Goal: Task Accomplishment & Management: Manage account settings

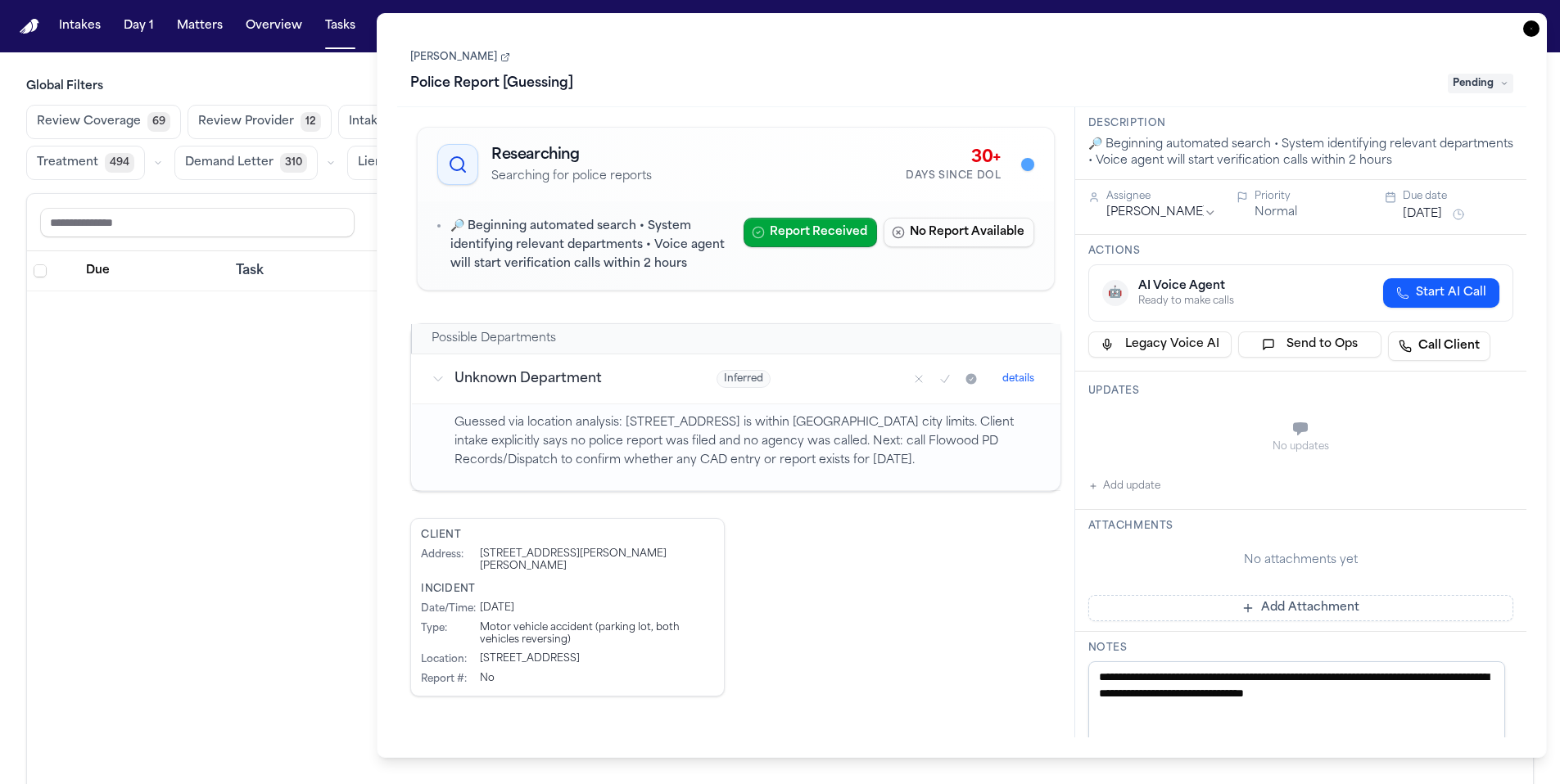
scroll to position [7834, 0]
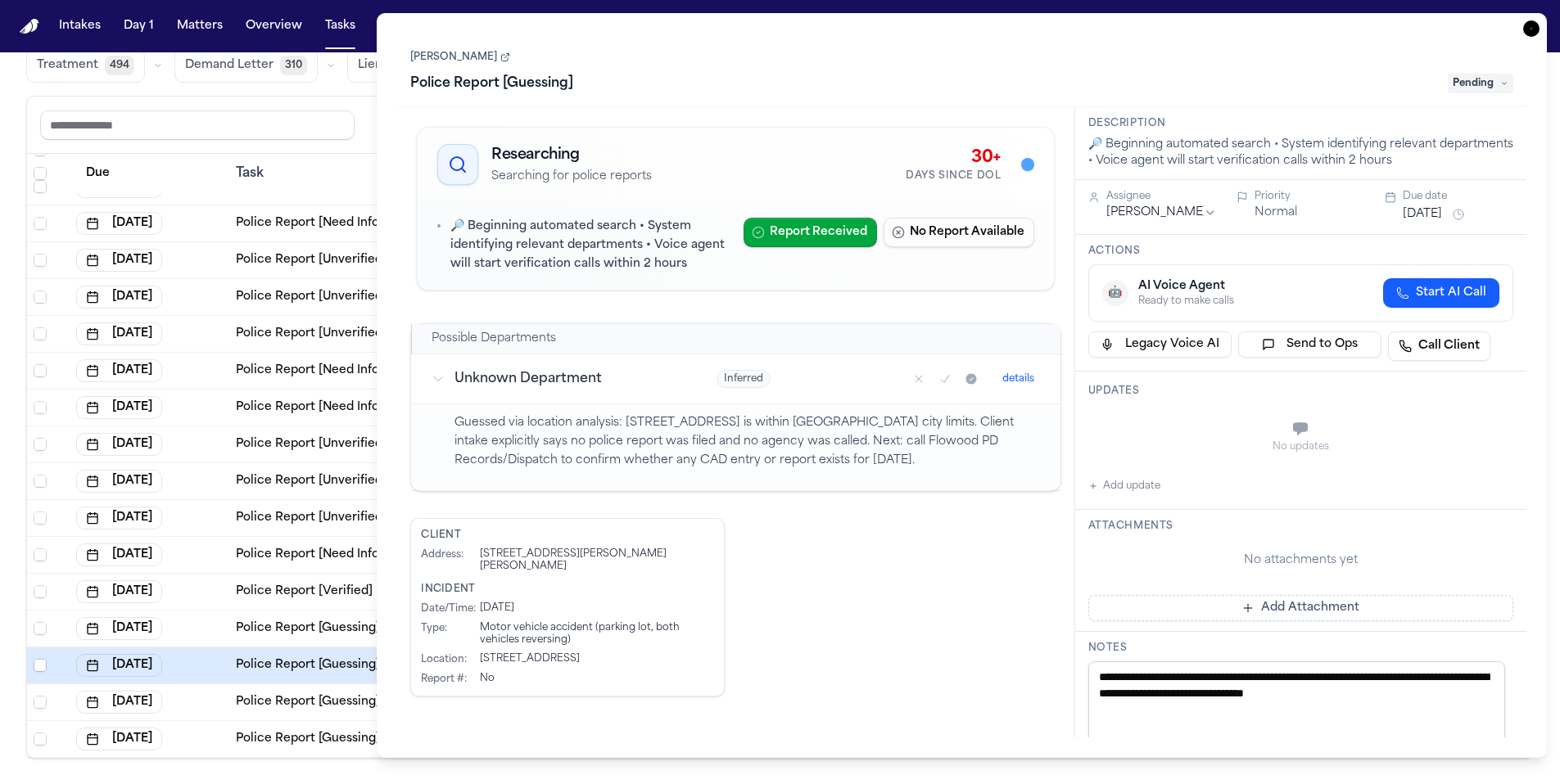
click at [1531, 30] on icon "button" at bounding box center [1531, 29] width 16 height 16
click at [1531, 30] on button "SC" at bounding box center [1517, 26] width 46 height 36
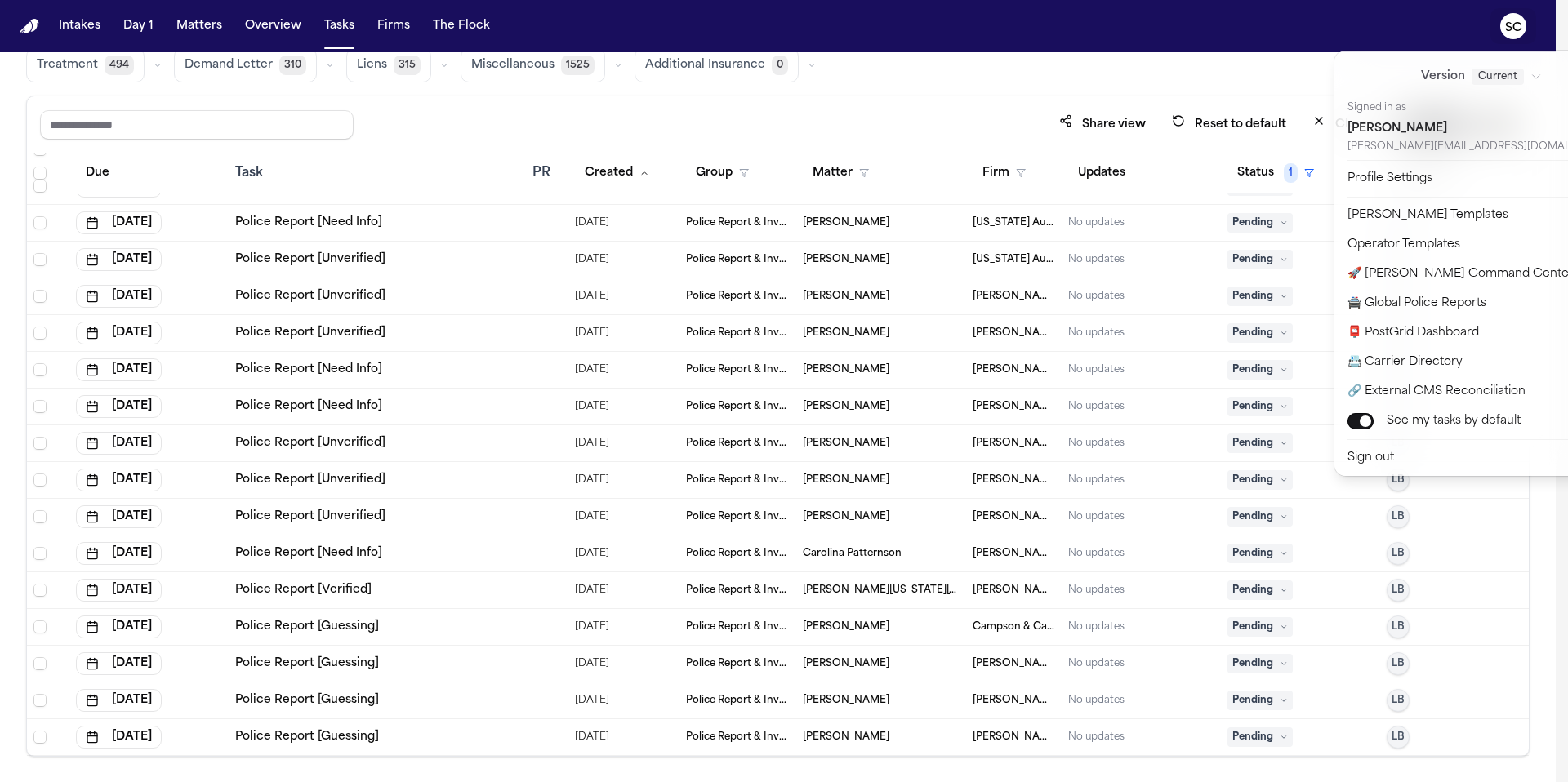
click at [418, 136] on div "Intakes Day 1 Matters Overview Tasks Firms The Flock SC Global Filters Review C…" at bounding box center [778, 391] width 1557 height 782
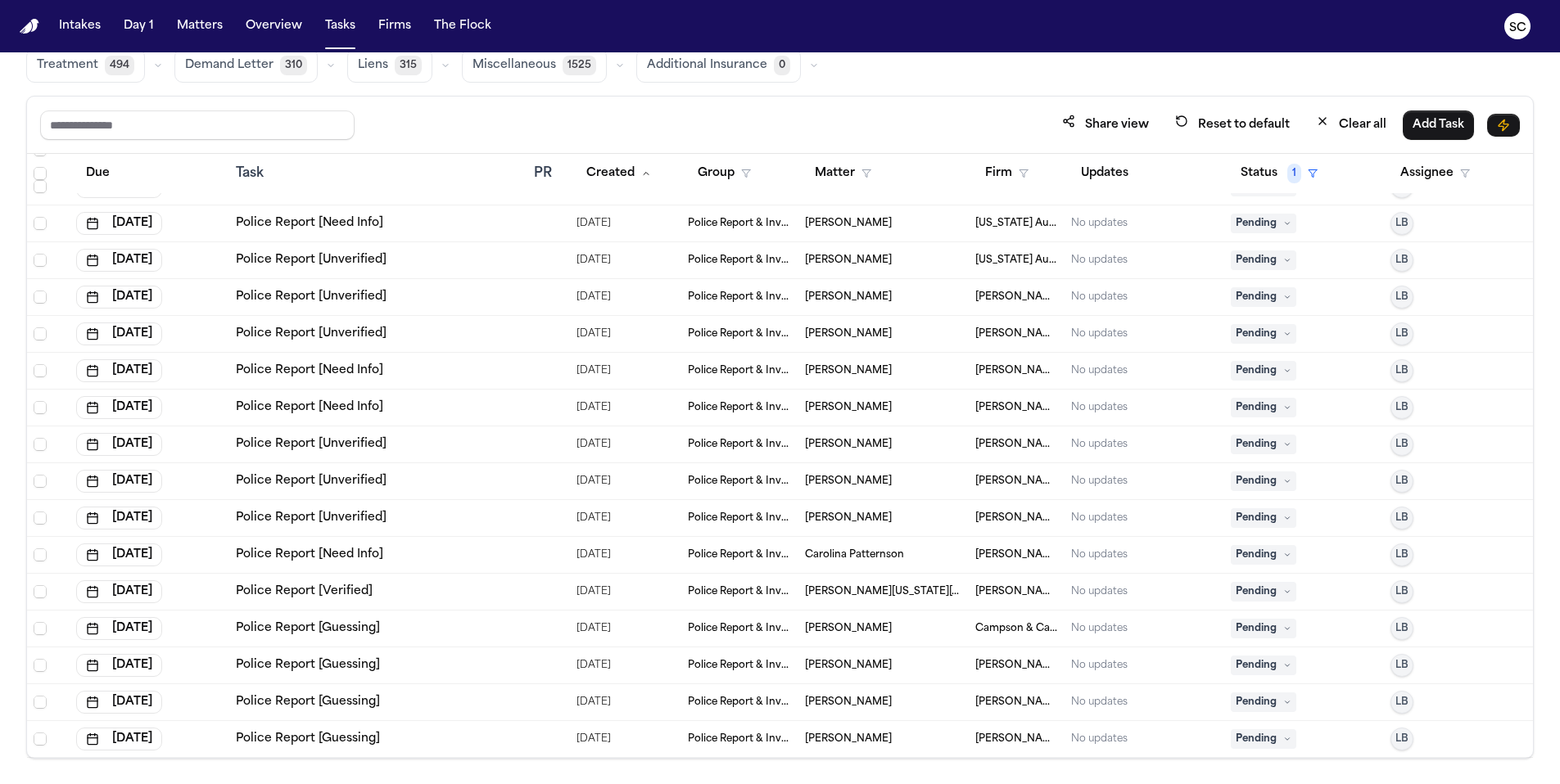
scroll to position [1, 0]
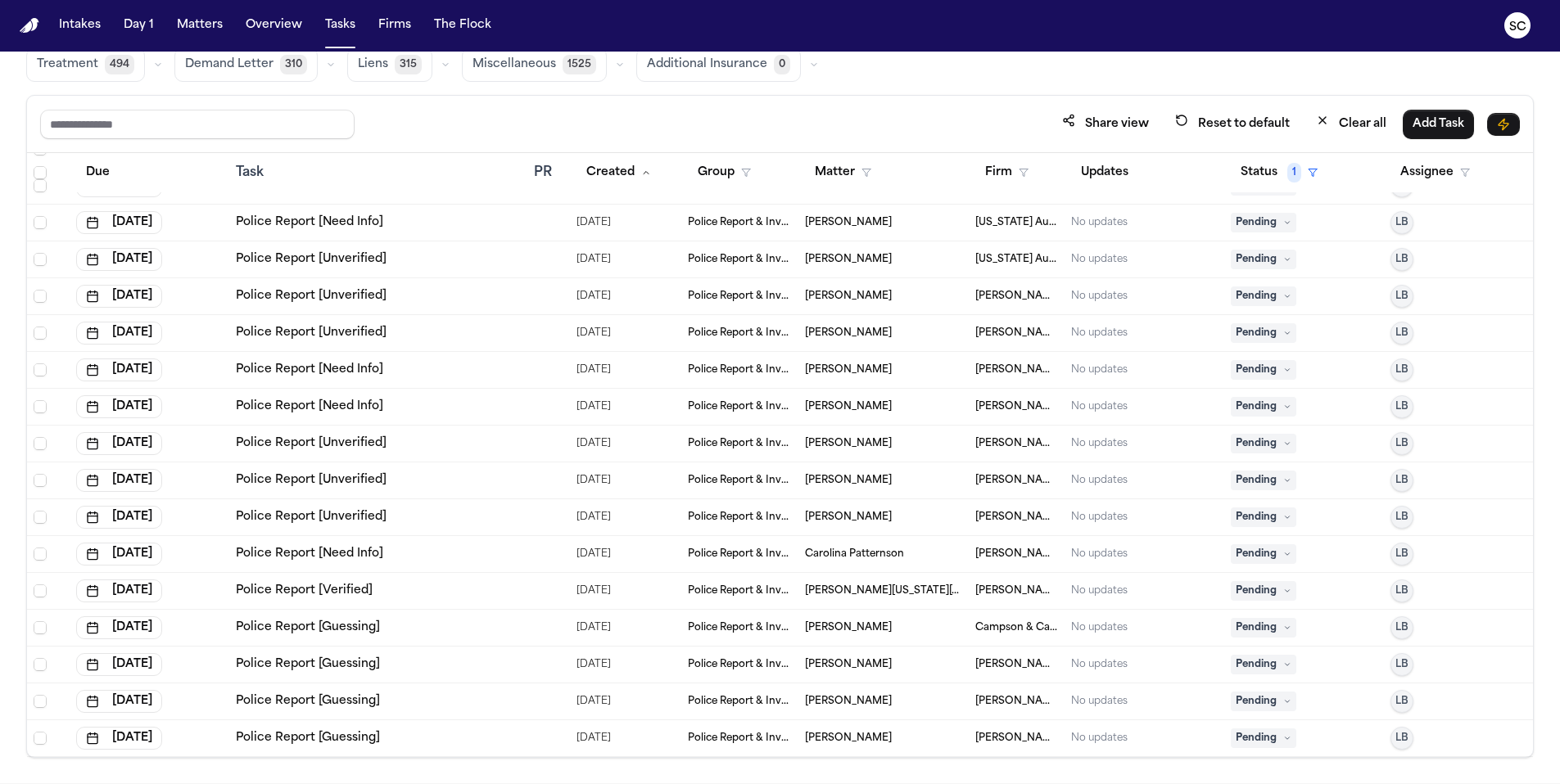
click at [890, 591] on span "Ana Virginia Nava-Santiago" at bounding box center [883, 591] width 157 height 13
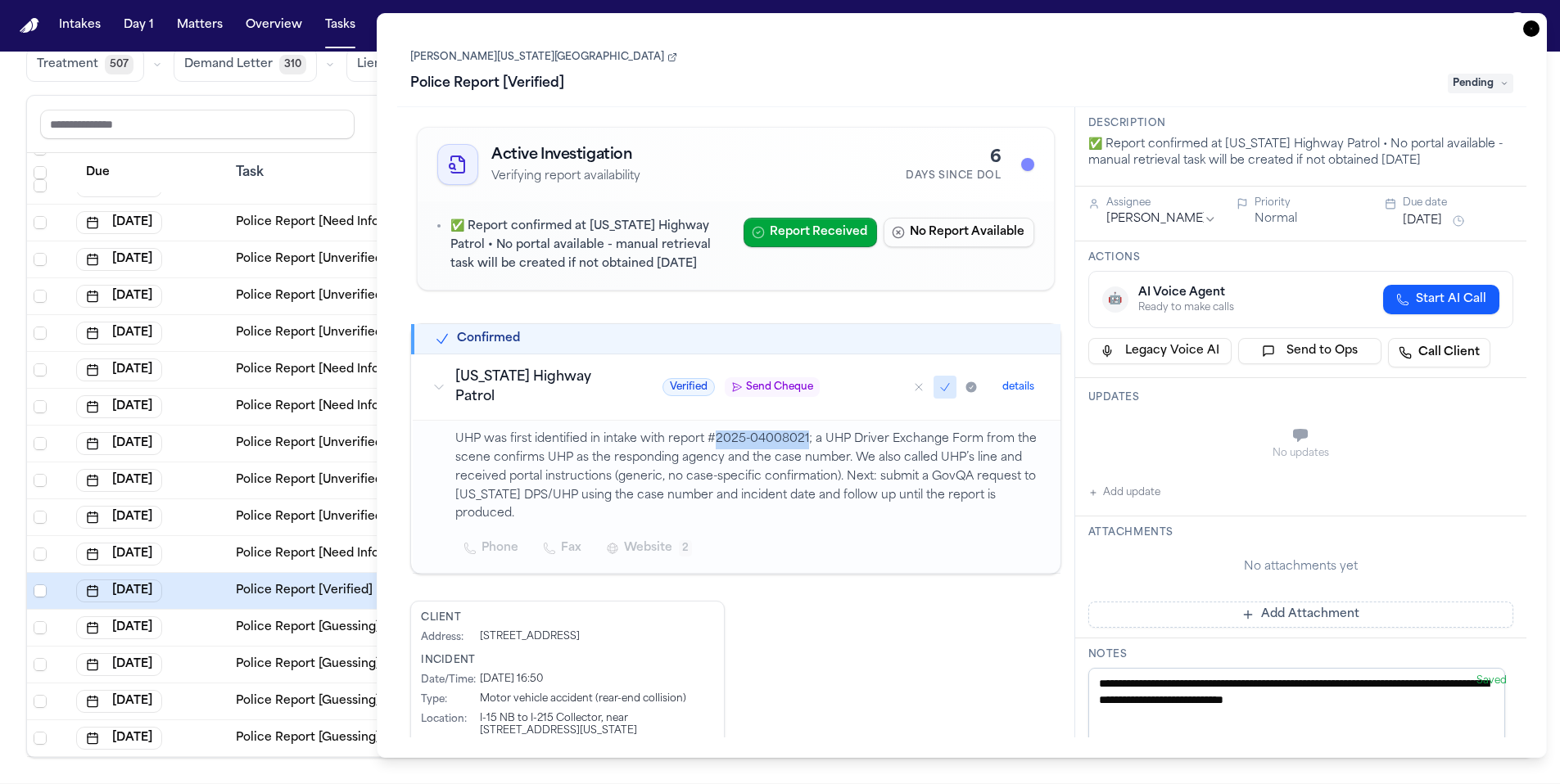
drag, startPoint x: 796, startPoint y: 424, endPoint x: 721, endPoint y: 423, distance: 75.0
click at [709, 430] on p "UHP was first identified in intake with report #2025-04008021; a UHP Driver Exc…" at bounding box center [747, 477] width 585 height 94
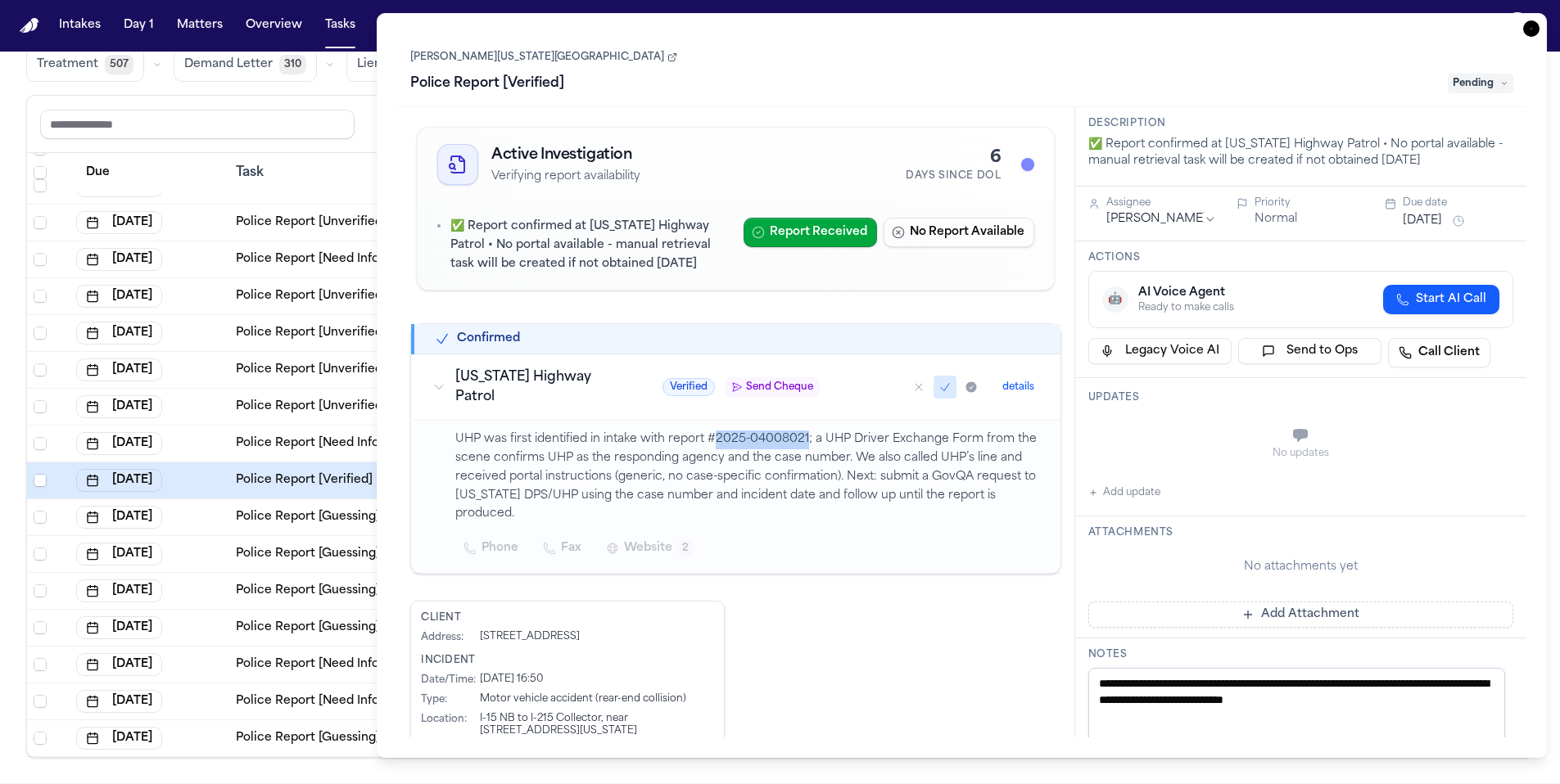
copy p "2025-04008021"
click at [668, 59] on icon at bounding box center [672, 57] width 10 height 10
click at [1471, 88] on span "Pending" at bounding box center [1480, 84] width 66 height 20
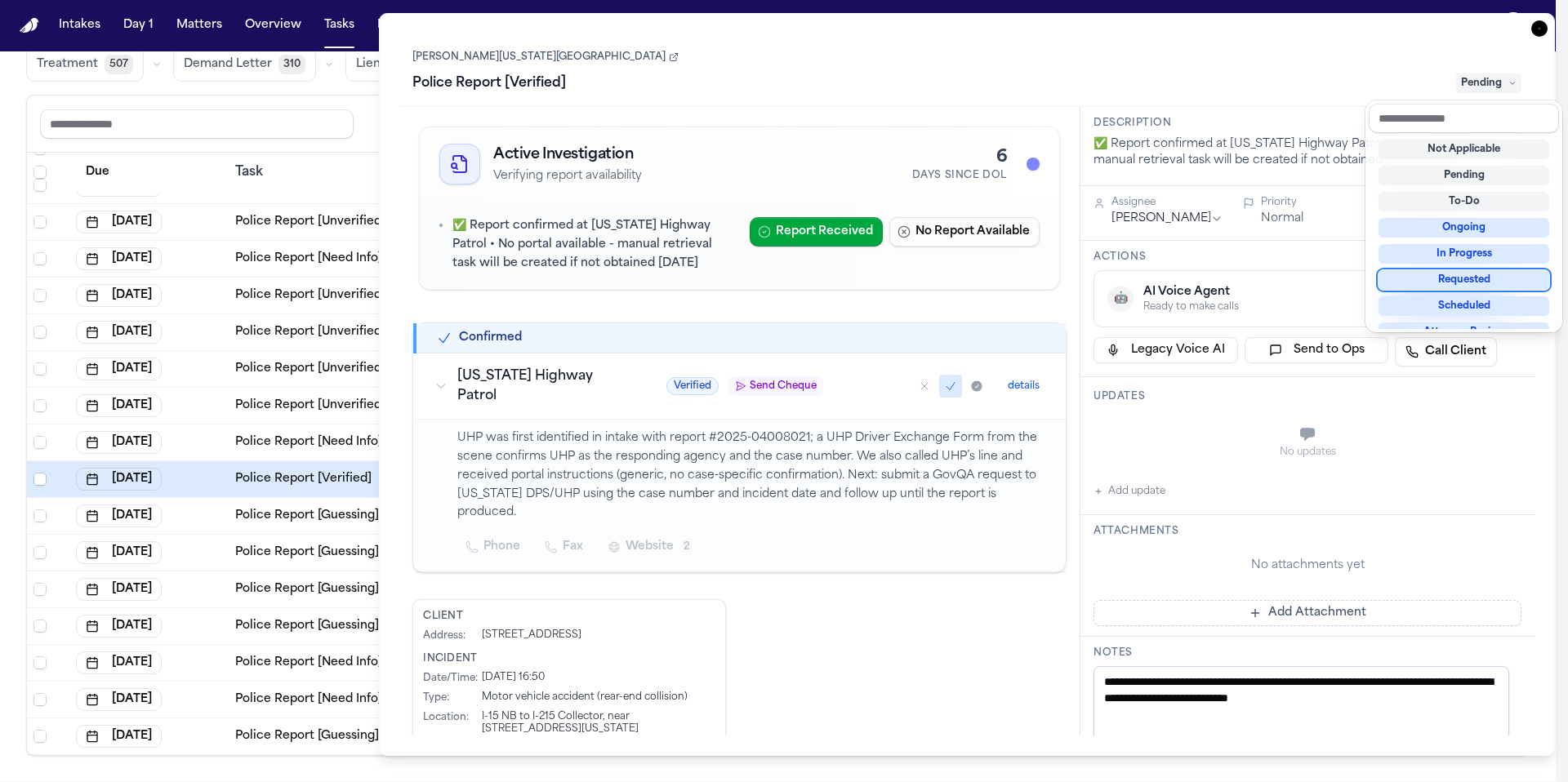
click at [1475, 279] on div "Requested" at bounding box center [1464, 280] width 170 height 20
type textarea "**********"
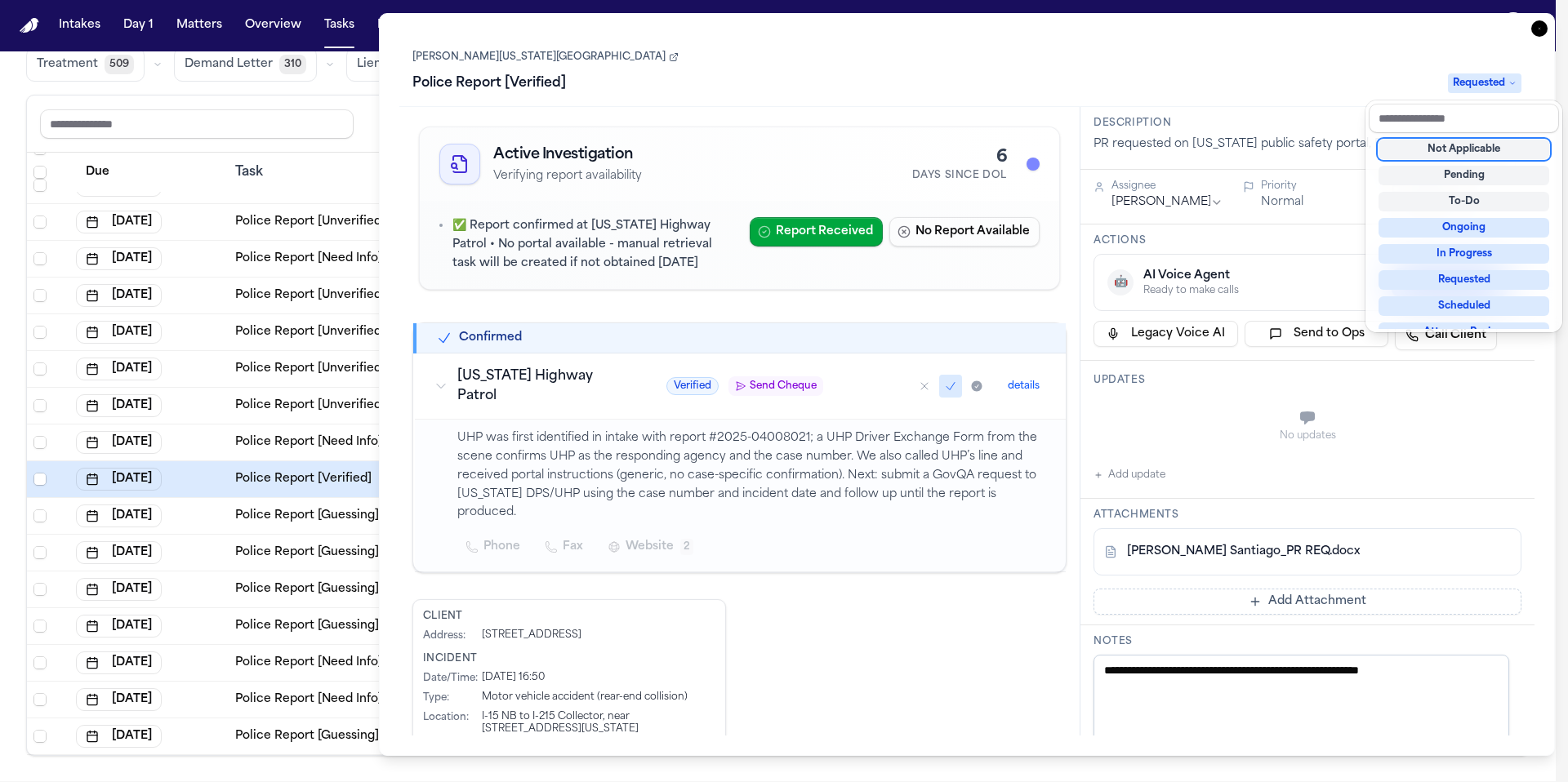
click at [1542, 27] on div "Task Details Ana Virginia Nava-Santiago Police Report [Verified] Requested Acti…" at bounding box center [968, 384] width 1176 height 743
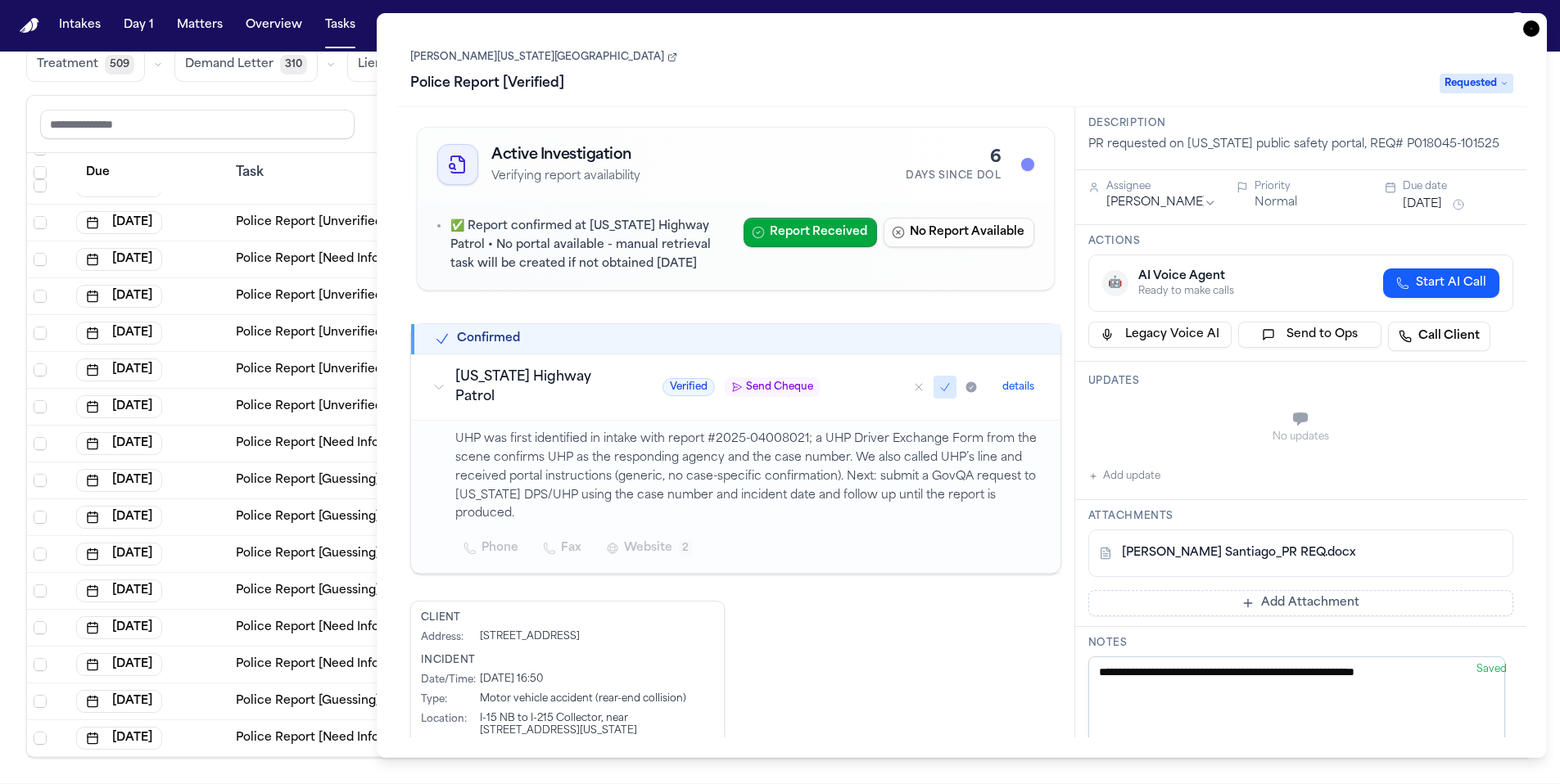
click at [1535, 27] on icon "button" at bounding box center [1531, 29] width 16 height 16
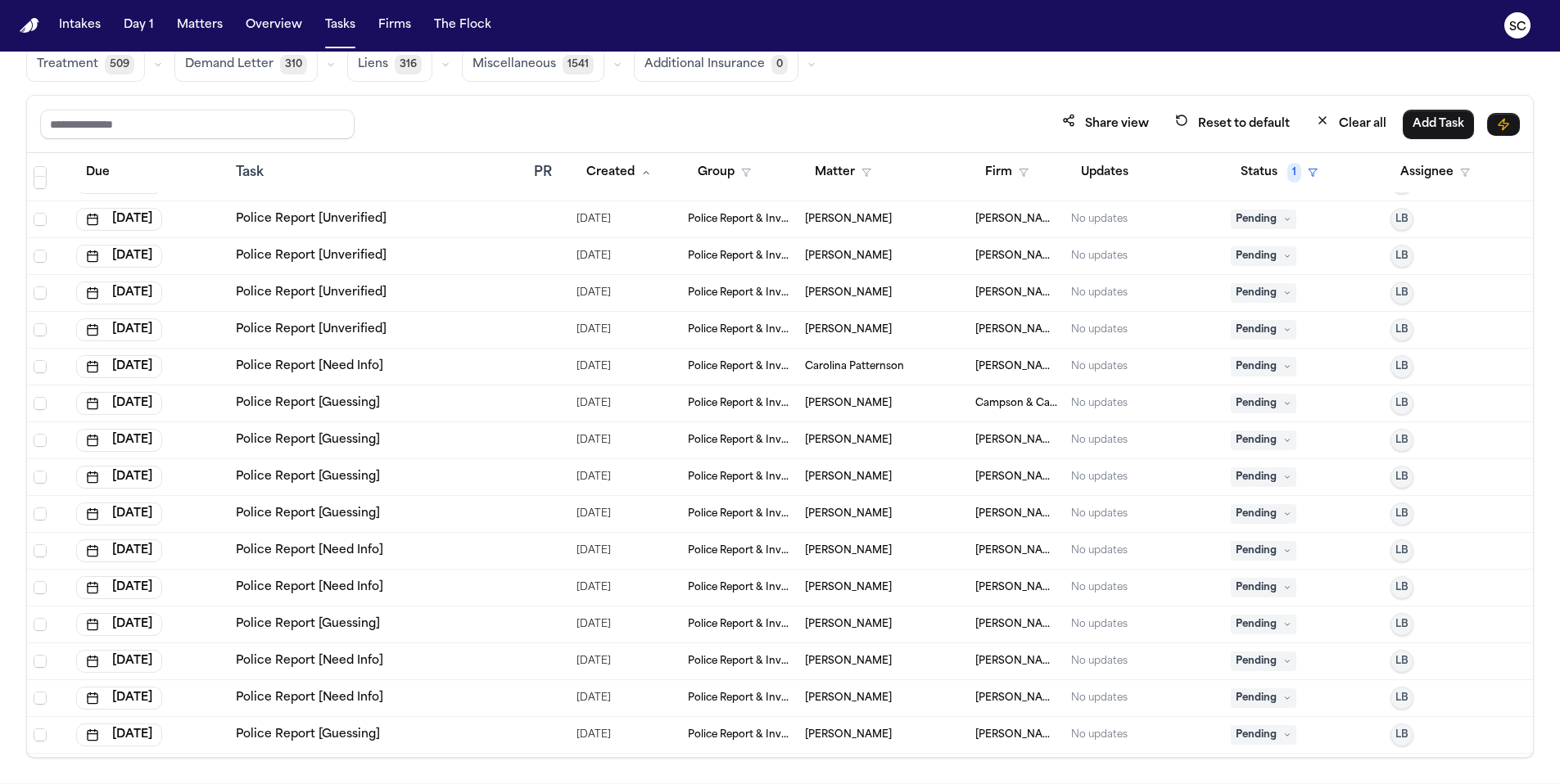
scroll to position [7982, 0]
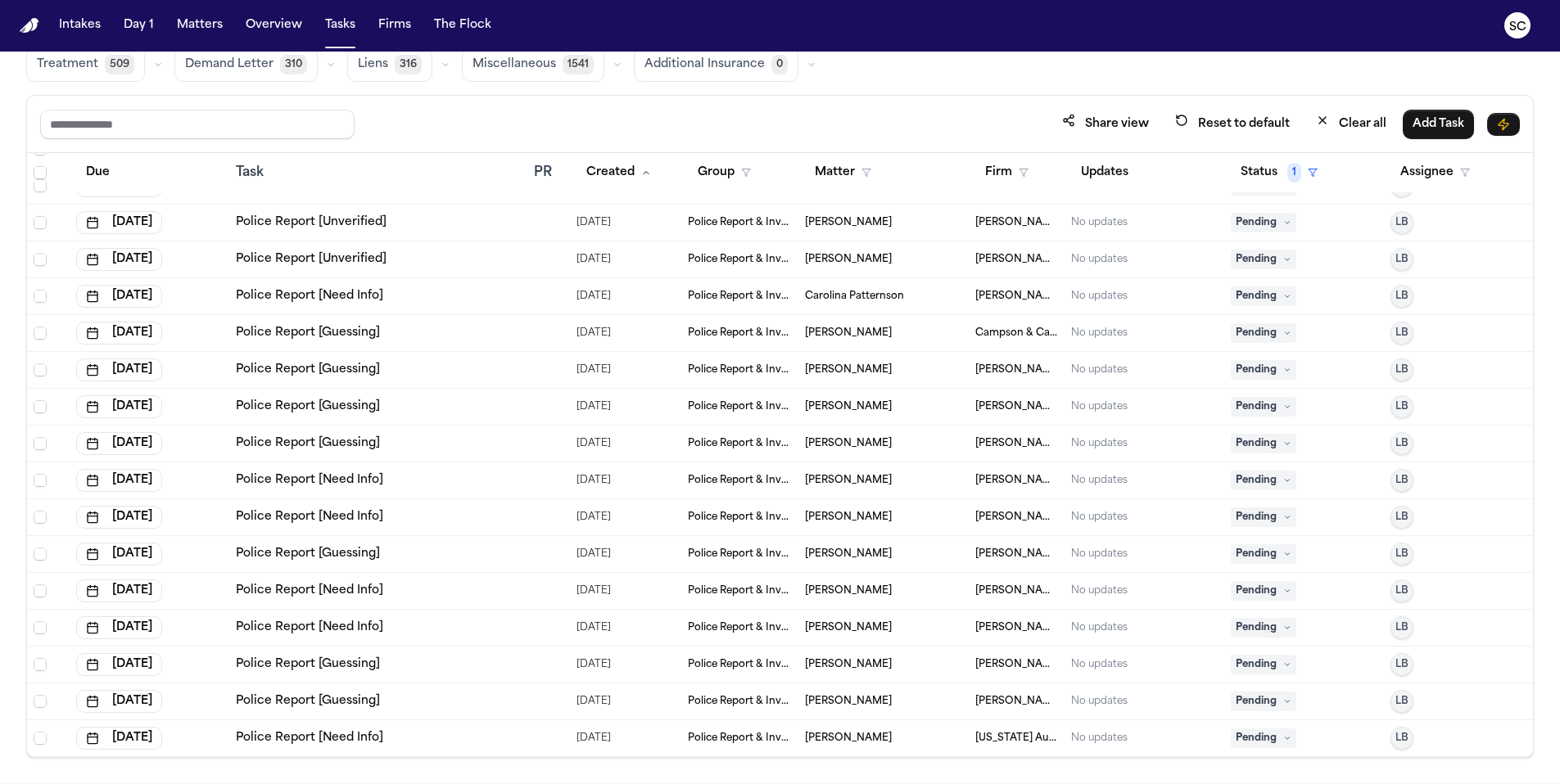
click at [841, 741] on span "Micah Colon" at bounding box center [848, 738] width 87 height 13
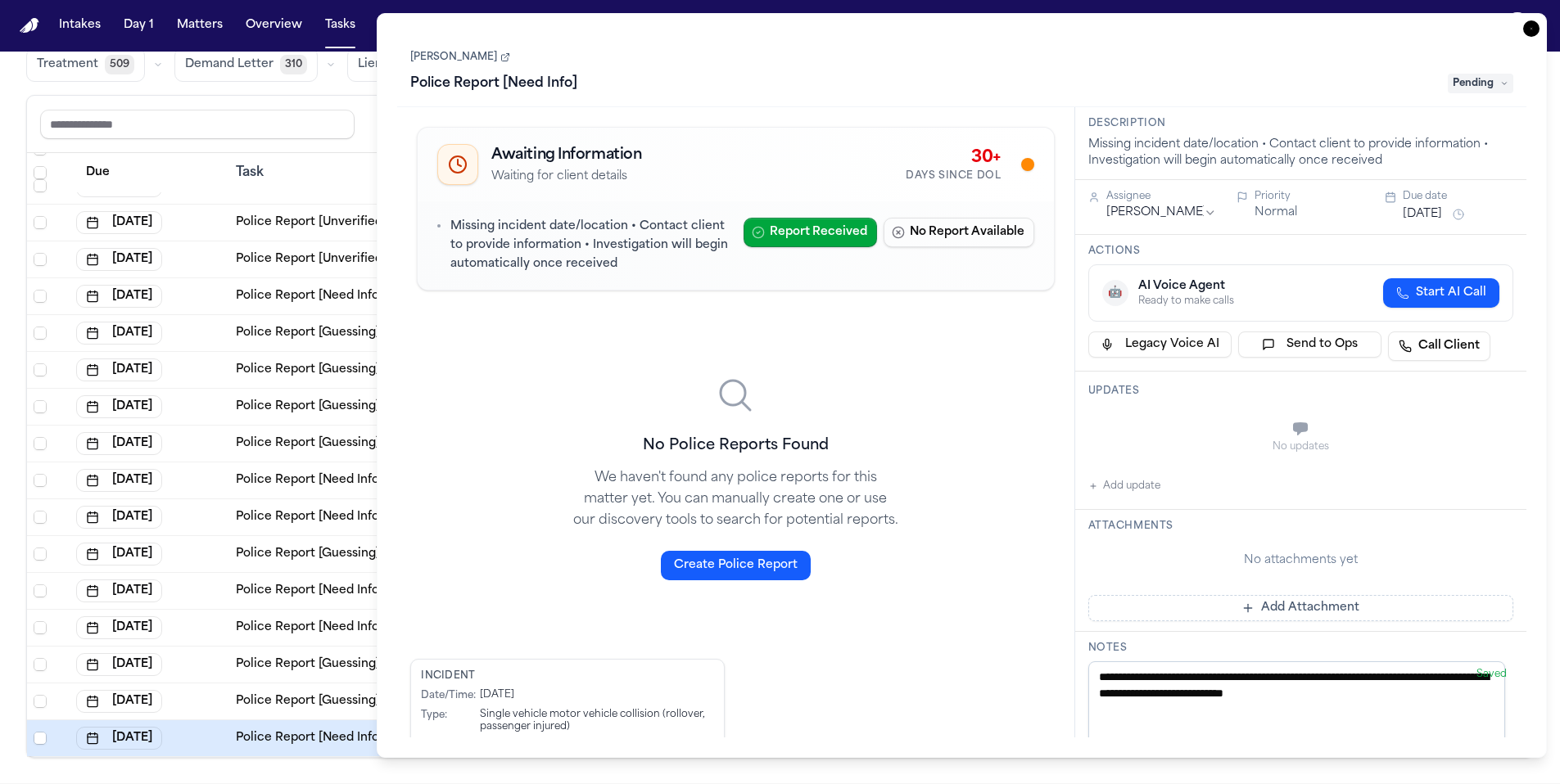
click at [500, 57] on icon at bounding box center [505, 57] width 10 height 10
click at [1533, 27] on icon "button" at bounding box center [1531, 29] width 16 height 16
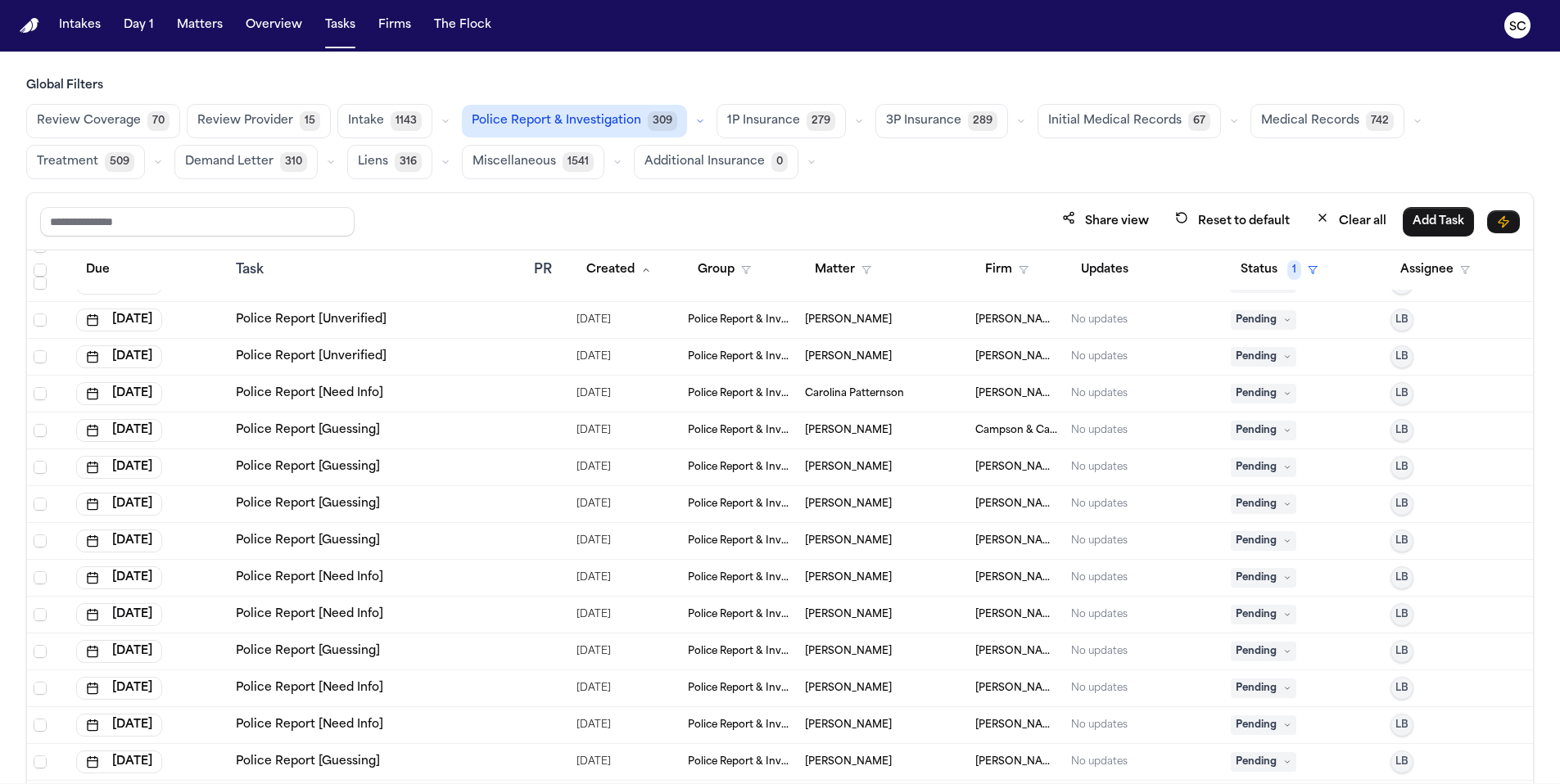
click at [594, 126] on span "Police Report & Investigation" at bounding box center [556, 121] width 169 height 16
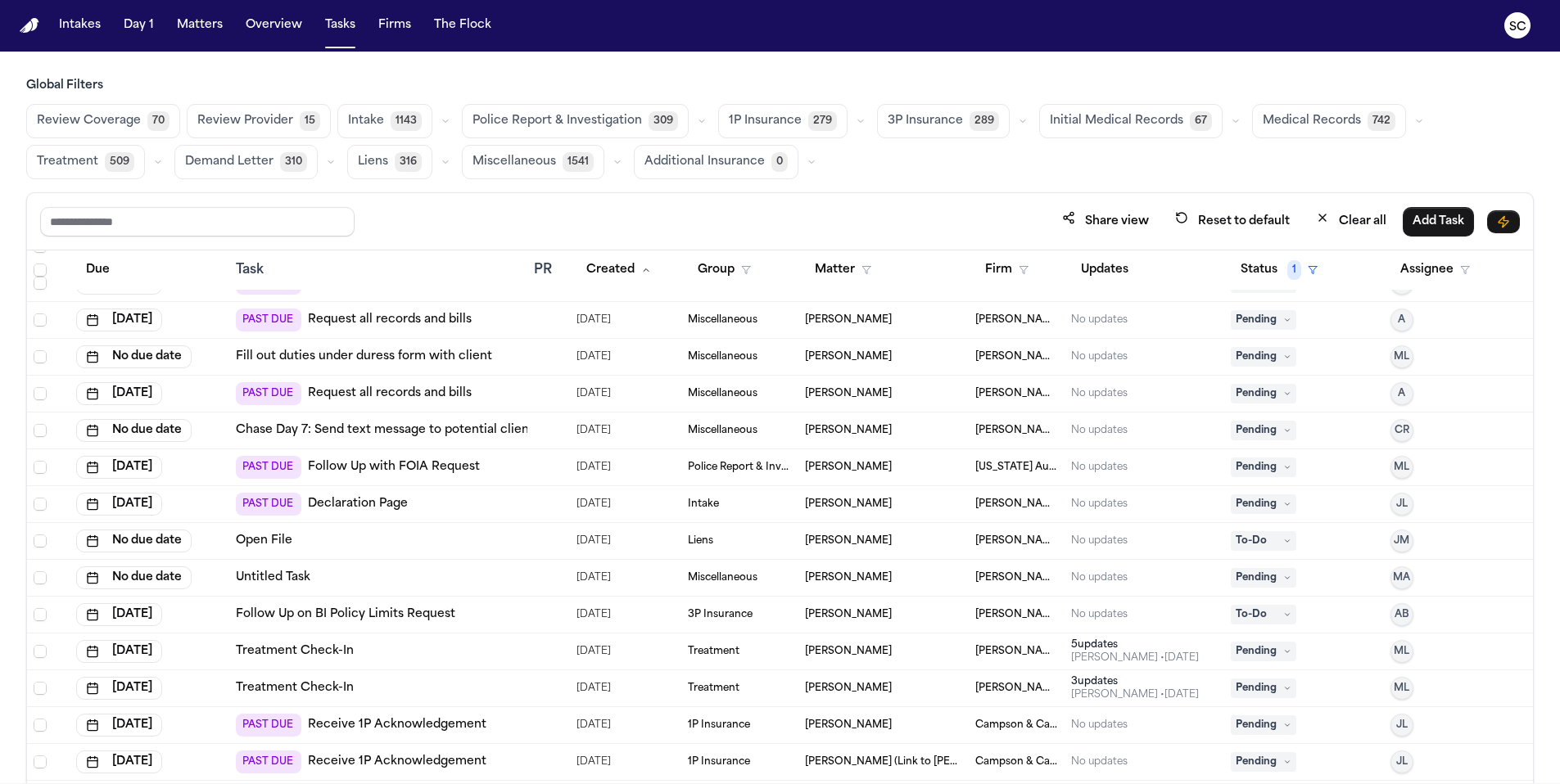
click at [656, 124] on span "309" at bounding box center [663, 121] width 30 height 20
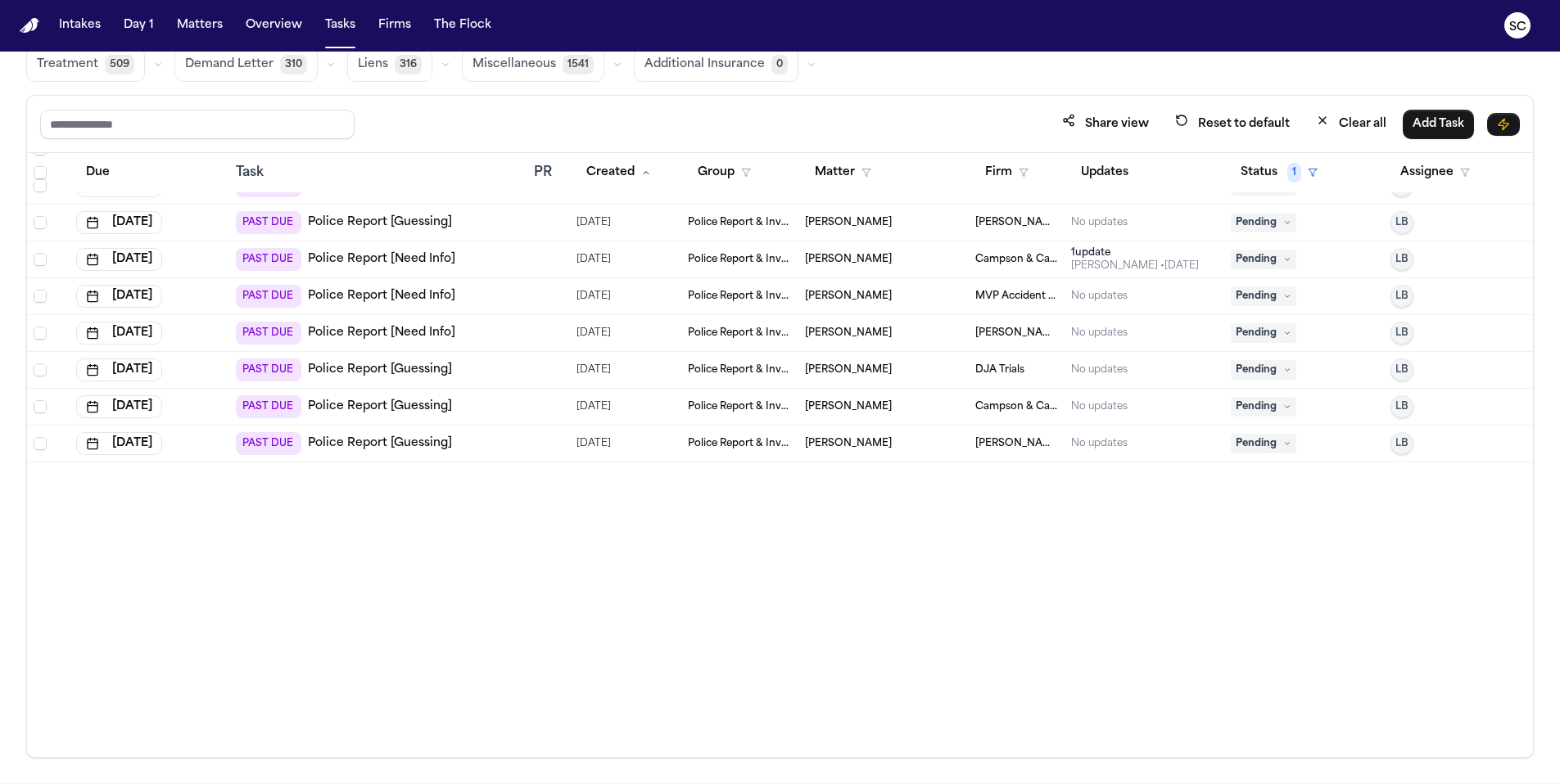
scroll to position [5237, 0]
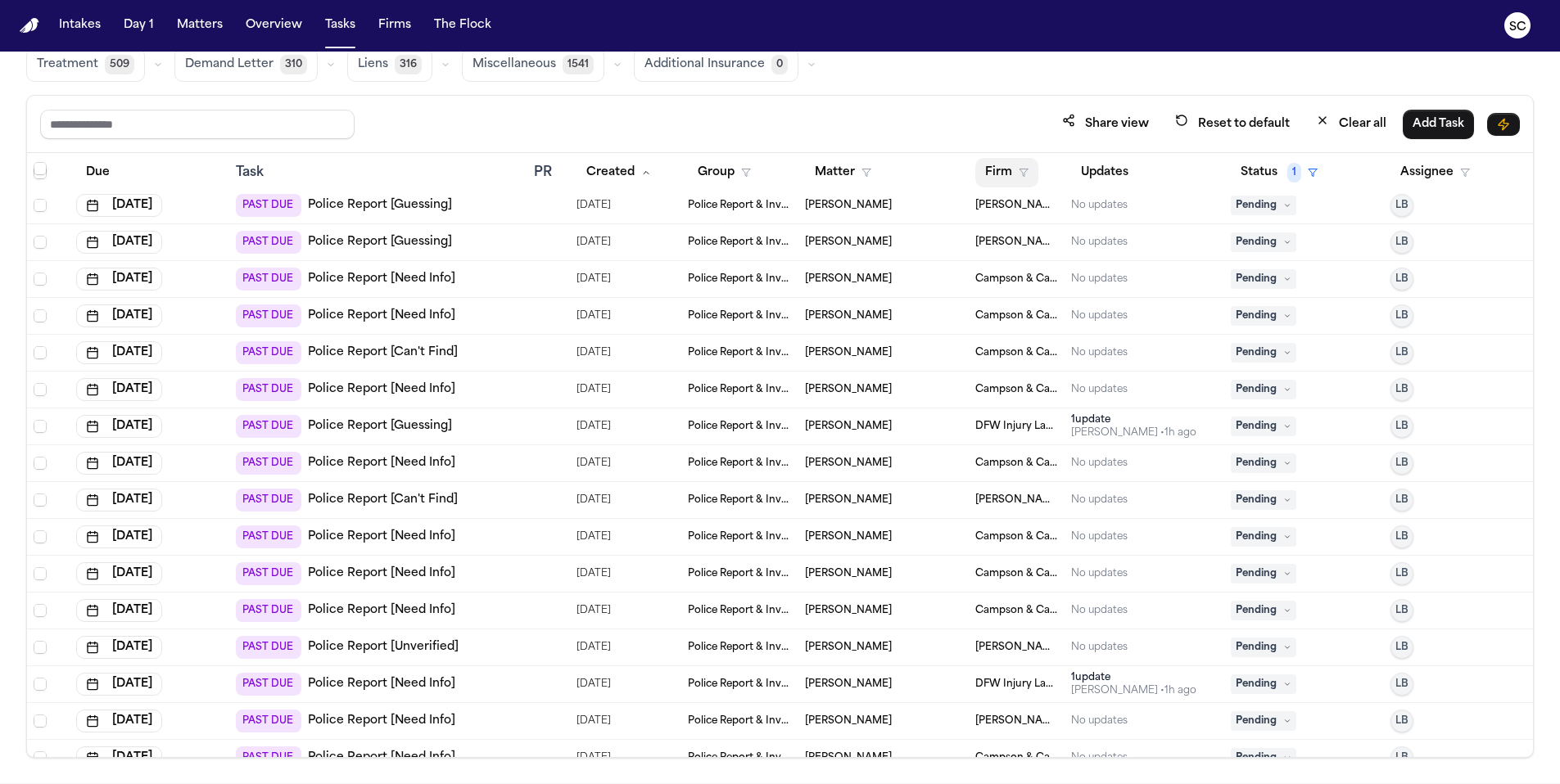
click at [993, 166] on button "Firm" at bounding box center [1007, 172] width 63 height 30
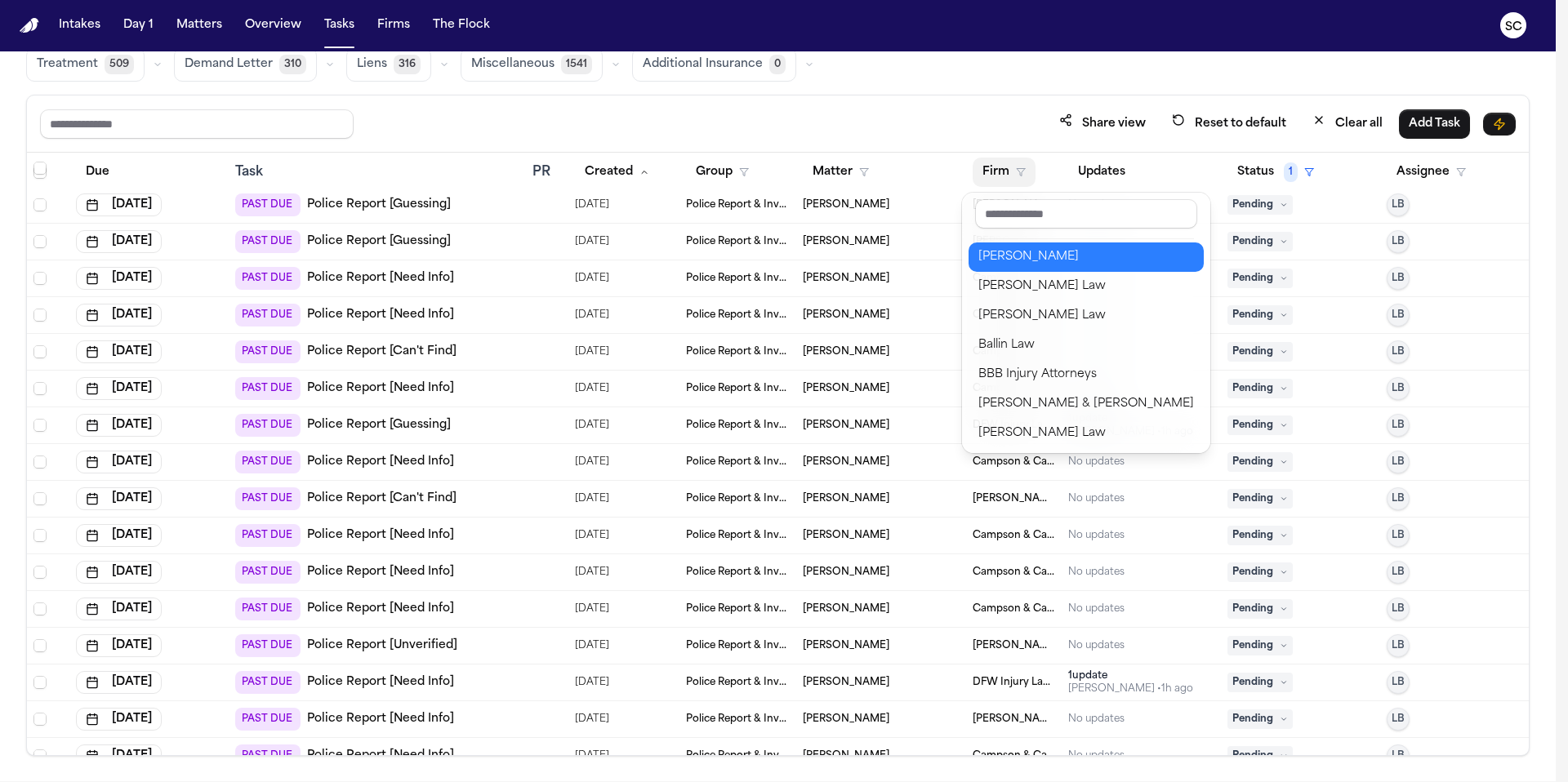
click at [1020, 261] on div "Albert Le" at bounding box center [1086, 257] width 215 height 20
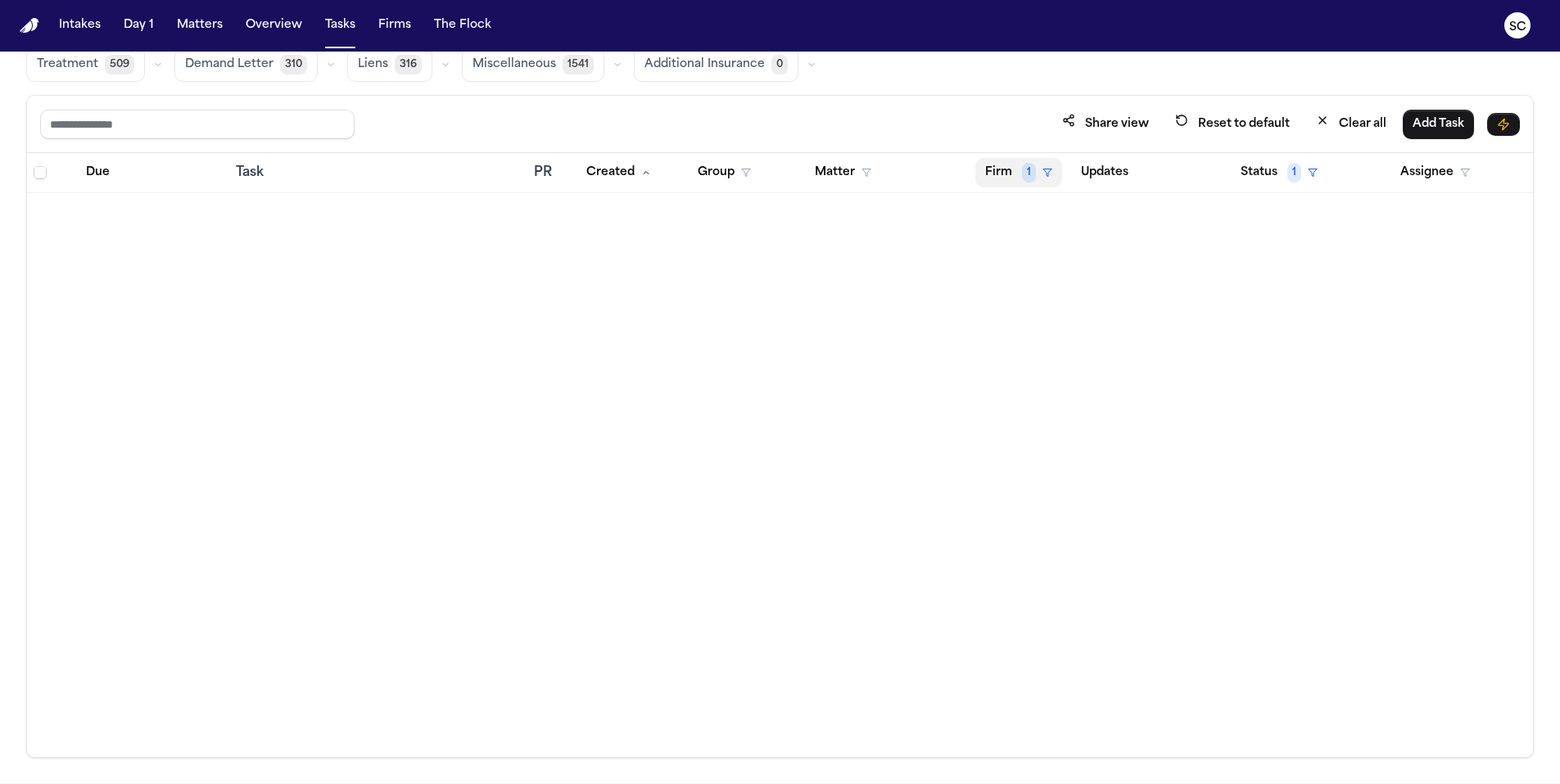
click at [1016, 177] on button "Firm 1" at bounding box center [1019, 172] width 87 height 30
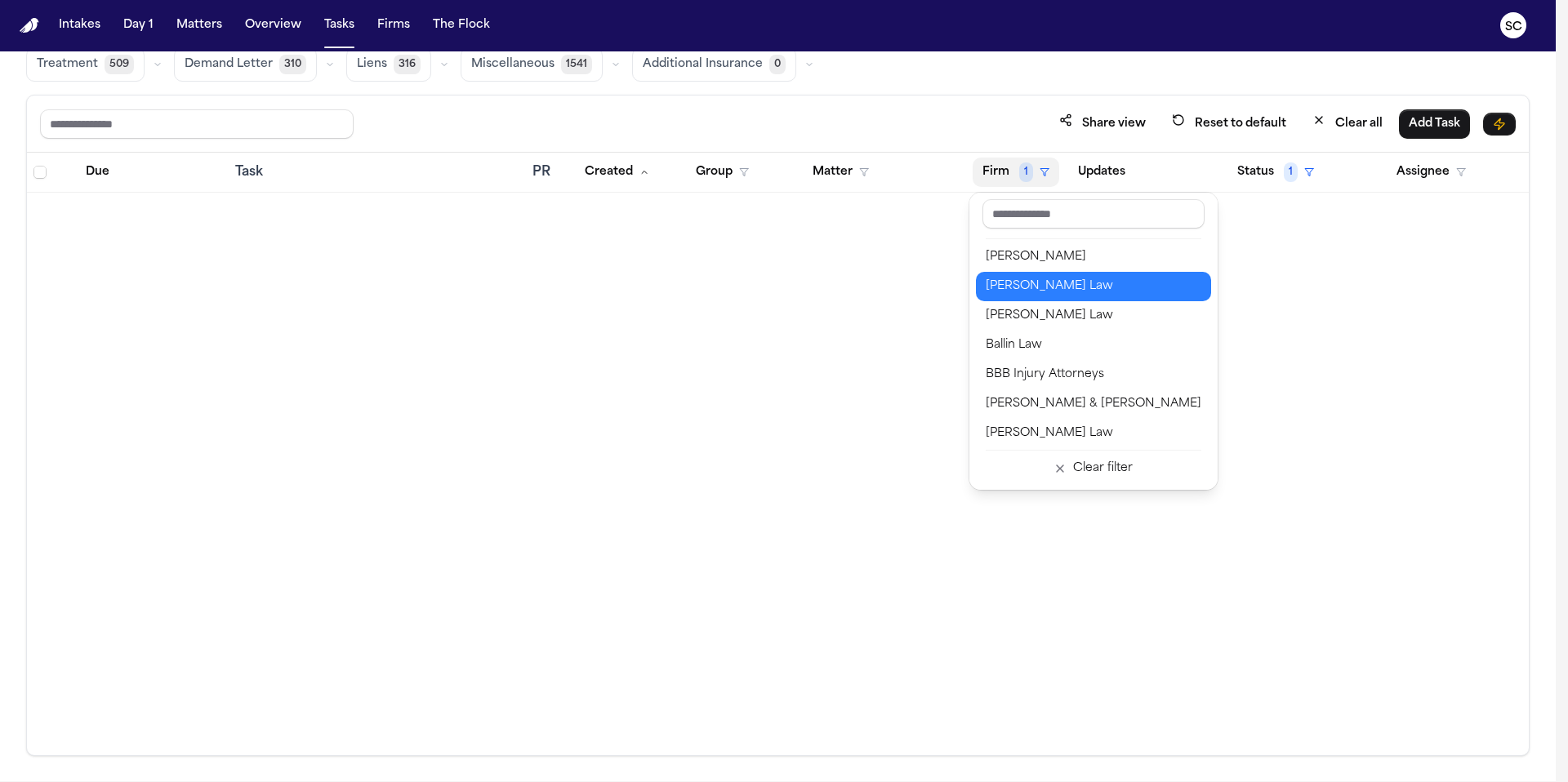
click at [1026, 283] on div "Angell Law" at bounding box center [1094, 287] width 215 height 20
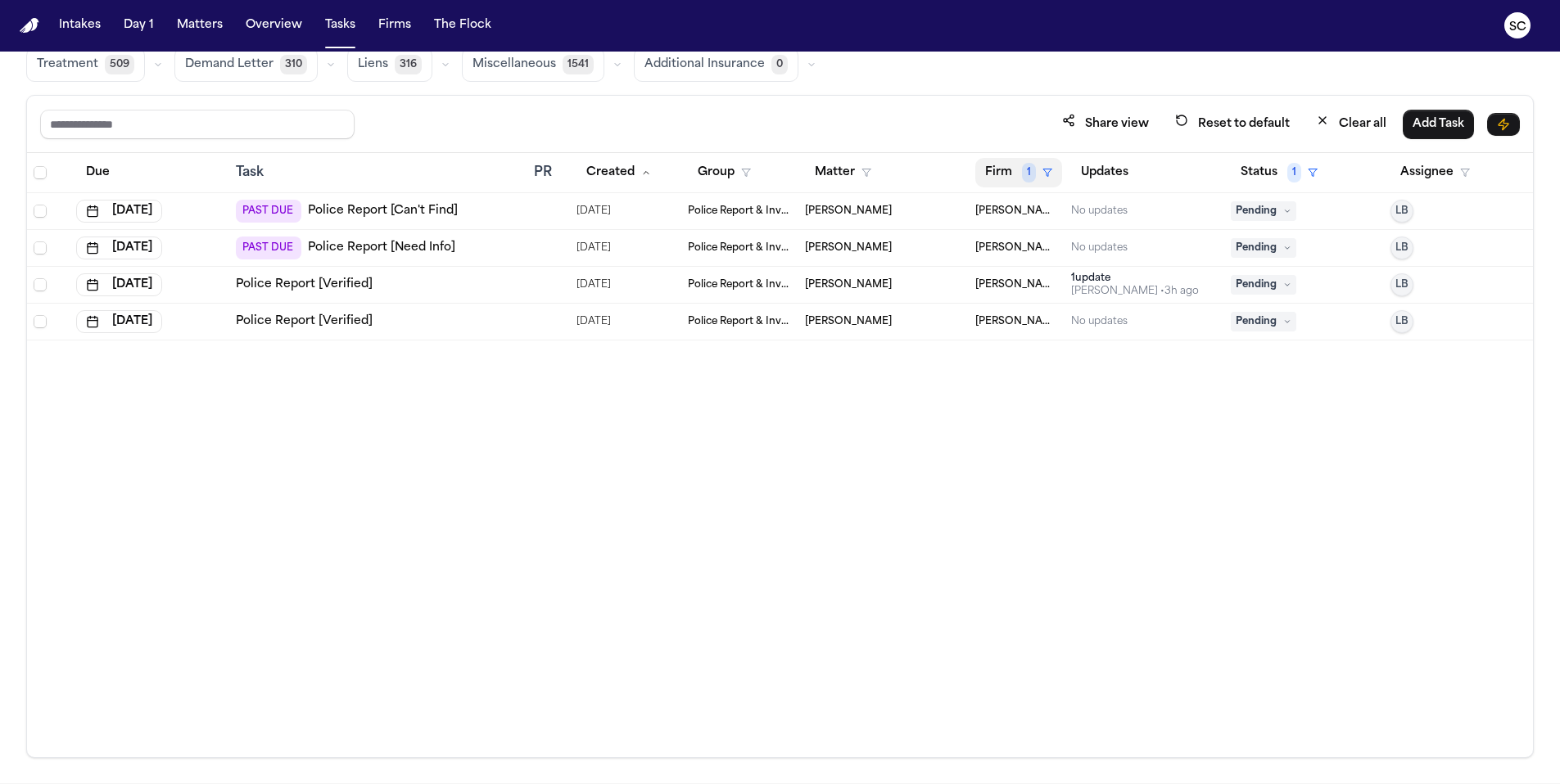
click at [1009, 170] on button "Firm 1" at bounding box center [1019, 172] width 87 height 30
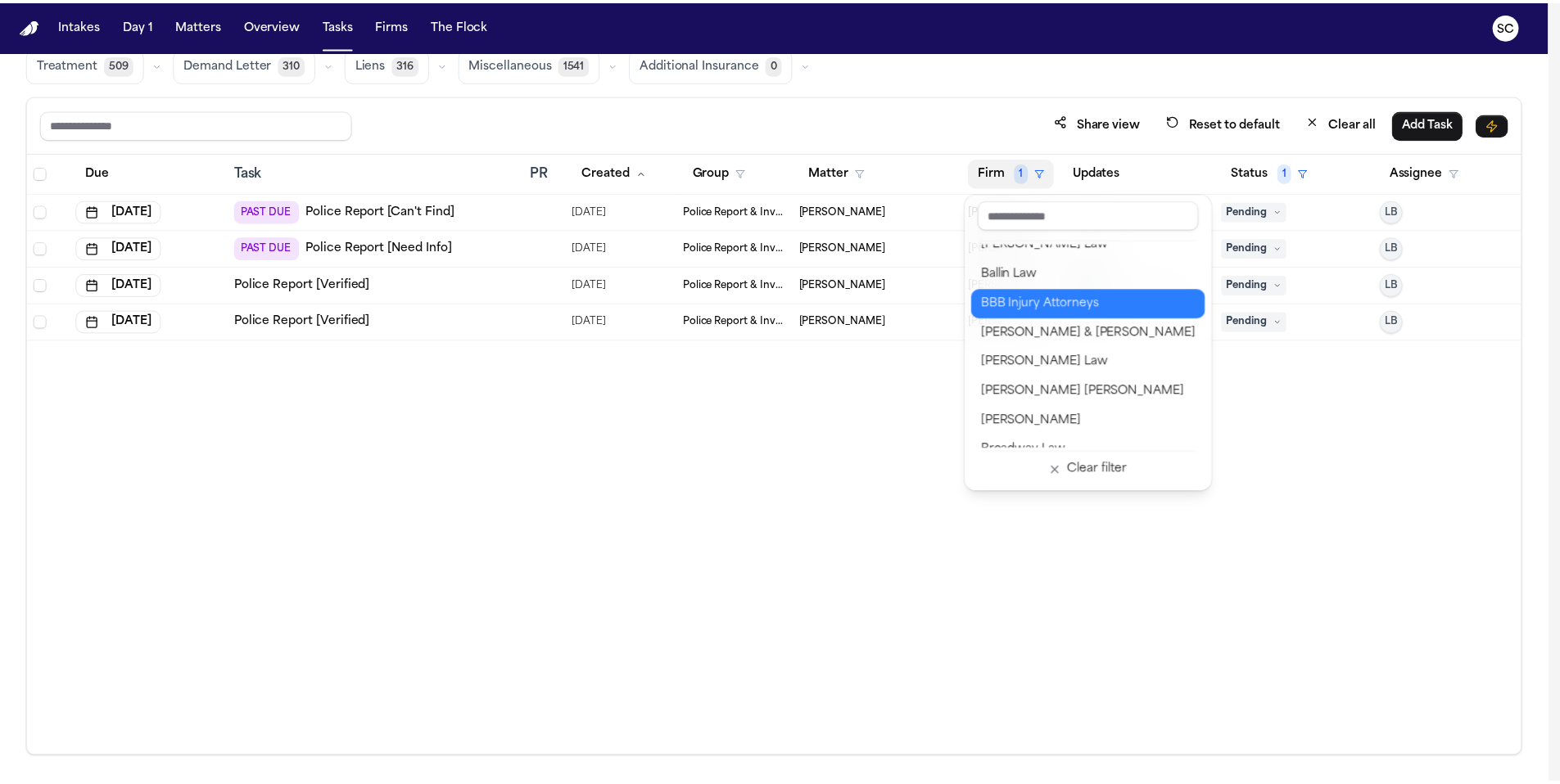
scroll to position [171, 0]
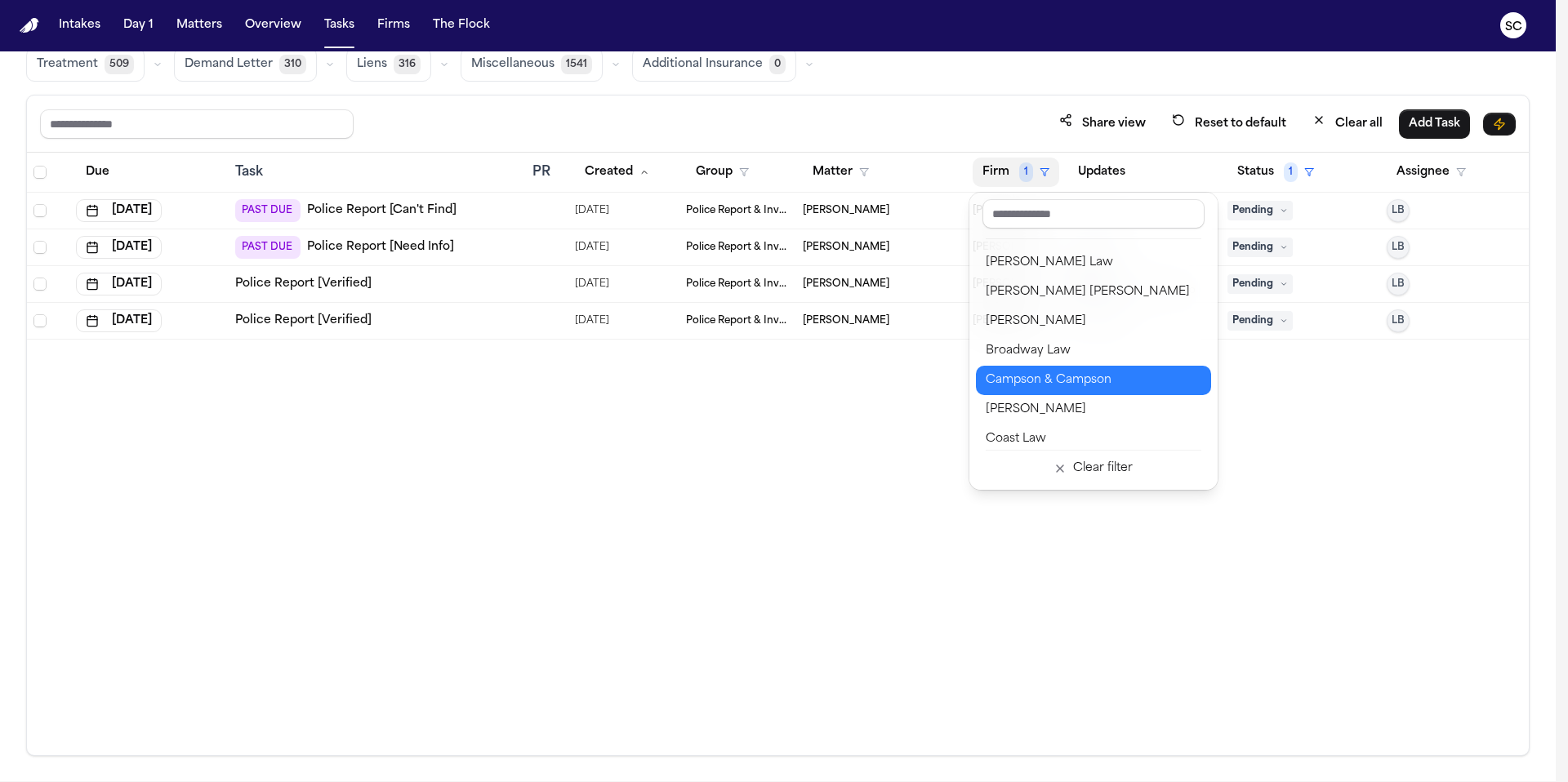
click at [1058, 388] on div "Campson & Campson" at bounding box center [1094, 381] width 215 height 20
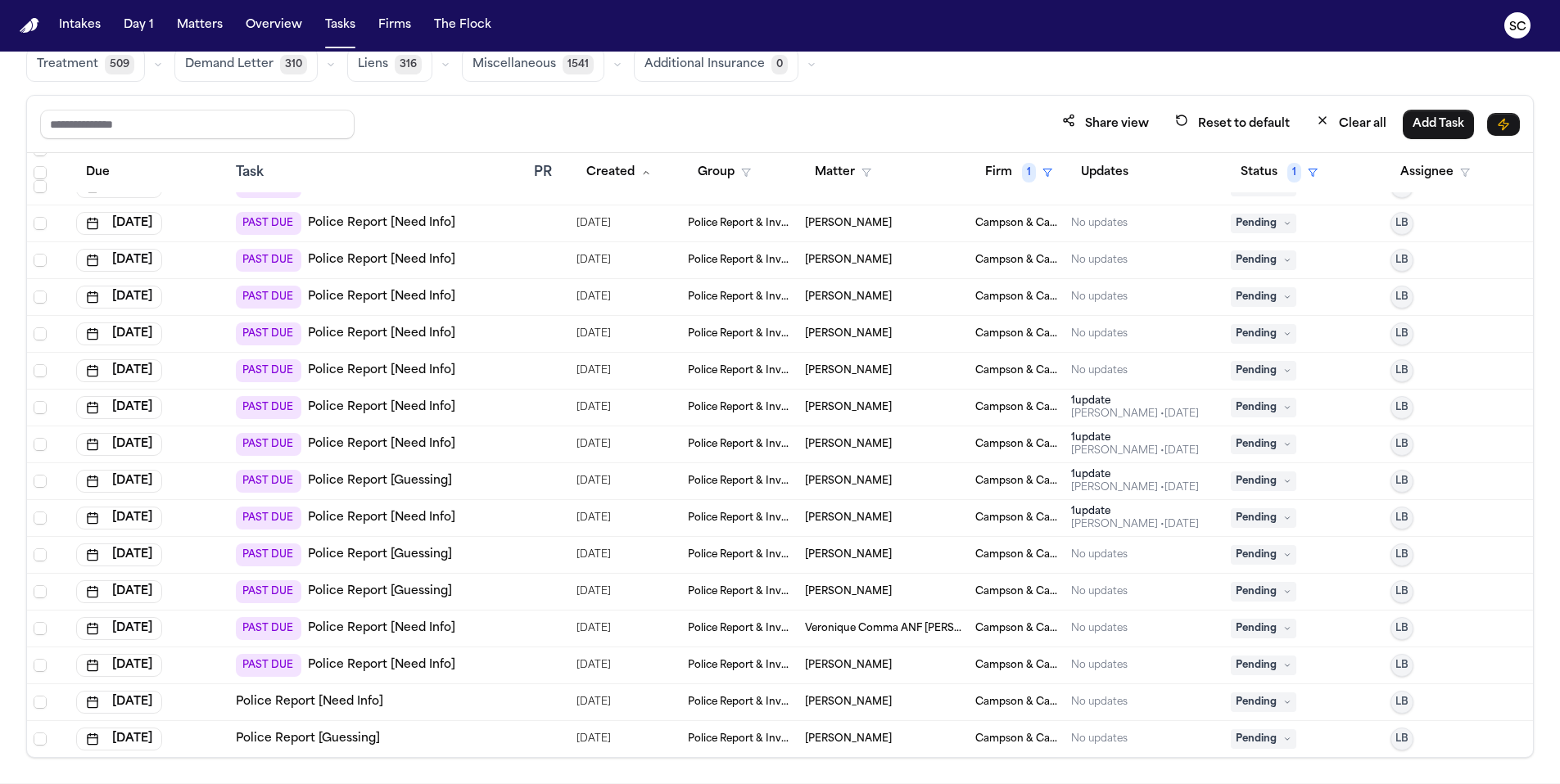
scroll to position [983, 0]
click at [347, 733] on link "Police Report [Guessing]" at bounding box center [307, 738] width 144 height 16
click at [1261, 736] on span "Pending" at bounding box center [1264, 738] width 66 height 20
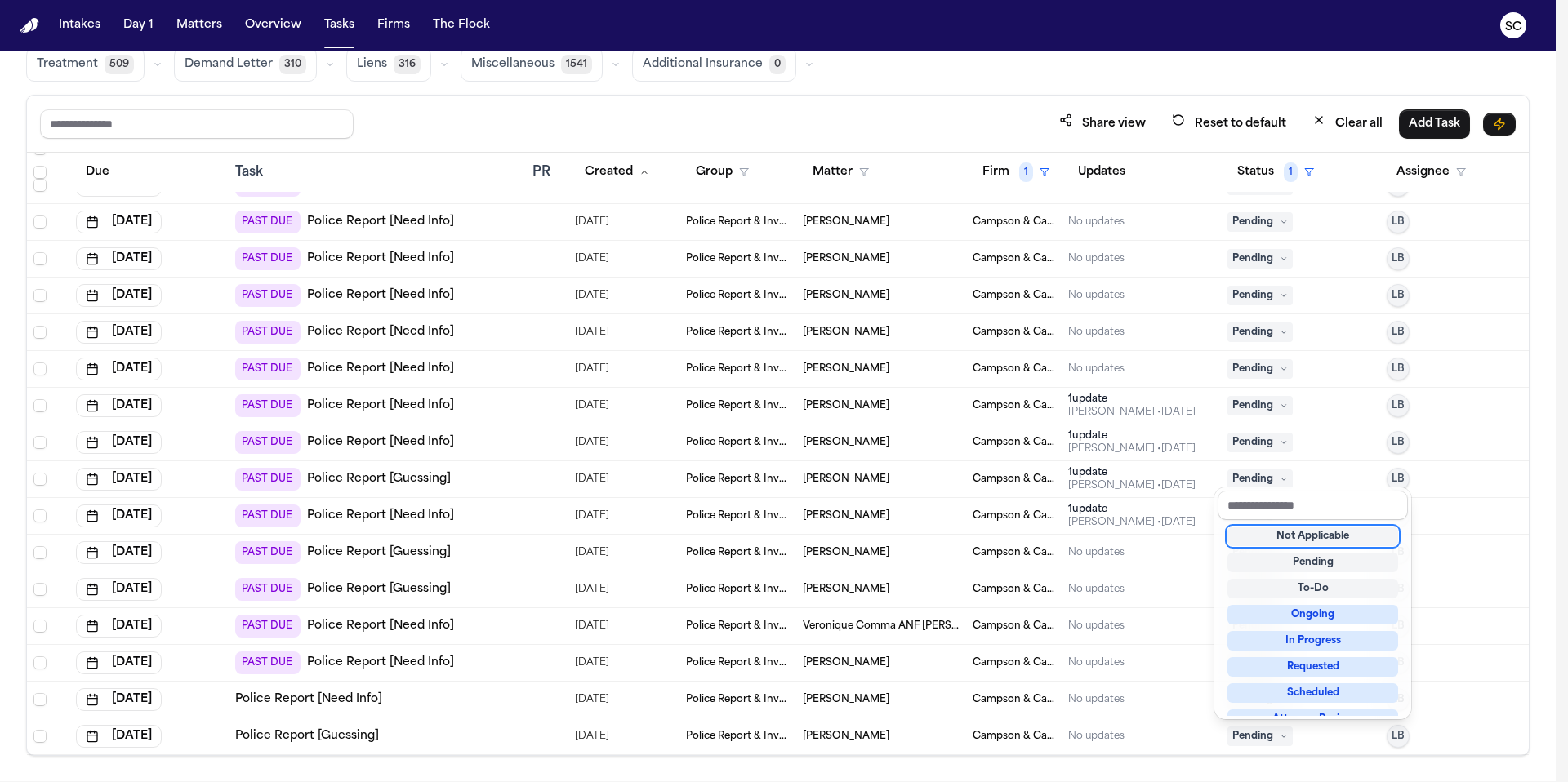
click at [1308, 538] on div "Not Applicable" at bounding box center [1313, 536] width 170 height 20
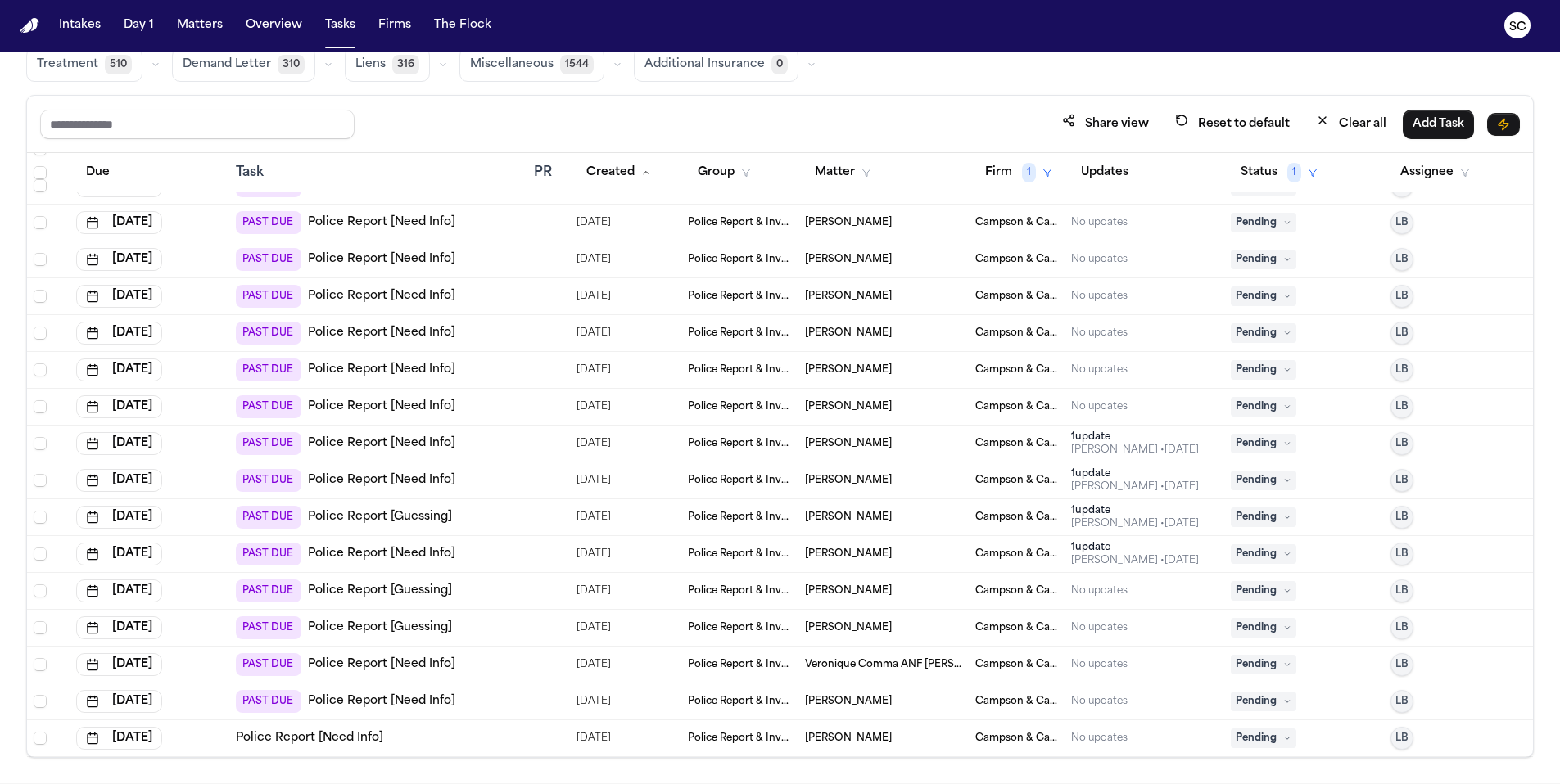
scroll to position [947, 0]
click at [847, 745] on td "Edna Samson" at bounding box center [883, 738] width 170 height 37
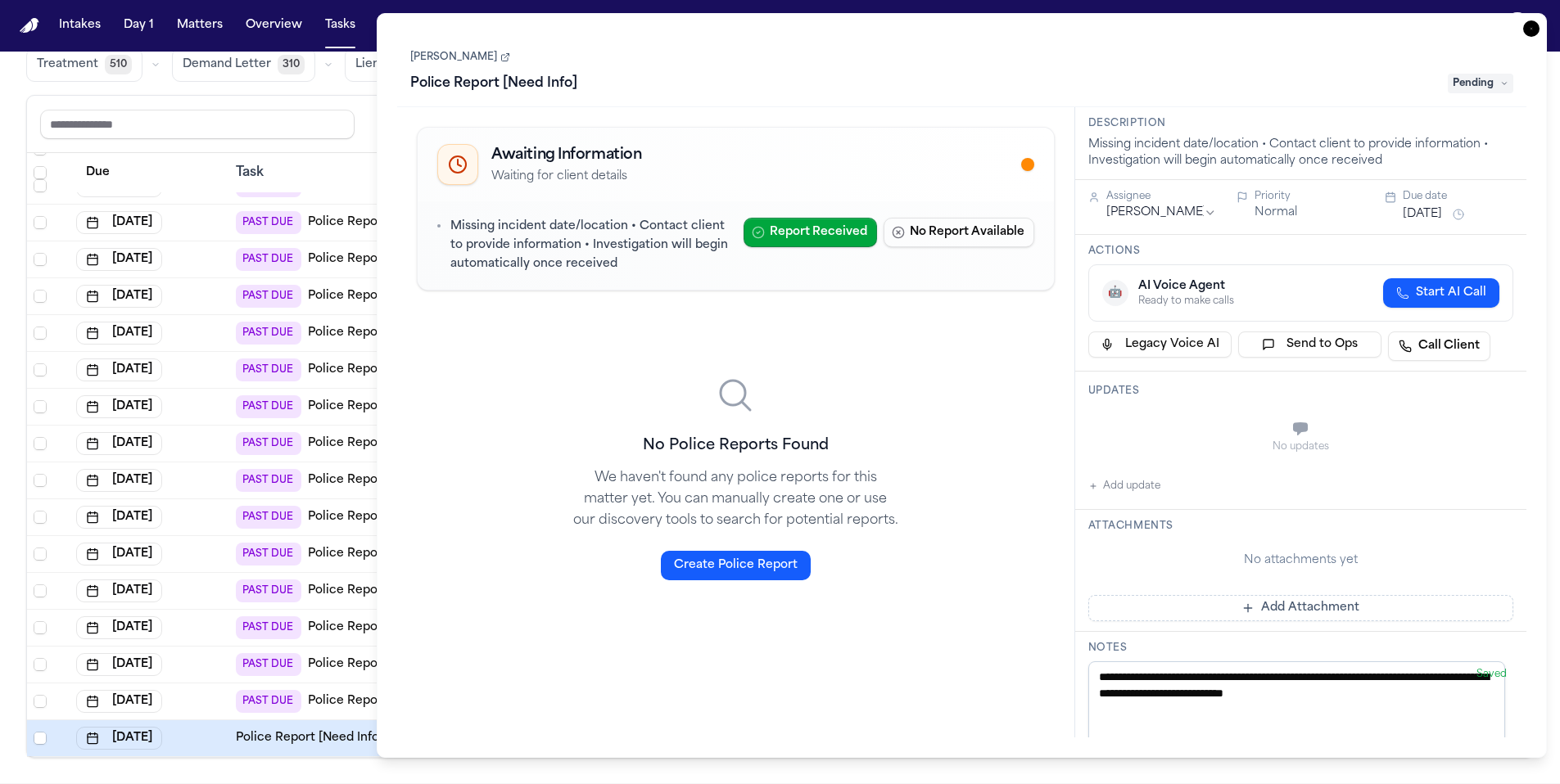
click at [500, 59] on icon at bounding box center [505, 57] width 10 height 10
click at [1531, 28] on icon "button" at bounding box center [1531, 29] width 16 height 16
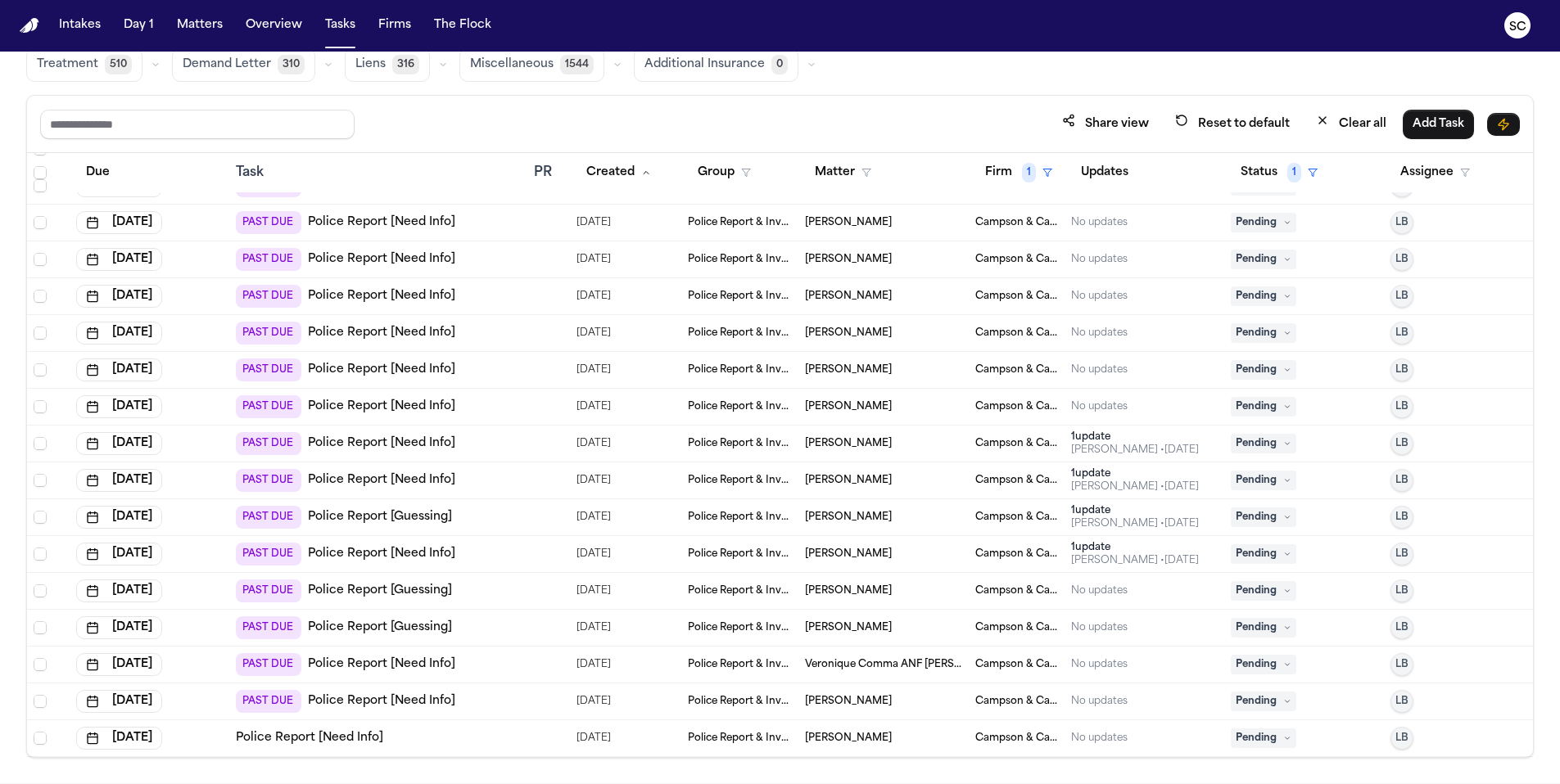
click at [371, 706] on link "Police Report [Need Info]" at bounding box center [381, 702] width 147 height 16
click at [878, 670] on span "Veronique Comma ANF Solange Amazan" at bounding box center [883, 665] width 157 height 13
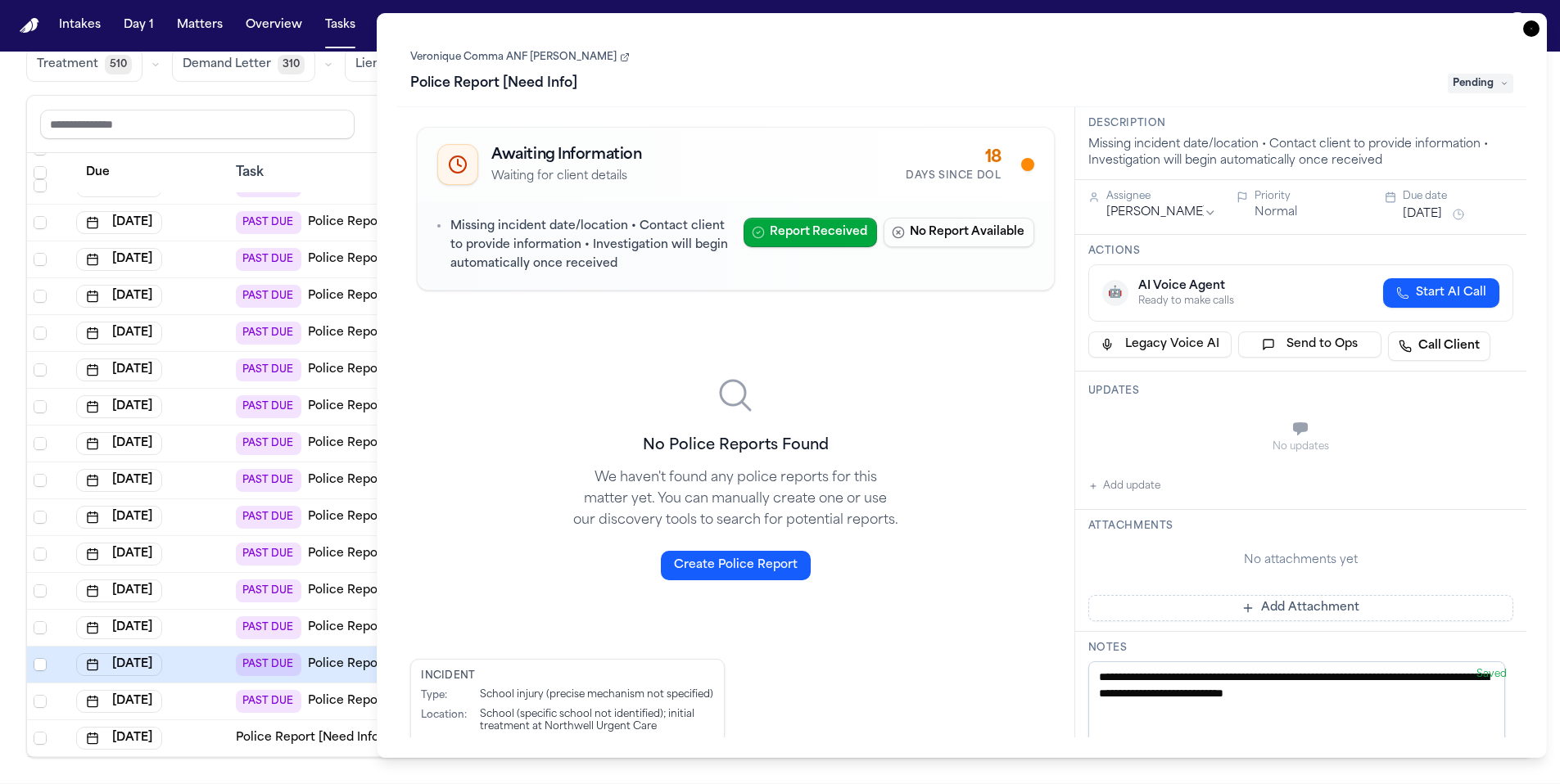
click at [620, 56] on icon at bounding box center [625, 57] width 10 height 10
click at [1534, 31] on icon "button" at bounding box center [1531, 29] width 16 height 16
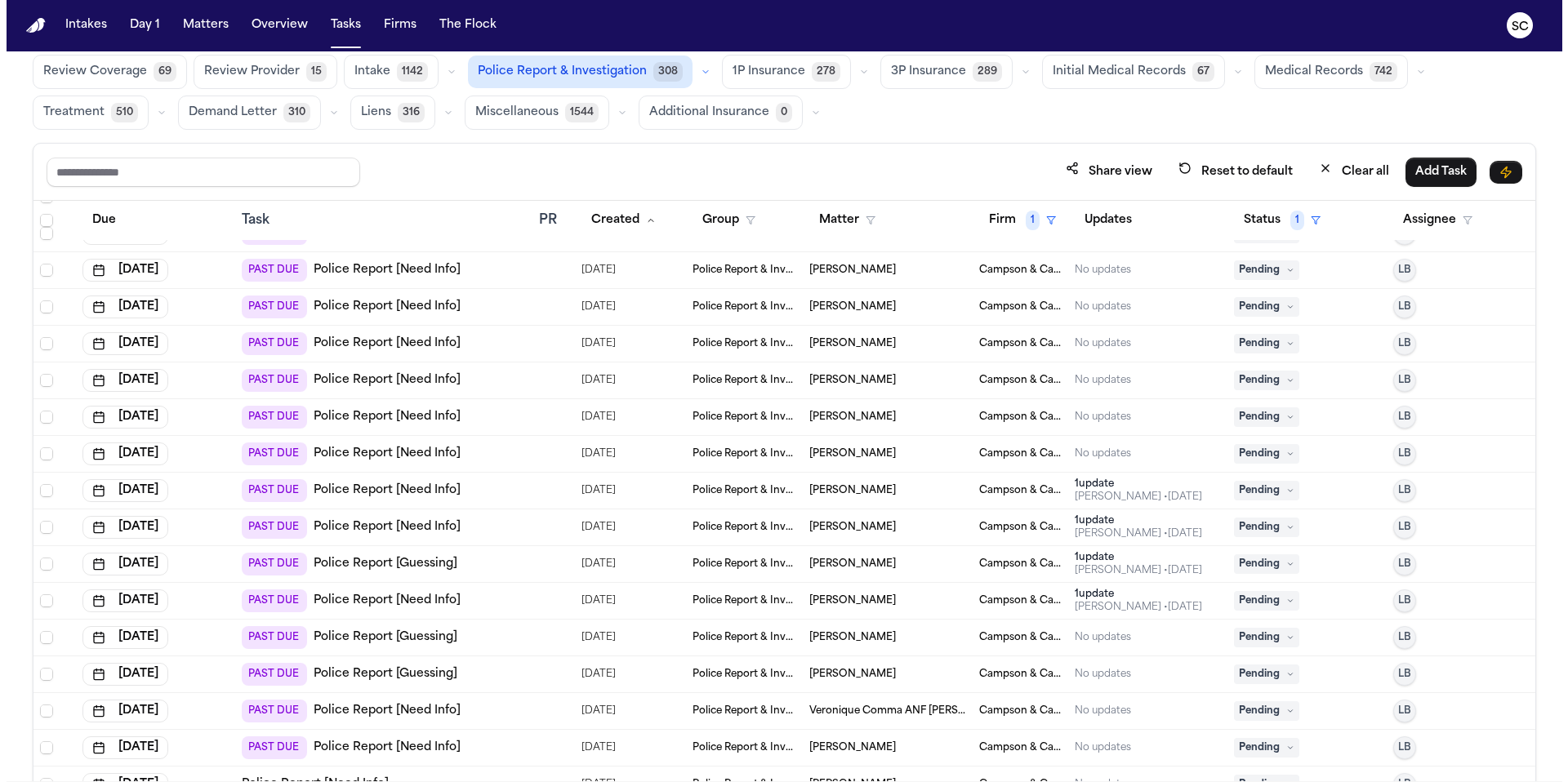
scroll to position [97, 0]
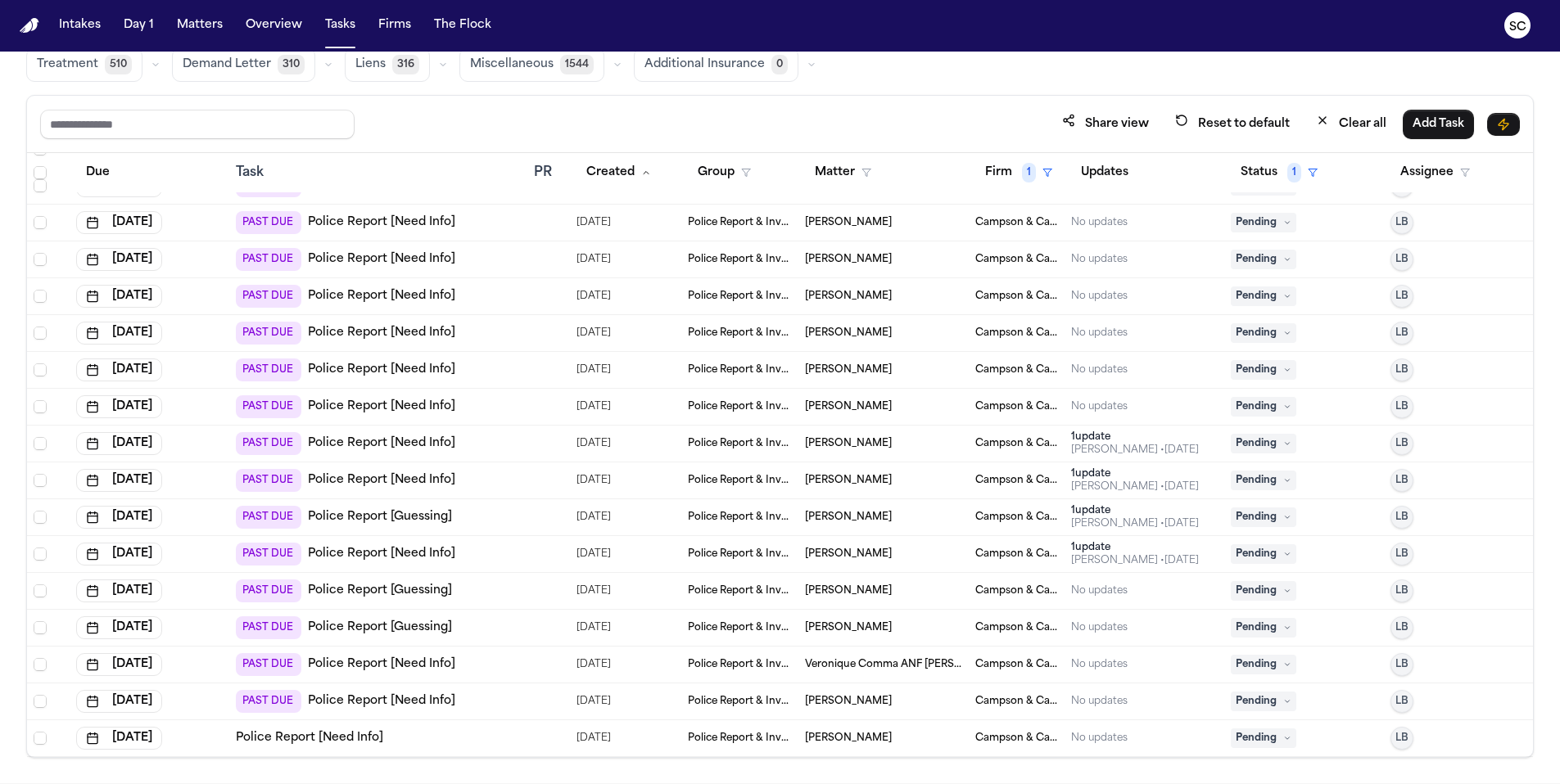
click at [852, 632] on span "Akeesha Edwards" at bounding box center [848, 628] width 87 height 13
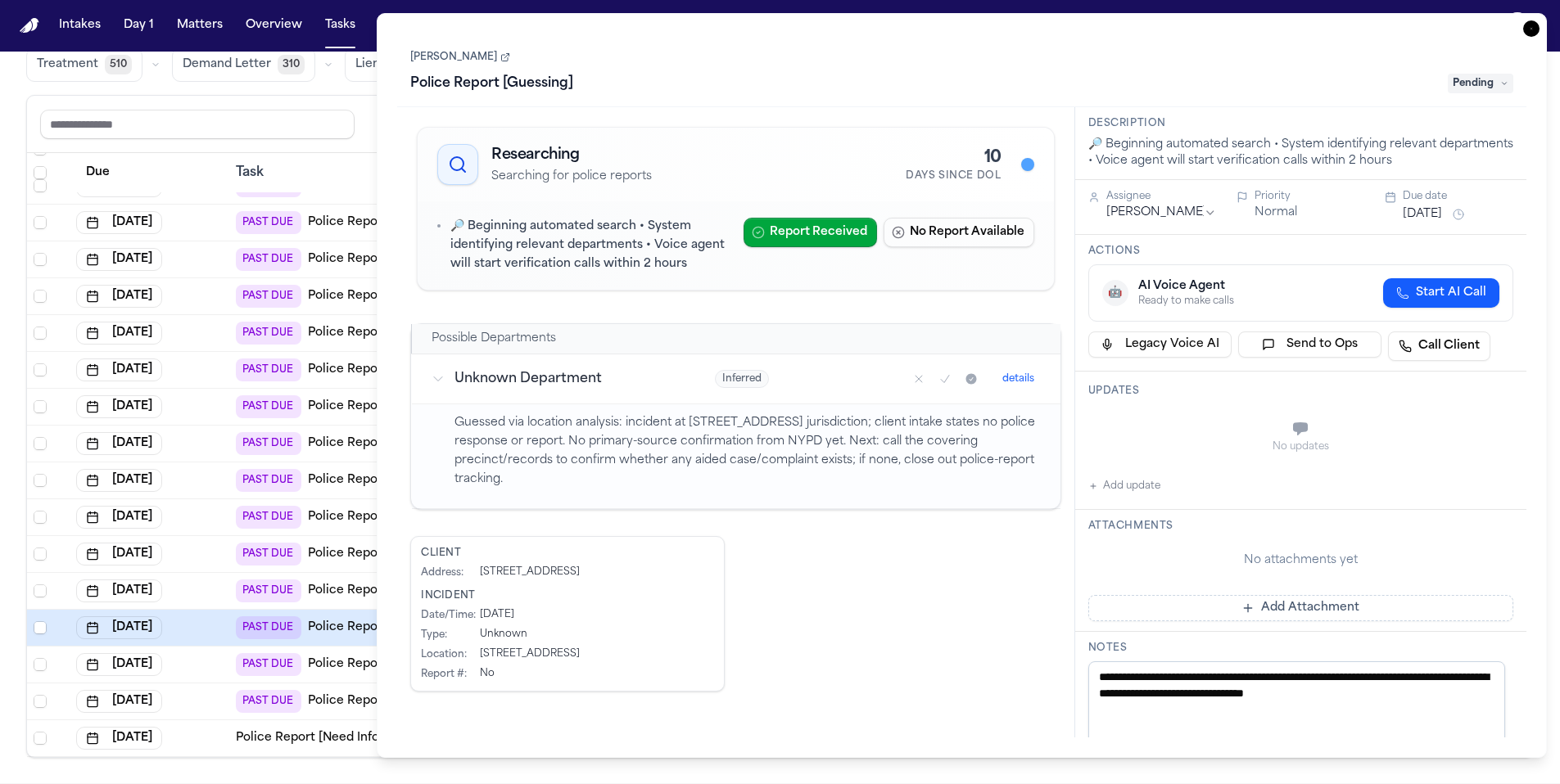
click at [500, 59] on icon at bounding box center [505, 57] width 10 height 10
click at [1477, 85] on span "Pending" at bounding box center [1480, 84] width 66 height 20
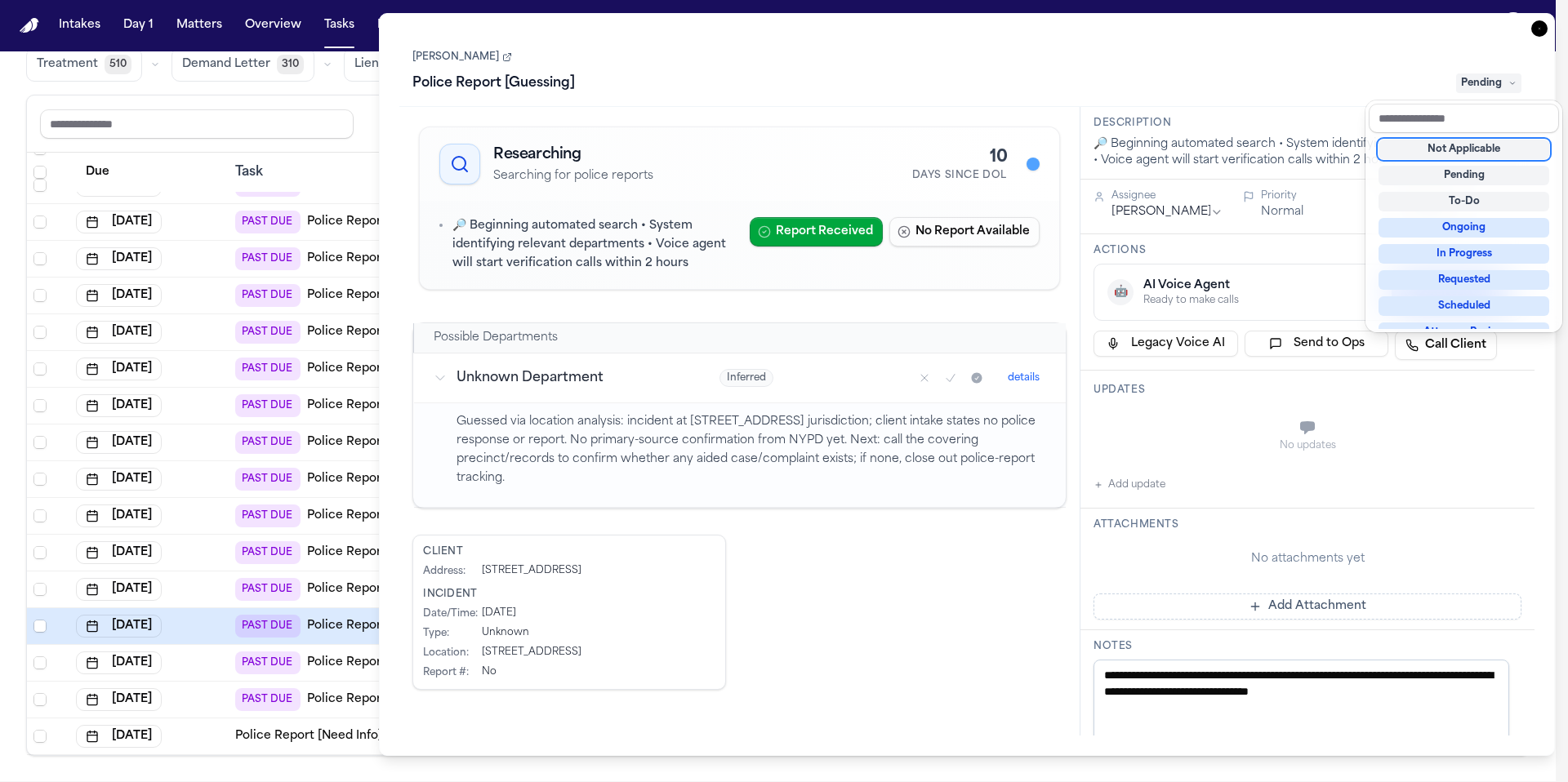
click at [1451, 148] on div "Not Applicable" at bounding box center [1464, 150] width 170 height 20
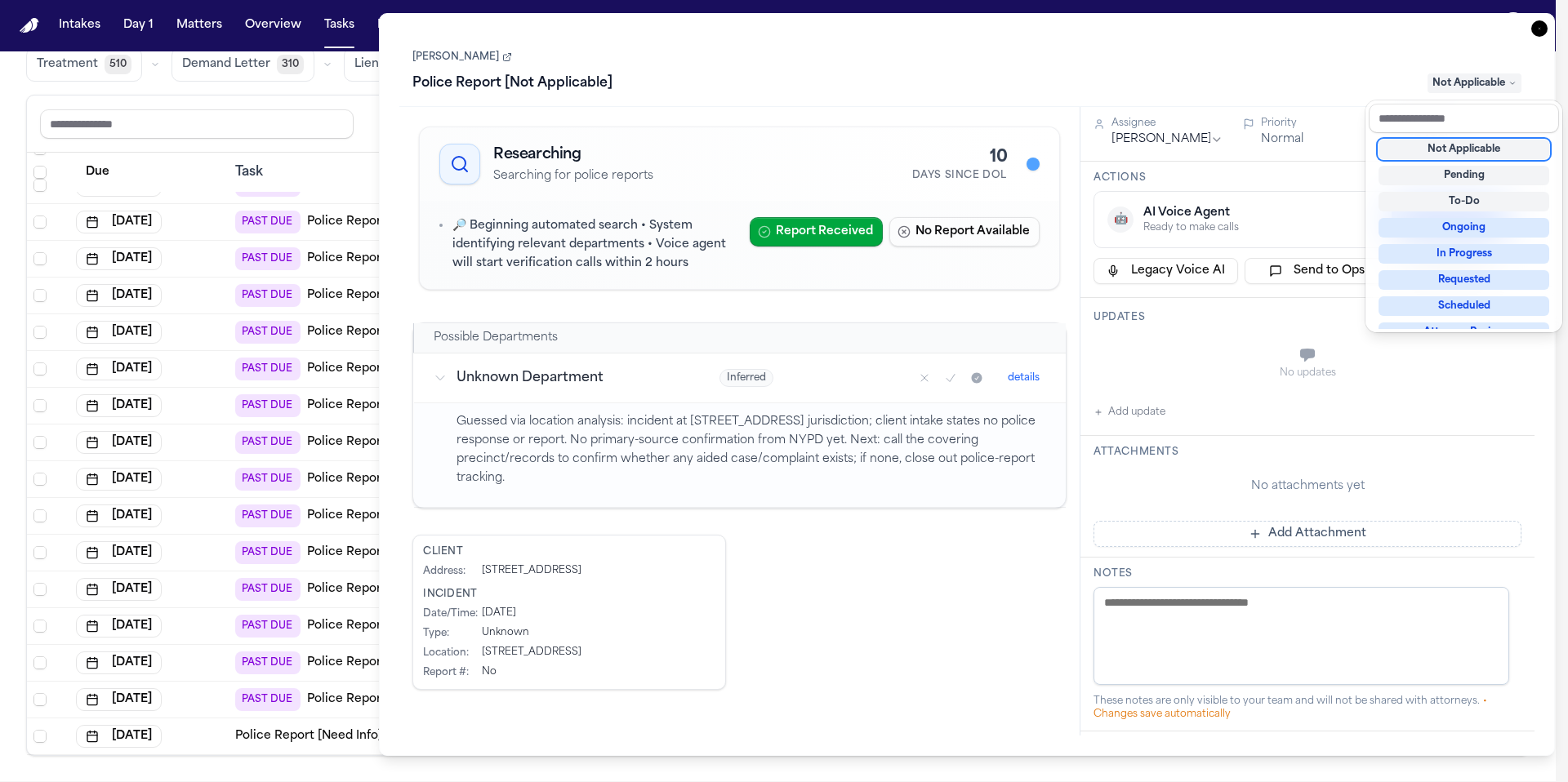
scroll to position [907, 0]
click at [1541, 27] on div "Task Details Akeesha Edwards Police Report [Not Applicable] Not Applicable Rese…" at bounding box center [968, 384] width 1176 height 743
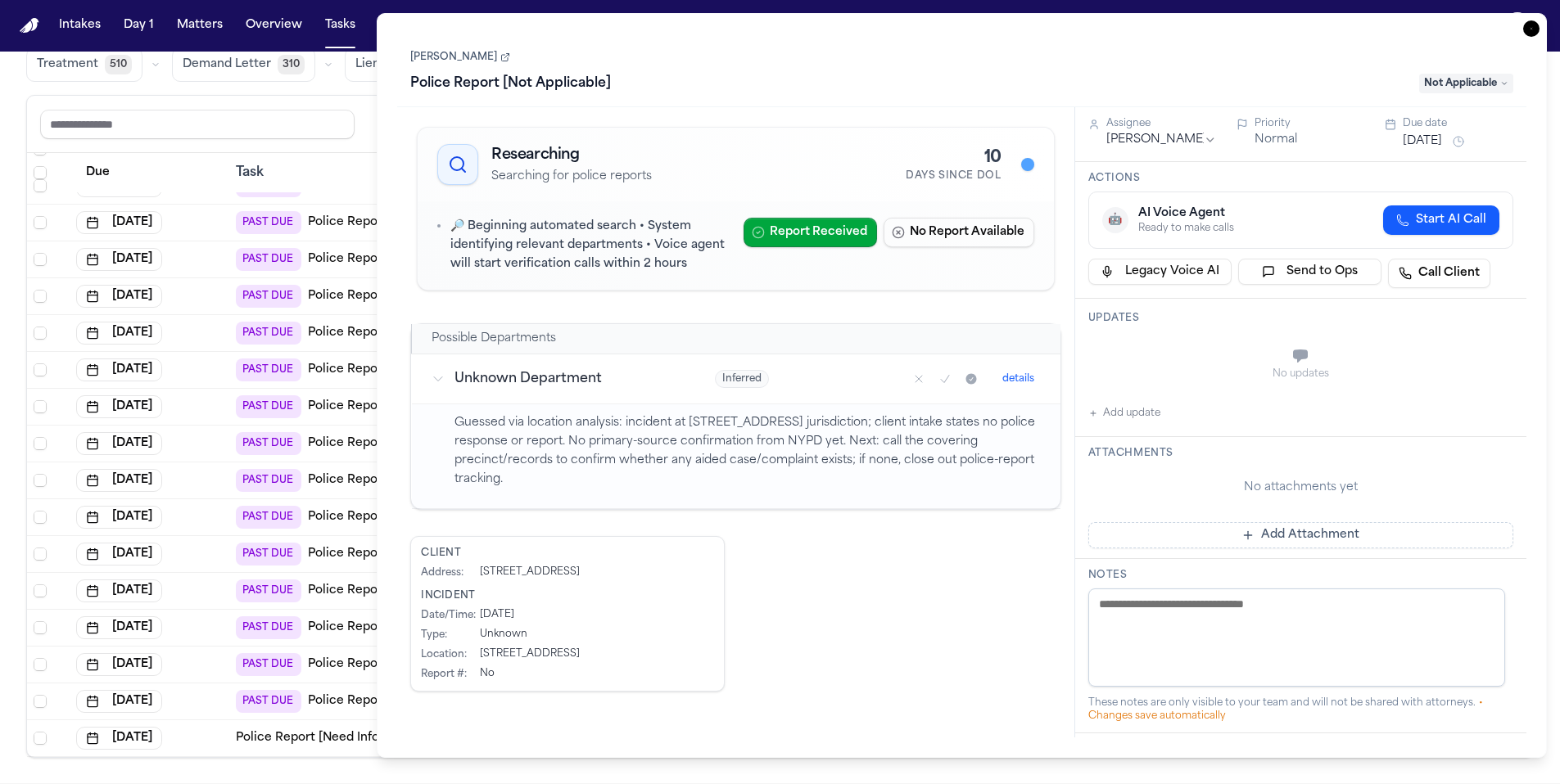
click at [1533, 30] on icon "button" at bounding box center [1531, 29] width 16 height 16
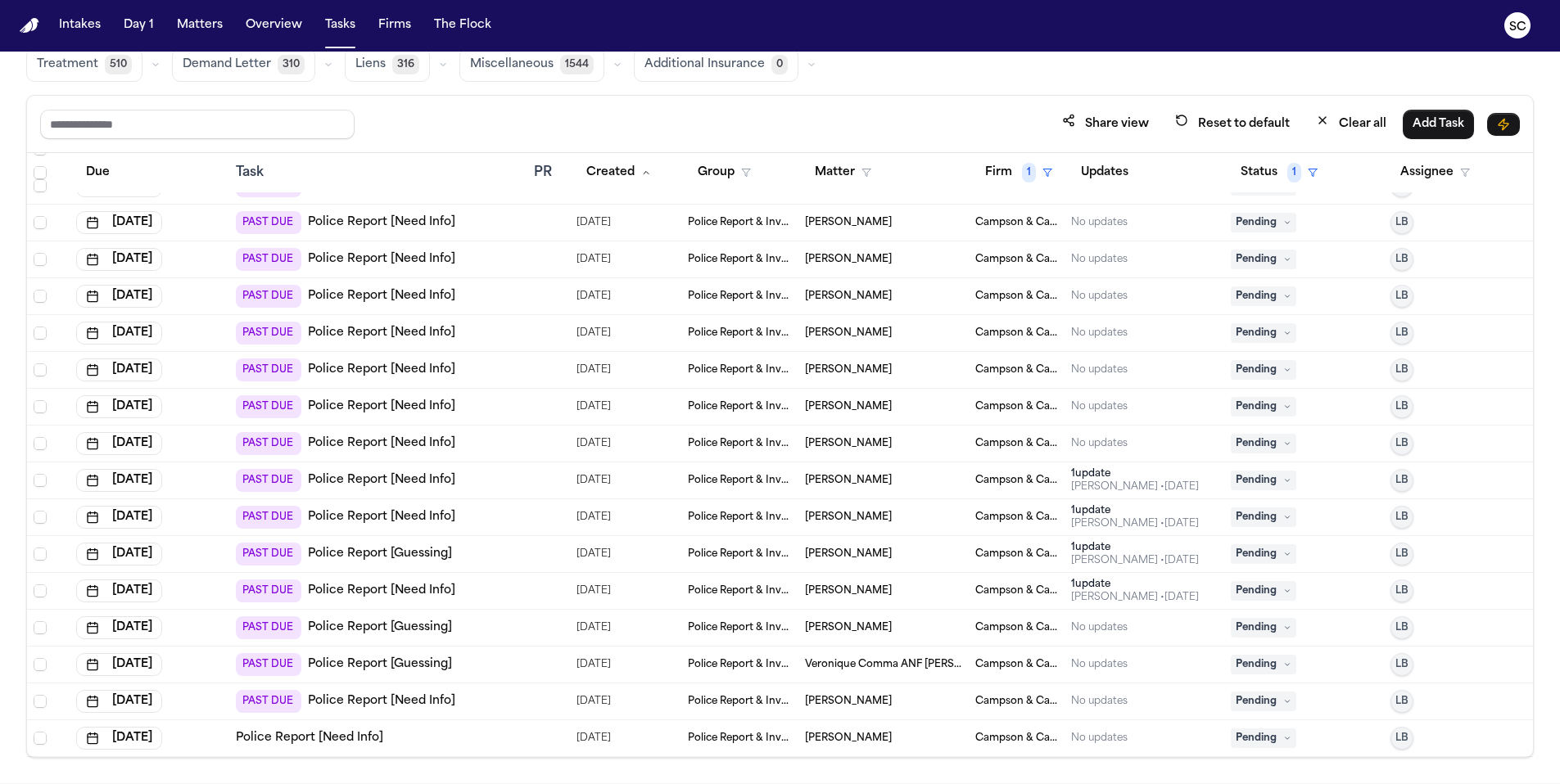
click at [841, 626] on span "Tawanna Smith" at bounding box center [848, 628] width 87 height 13
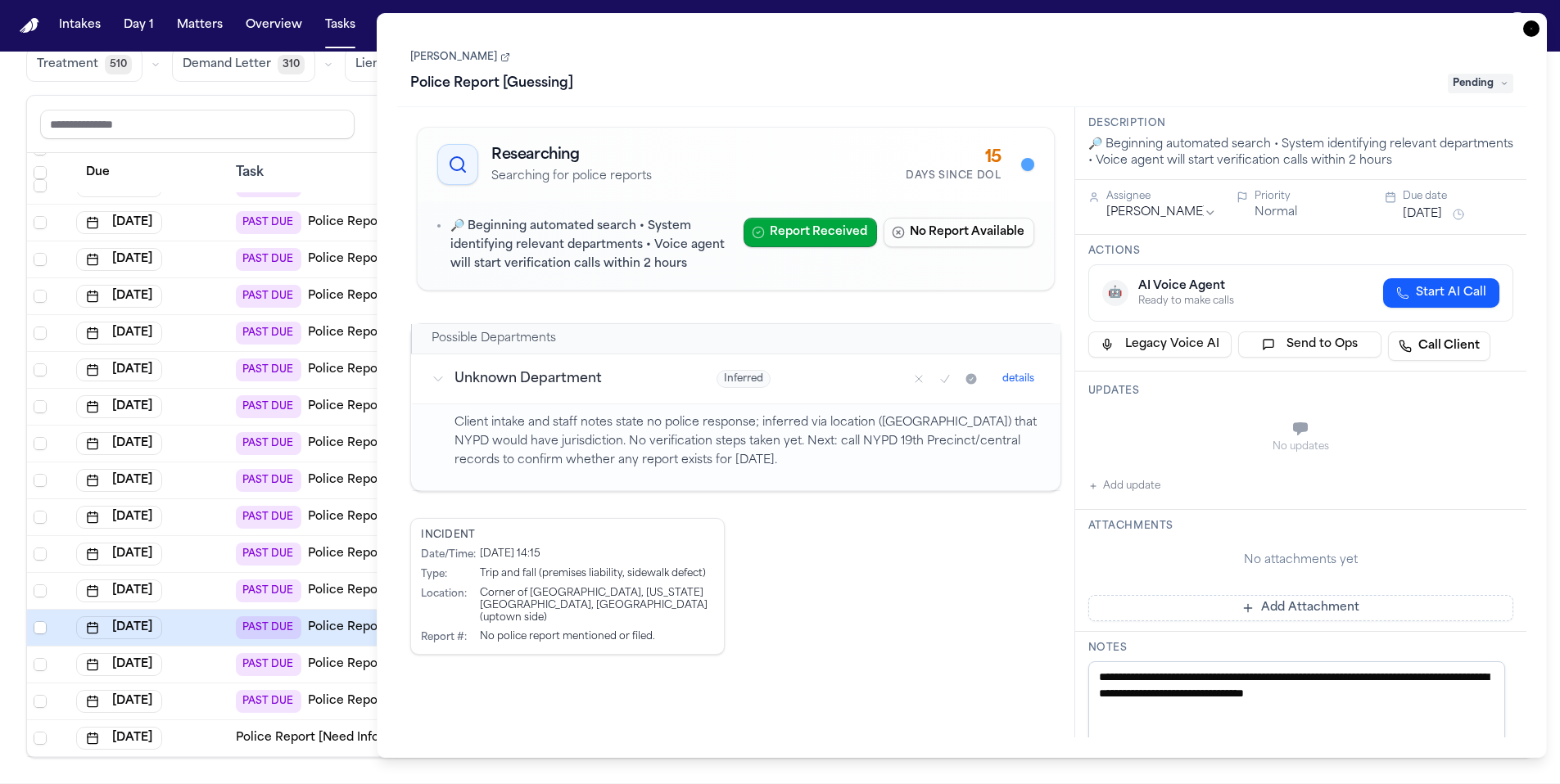
click at [500, 55] on icon at bounding box center [505, 57] width 10 height 10
click at [1460, 85] on span "Pending" at bounding box center [1480, 84] width 66 height 20
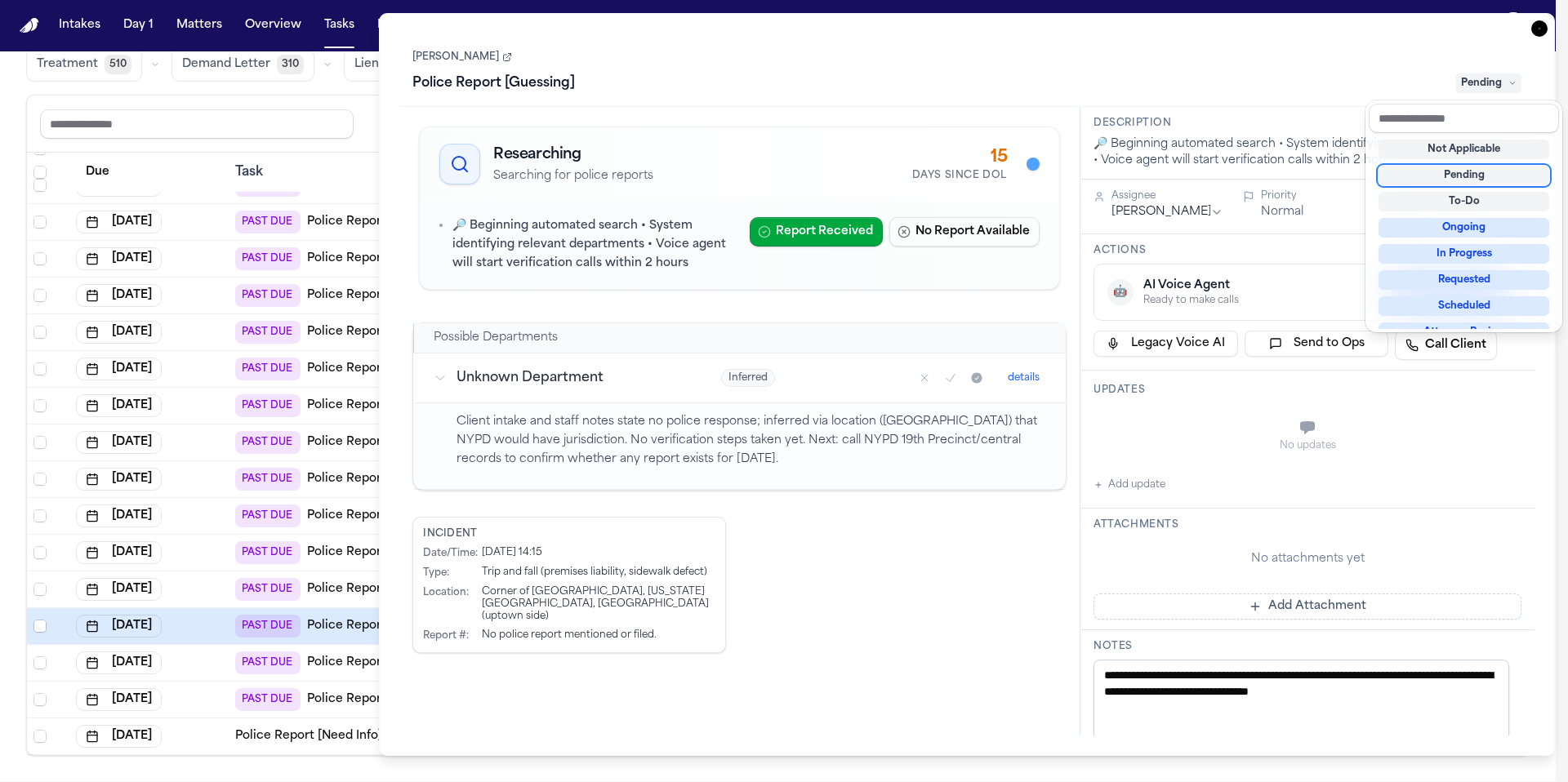
click at [1478, 149] on div "Not Applicable" at bounding box center [1464, 150] width 170 height 20
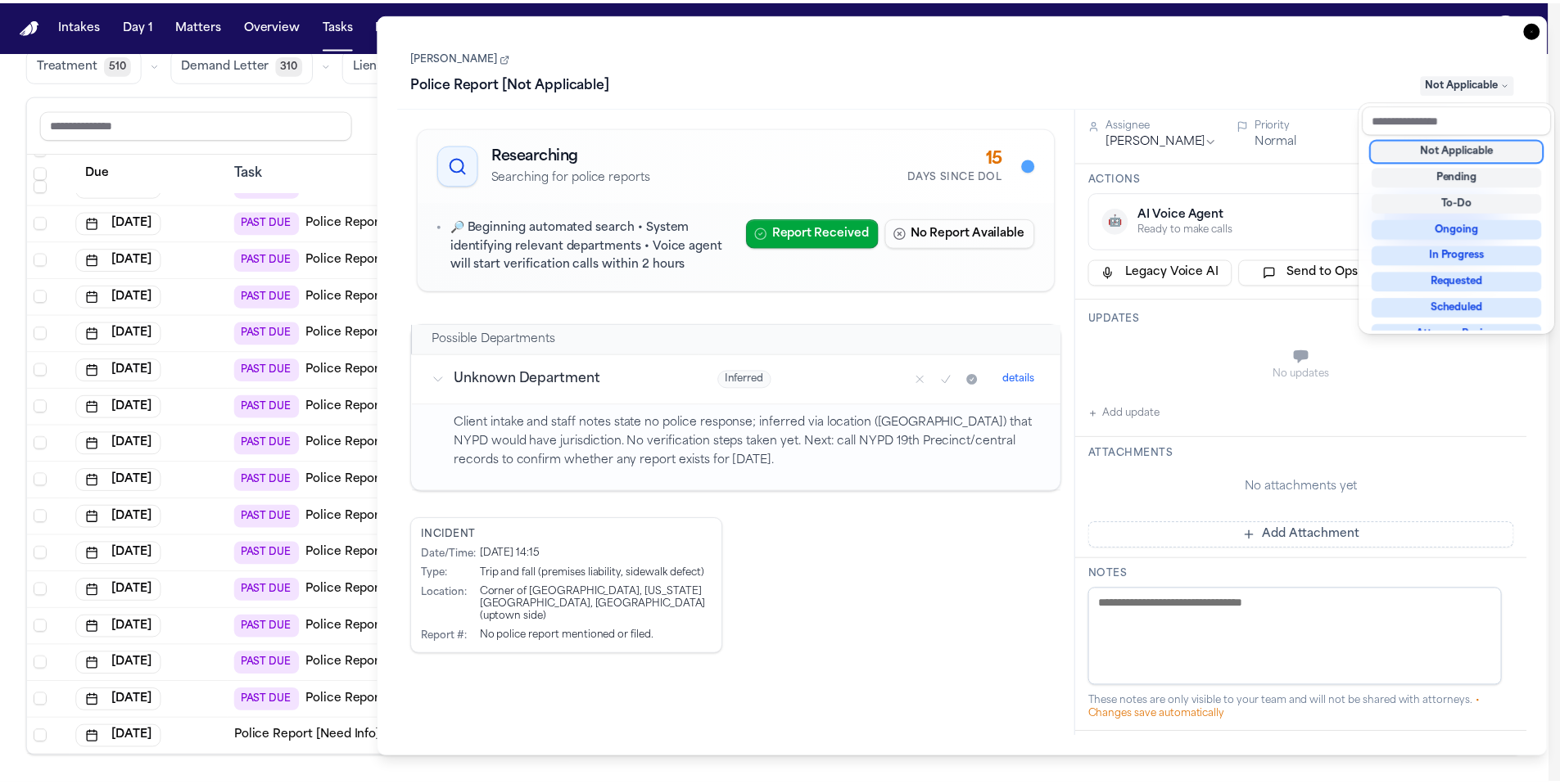
scroll to position [873, 0]
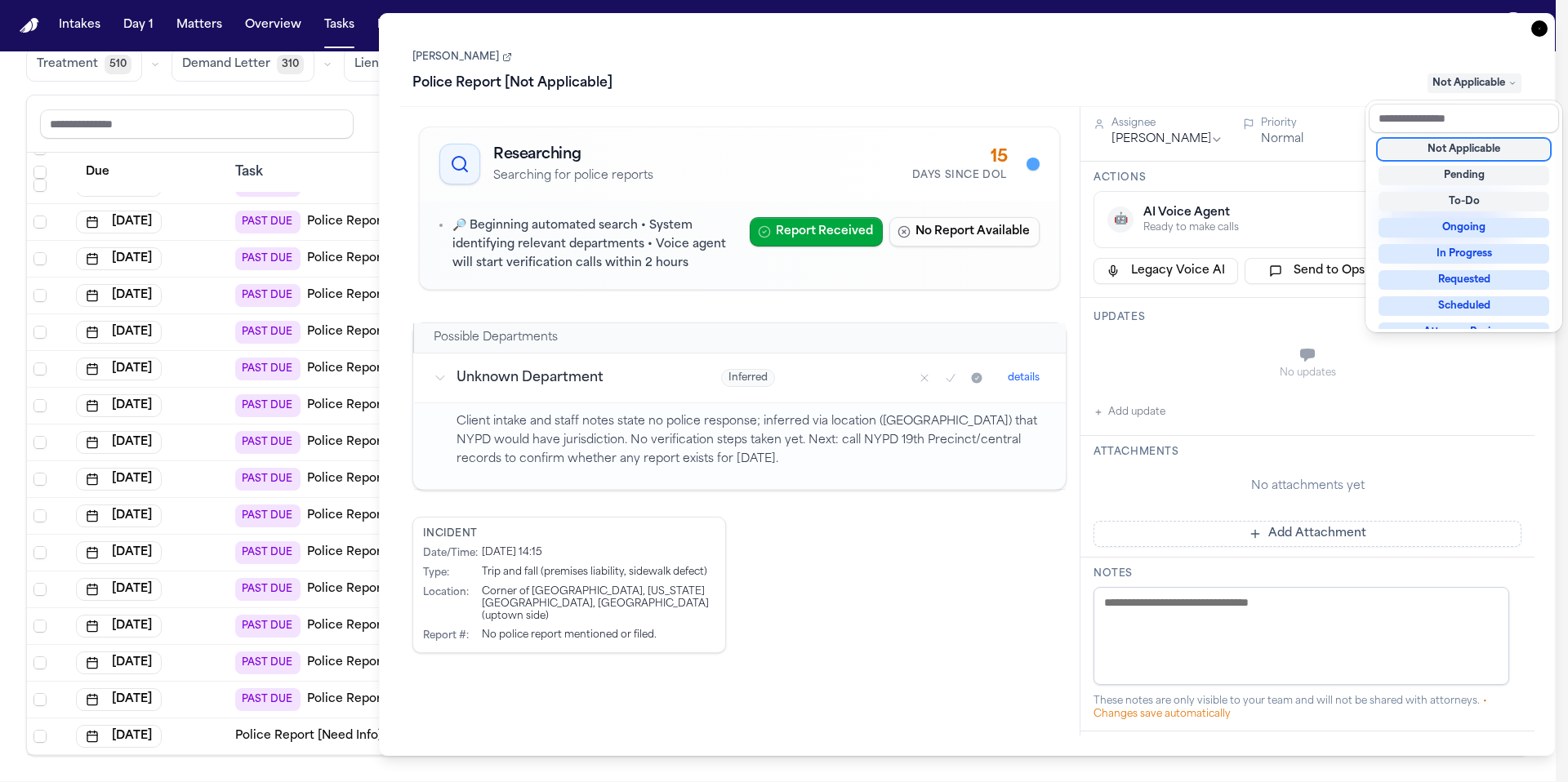
click at [1447, 152] on div "Not Applicable" at bounding box center [1464, 150] width 170 height 20
click at [926, 585] on div "Tawanna Smith Police Report [Not Applicable] Not Applicable Researching Searchi…" at bounding box center [968, 385] width 1135 height 703
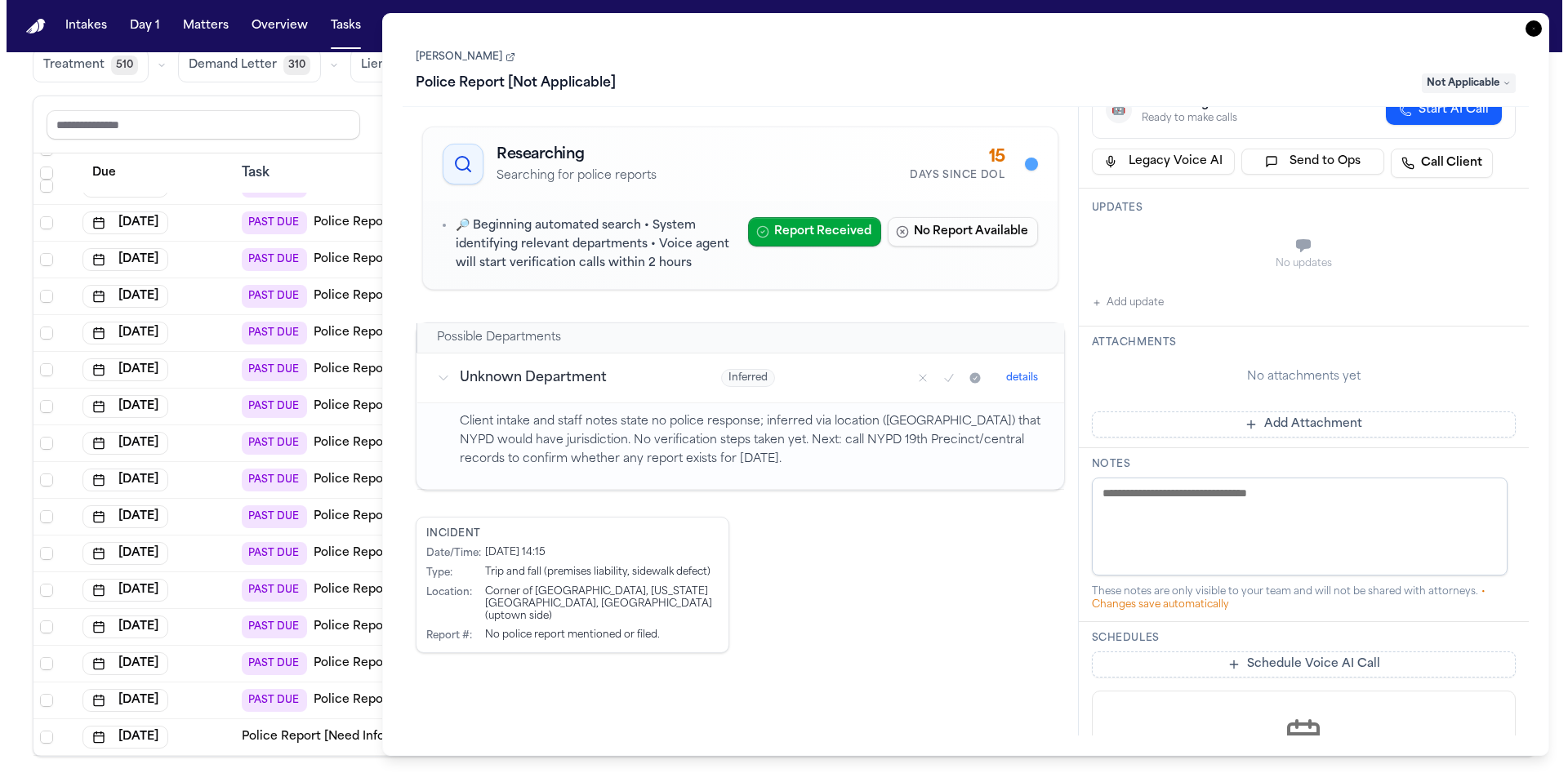
scroll to position [0, 0]
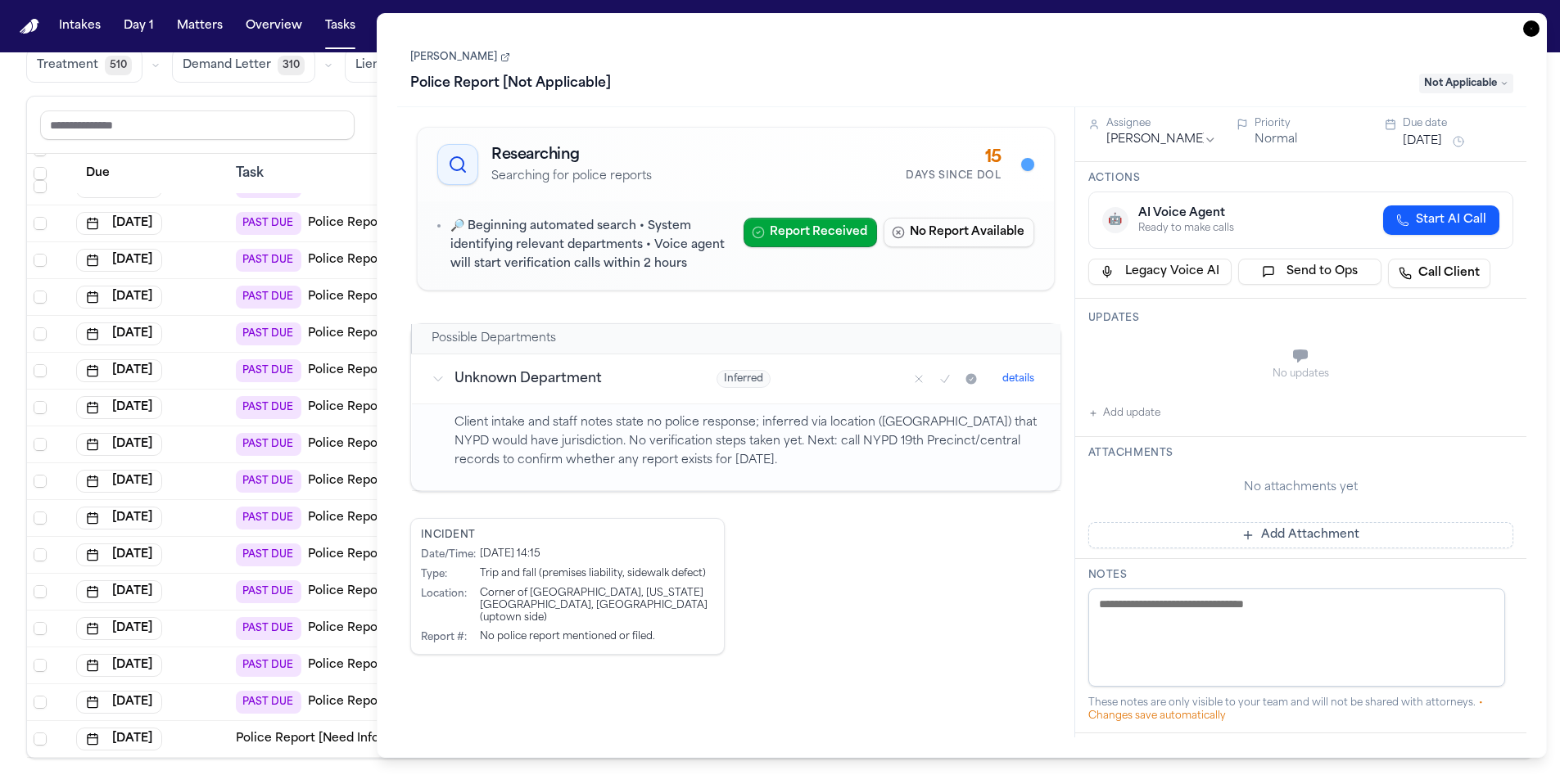
click at [1528, 26] on icon "button" at bounding box center [1531, 29] width 16 height 16
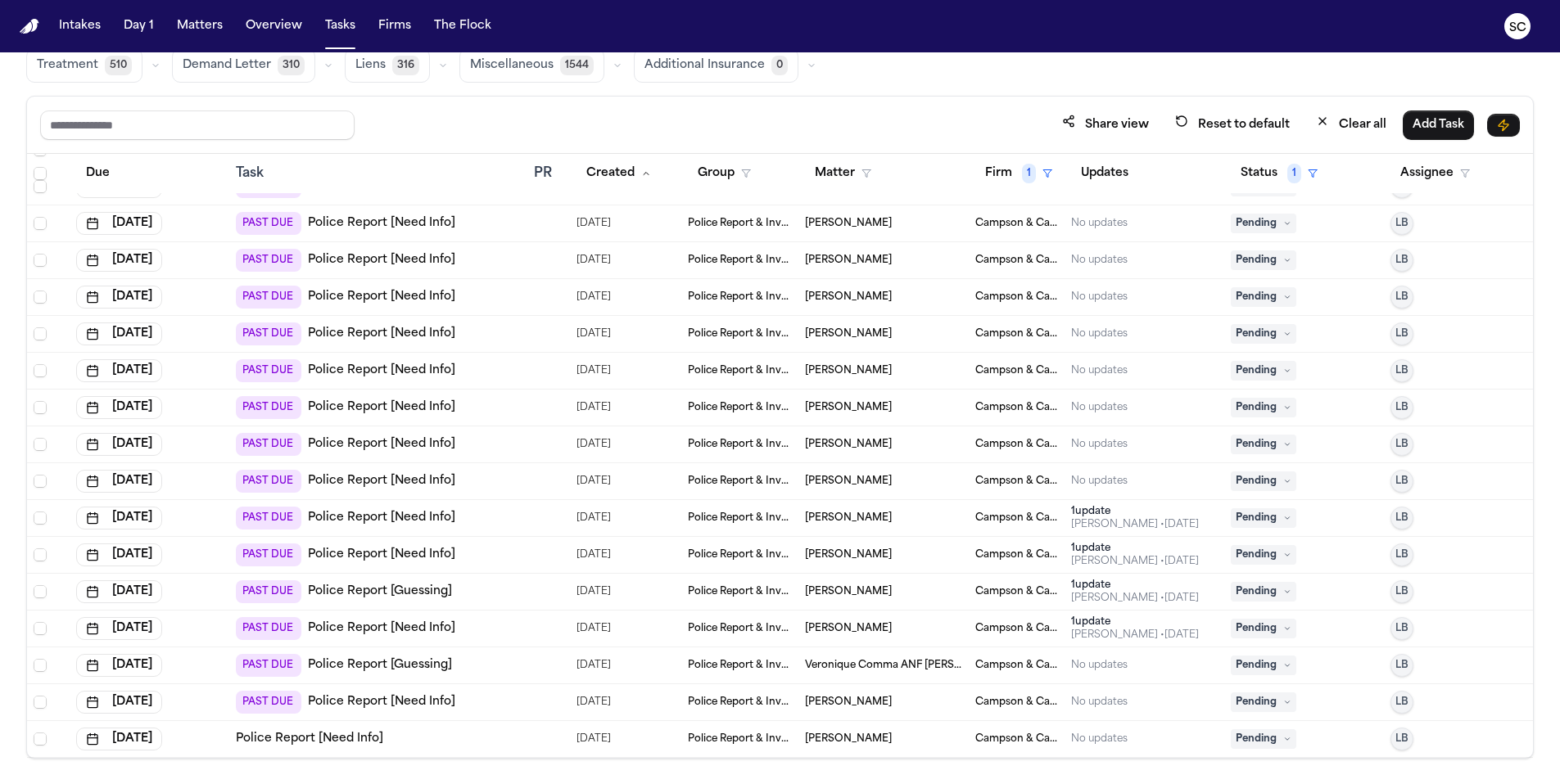
click at [858, 630] on span "Edward Pieters" at bounding box center [848, 629] width 87 height 13
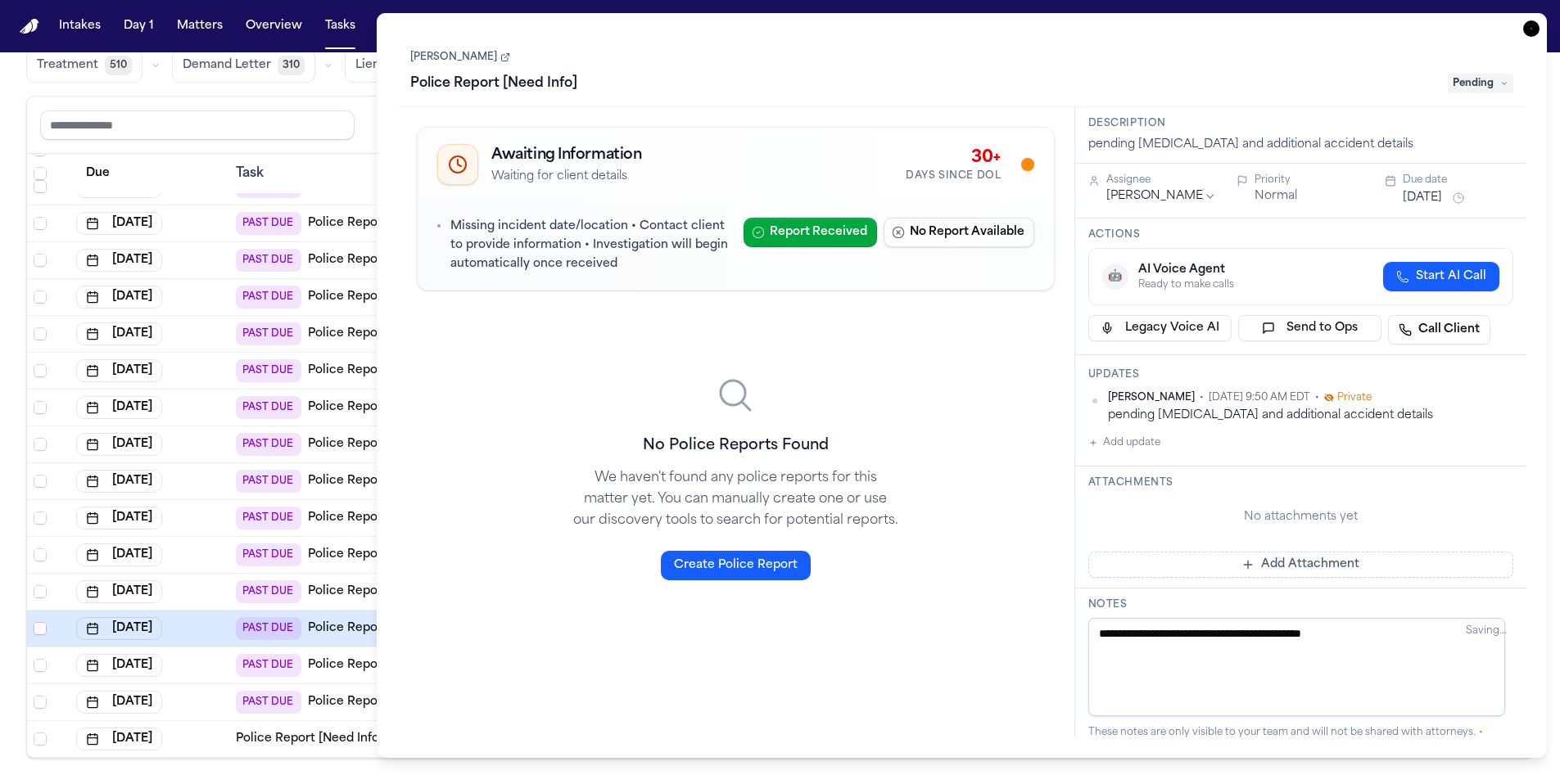
click at [489, 58] on div "Edward Pieters Police Report [Need Info] Pending" at bounding box center [961, 71] width 1103 height 50
click at [504, 58] on icon at bounding box center [507, 57] width 5 height 5
click at [1506, 81] on icon at bounding box center [1504, 84] width 8 height 8
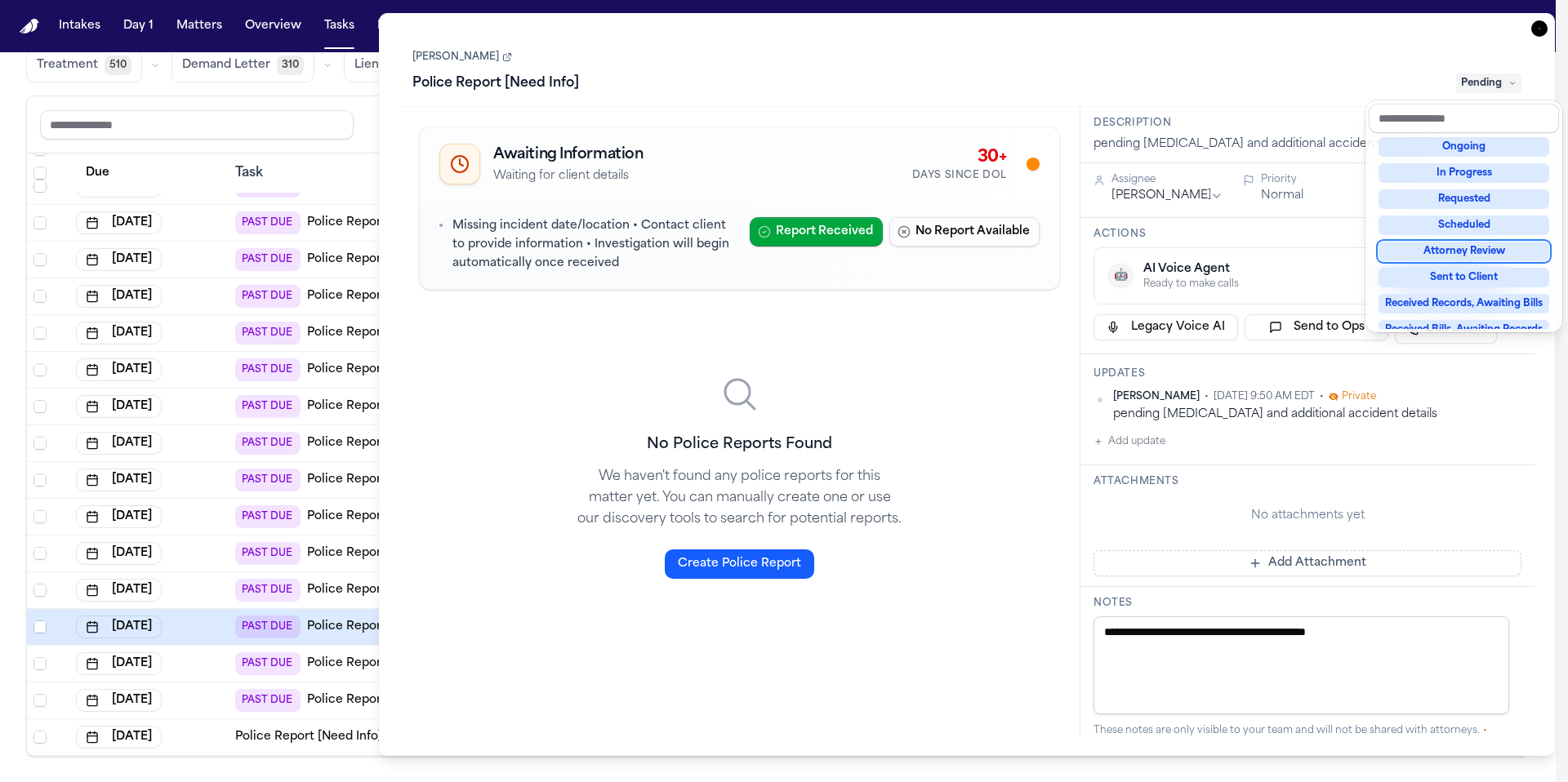
scroll to position [156, 0]
click at [1536, 27] on div "**********" at bounding box center [968, 384] width 1176 height 743
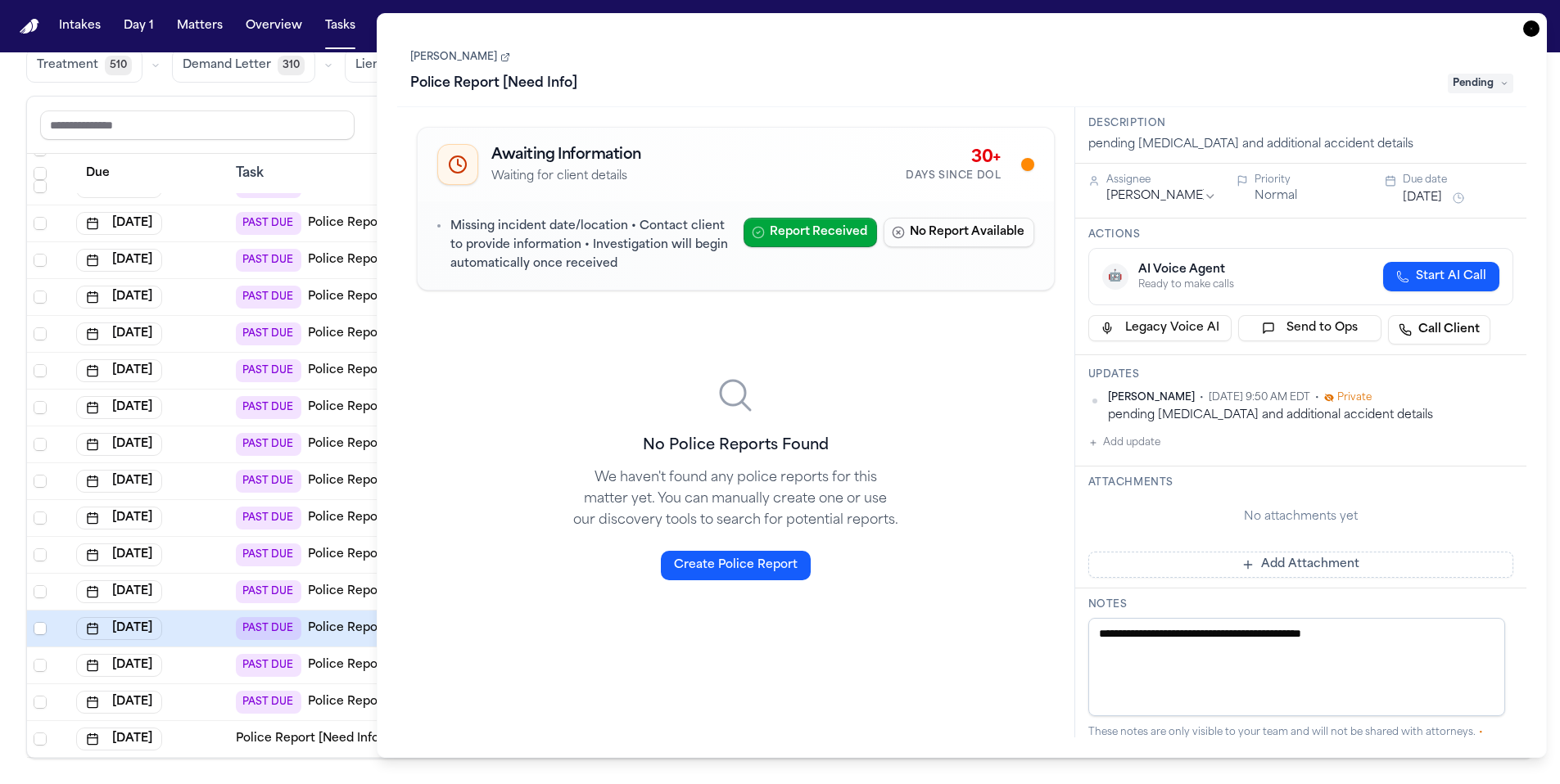
click at [1535, 28] on icon "button" at bounding box center [1531, 29] width 16 height 16
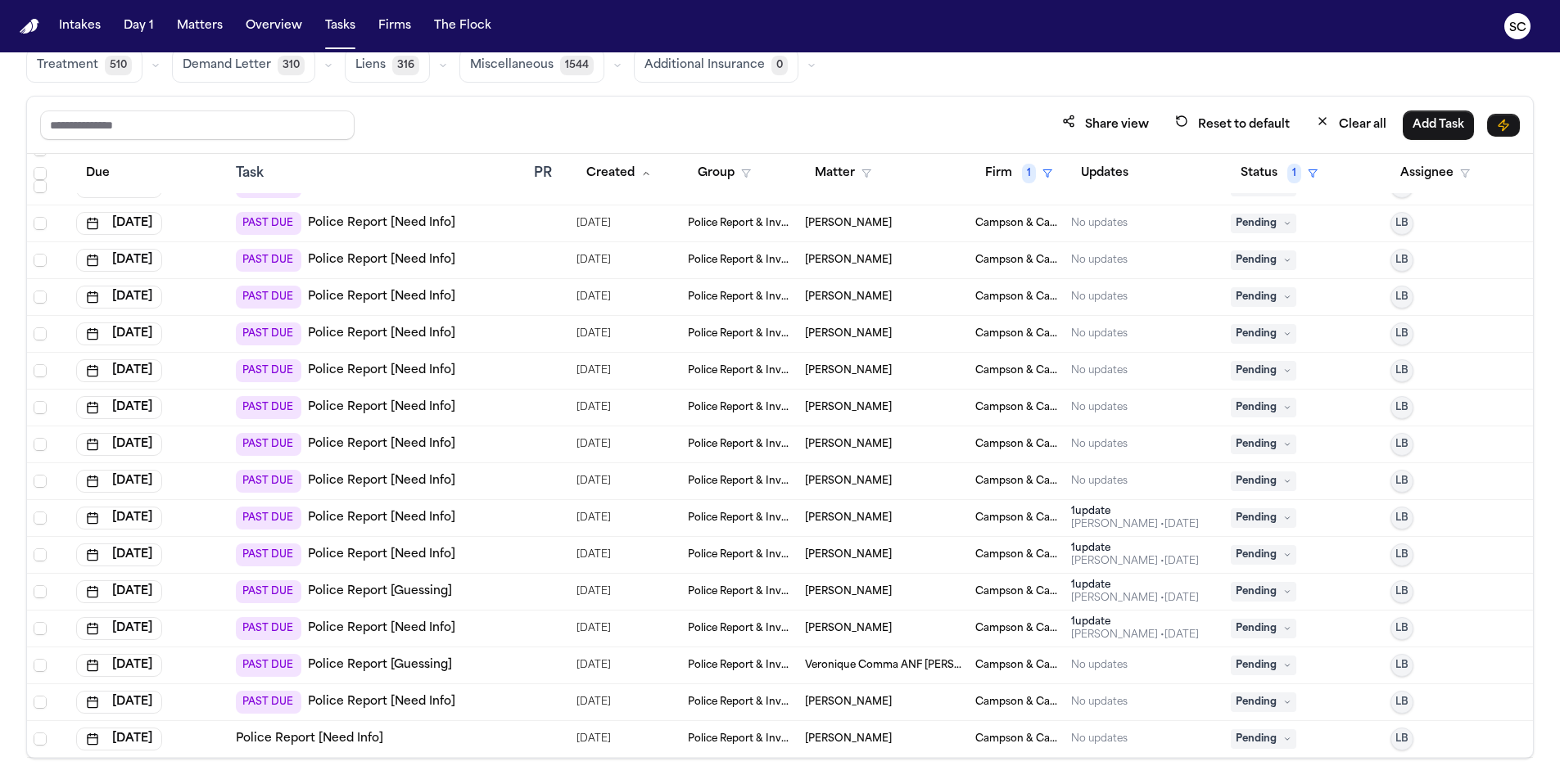
click at [818, 589] on span "Audrey Malkin" at bounding box center [848, 592] width 87 height 13
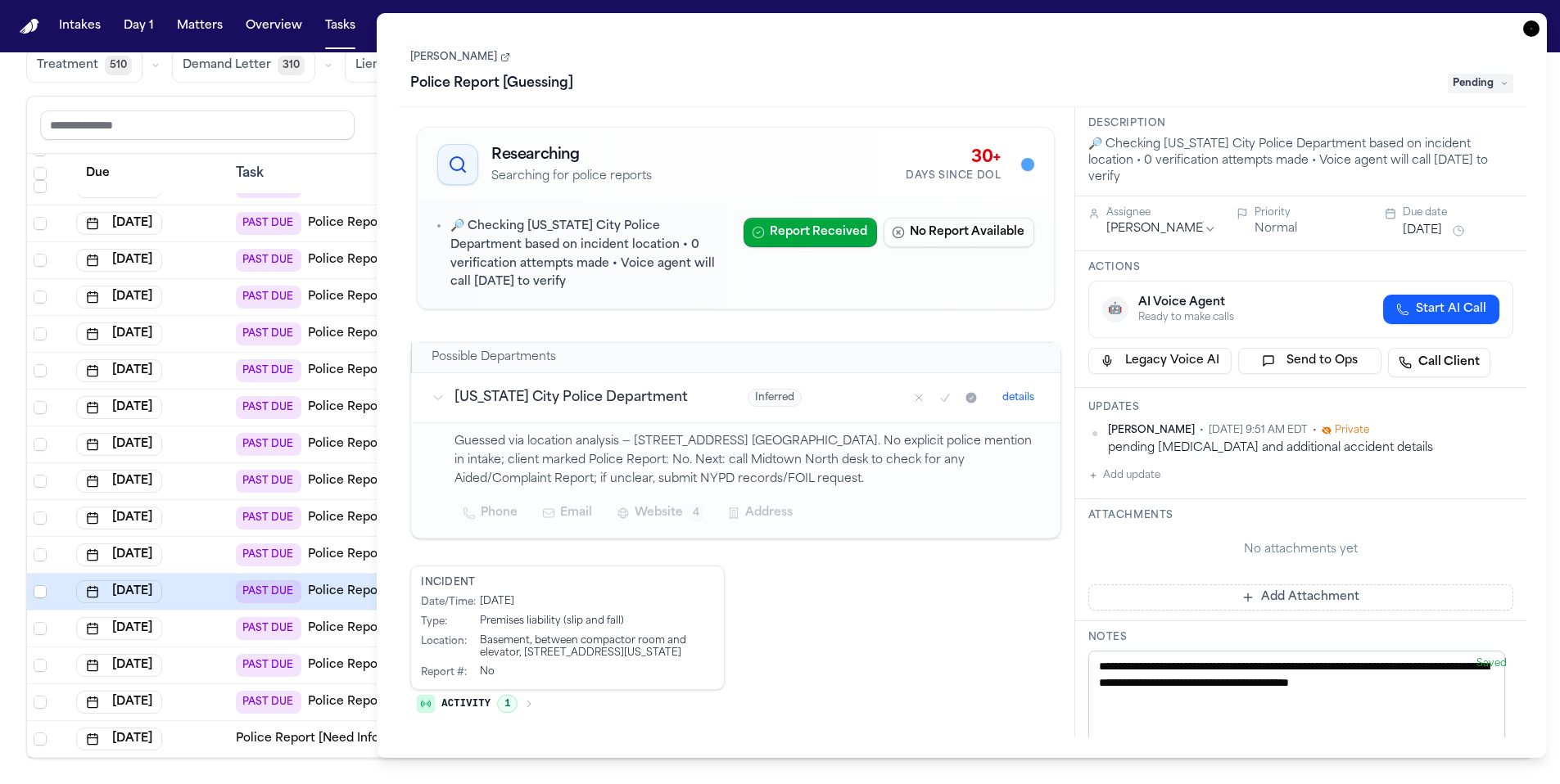
click at [500, 57] on icon at bounding box center [505, 57] width 10 height 10
click at [1475, 83] on span "Pending" at bounding box center [1480, 84] width 66 height 20
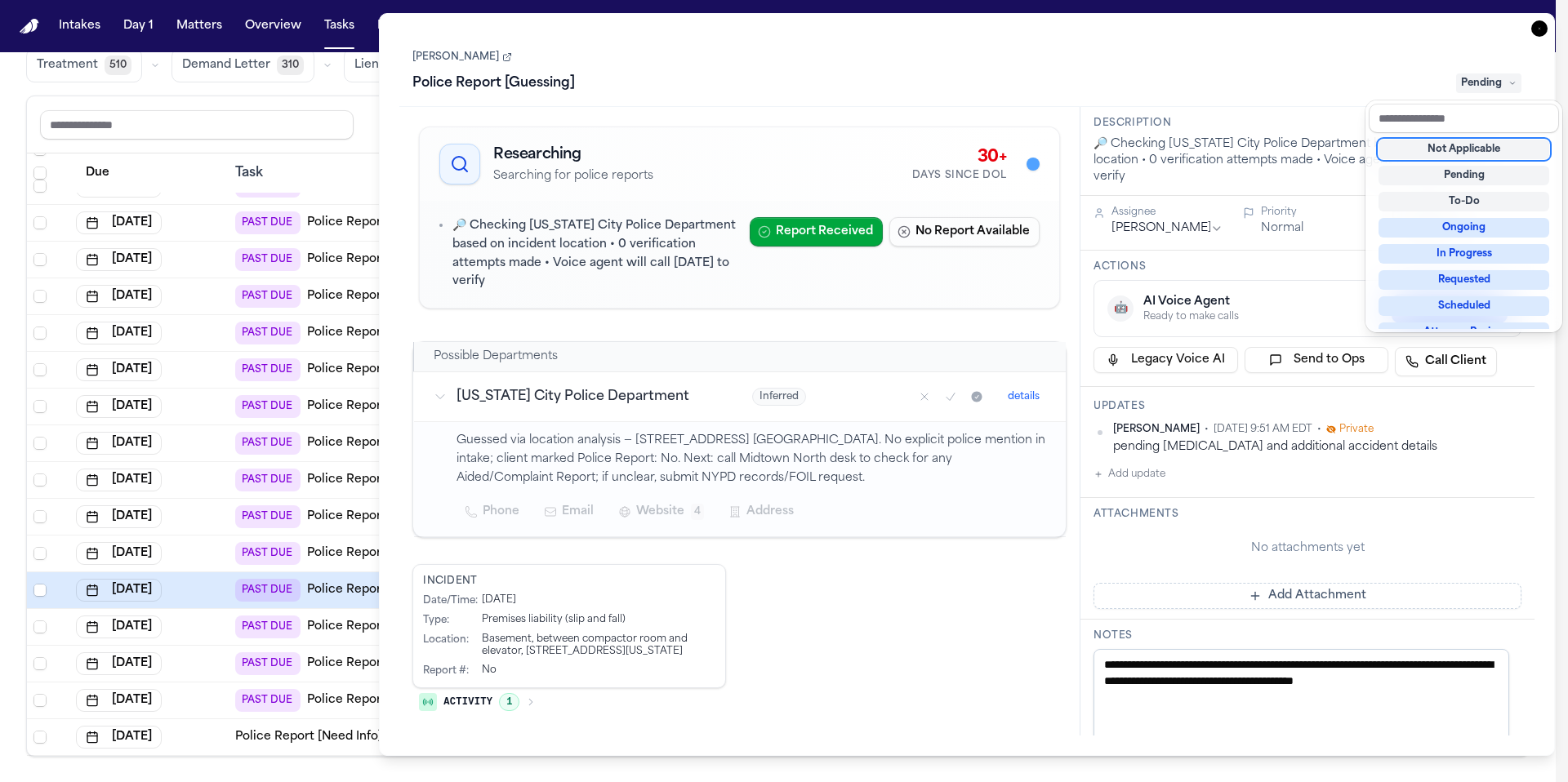
click at [1443, 154] on div "Not Applicable" at bounding box center [1464, 150] width 170 height 20
type textarea "**********"
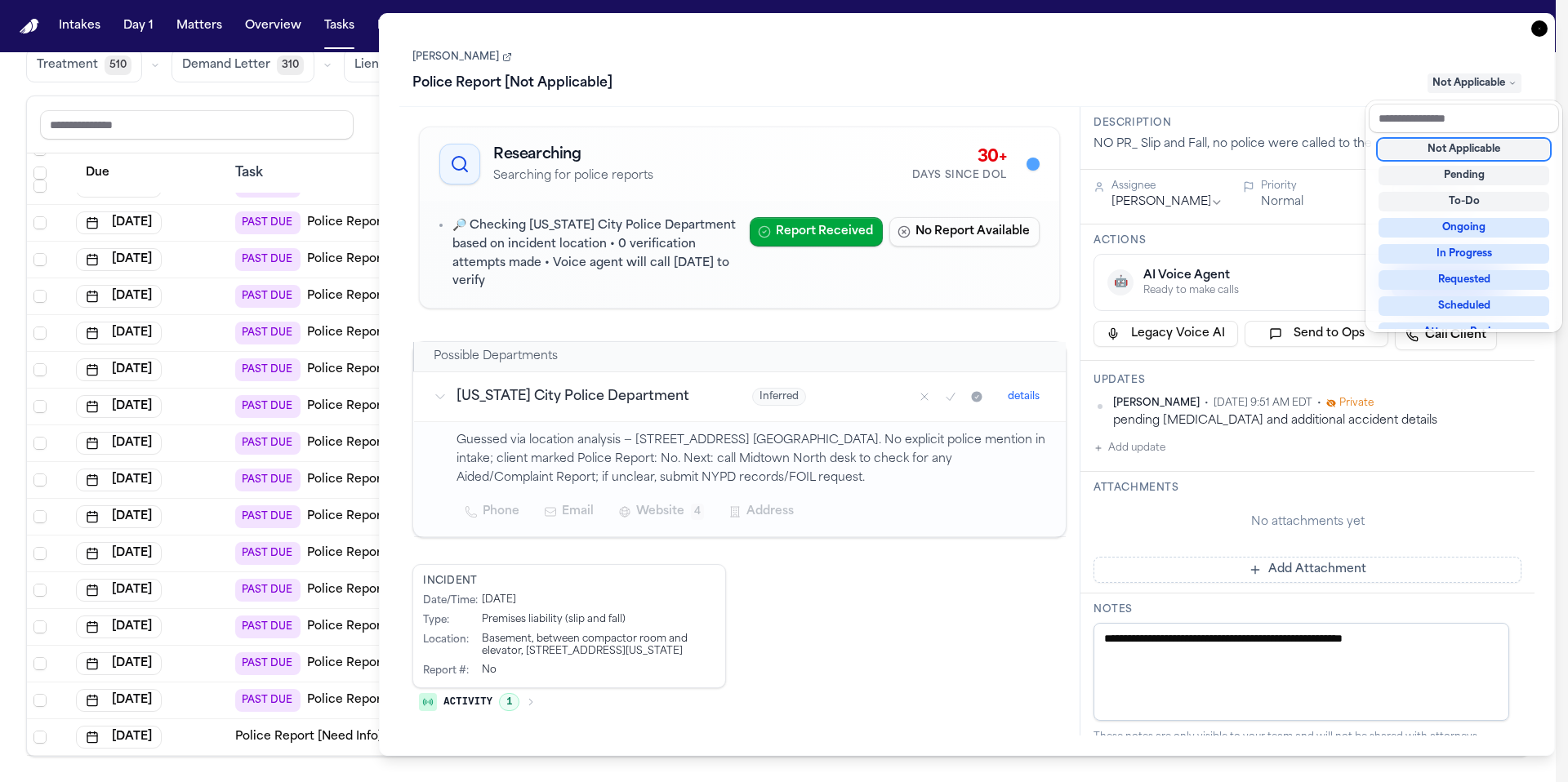
scroll to position [834, 0]
click at [1541, 28] on div "Task Details Audrey Malkin Police Report [Not Applicable] Not Applicable Resear…" at bounding box center [968, 384] width 1176 height 743
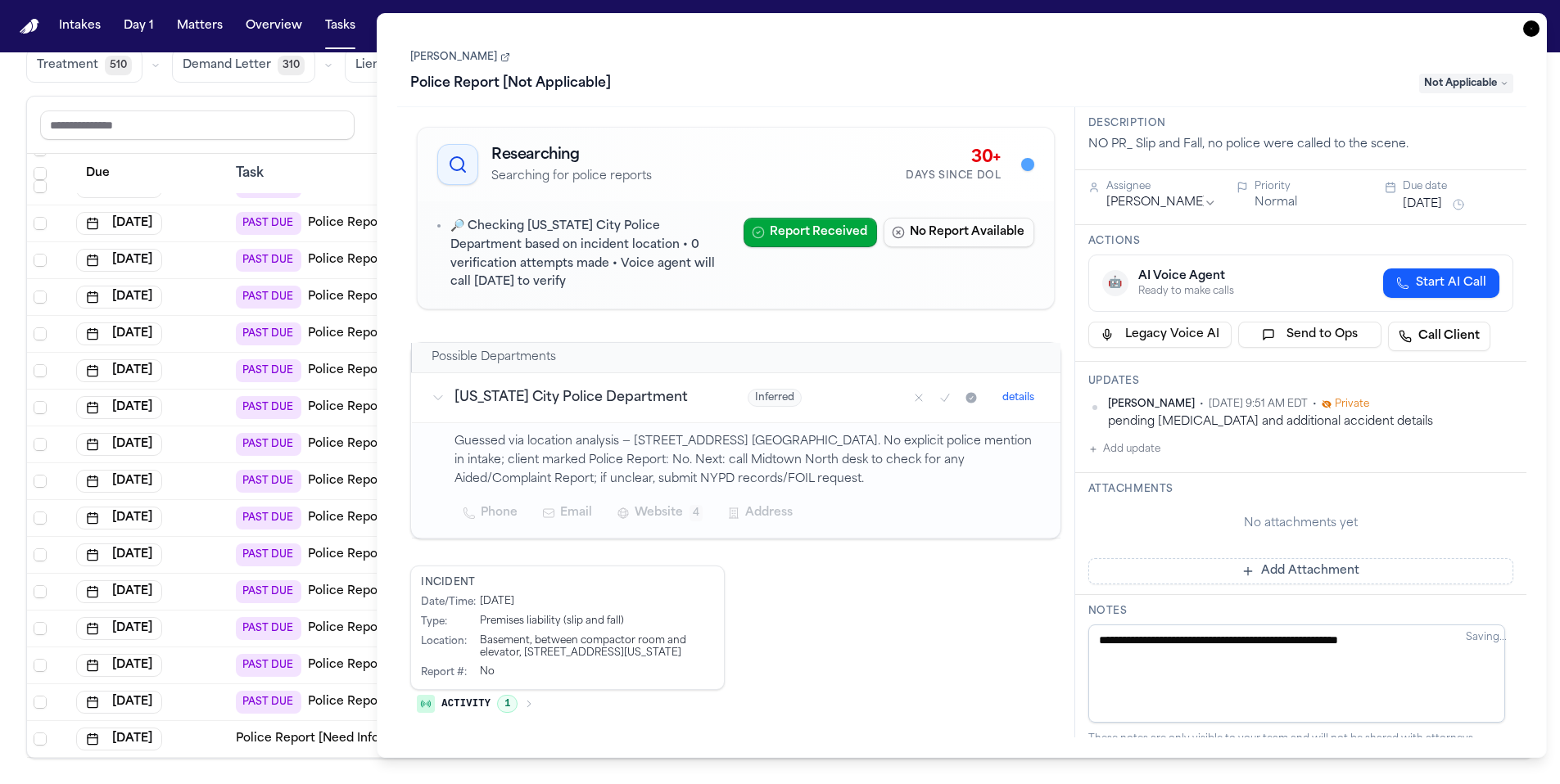
click at [1532, 31] on icon "button" at bounding box center [1531, 29] width 16 height 16
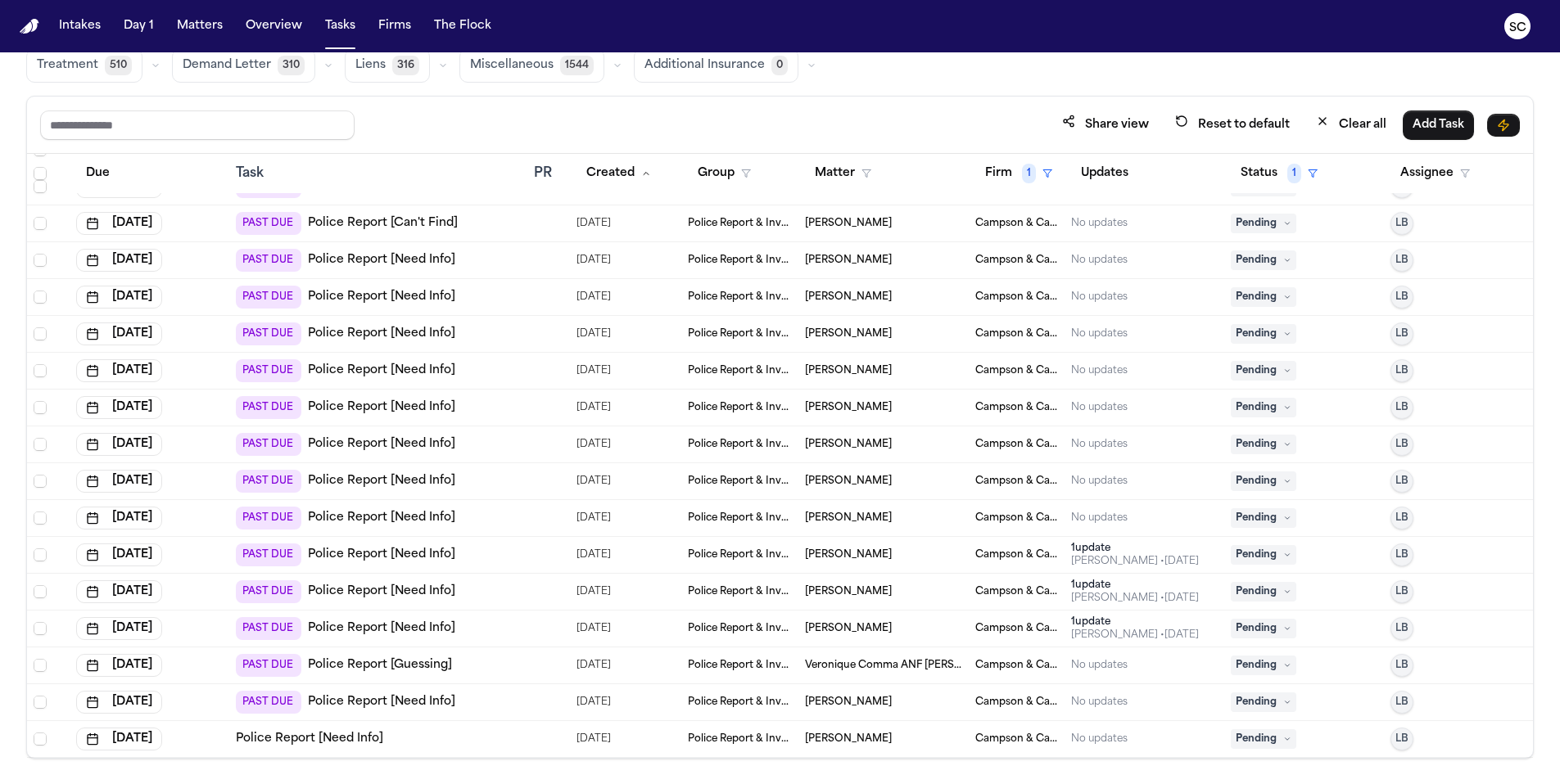
click at [863, 596] on span "Clarissa Rivera" at bounding box center [848, 592] width 87 height 13
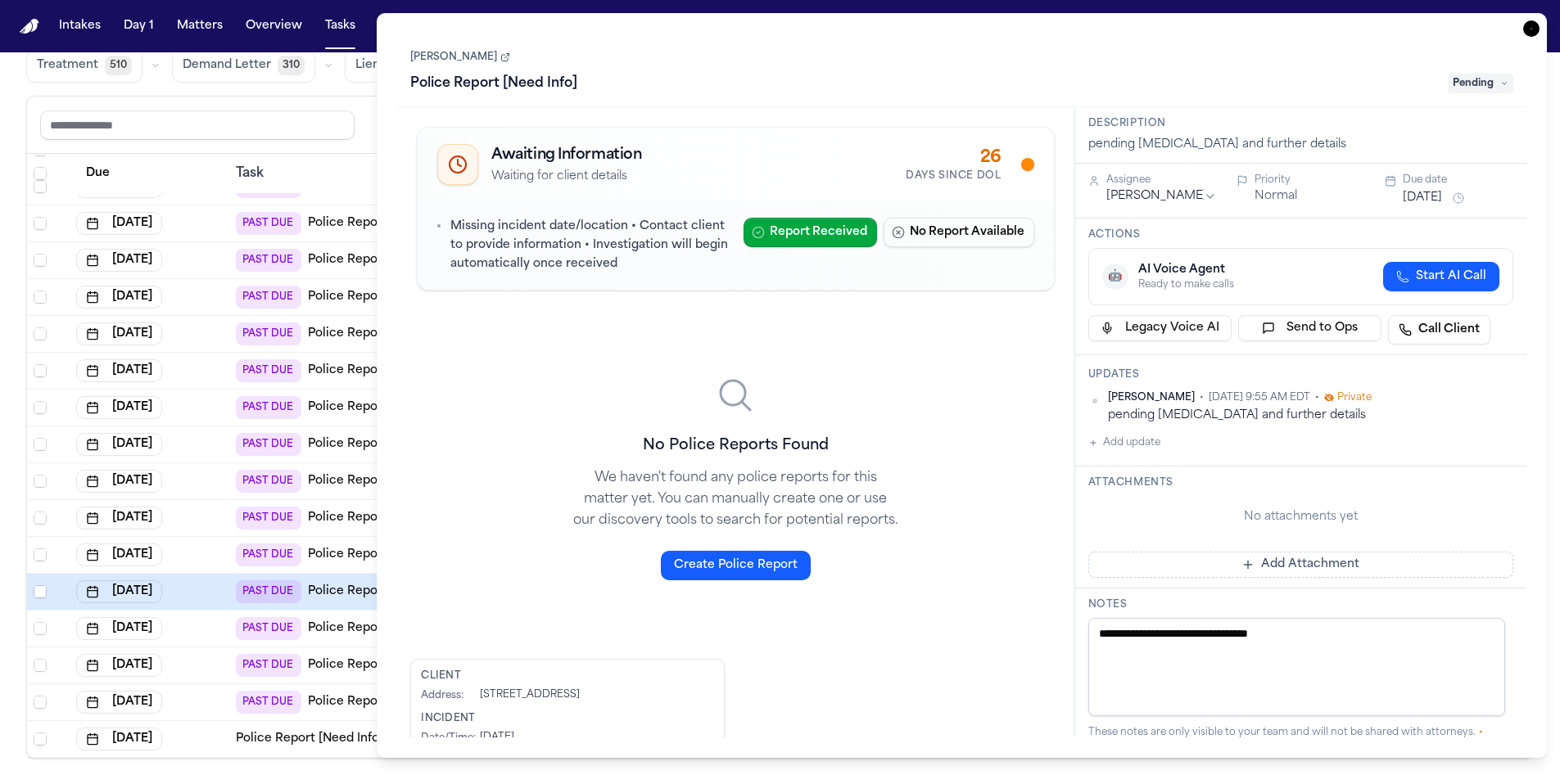
click at [500, 60] on icon at bounding box center [505, 57] width 10 height 10
click at [1490, 87] on span "Pending" at bounding box center [1480, 84] width 66 height 20
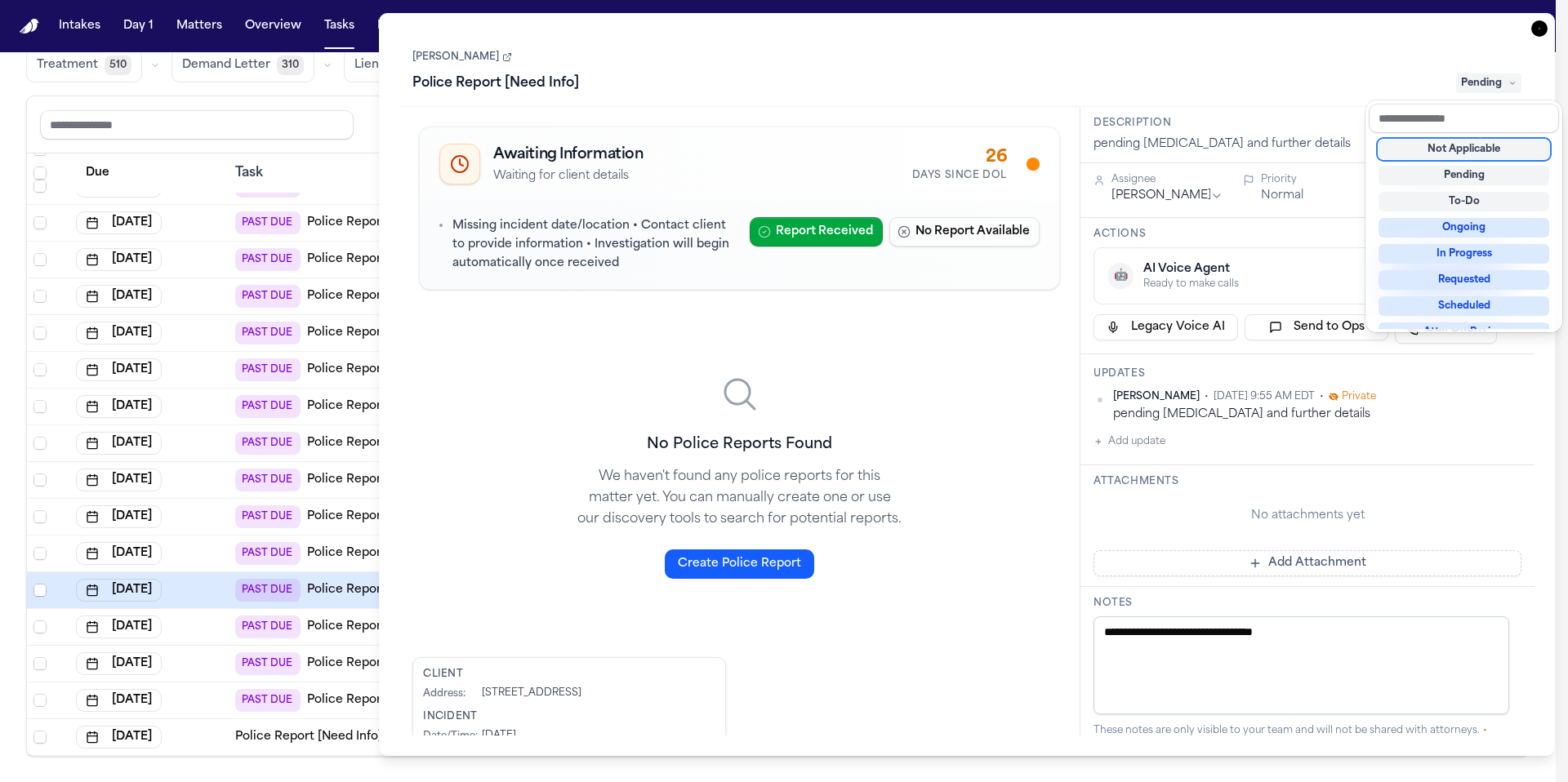
click at [1487, 142] on div "Not Applicable" at bounding box center [1464, 150] width 170 height 20
type textarea "**********"
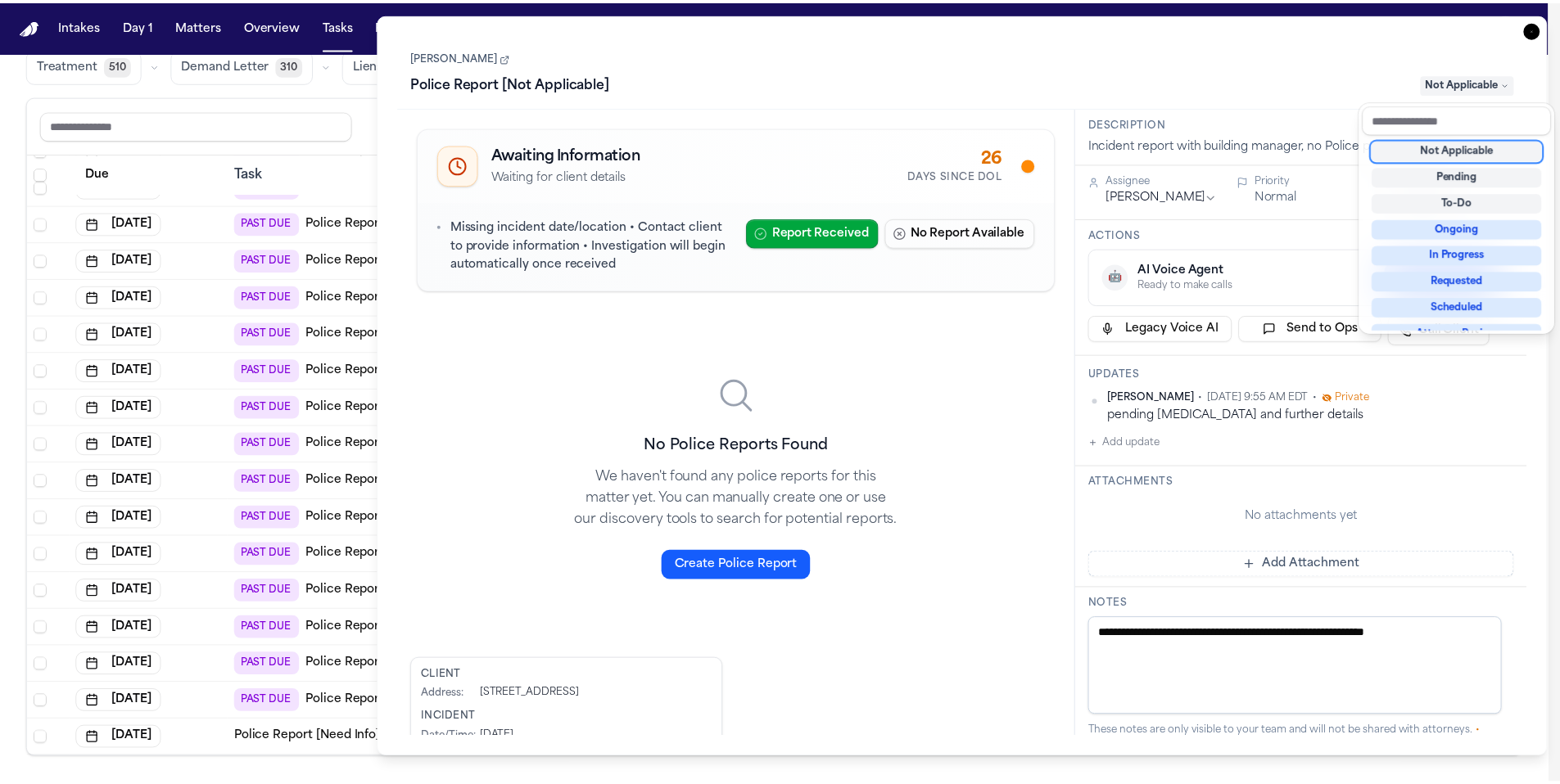
scroll to position [799, 0]
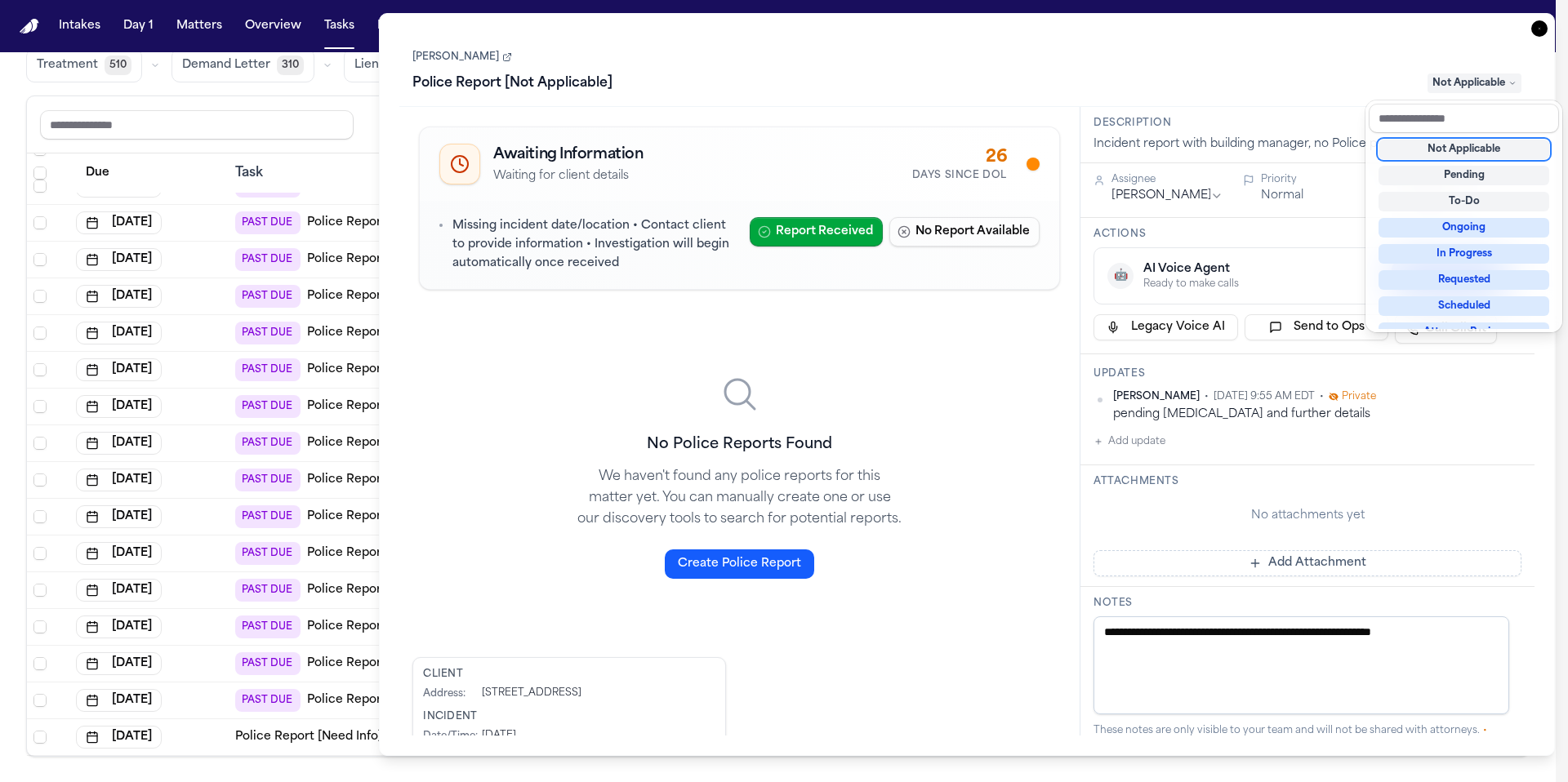
click at [1538, 29] on div "Task Details Clarissa Rivera Police Report [Not Applicable] Not Applicable Awai…" at bounding box center [968, 384] width 1176 height 743
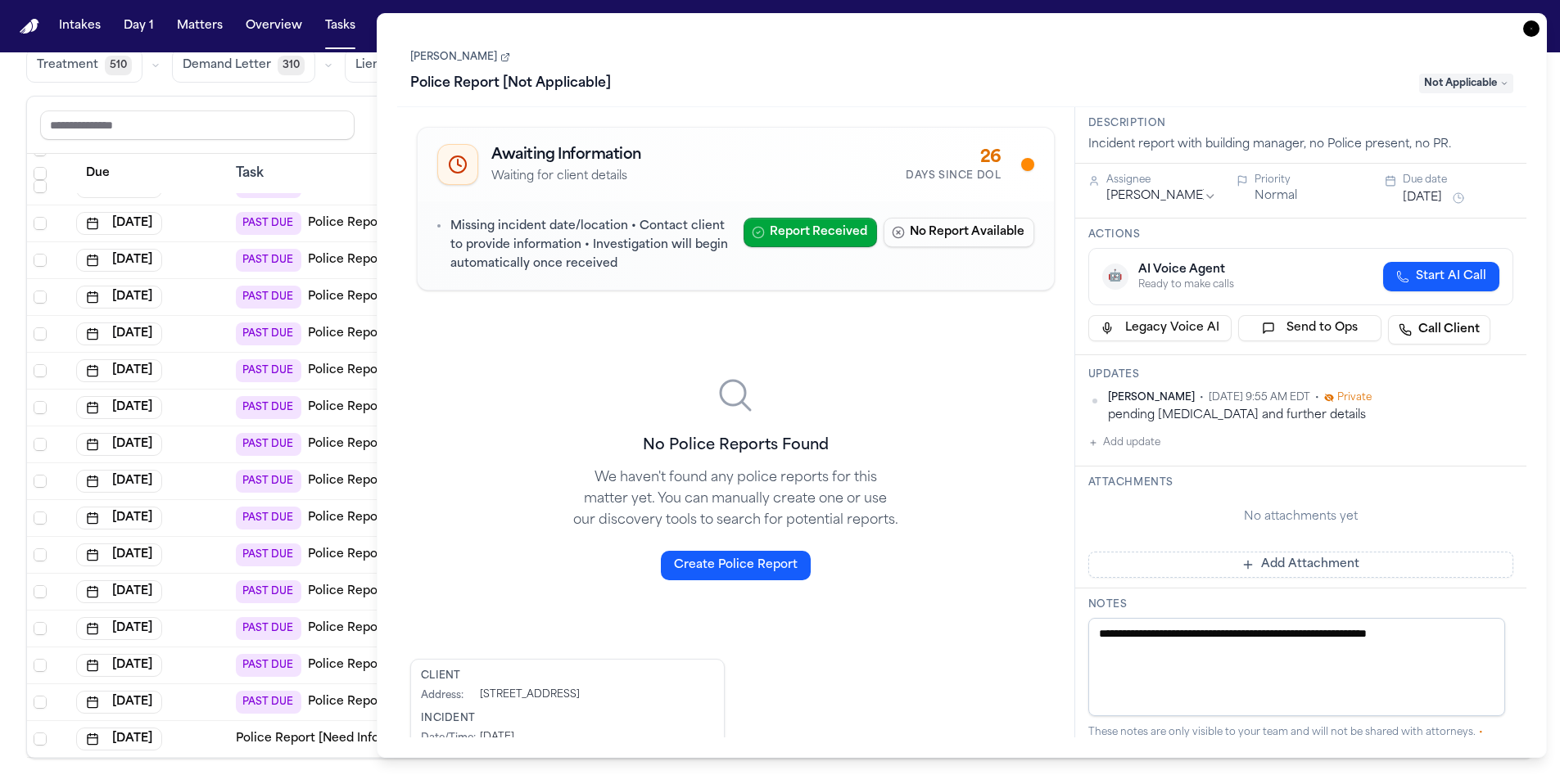
click at [1530, 31] on icon "button" at bounding box center [1531, 29] width 16 height 16
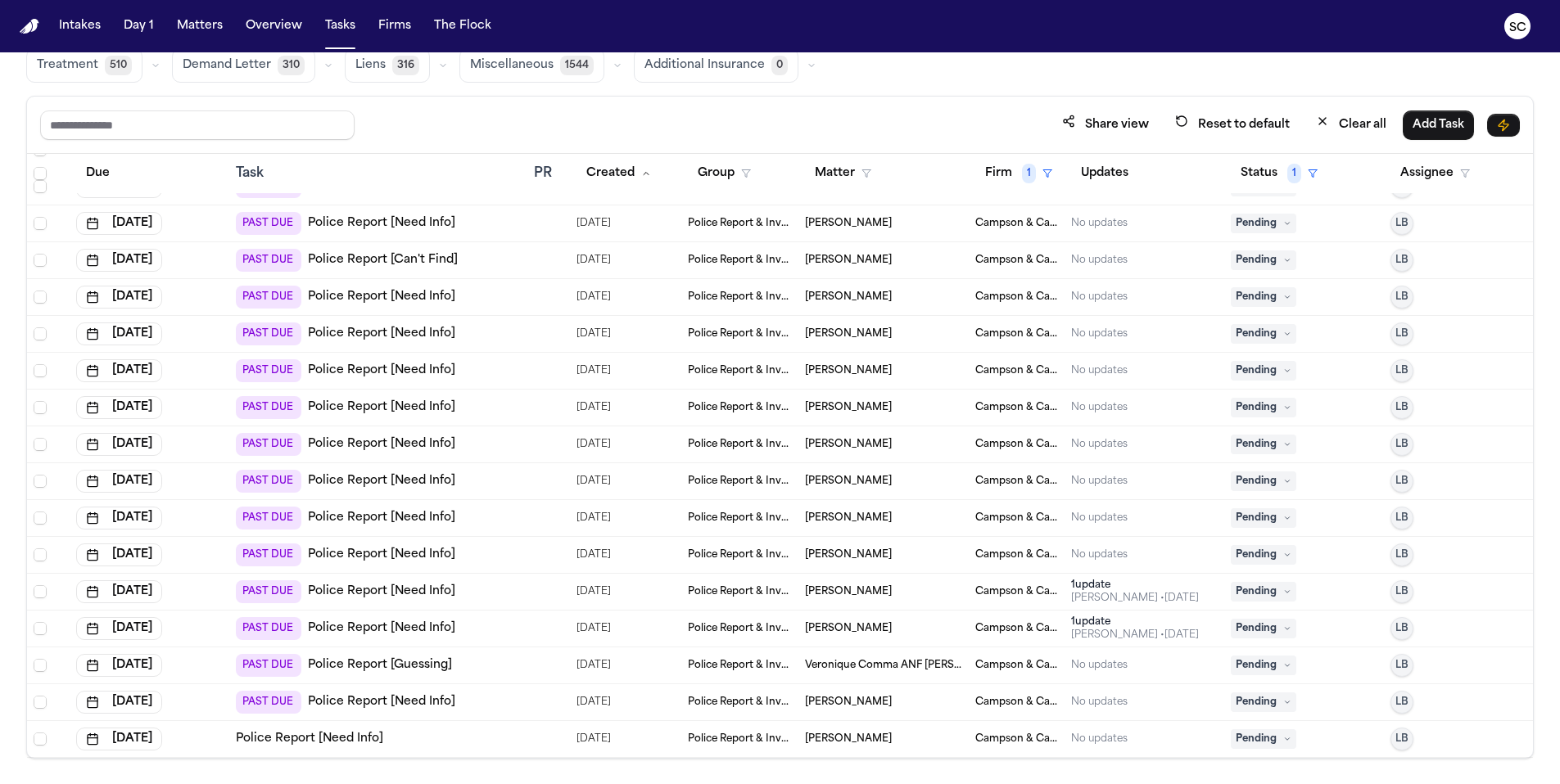
click at [866, 561] on td "Jasminie Ramphaul" at bounding box center [883, 555] width 170 height 37
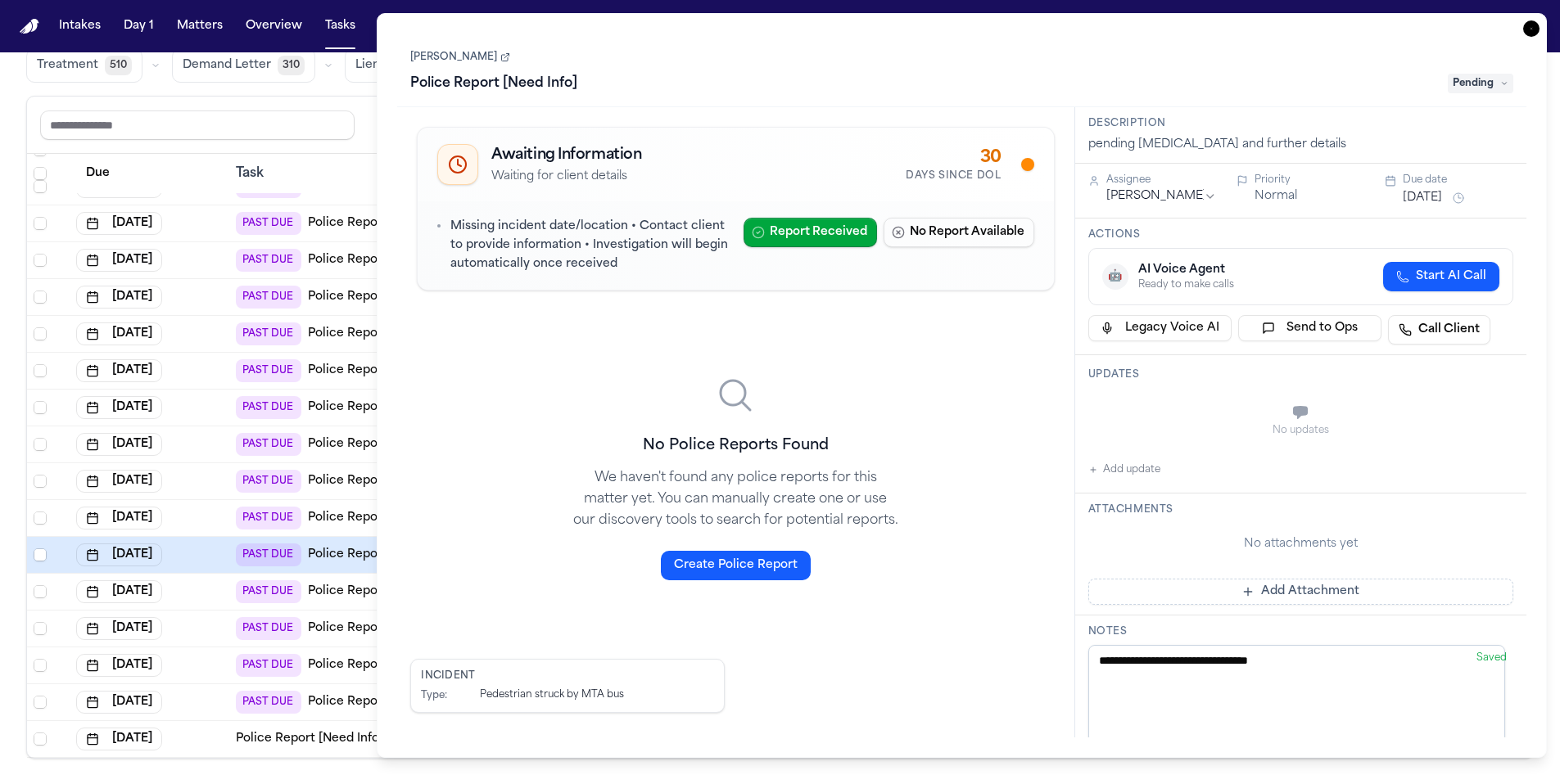
click at [508, 57] on icon at bounding box center [505, 57] width 10 height 10
click at [1535, 28] on icon "button" at bounding box center [1531, 29] width 16 height 16
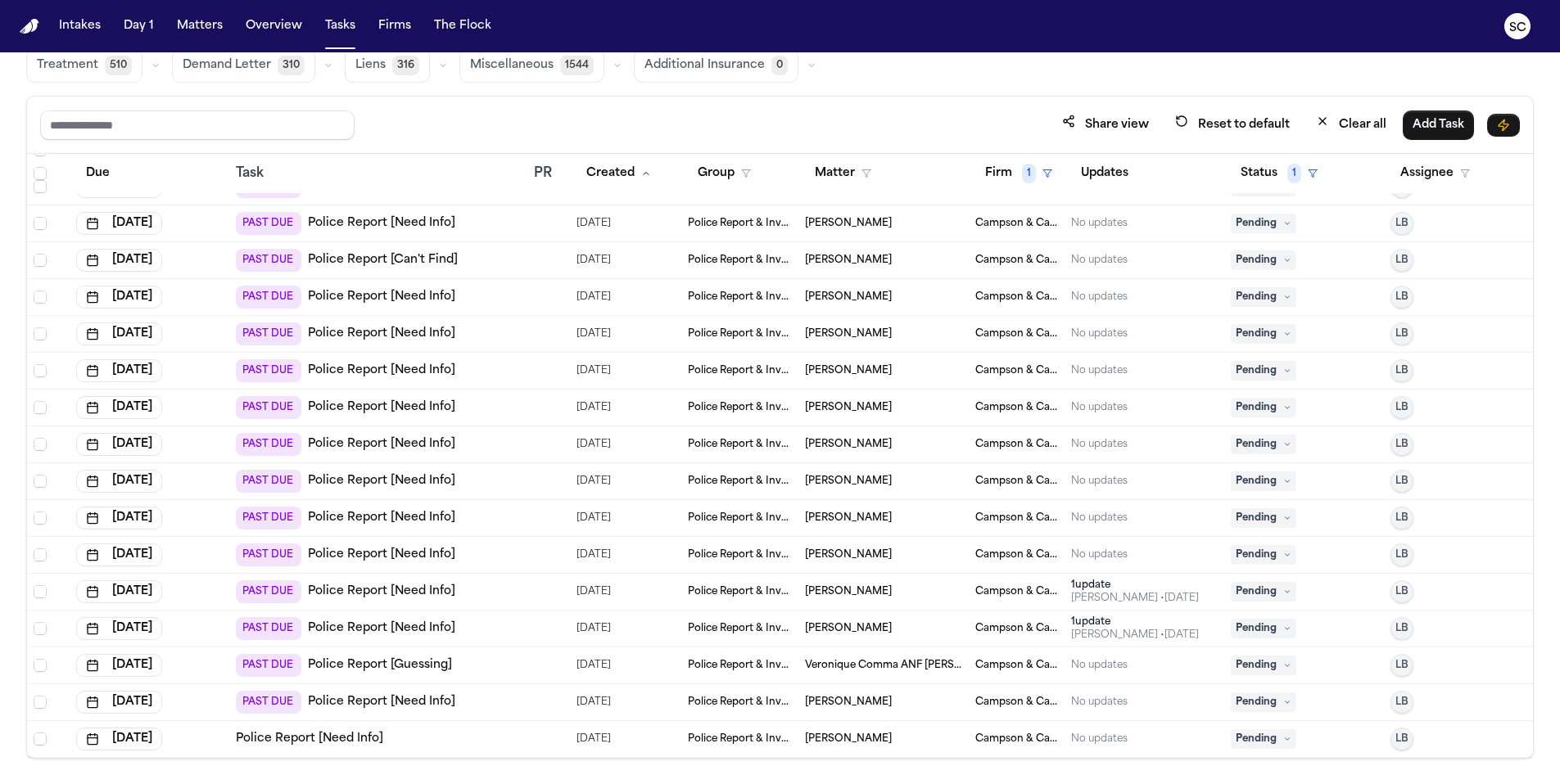
click at [863, 513] on span "Terrell McMorris" at bounding box center [848, 518] width 87 height 13
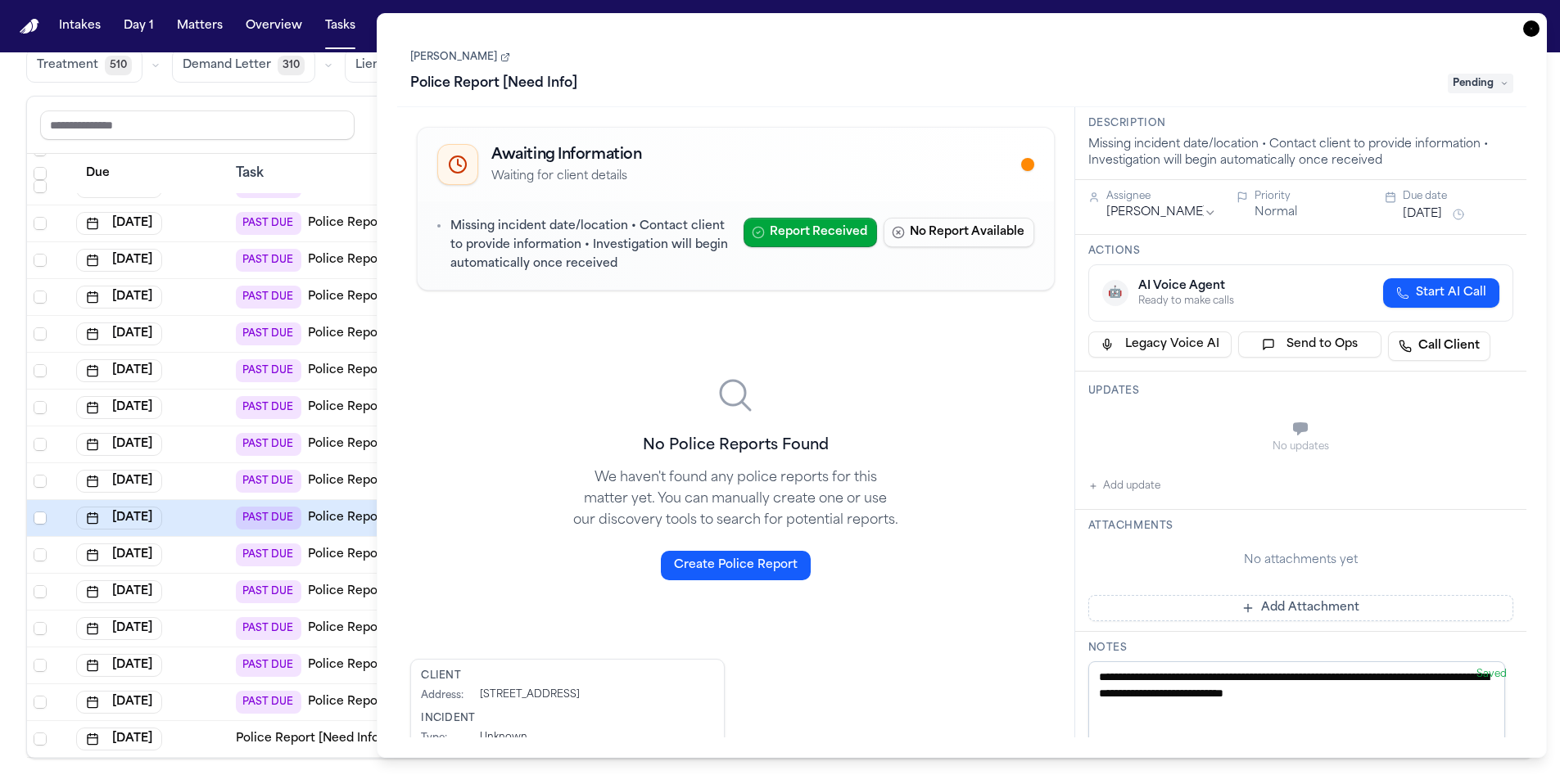
click at [500, 60] on icon at bounding box center [505, 57] width 10 height 10
click at [1530, 33] on icon "button" at bounding box center [1531, 29] width 16 height 16
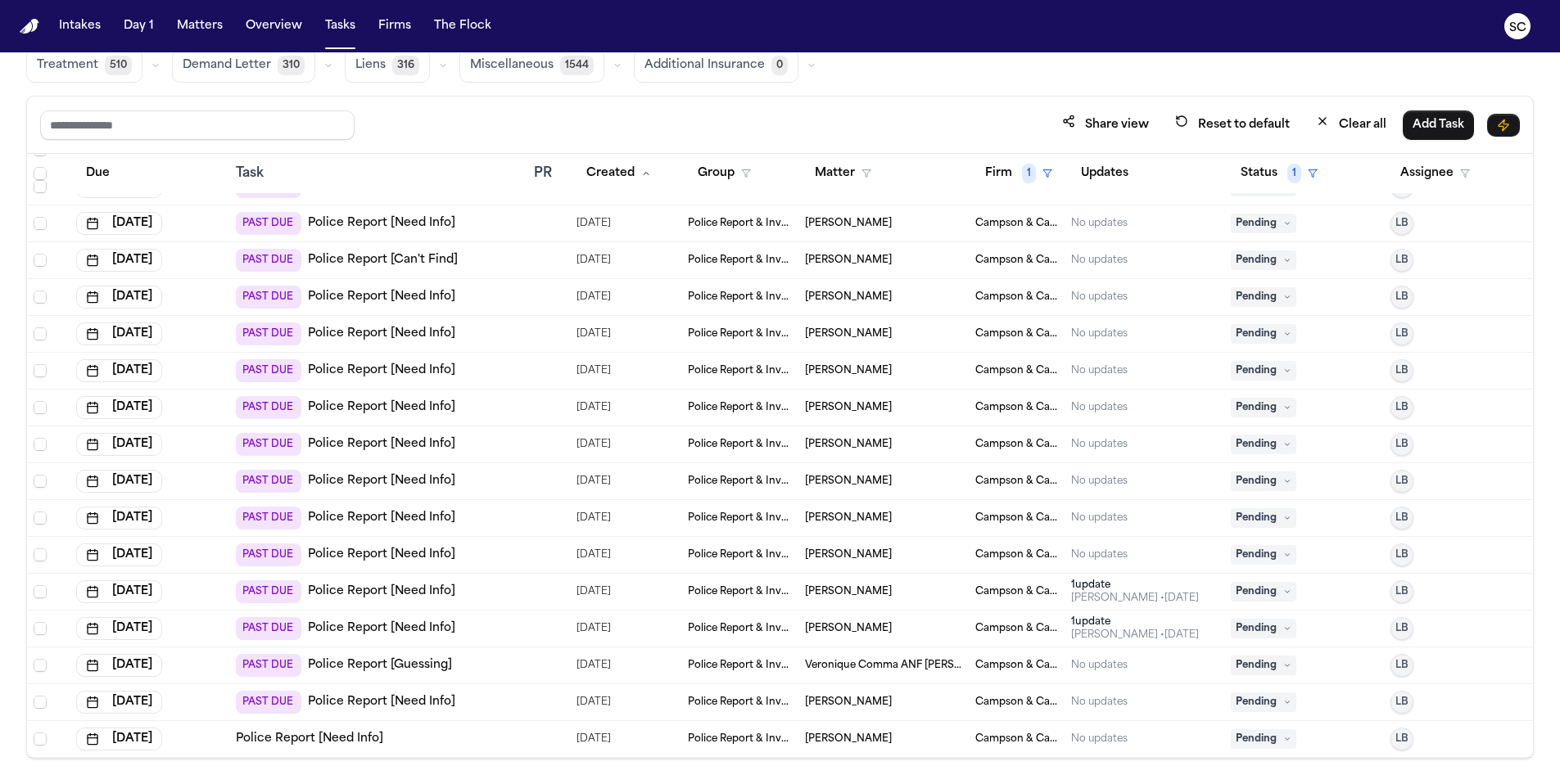
click at [1246, 514] on span "Pending" at bounding box center [1264, 518] width 66 height 20
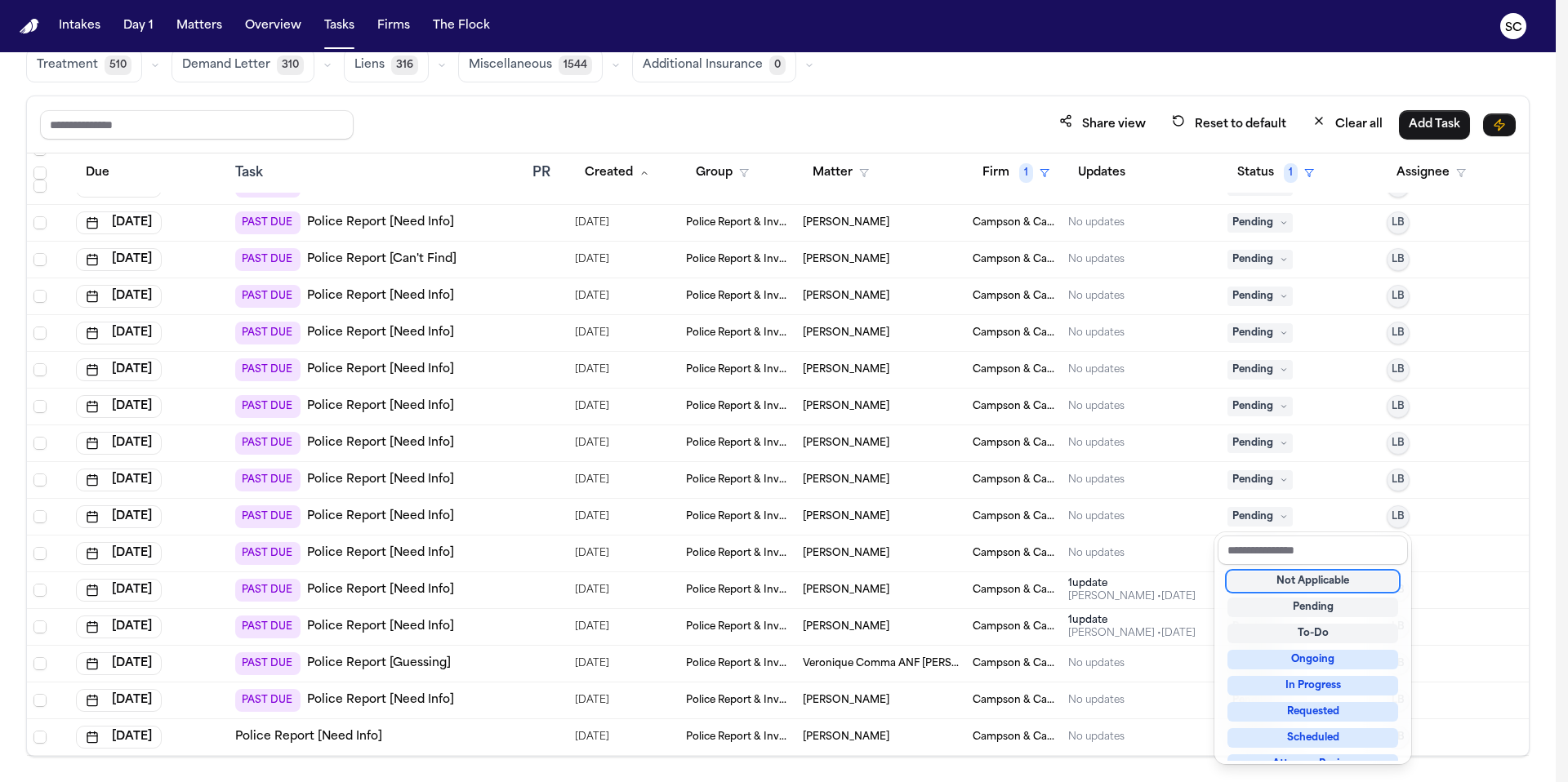
click at [1312, 588] on div "Not Applicable" at bounding box center [1313, 581] width 170 height 20
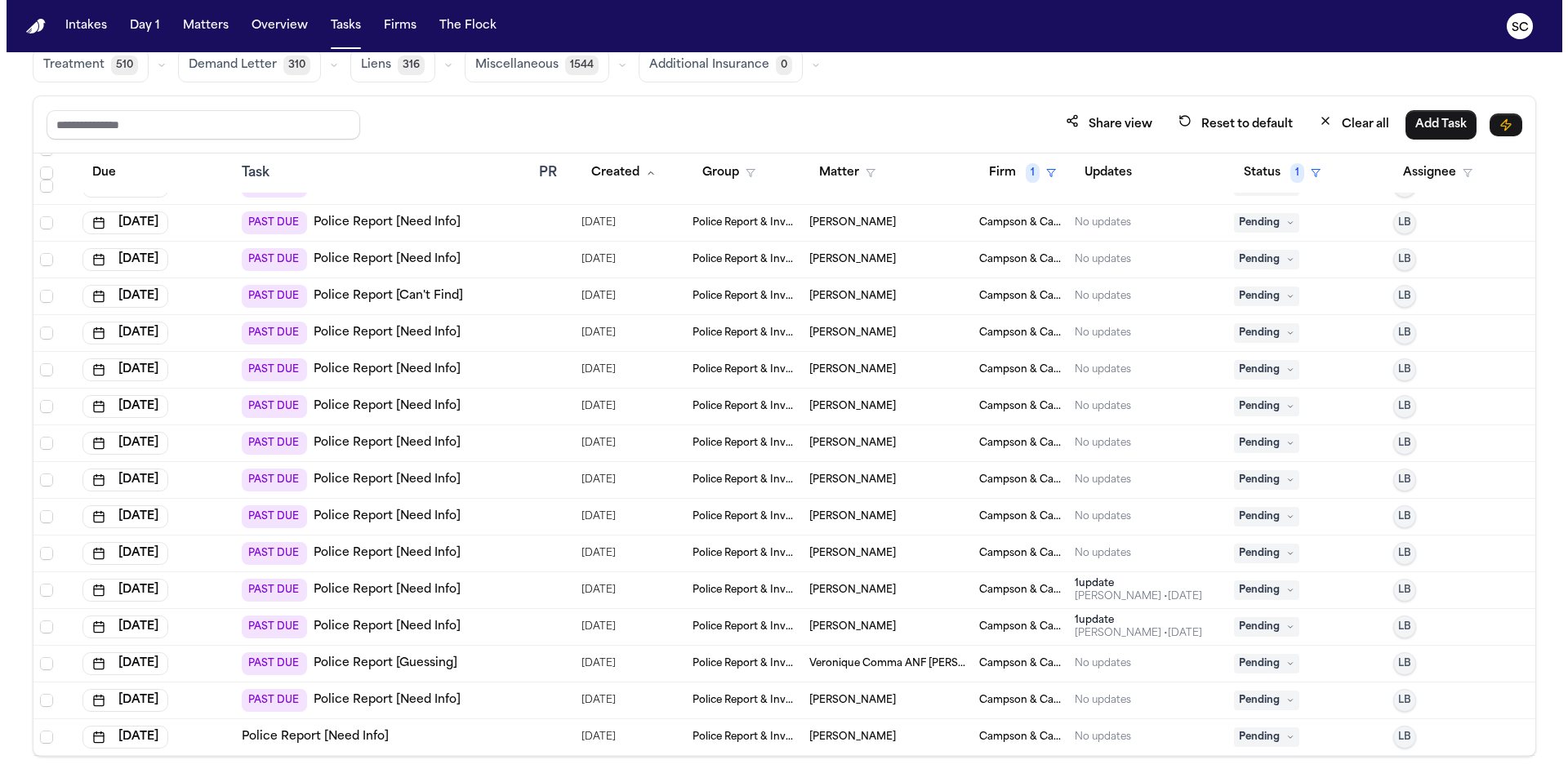
scroll to position [1, 0]
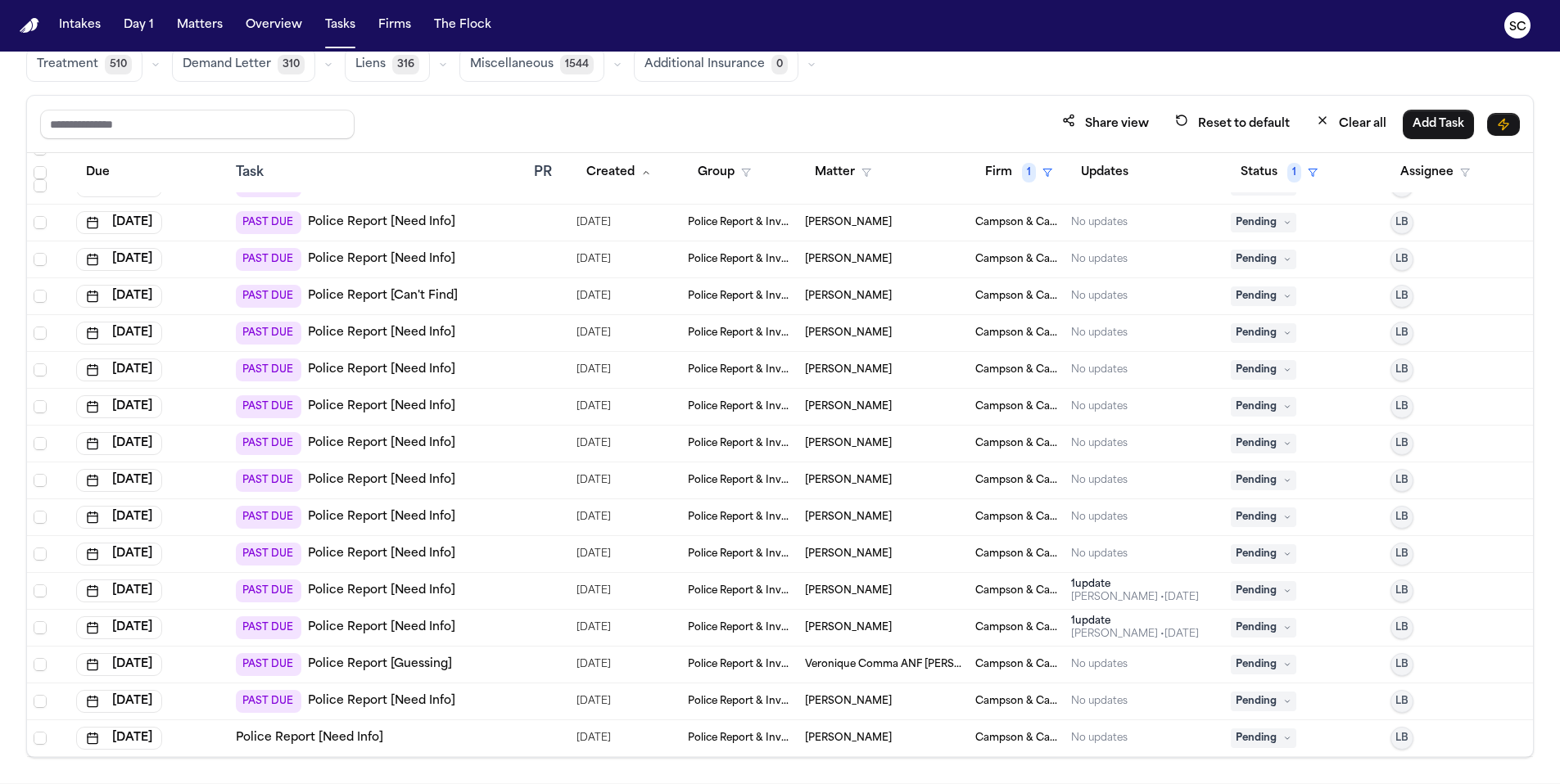
click at [874, 515] on span "Maureen Borrell" at bounding box center [848, 517] width 87 height 13
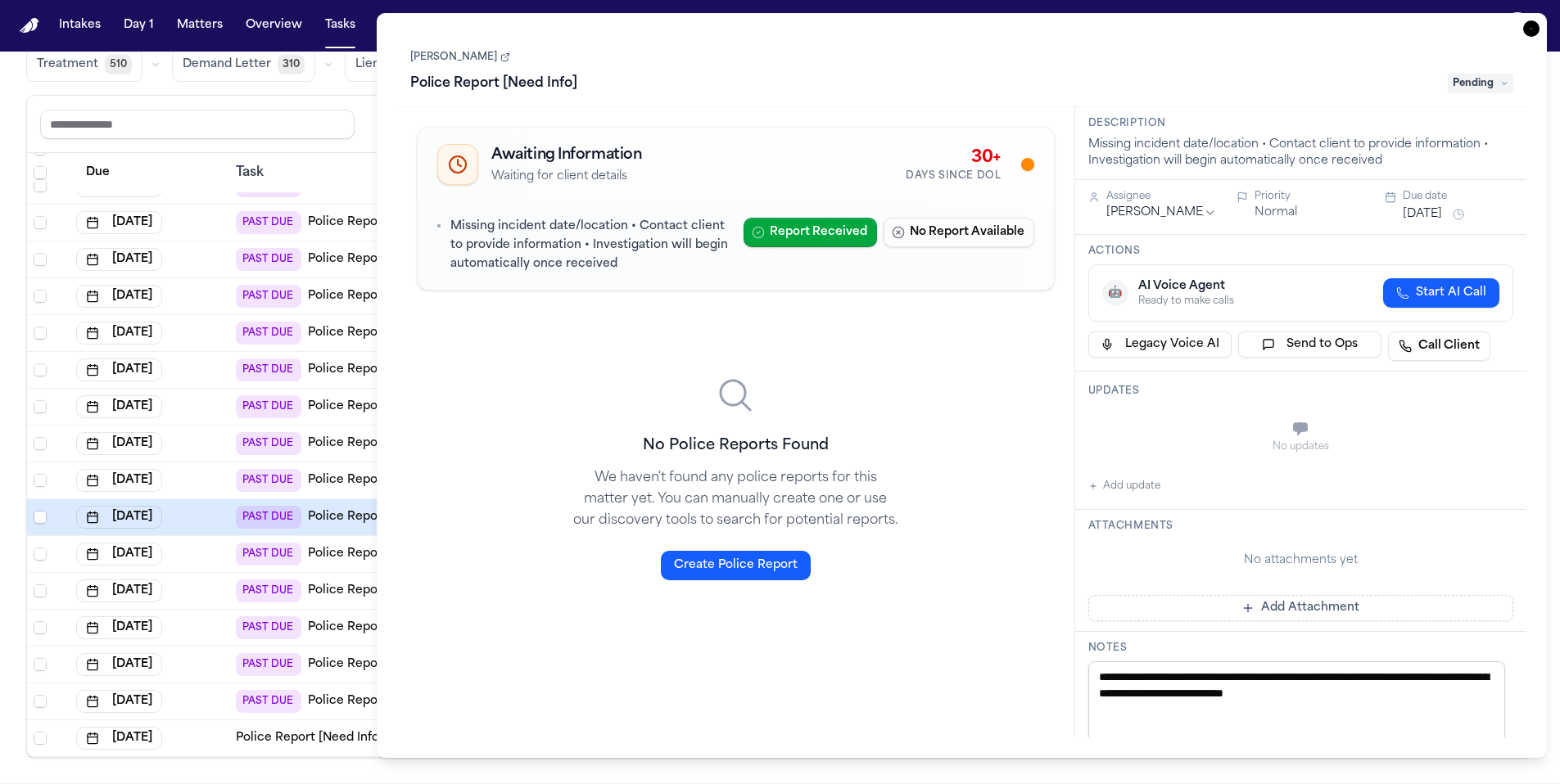
click at [500, 57] on icon at bounding box center [505, 57] width 10 height 10
click at [1532, 28] on icon "button" at bounding box center [1531, 29] width 16 height 16
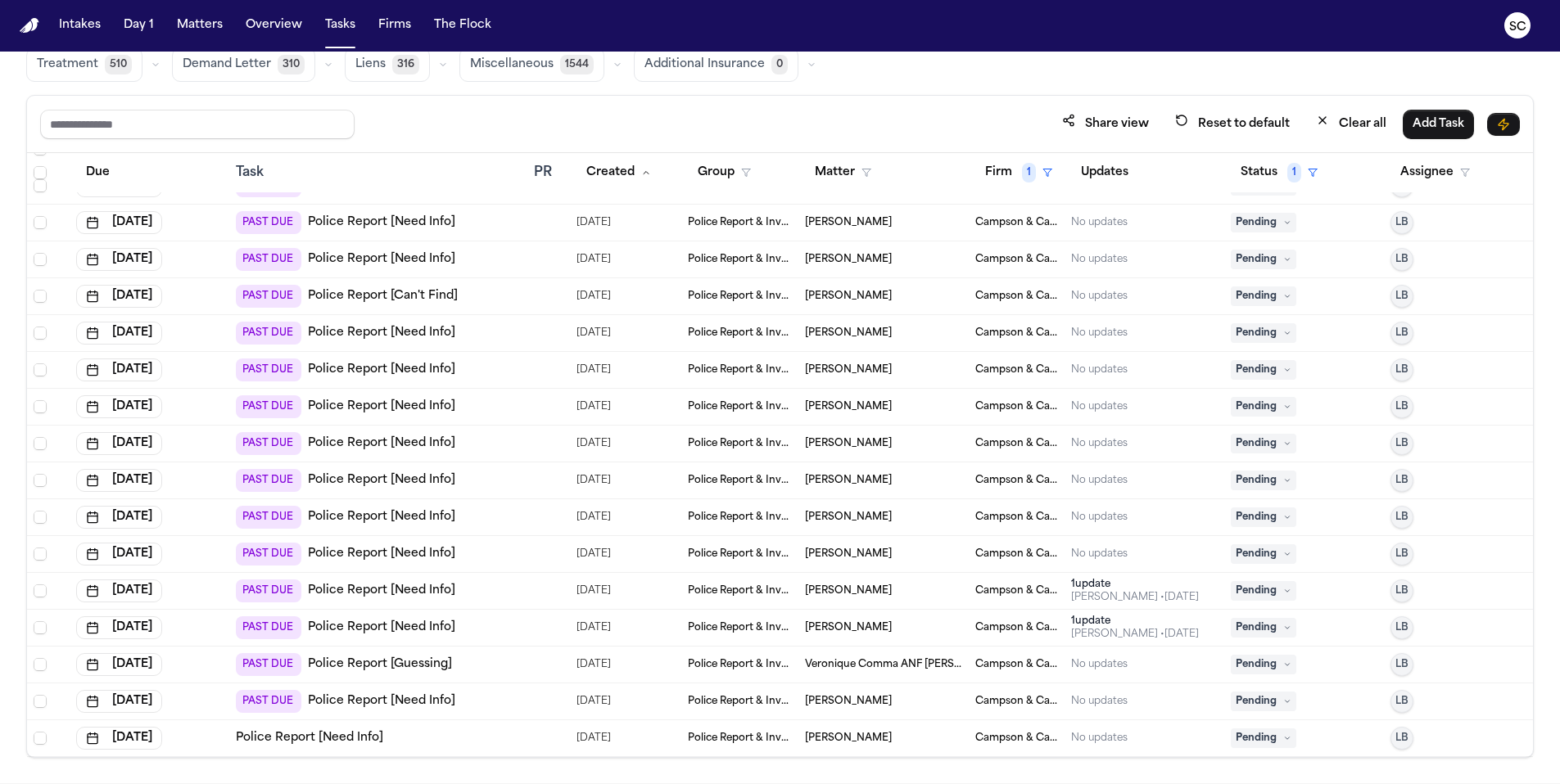
click at [856, 478] on span "Jenna Stoltzfus" at bounding box center [848, 480] width 87 height 13
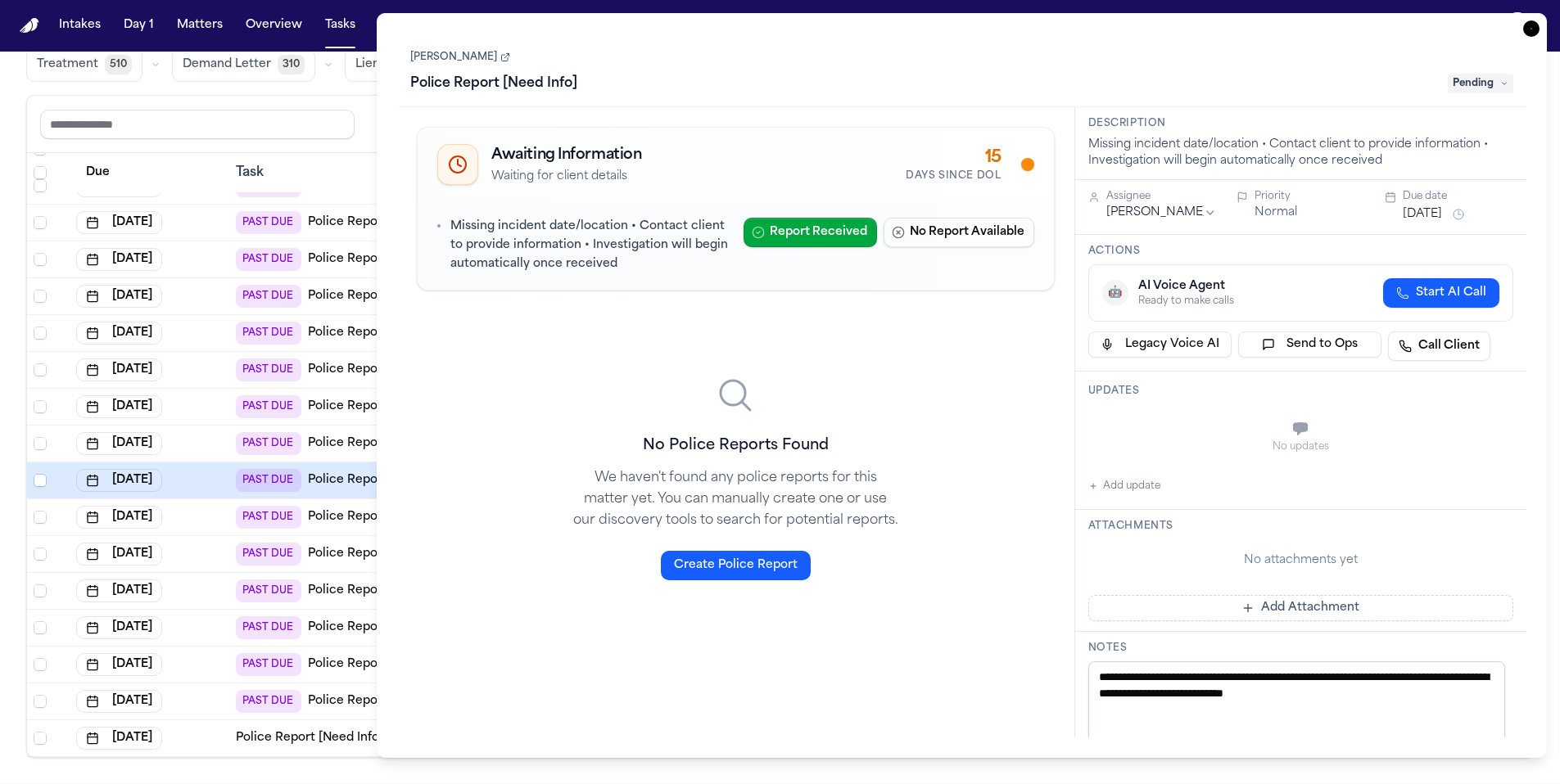
click at [500, 56] on icon at bounding box center [505, 57] width 10 height 10
click at [1475, 76] on span "Pending" at bounding box center [1480, 84] width 66 height 20
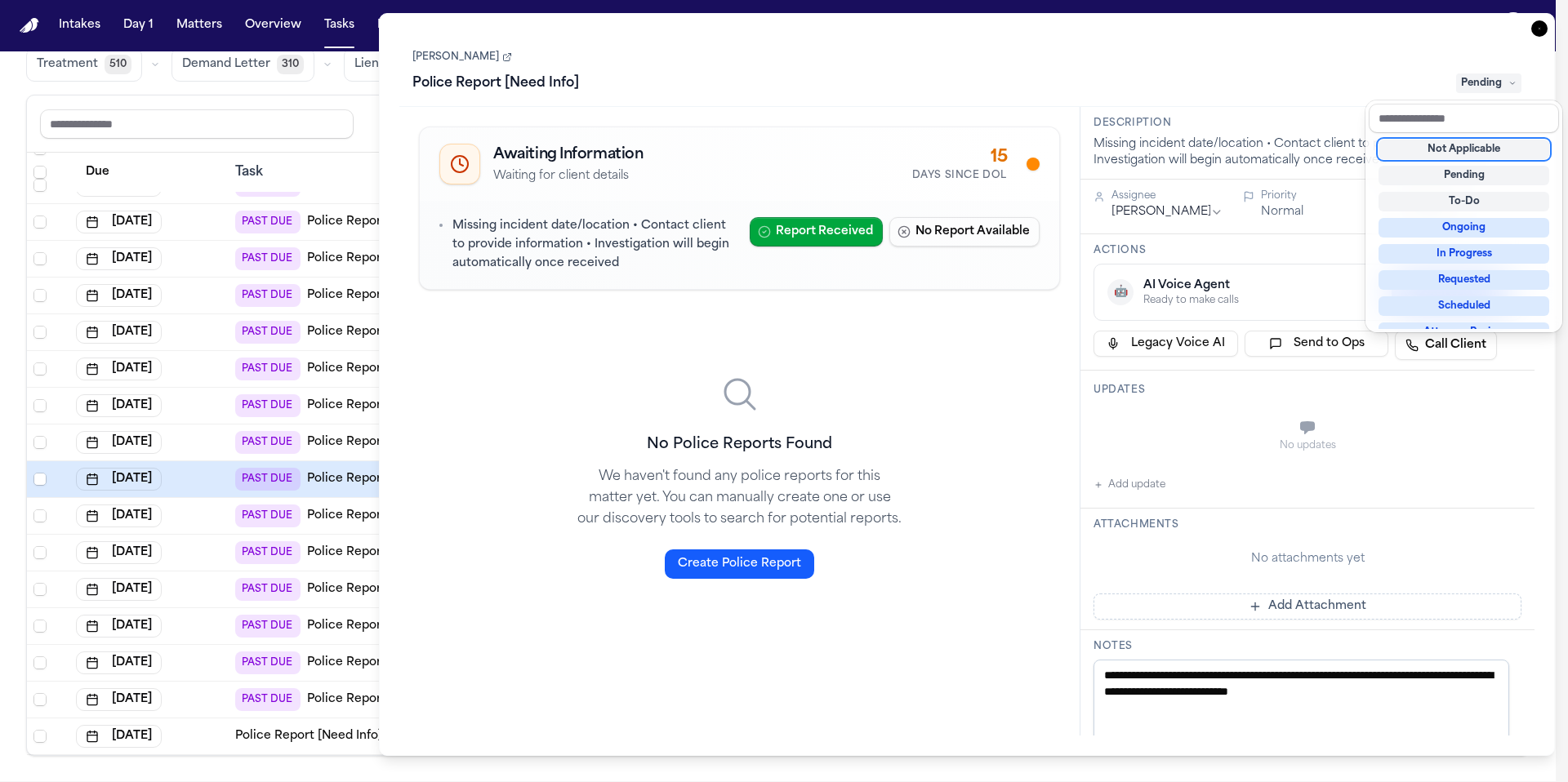
click at [1474, 153] on div "Not Applicable" at bounding box center [1464, 150] width 170 height 20
type textarea "**********"
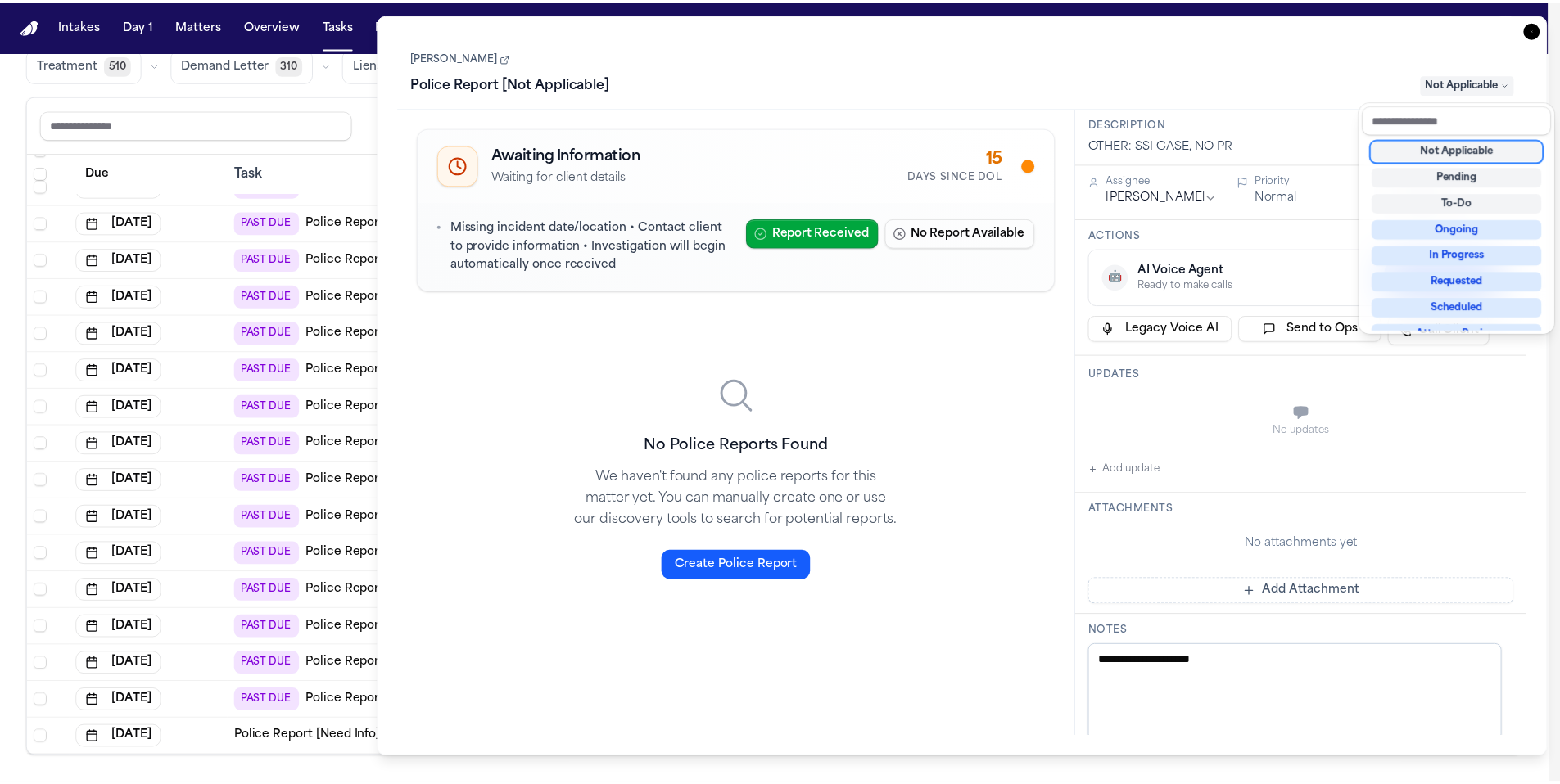
scroll to position [725, 0]
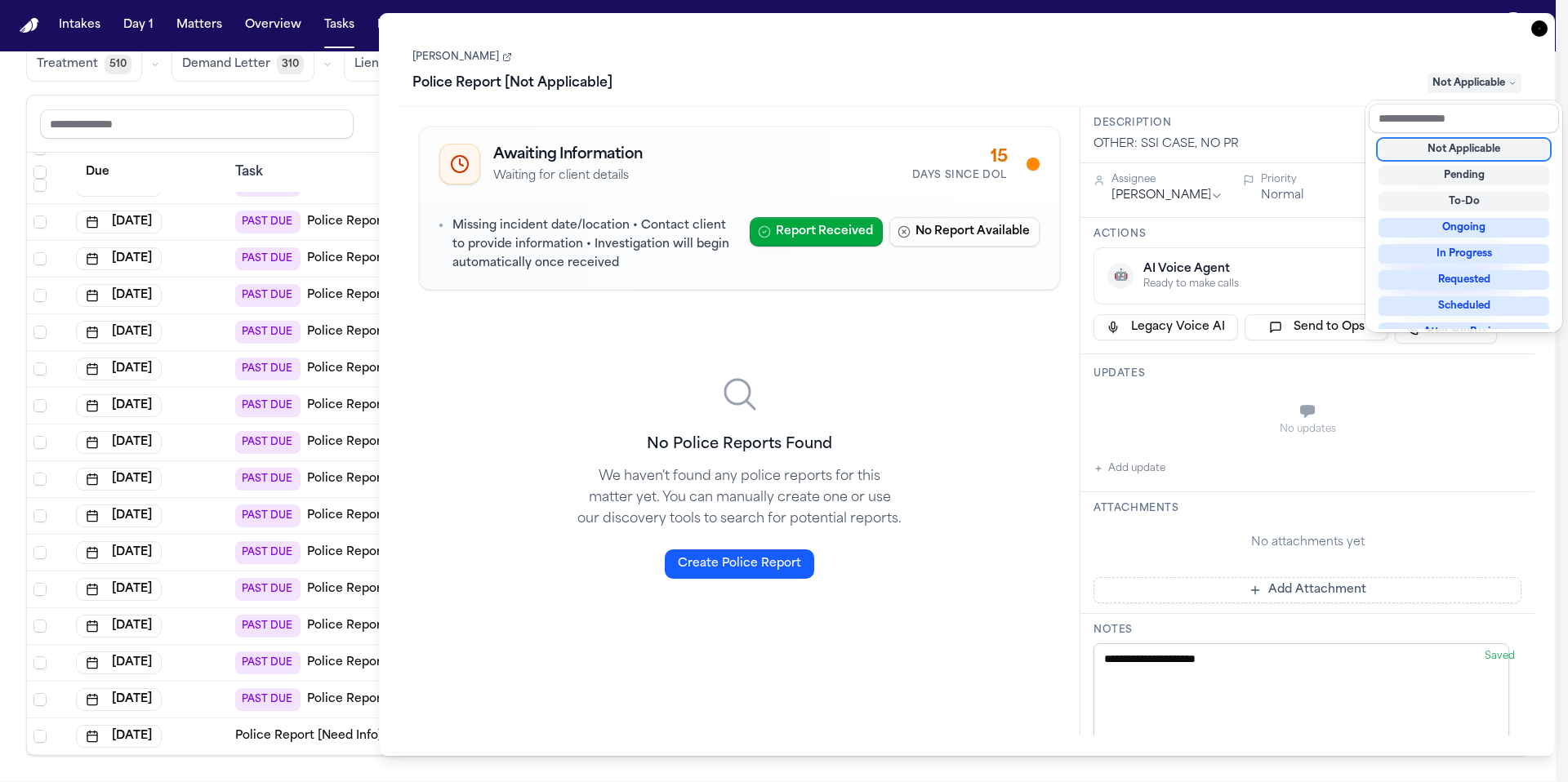
click at [1113, 80] on div "Police Report [Not Applicable] Not Applicable" at bounding box center [968, 84] width 1109 height 26
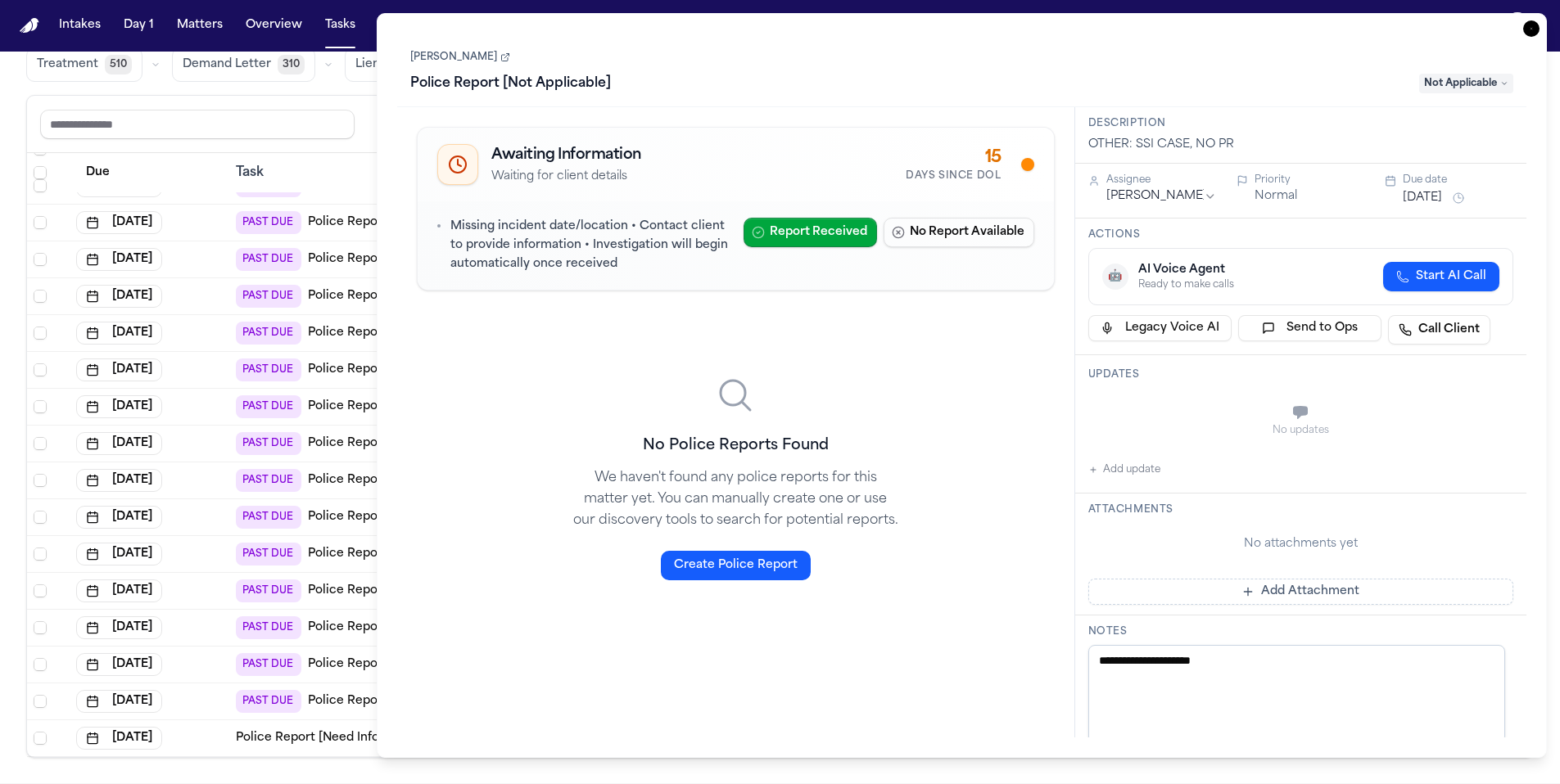
click at [1529, 33] on icon "button" at bounding box center [1531, 29] width 16 height 16
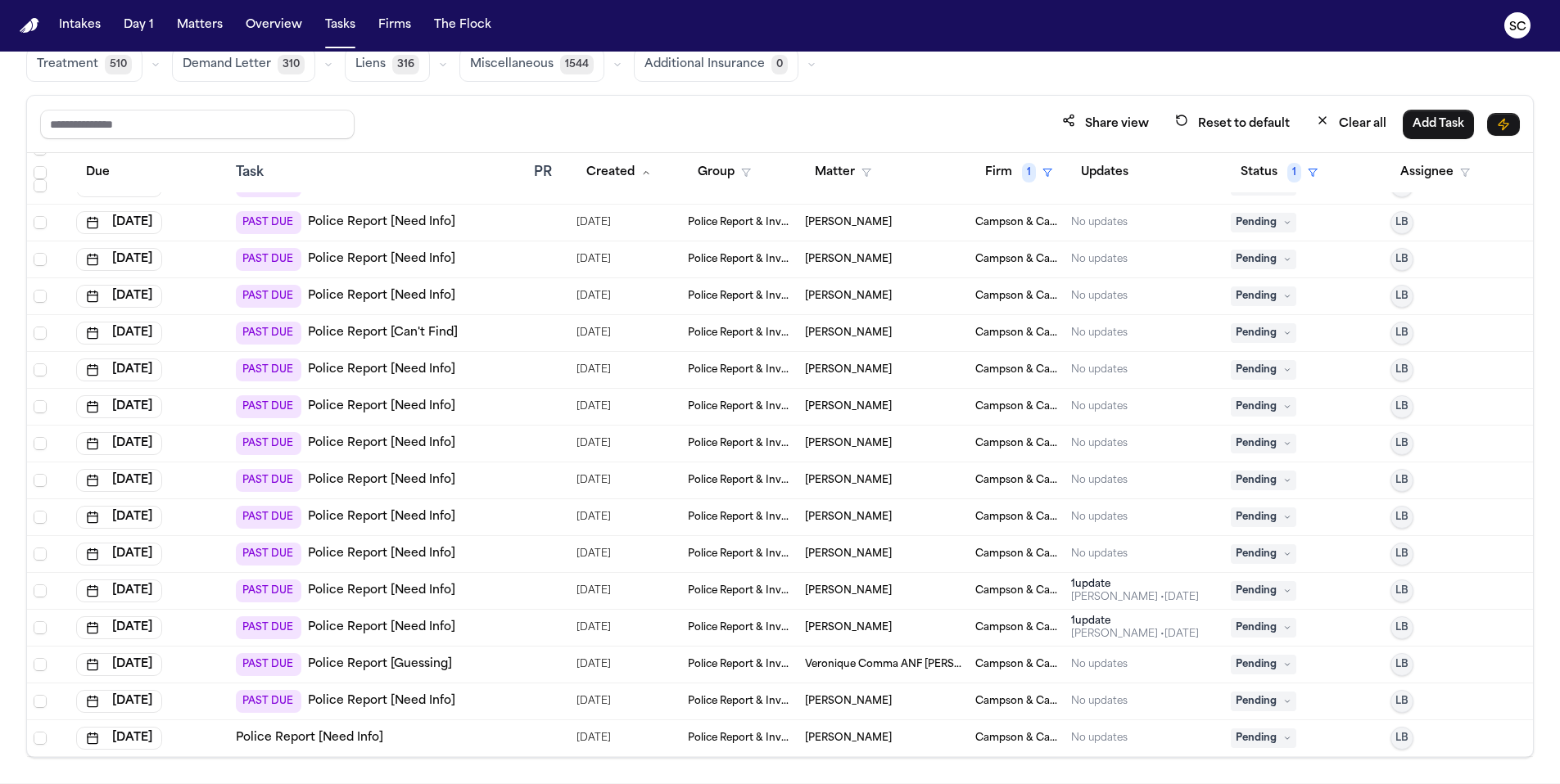
click at [892, 482] on span "Gregory Stephens Irady" at bounding box center [848, 480] width 87 height 13
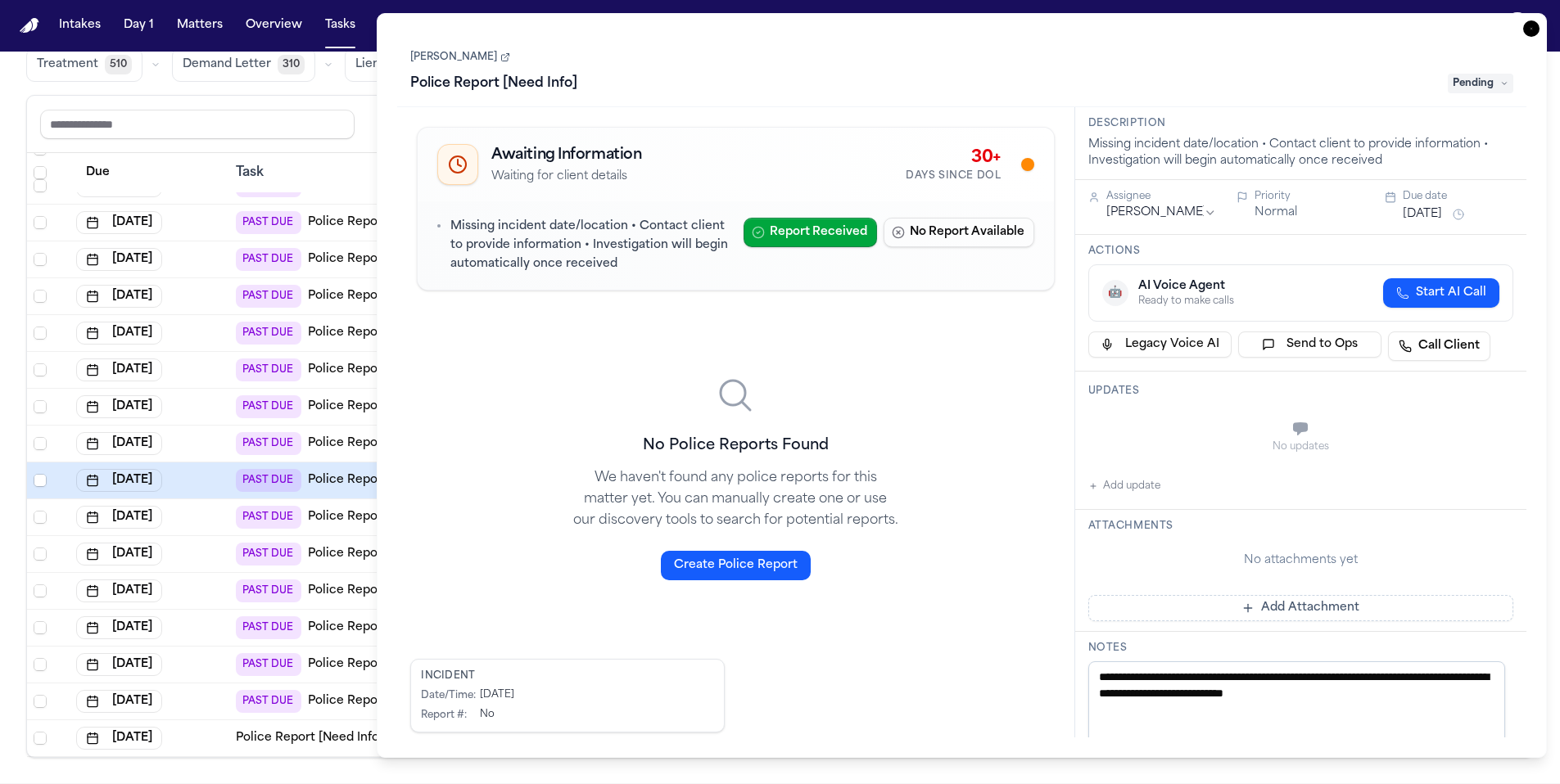
click at [510, 62] on link "Gregory Stephens Irady" at bounding box center [461, 57] width 100 height 13
click at [1529, 26] on icon "button" at bounding box center [1531, 29] width 16 height 16
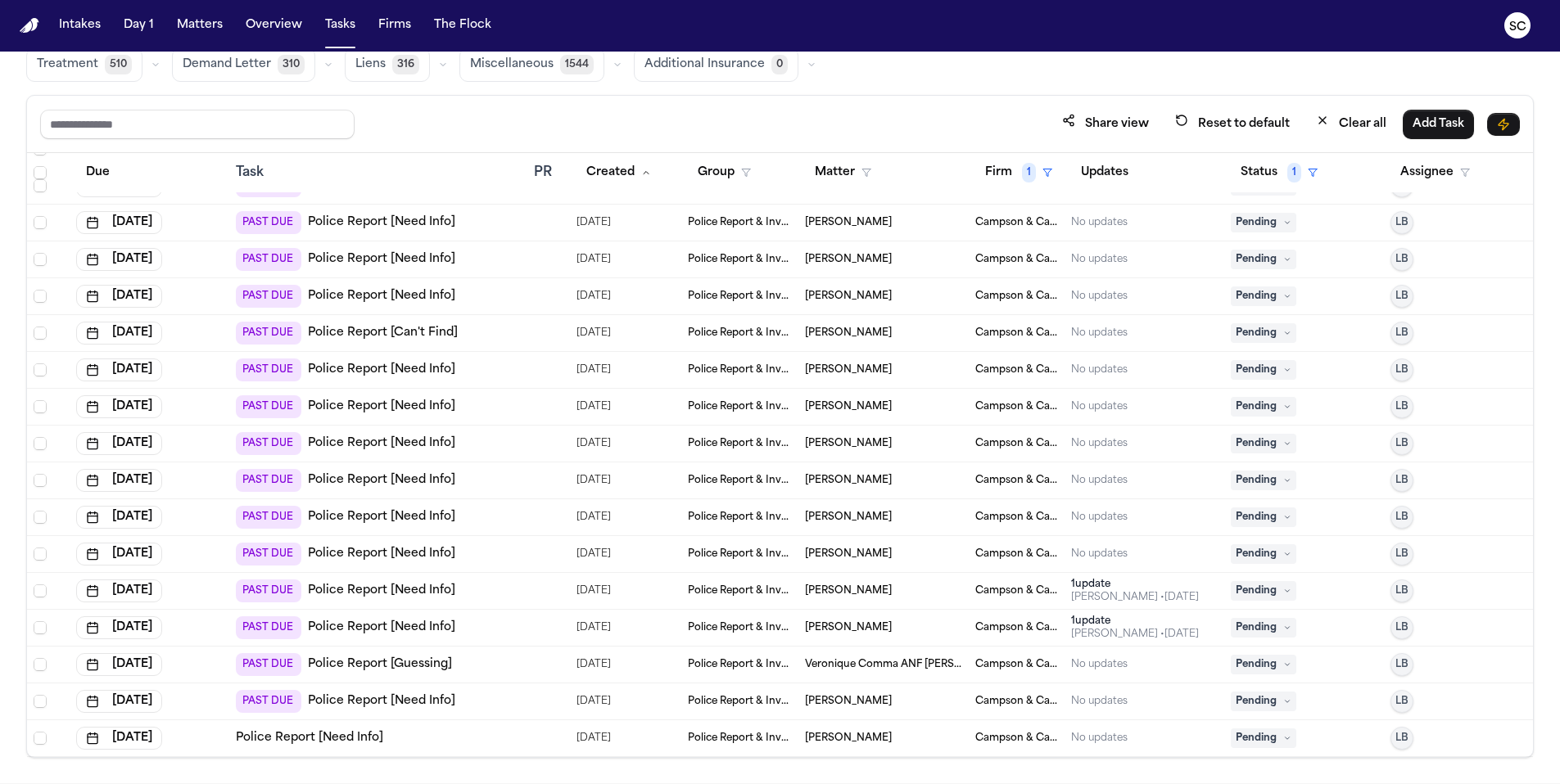
click at [862, 451] on td "Monique Ackerman" at bounding box center [883, 444] width 170 height 37
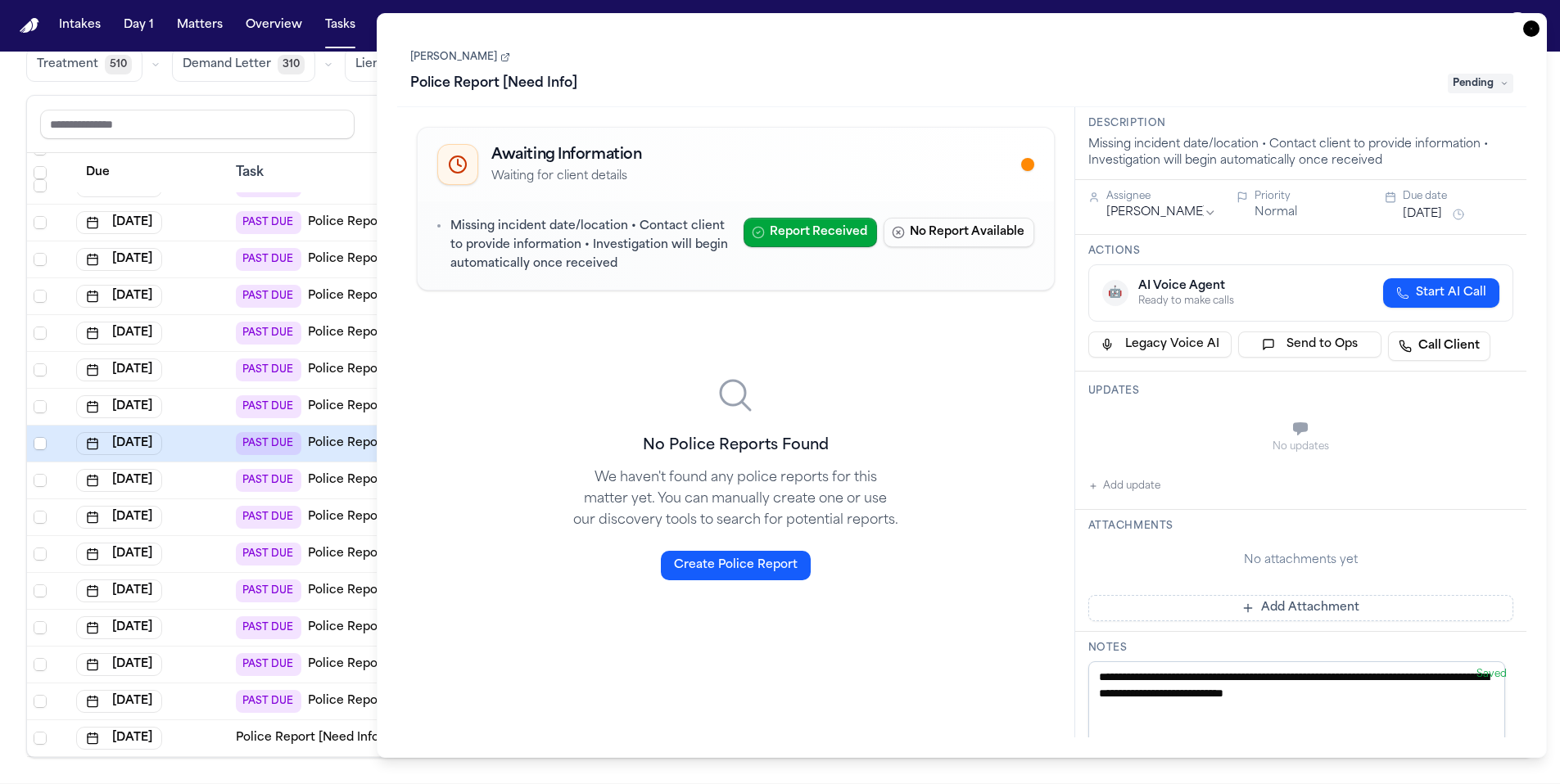
click at [493, 58] on link "Monique Ackerman" at bounding box center [461, 57] width 100 height 13
click at [1538, 30] on icon "button" at bounding box center [1531, 29] width 16 height 16
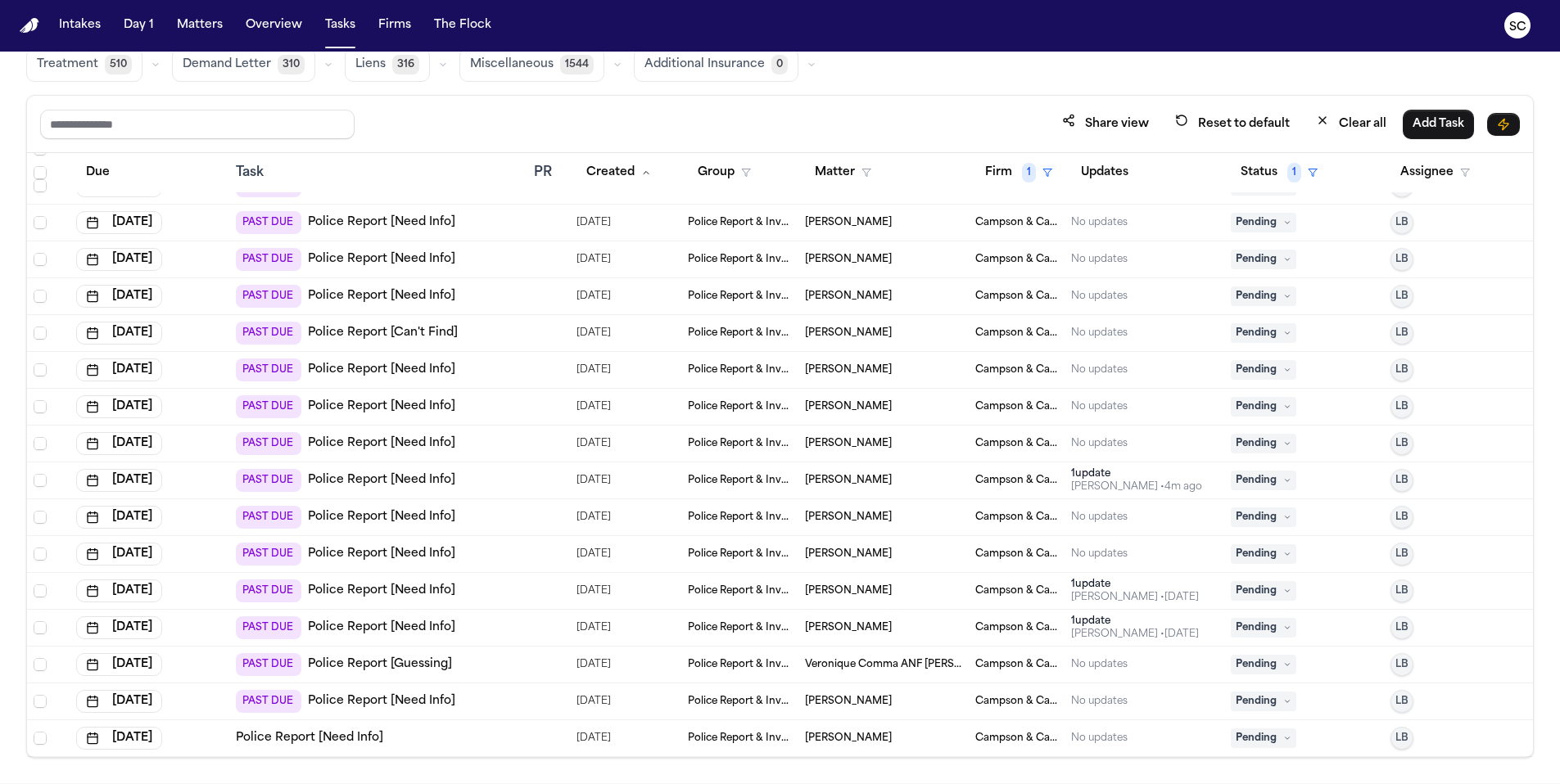
click at [840, 405] on span "[PERSON_NAME]" at bounding box center [848, 407] width 87 height 13
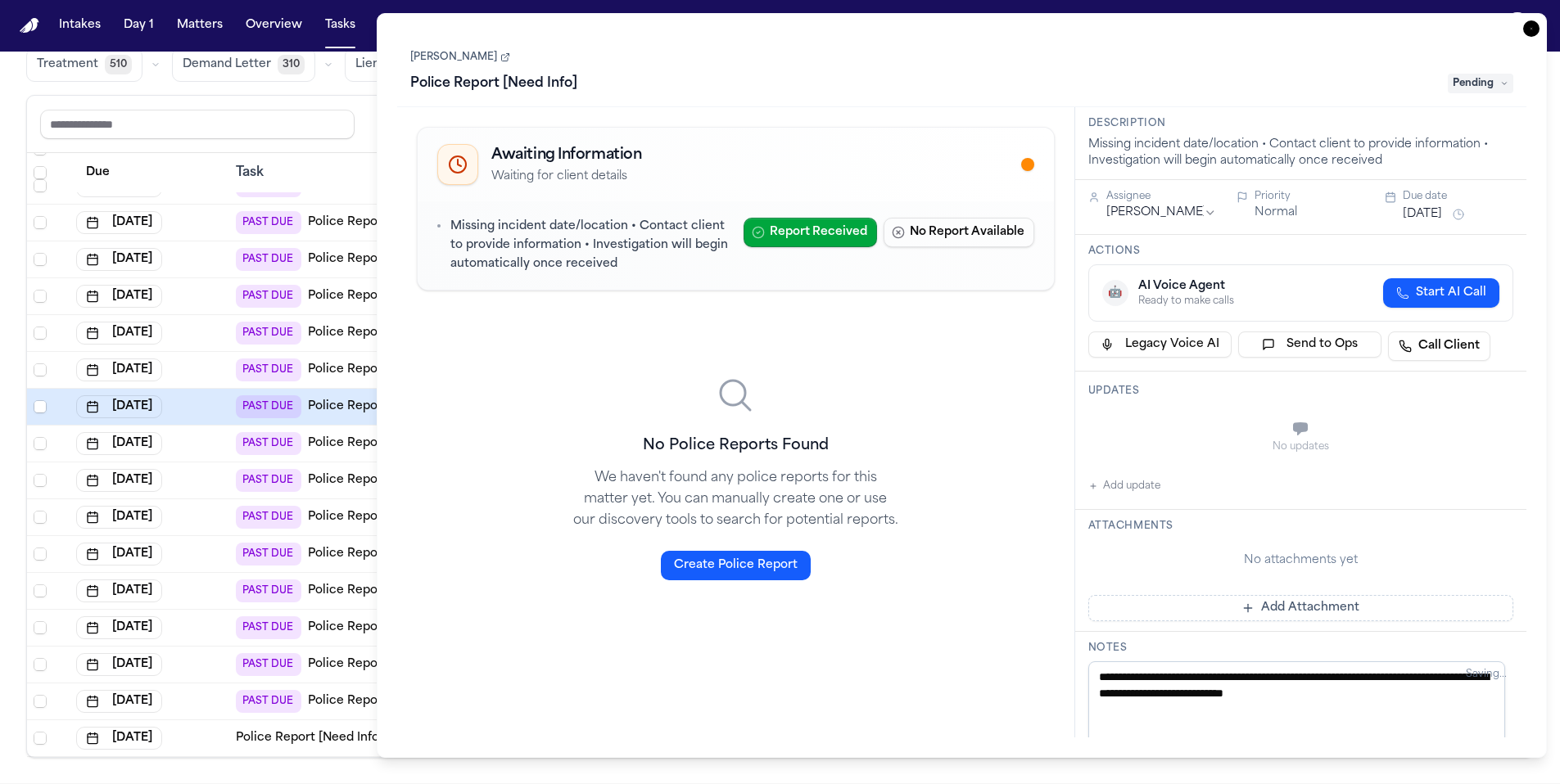
click at [500, 60] on icon at bounding box center [505, 57] width 10 height 10
click at [1534, 24] on icon "button" at bounding box center [1531, 29] width 16 height 16
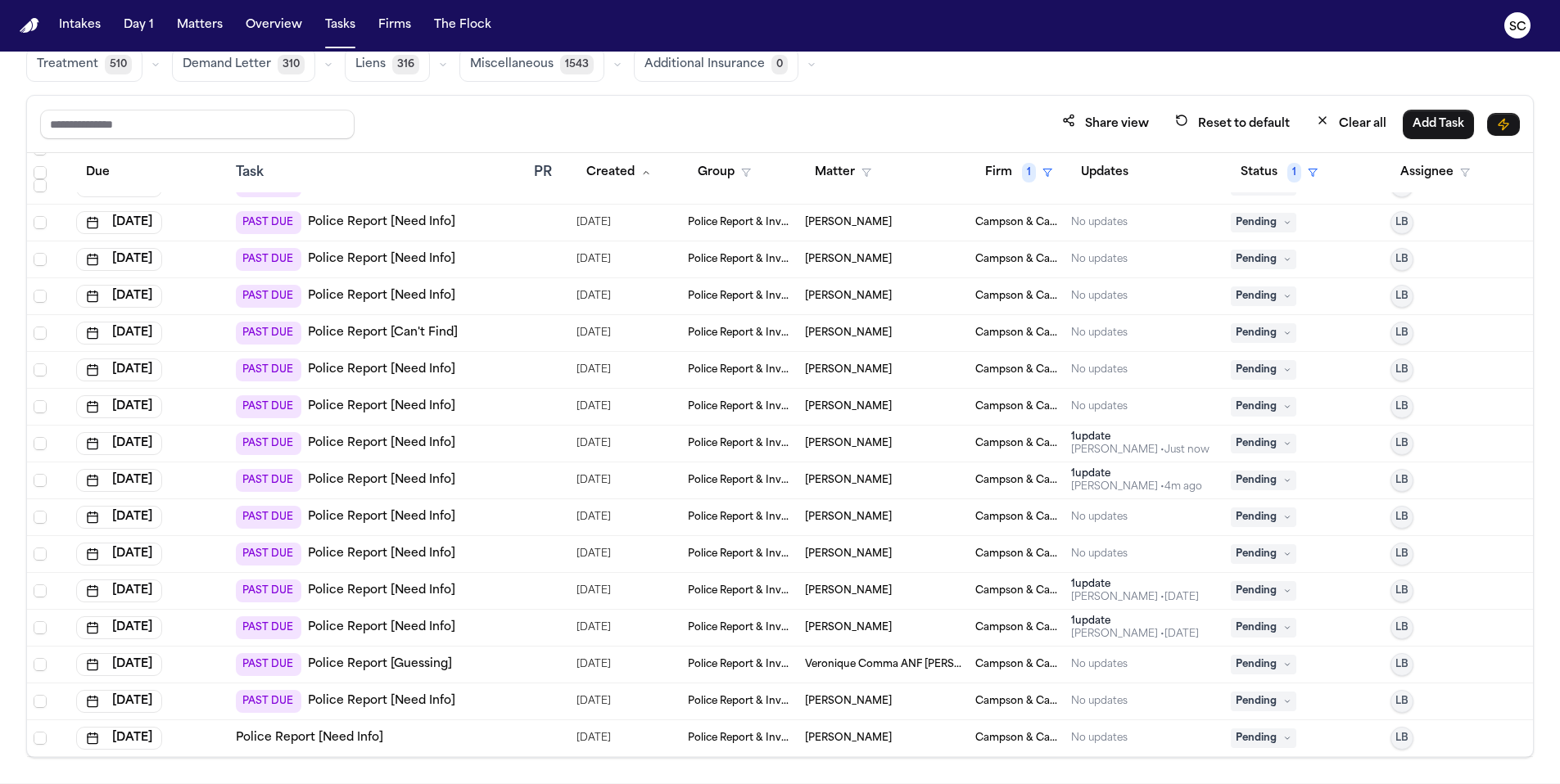
click at [873, 368] on span "Marisol Mendez" at bounding box center [848, 370] width 87 height 13
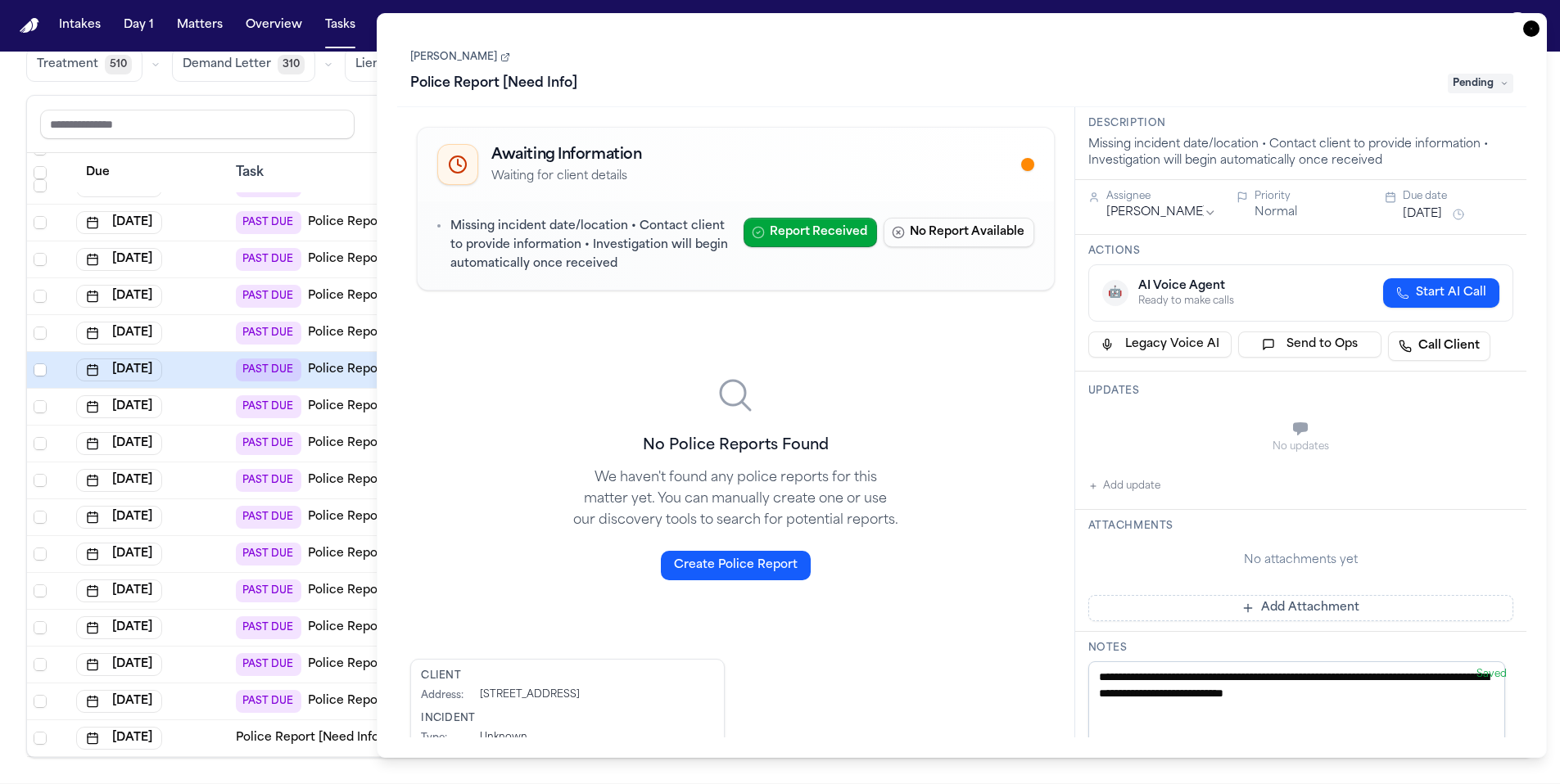
click at [1531, 31] on icon "button" at bounding box center [1531, 29] width 16 height 16
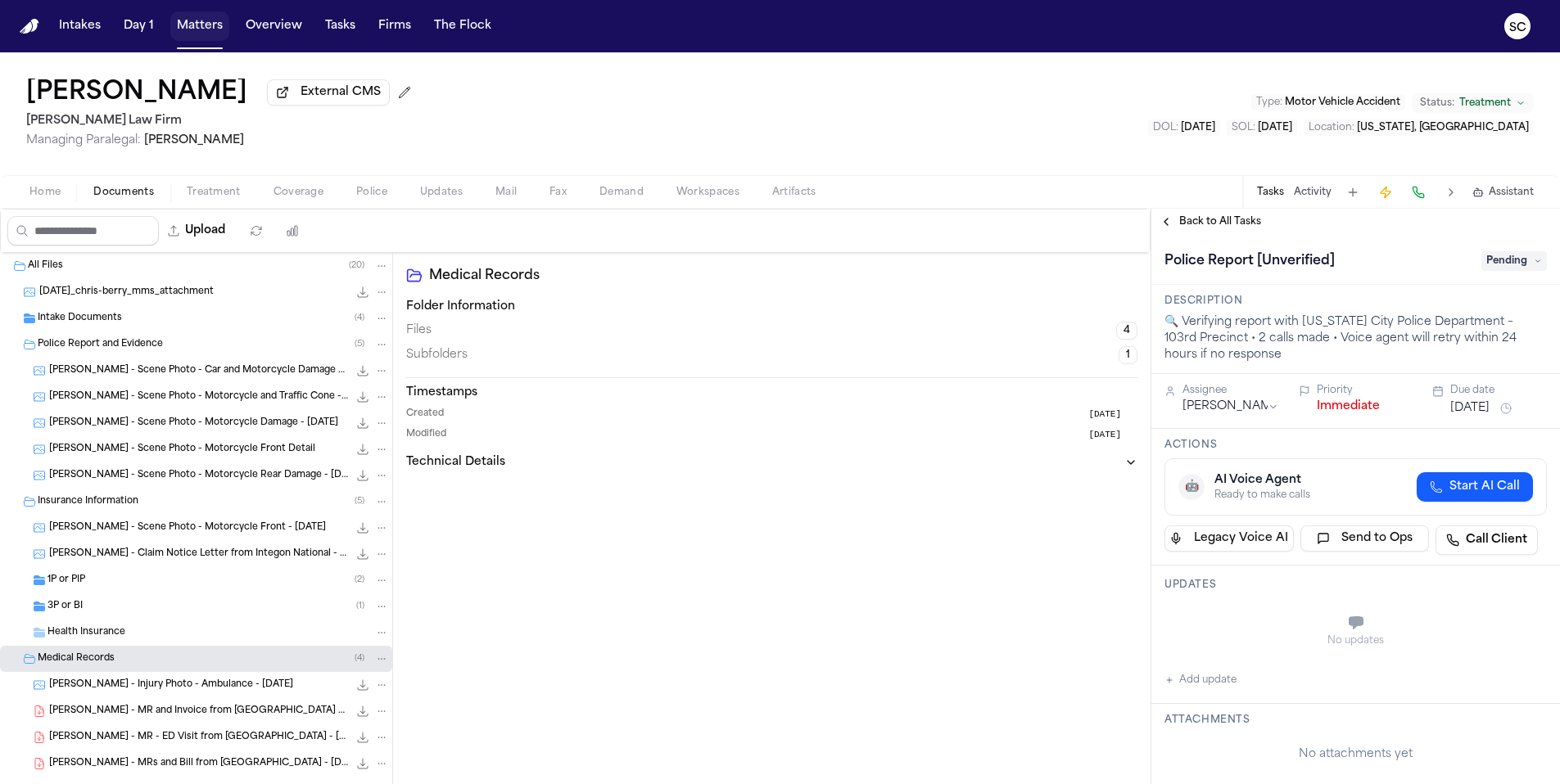
click at [205, 33] on button "Matters" at bounding box center [200, 26] width 59 height 30
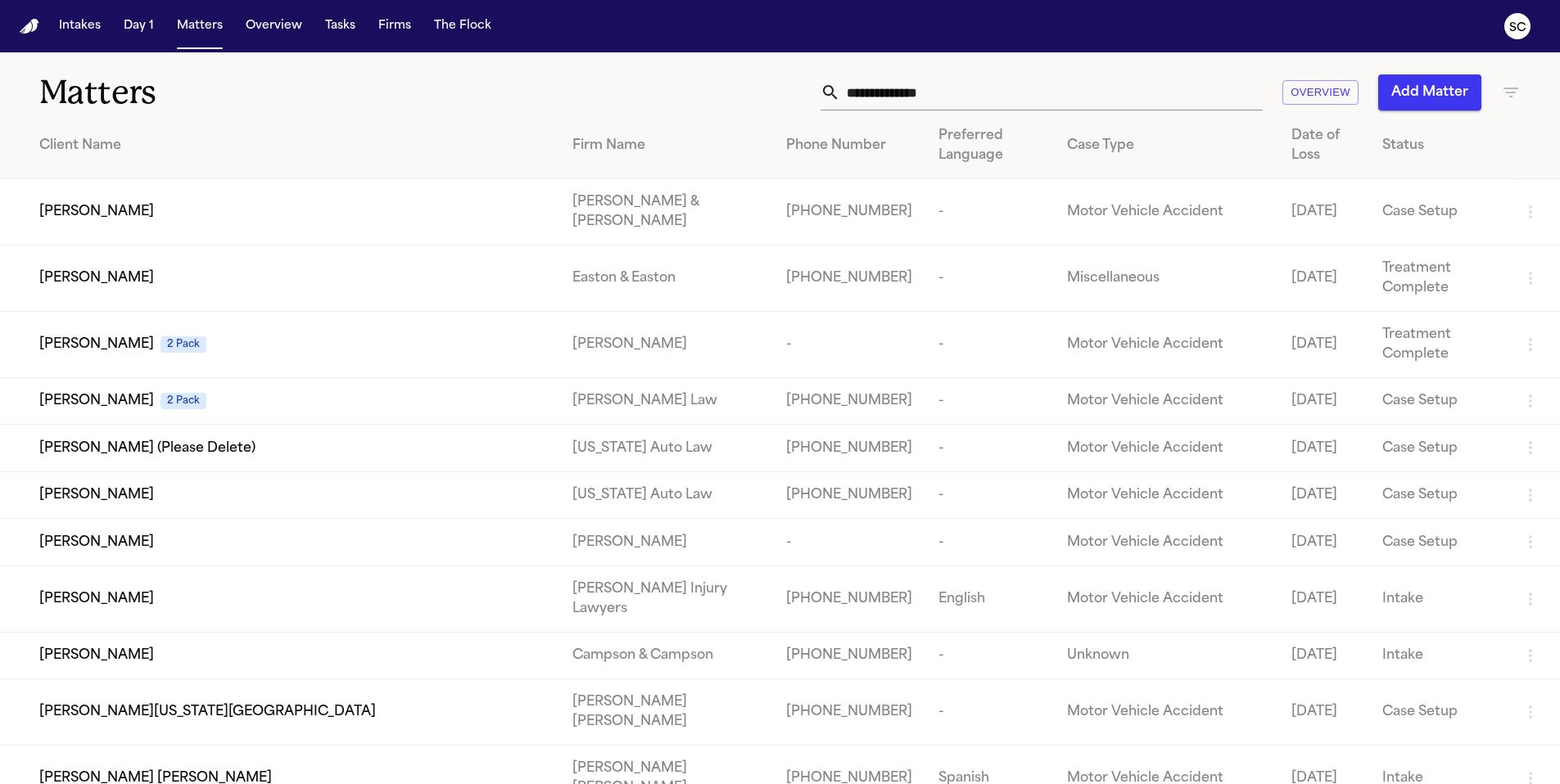
click at [961, 99] on input "text" at bounding box center [1051, 93] width 423 height 36
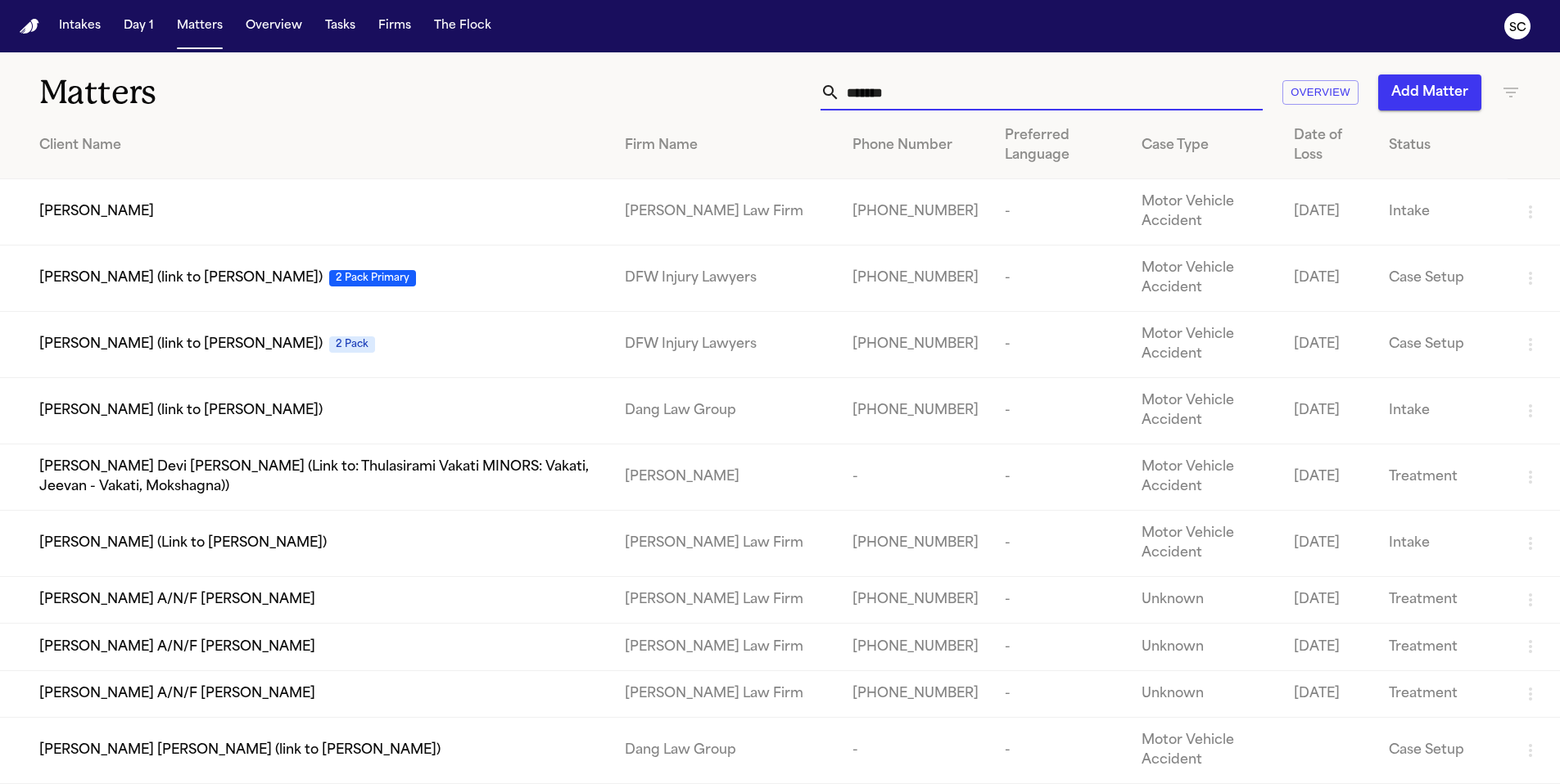
type input "*******"
click at [710, 204] on td "[PERSON_NAME] Law Firm" at bounding box center [726, 212] width 228 height 66
click at [96, 213] on span "[PERSON_NAME]" at bounding box center [97, 212] width 115 height 20
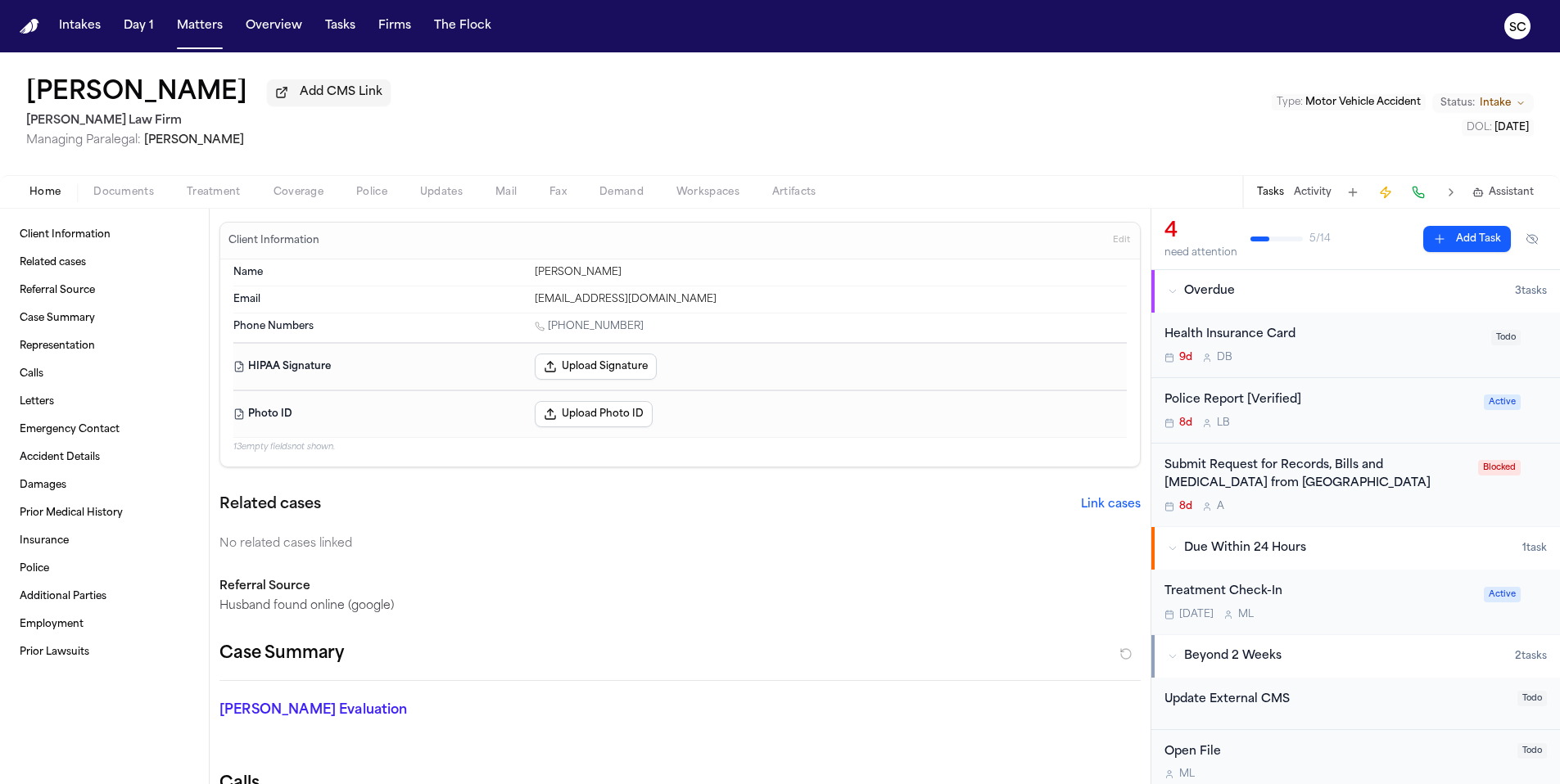
click at [1379, 420] on div "8d L B" at bounding box center [1319, 424] width 310 height 13
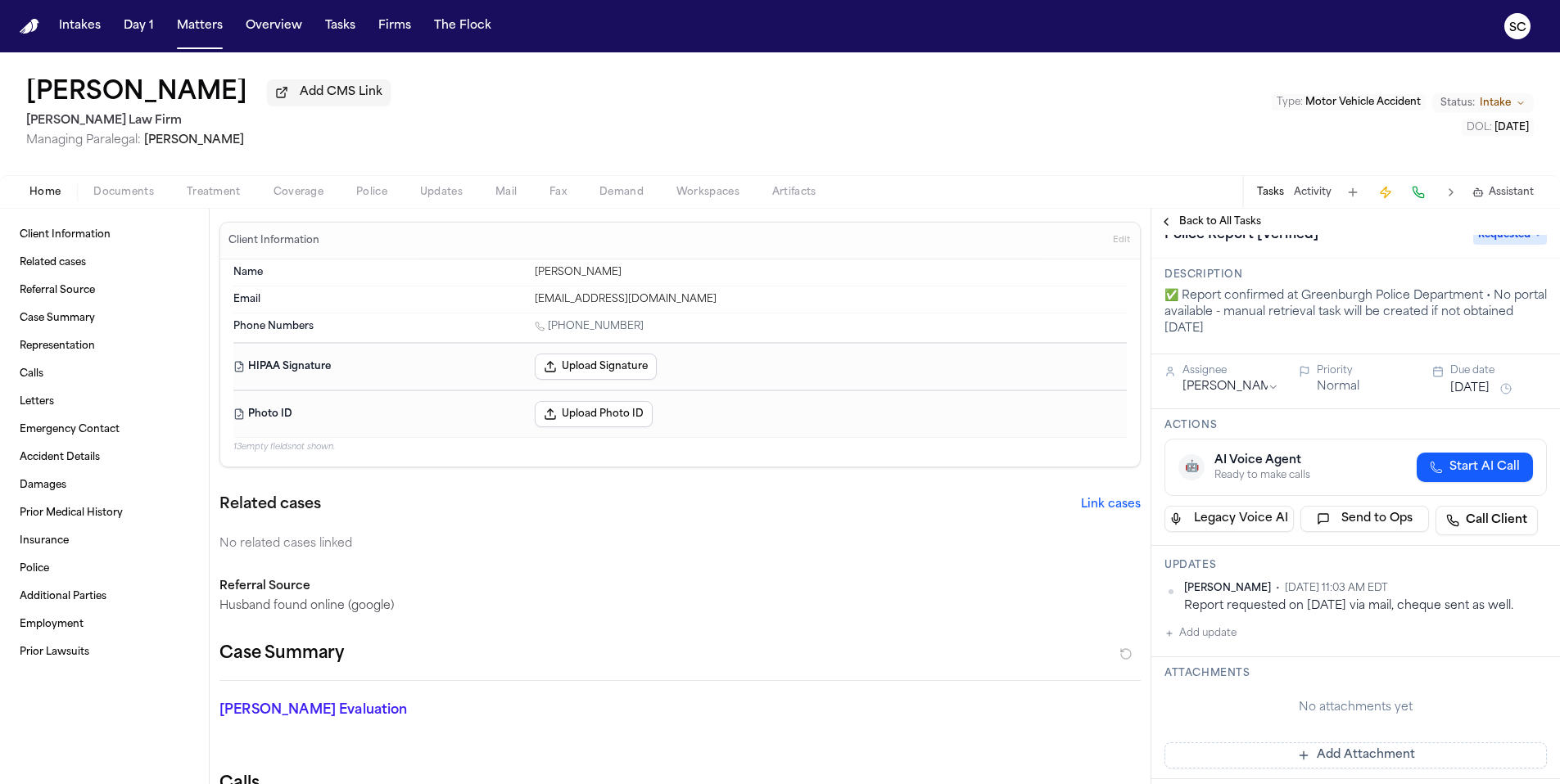
scroll to position [64, 0]
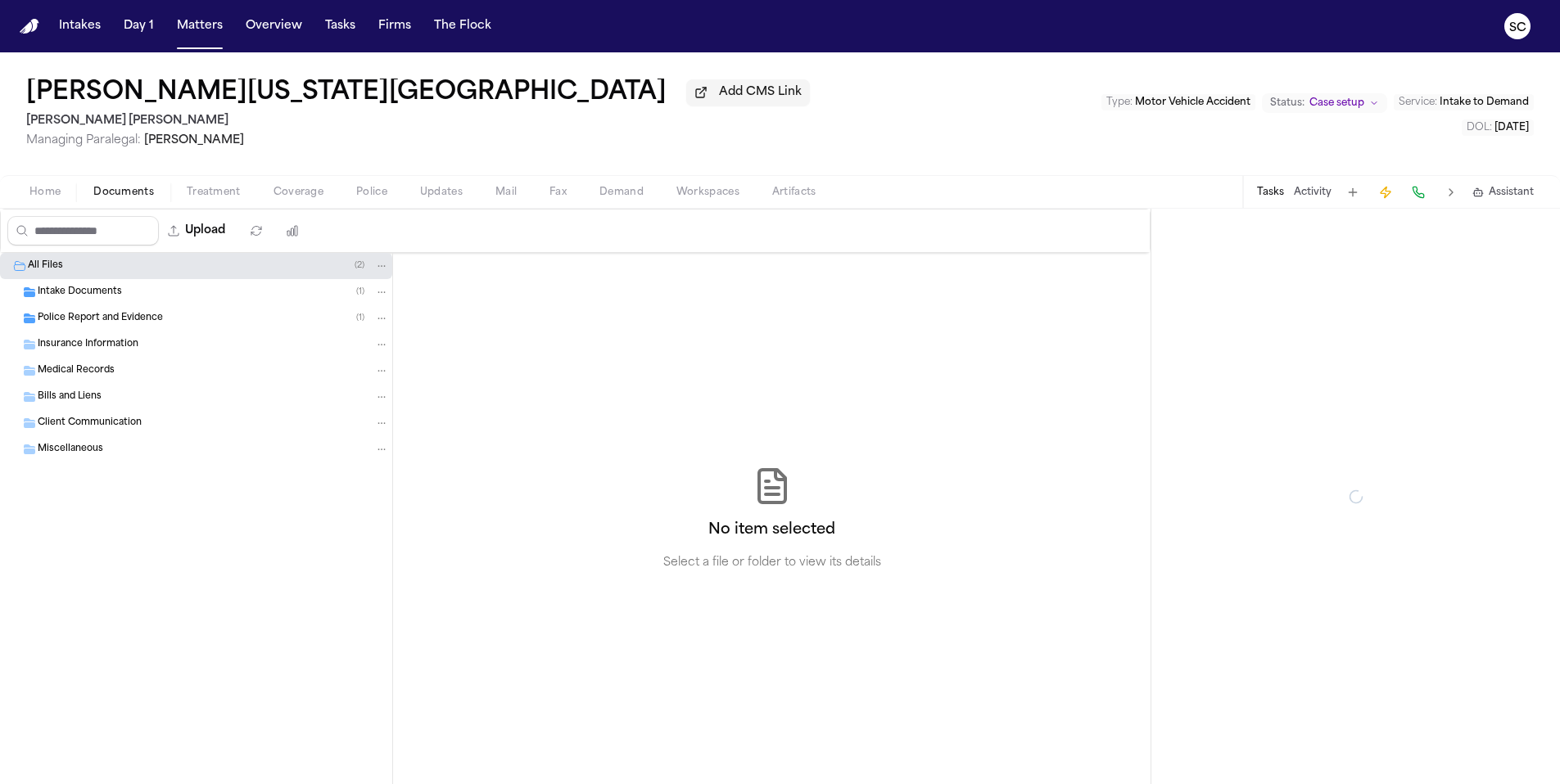
click at [152, 201] on button "Documents" at bounding box center [124, 192] width 94 height 20
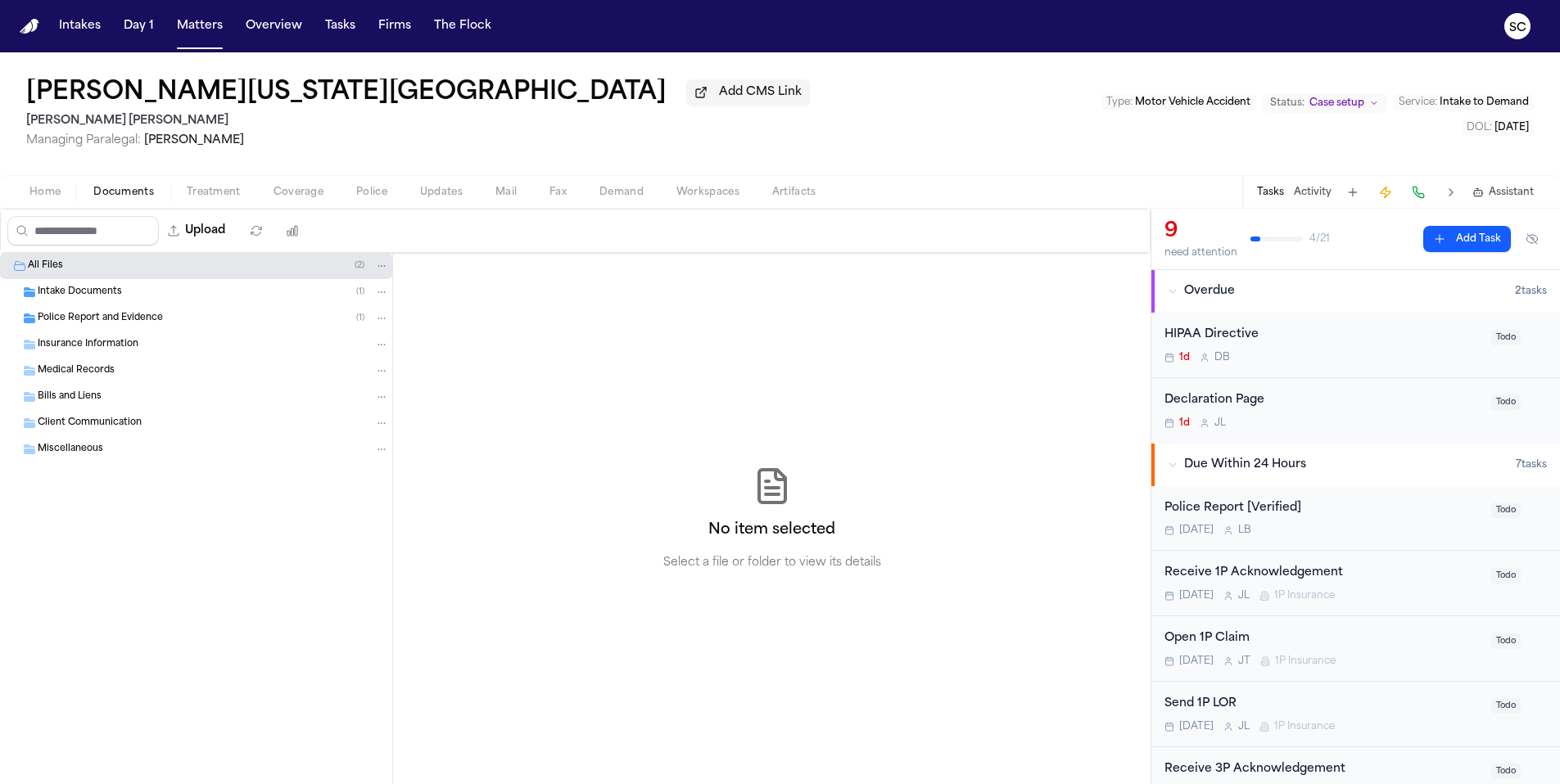
click at [155, 319] on span "Police Report and Evidence" at bounding box center [100, 319] width 126 height 14
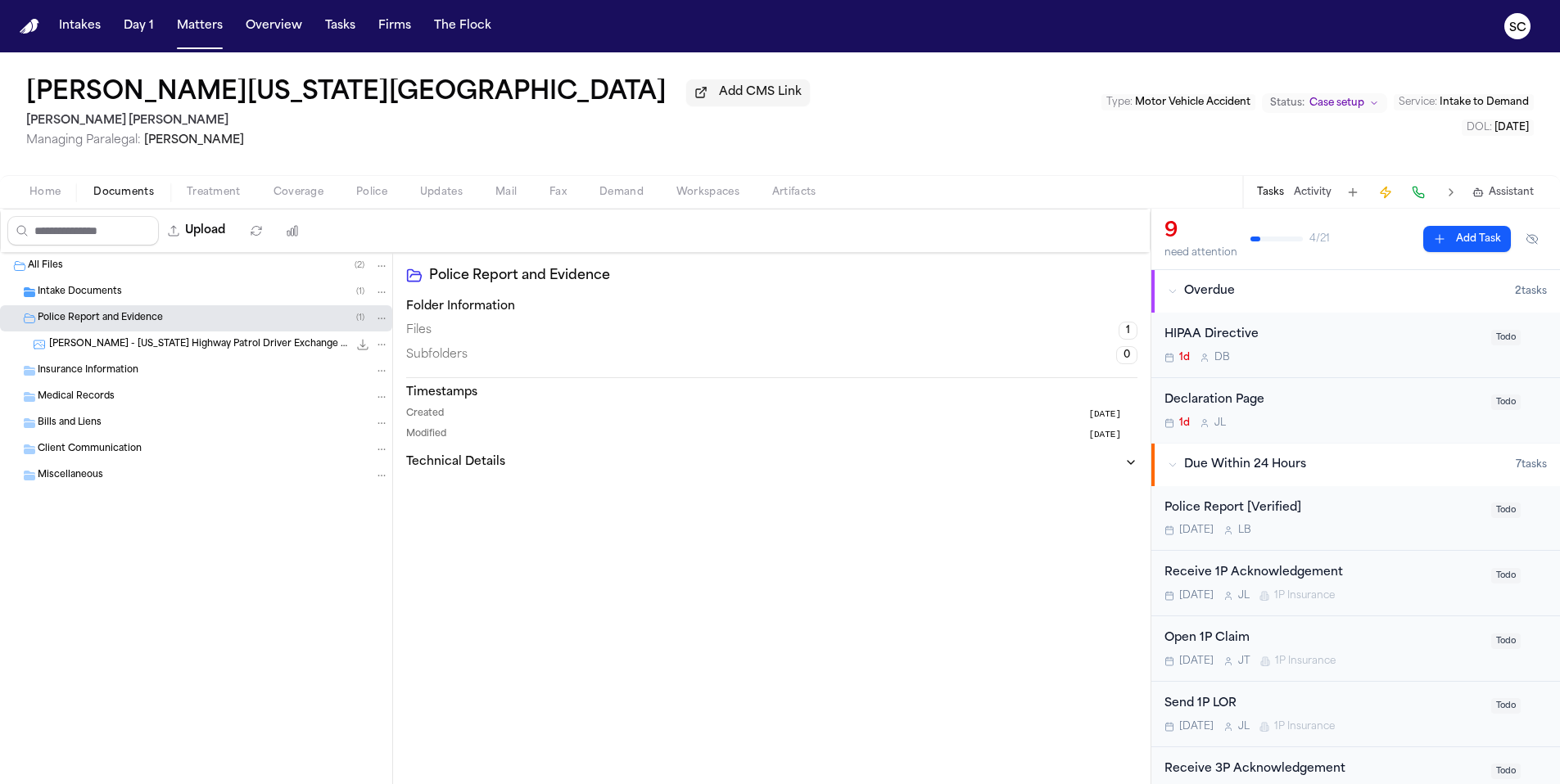
click at [180, 351] on span "A. Nava-Santiago - Utah Highway Patrol Driver Exchange Form - 10.9.25" at bounding box center [199, 345] width 299 height 14
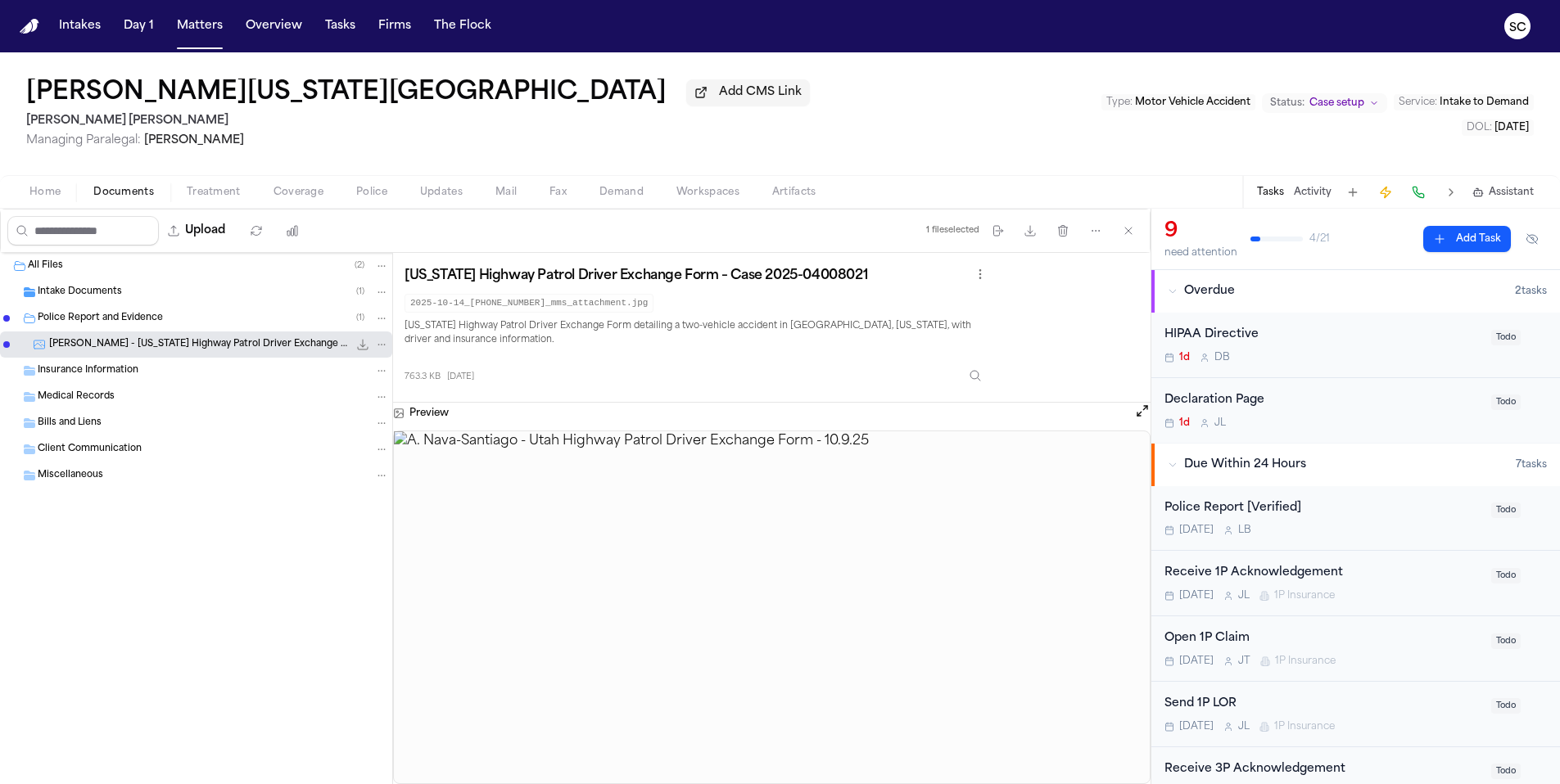
click at [1377, 523] on div "Police Report [Verified] Today L B" at bounding box center [1323, 518] width 317 height 39
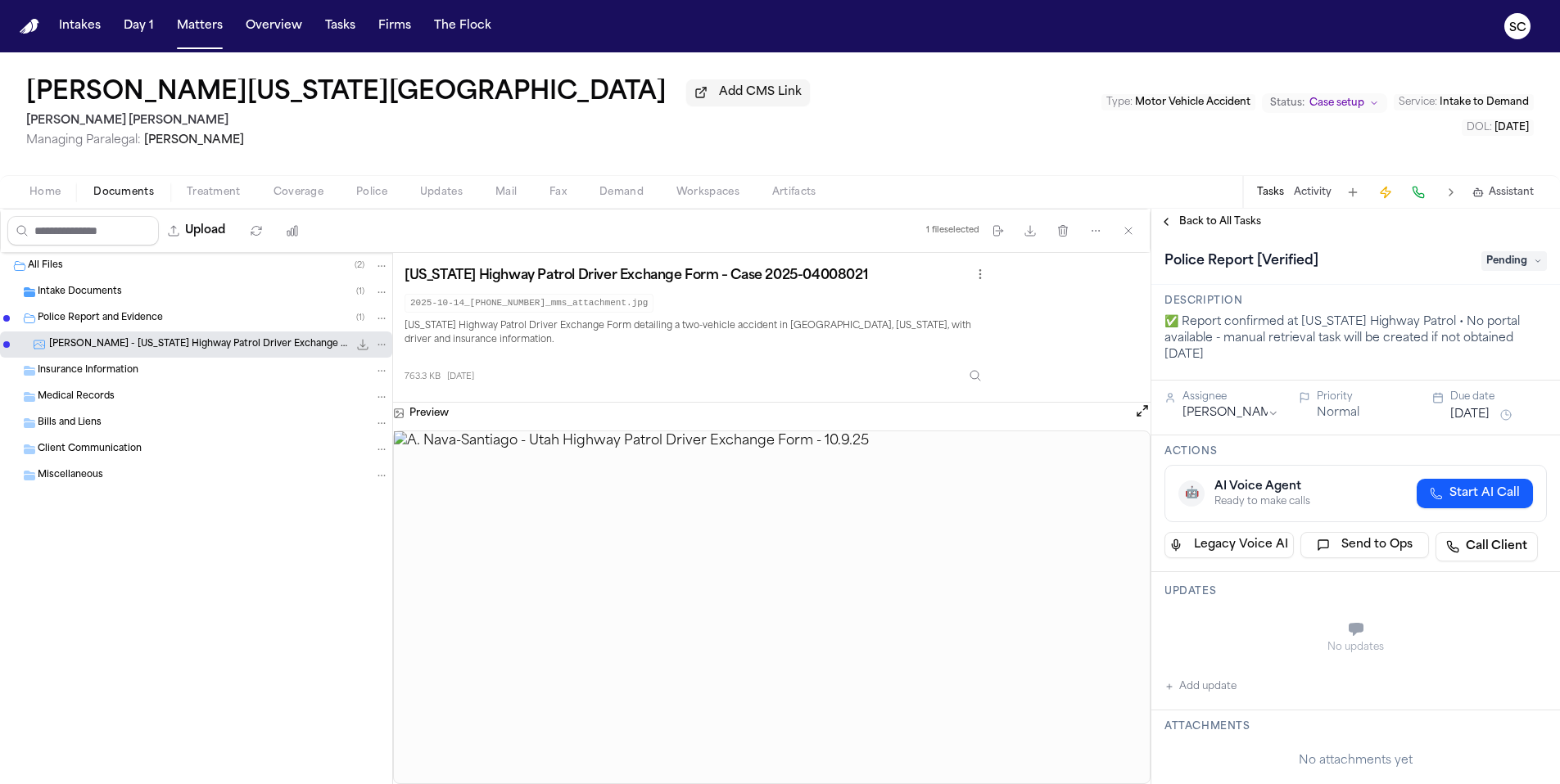
click at [50, 199] on span "Home" at bounding box center [45, 192] width 31 height 13
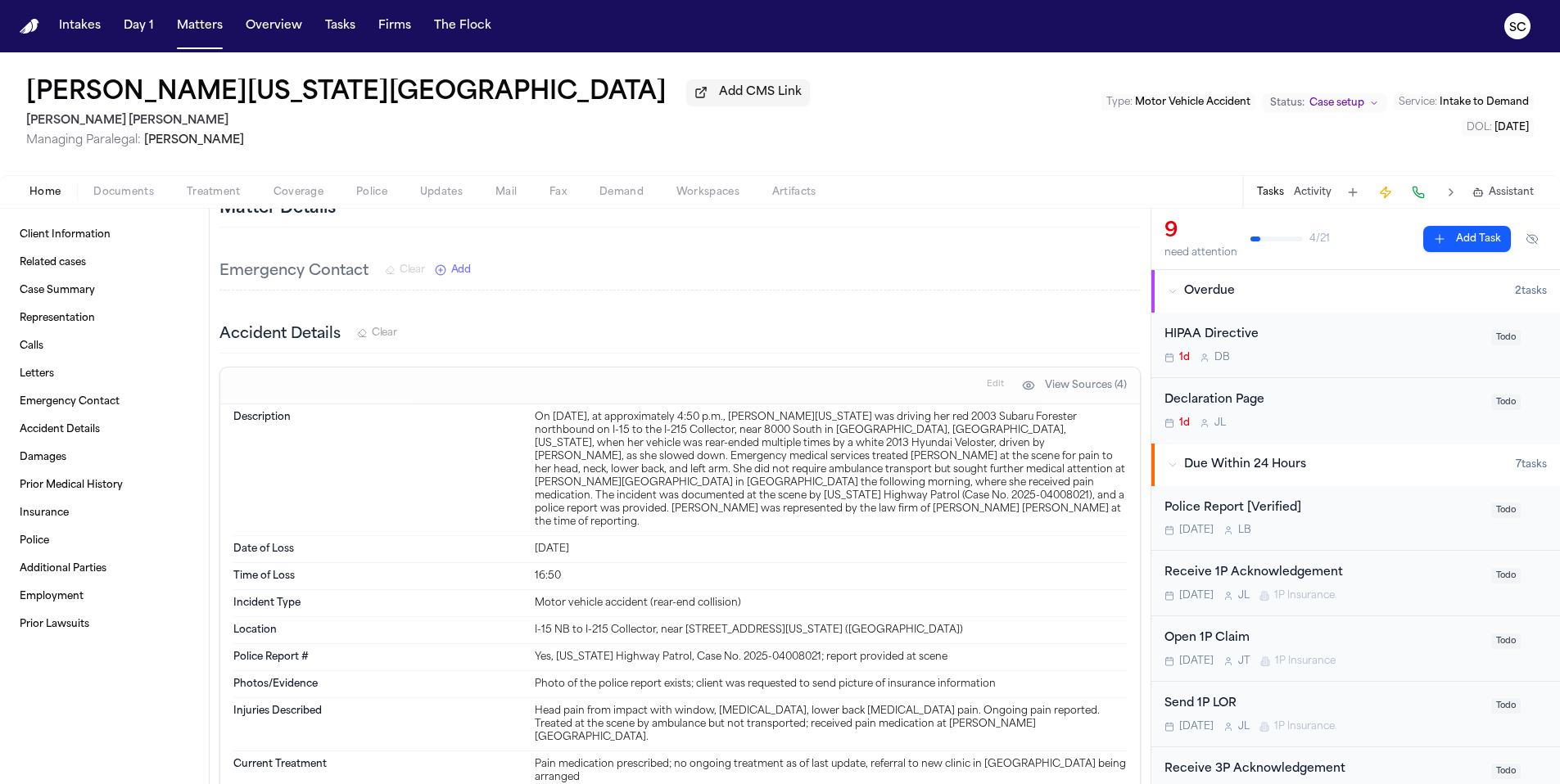
scroll to position [1107, 0]
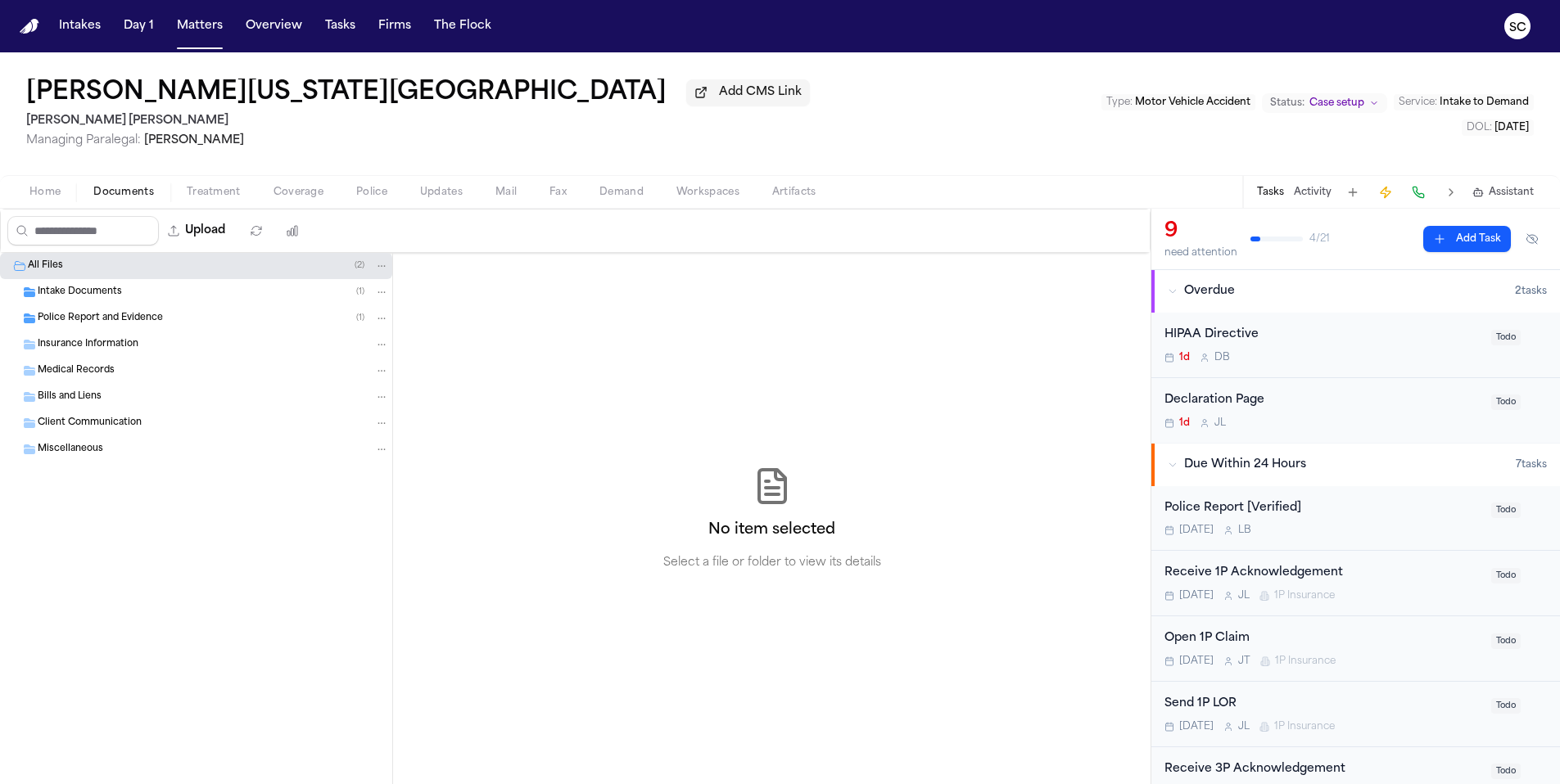
click at [141, 196] on span "Documents" at bounding box center [124, 192] width 61 height 13
click at [125, 319] on span "Police Report and Evidence" at bounding box center [100, 319] width 126 height 14
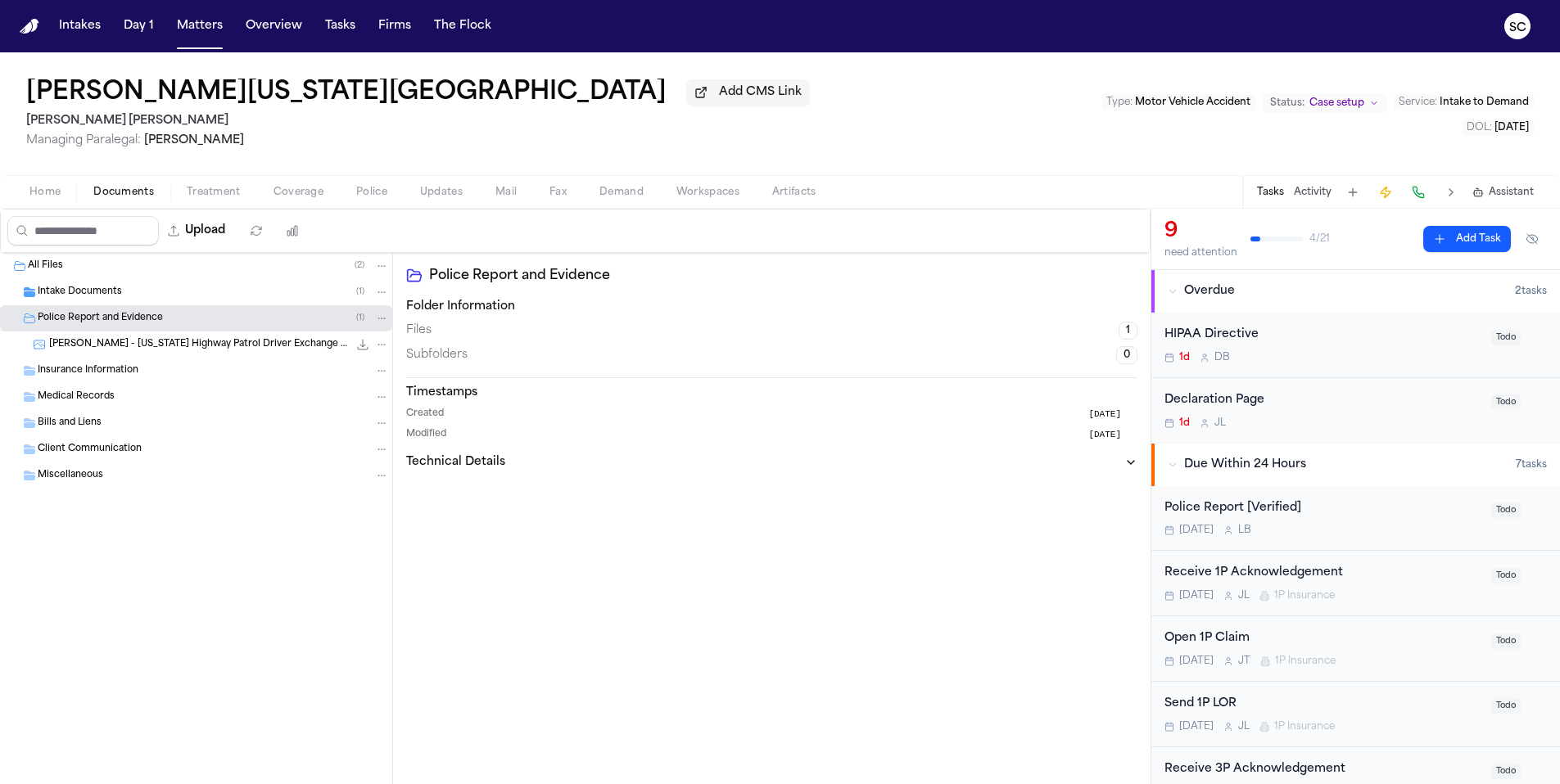
click at [260, 342] on span "A. Nava-Santiago - Utah Highway Patrol Driver Exchange Form - 10.9.25" at bounding box center [199, 345] width 299 height 14
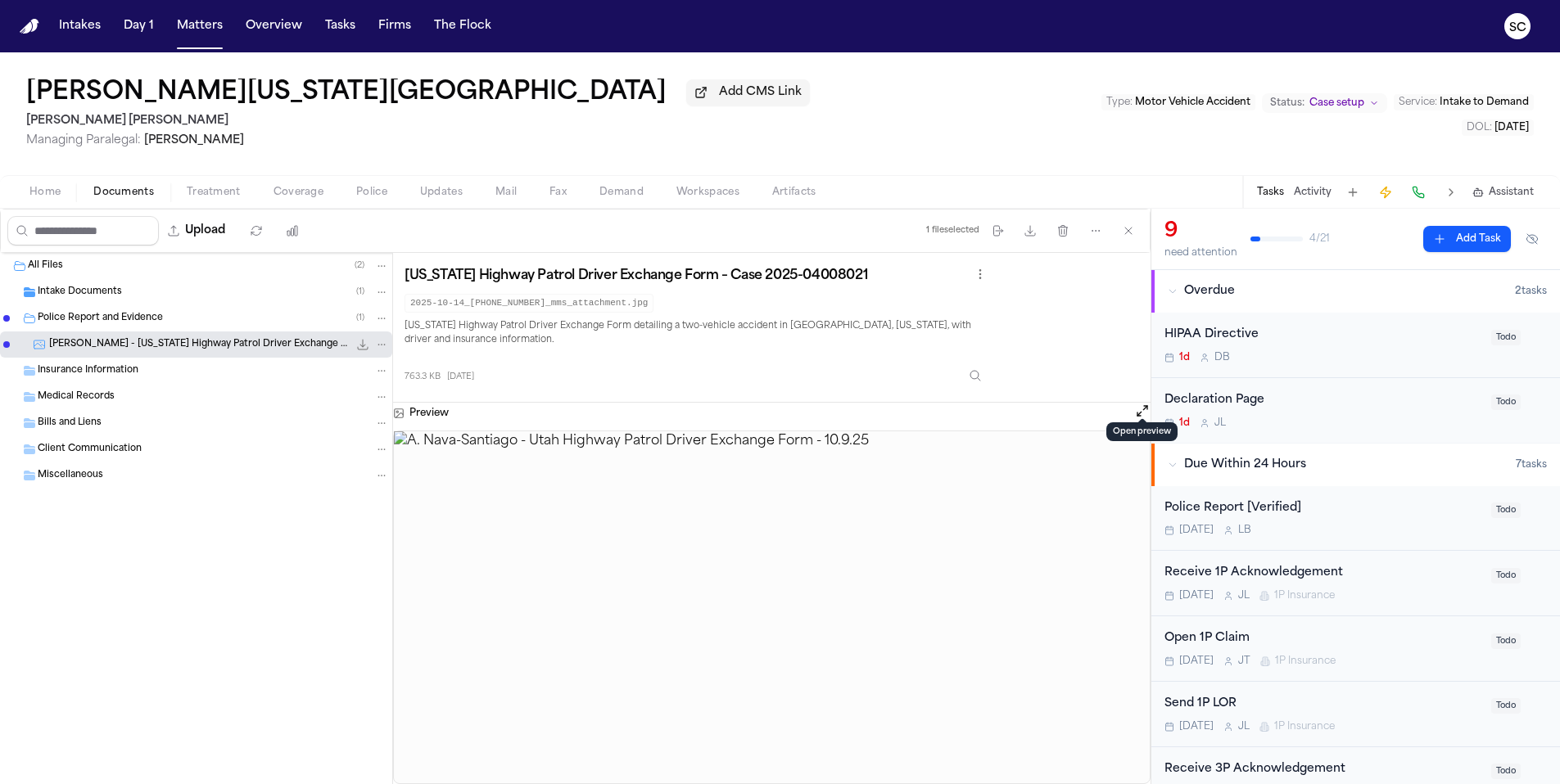
click at [1146, 403] on button "Open preview" at bounding box center [1142, 411] width 16 height 16
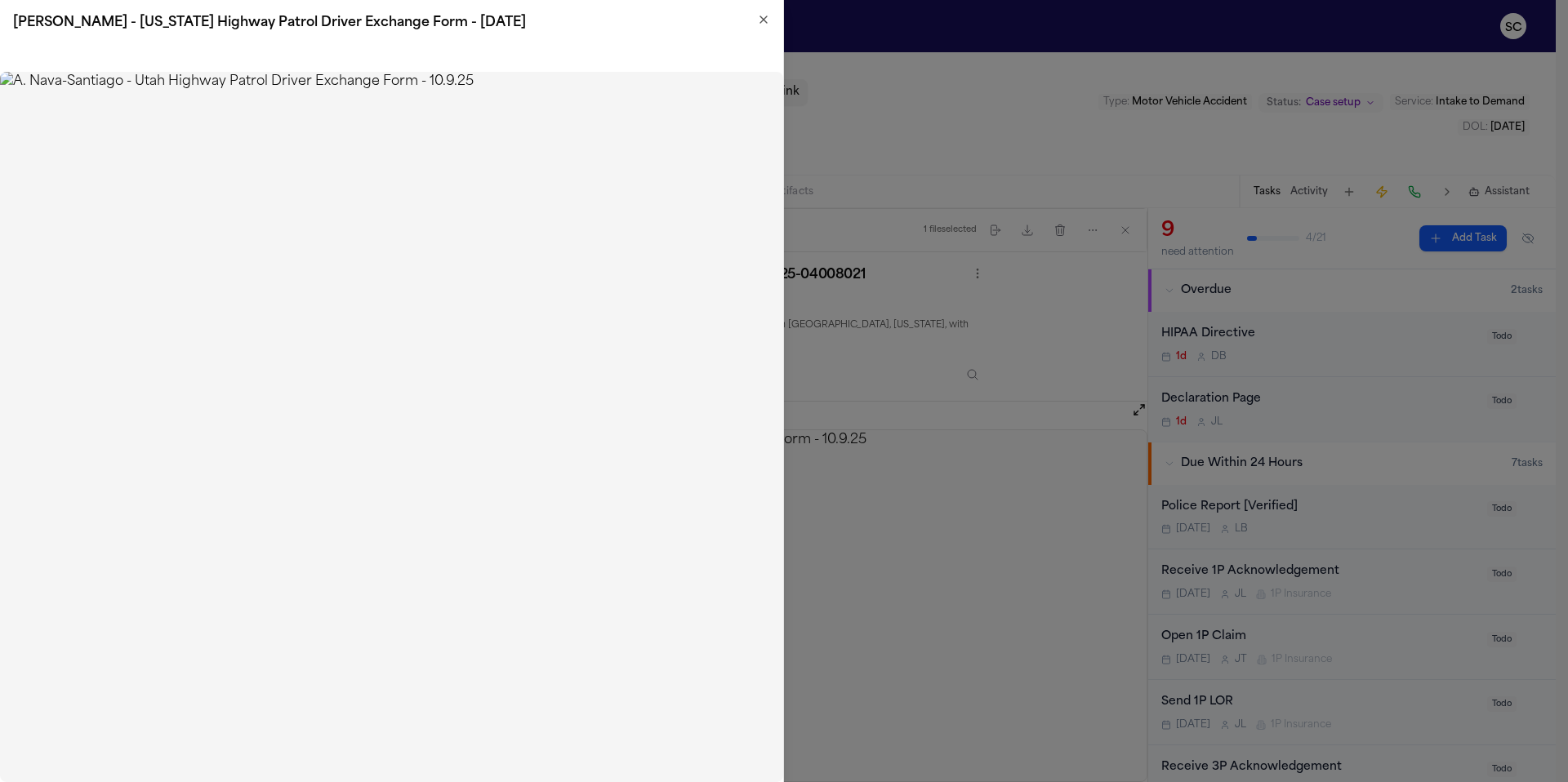
click at [330, 255] on img at bounding box center [392, 427] width 783 height 710
click at [755, 21] on h2 "A. Nava-Santiago - Utah Highway Patrol Driver Exchange Form - 10.9.25" at bounding box center [392, 23] width 757 height 20
click at [319, 254] on img at bounding box center [392, 427] width 783 height 710
click at [761, 16] on icon "button" at bounding box center [764, 20] width 13 height 13
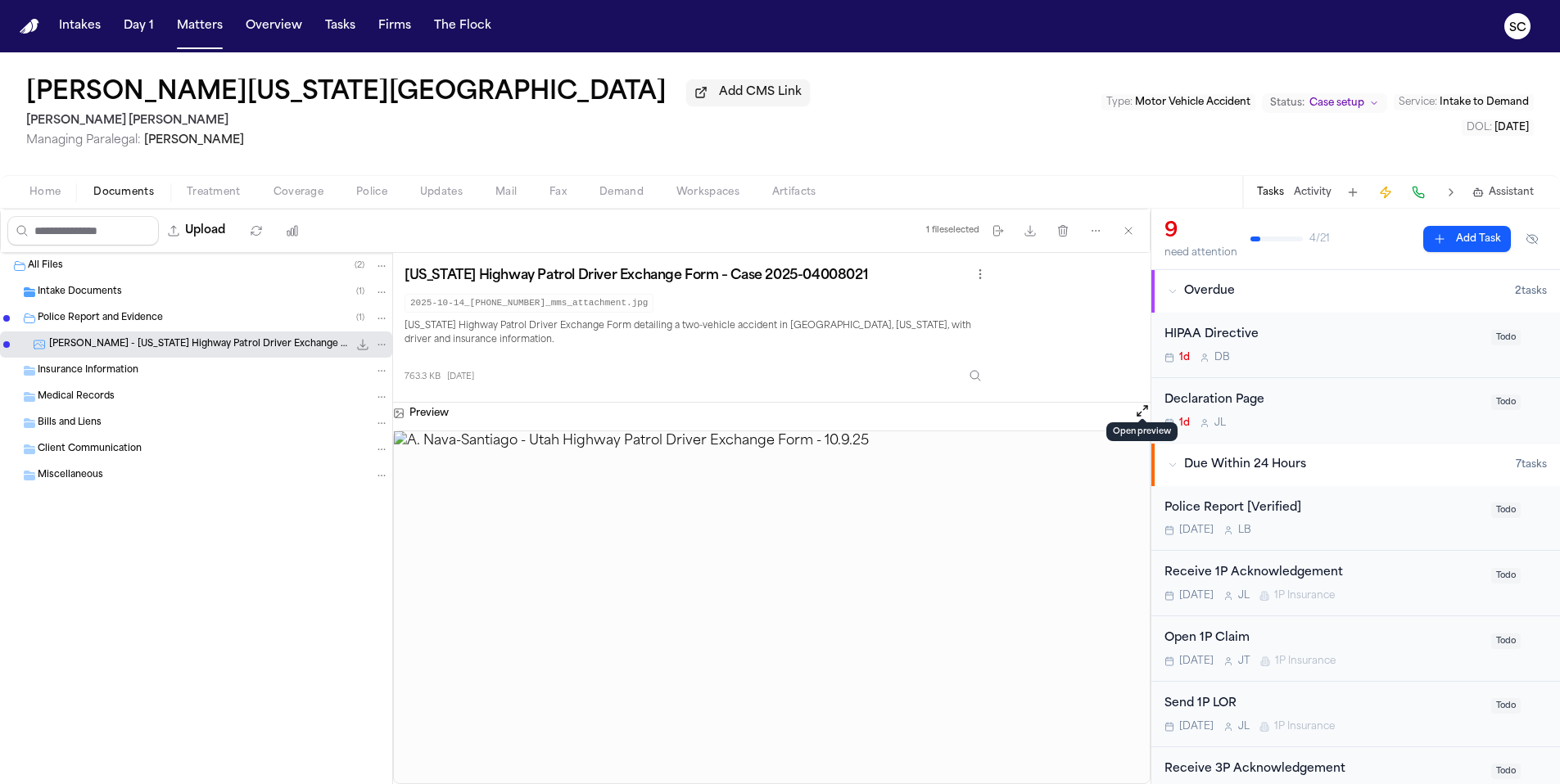
drag, startPoint x: 479, startPoint y: 432, endPoint x: 507, endPoint y: 439, distance: 28.9
click at [479, 432] on img at bounding box center [772, 607] width 755 height 352
click at [1093, 233] on icon "button" at bounding box center [1095, 231] width 13 height 13
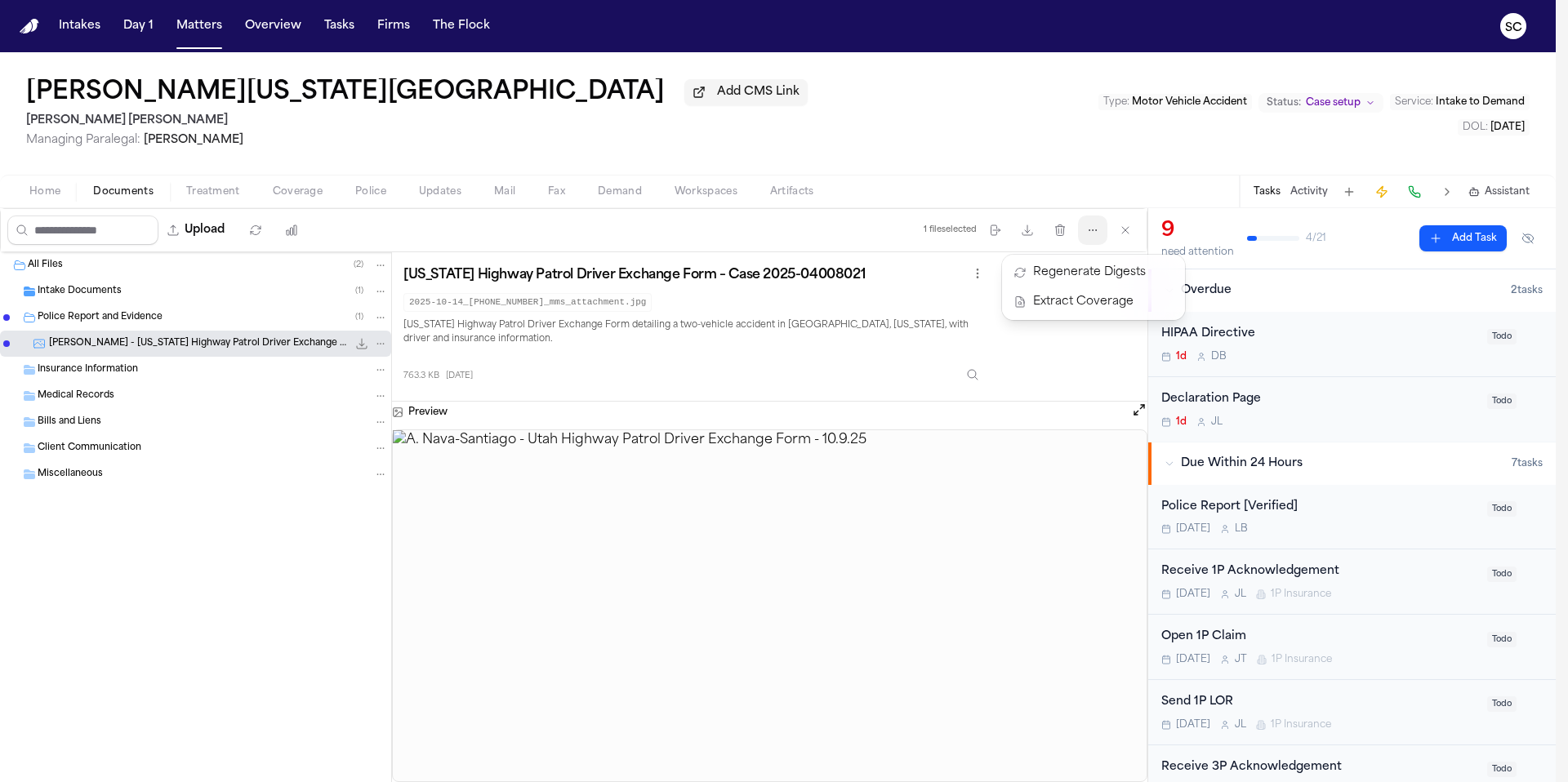
click at [1058, 235] on div "1 file selected Move files Download files Delete files More actions Clear selec…" at bounding box center [1032, 230] width 229 height 43
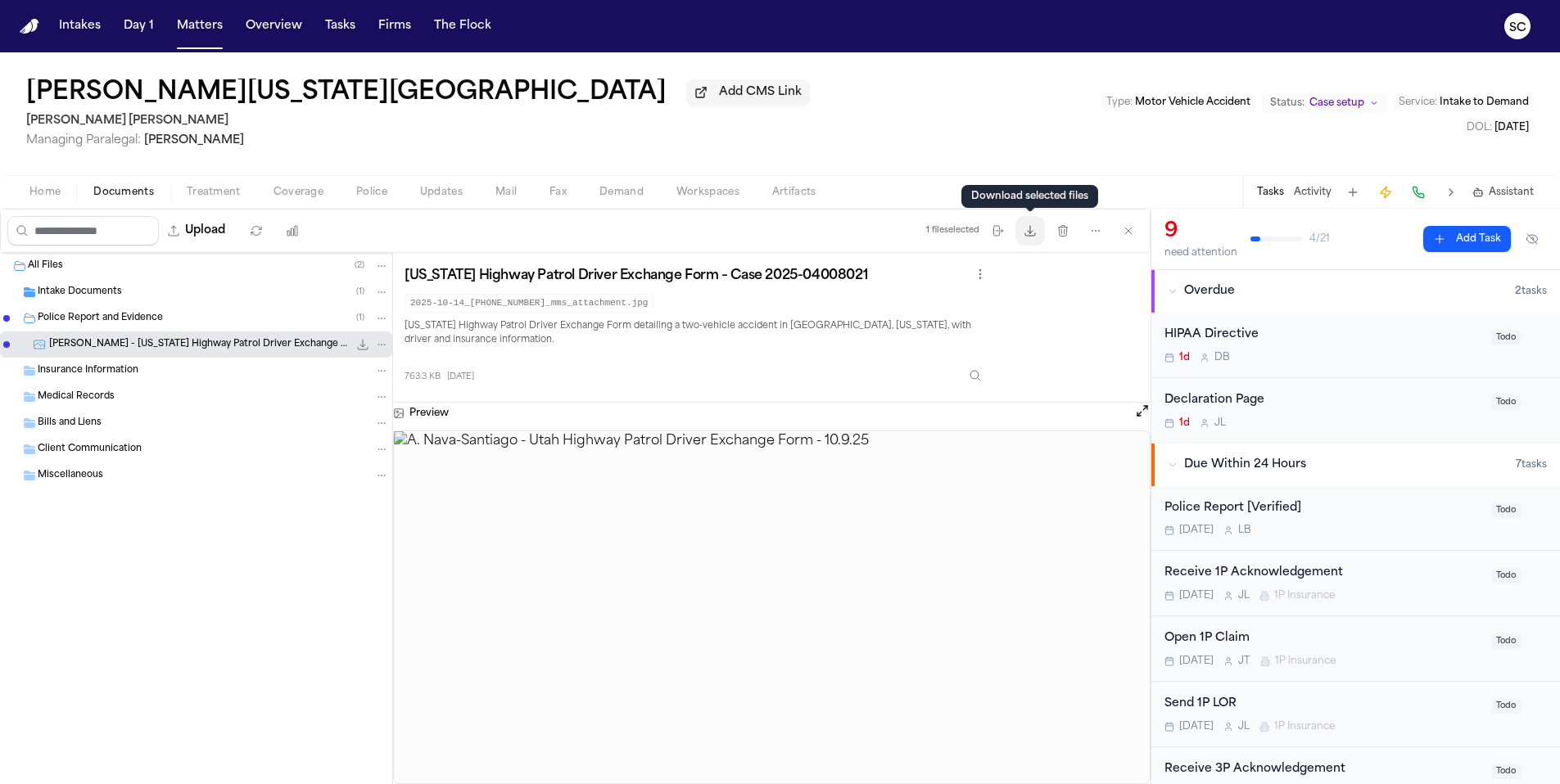
click at [1030, 236] on icon "button" at bounding box center [1030, 231] width 10 height 10
click at [144, 290] on div "Intake Documents ( 1 )" at bounding box center [213, 292] width 351 height 15
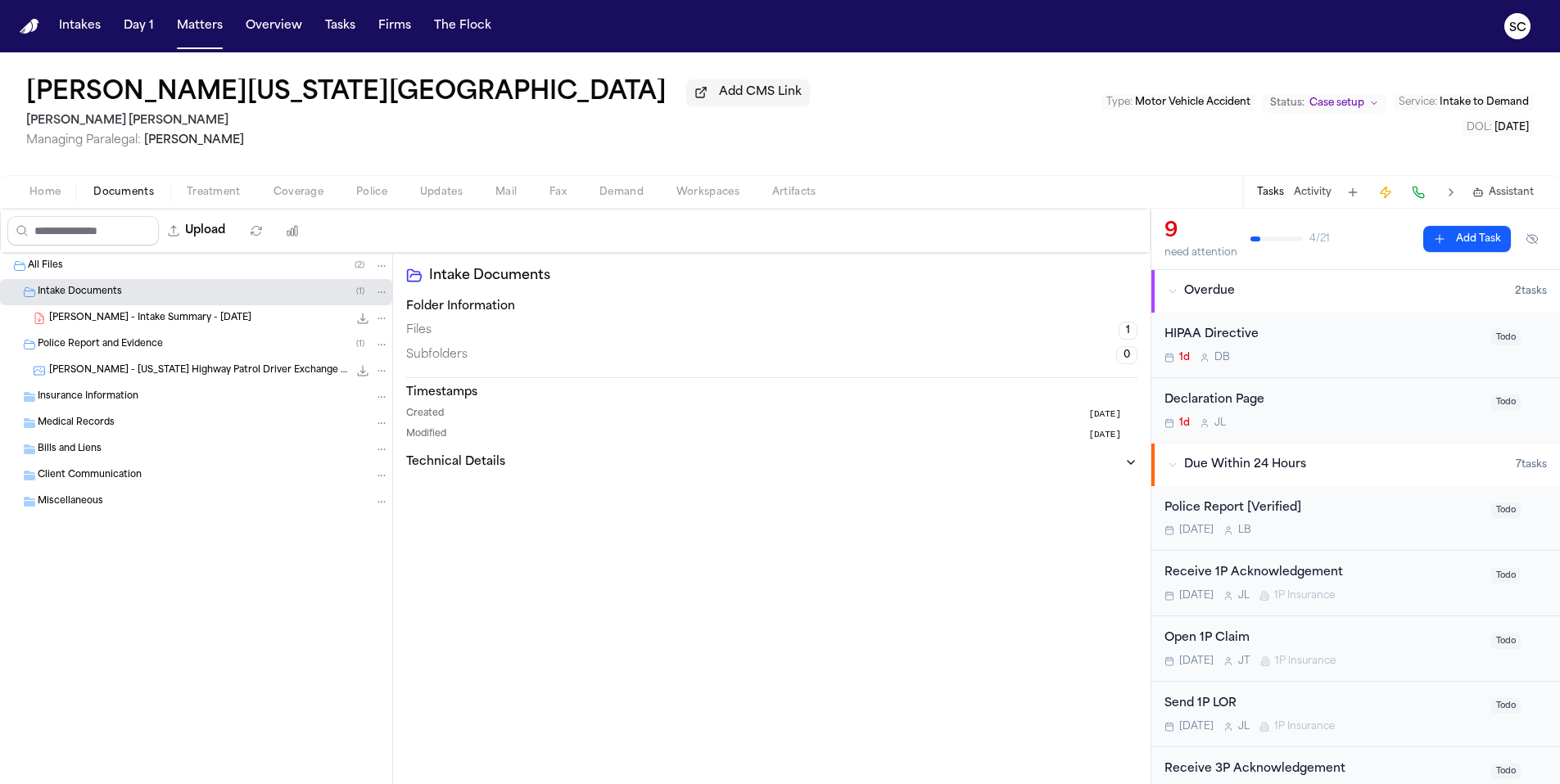
click at [55, 197] on span "Home" at bounding box center [45, 192] width 31 height 13
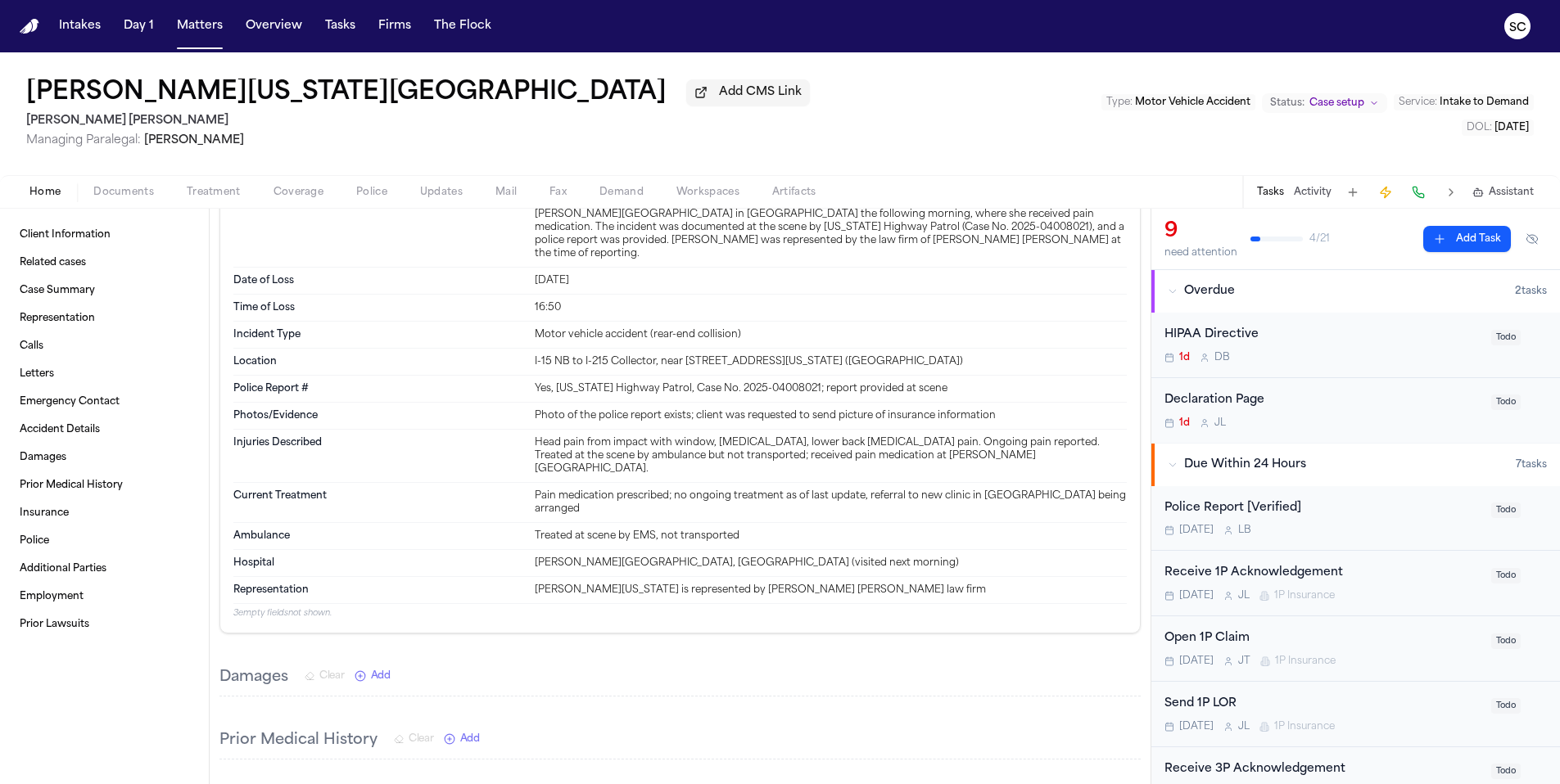
scroll to position [1392, 0]
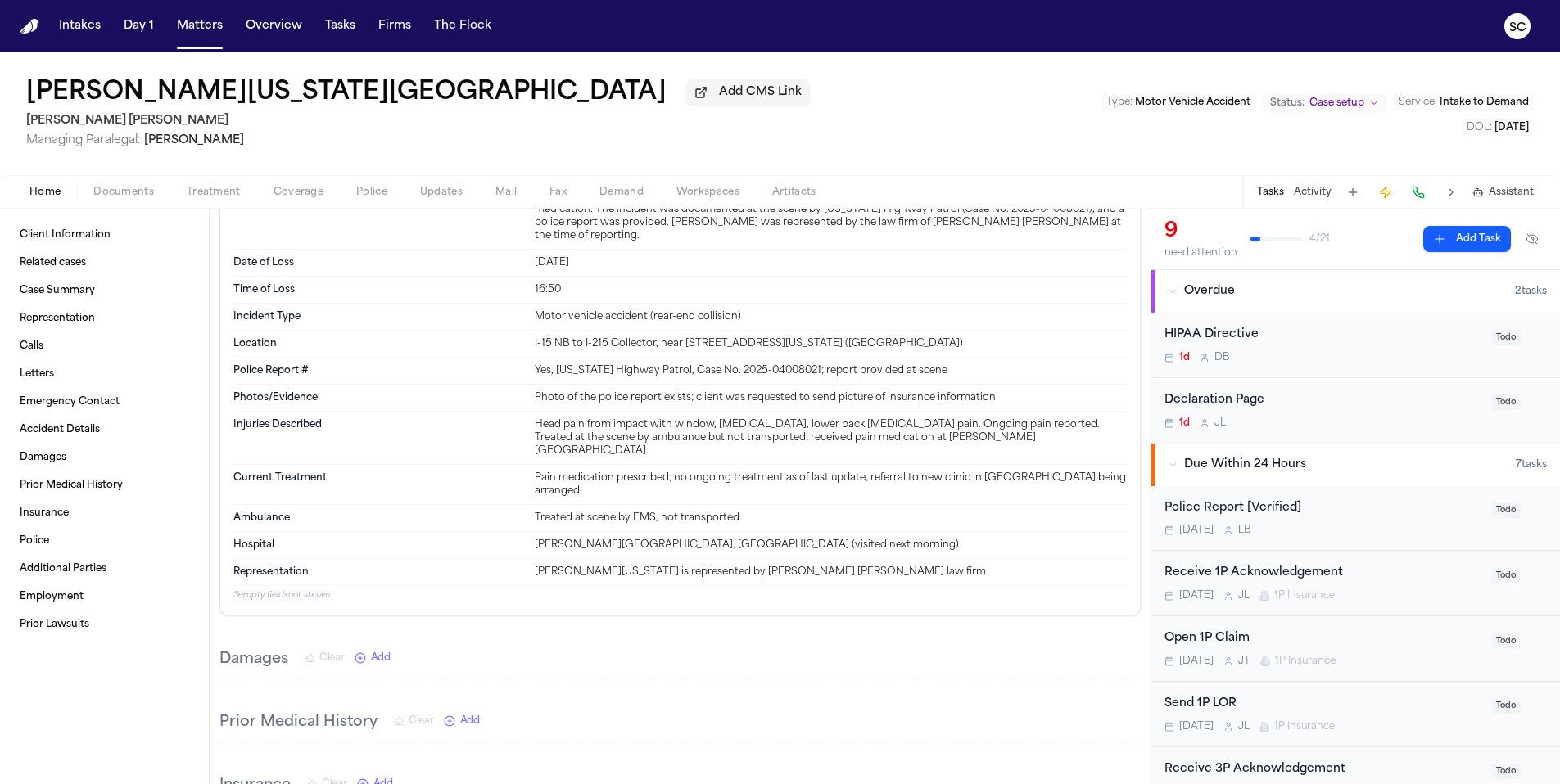
click at [369, 195] on span "Police" at bounding box center [372, 192] width 31 height 13
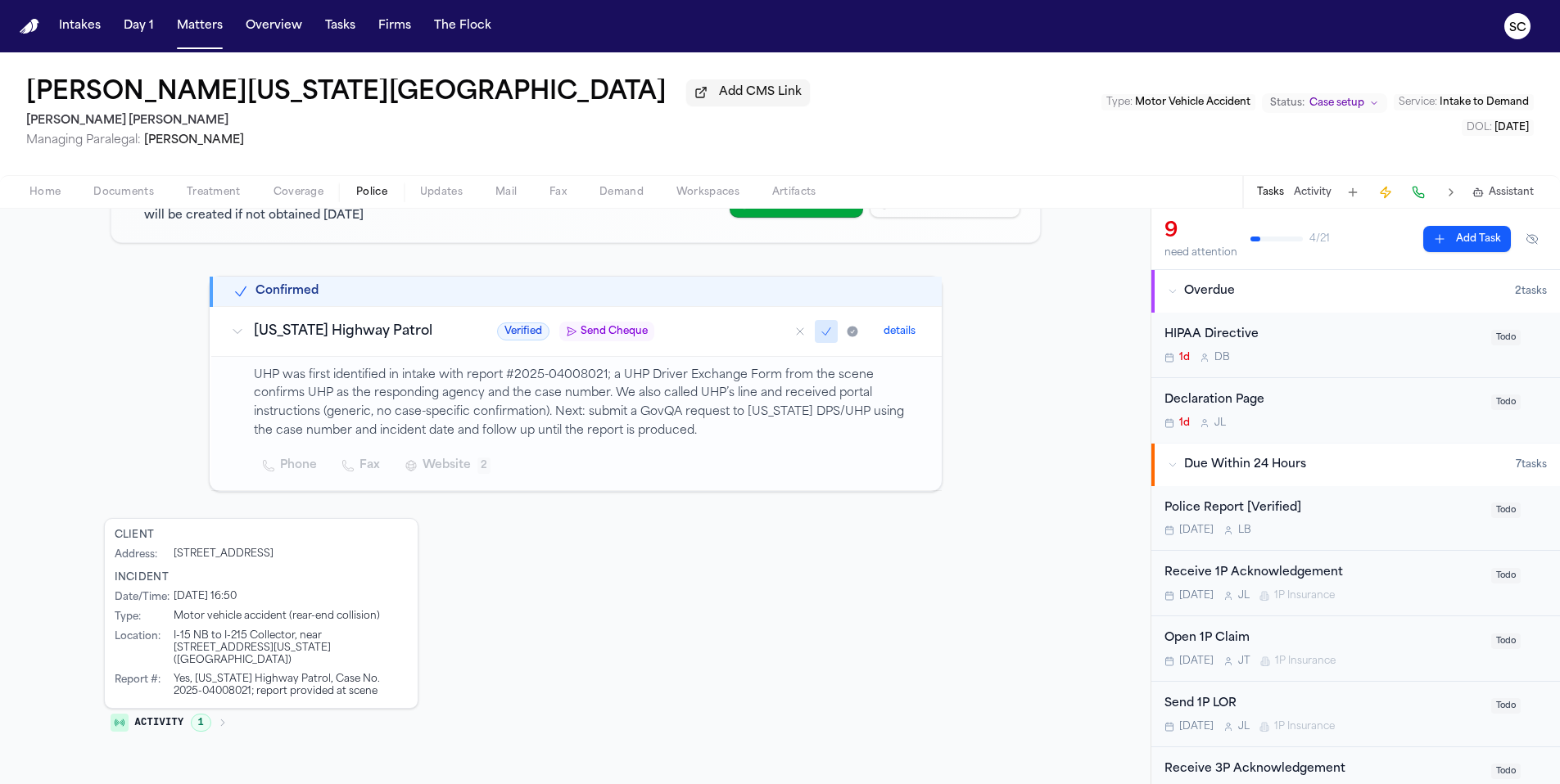
click at [231, 331] on icon at bounding box center [237, 332] width 13 height 13
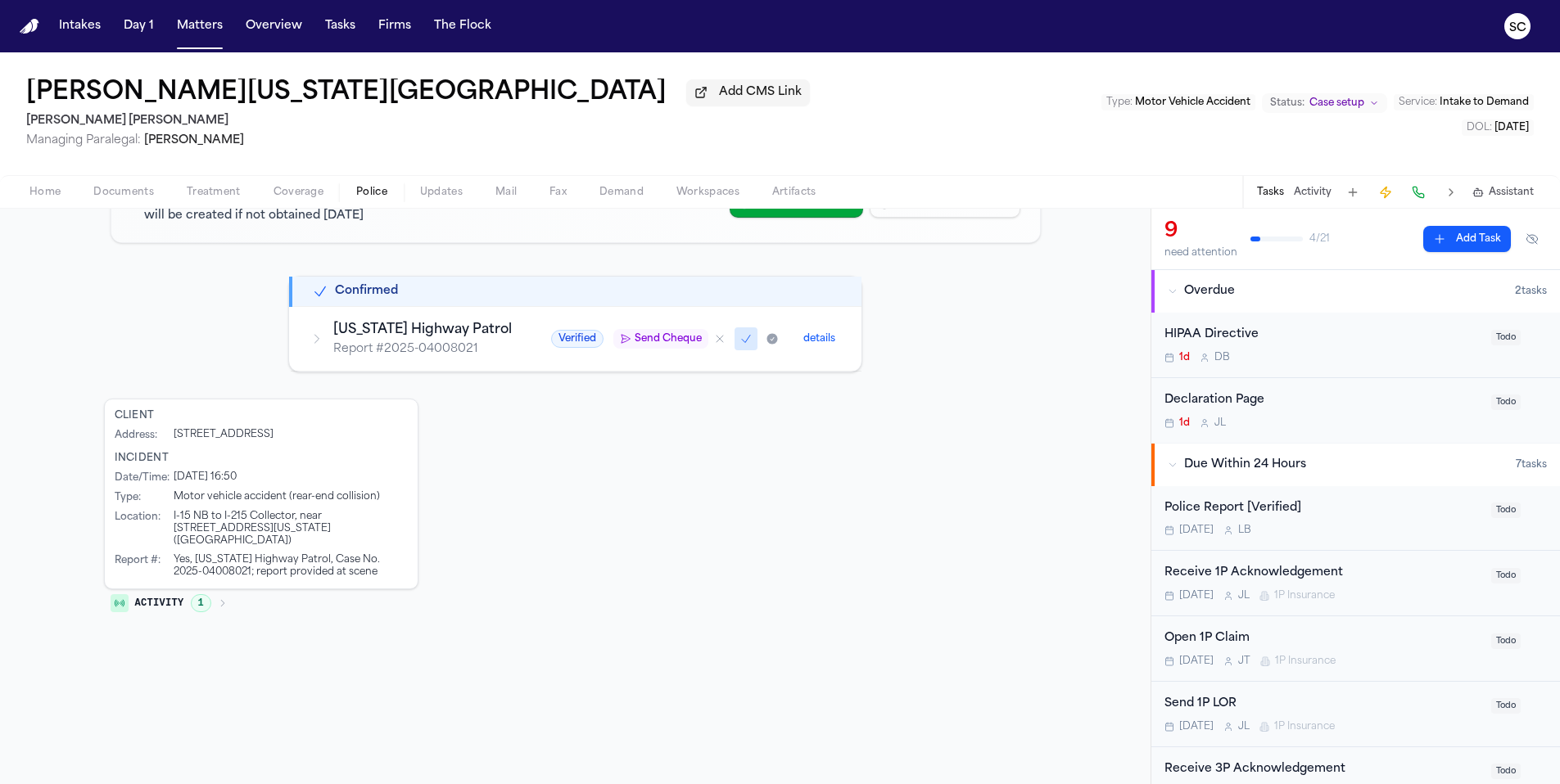
click at [464, 337] on h3 "Utah Highway Patrol" at bounding box center [422, 330] width 178 height 20
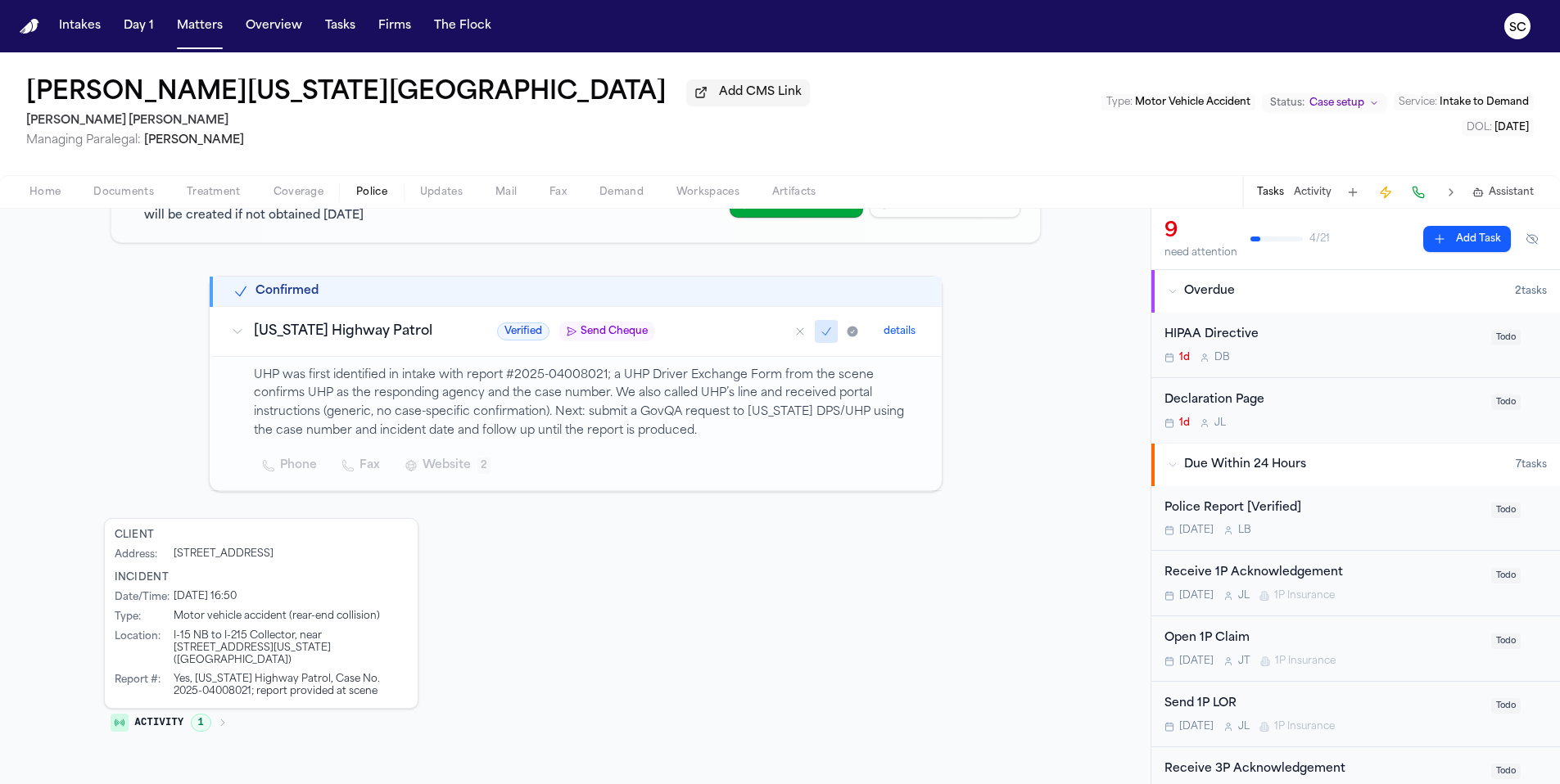
click at [585, 332] on span "Send Cheque" at bounding box center [614, 332] width 67 height 13
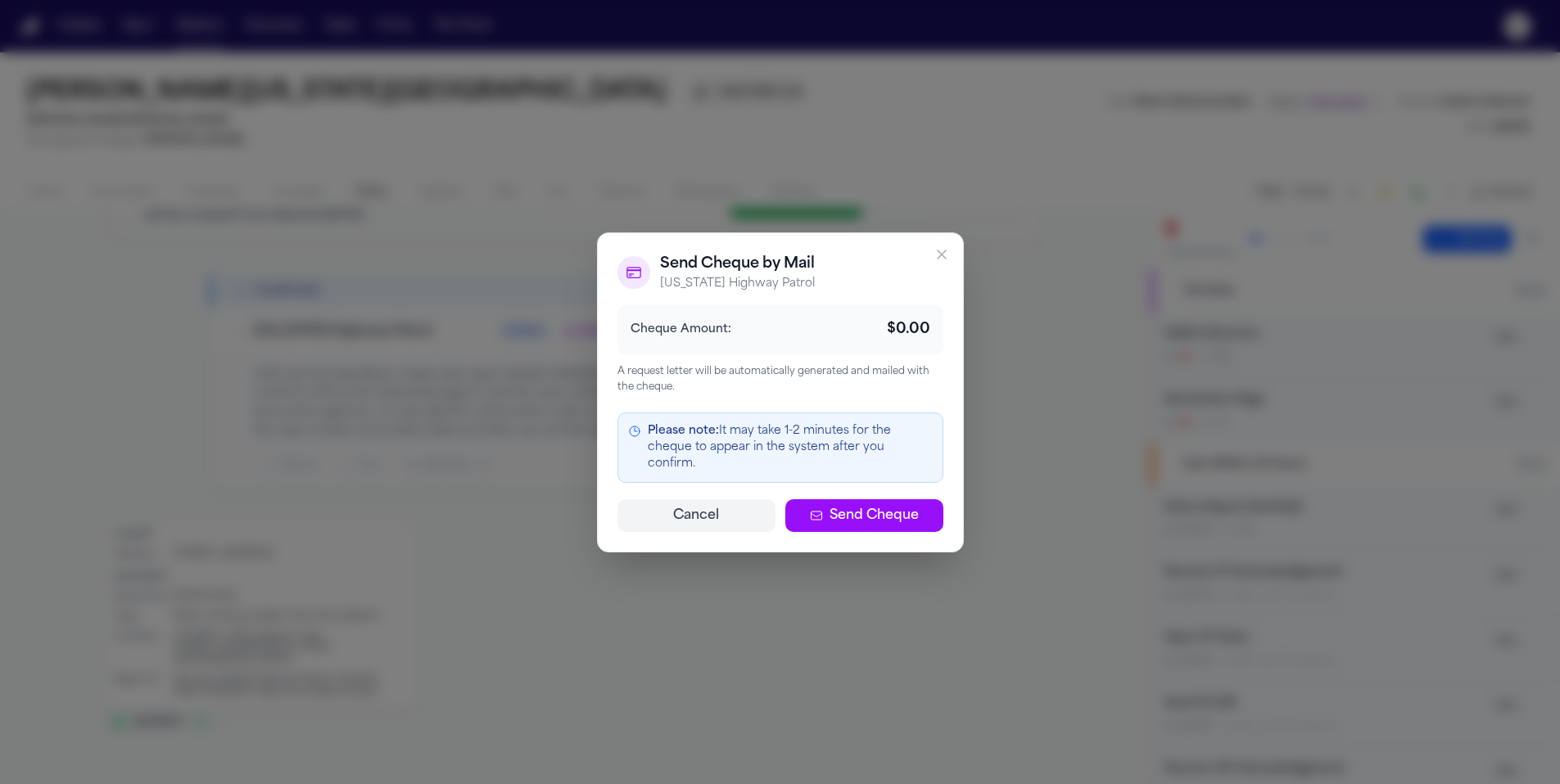
click at [873, 507] on span "Send Cheque" at bounding box center [874, 516] width 89 height 20
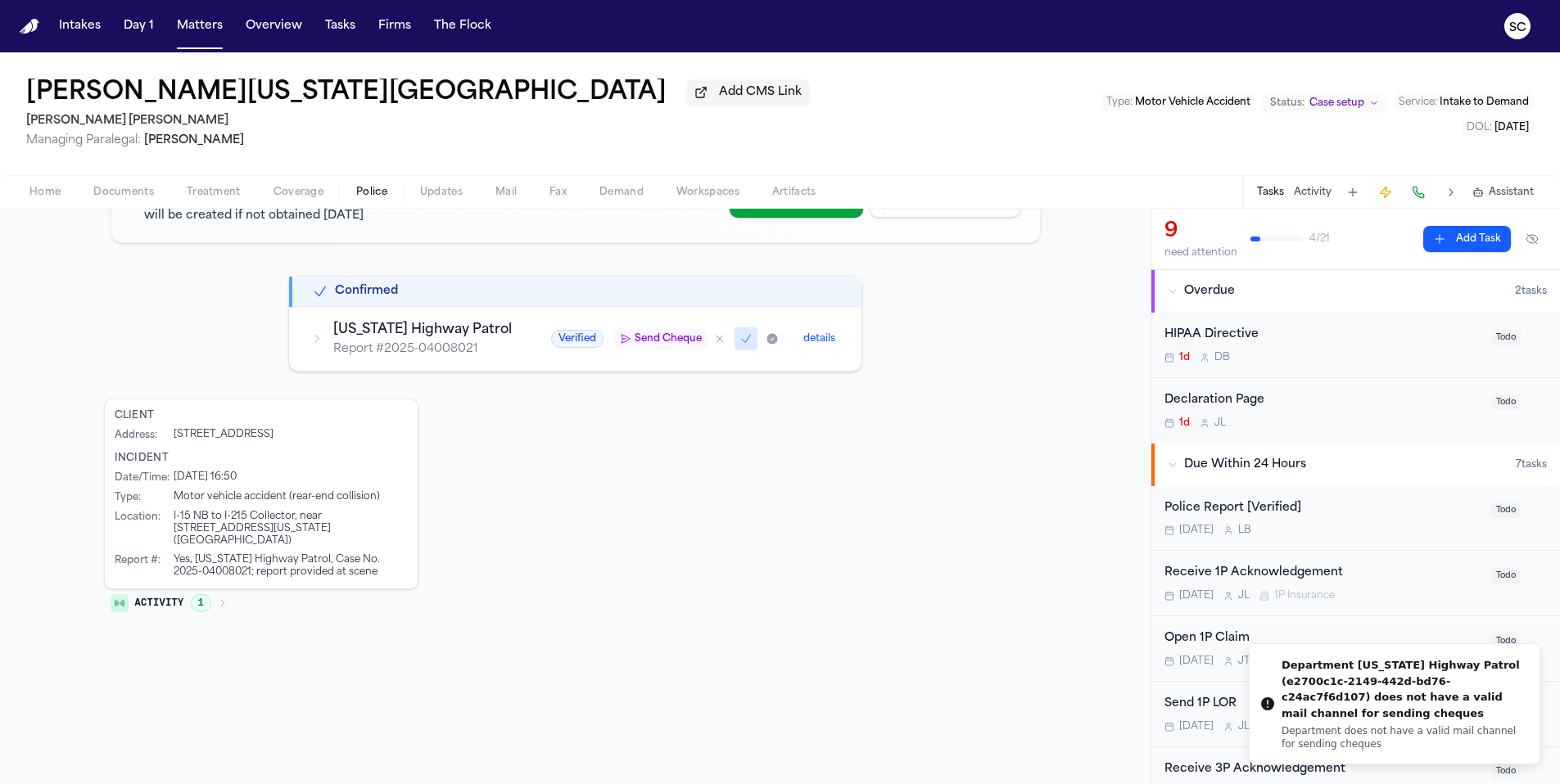
click at [806, 340] on button "details" at bounding box center [819, 339] width 45 height 20
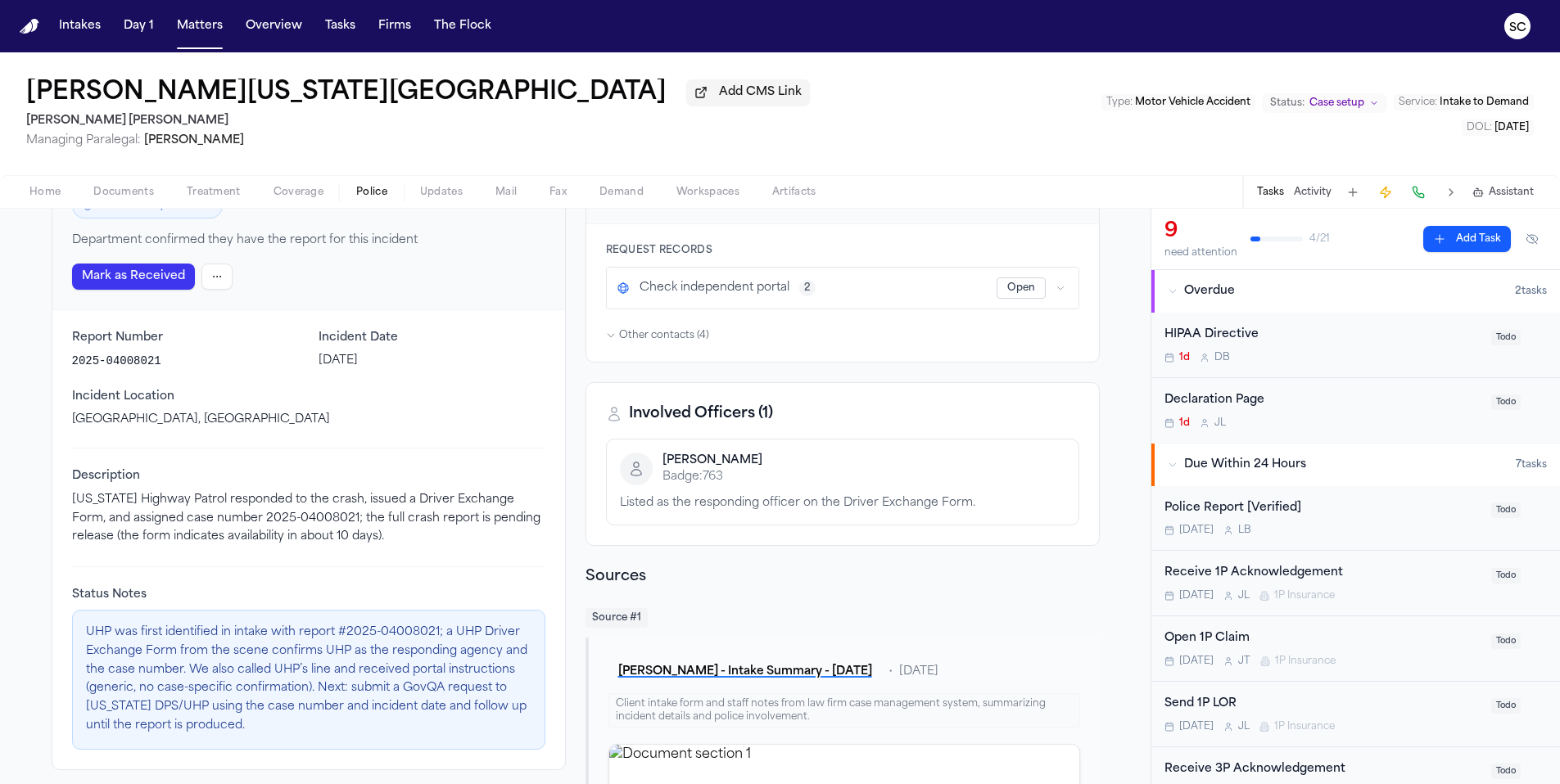
drag, startPoint x: 605, startPoint y: 340, endPoint x: 608, endPoint y: 349, distance: 9.5
click at [606, 340] on icon "button" at bounding box center [611, 336] width 10 height 10
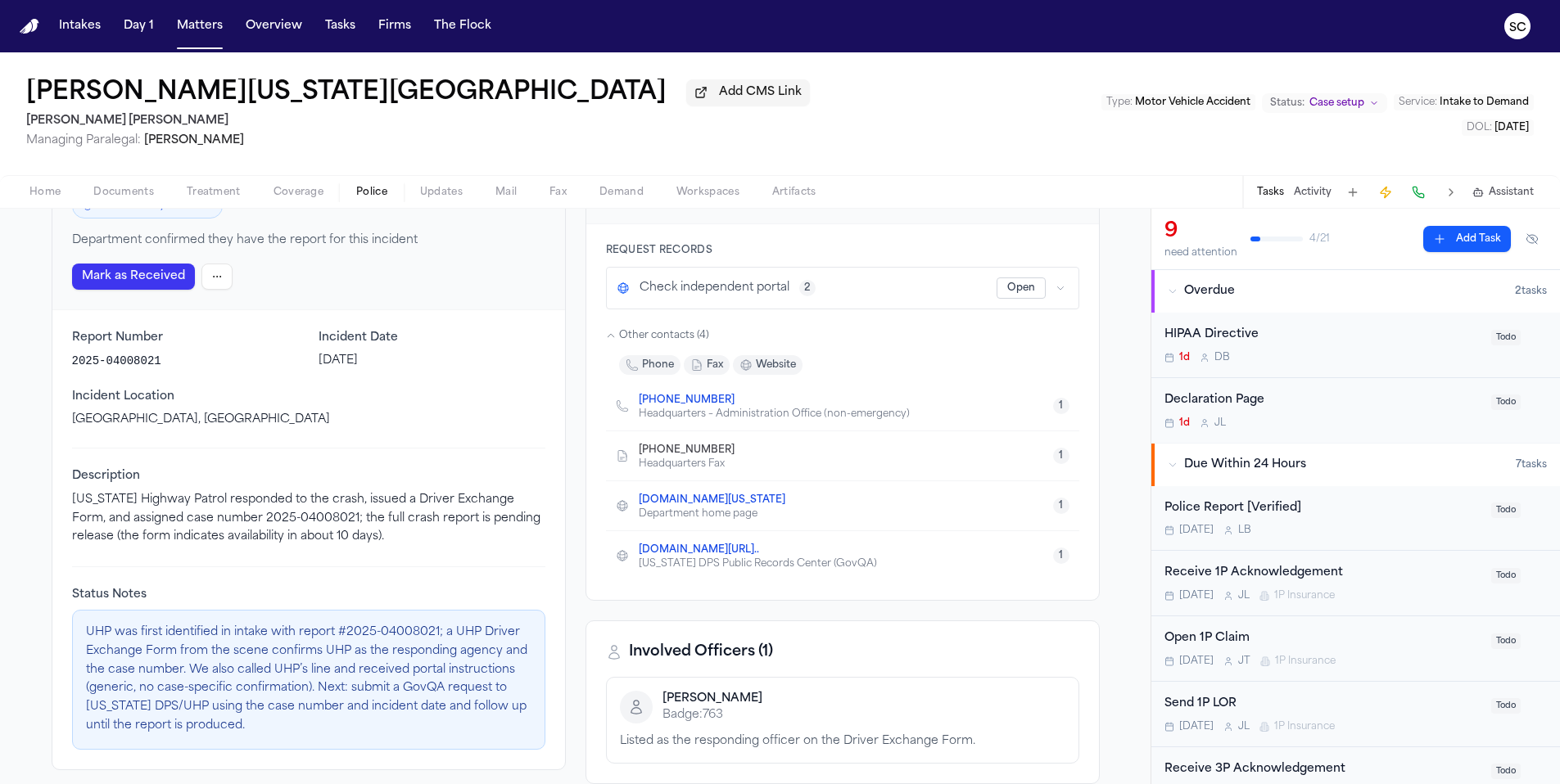
click at [712, 505] on link "highwaypatrol.utah.gov" at bounding box center [712, 500] width 146 height 13
click at [1370, 527] on div "Today L B" at bounding box center [1323, 530] width 317 height 13
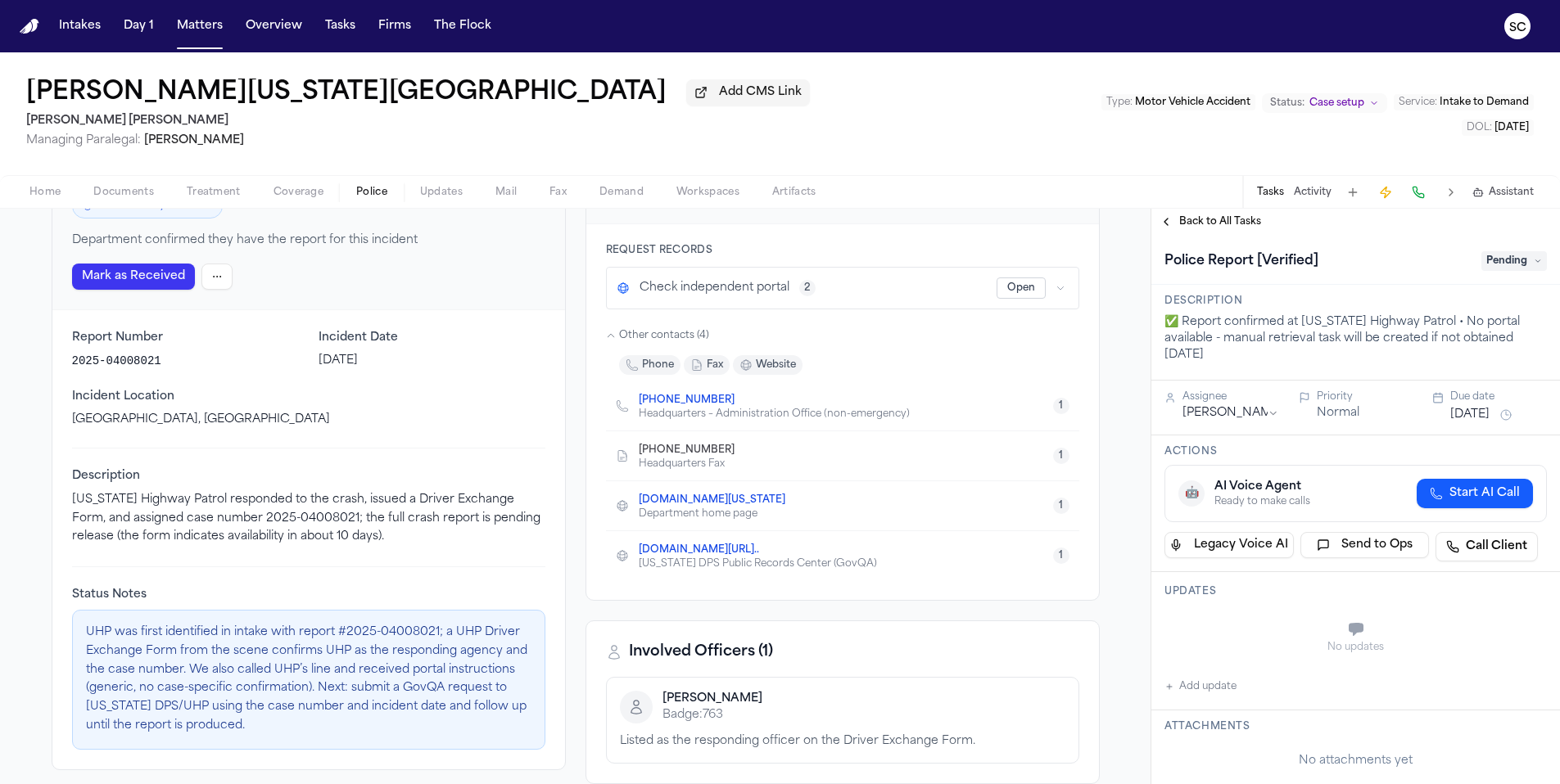
click at [1232, 681] on button "Add update" at bounding box center [1200, 687] width 72 height 20
click at [1243, 619] on textarea "Add your update" at bounding box center [1365, 631] width 350 height 33
drag, startPoint x: 1296, startPoint y: 634, endPoint x: 1181, endPoint y: 609, distance: 117.7
click at [1181, 609] on div "**********" at bounding box center [1356, 648] width 383 height 79
type textarea "**********"
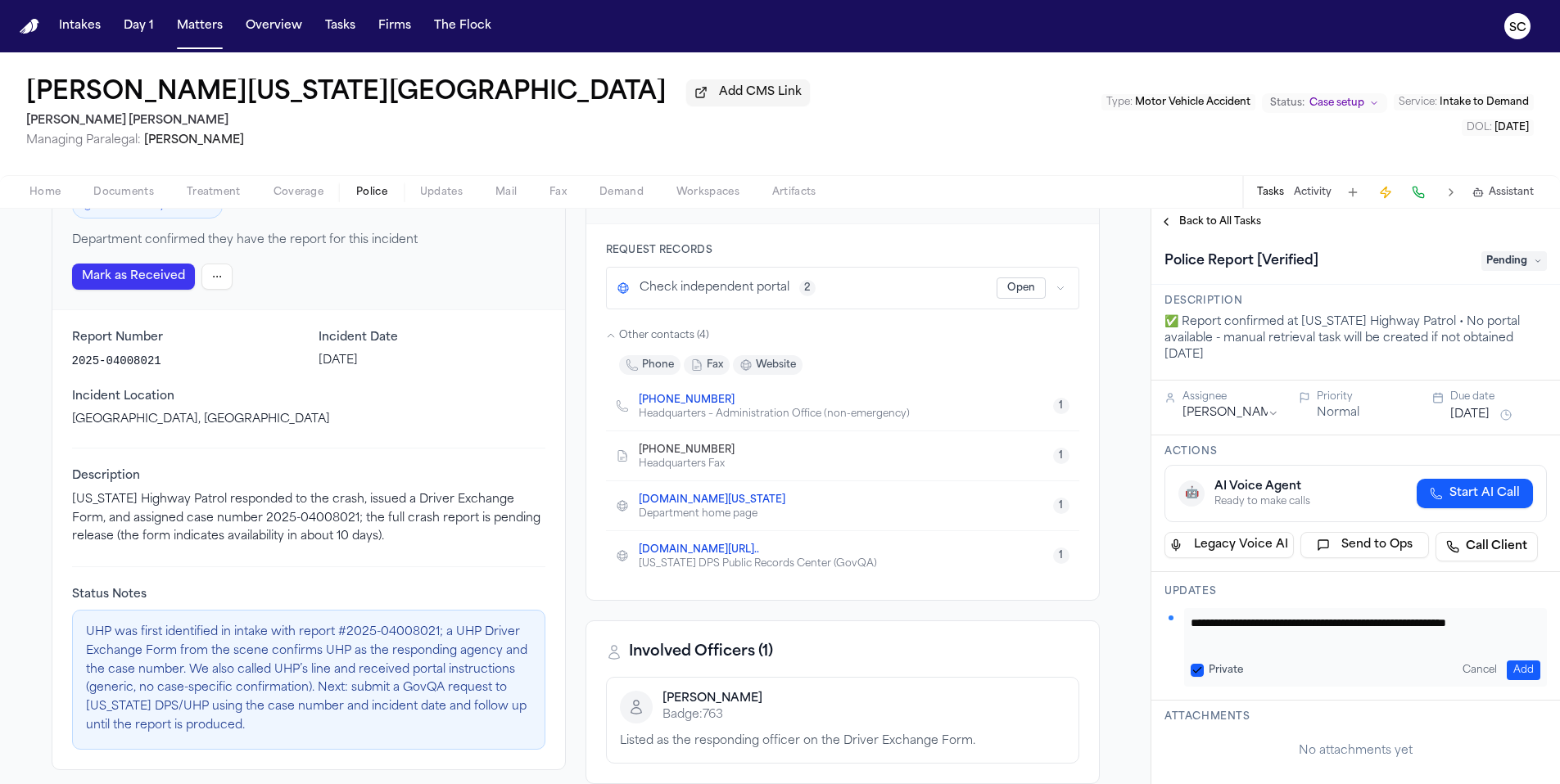
click at [1199, 664] on button "Private" at bounding box center [1197, 671] width 13 height 13
click at [1507, 661] on button "Add" at bounding box center [1523, 671] width 34 height 20
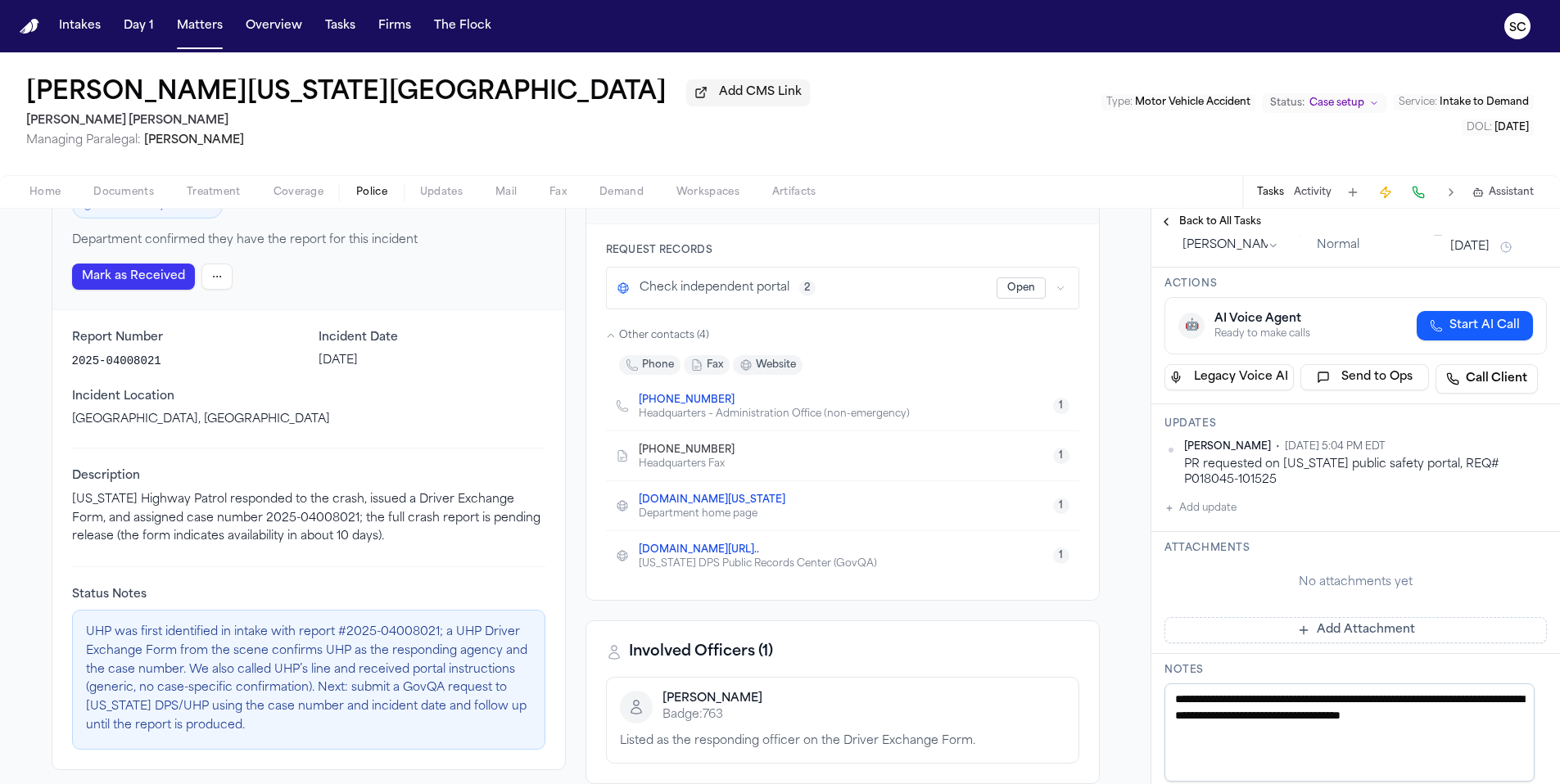
scroll to position [169, 0]
drag, startPoint x: 1223, startPoint y: 718, endPoint x: 1132, endPoint y: 643, distance: 117.9
click at [1135, 644] on div "Back to List Utah Highway Patrol Utah (UT) State • Utah 2 alias es Edit Confirm…" at bounding box center [780, 496] width 1560 height 575
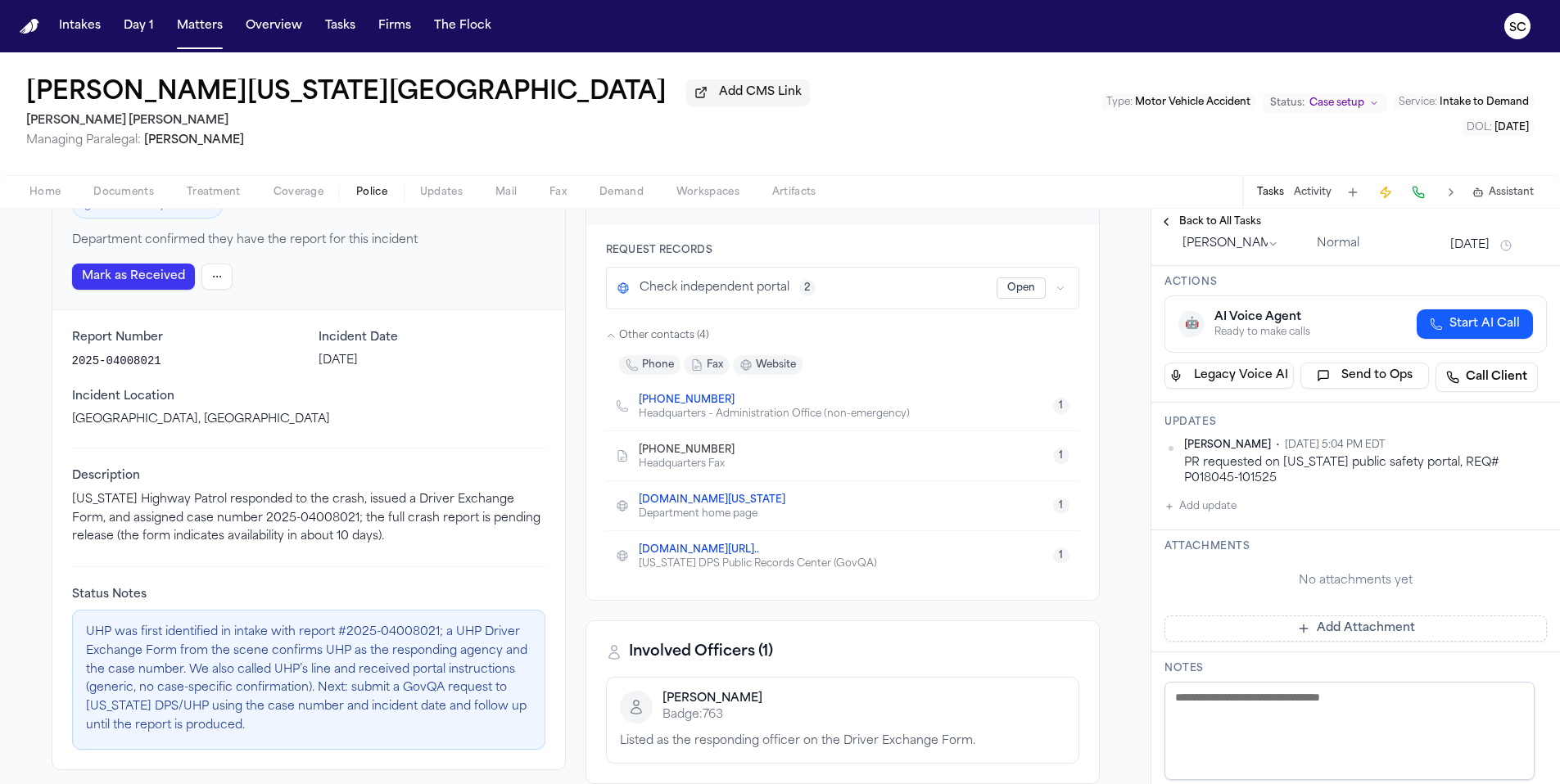
paste textarea "**********"
type textarea "**********"
click at [1351, 621] on button "Add Attachment" at bounding box center [1356, 629] width 383 height 26
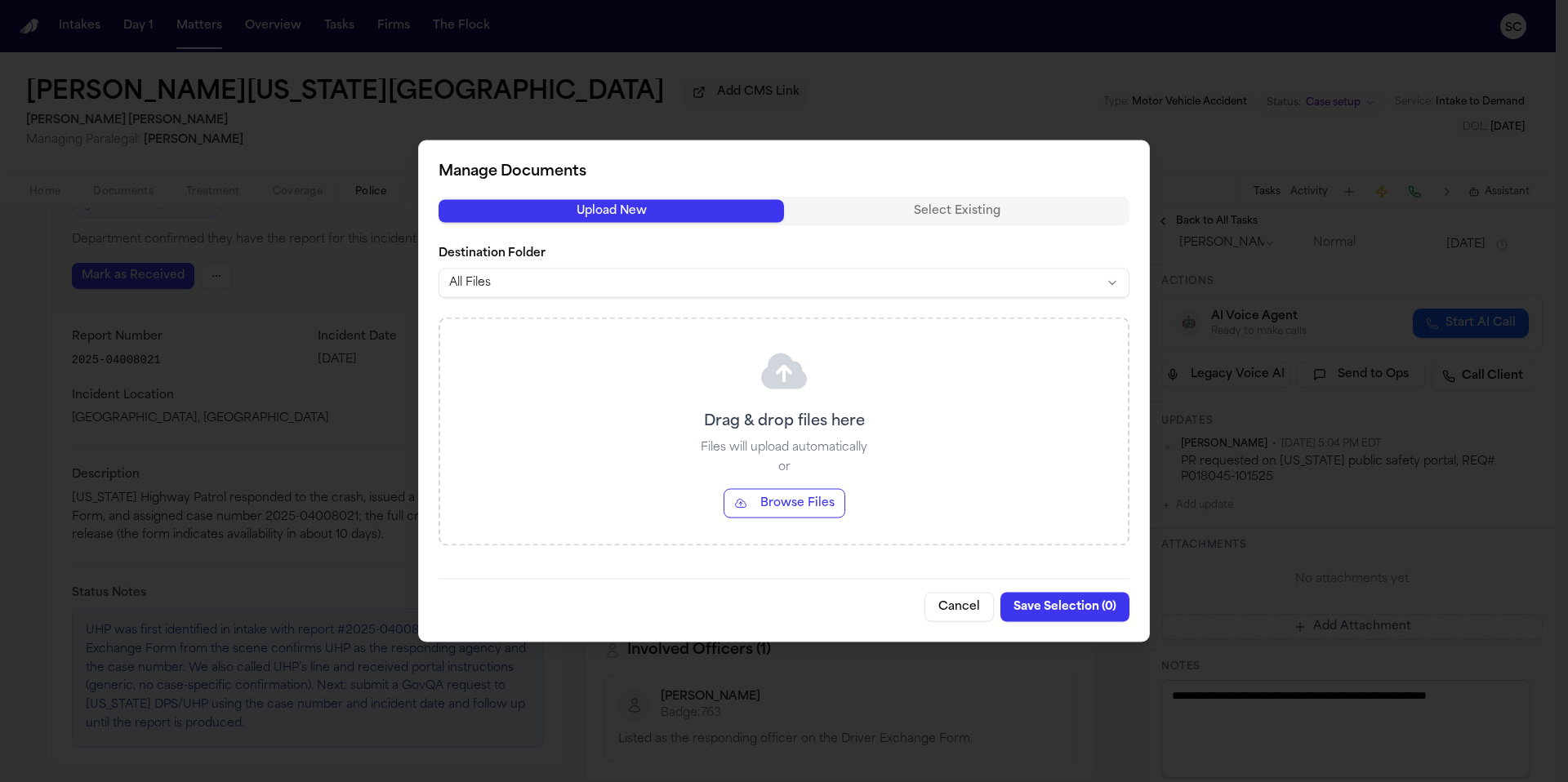
click at [544, 284] on body "Intakes Day 1 Matters Overview Tasks Firms The Flock SC Ana Virginia Nava-Santi…" at bounding box center [778, 391] width 1557 height 782
click at [786, 507] on button "Browse Files" at bounding box center [784, 504] width 122 height 29
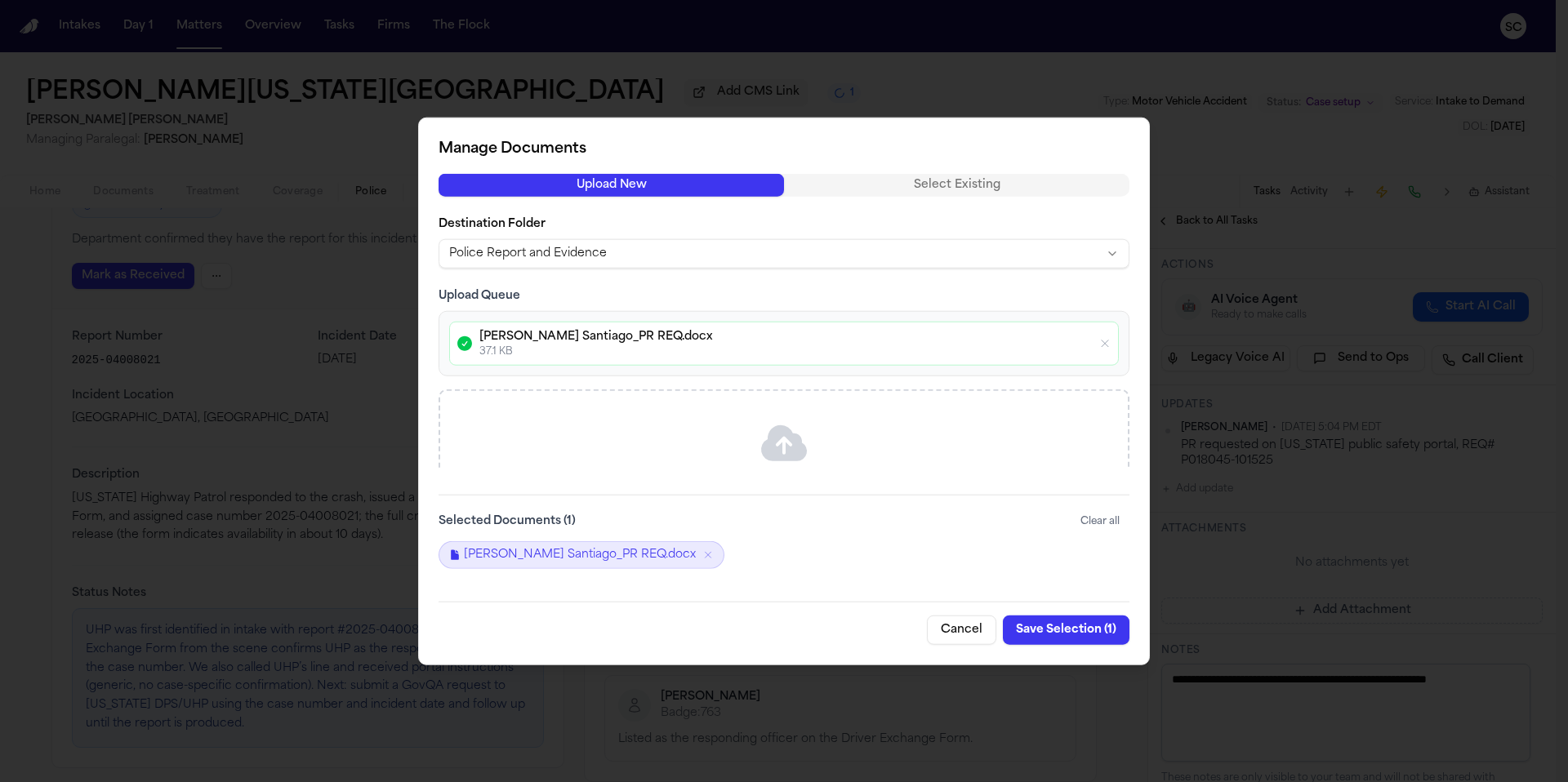
click at [1090, 636] on button "Save Selection ( 1 )" at bounding box center [1066, 630] width 127 height 29
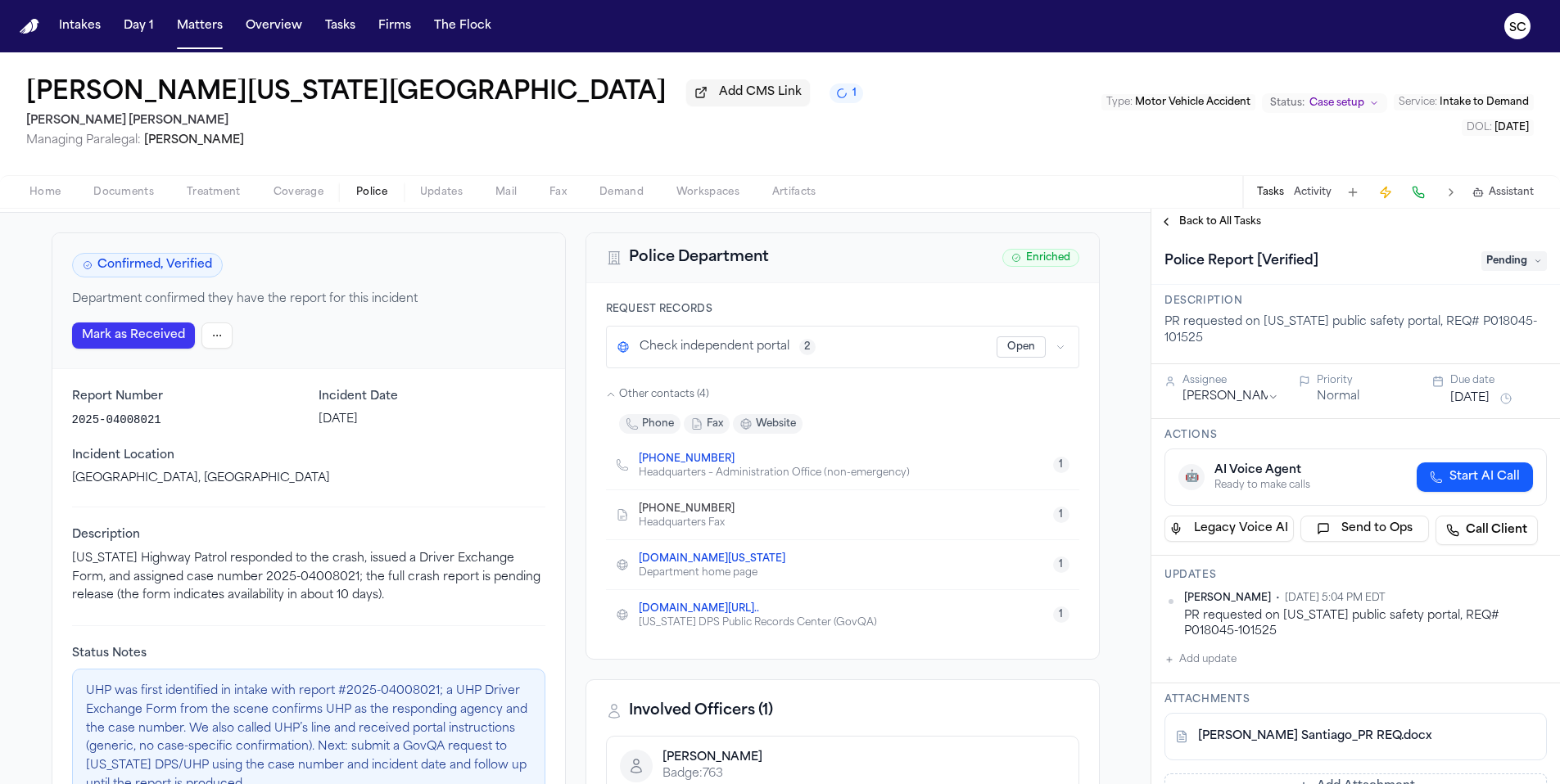
scroll to position [0, 0]
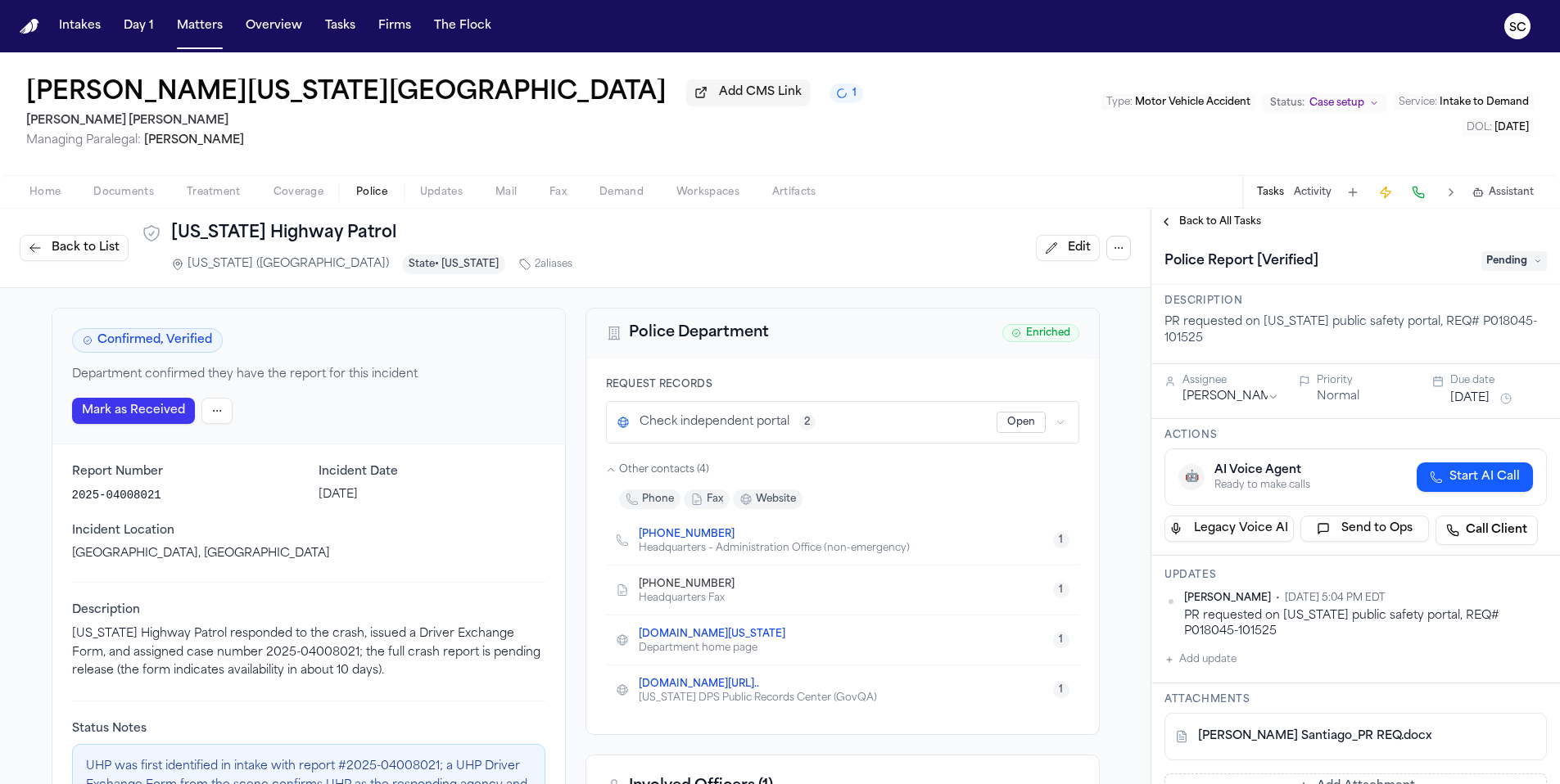
click at [117, 193] on span "Documents" at bounding box center [124, 192] width 61 height 13
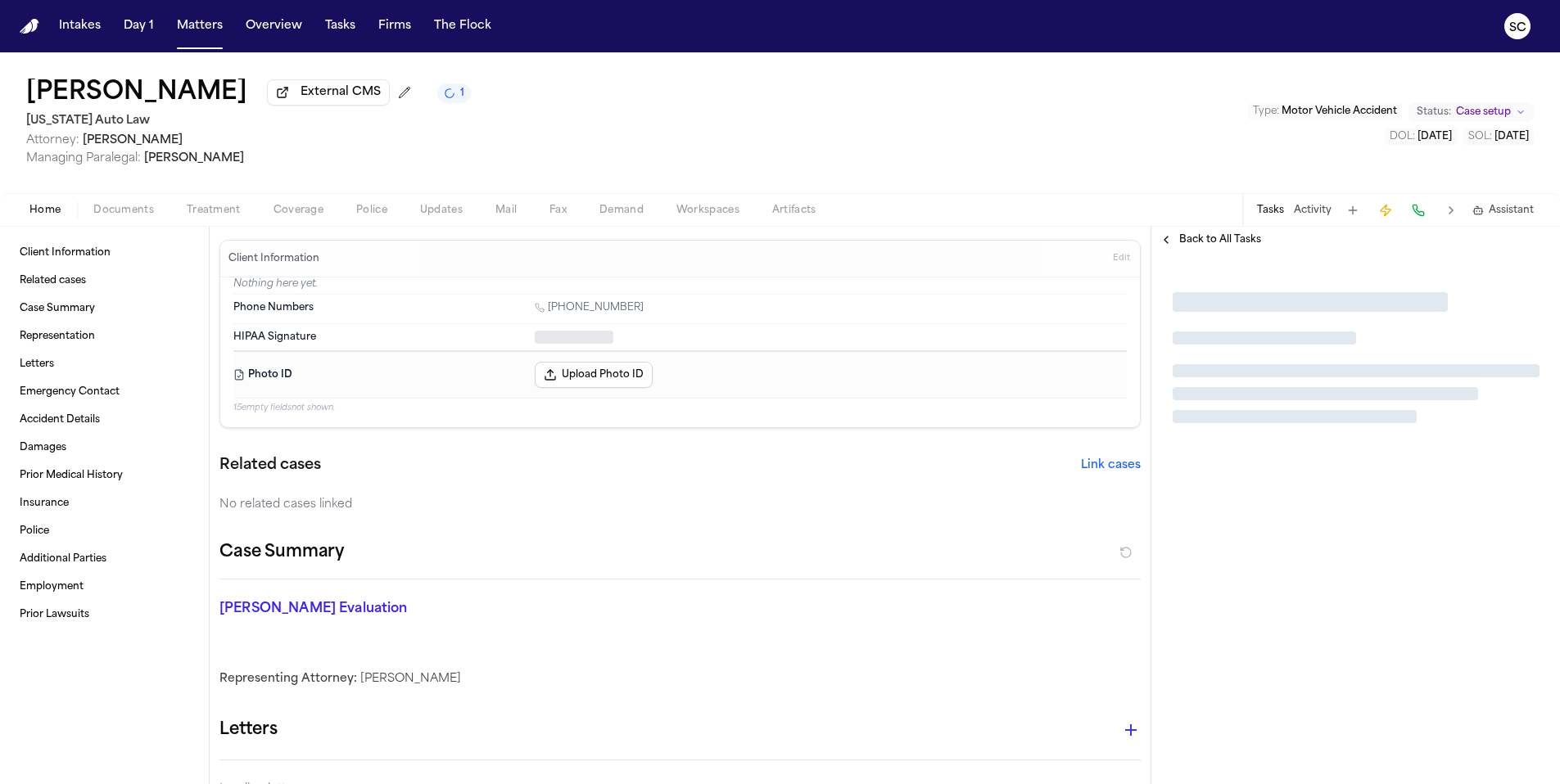
click at [139, 217] on span "Documents" at bounding box center [124, 210] width 61 height 13
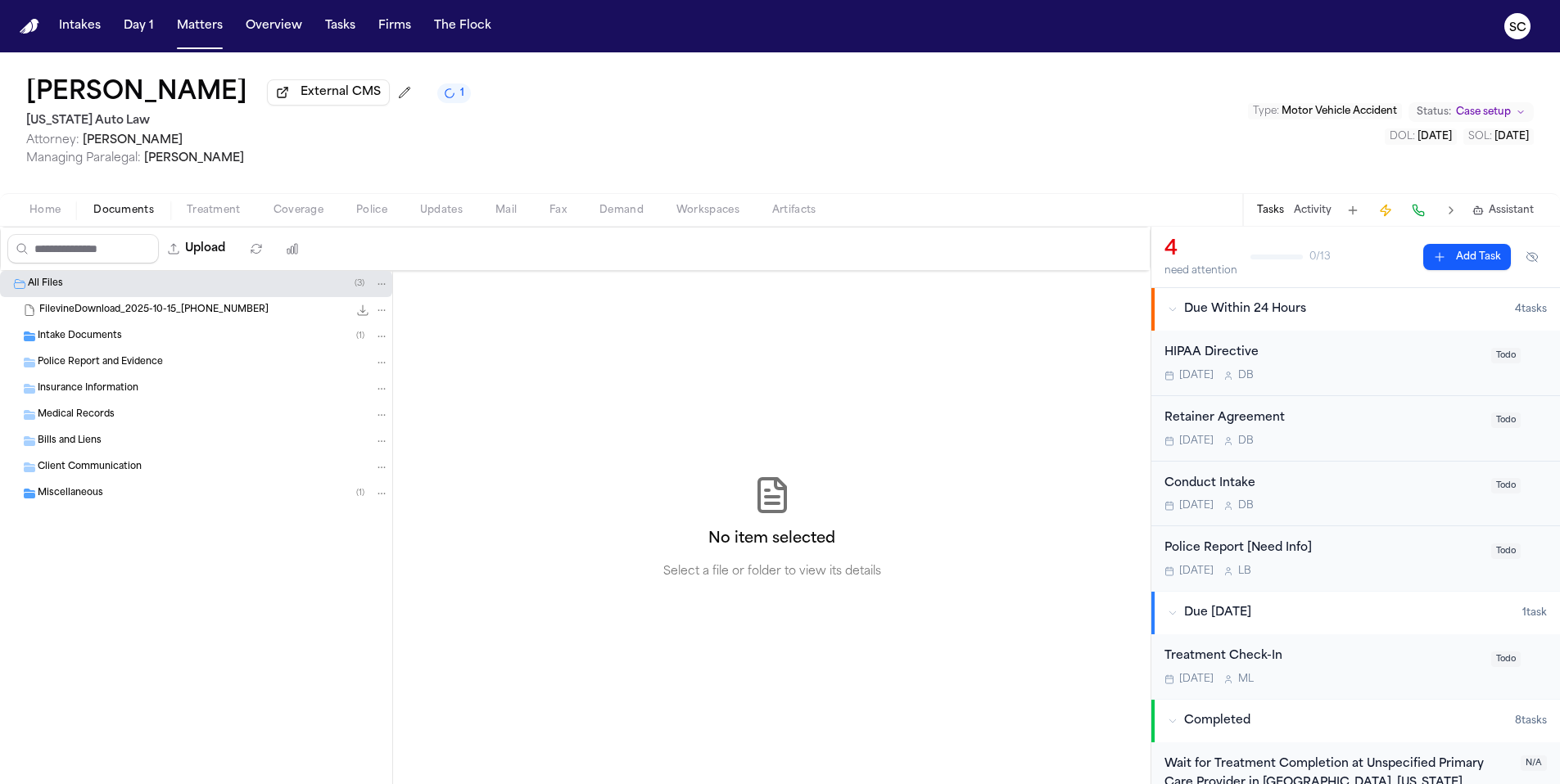
click at [1371, 566] on div "Police Report [Need Info] [DATE] L B" at bounding box center [1323, 558] width 317 height 39
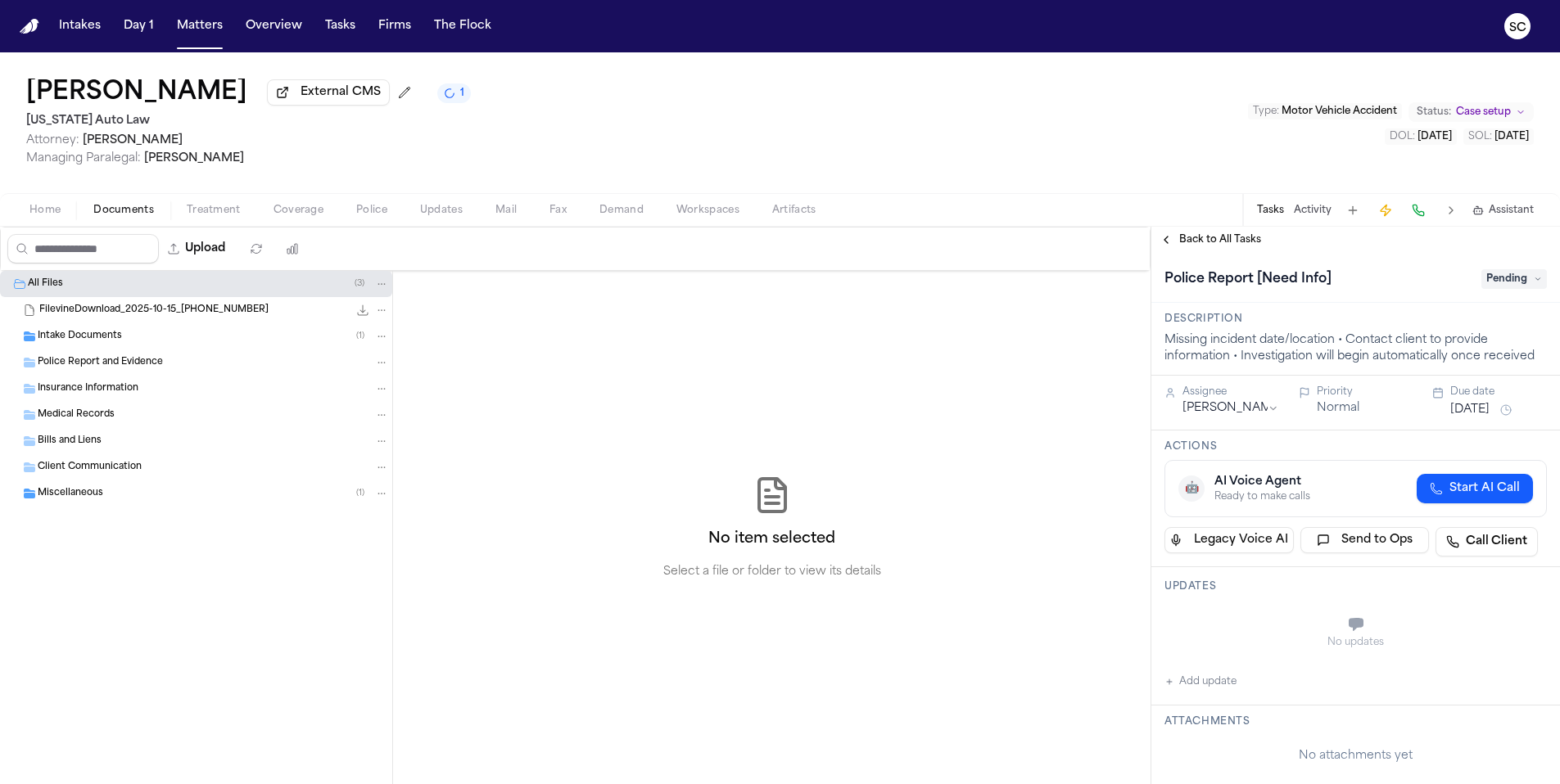
click at [388, 209] on button "Police" at bounding box center [372, 210] width 64 height 20
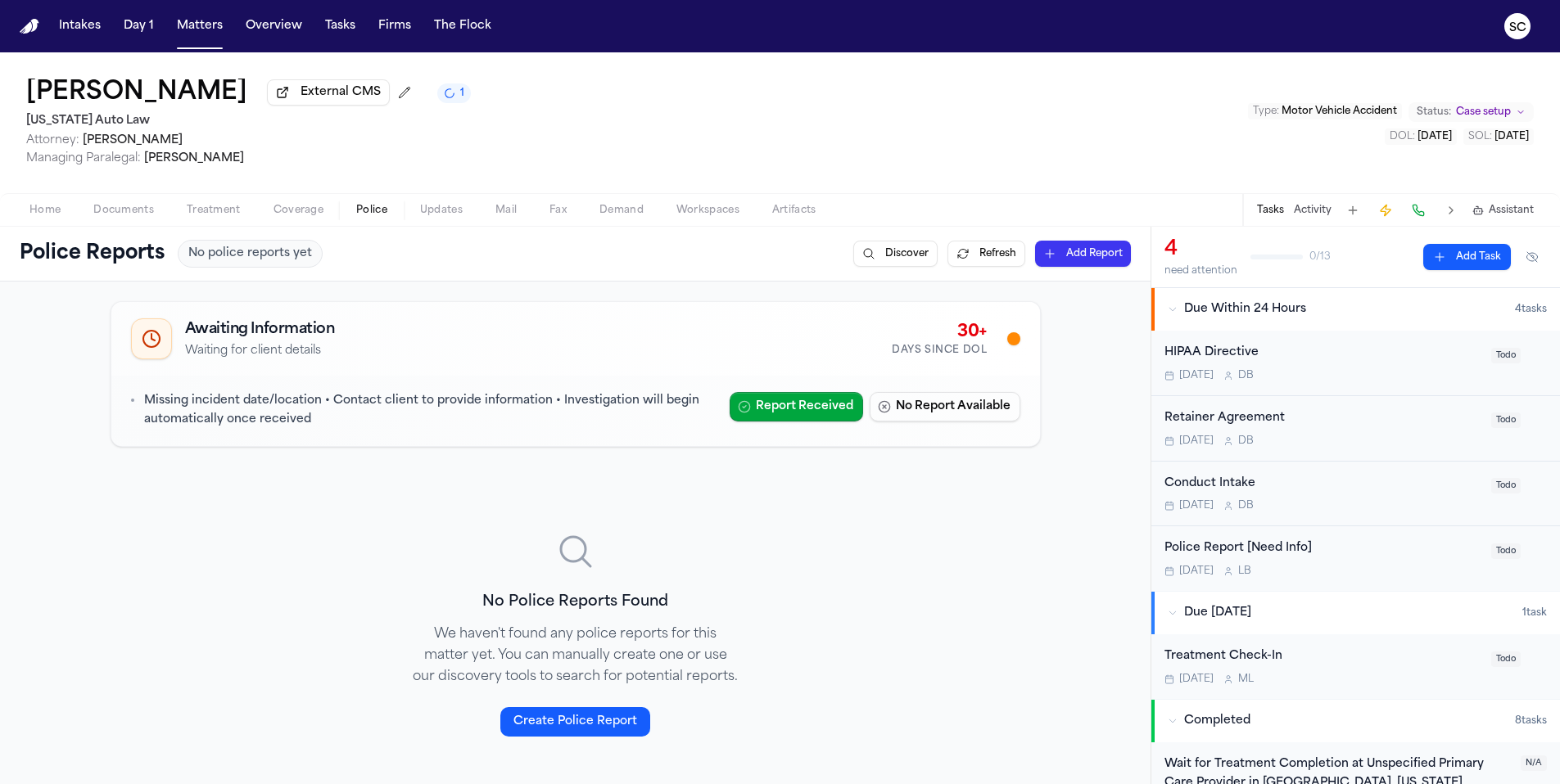
click at [103, 216] on span "Documents" at bounding box center [124, 210] width 61 height 13
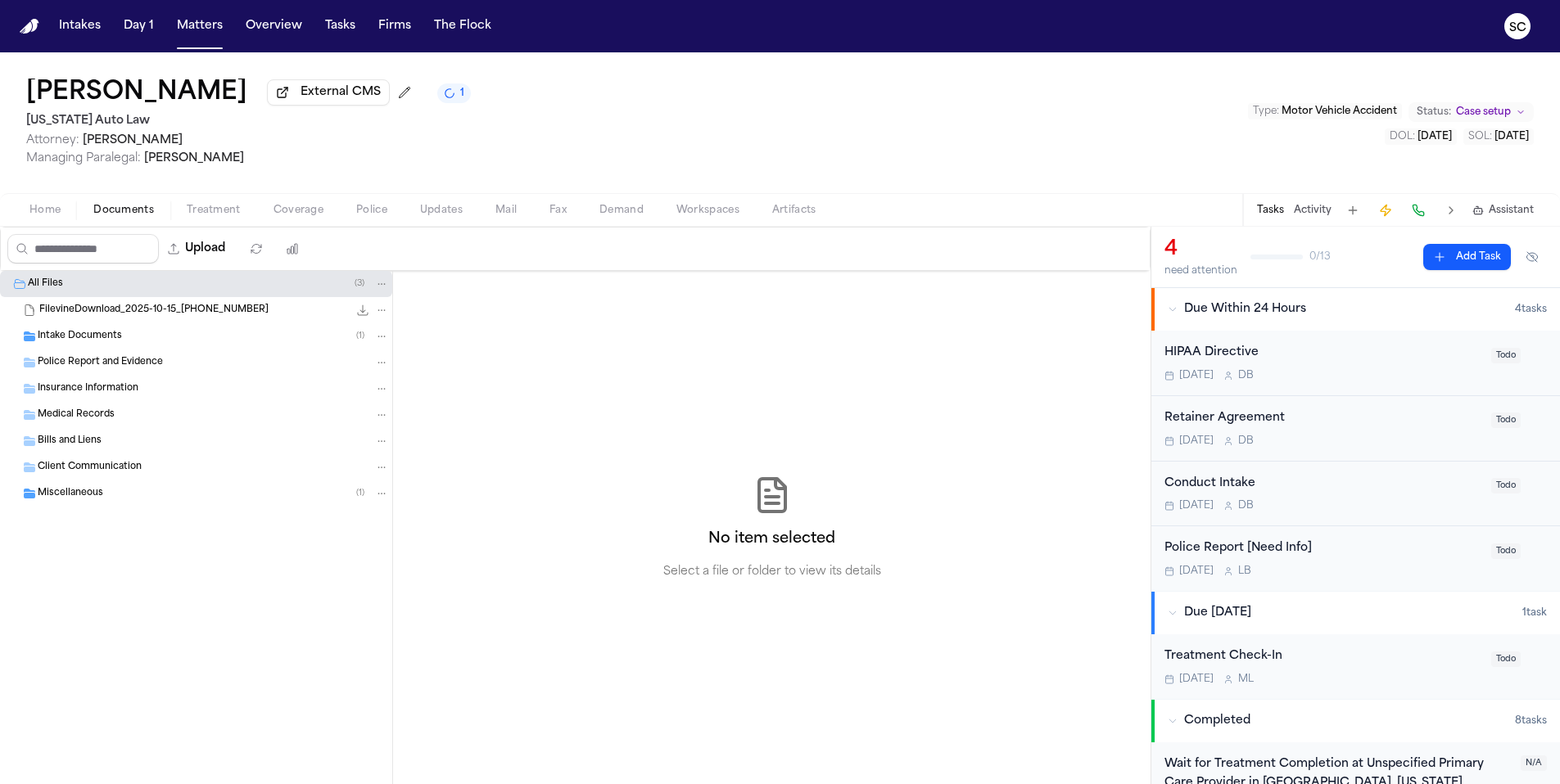
click at [30, 207] on span "Home" at bounding box center [45, 210] width 31 height 13
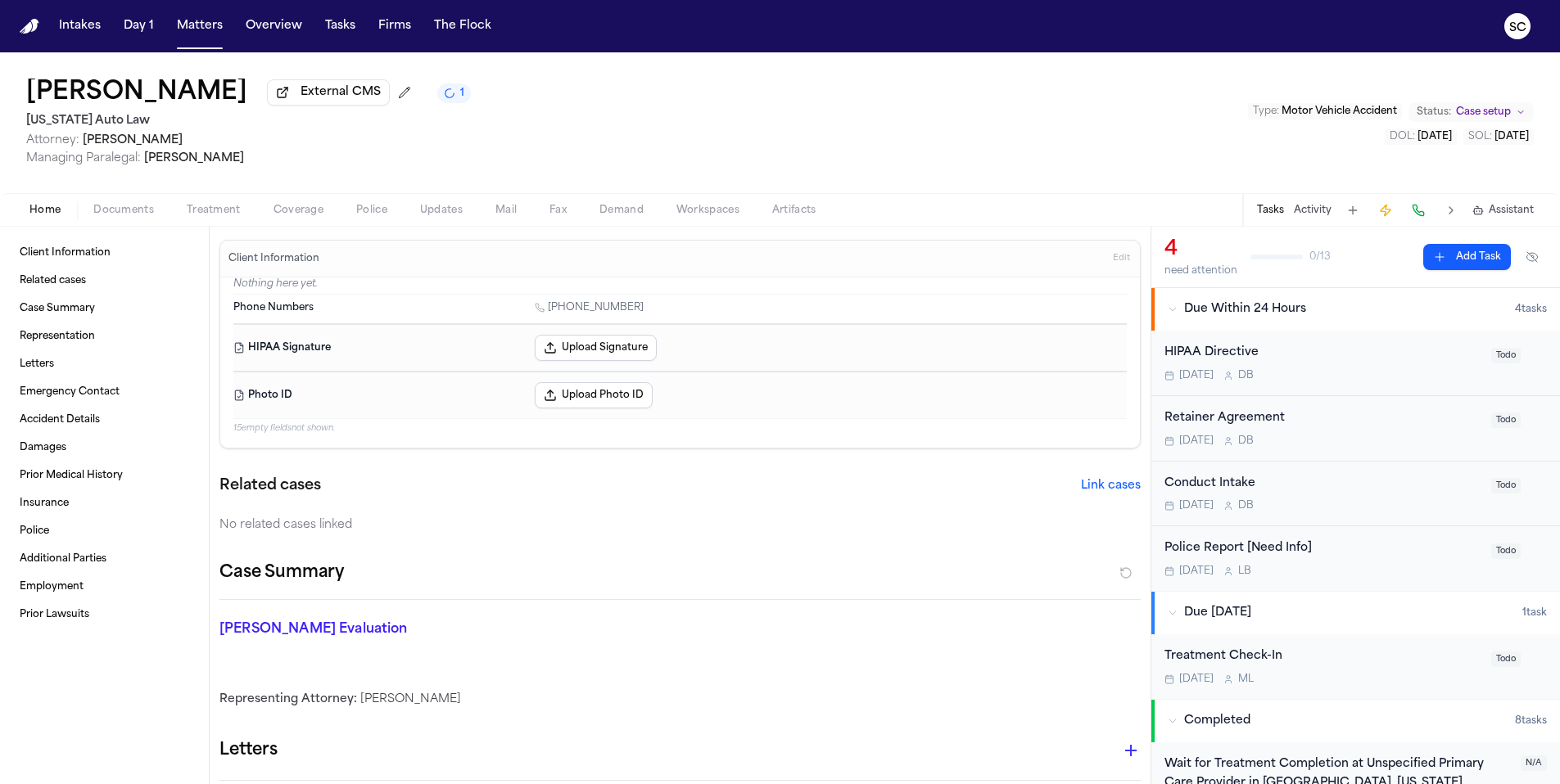
click at [130, 217] on span "Documents" at bounding box center [124, 210] width 61 height 13
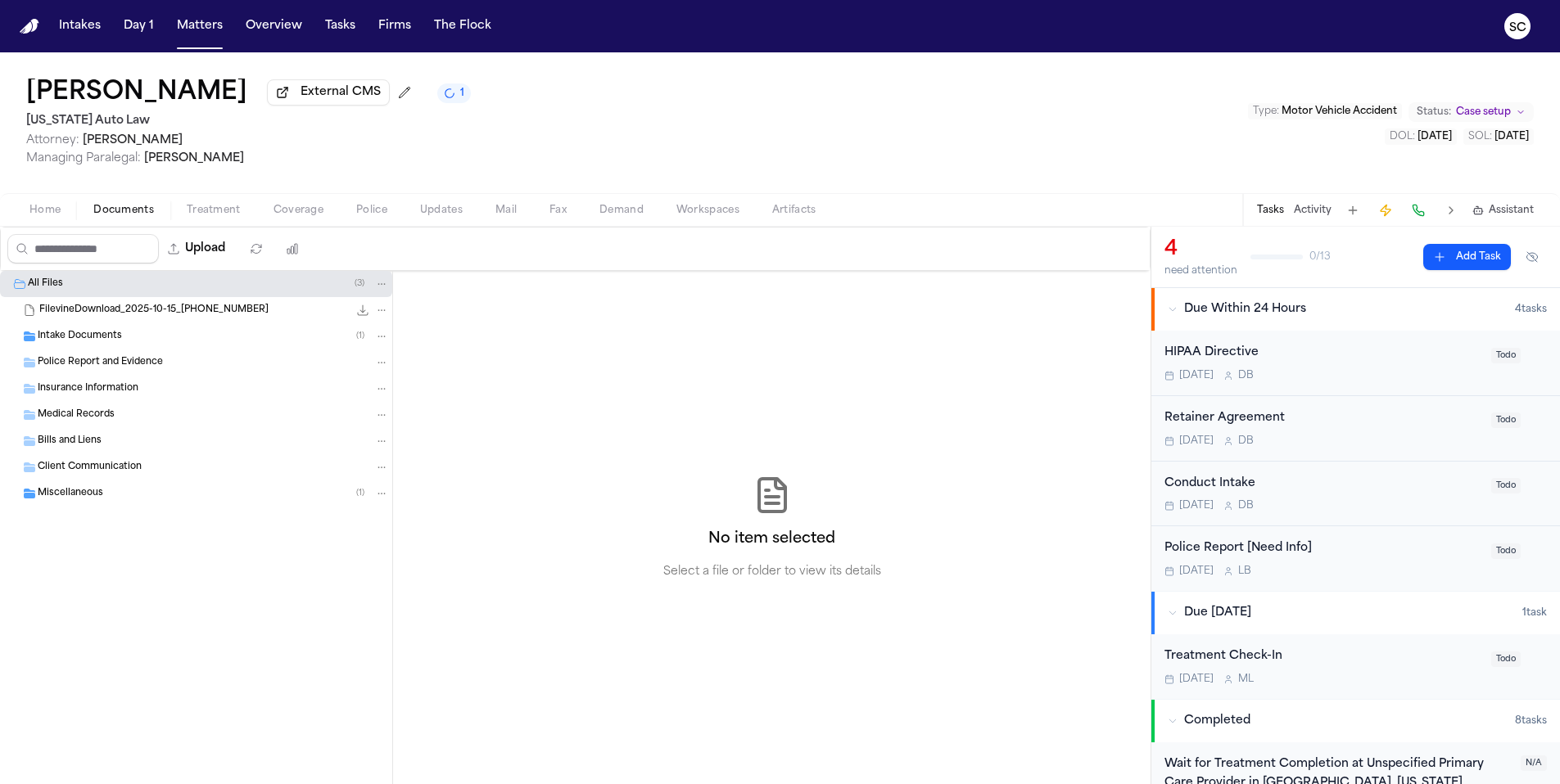
click at [112, 335] on span "Intake Documents" at bounding box center [80, 337] width 85 height 14
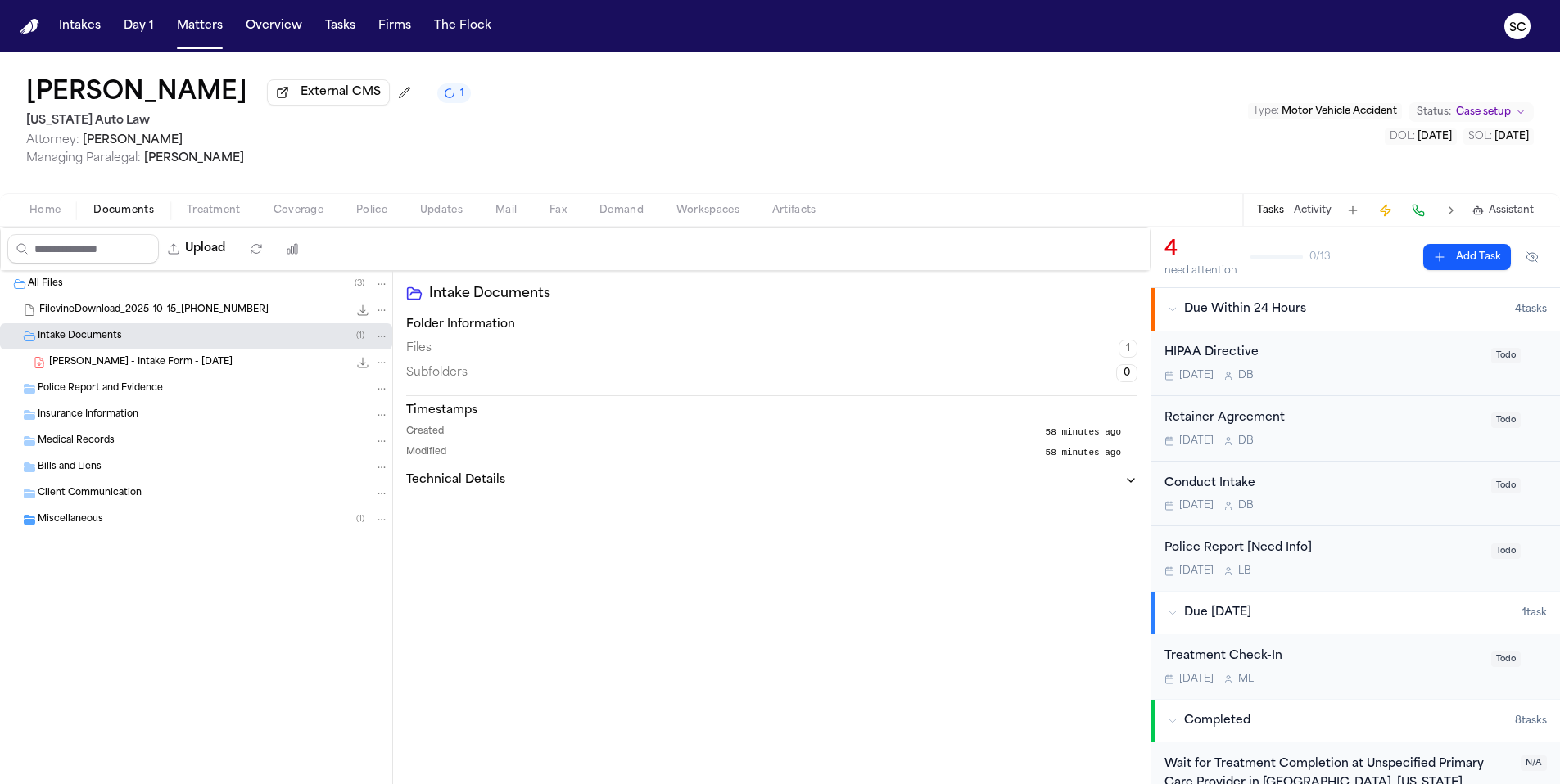
click at [152, 368] on span "[PERSON_NAME] - Intake Form - [DATE]" at bounding box center [140, 363] width 183 height 14
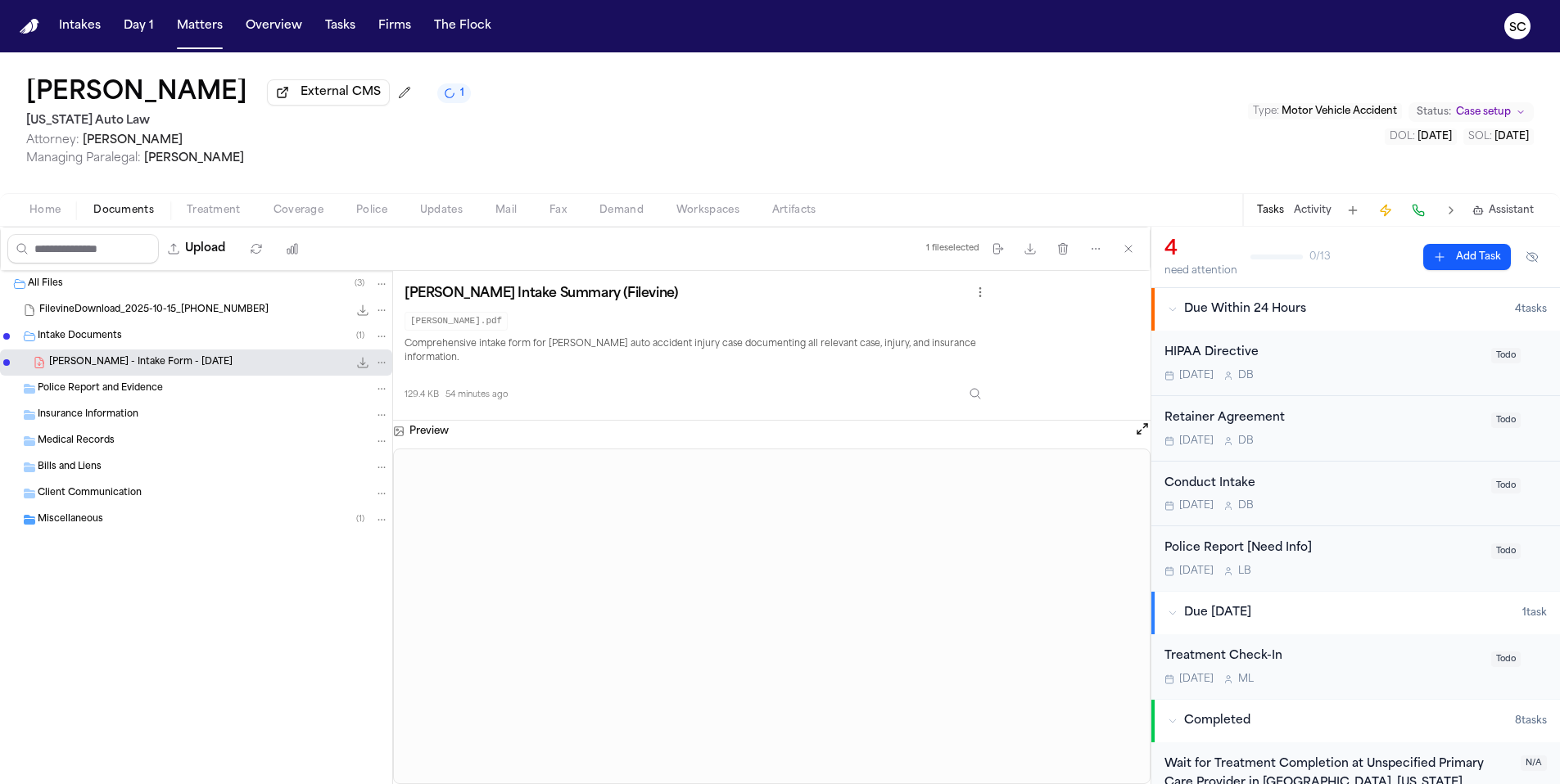
scroll to position [1, 0]
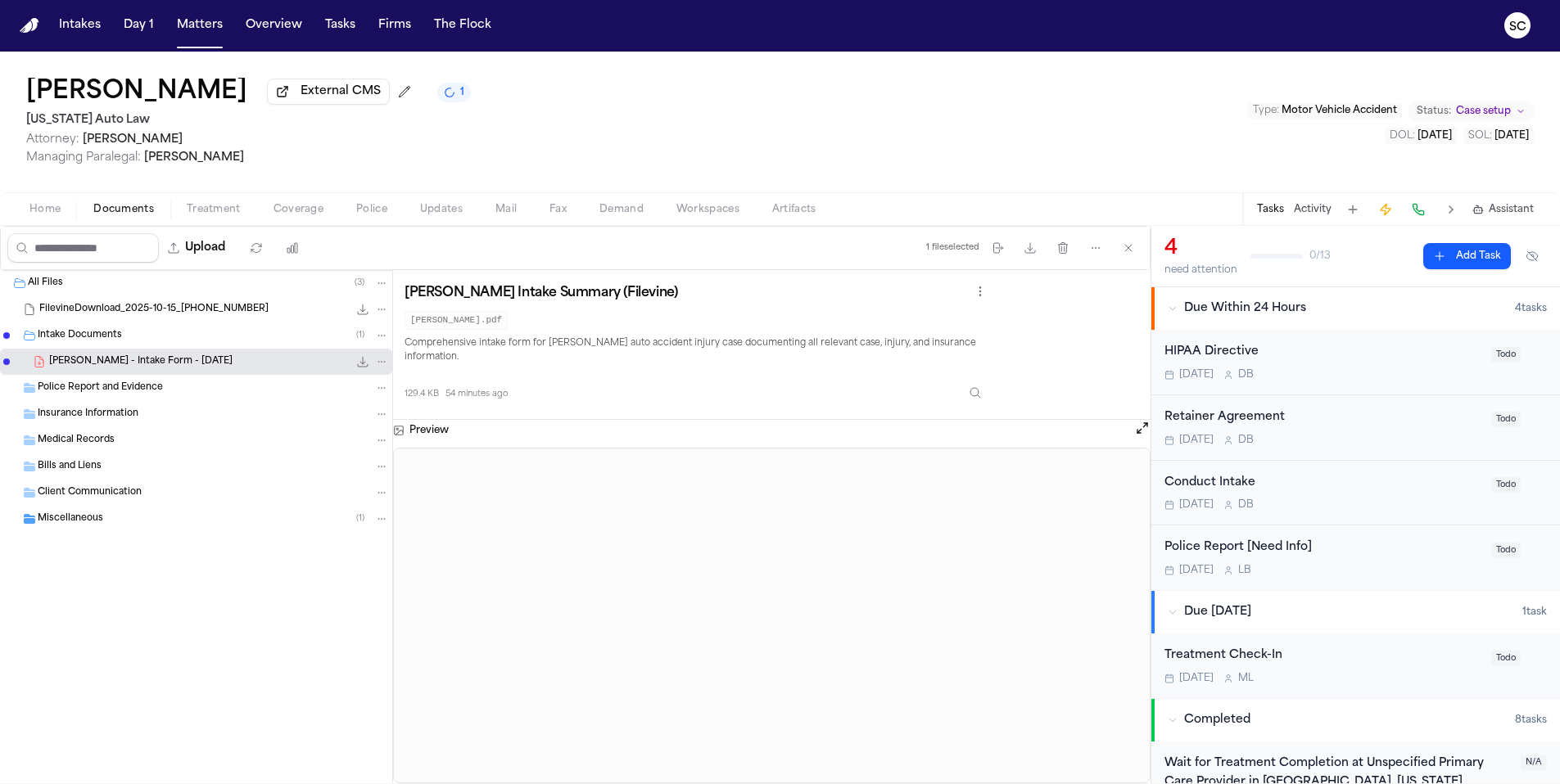
click at [207, 308] on span "FilevineDownload_2025-10-15_20-17-42-011" at bounding box center [154, 309] width 229 height 14
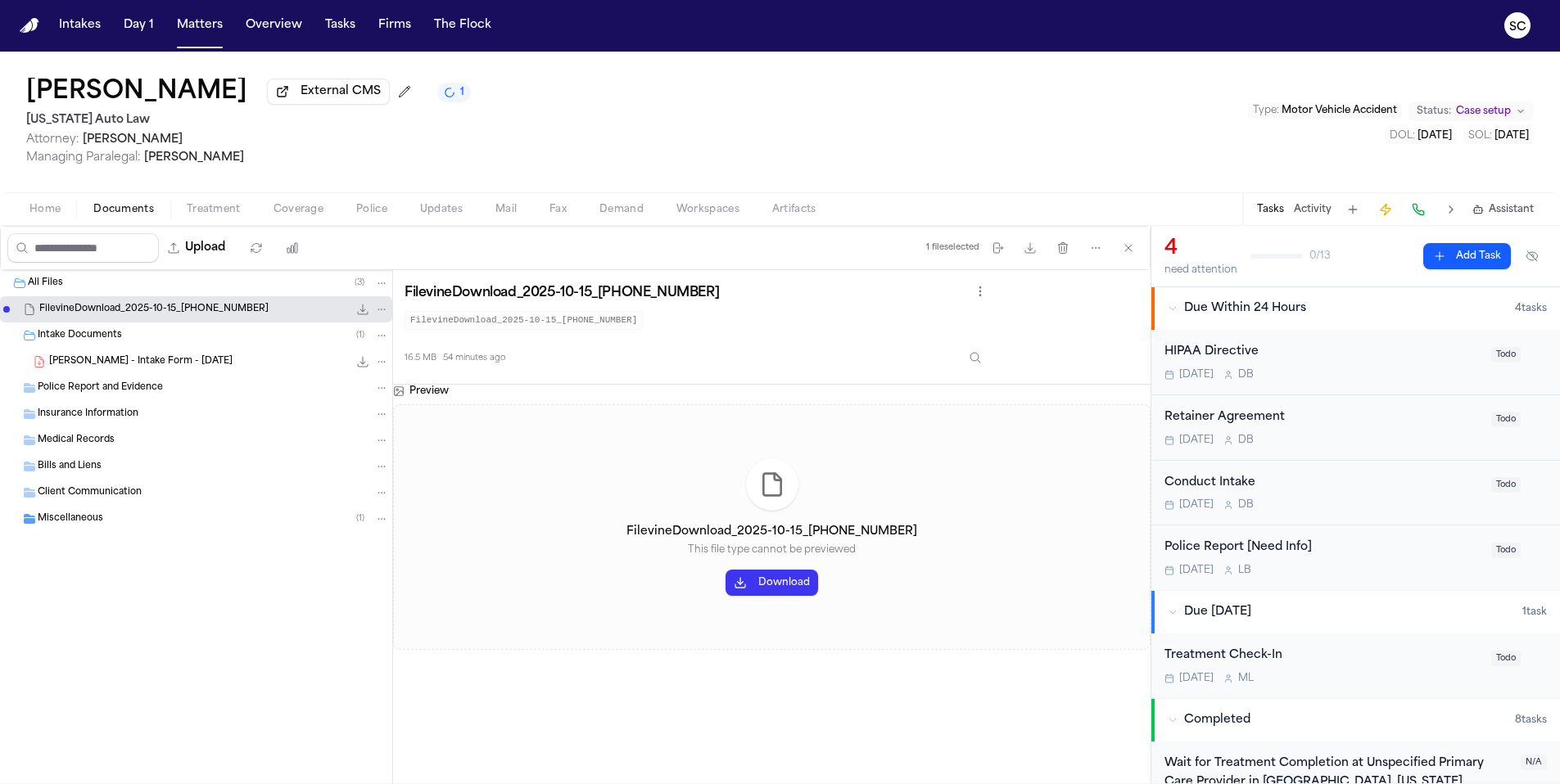
click at [790, 587] on button "Download" at bounding box center [771, 583] width 93 height 26
click at [301, 100] on span "External CMS" at bounding box center [341, 92] width 80 height 16
click at [129, 369] on span "M. Colon - Intake Form - 10.15.25" at bounding box center [140, 362] width 183 height 14
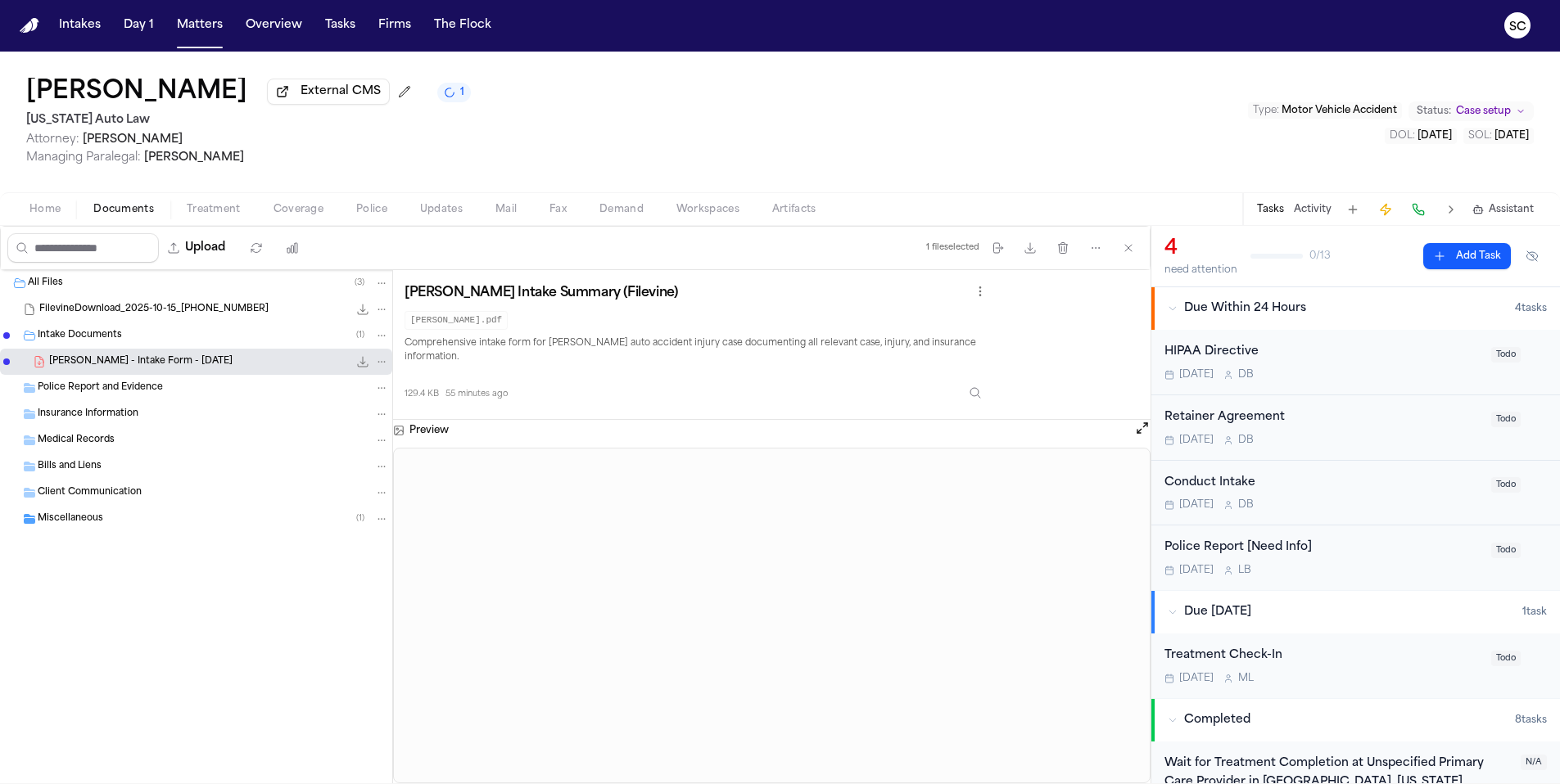
click at [301, 100] on span "External CMS" at bounding box center [341, 92] width 80 height 16
click at [201, 25] on button "Matters" at bounding box center [200, 25] width 59 height 30
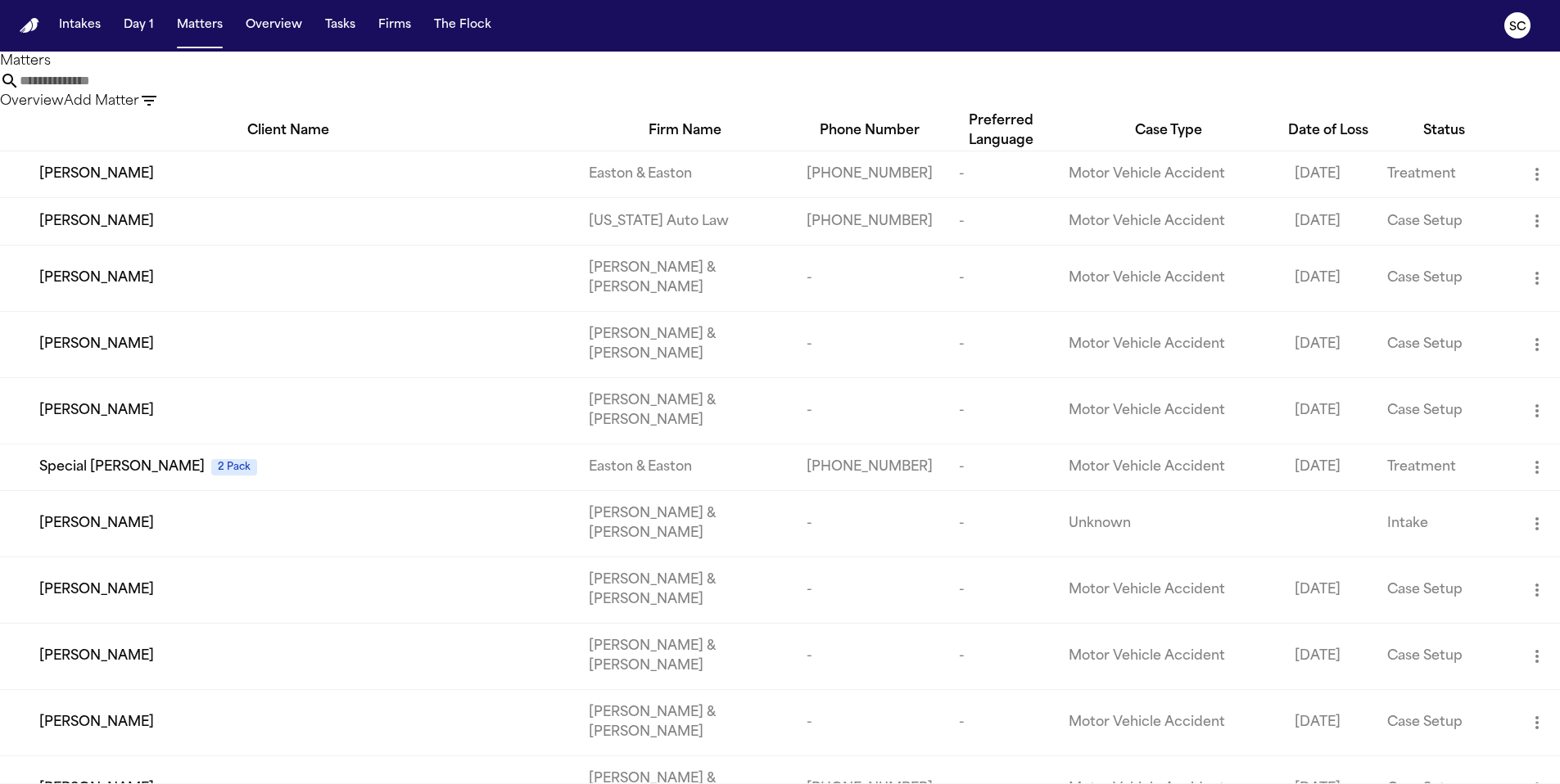
click at [150, 91] on input "text" at bounding box center [85, 81] width 131 height 20
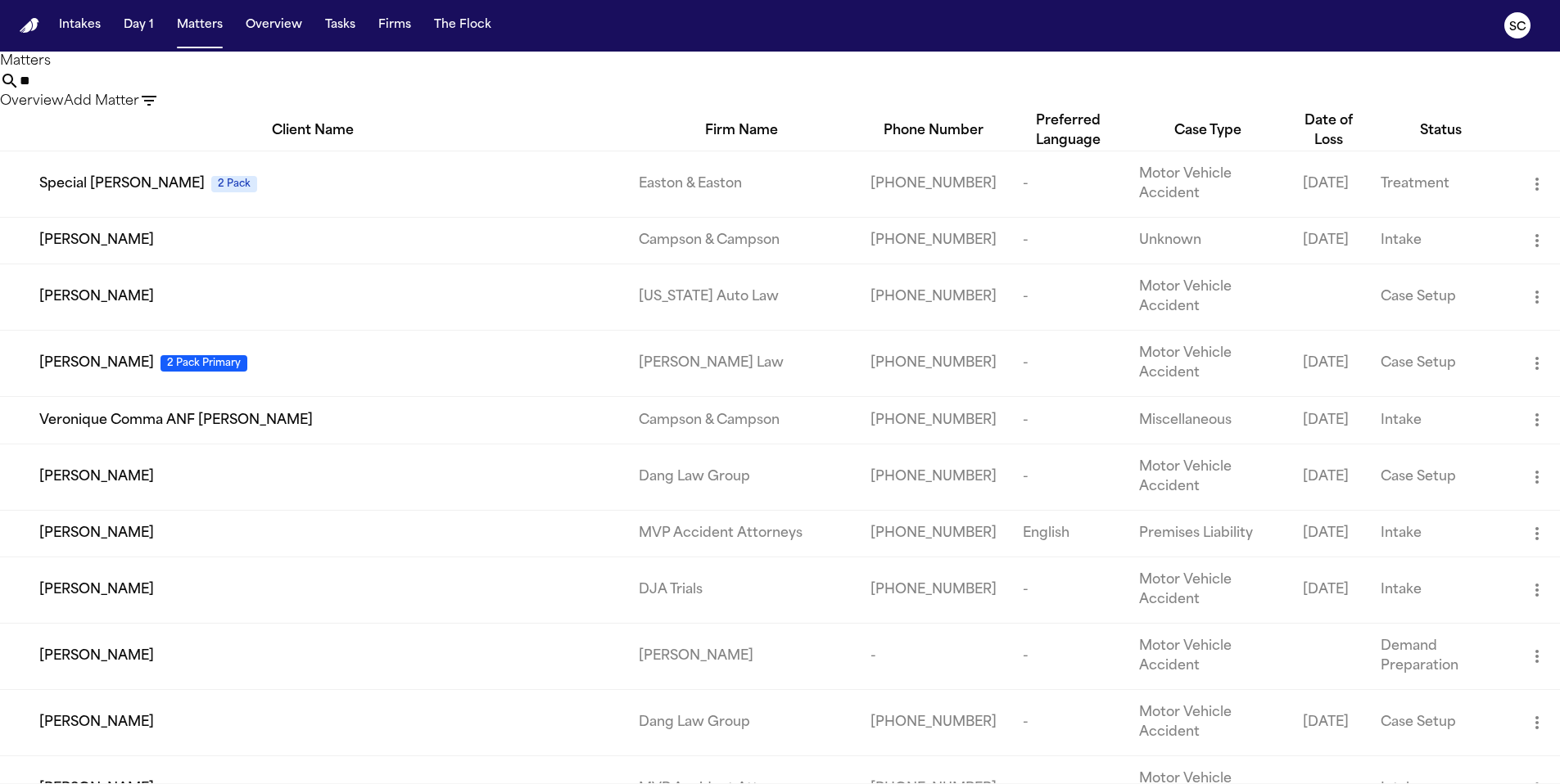
type input "*"
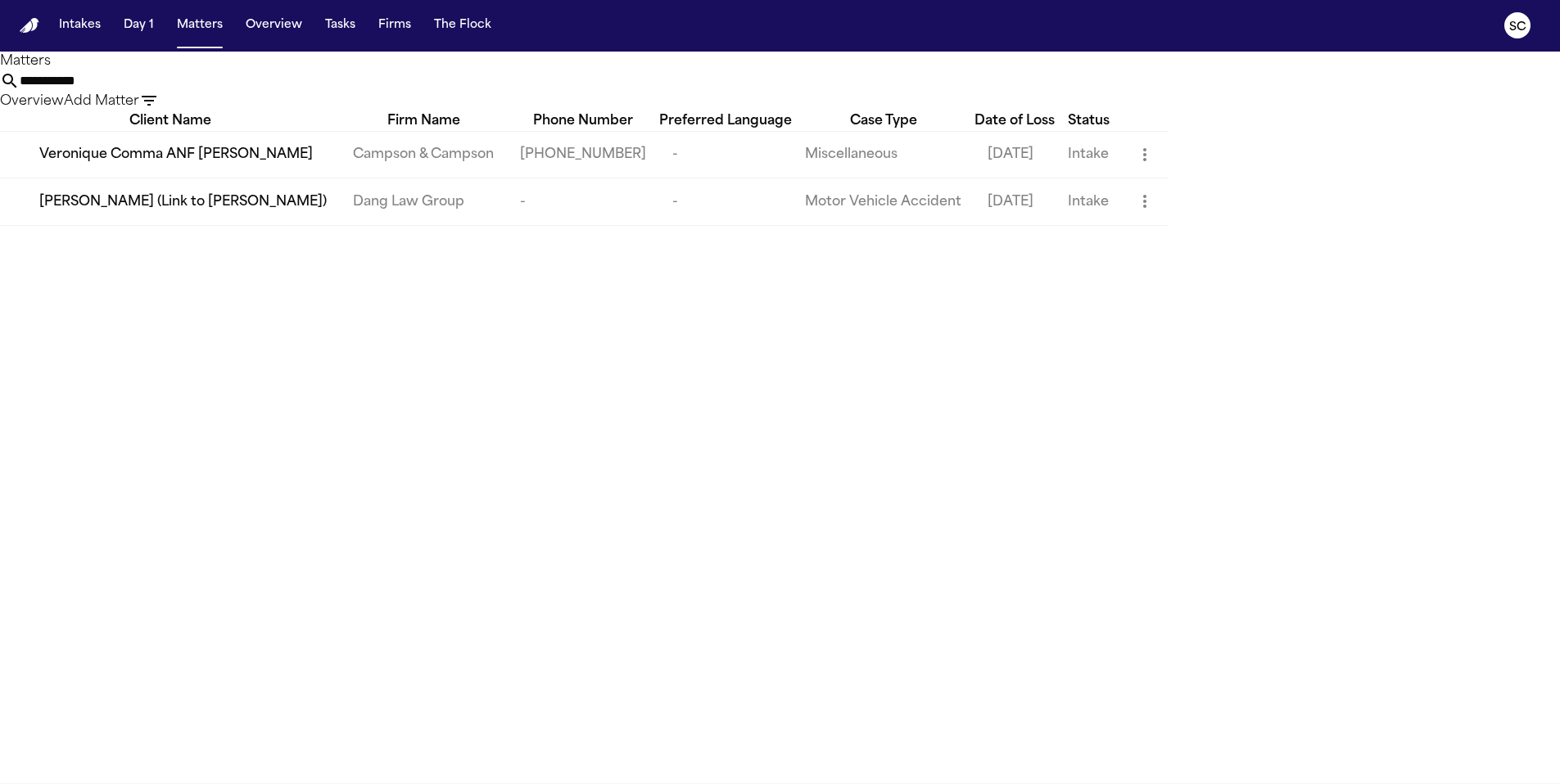
type input "**********"
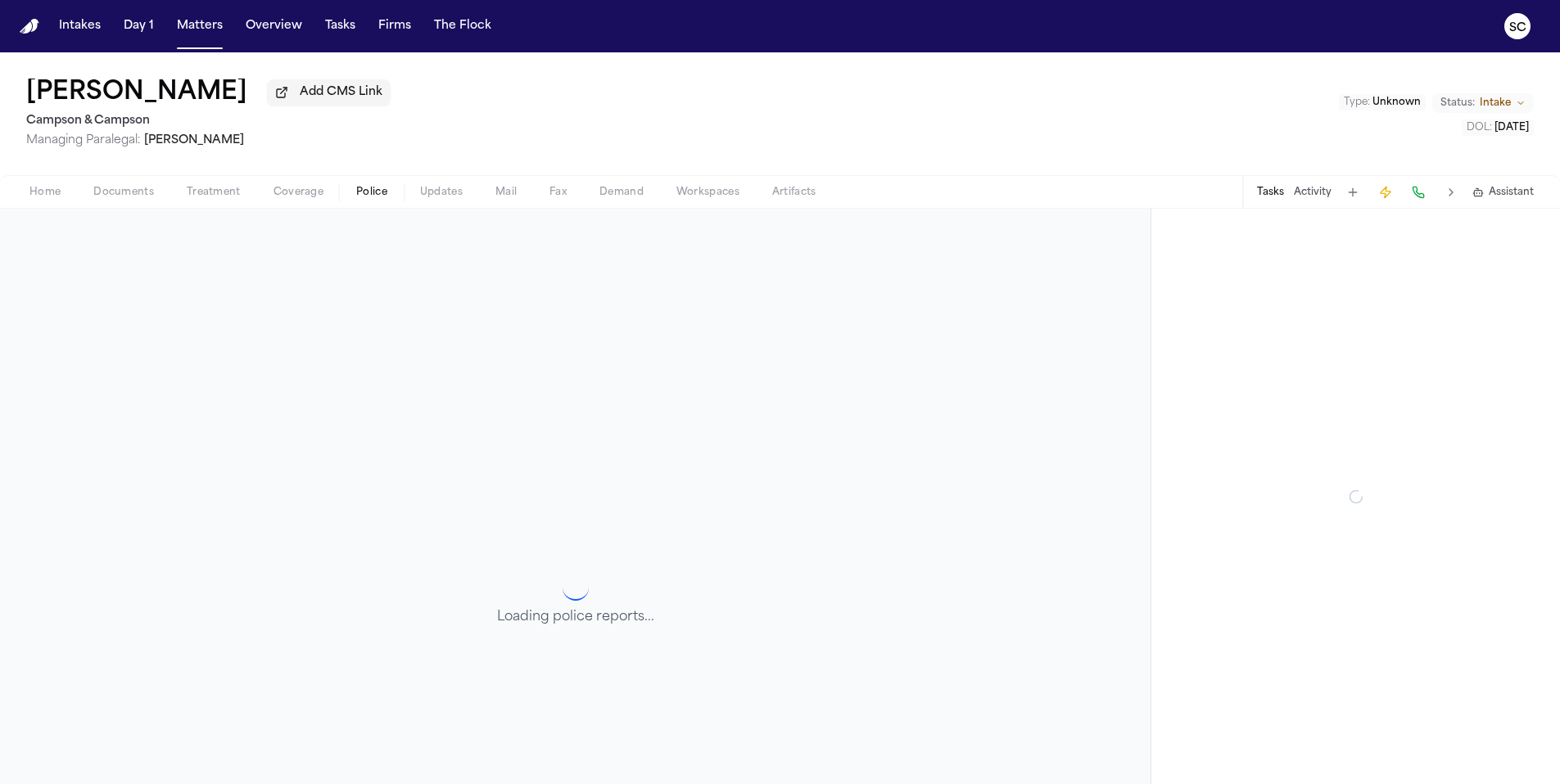
click at [374, 199] on span "Police" at bounding box center [372, 192] width 31 height 13
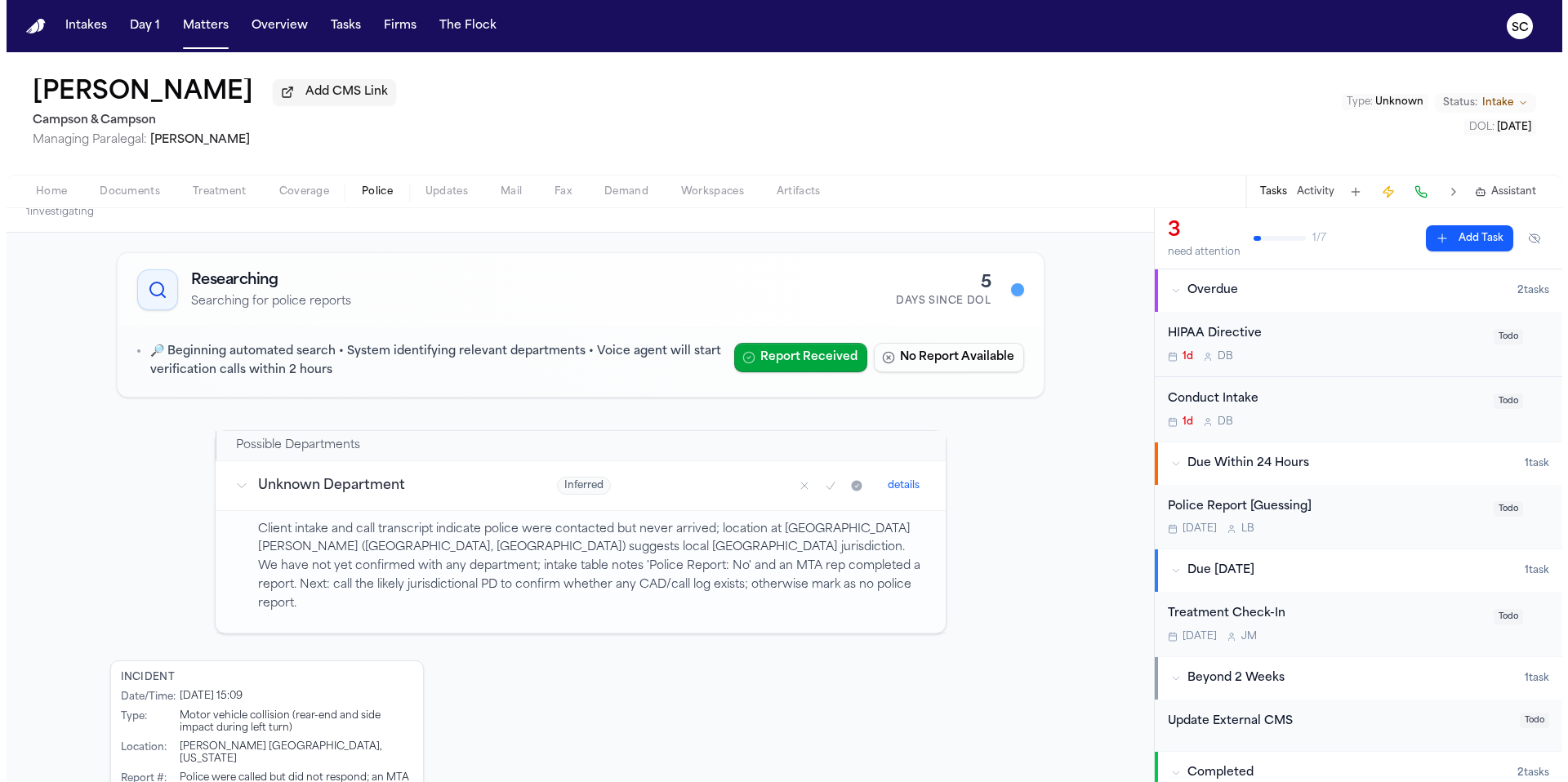
scroll to position [143, 0]
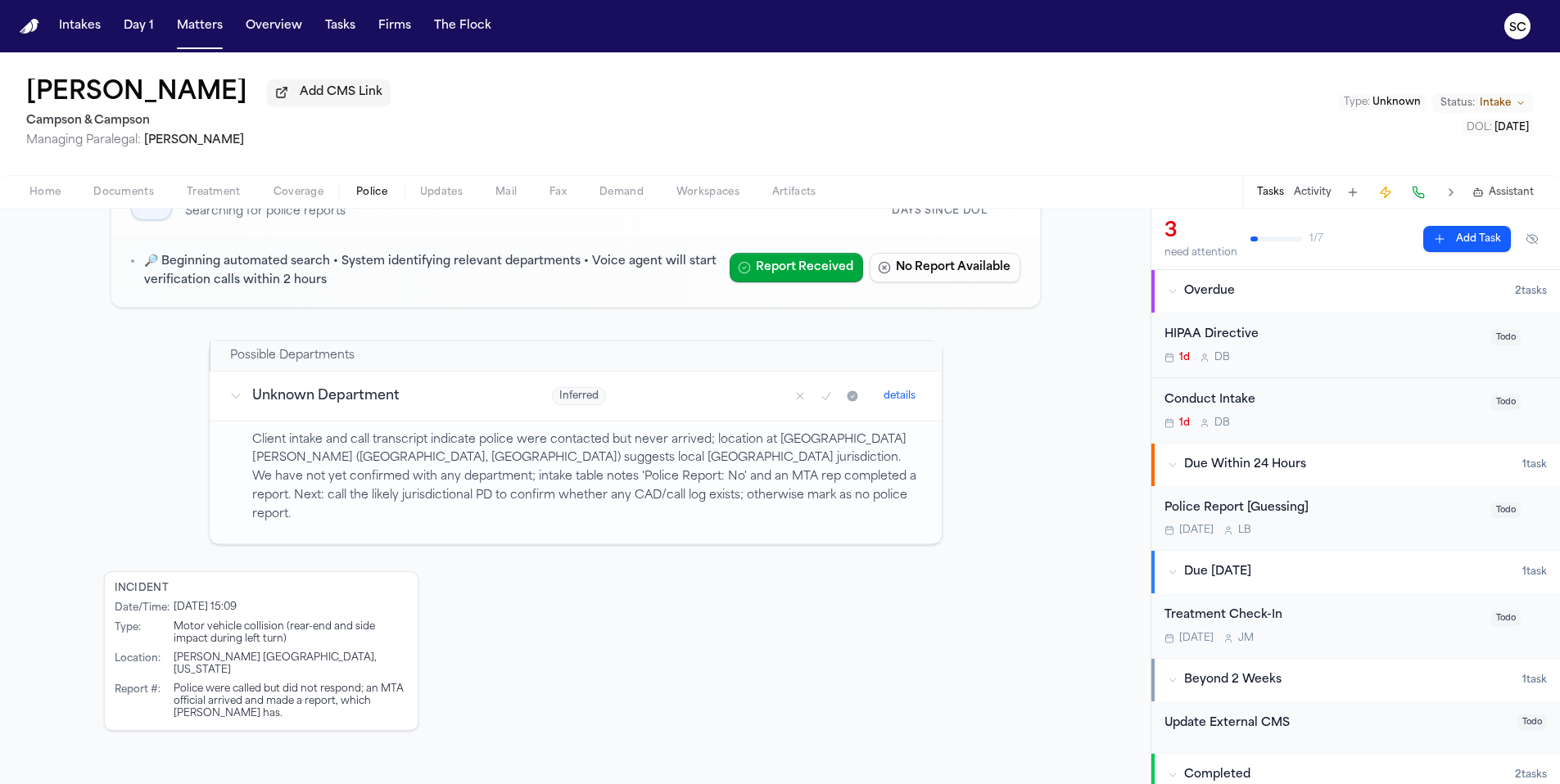
click at [1341, 508] on div "Police Report [Guessing]" at bounding box center [1323, 508] width 317 height 19
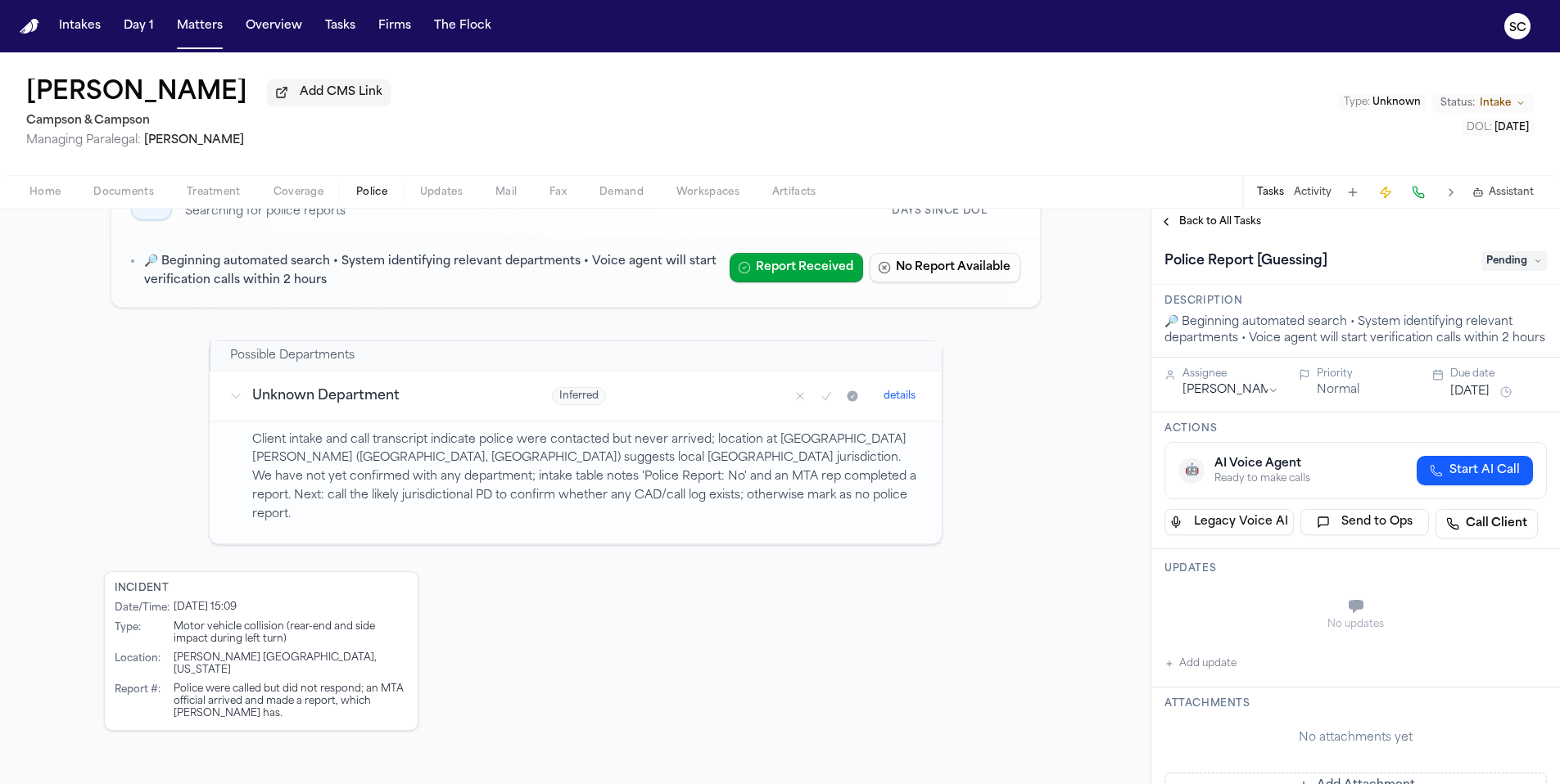
click at [1511, 269] on span "Pending" at bounding box center [1514, 261] width 66 height 20
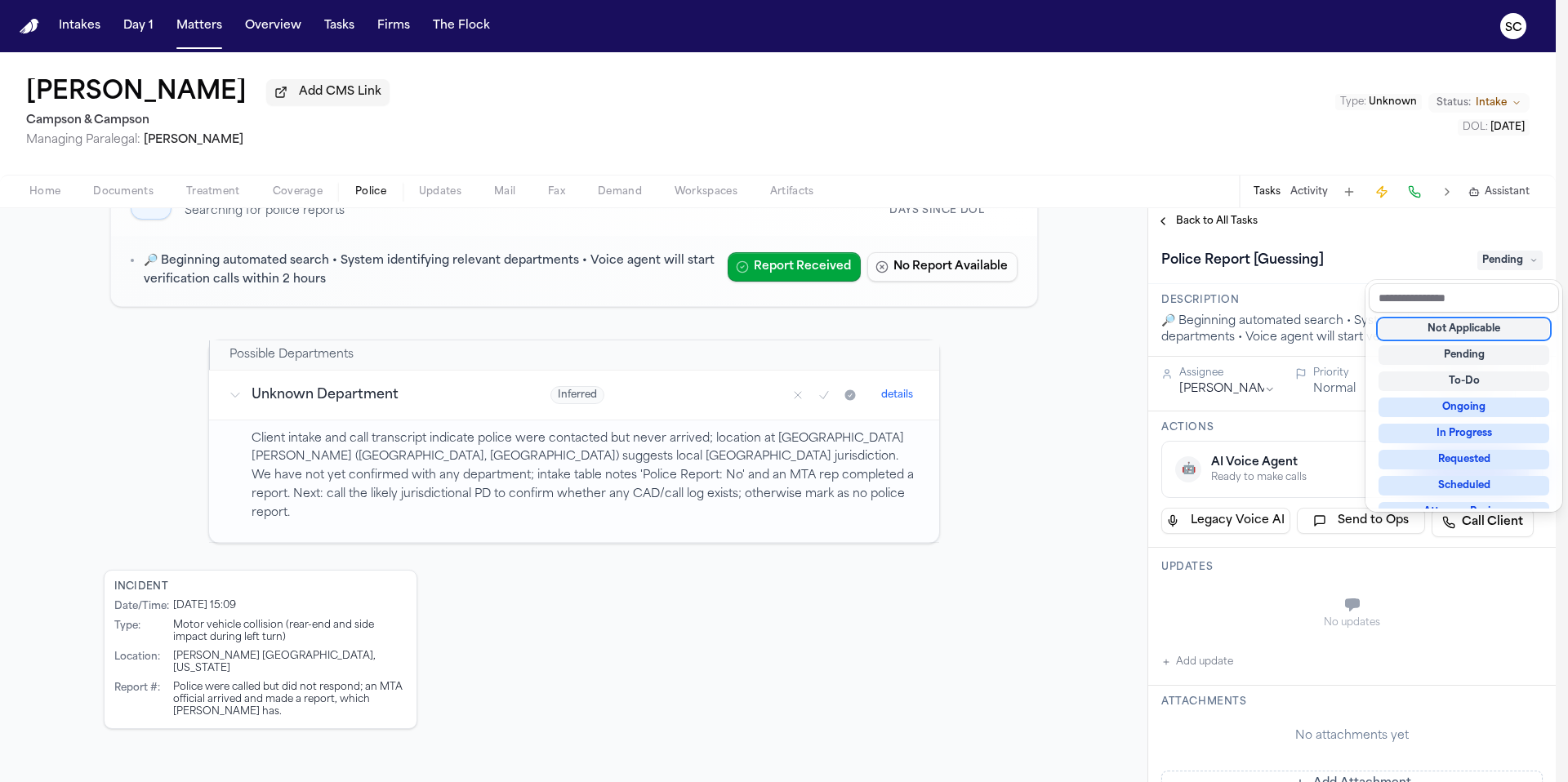
click at [1480, 328] on div "Not Applicable" at bounding box center [1464, 329] width 170 height 20
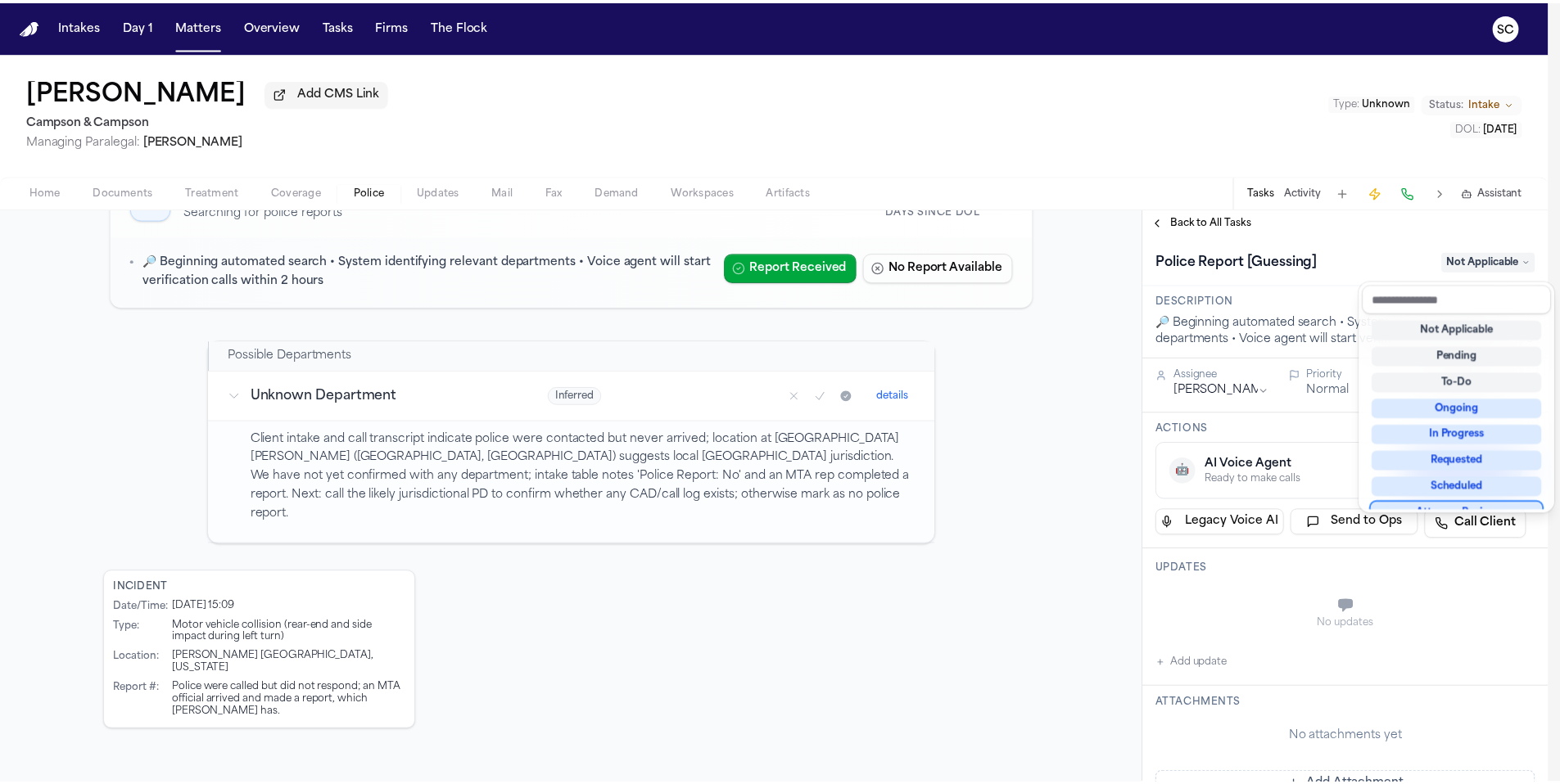
scroll to position [13, 0]
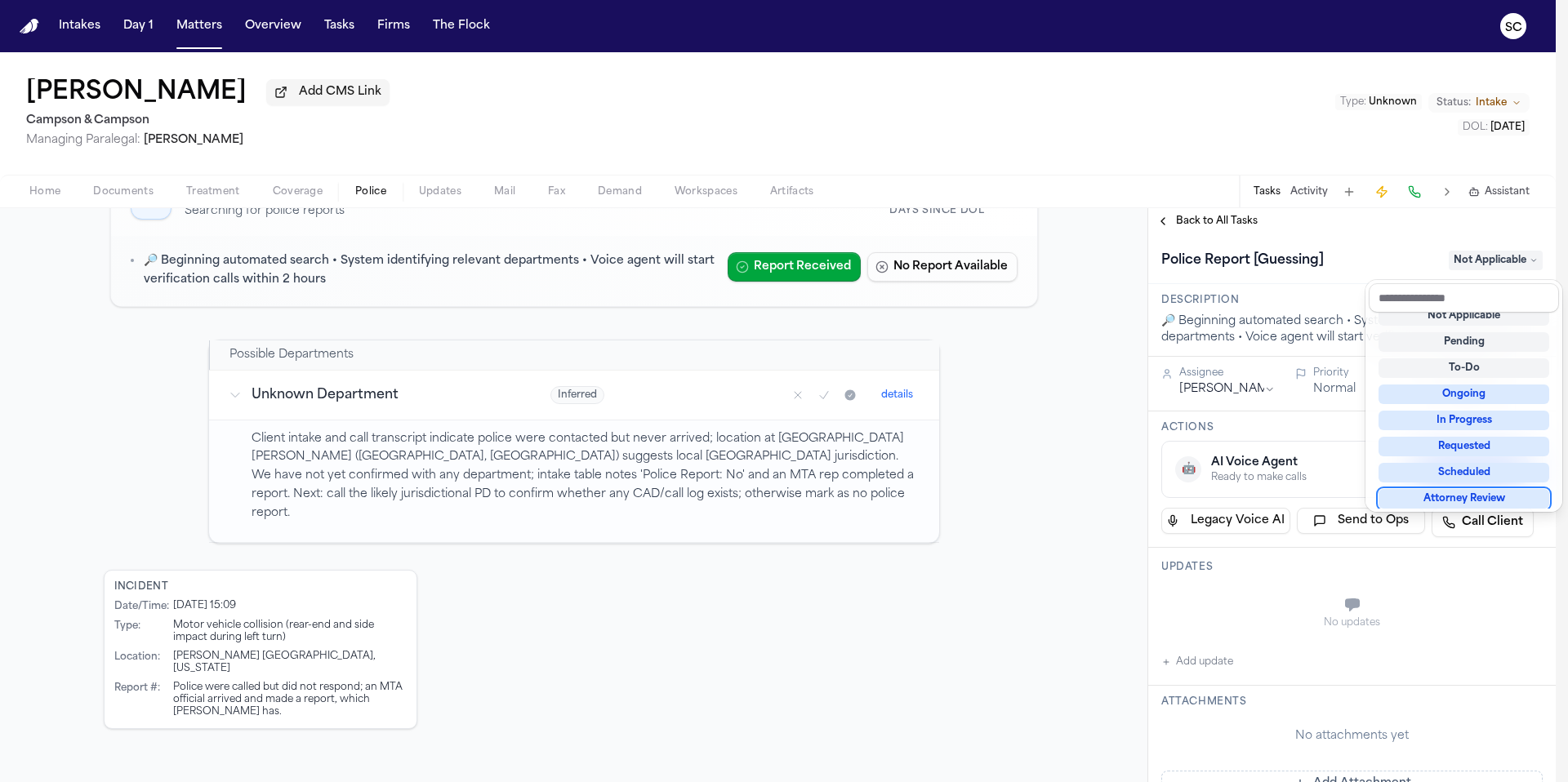
click at [1208, 683] on div "**********" at bounding box center [1353, 769] width 408 height 1069
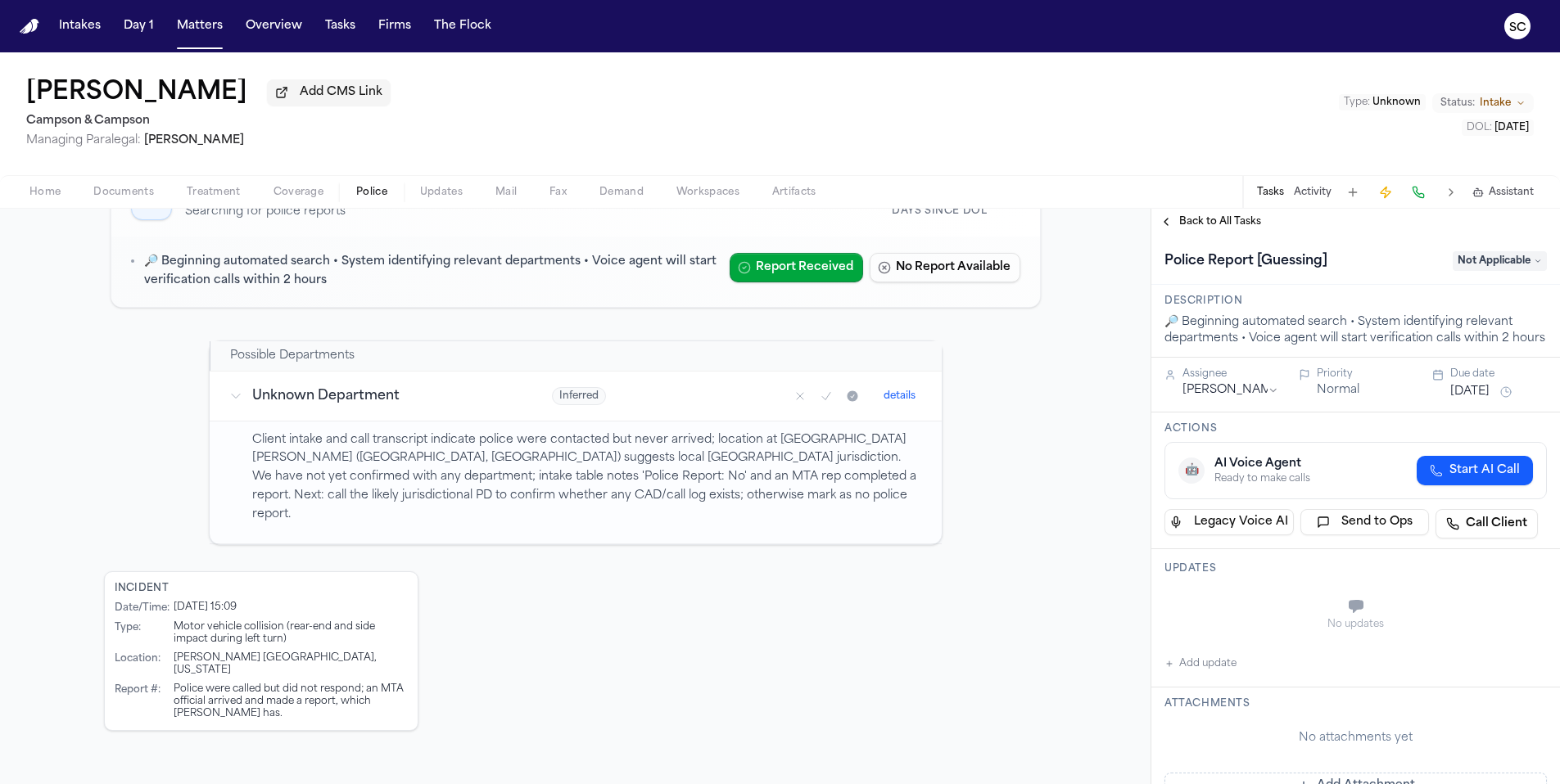
click at [1211, 674] on button "Add update" at bounding box center [1200, 664] width 72 height 20
click at [1221, 625] on textarea "Add your update" at bounding box center [1365, 608] width 350 height 33
drag, startPoint x: 1432, startPoint y: 624, endPoint x: 1092, endPoint y: 626, distance: 340.0
click at [1092, 626] on div "Police Reports 1 lead in investigation Discover Refresh Add Report 1 investigat…" at bounding box center [780, 496] width 1560 height 575
type textarea "**********"
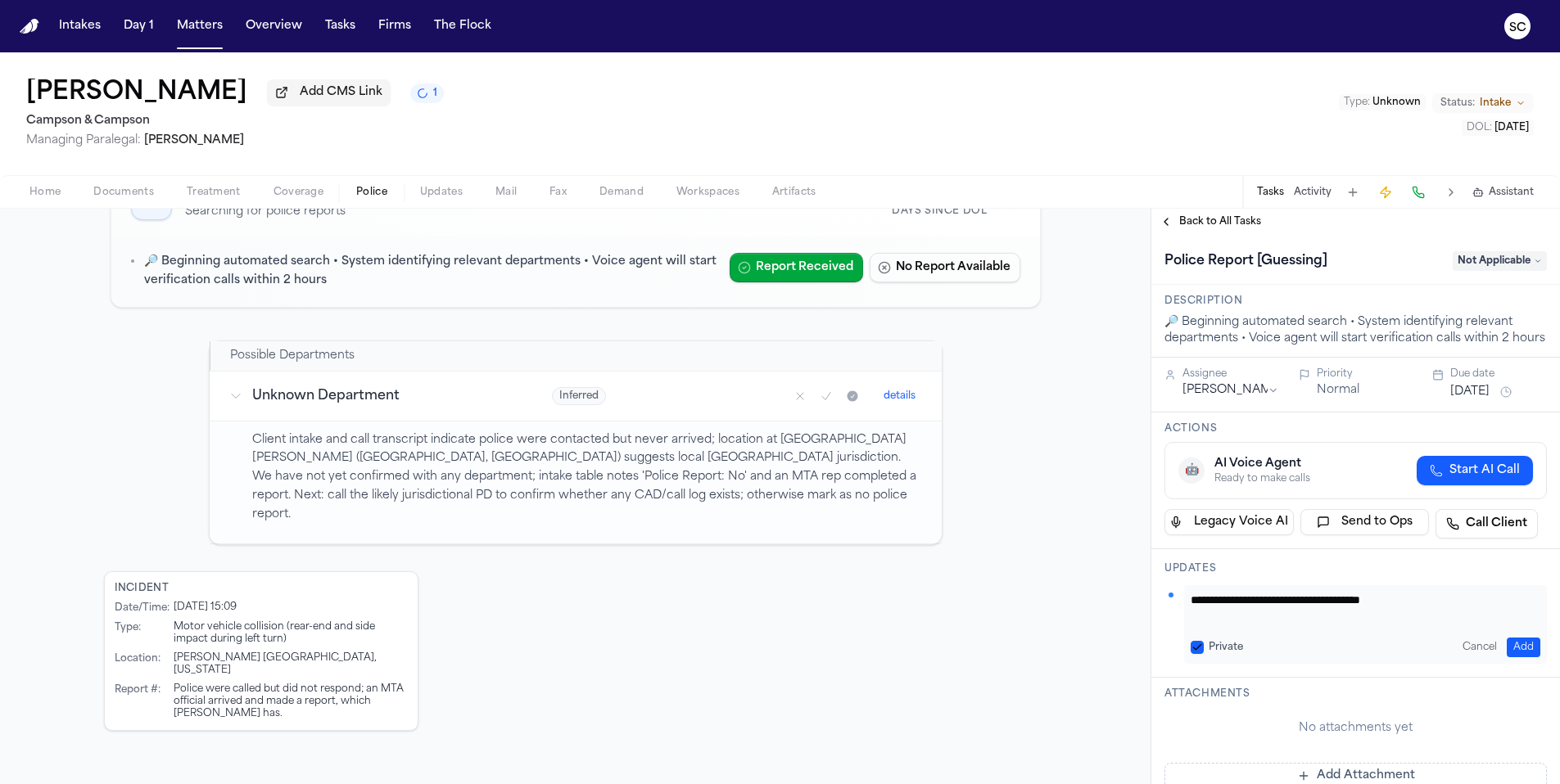
click at [1196, 654] on button "Private" at bounding box center [1197, 648] width 13 height 13
click at [1512, 658] on button "Add" at bounding box center [1523, 648] width 34 height 20
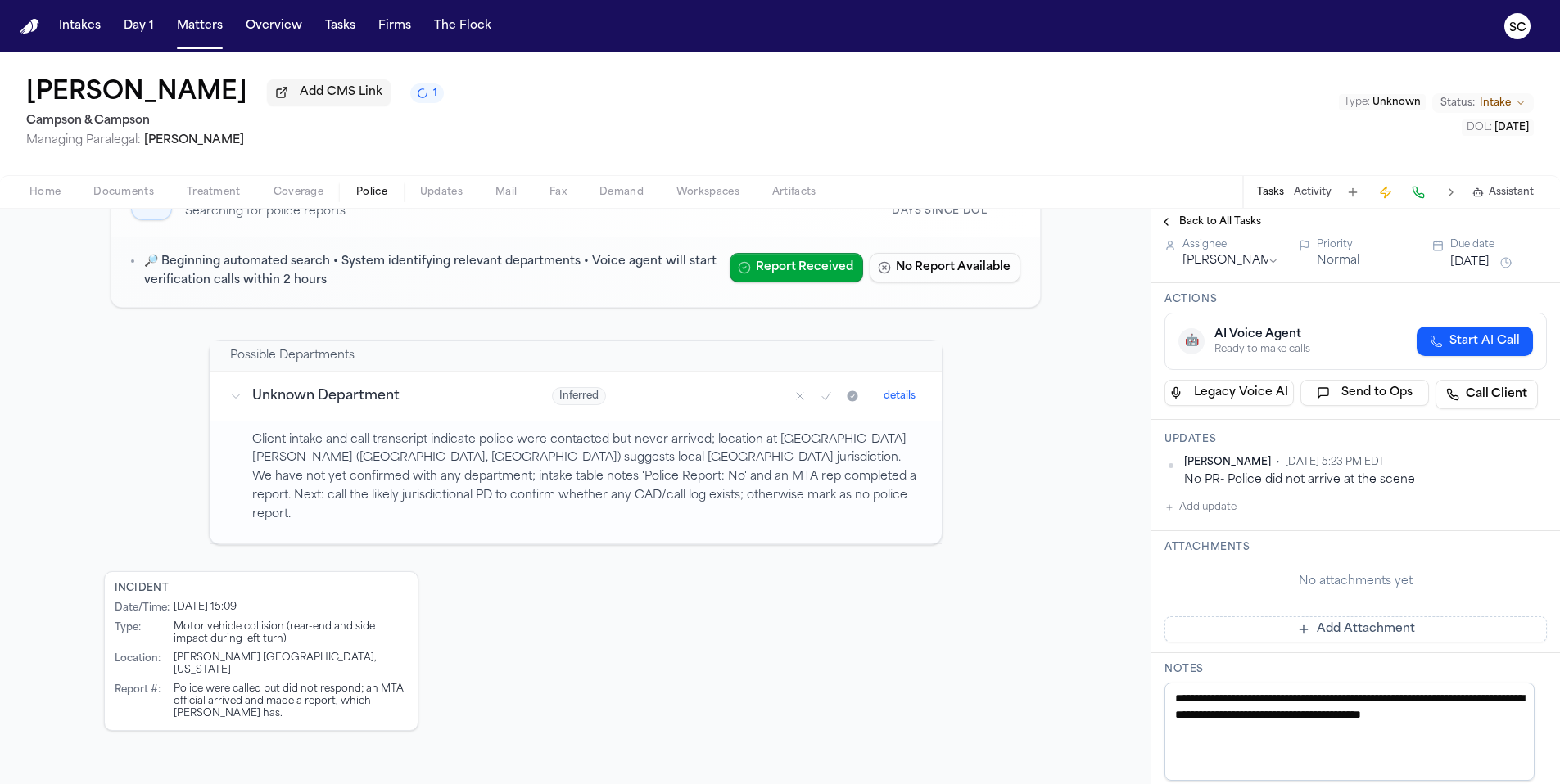
scroll to position [147, 0]
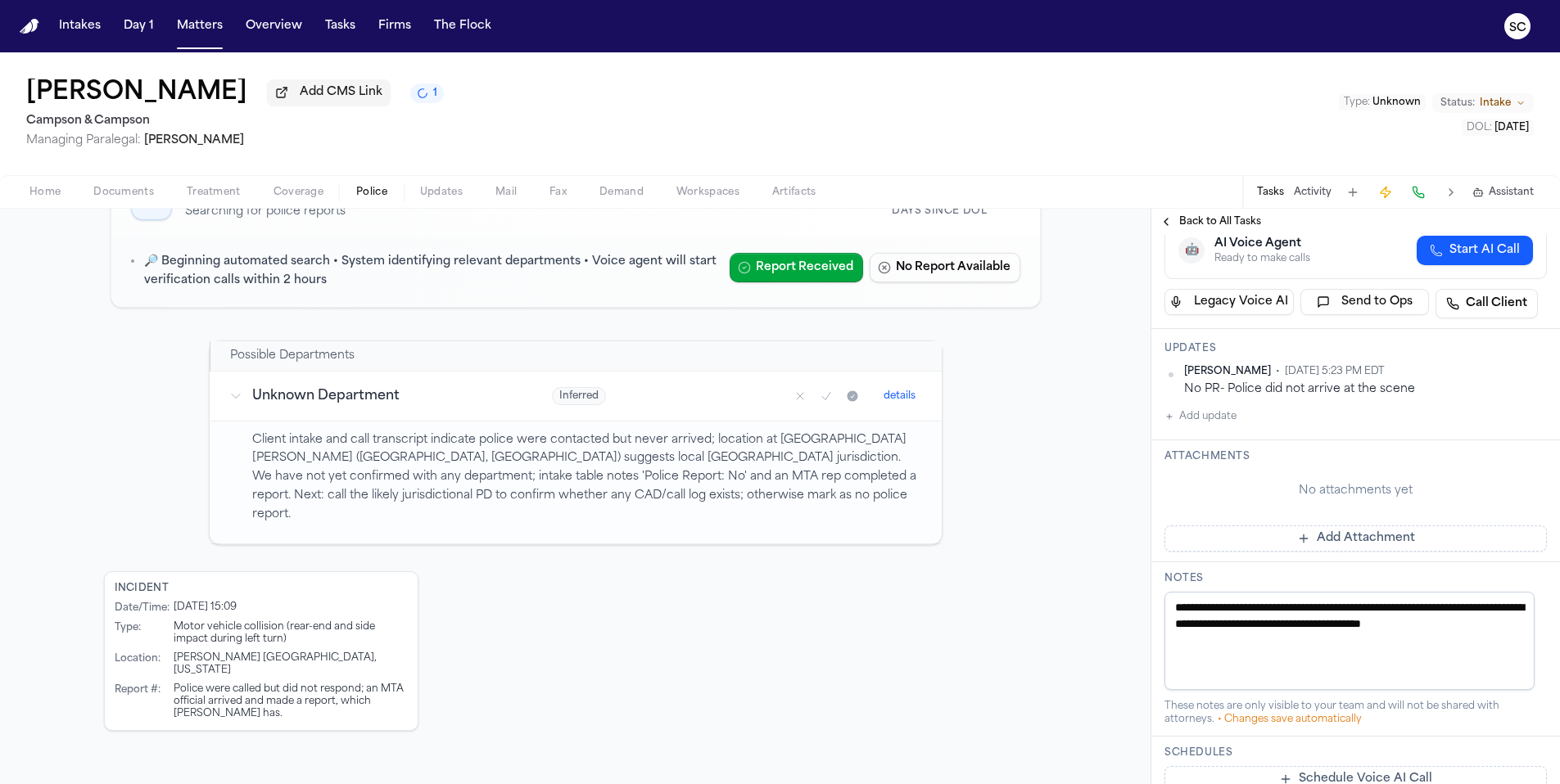
click at [1268, 616] on textarea "**********" at bounding box center [1349, 641] width 370 height 99
paste textarea
type textarea "**********"
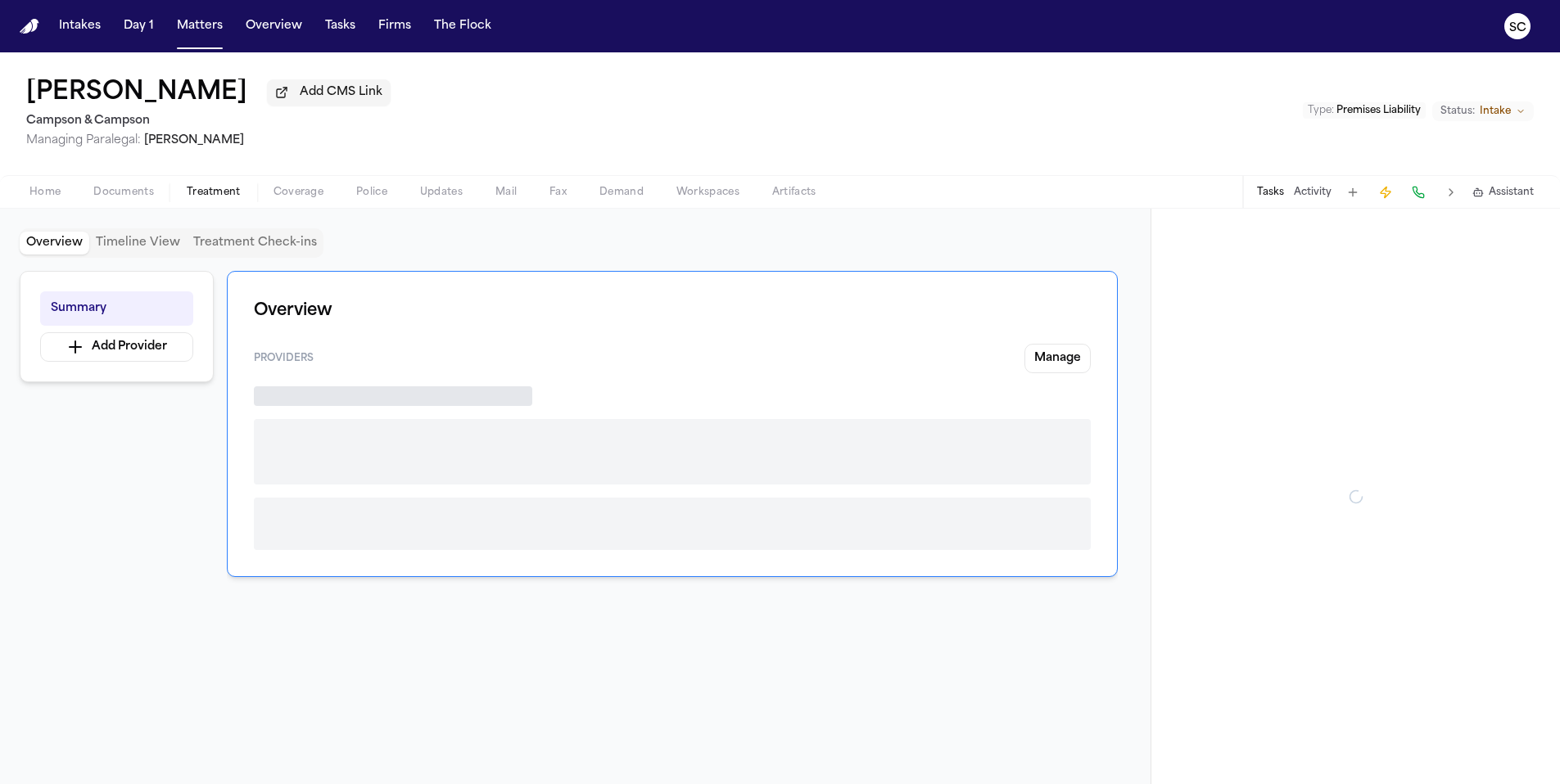
click at [213, 197] on span "Treatment" at bounding box center [213, 192] width 54 height 13
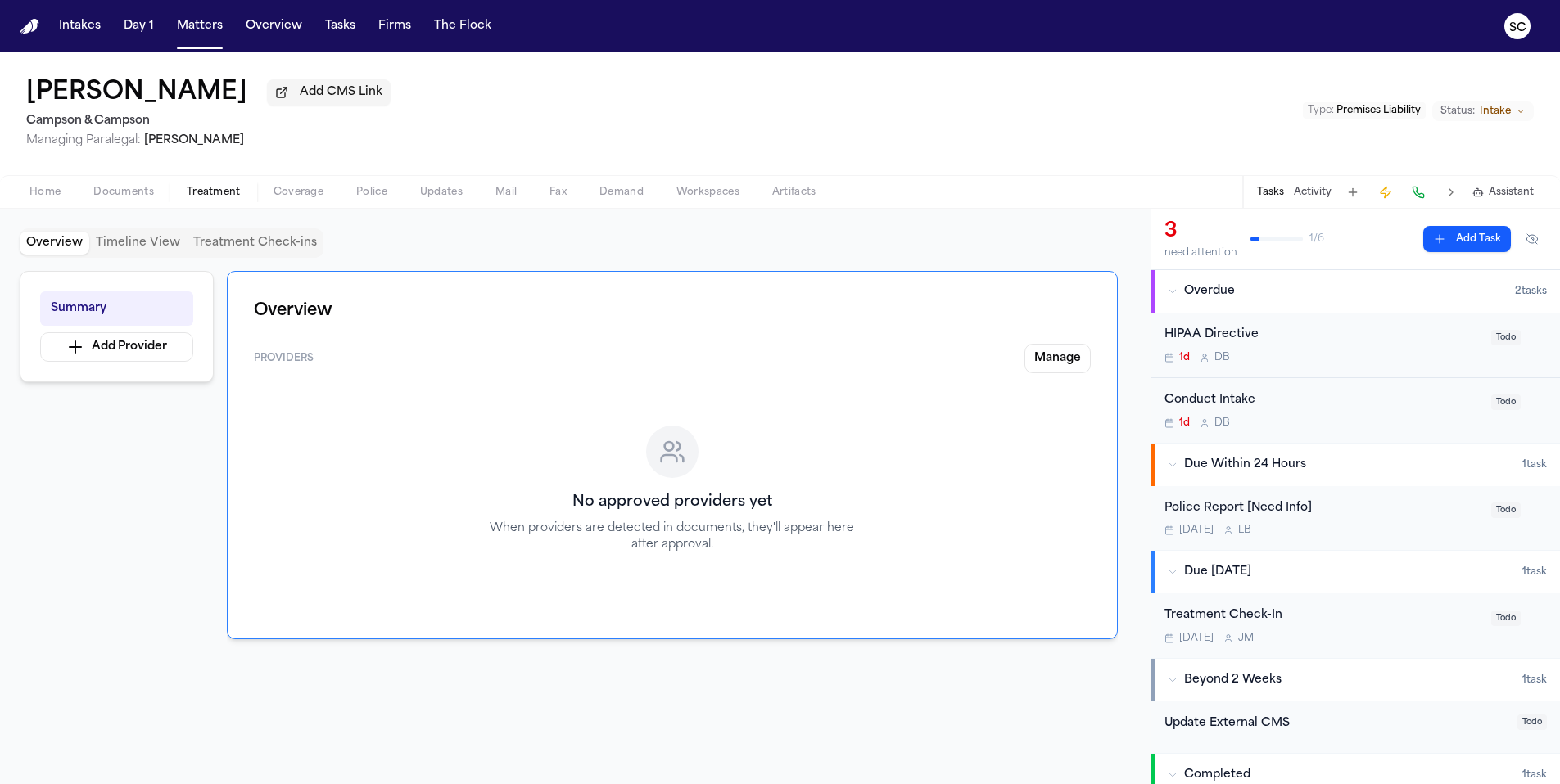
click at [368, 199] on span "Police" at bounding box center [372, 192] width 31 height 13
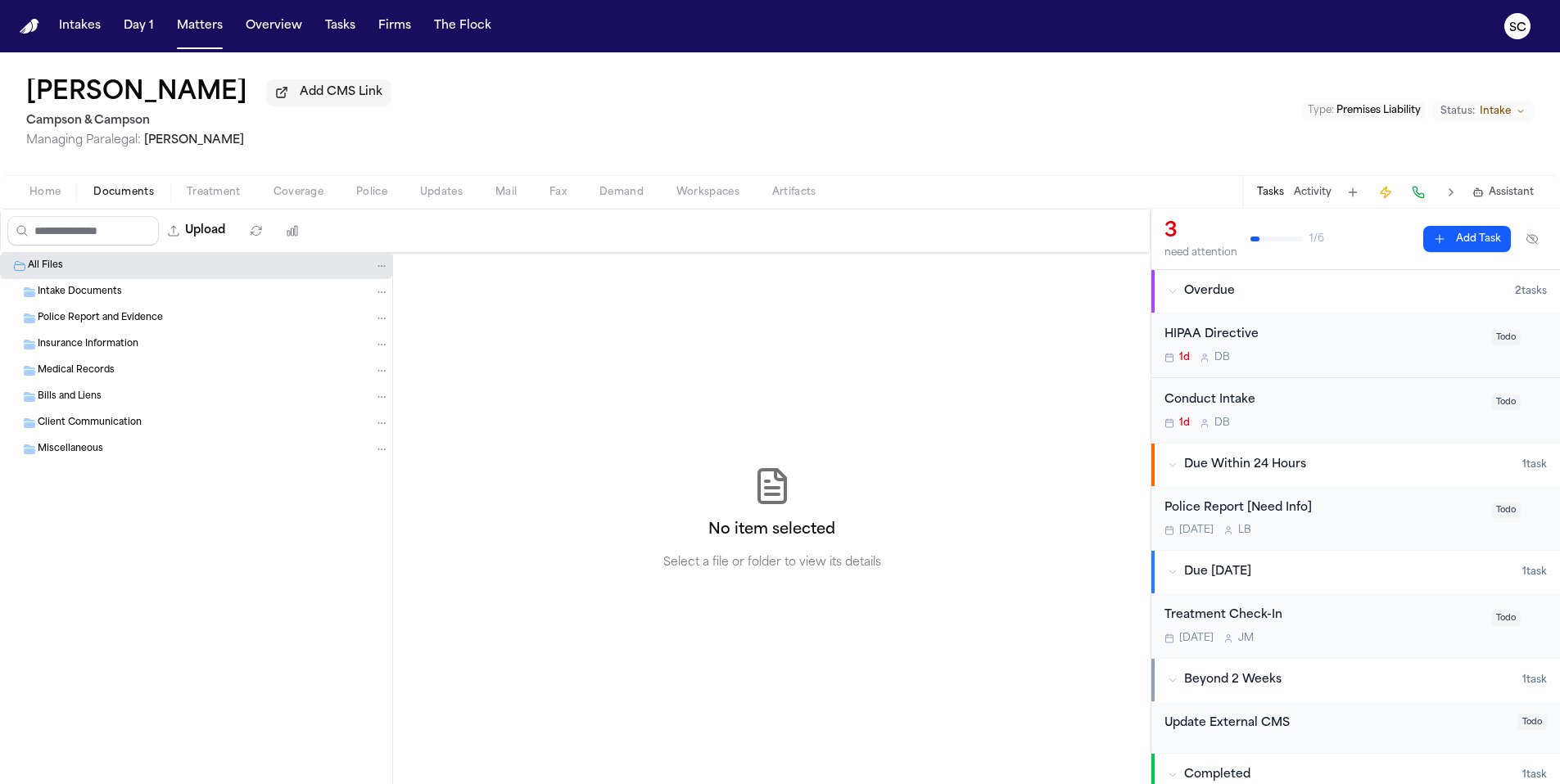
click at [136, 199] on span "Documents" at bounding box center [124, 192] width 61 height 13
click at [46, 199] on span "Home" at bounding box center [45, 192] width 31 height 13
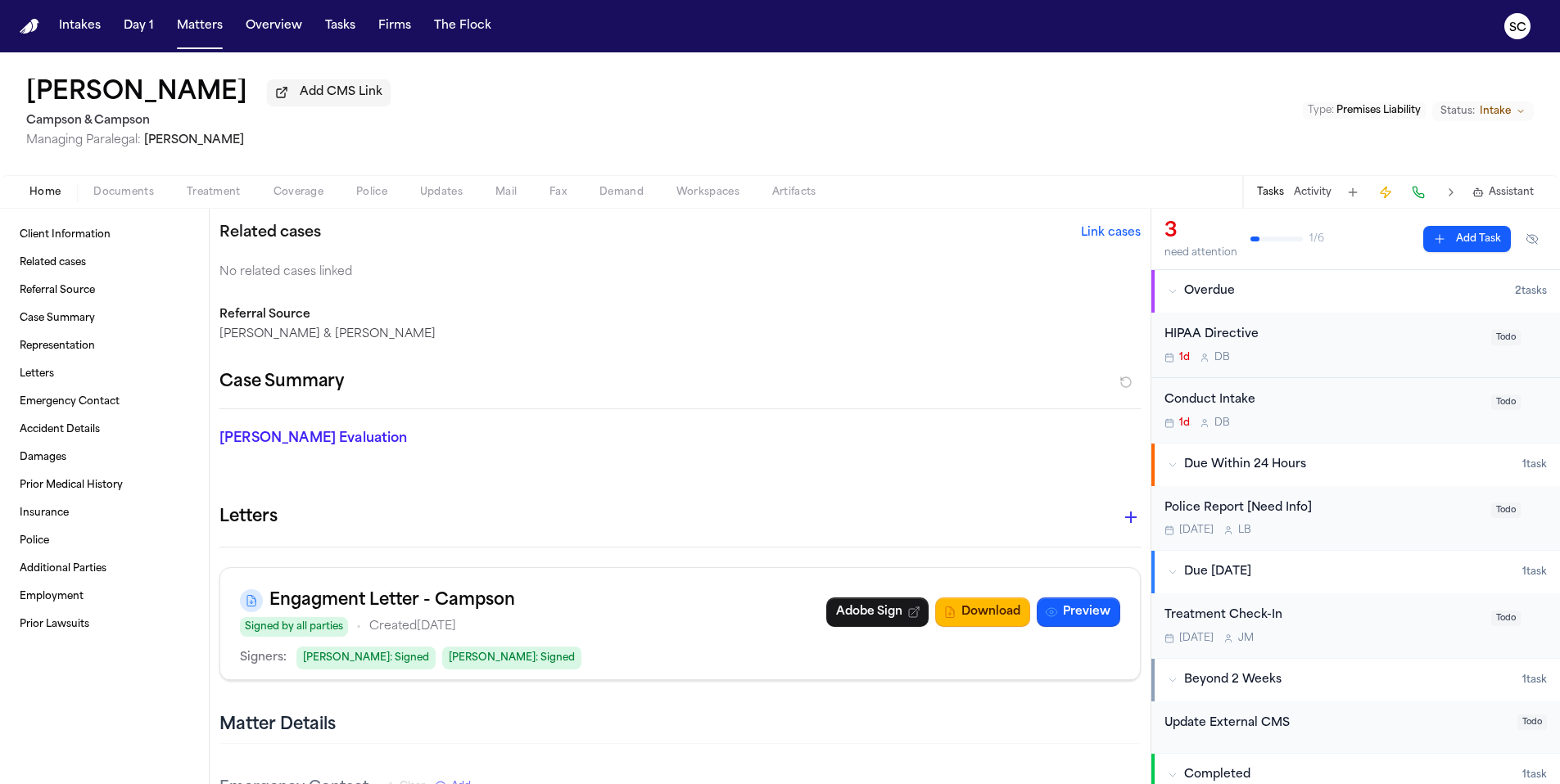
scroll to position [5, 0]
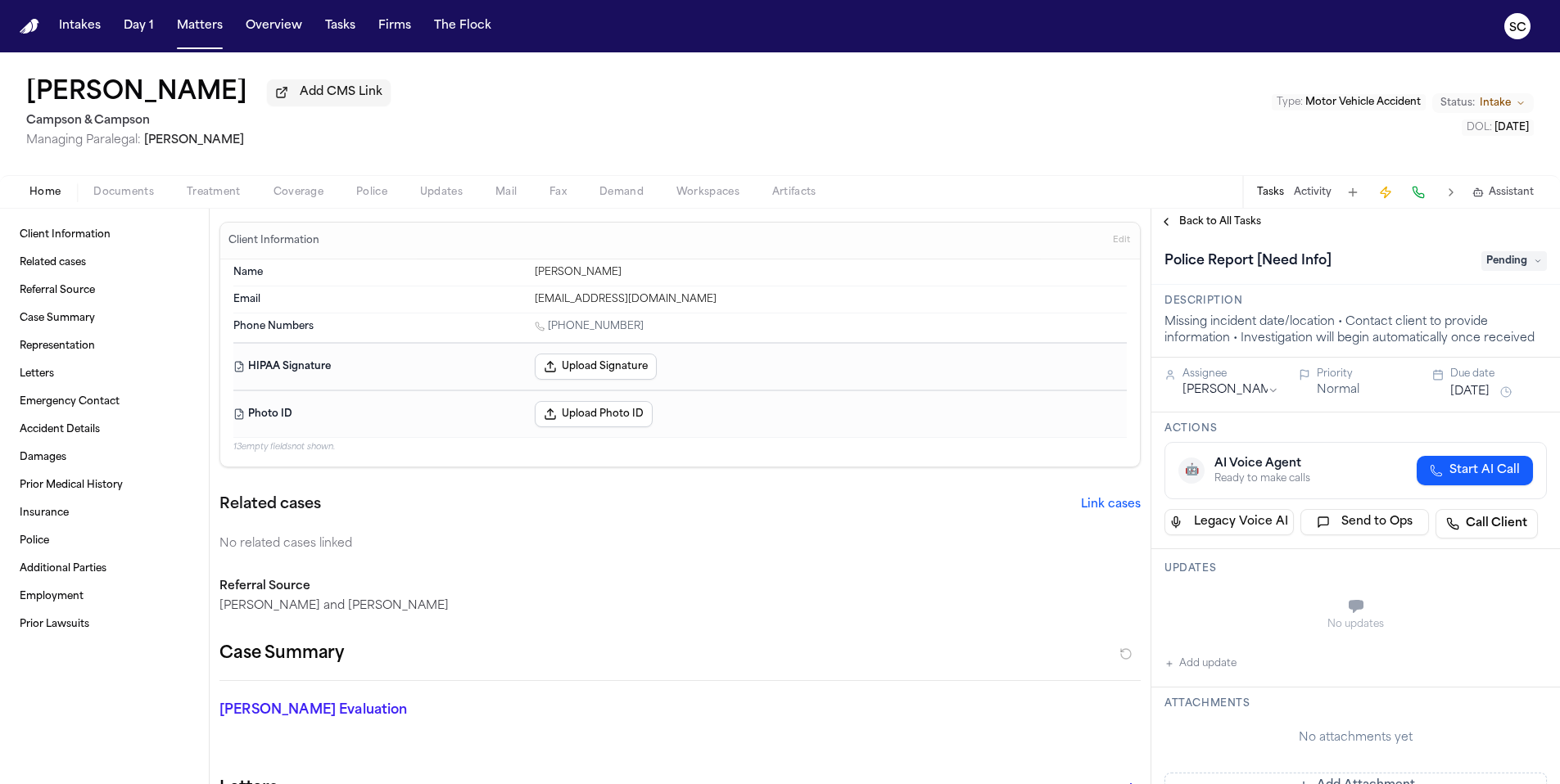
click at [131, 197] on span "Documents" at bounding box center [124, 192] width 61 height 13
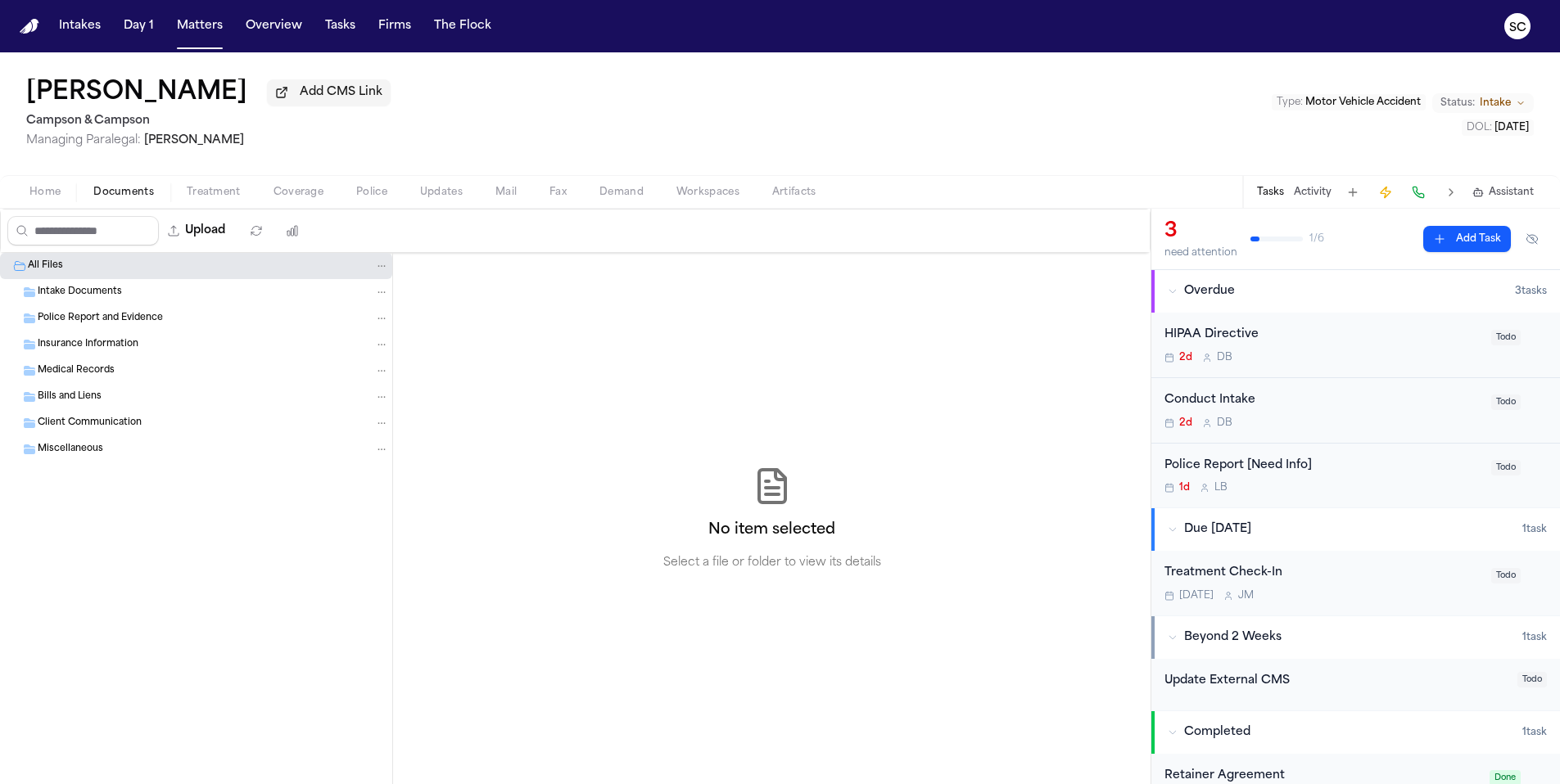
click at [386, 198] on button "Police" at bounding box center [372, 192] width 64 height 20
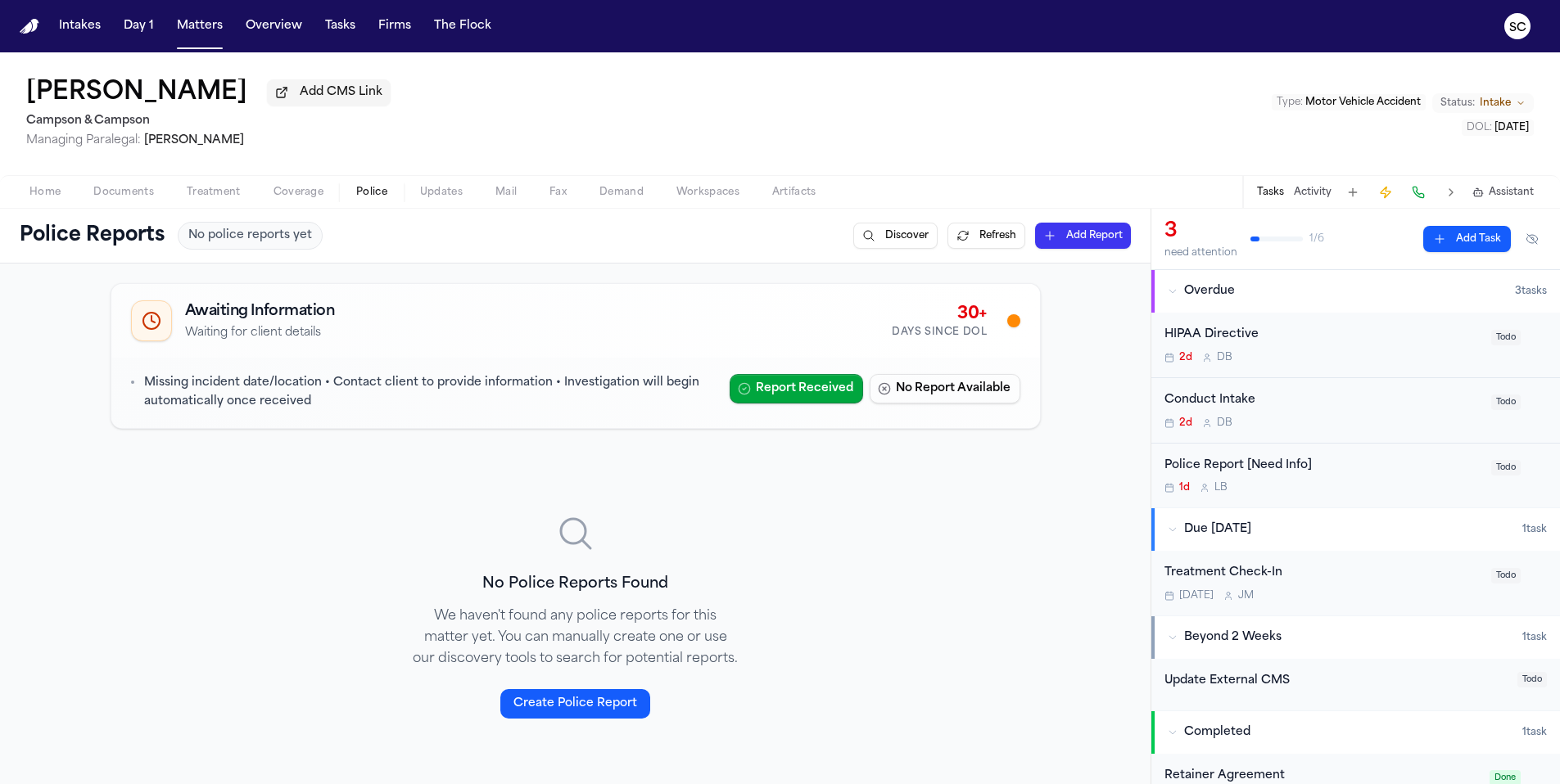
click at [40, 198] on span "Home" at bounding box center [45, 192] width 31 height 13
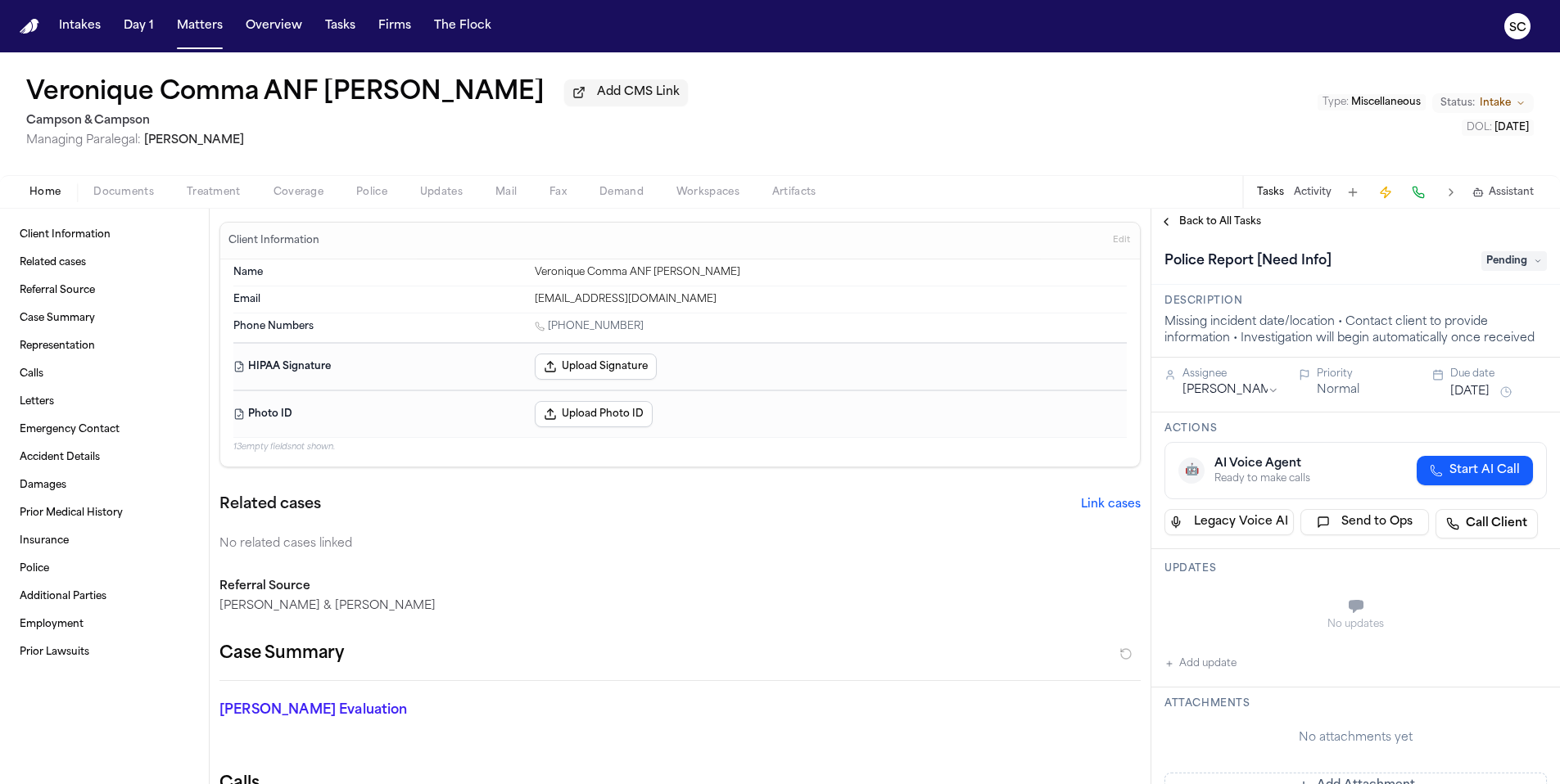
click at [48, 197] on span "Home" at bounding box center [45, 192] width 31 height 13
click at [46, 190] on span "Home" at bounding box center [45, 192] width 31 height 13
click at [363, 194] on span "Police" at bounding box center [372, 192] width 31 height 13
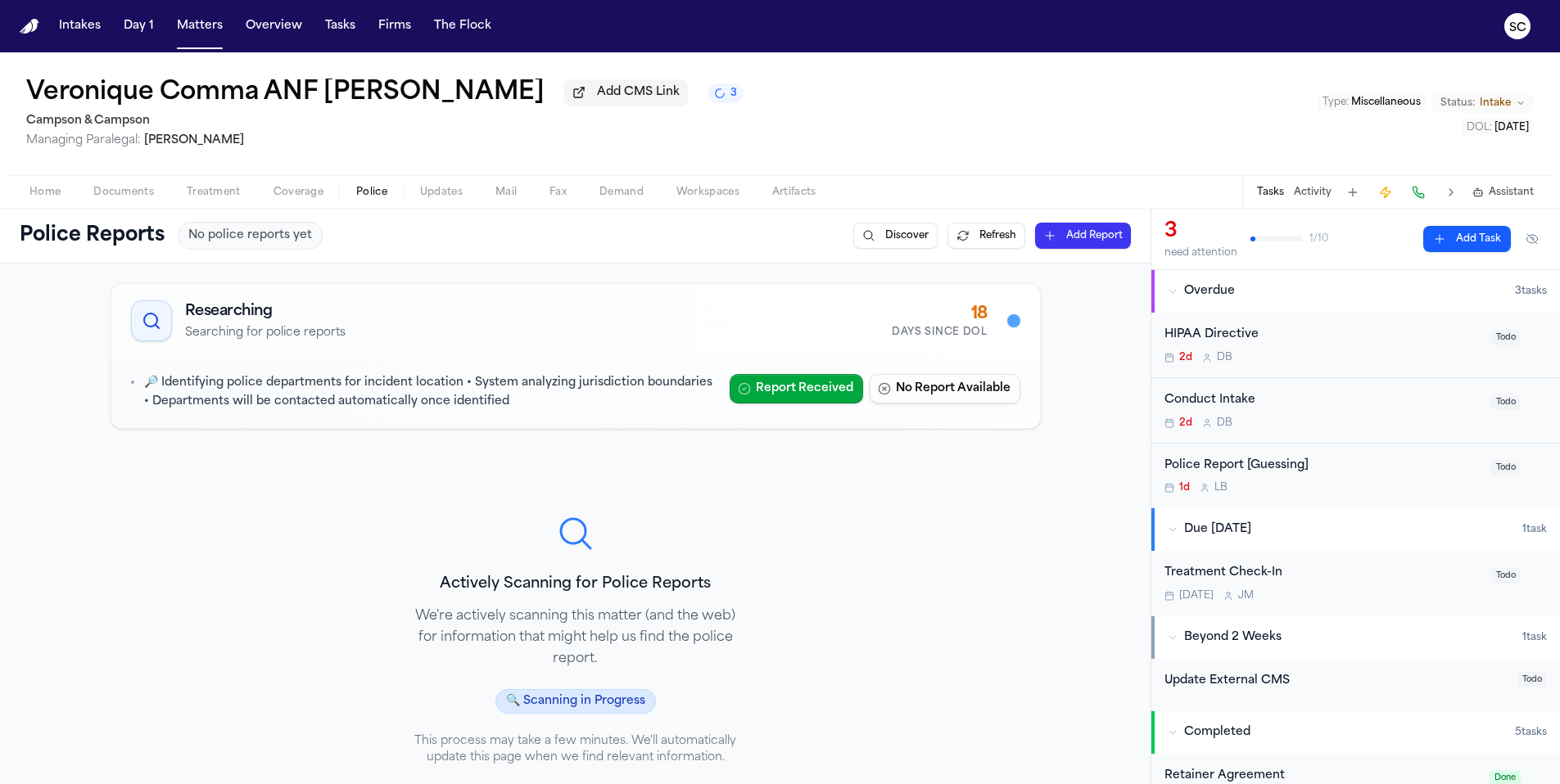
click at [151, 196] on span "Documents" at bounding box center [124, 192] width 61 height 13
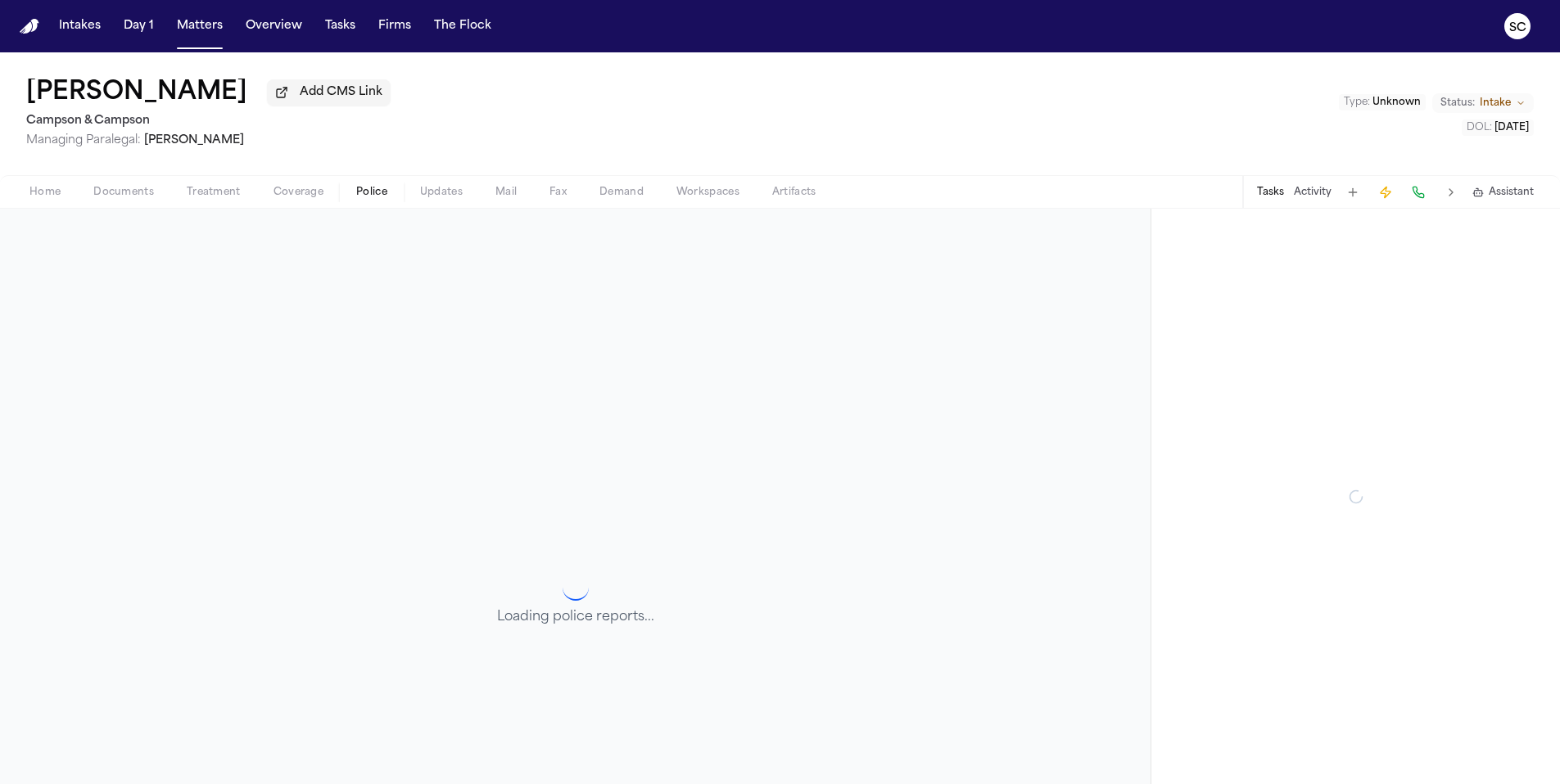
click at [368, 202] on span "button" at bounding box center [372, 201] width 51 height 2
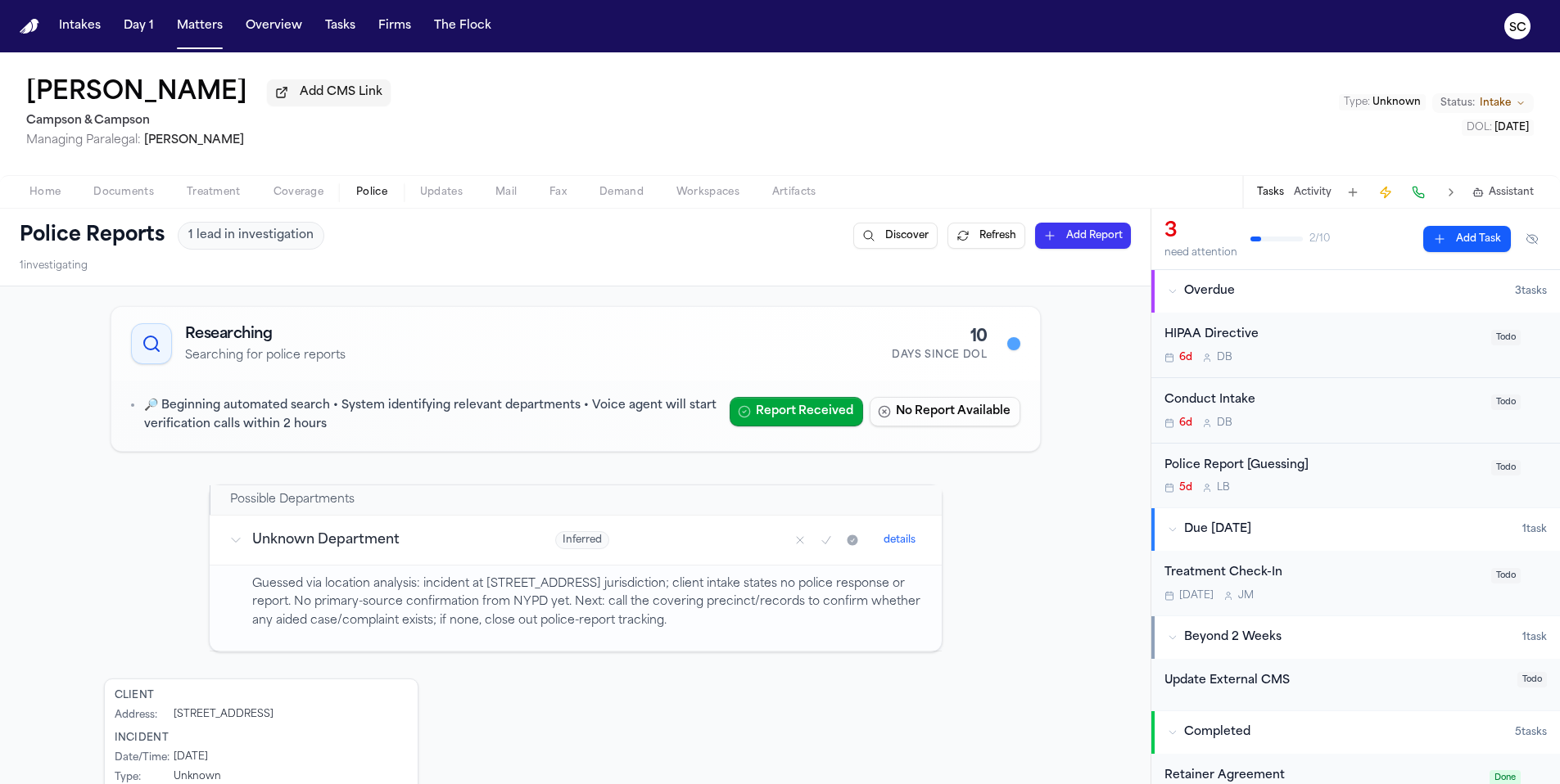
click at [128, 199] on span "Documents" at bounding box center [124, 192] width 61 height 13
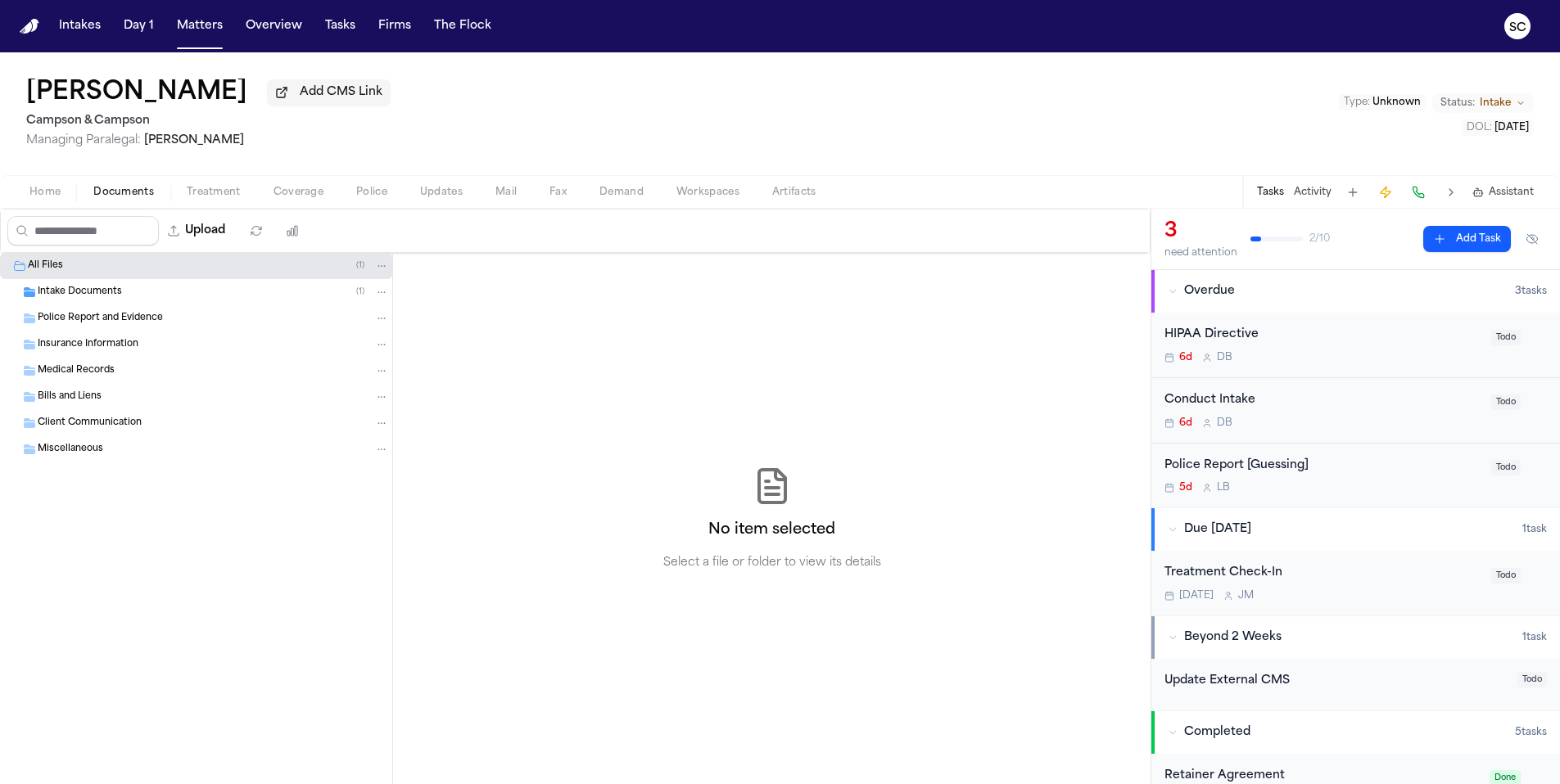
click at [52, 192] on span "Home" at bounding box center [45, 192] width 31 height 13
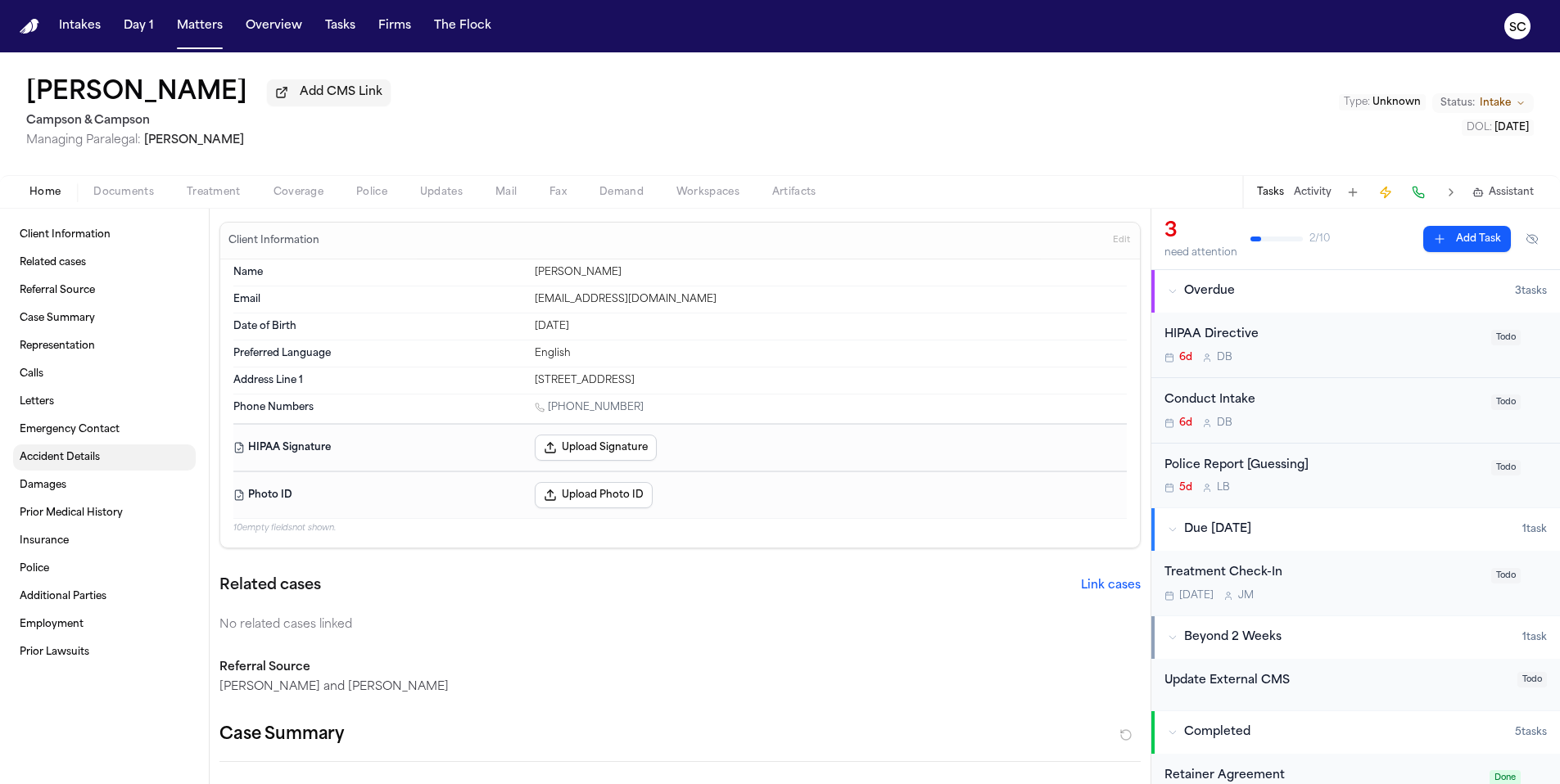
drag, startPoint x: 54, startPoint y: 466, endPoint x: 72, endPoint y: 470, distance: 18.4
click at [55, 464] on span "Accident Details" at bounding box center [60, 457] width 80 height 13
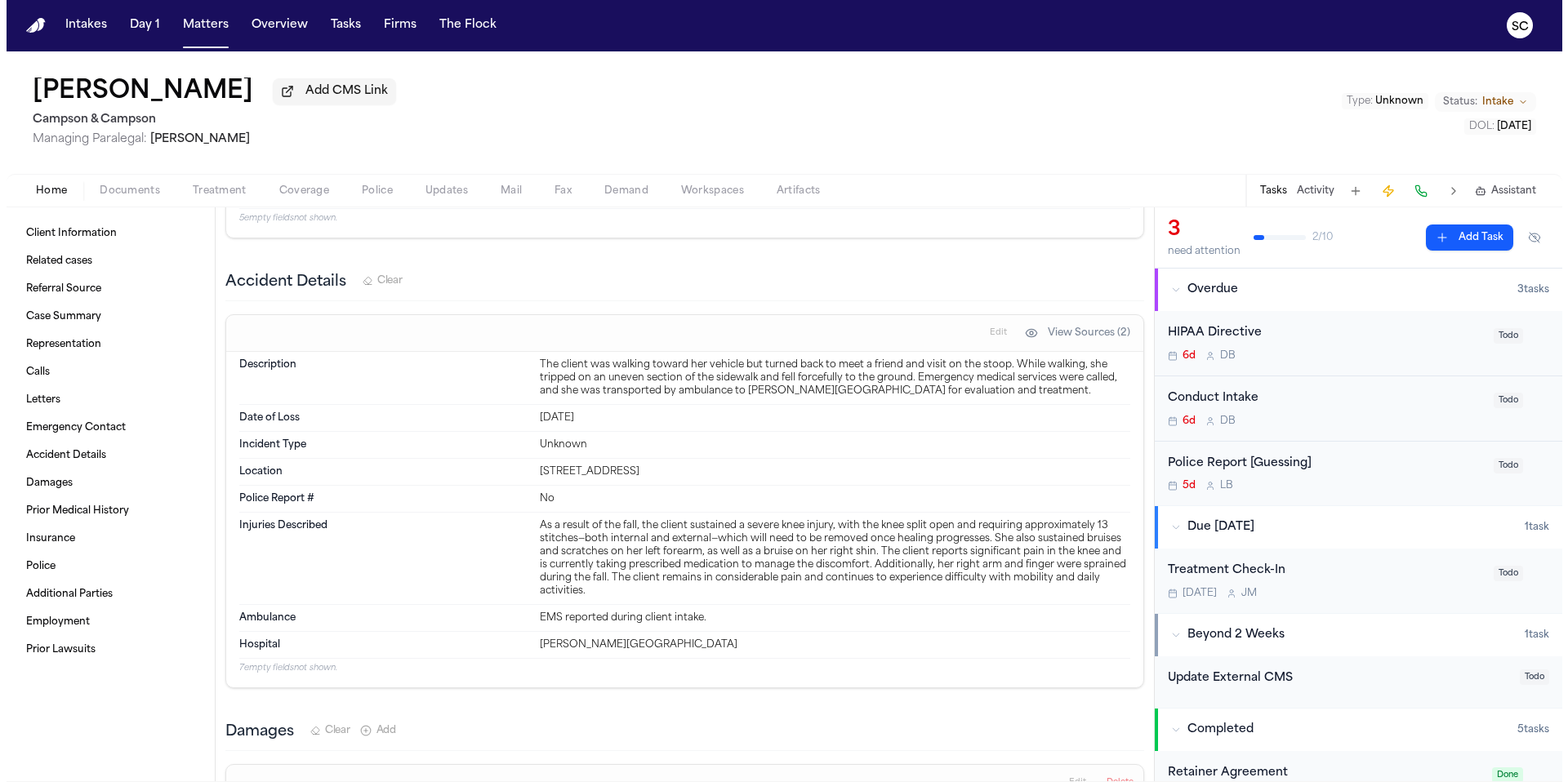
scroll to position [1408, 0]
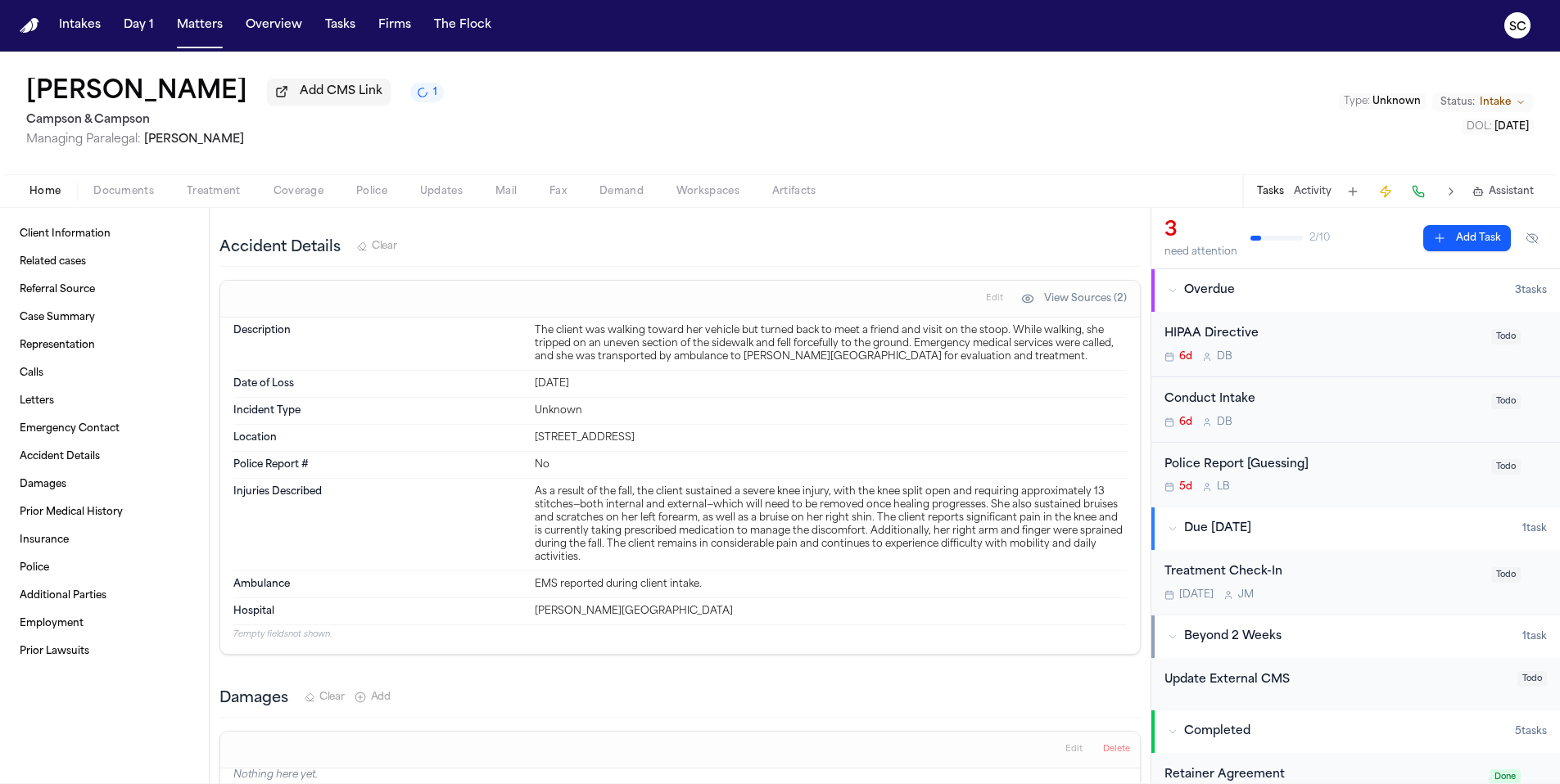
click at [1340, 486] on div "5d L B" at bounding box center [1323, 487] width 317 height 13
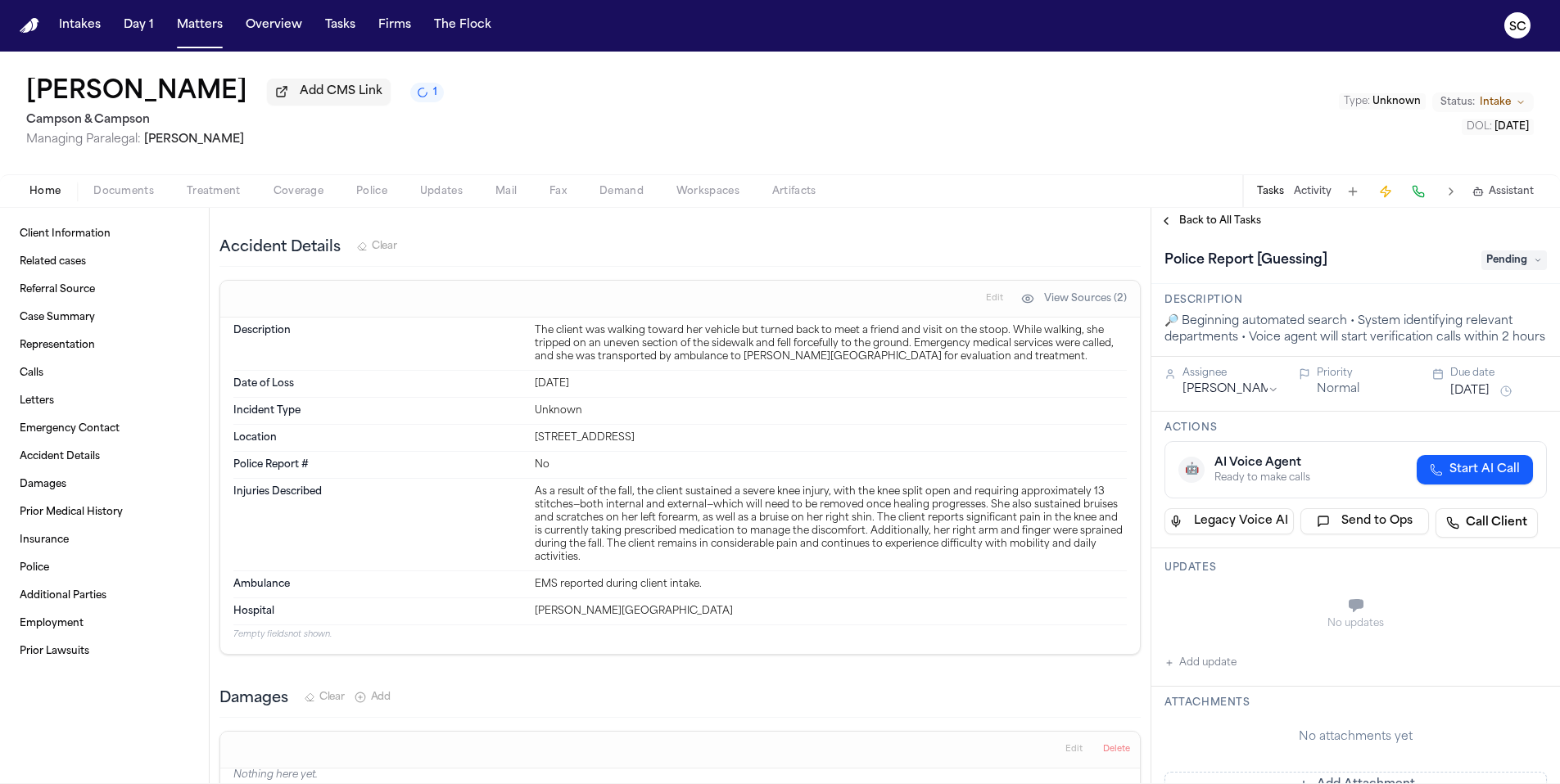
click at [1485, 266] on span "Pending" at bounding box center [1514, 260] width 66 height 20
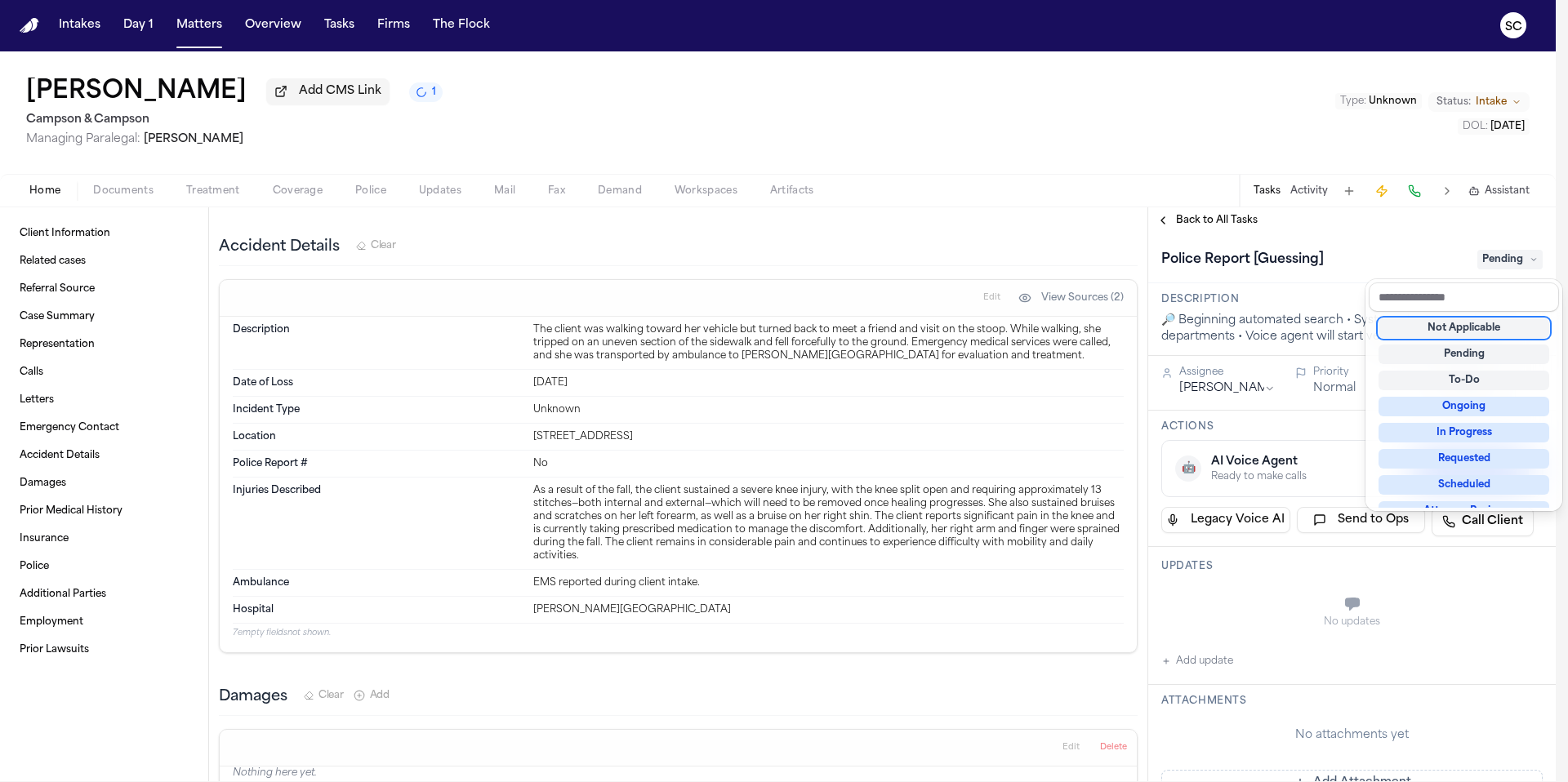
click at [1474, 333] on div "Not Applicable" at bounding box center [1464, 328] width 170 height 20
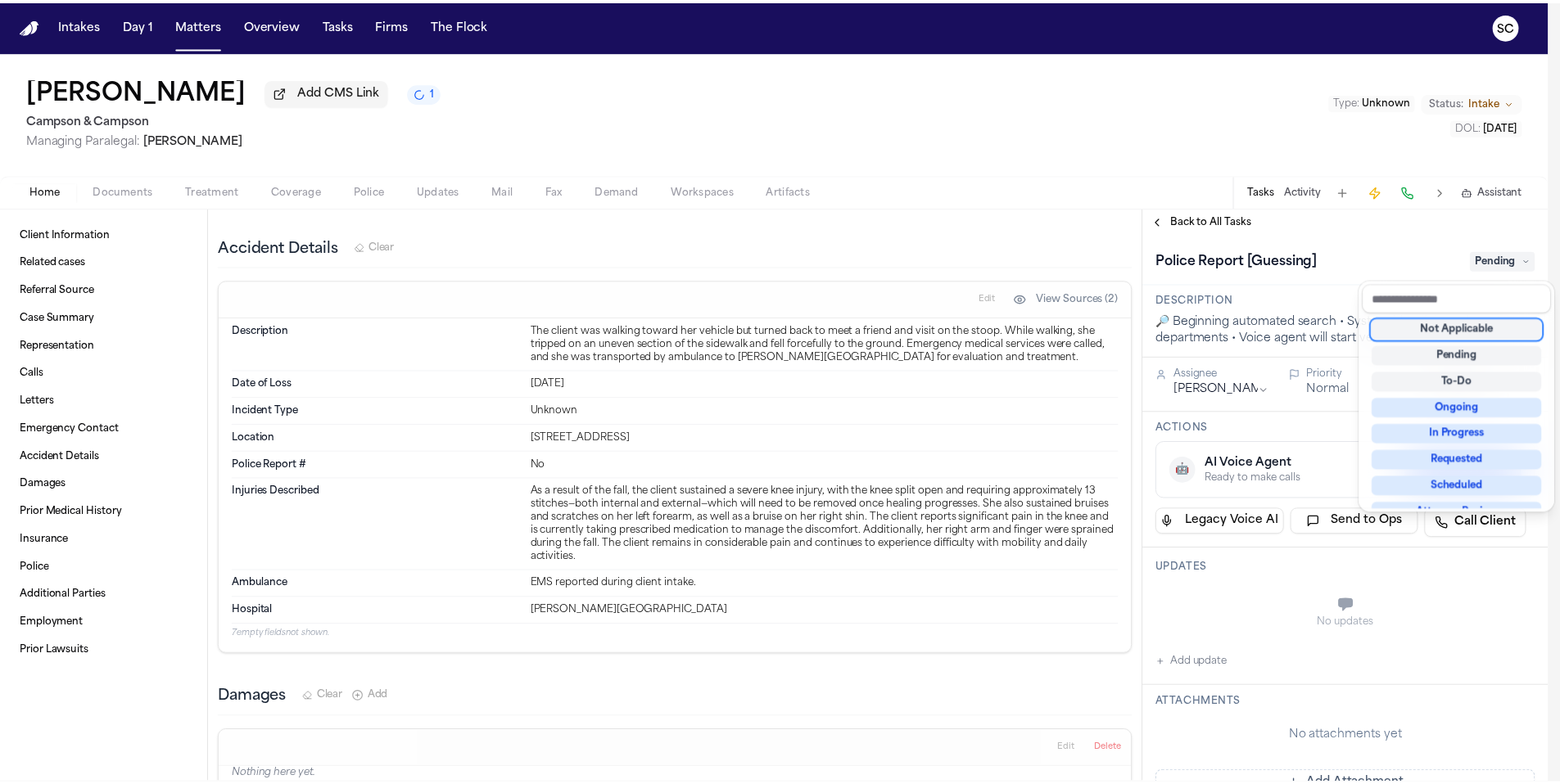
scroll to position [13, 0]
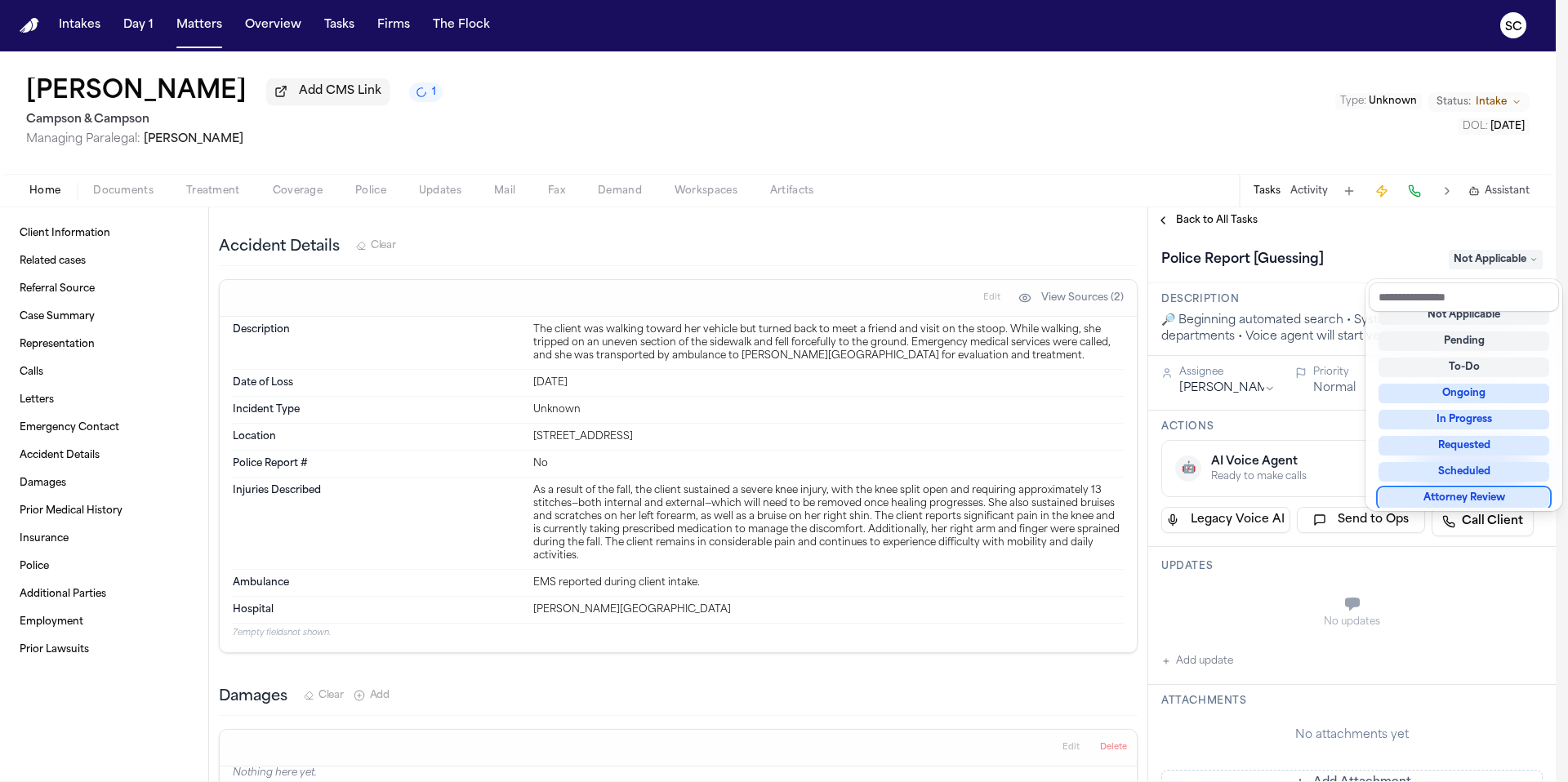
click at [1215, 594] on div "**********" at bounding box center [1353, 768] width 408 height 1069
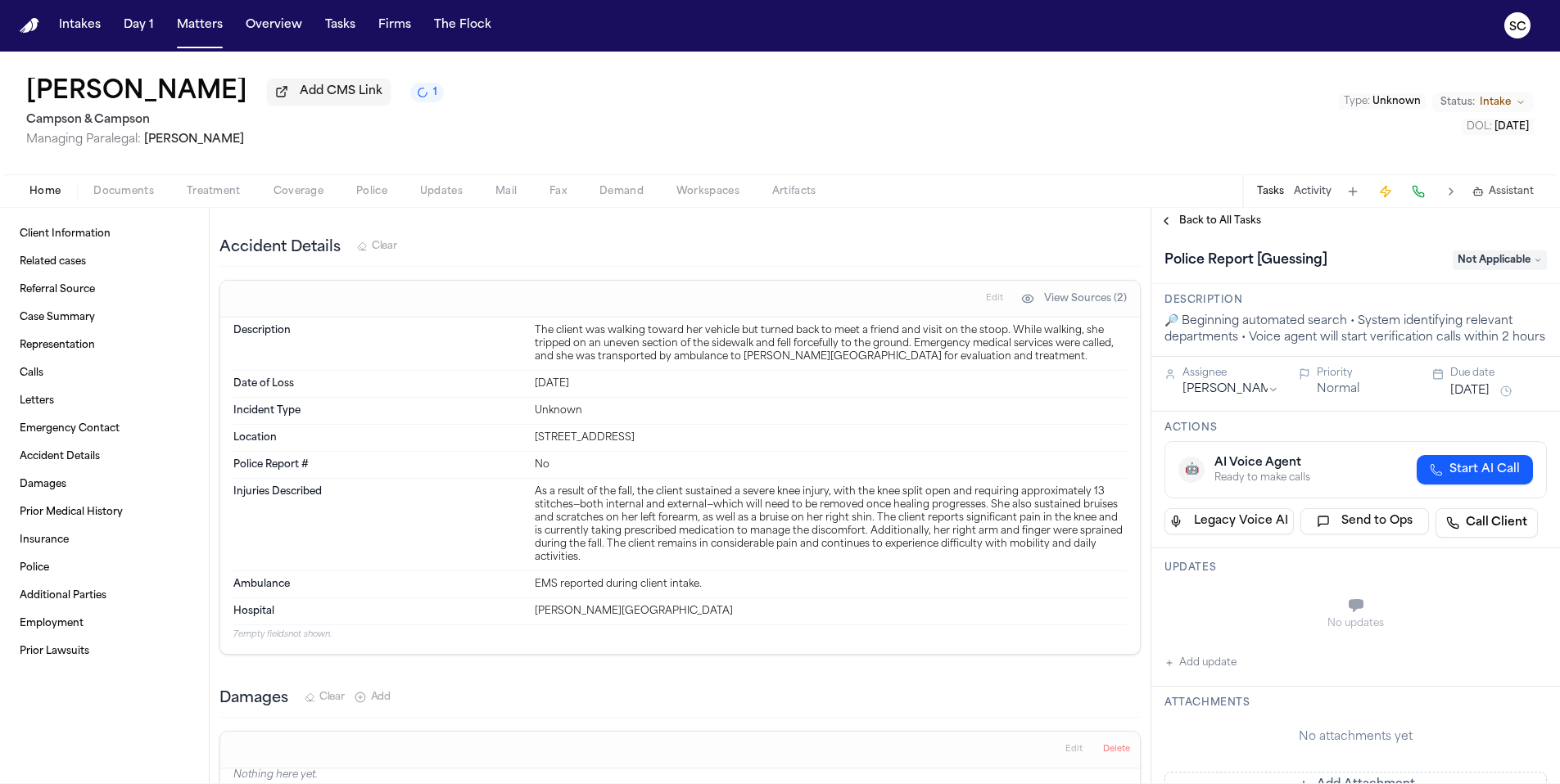
drag, startPoint x: 1226, startPoint y: 619, endPoint x: 1209, endPoint y: 644, distance: 30.2
click at [1226, 619] on div "No updates" at bounding box center [1356, 614] width 383 height 59
click at [1197, 673] on button "Add update" at bounding box center [1200, 663] width 72 height 20
click at [1209, 614] on textarea "Add your update" at bounding box center [1365, 607] width 350 height 33
type textarea "**********"
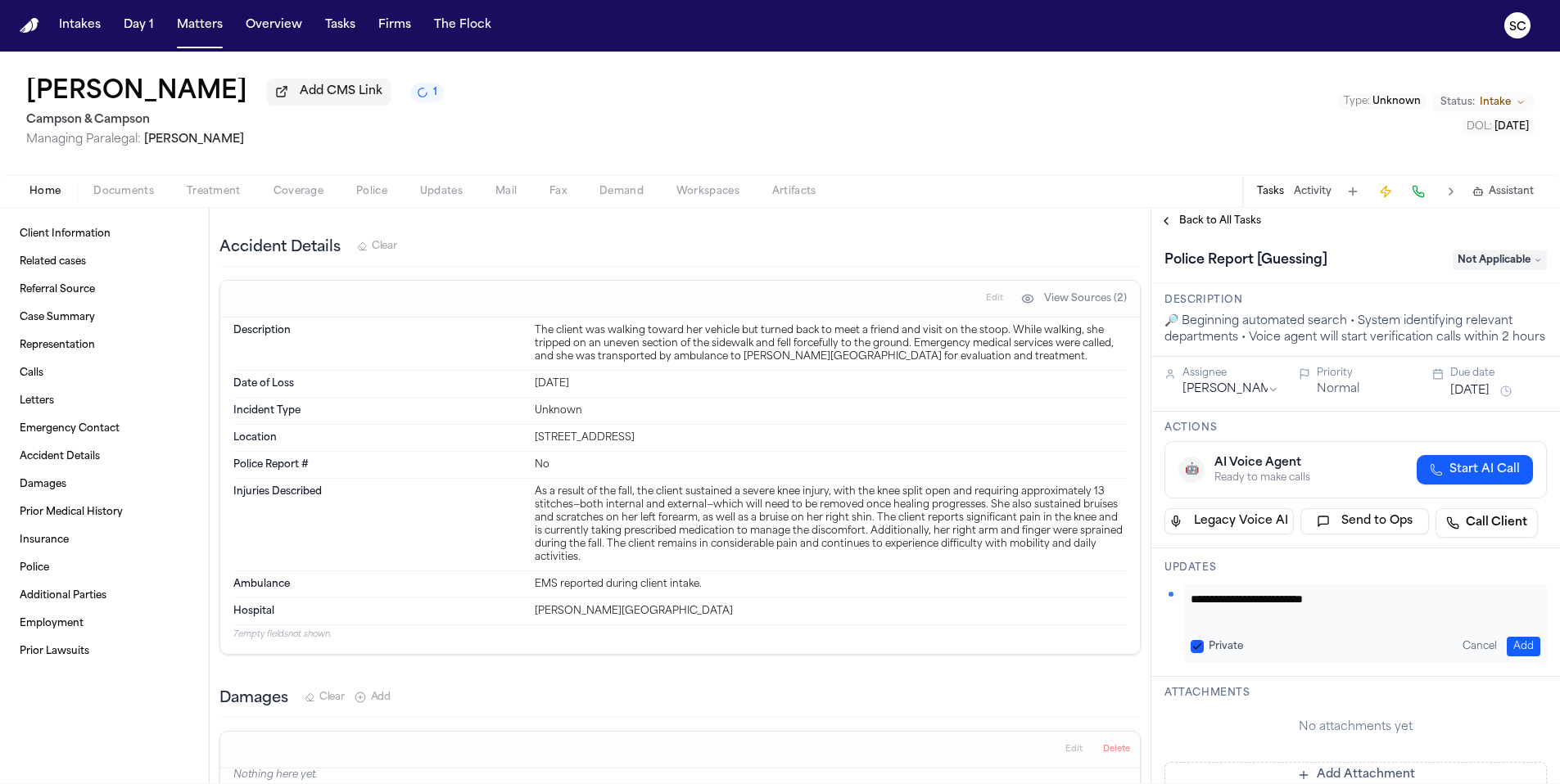
click at [1520, 657] on button "Add" at bounding box center [1523, 647] width 34 height 20
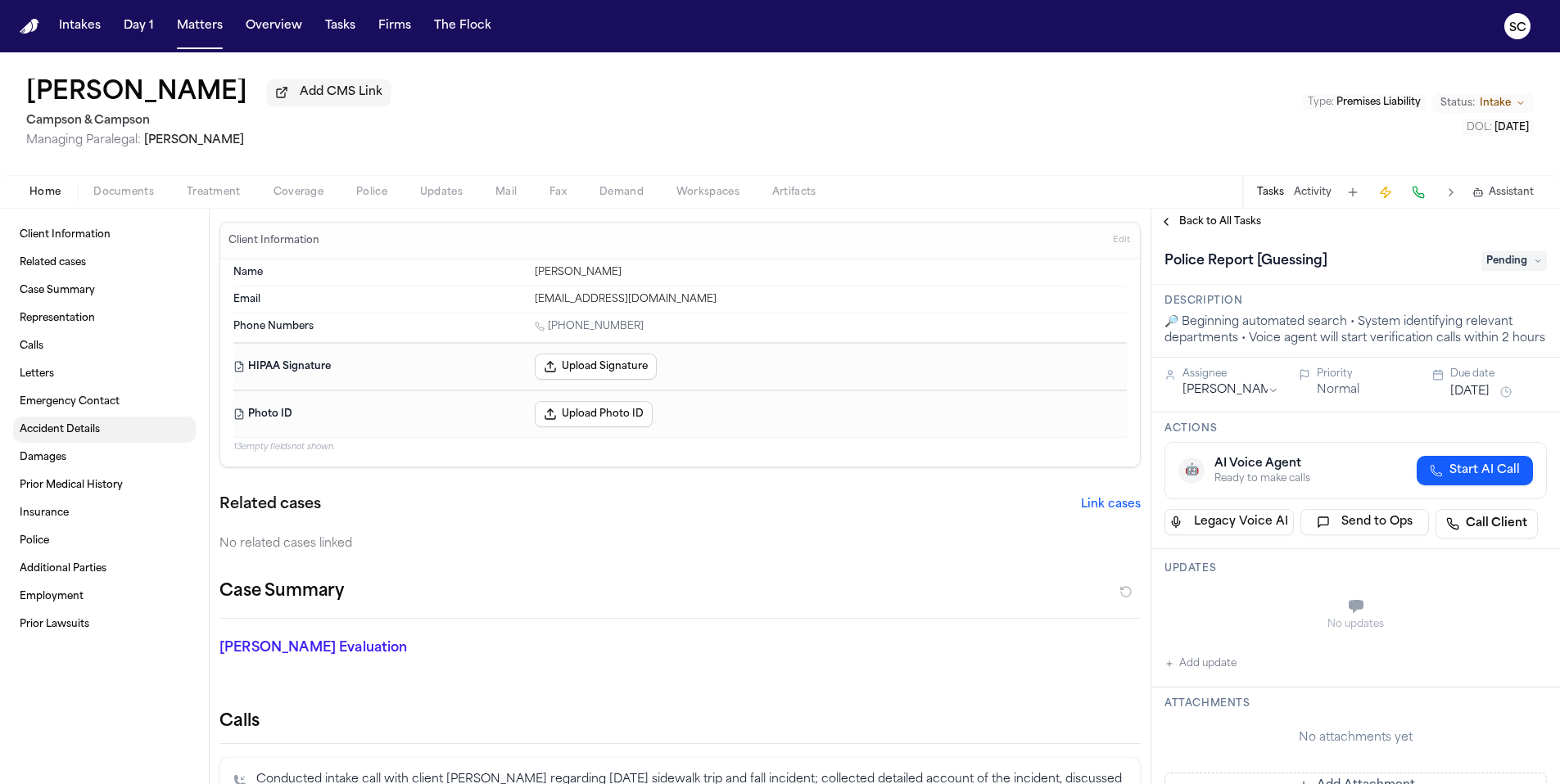
click at [46, 436] on span "Accident Details" at bounding box center [60, 430] width 80 height 13
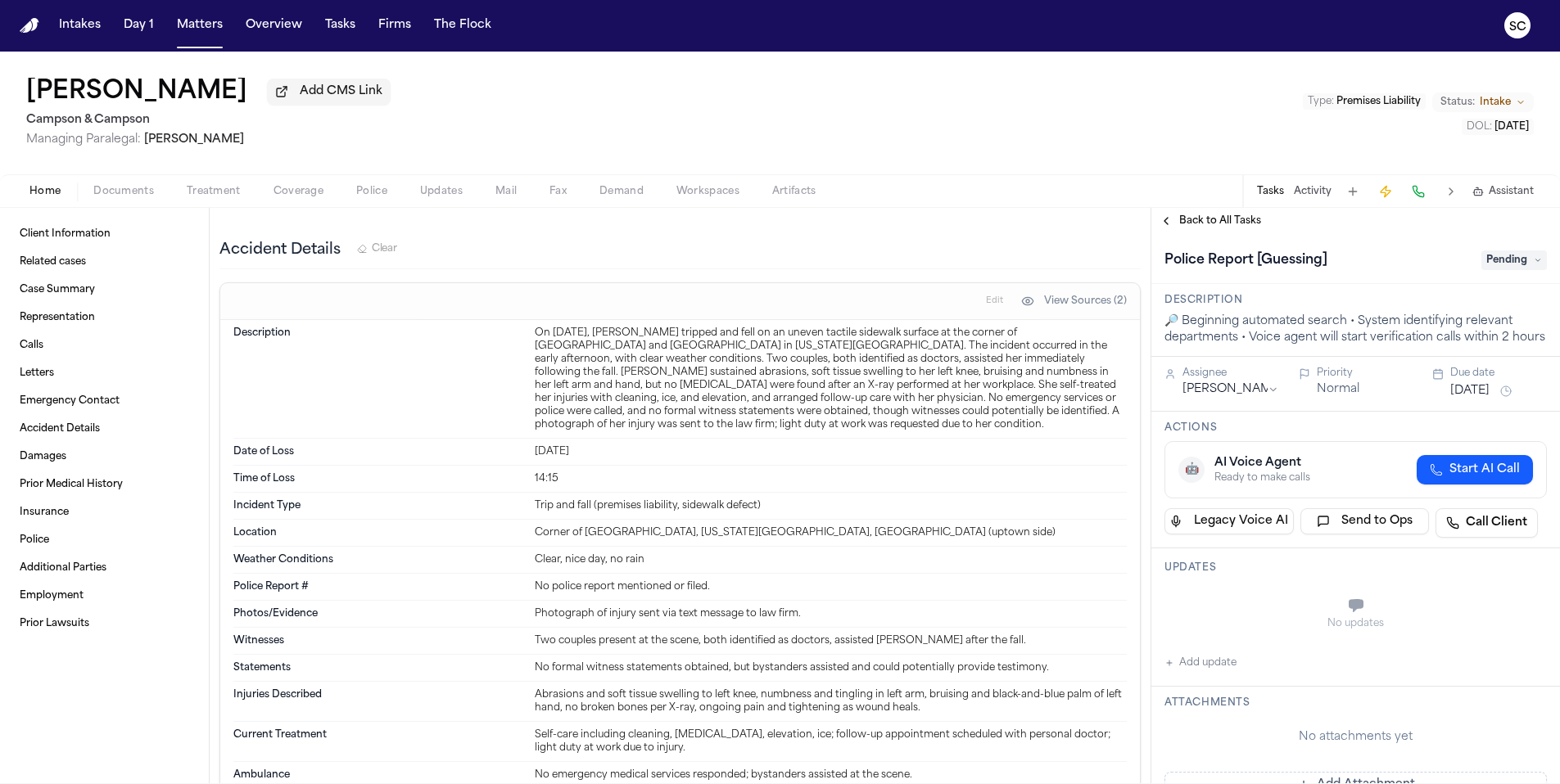
scroll to position [996, 0]
click at [1500, 264] on span "Pending" at bounding box center [1514, 260] width 66 height 20
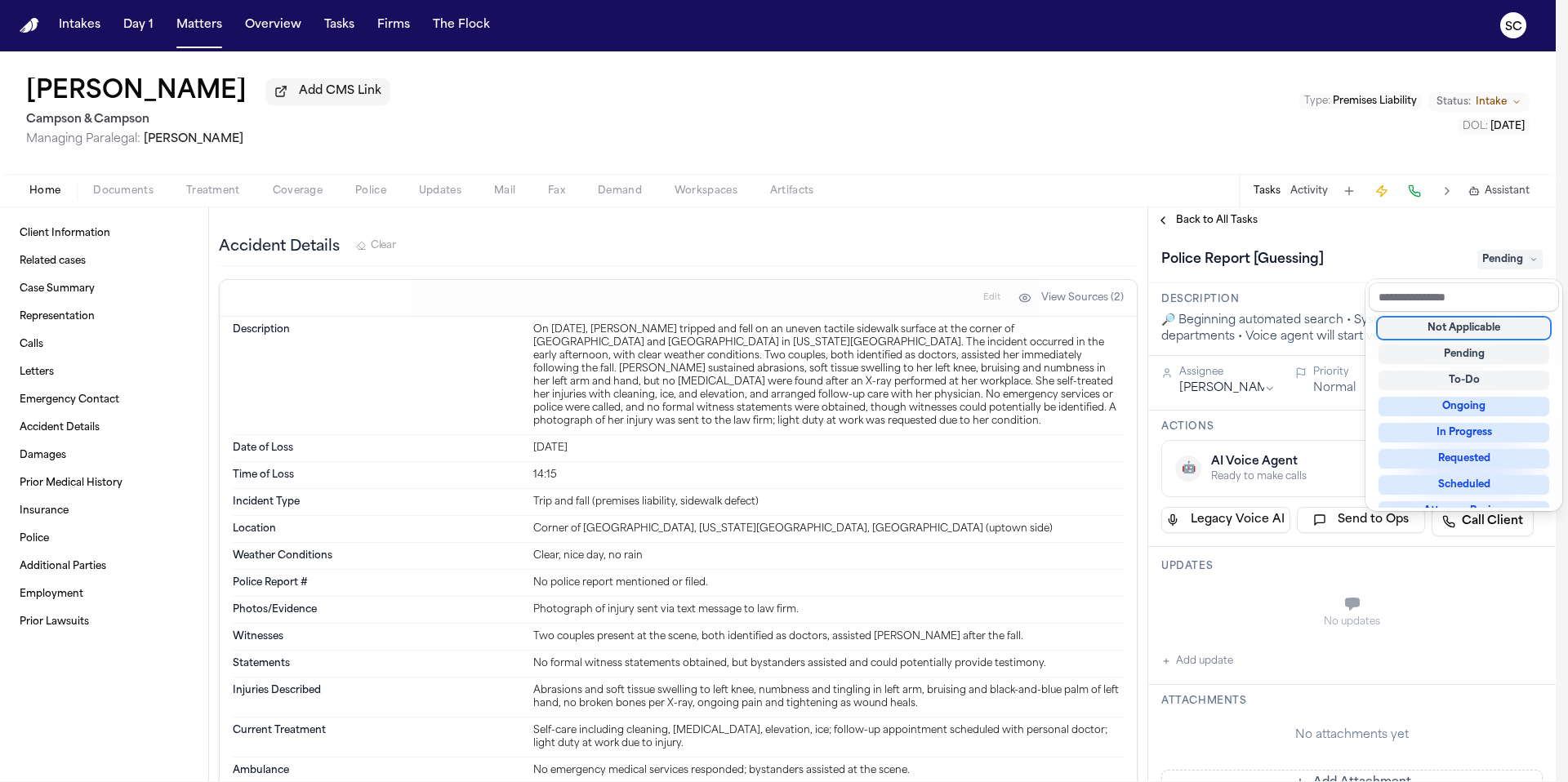
click at [1457, 331] on div "Not Applicable" at bounding box center [1464, 328] width 170 height 20
click at [1198, 685] on div "**********" at bounding box center [1353, 768] width 408 height 1069
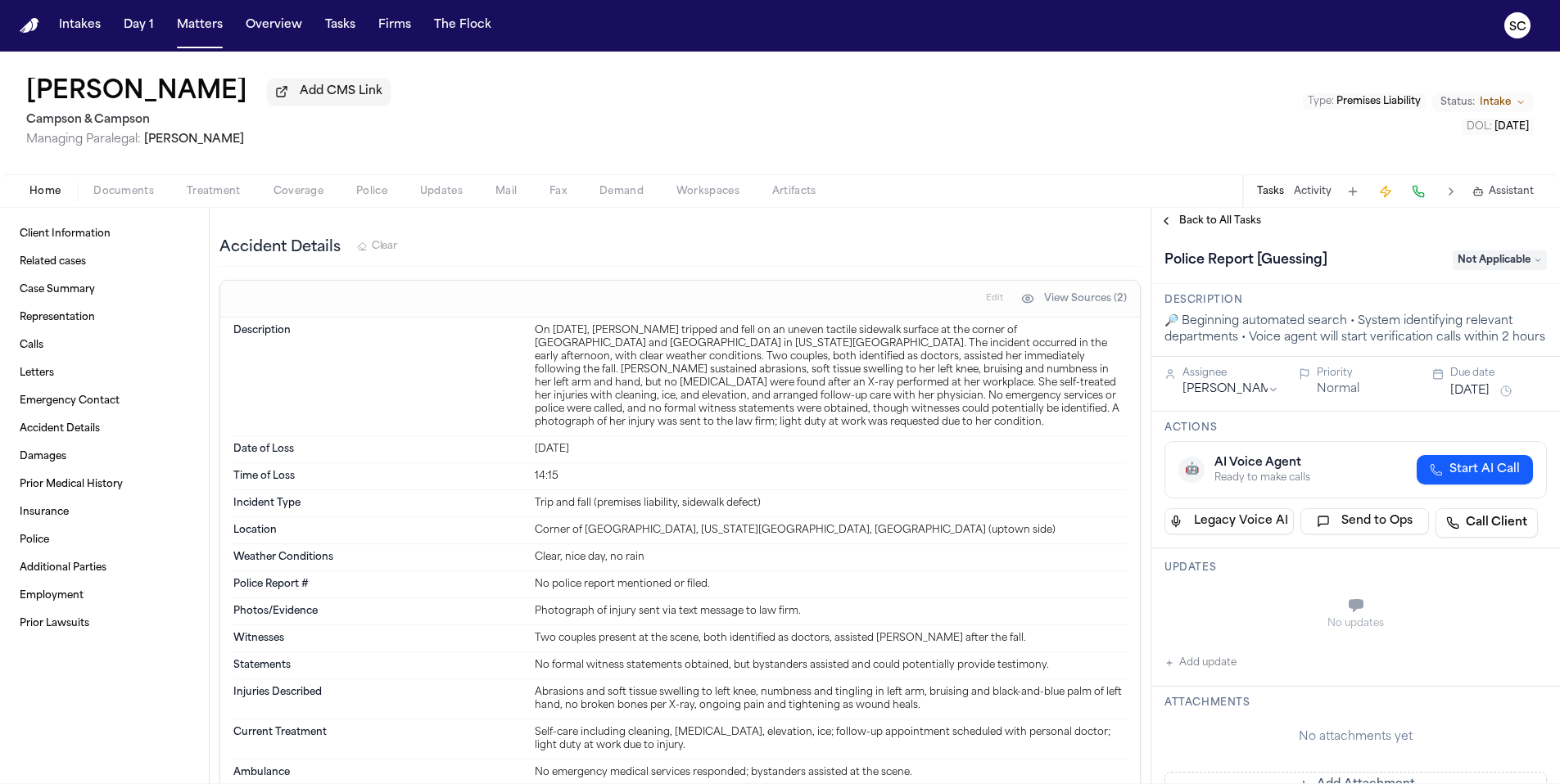
click at [1209, 673] on button "Add update" at bounding box center [1200, 663] width 72 height 20
click at [1223, 623] on textarea "Add your update" at bounding box center [1365, 607] width 350 height 33
type textarea "**********"
click at [1507, 657] on button "Add" at bounding box center [1523, 647] width 34 height 20
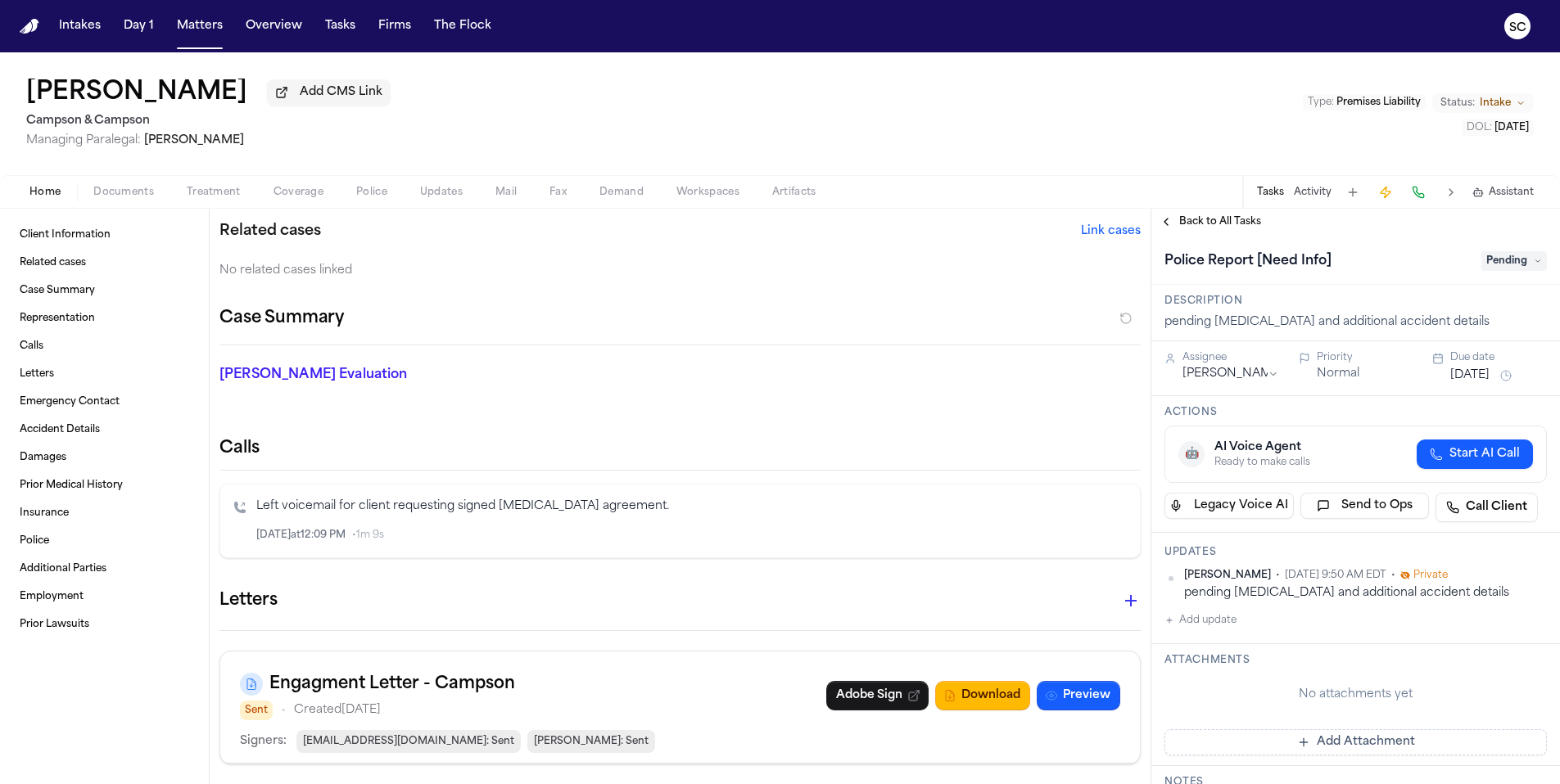
scroll to position [359, 0]
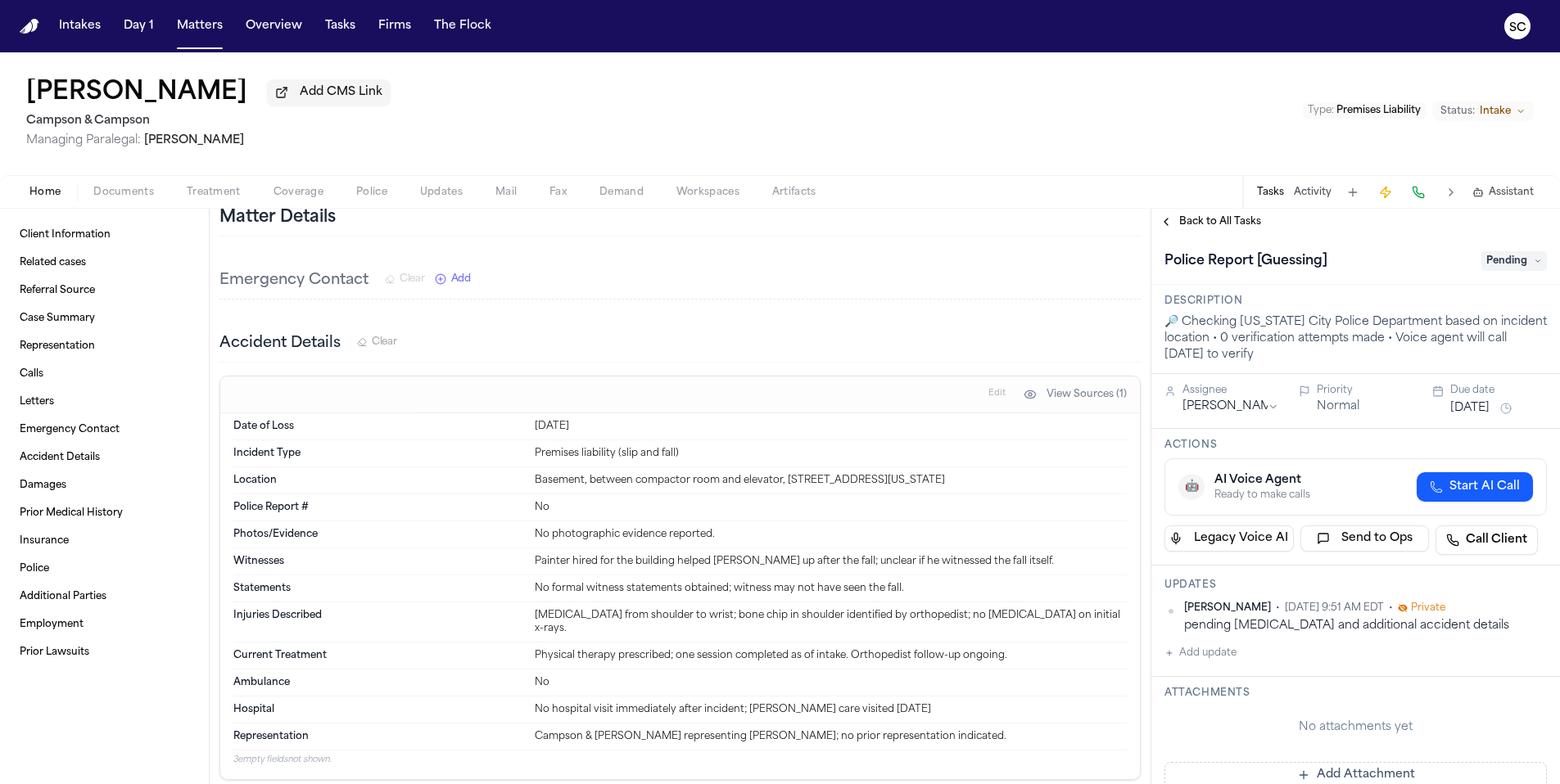
scroll to position [947, 0]
click at [148, 199] on span "Documents" at bounding box center [124, 192] width 61 height 13
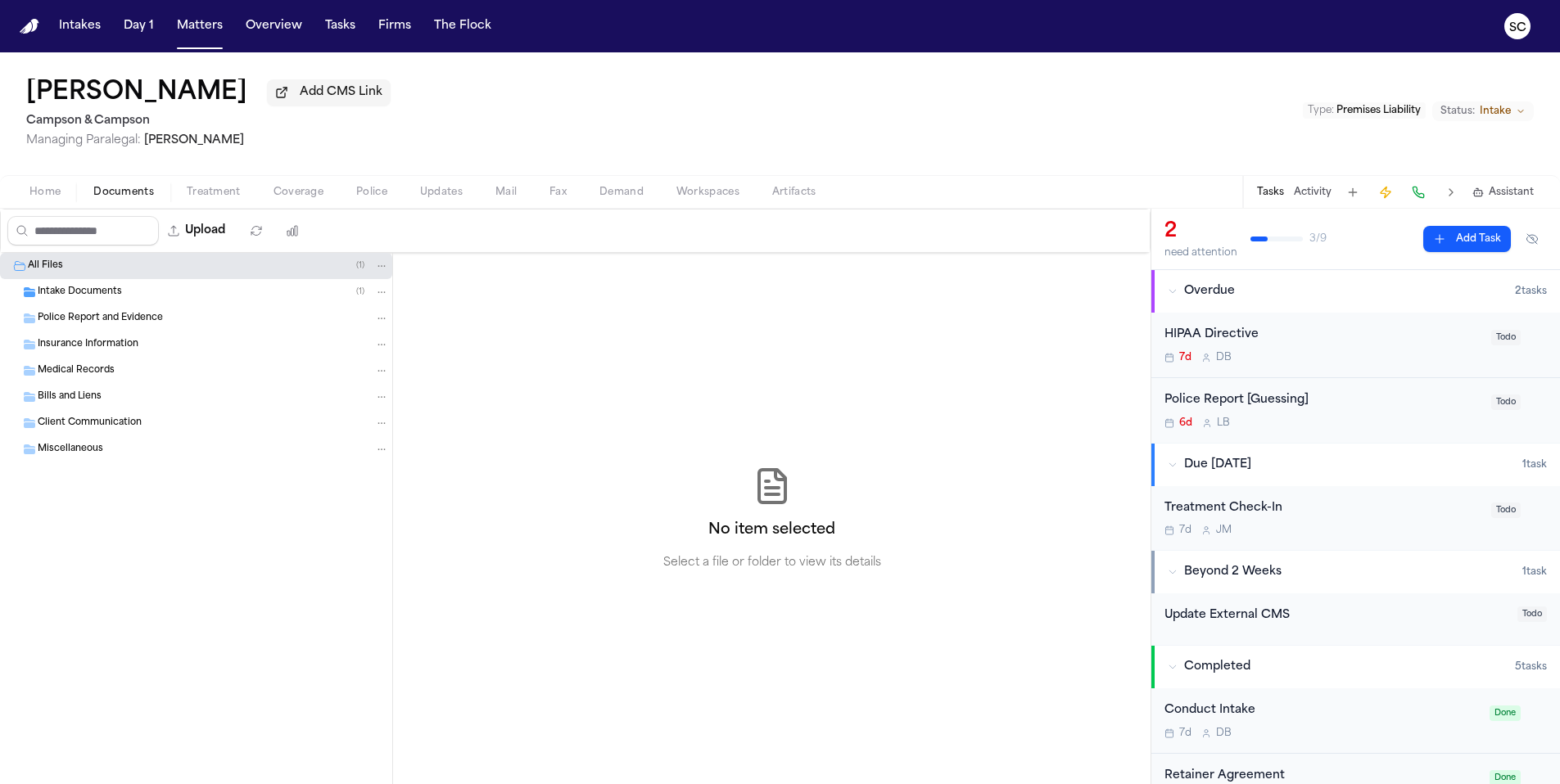
click at [149, 300] on div "Intake Documents ( 1 )" at bounding box center [213, 292] width 351 height 15
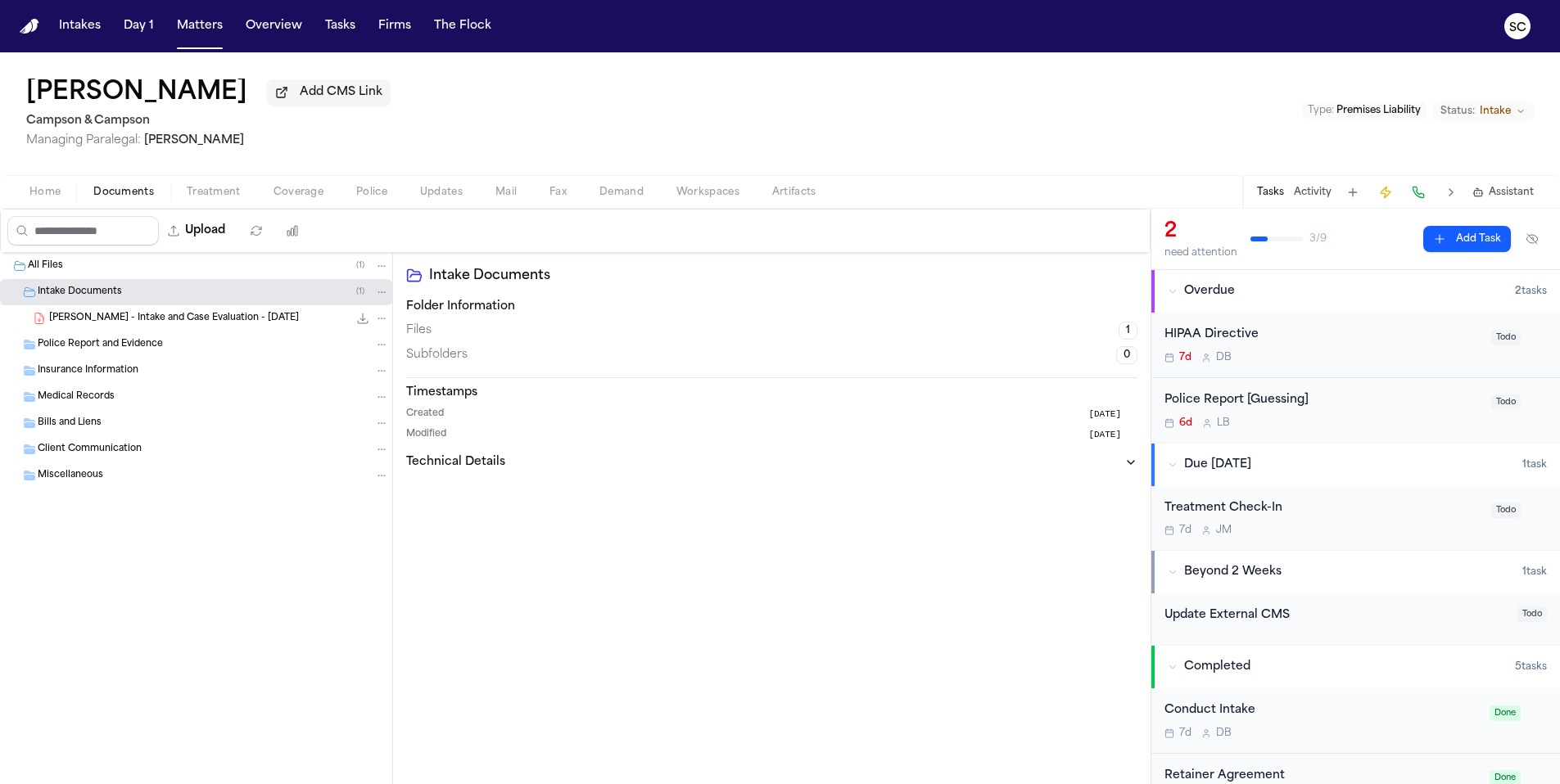
click at [242, 327] on div "A. Malkin - Intake and Case Evaluation - 10.8.25 218.3 KB • PDF" at bounding box center [219, 319] width 340 height 16
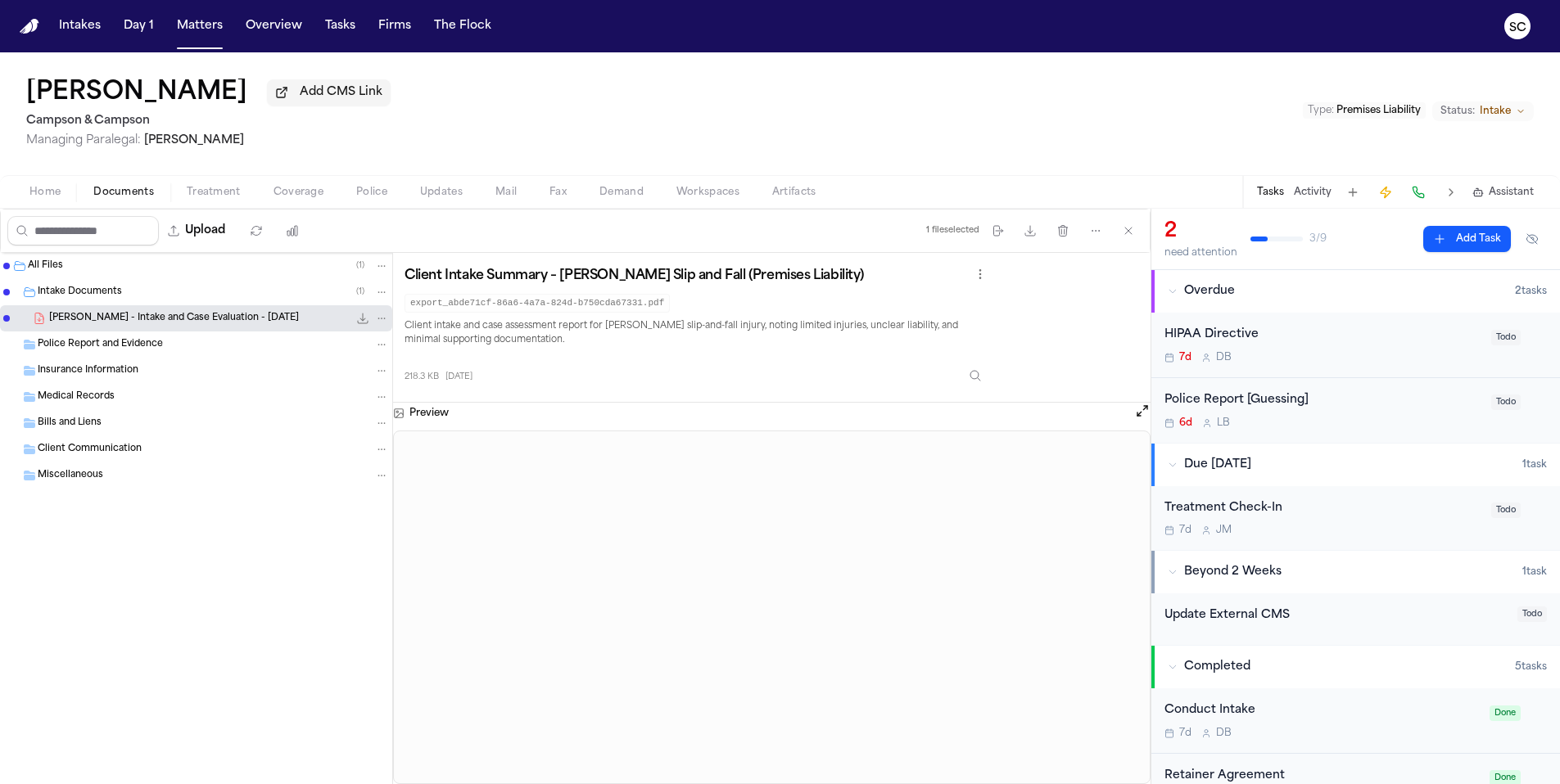
click at [1347, 420] on div "6d L B" at bounding box center [1323, 424] width 317 height 13
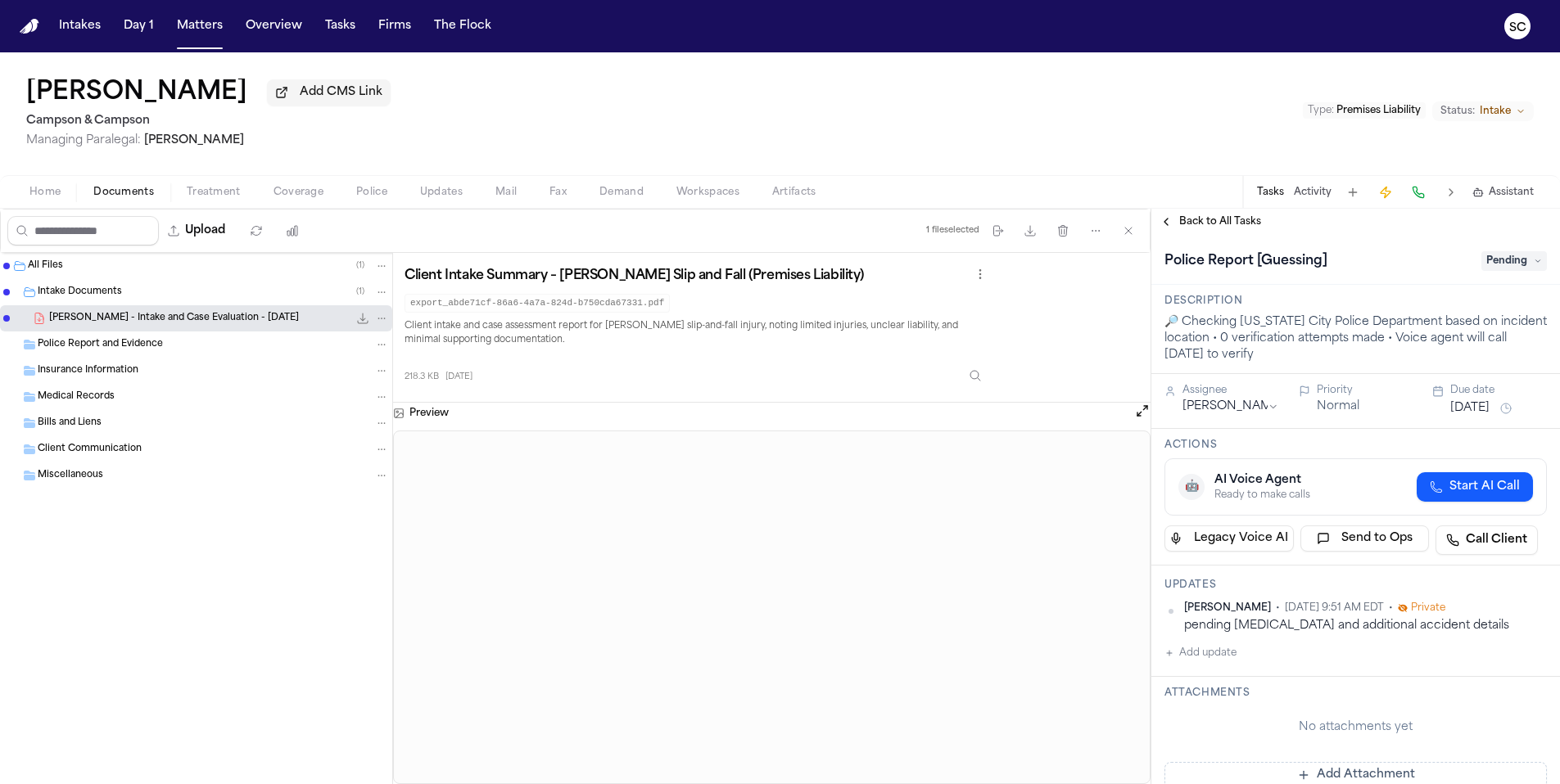
click at [1493, 268] on span "Pending" at bounding box center [1514, 261] width 66 height 20
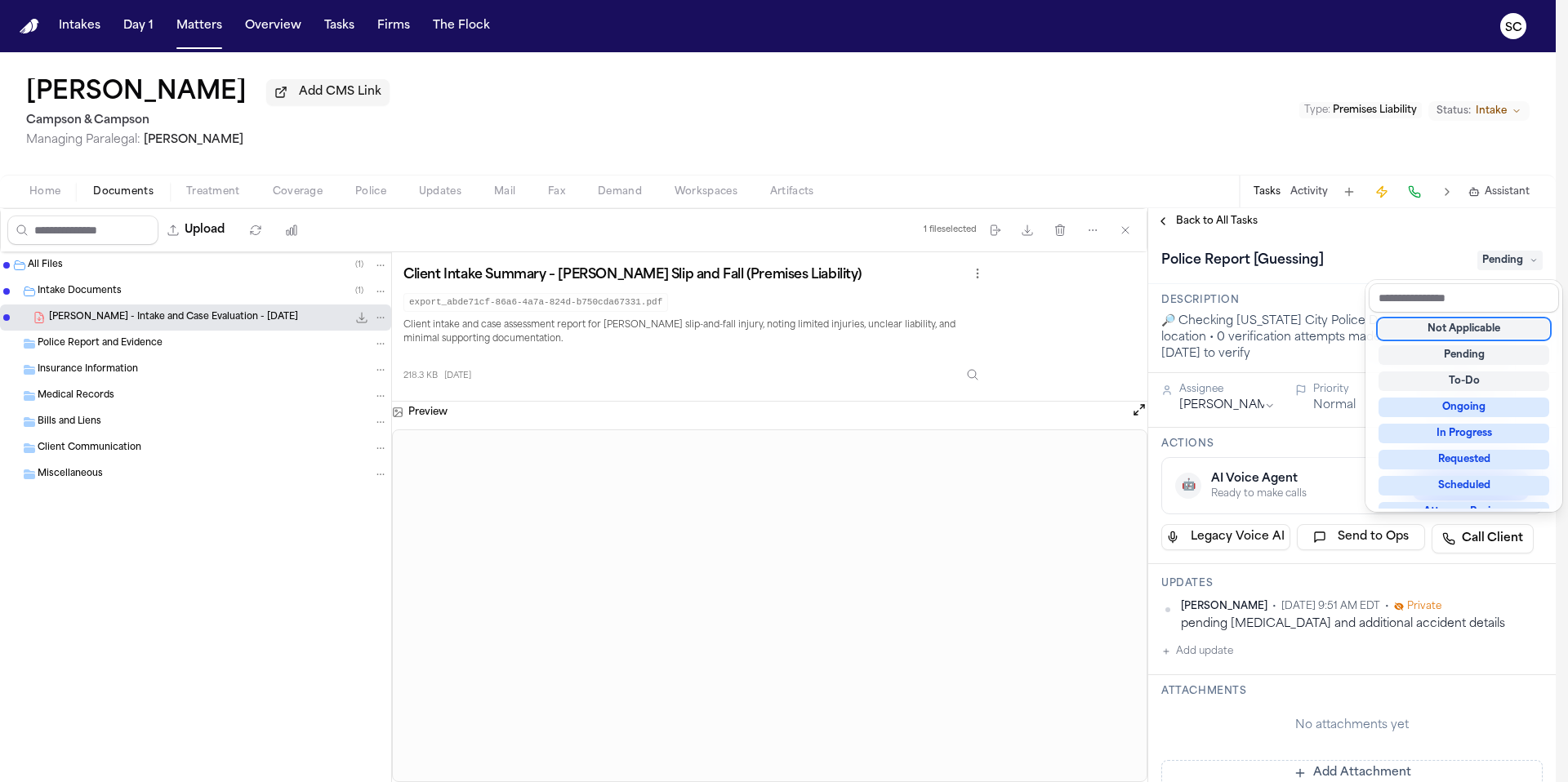
click at [1475, 328] on div "Not Applicable" at bounding box center [1464, 329] width 170 height 20
click at [1471, 333] on div "Not Applicable" at bounding box center [1464, 329] width 170 height 20
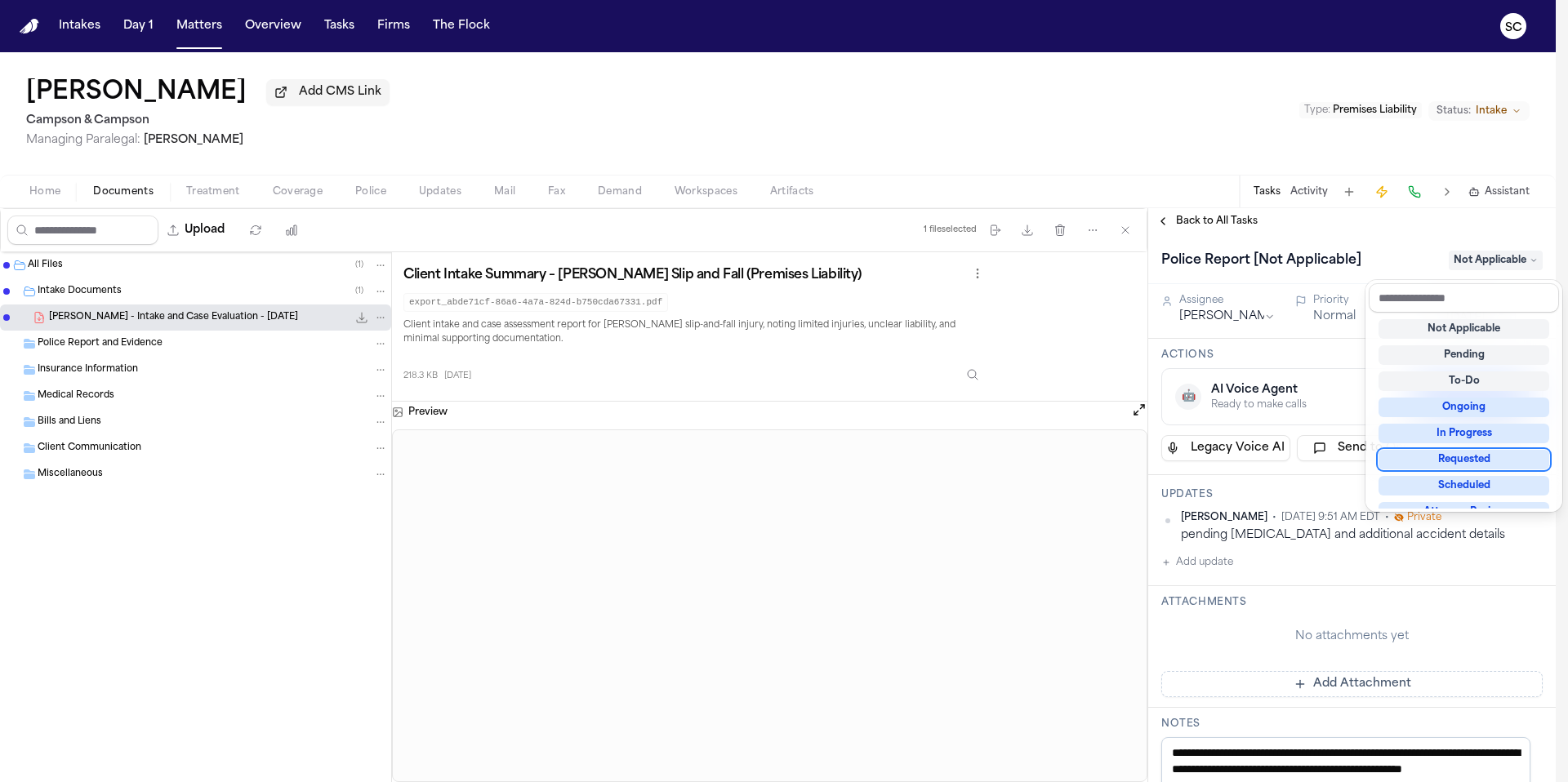
click at [1211, 564] on div "**********" at bounding box center [1353, 719] width 408 height 970
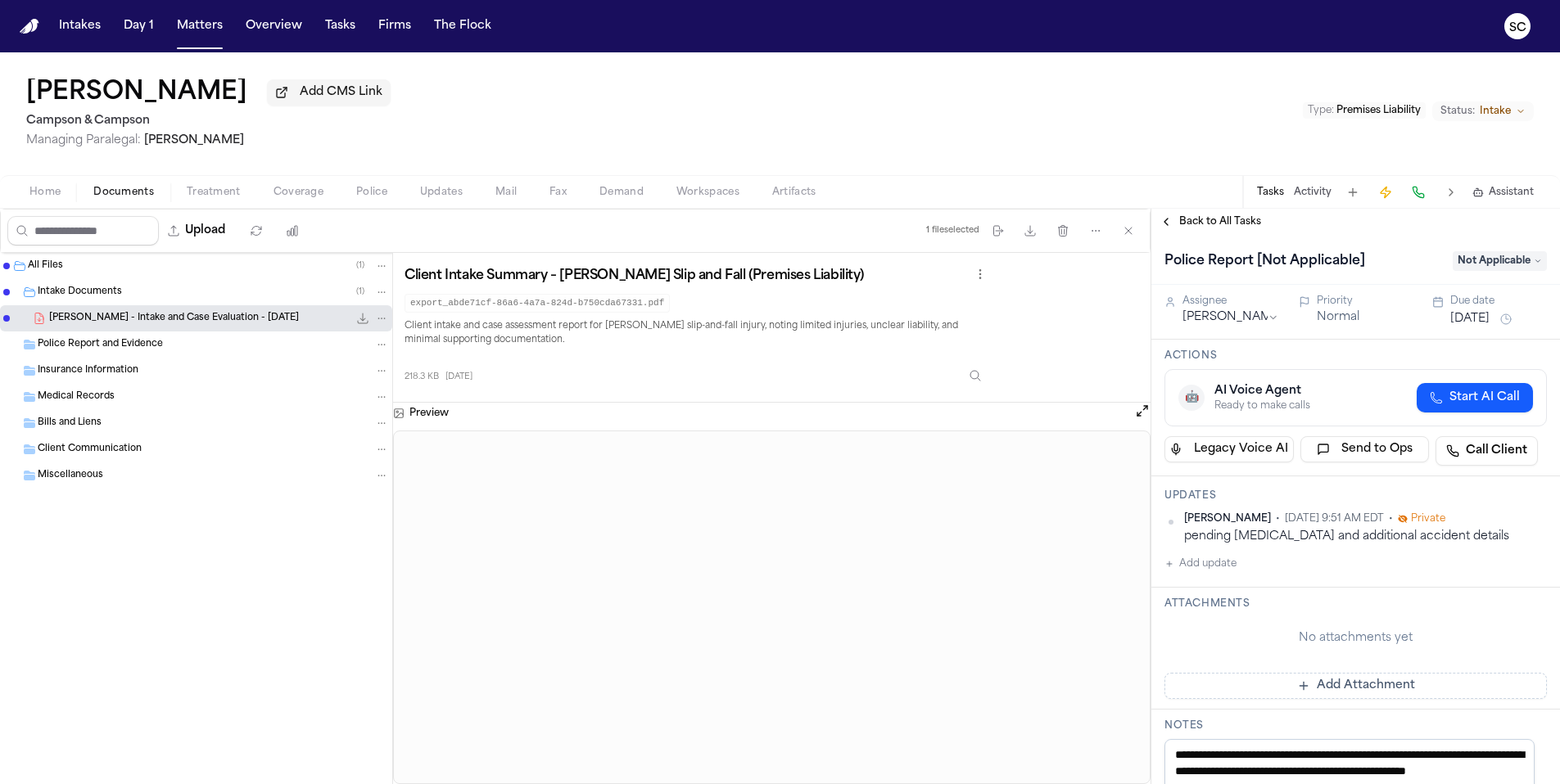
click at [1223, 571] on button "Add update" at bounding box center [1200, 564] width 72 height 20
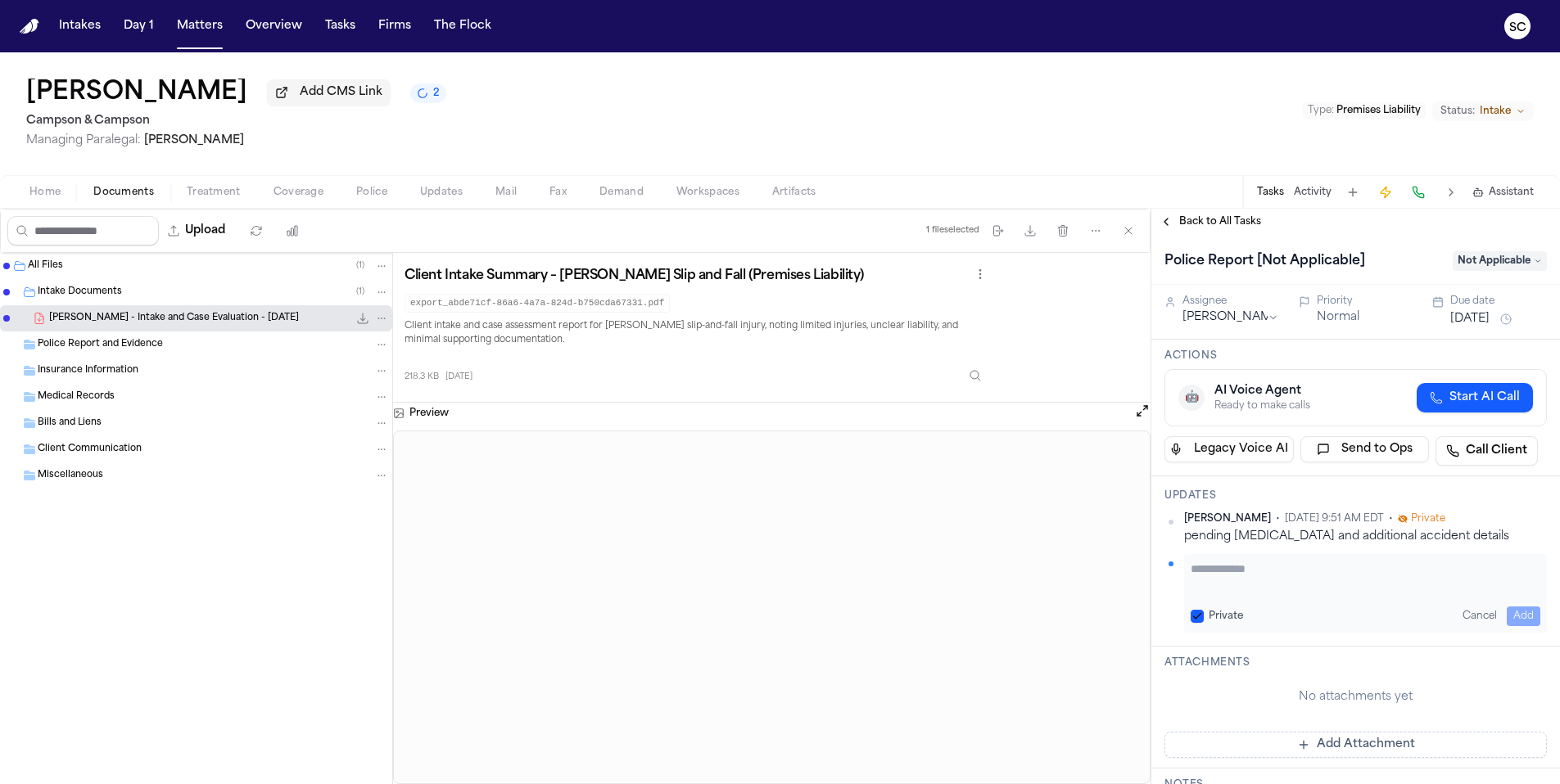
click at [1252, 575] on textarea "Add your update" at bounding box center [1365, 577] width 350 height 33
drag, startPoint x: 1500, startPoint y: 576, endPoint x: 1186, endPoint y: 571, distance: 314.0
click at [1186, 571] on div "**********" at bounding box center [1365, 594] width 363 height 79
type textarea "**********"
click at [1520, 620] on button "Add" at bounding box center [1523, 617] width 34 height 20
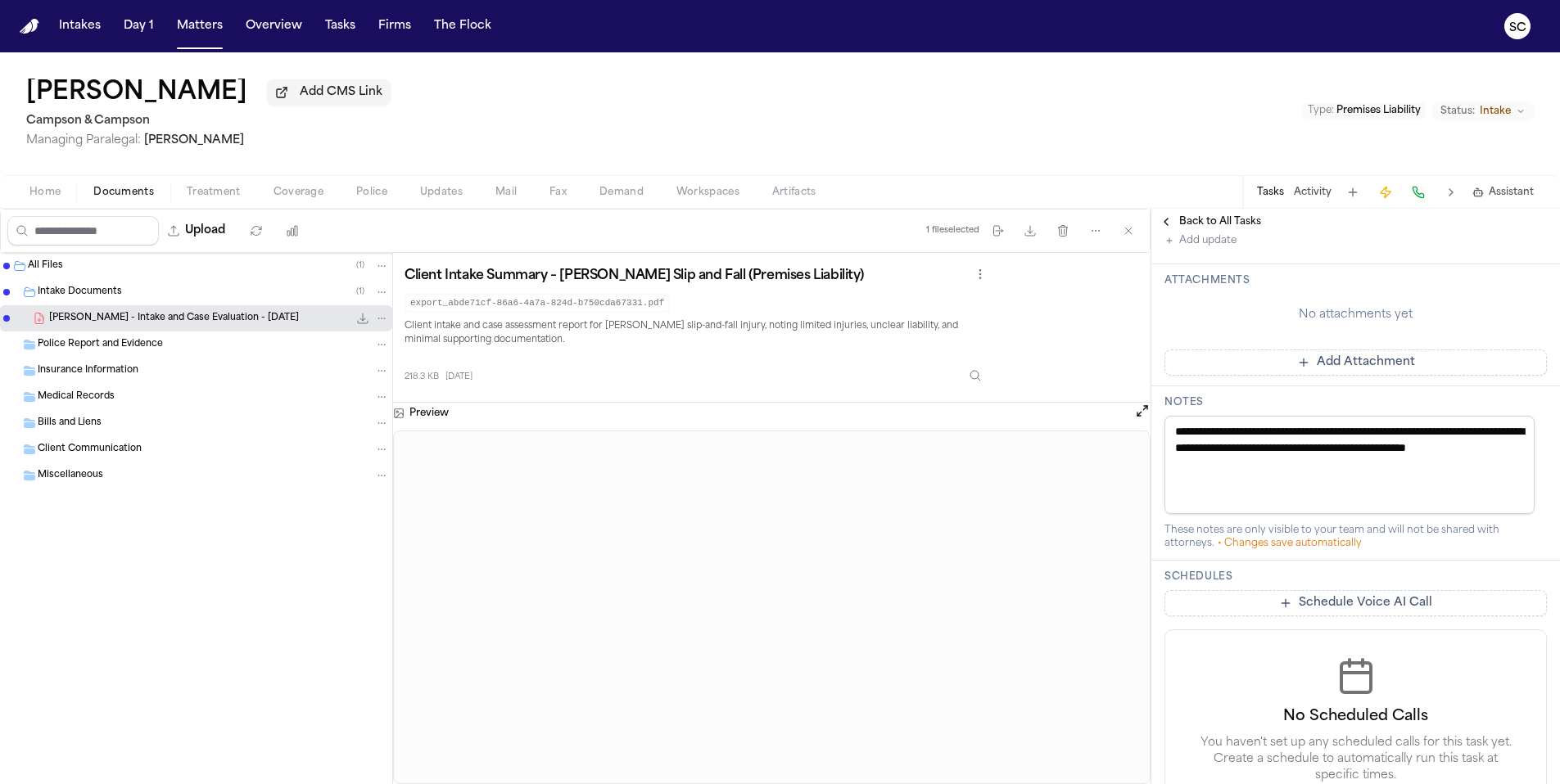
scroll to position [469, 0]
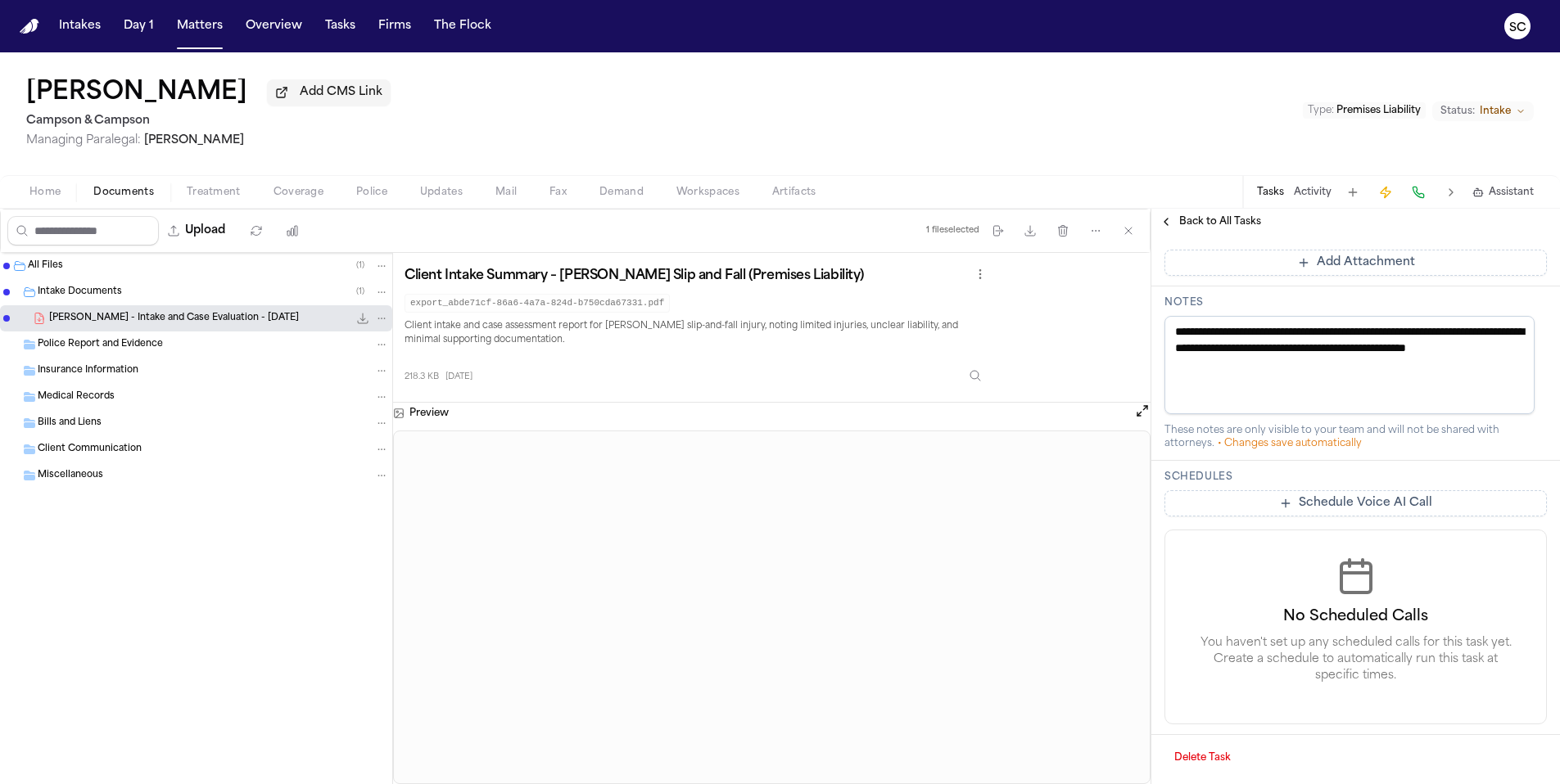
click at [1209, 348] on textarea "**********" at bounding box center [1349, 365] width 370 height 99
paste textarea
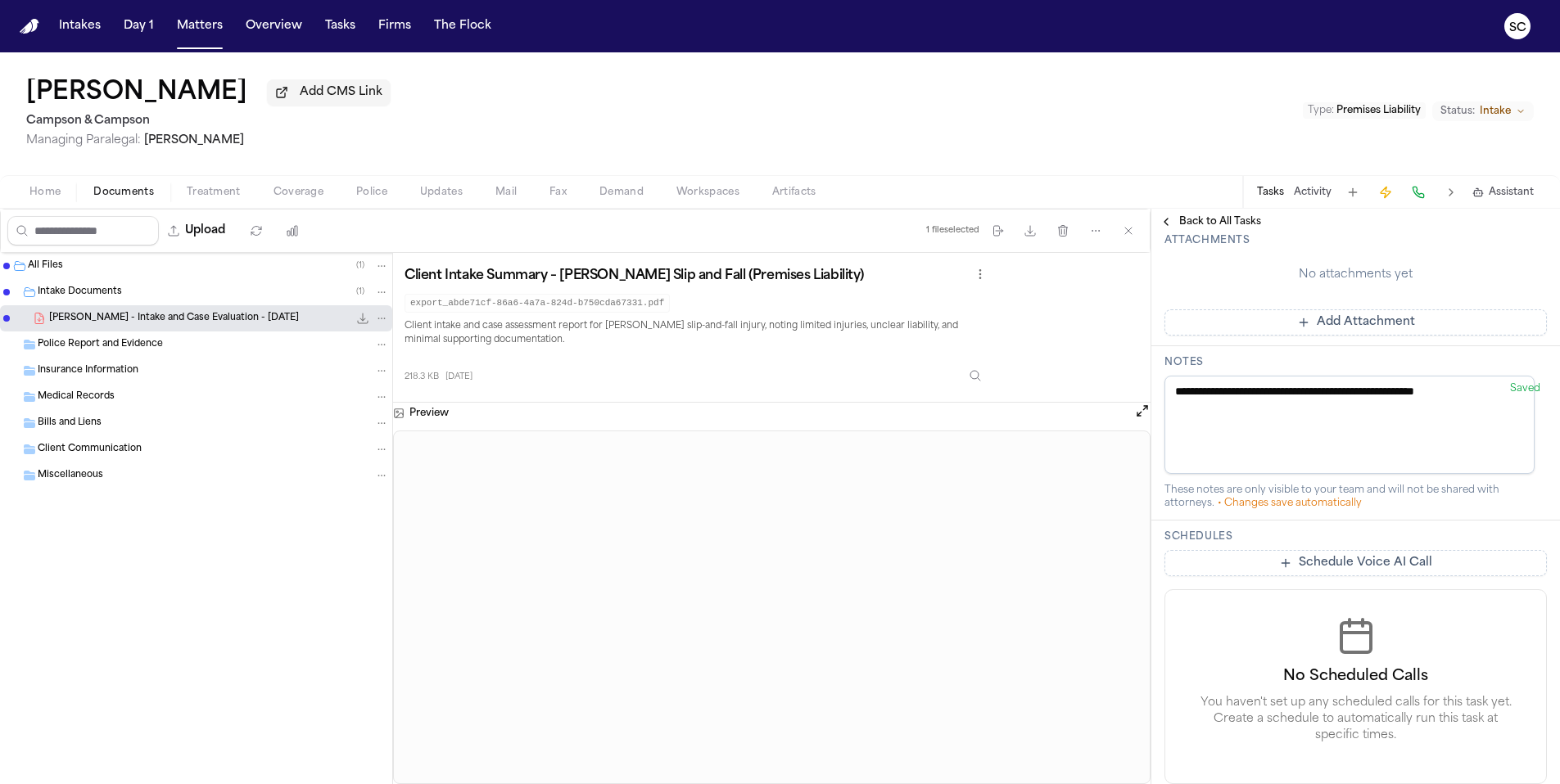
scroll to position [532, 0]
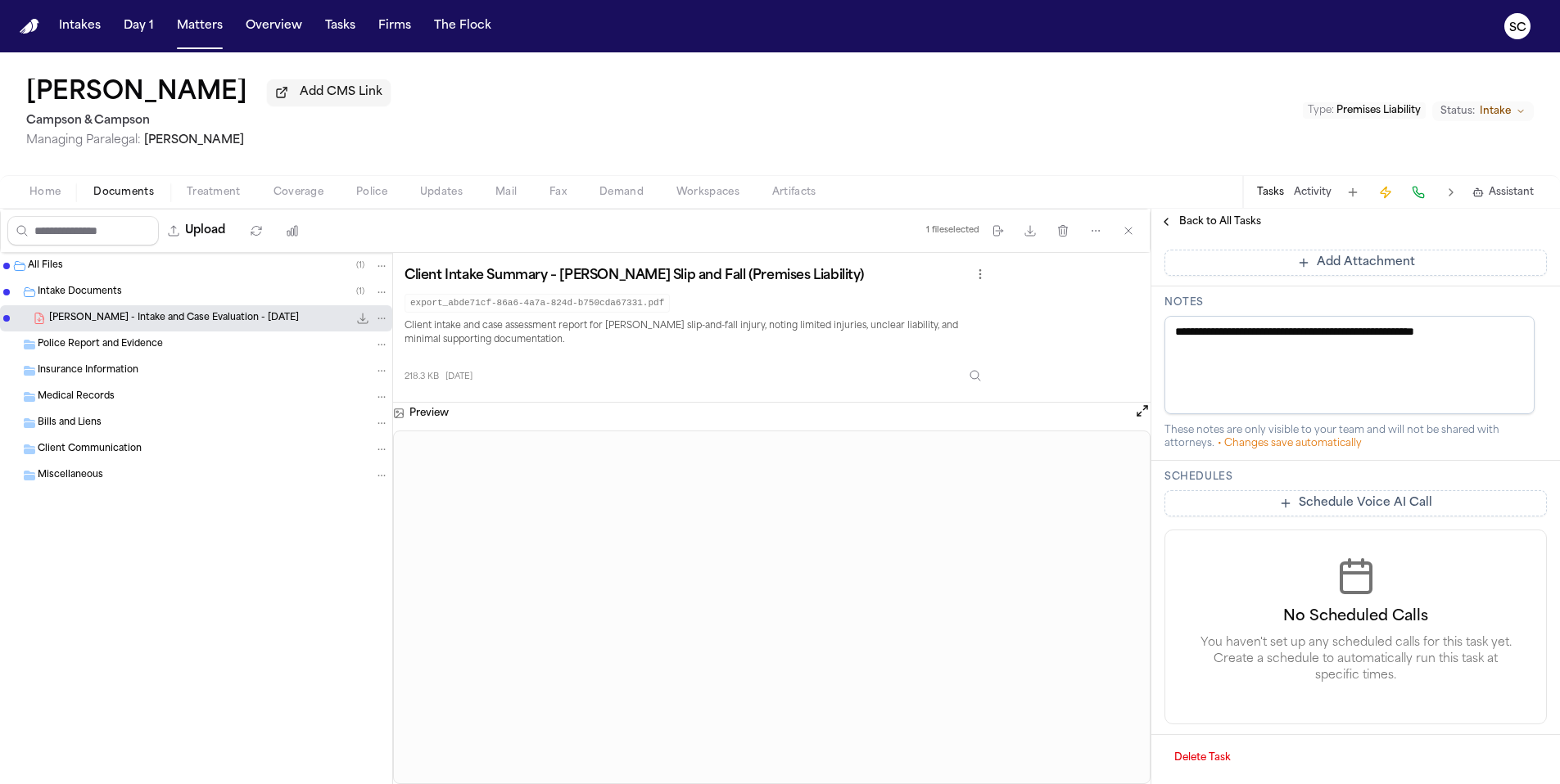
type textarea "**********"
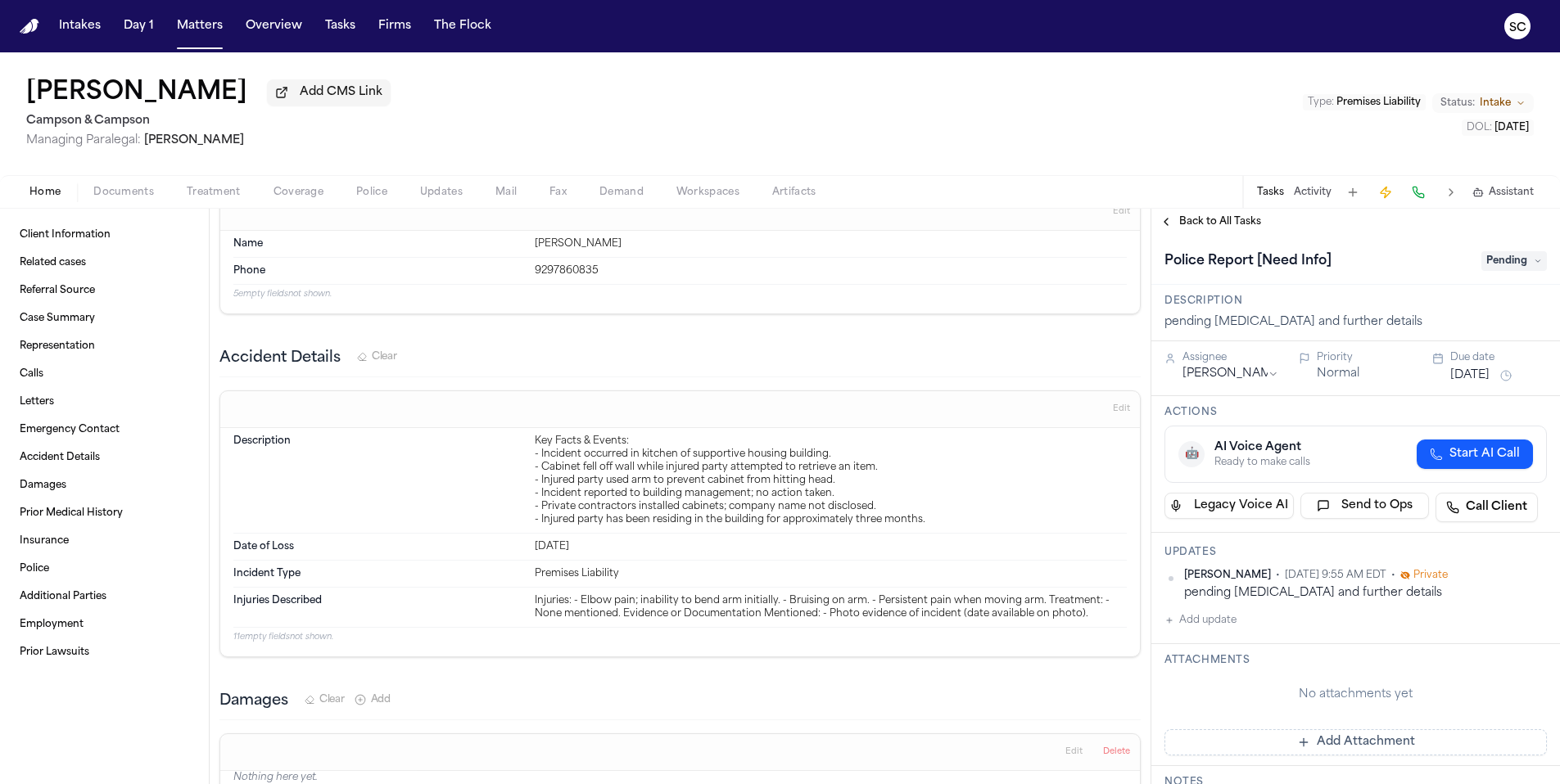
scroll to position [1162, 0]
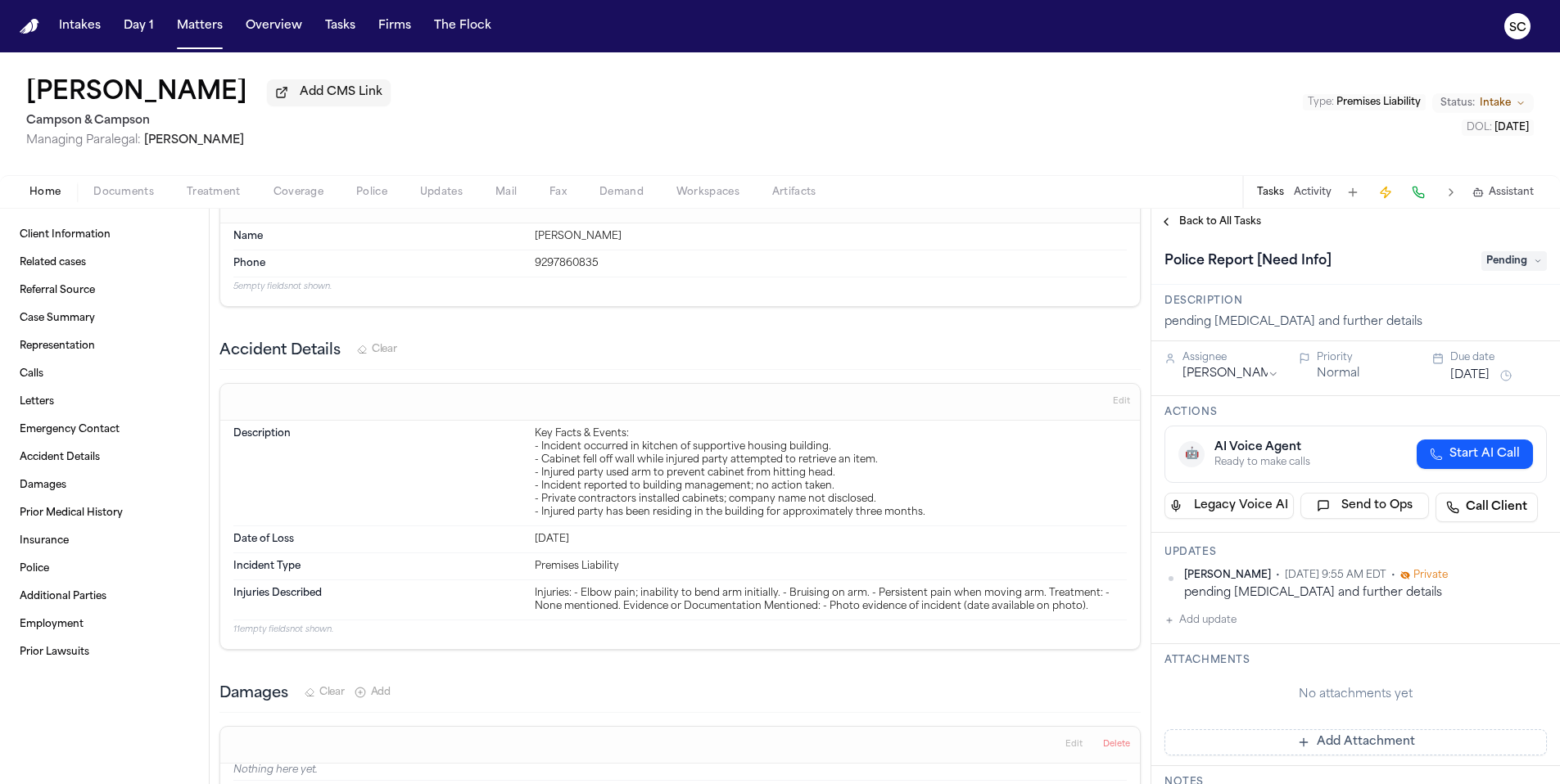
click at [1223, 627] on button "Add update" at bounding box center [1200, 621] width 72 height 20
click at [1260, 635] on textarea "Add your update" at bounding box center [1365, 634] width 350 height 33
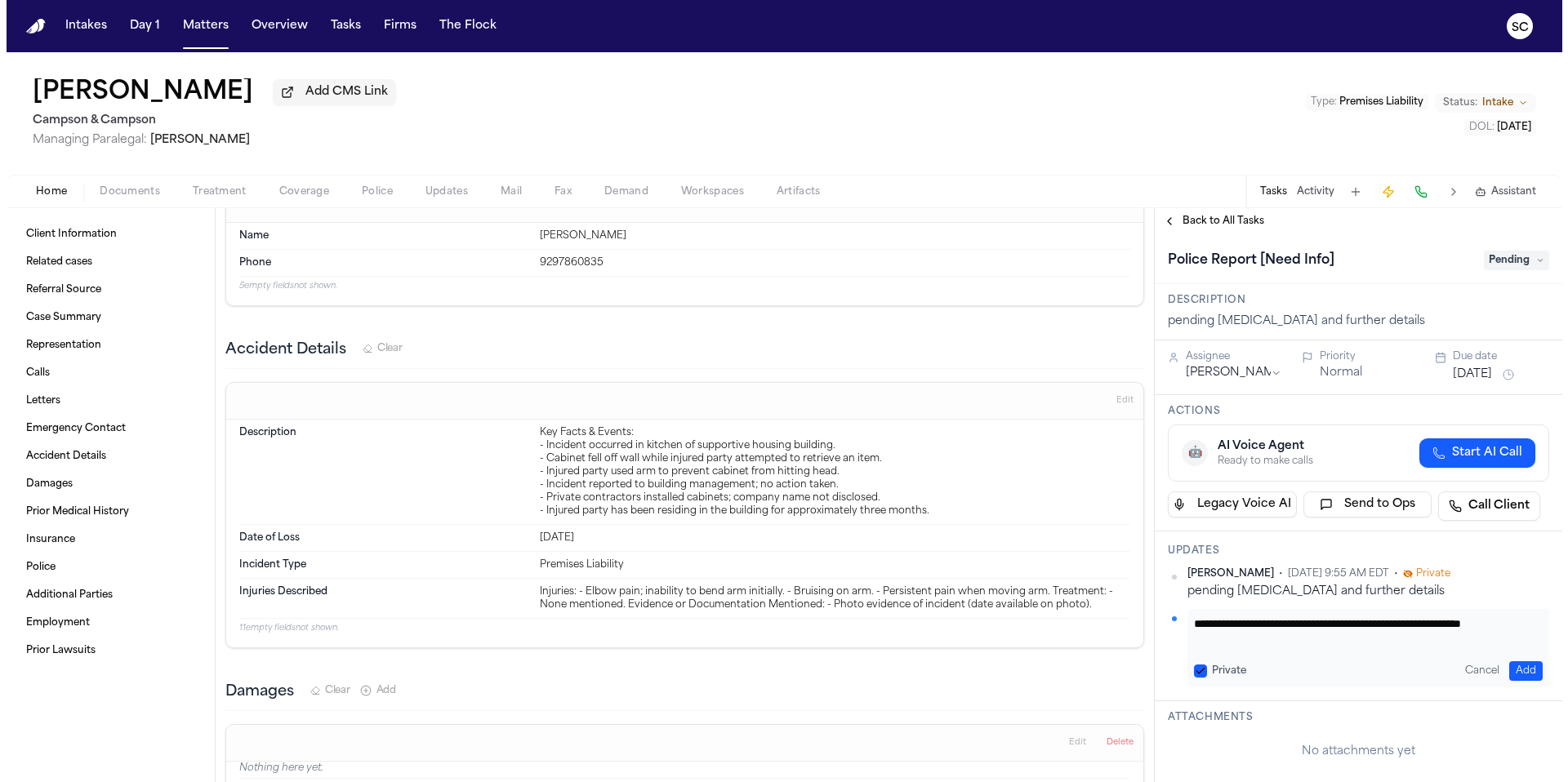
scroll to position [0, 0]
drag, startPoint x: 1237, startPoint y: 647, endPoint x: 1189, endPoint y: 626, distance: 52.4
click at [1189, 626] on textarea "**********" at bounding box center [1356, 632] width 337 height 33
type textarea "**********"
click at [1505, 669] on button "Add" at bounding box center [1520, 671] width 34 height 20
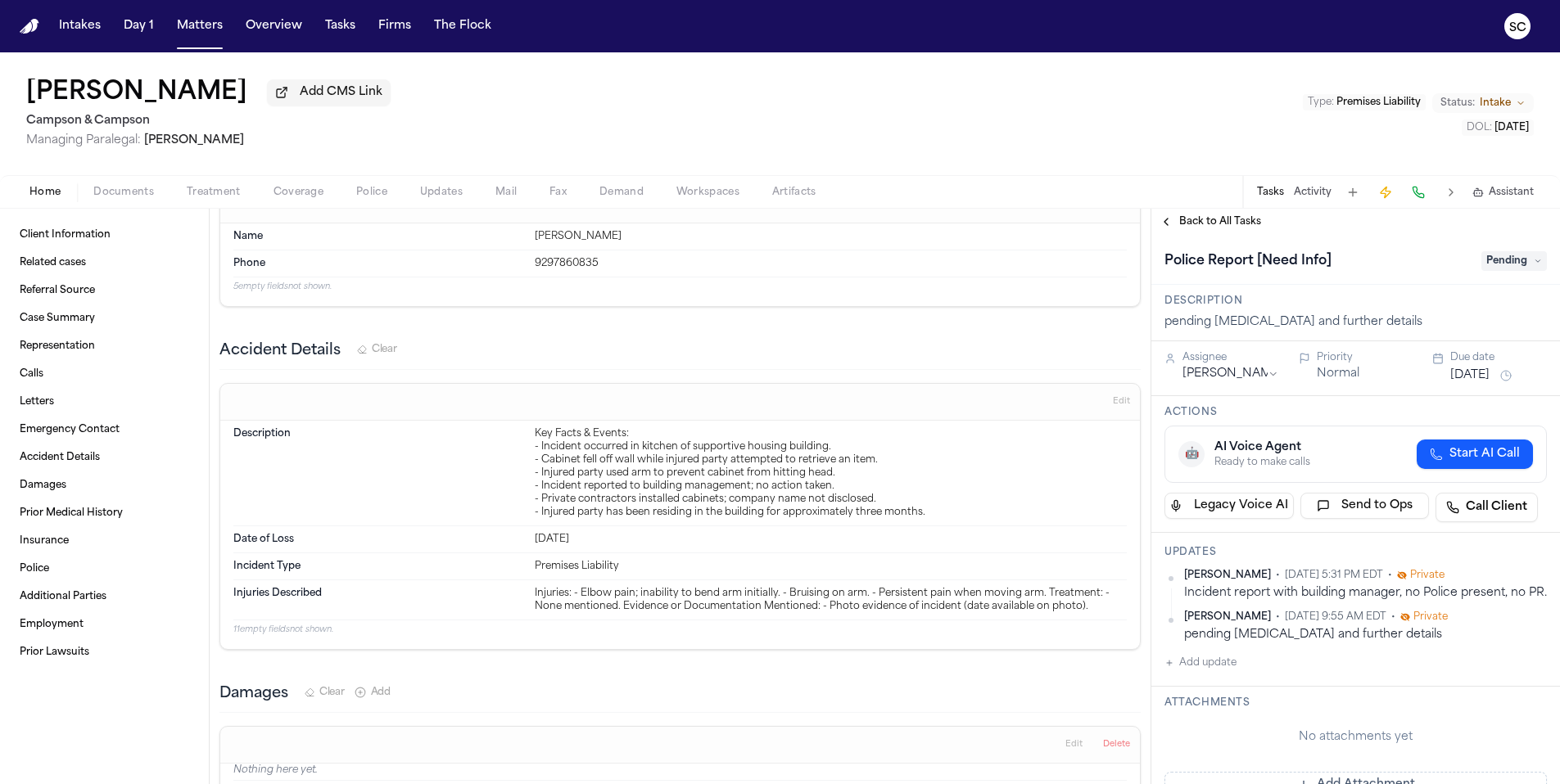
click at [1496, 269] on span "Pending" at bounding box center [1514, 261] width 66 height 20
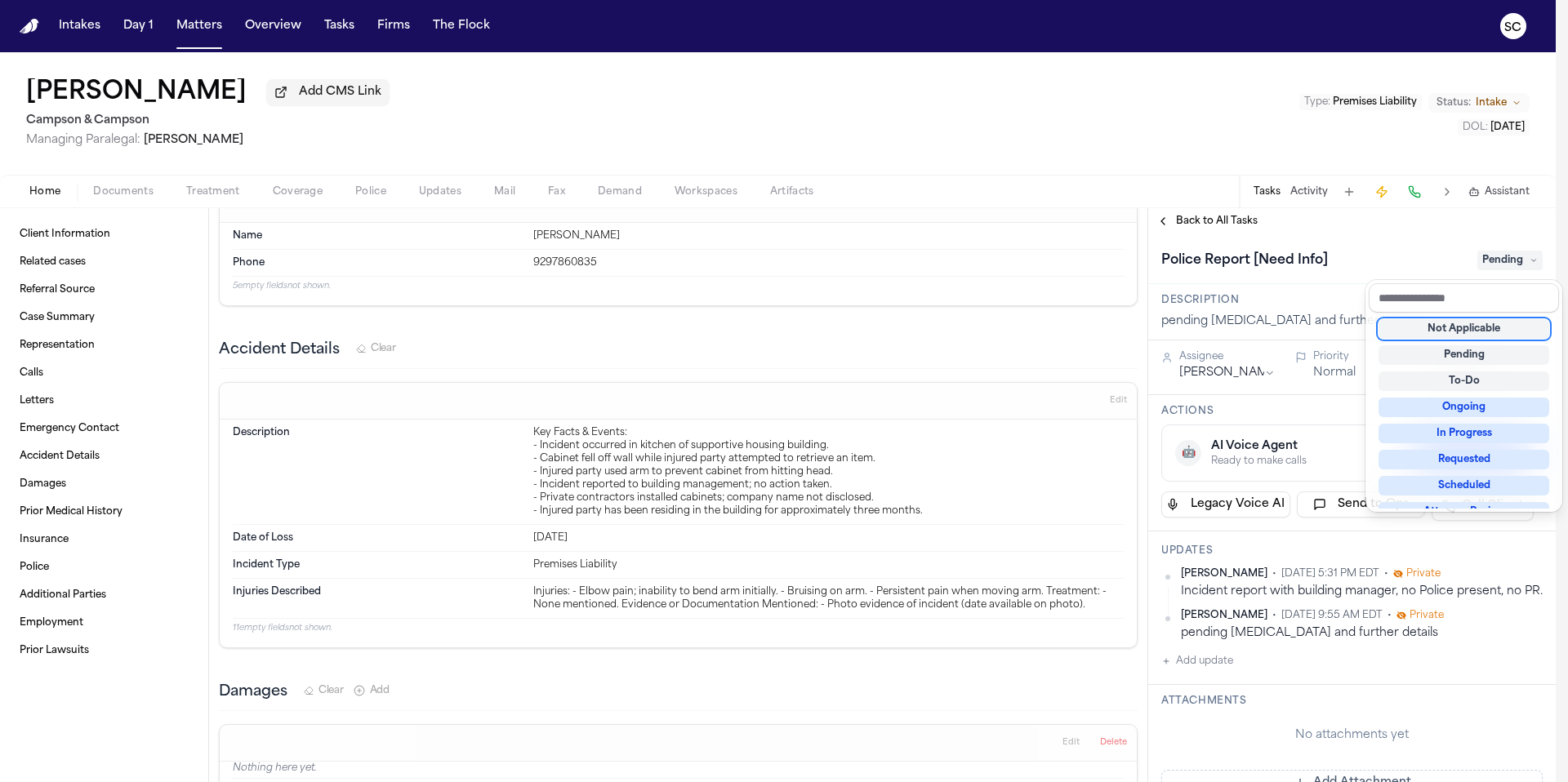
click at [1466, 334] on div "Not Applicable" at bounding box center [1464, 329] width 170 height 20
click at [1464, 333] on div "Not Applicable" at bounding box center [1464, 329] width 170 height 20
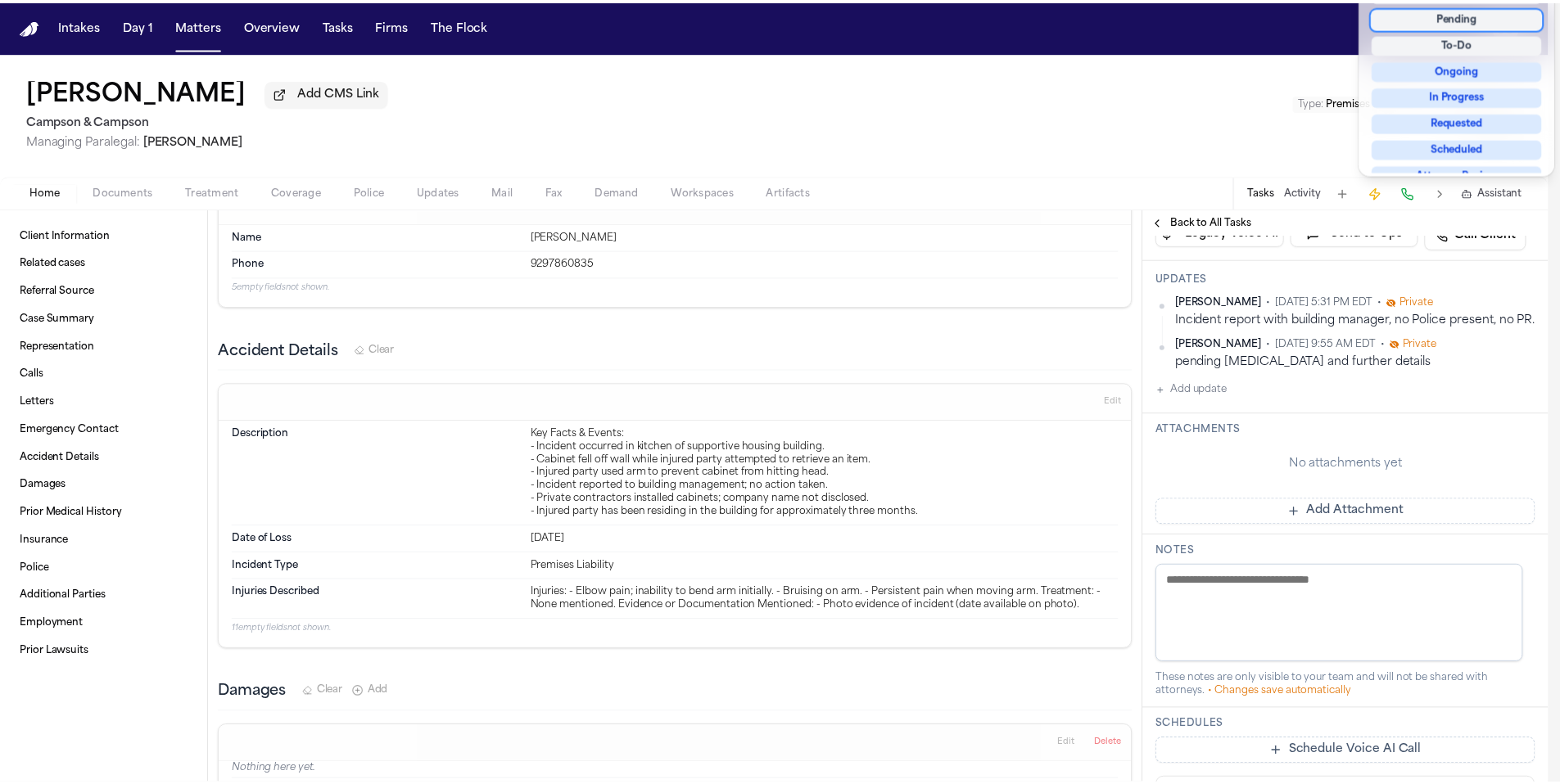
scroll to position [339, 0]
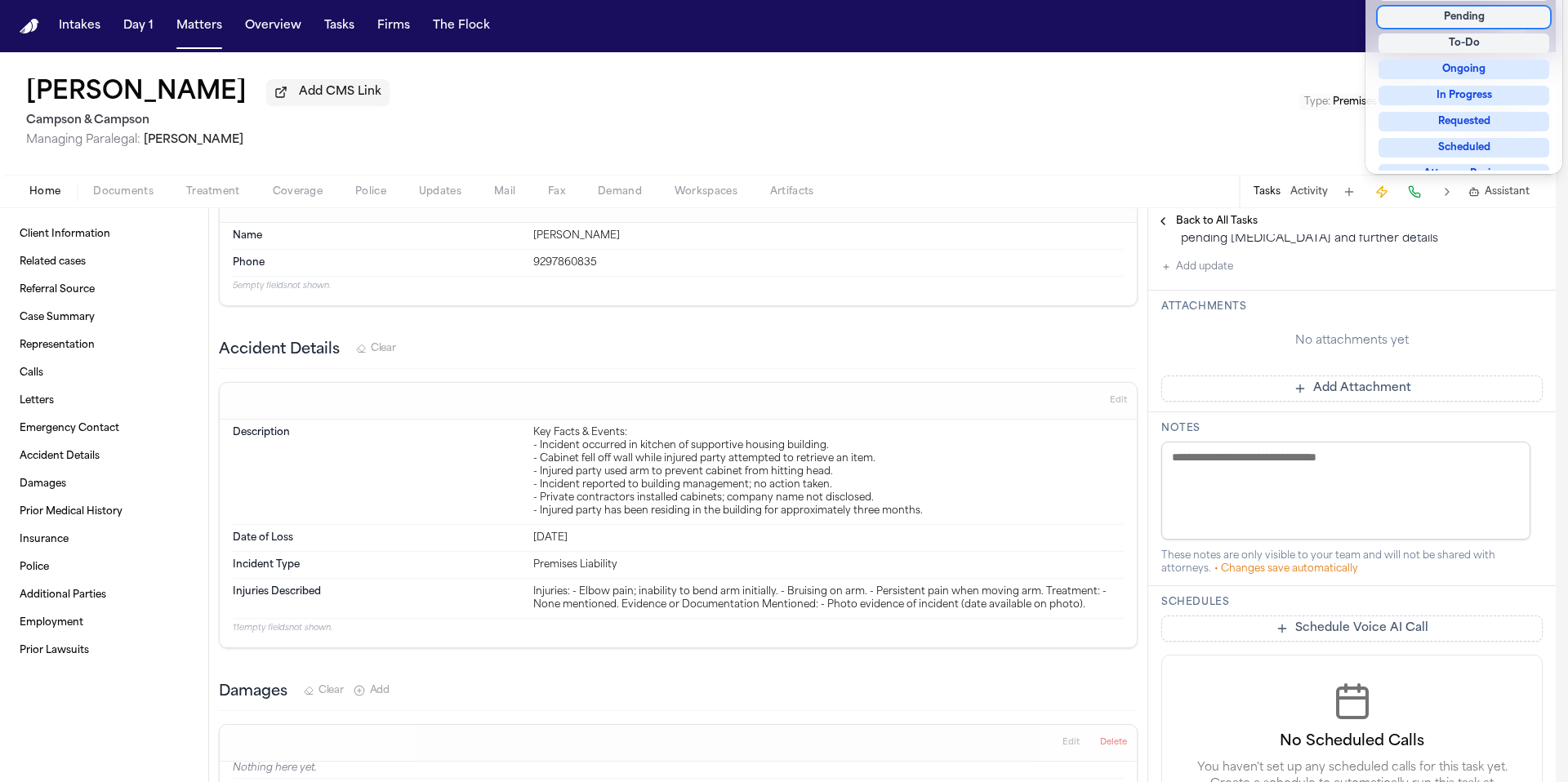
click at [1204, 475] on div "Police Report [Not Applicable] Not Applicable Assignee Lina Becerra Priority No…" at bounding box center [1353, 402] width 408 height 1012
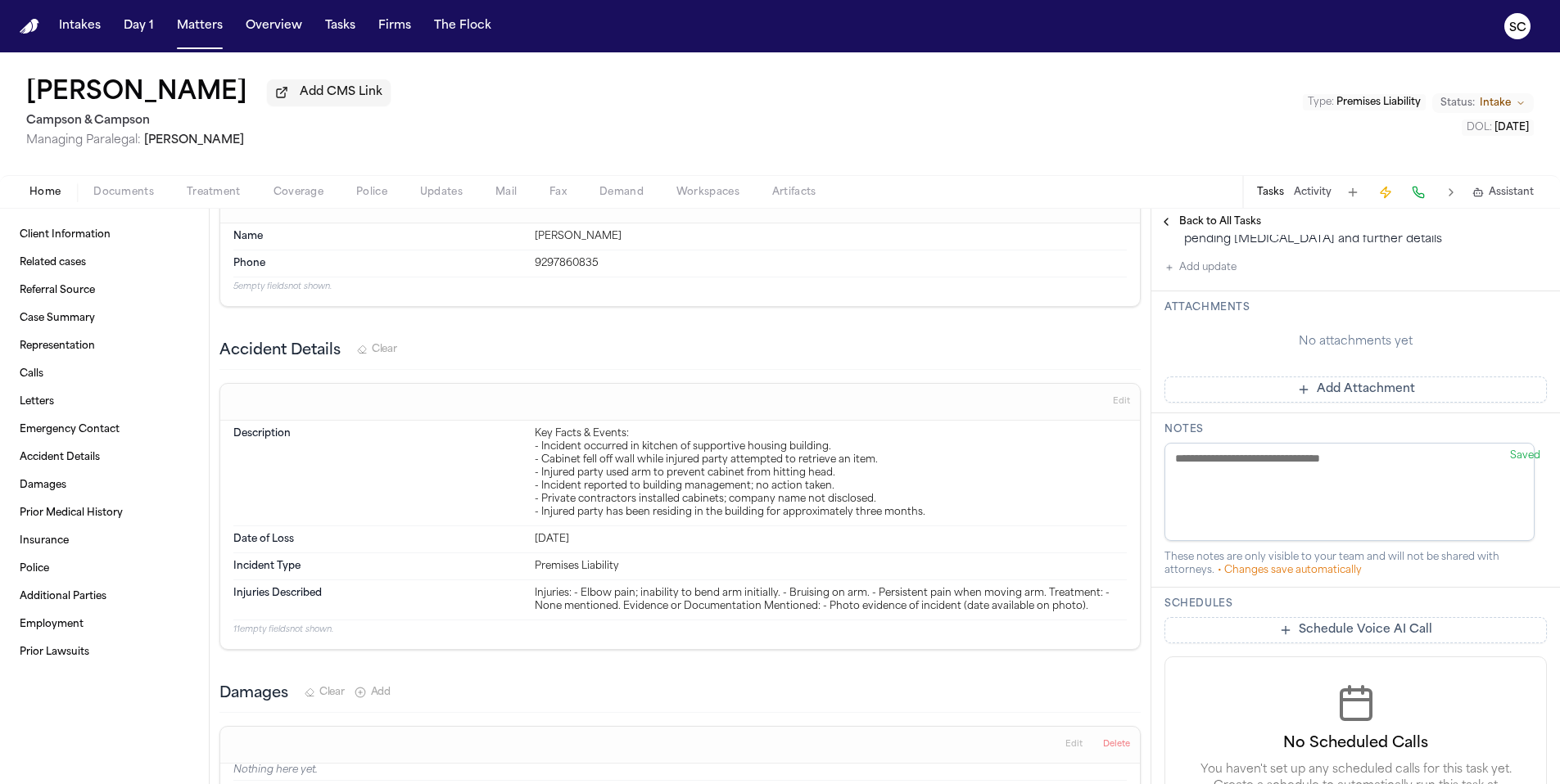
paste textarea "**********"
type textarea "**********"
click at [1258, 351] on div "No attachments yet" at bounding box center [1356, 342] width 383 height 16
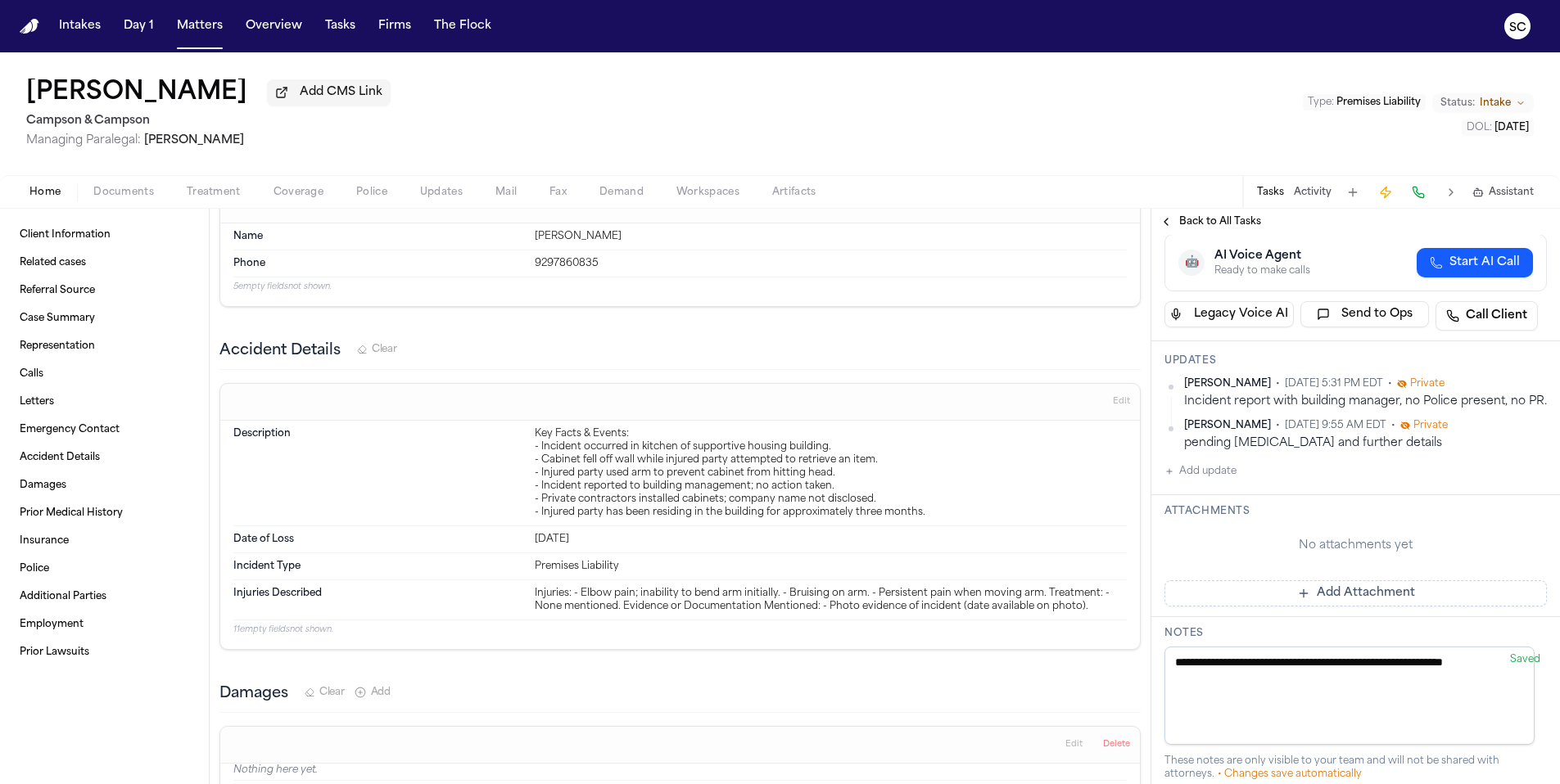
scroll to position [0, 0]
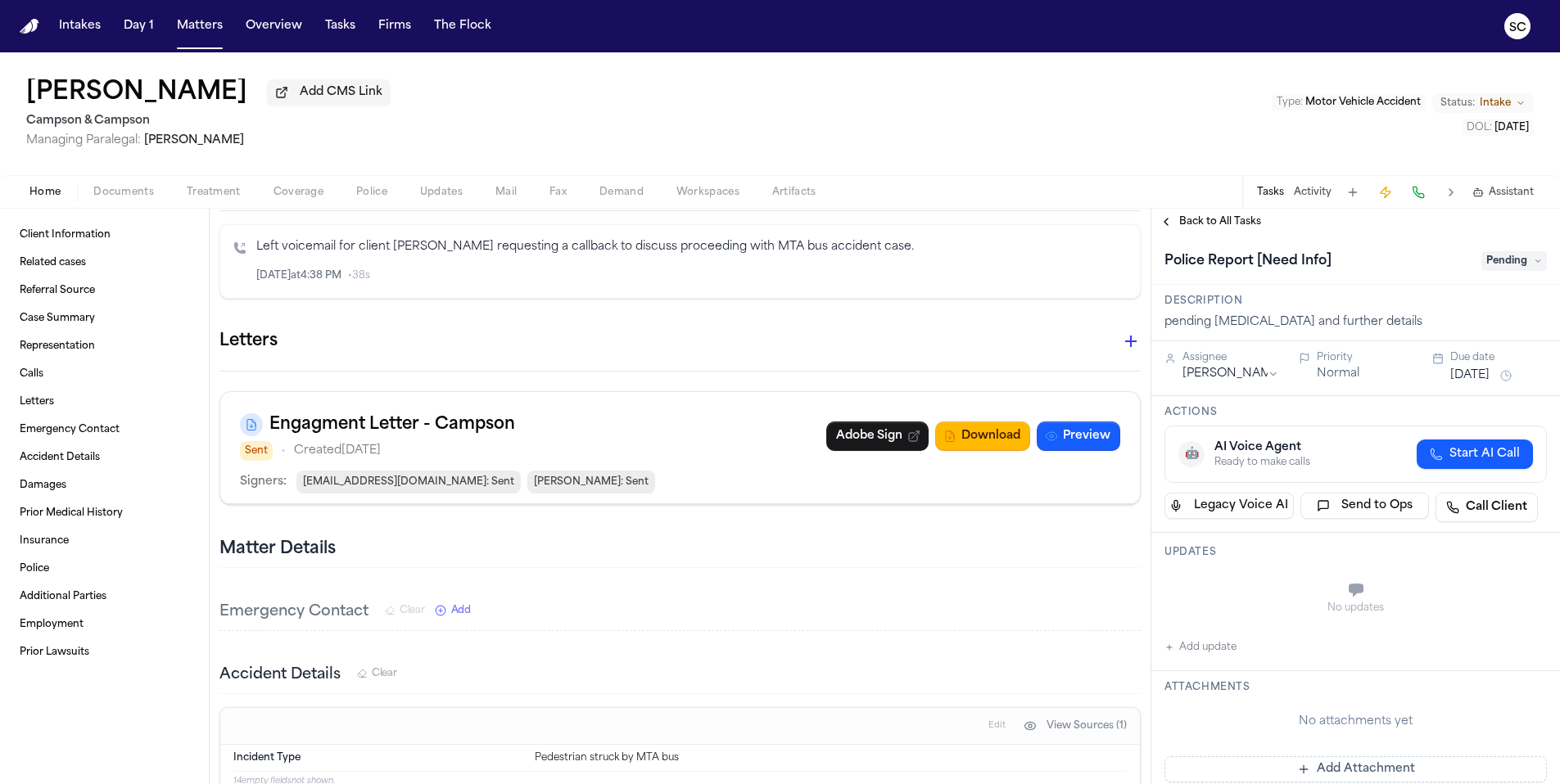
scroll to position [709, 0]
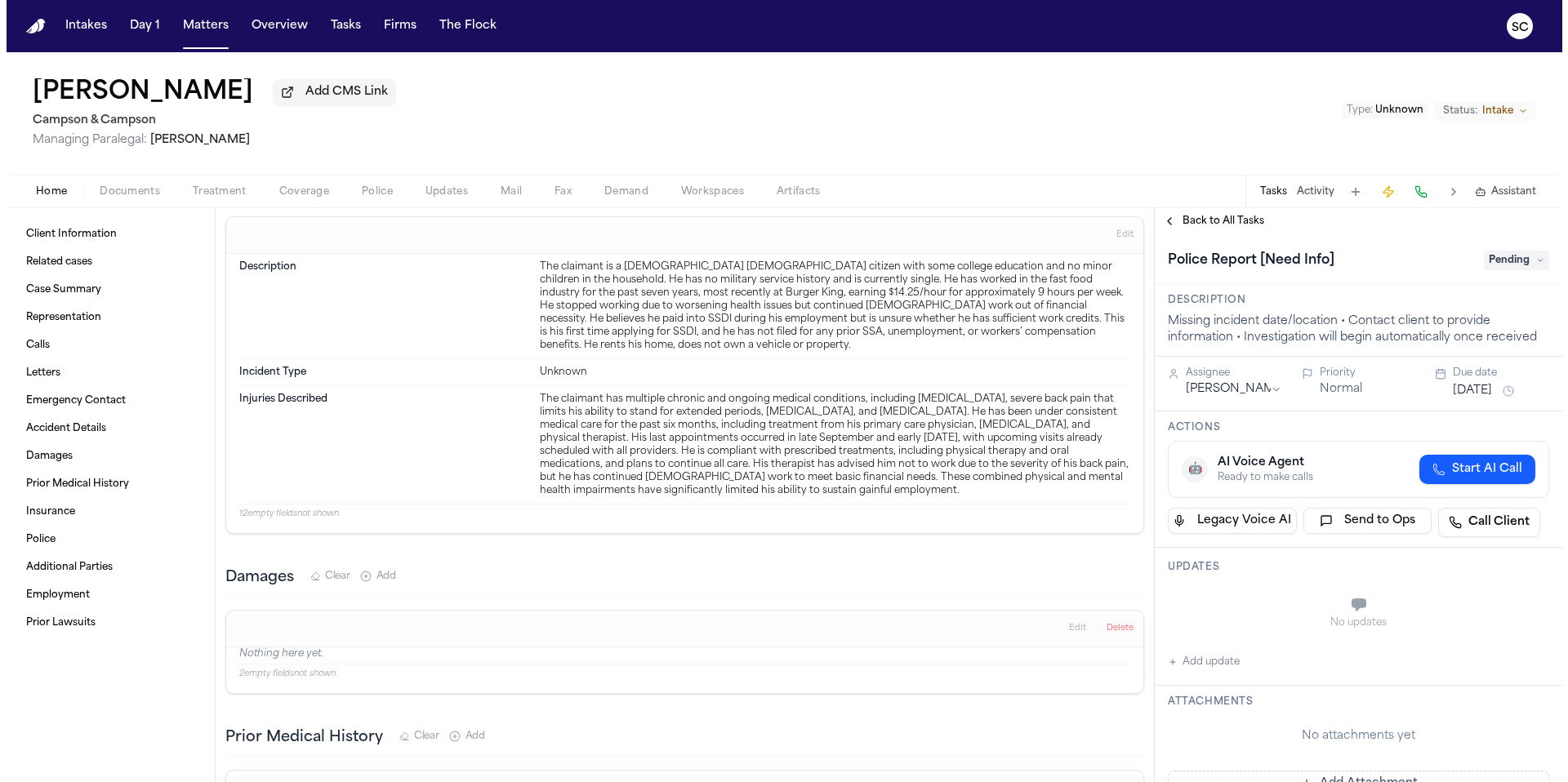
scroll to position [1198, 0]
click at [1489, 263] on span "Pending" at bounding box center [1511, 260] width 66 height 20
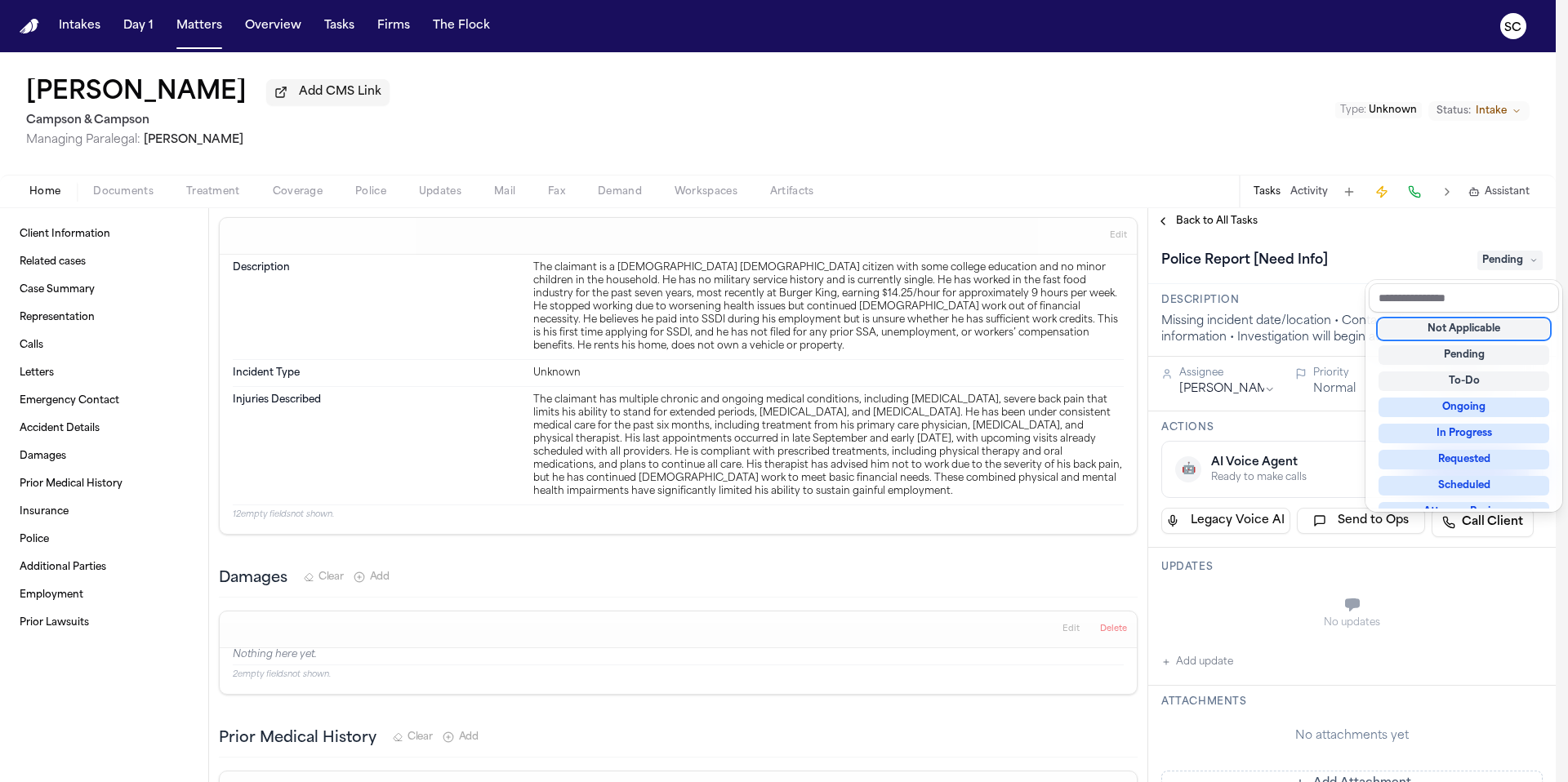
click at [1462, 329] on div "Not Applicable" at bounding box center [1464, 329] width 170 height 20
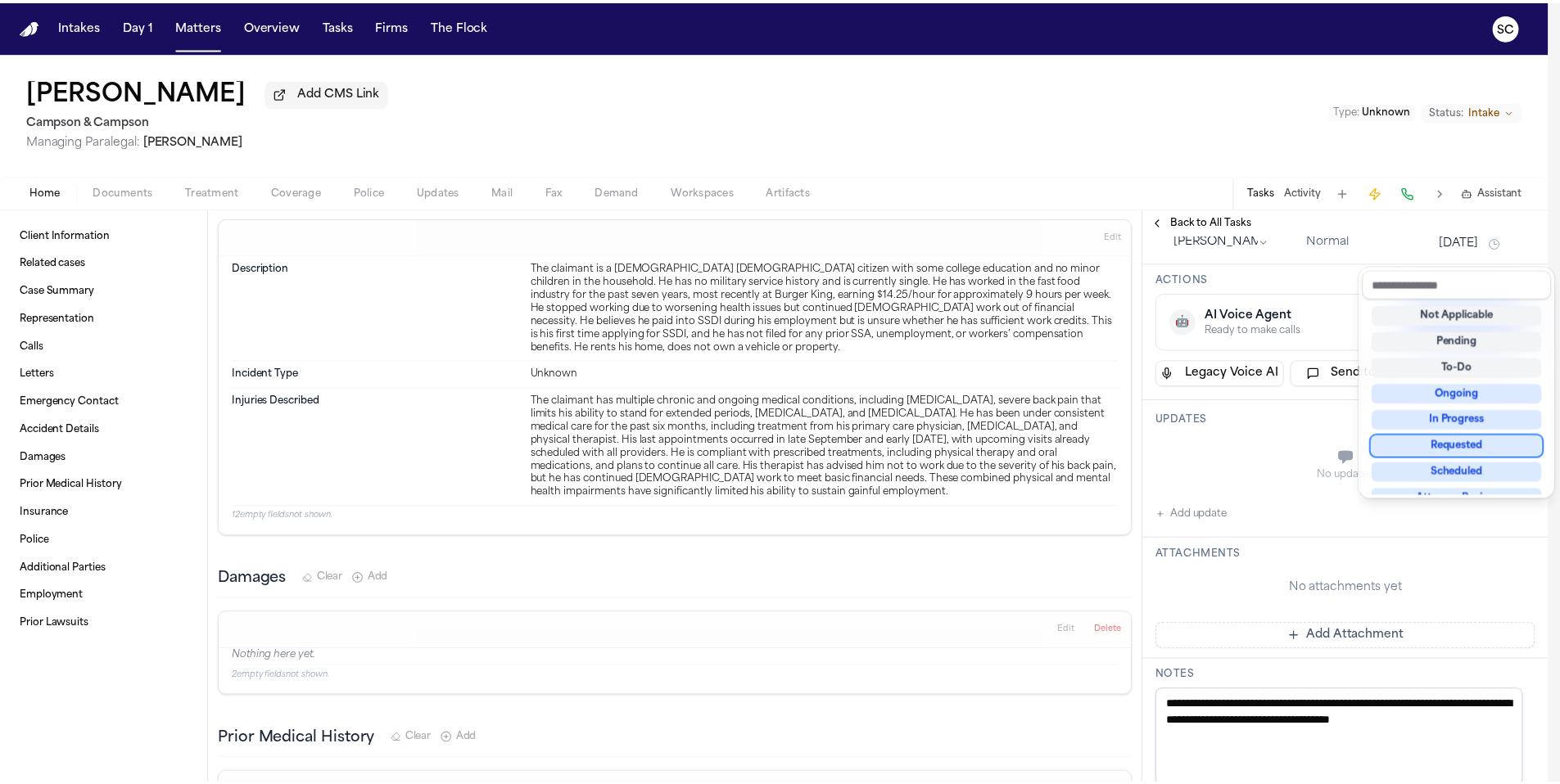
scroll to position [150, 0]
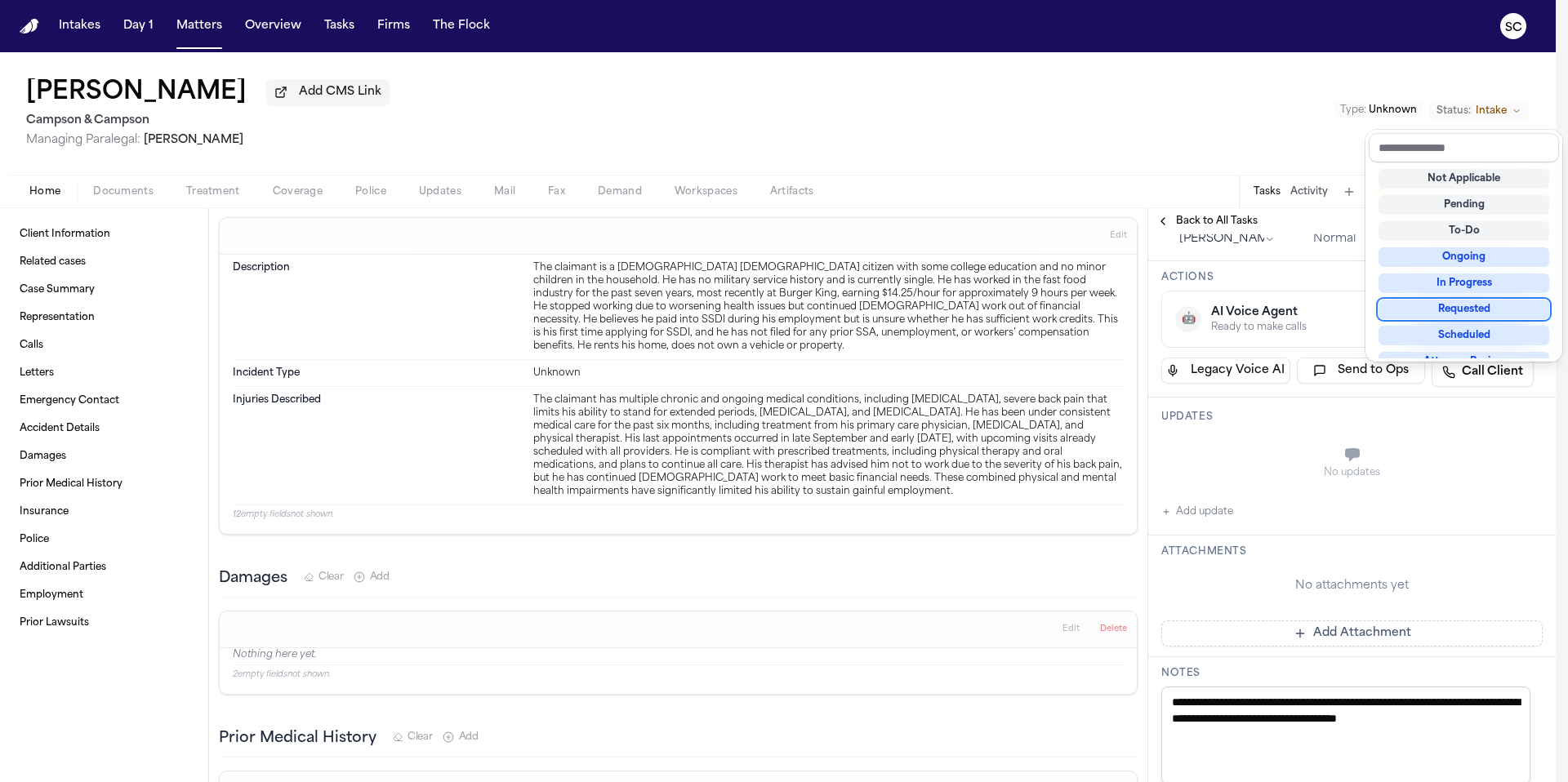
click at [1200, 518] on div "**********" at bounding box center [1353, 619] width 408 height 1069
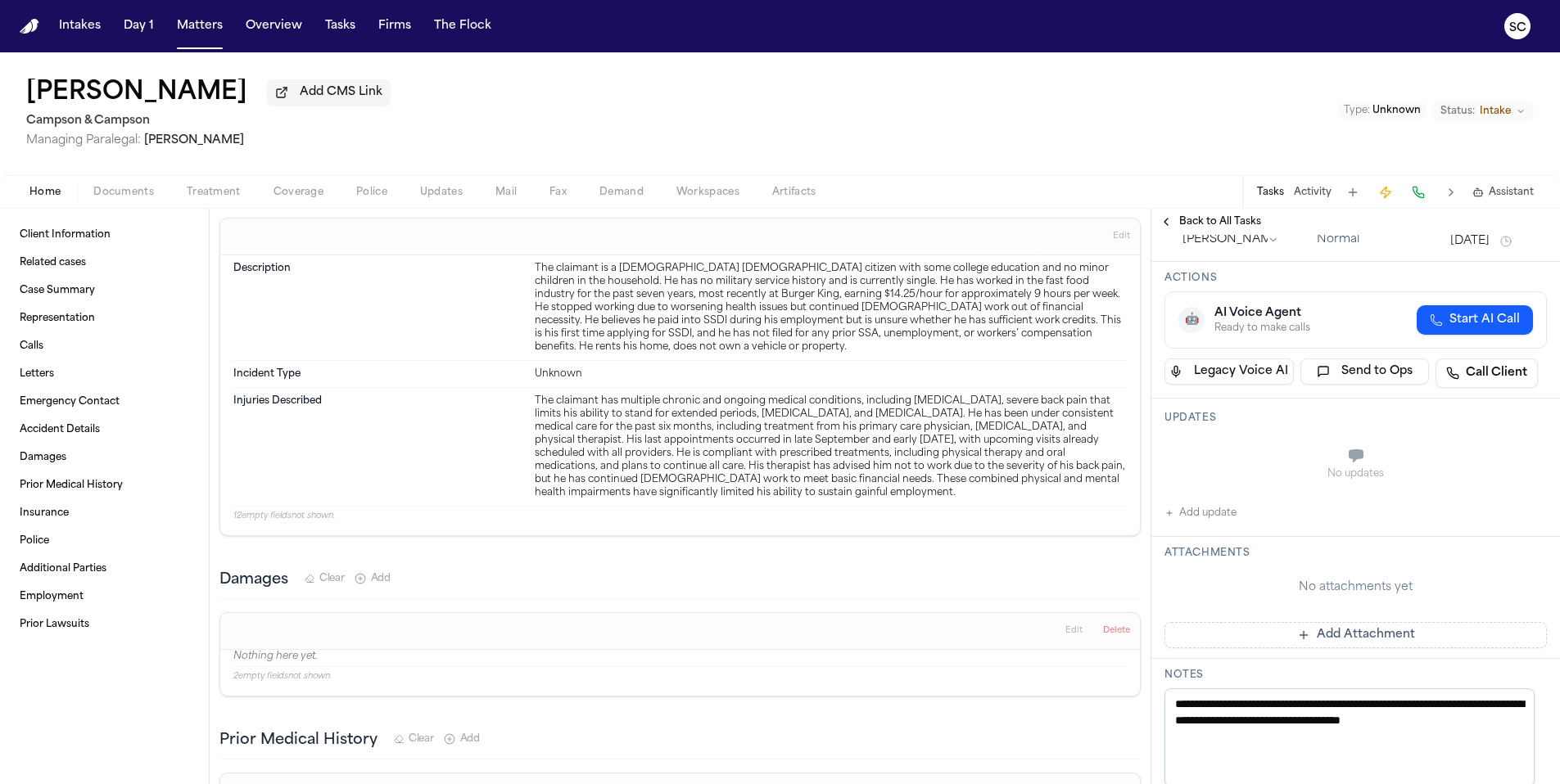
click at [1204, 517] on button "Add update" at bounding box center [1200, 513] width 72 height 20
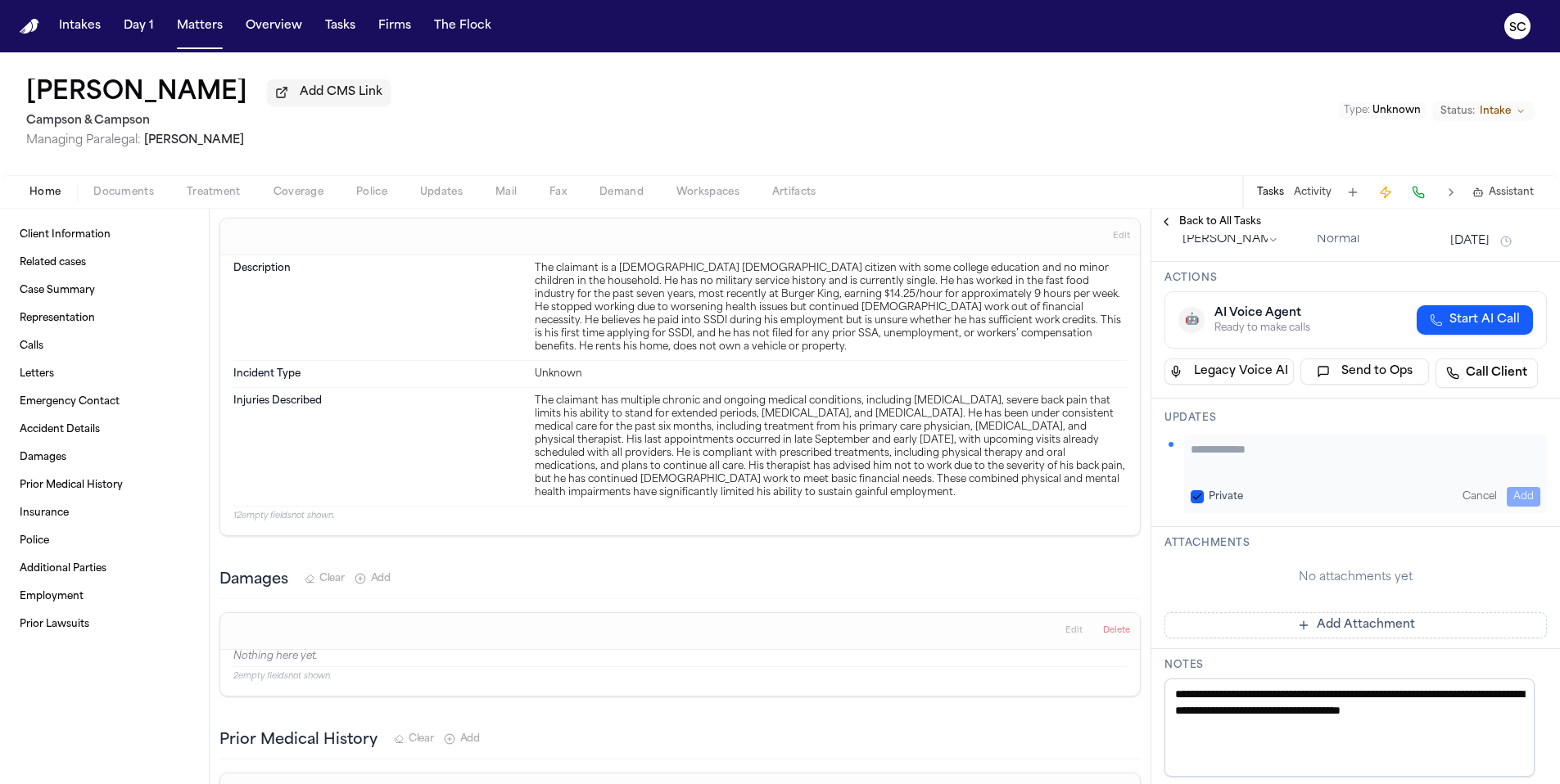
click at [374, 199] on span "Police" at bounding box center [372, 192] width 31 height 13
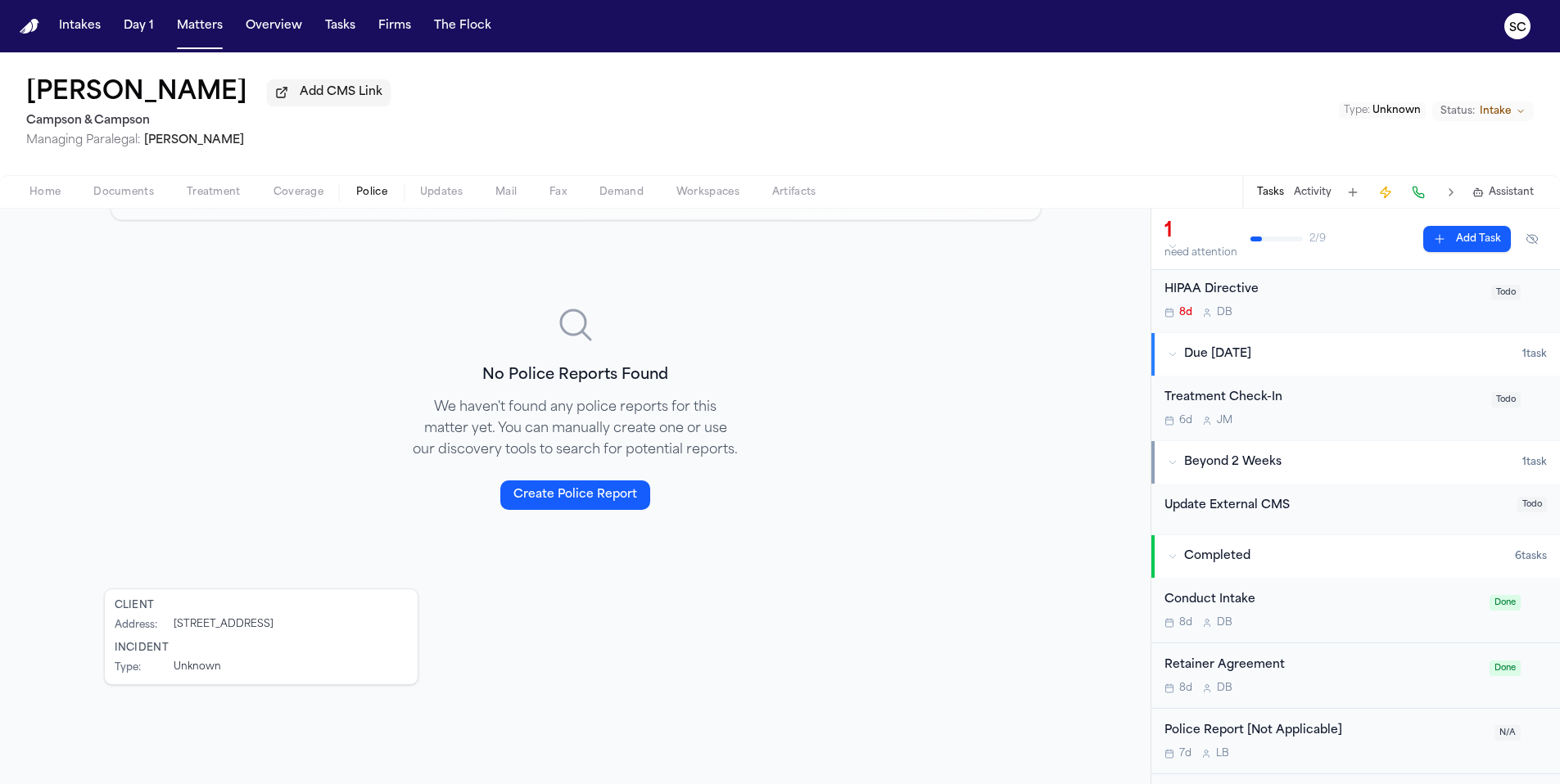
scroll to position [160, 0]
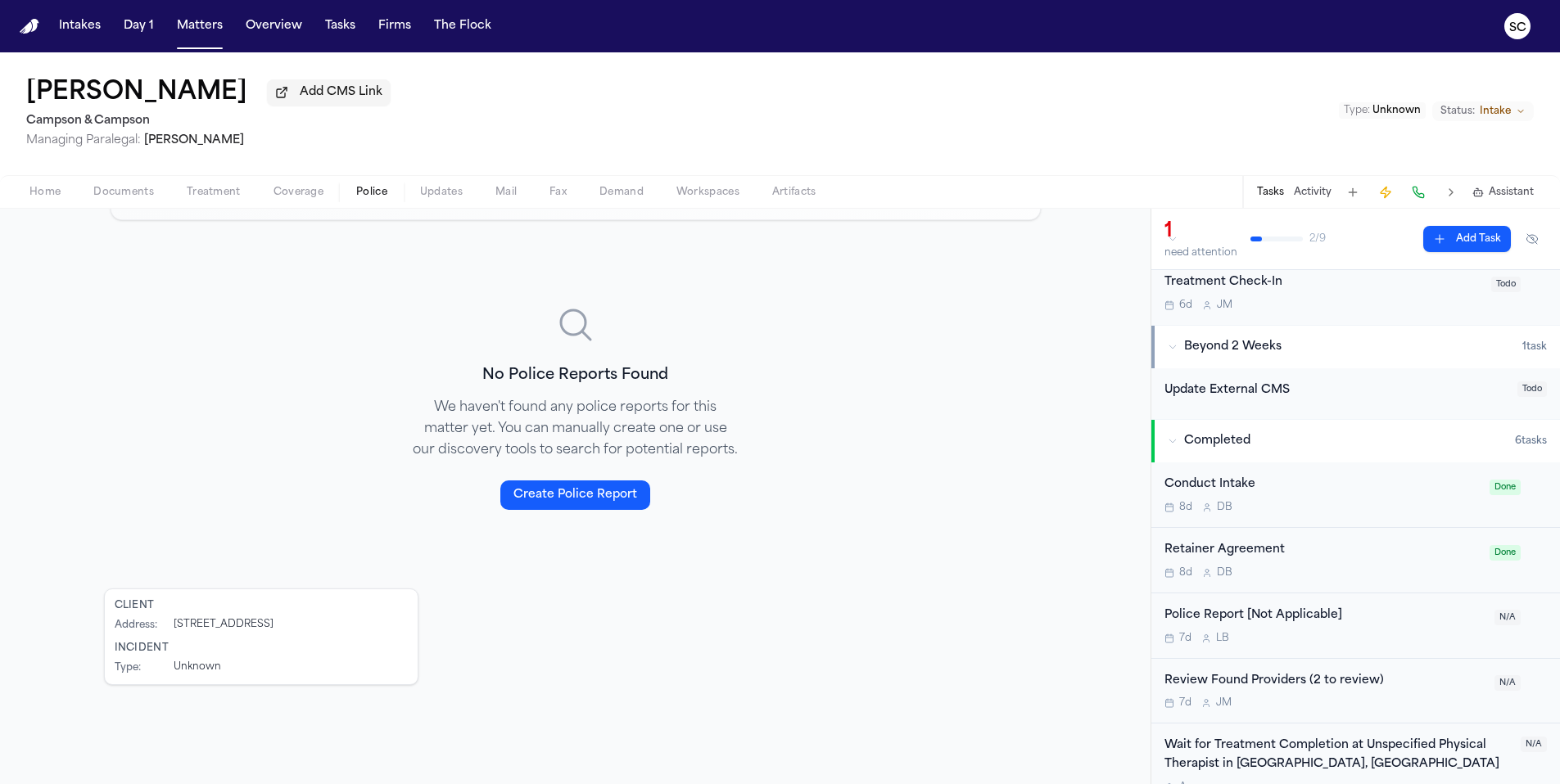
click at [1402, 621] on div "Police Report [Not Applicable]" at bounding box center [1324, 616] width 320 height 19
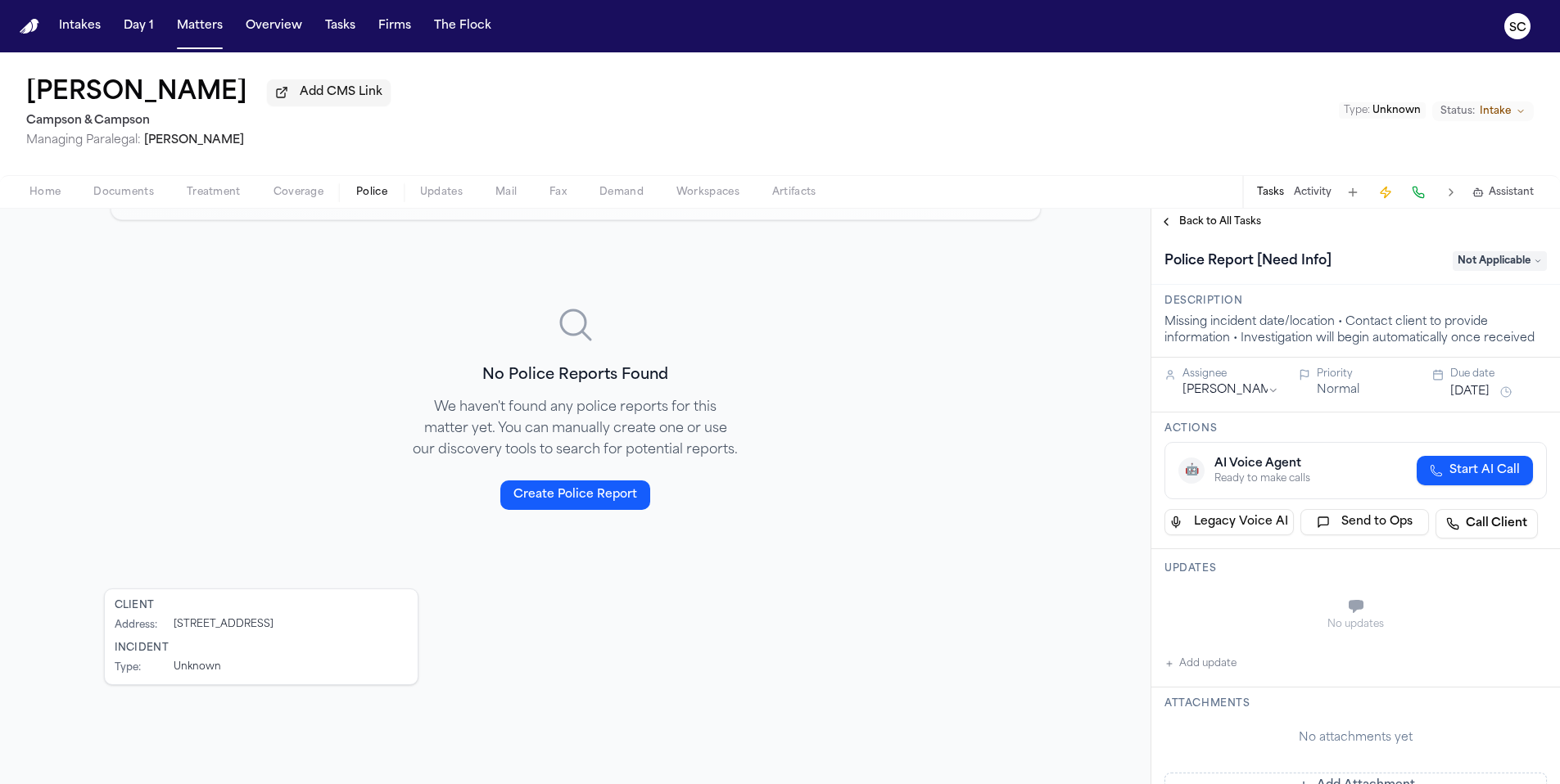
click at [1219, 594] on div "No updates" at bounding box center [1356, 615] width 383 height 59
click at [1215, 669] on button "Add update" at bounding box center [1200, 664] width 72 height 20
drag, startPoint x: 1206, startPoint y: 610, endPoint x: 1216, endPoint y: 605, distance: 11.2
click at [1213, 607] on textarea "Add your update" at bounding box center [1365, 608] width 350 height 33
type textarea "*"
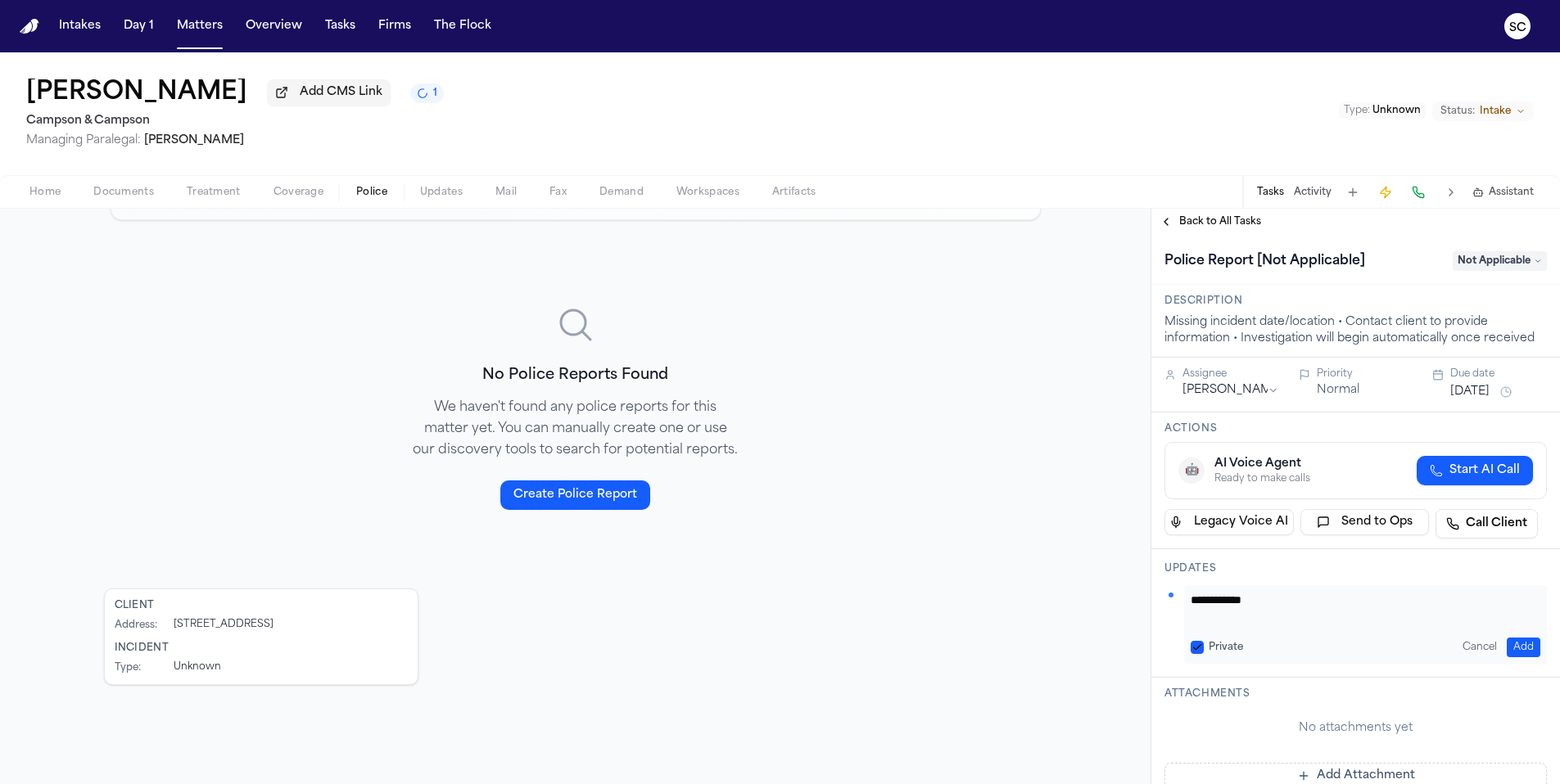
type textarea "**********"
click at [1513, 655] on button "Add" at bounding box center [1523, 648] width 34 height 20
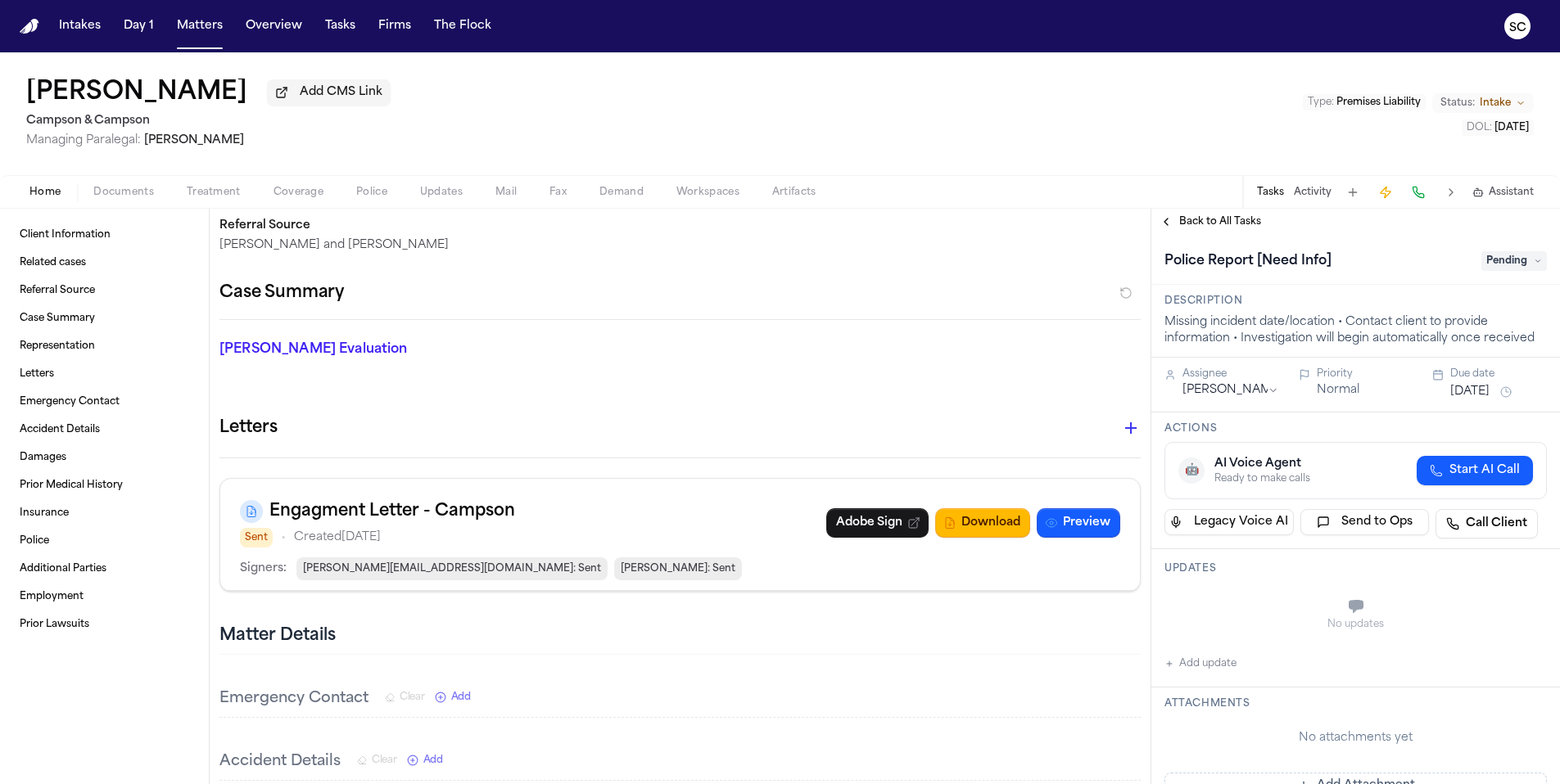
scroll to position [341, 0]
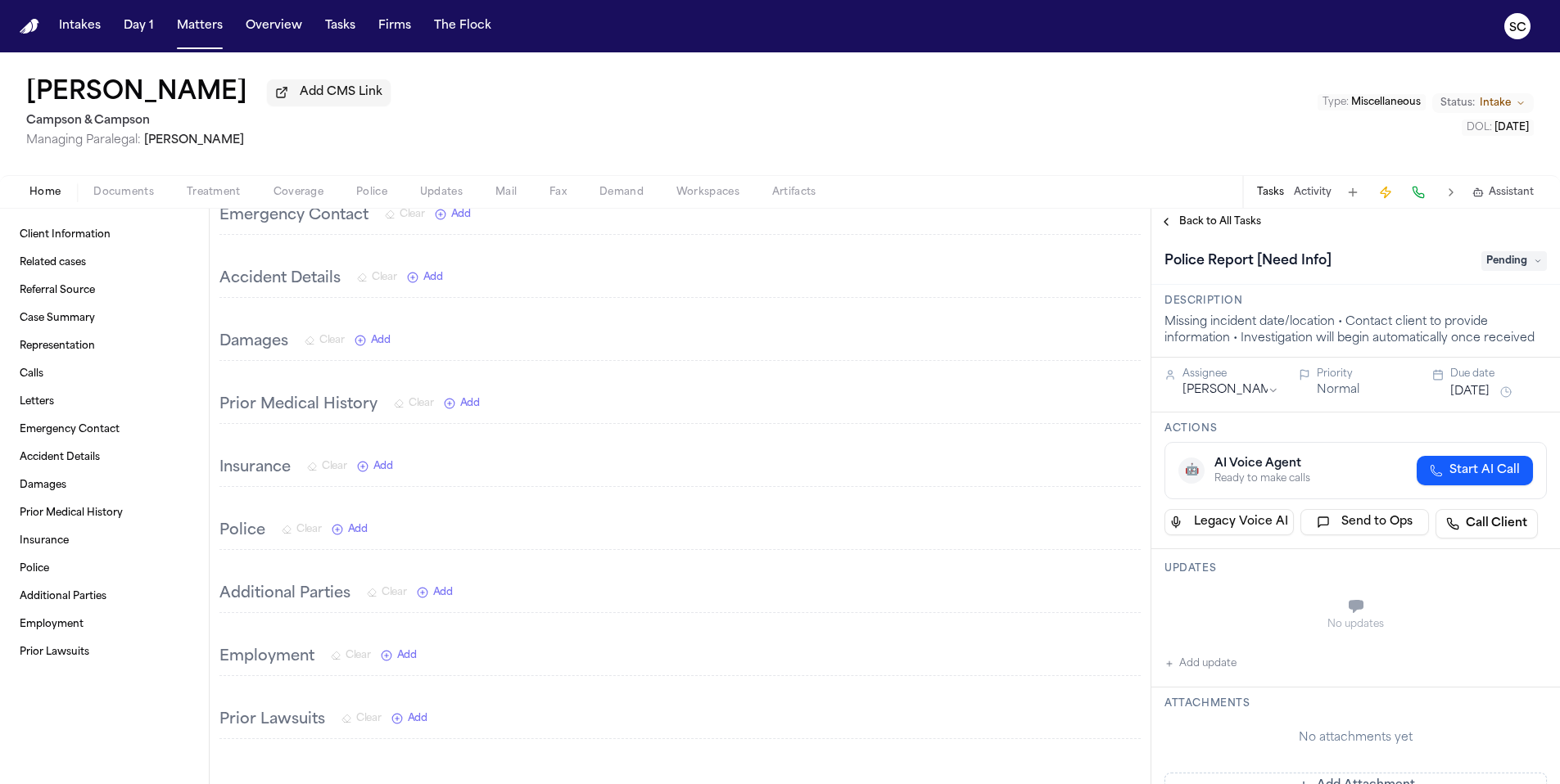
scroll to position [1362, 0]
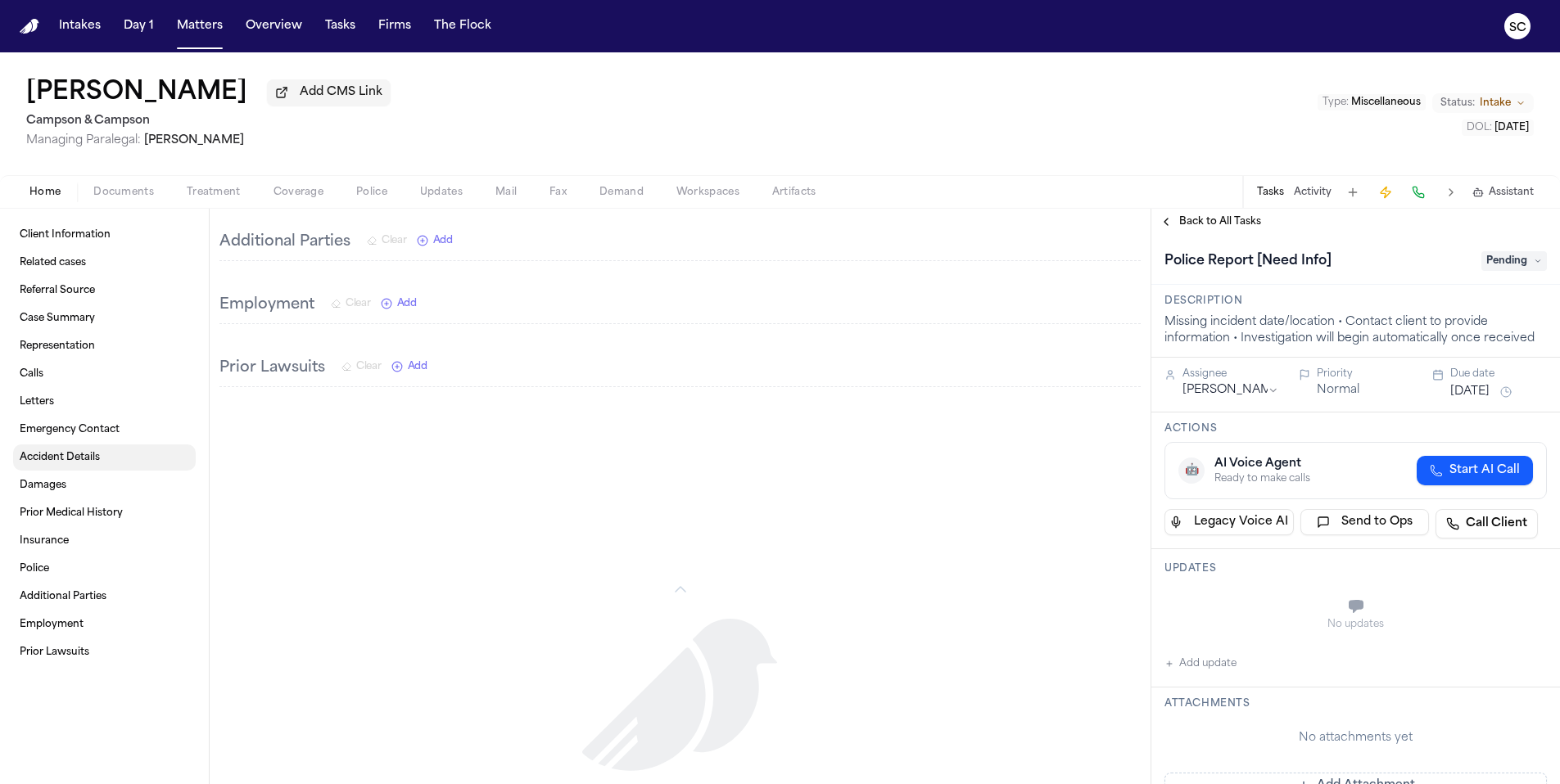
click at [75, 459] on span "Accident Details" at bounding box center [60, 457] width 80 height 13
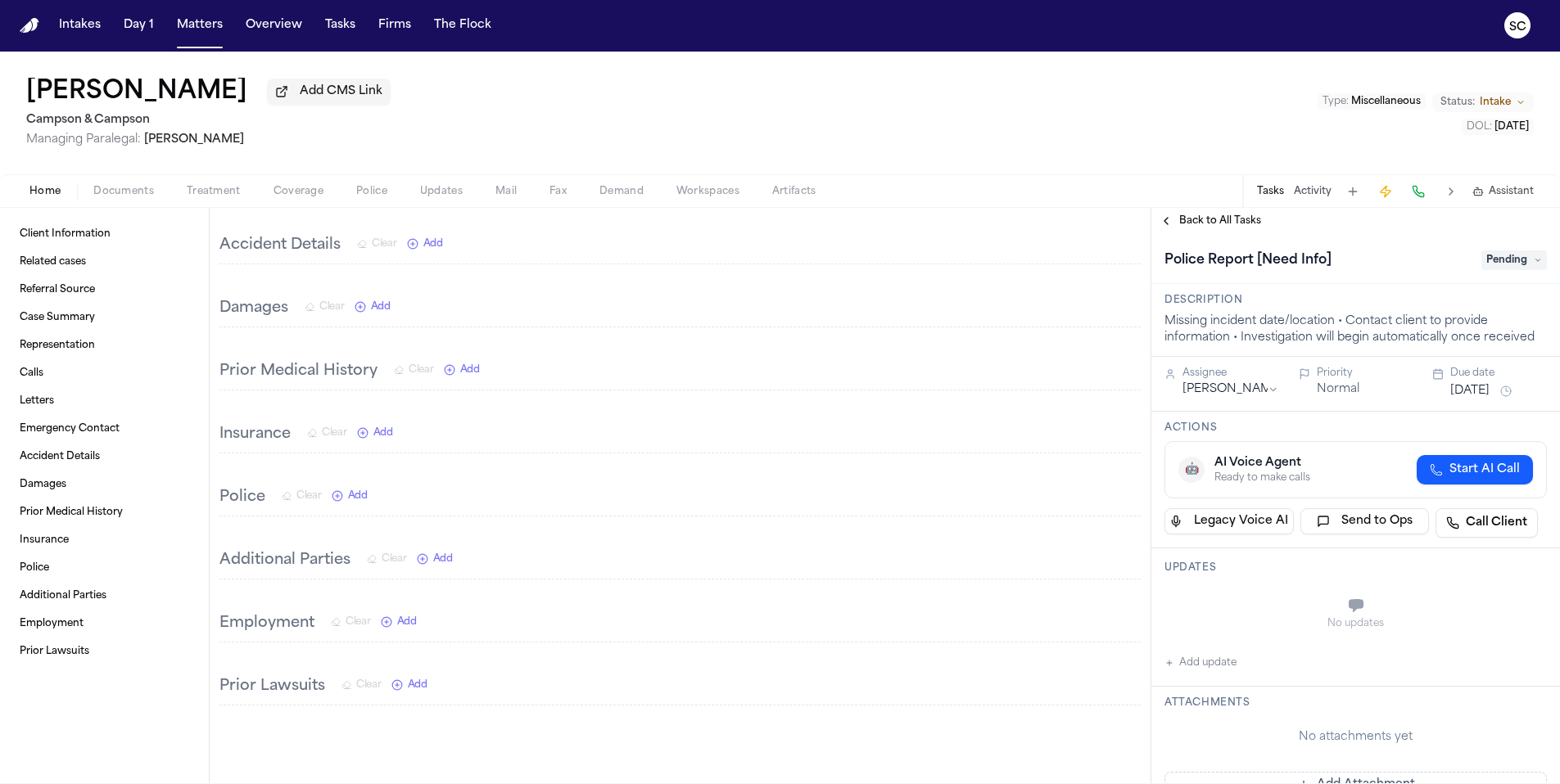
scroll to position [1040, 0]
click at [125, 198] on span "Documents" at bounding box center [124, 191] width 61 height 13
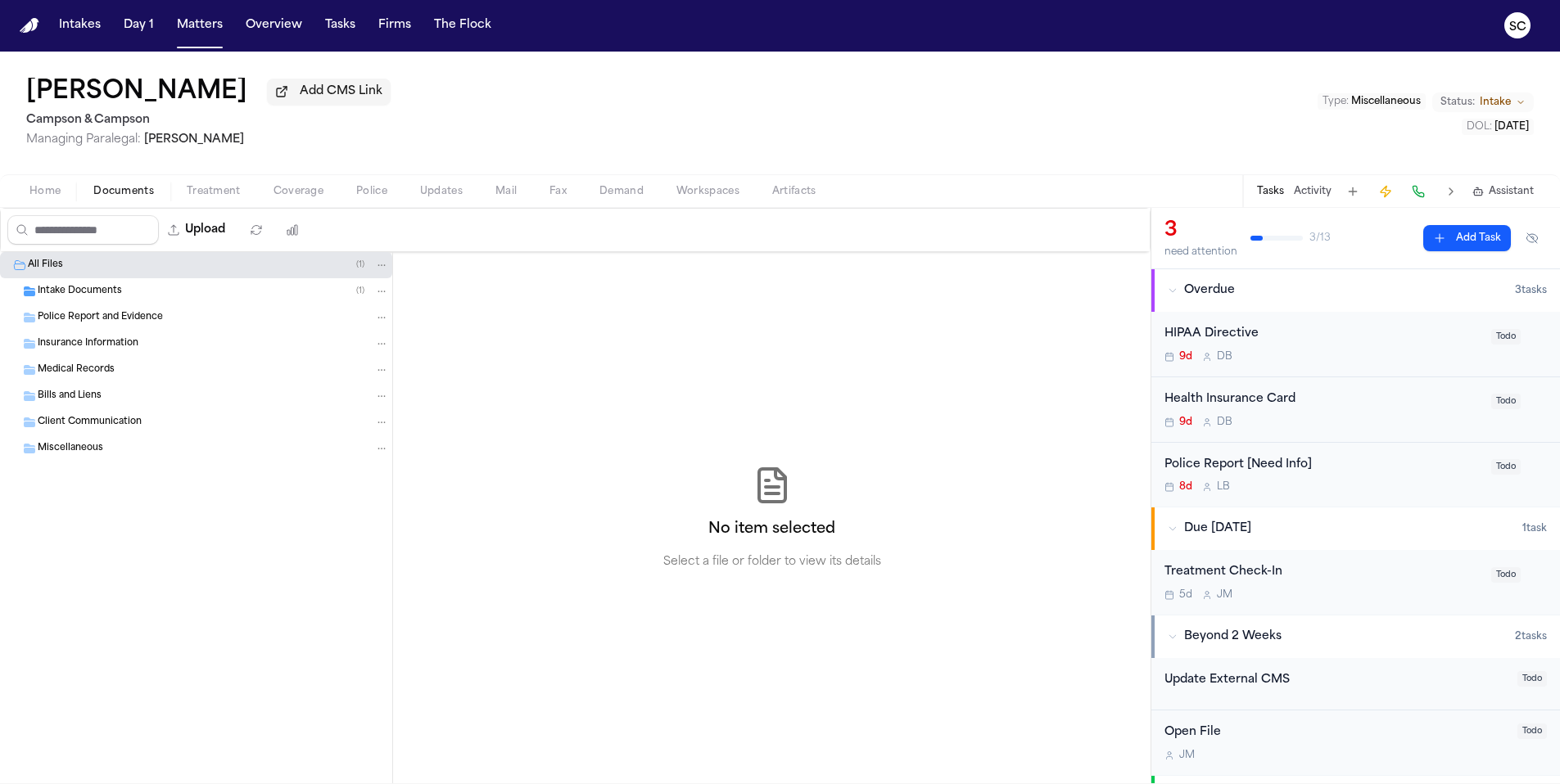
click at [112, 292] on span "Intake Documents" at bounding box center [80, 291] width 85 height 14
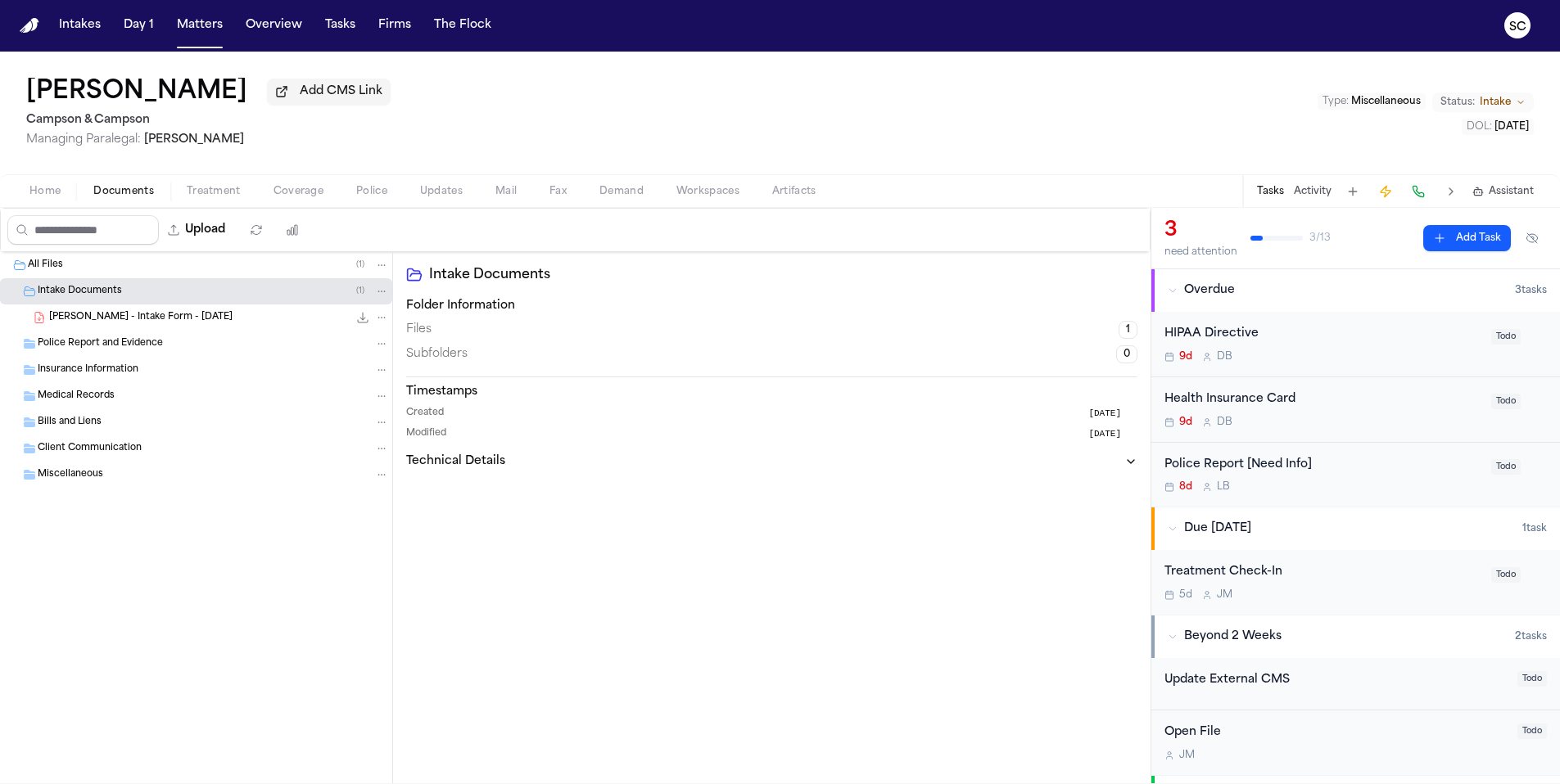
click at [167, 325] on span "J. Stoltzfus - Intake Form - 9.30.25" at bounding box center [140, 318] width 183 height 14
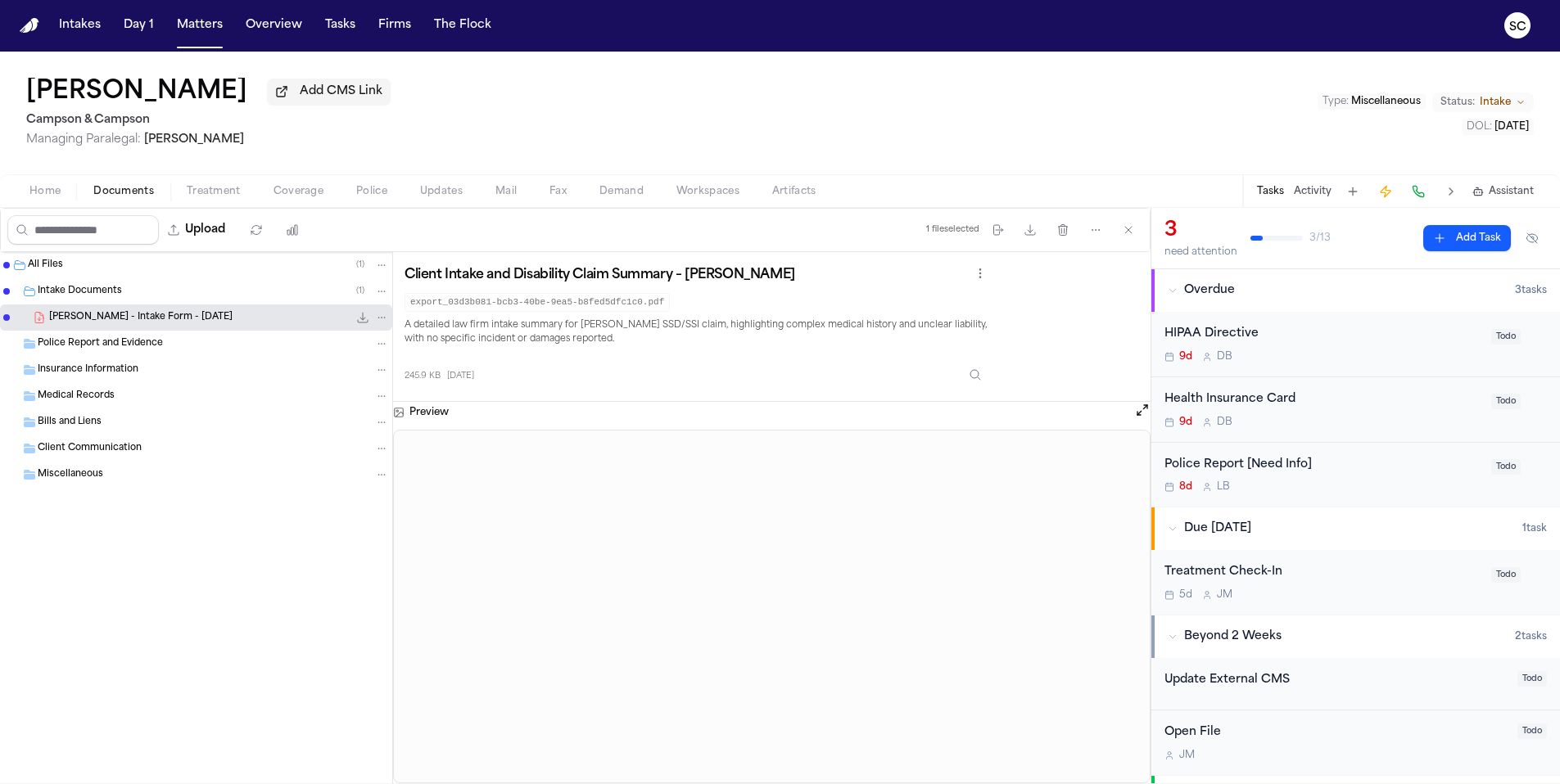
click at [1336, 484] on div "8d L B" at bounding box center [1323, 487] width 317 height 13
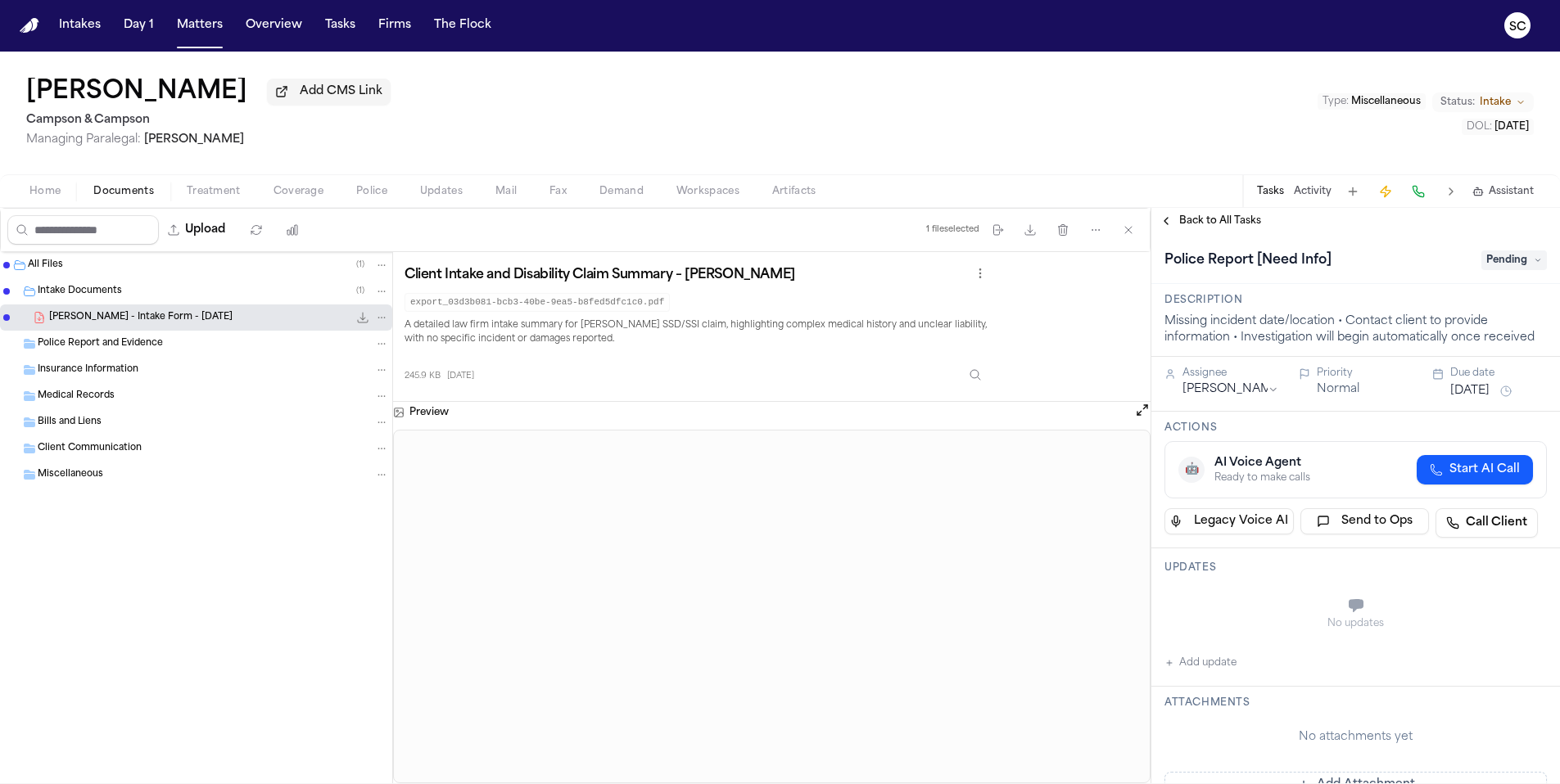
click at [1195, 666] on button "Add update" at bounding box center [1200, 663] width 72 height 20
click at [1242, 612] on textarea "Add your update" at bounding box center [1365, 607] width 350 height 33
drag, startPoint x: 1359, startPoint y: 610, endPoint x: 1163, endPoint y: 610, distance: 196.0
click at [1151, 613] on div "**********" at bounding box center [1356, 612] width 409 height 129
drag, startPoint x: 1246, startPoint y: 601, endPoint x: 1135, endPoint y: 595, distance: 111.2
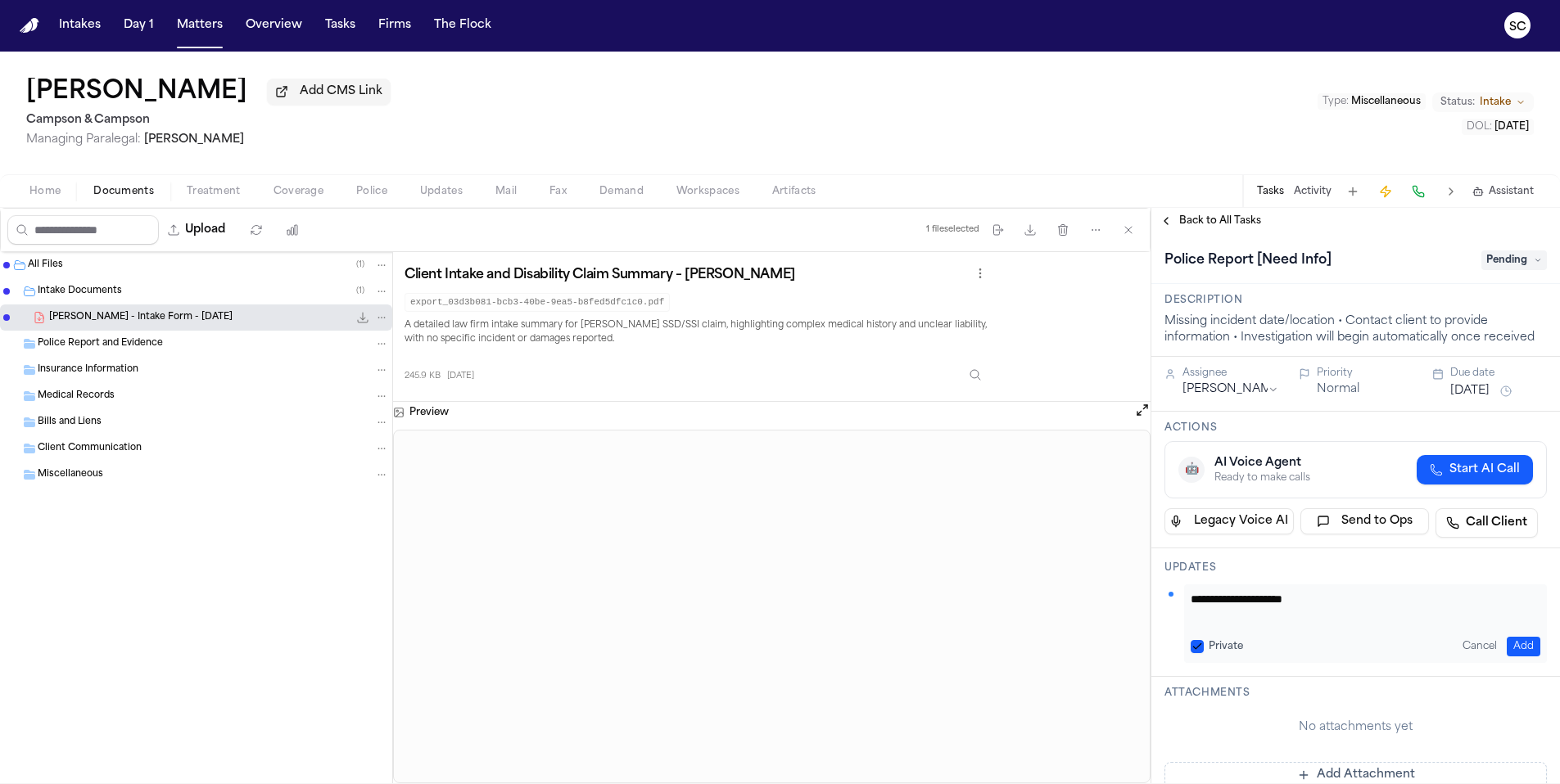
click at [470, 117] on div "Jenna Stoltzfus Add CMS Link Campson & Campson Managing Paralegal: Jacqueline M…" at bounding box center [780, 417] width 1560 height 731
type textarea "**********"
click at [1511, 642] on button "Add" at bounding box center [1523, 647] width 34 height 20
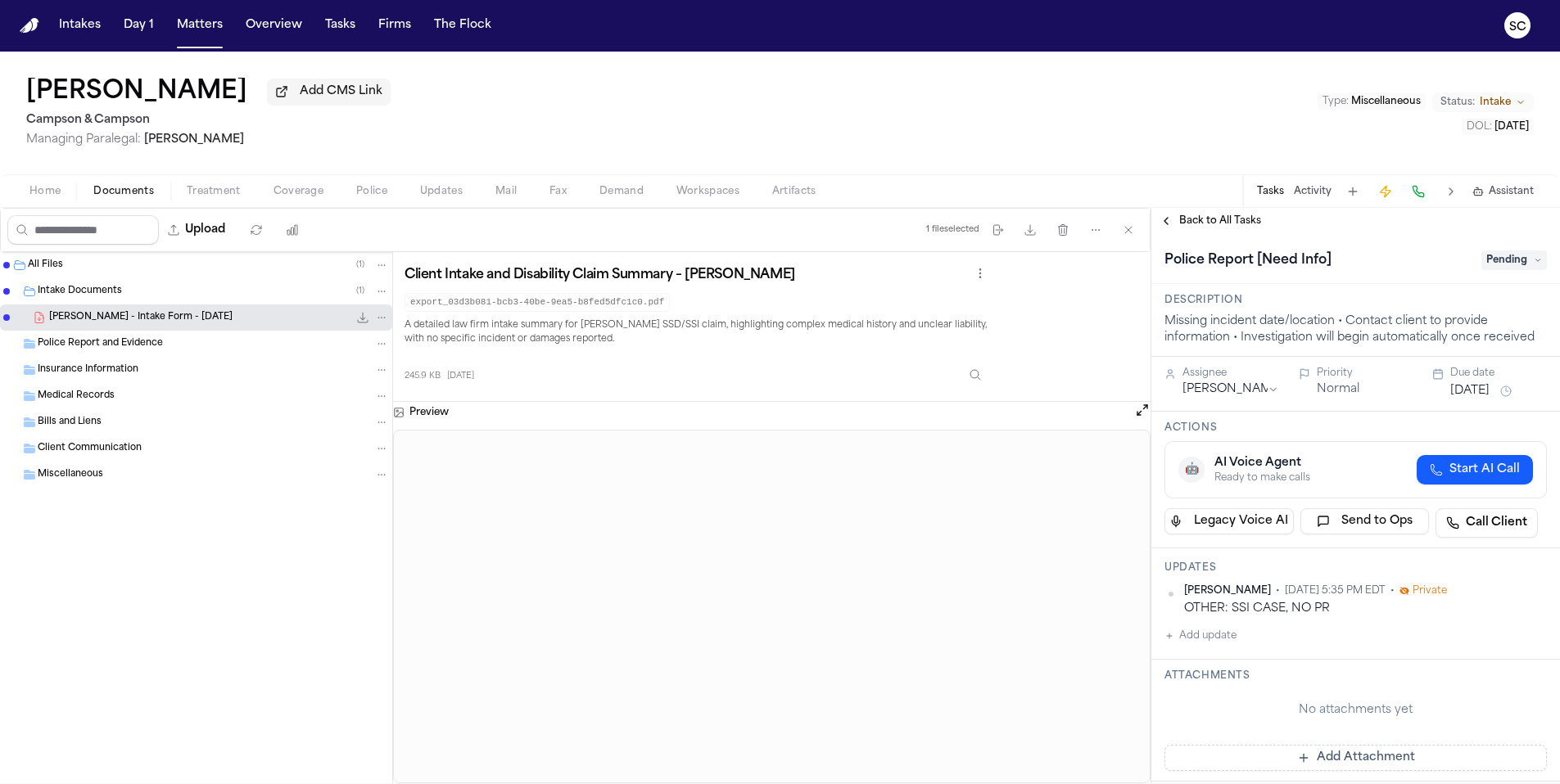
click at [1517, 258] on span "Pending" at bounding box center [1514, 260] width 66 height 20
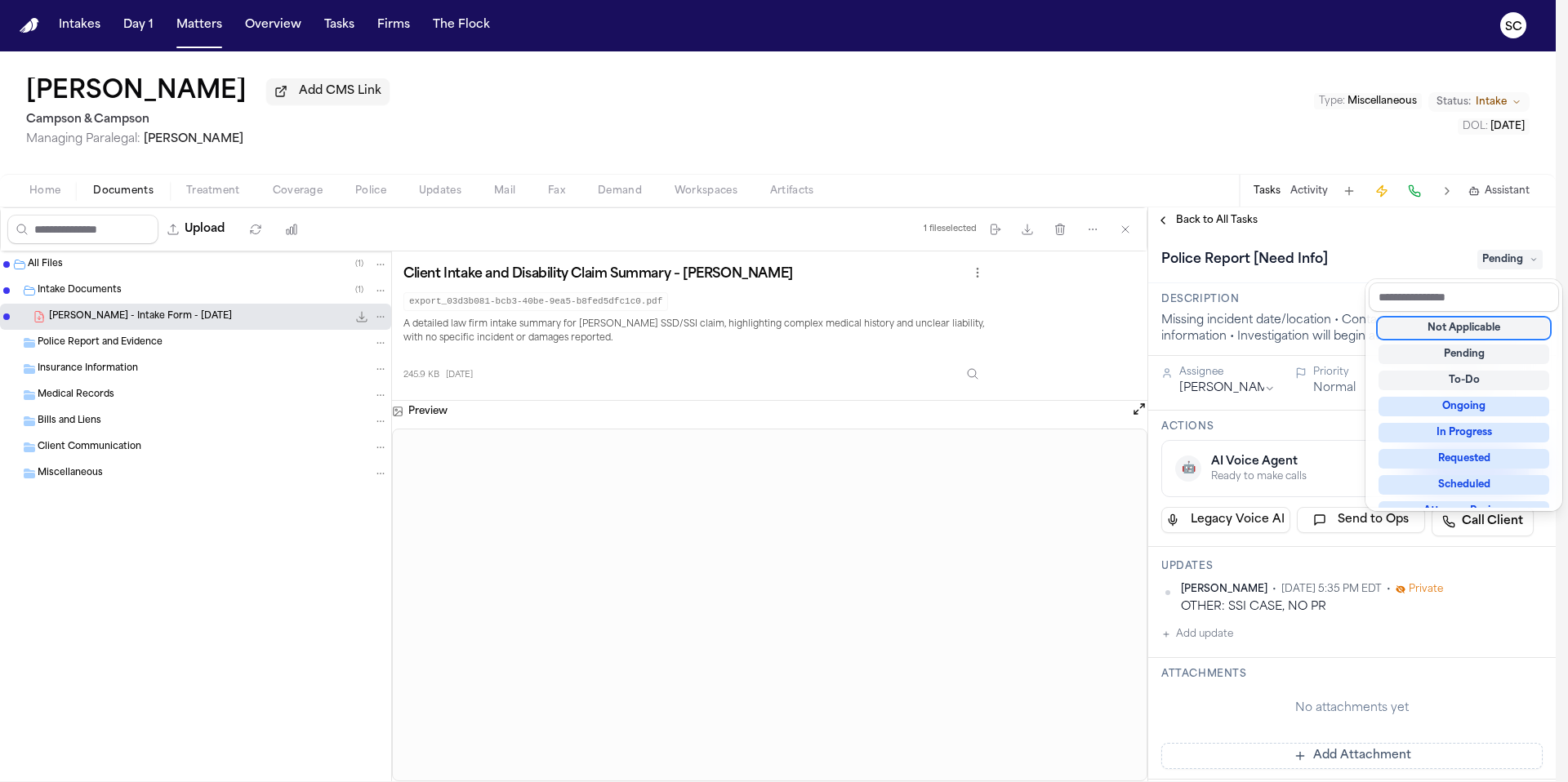
click at [1476, 335] on div "Not Applicable" at bounding box center [1464, 328] width 170 height 20
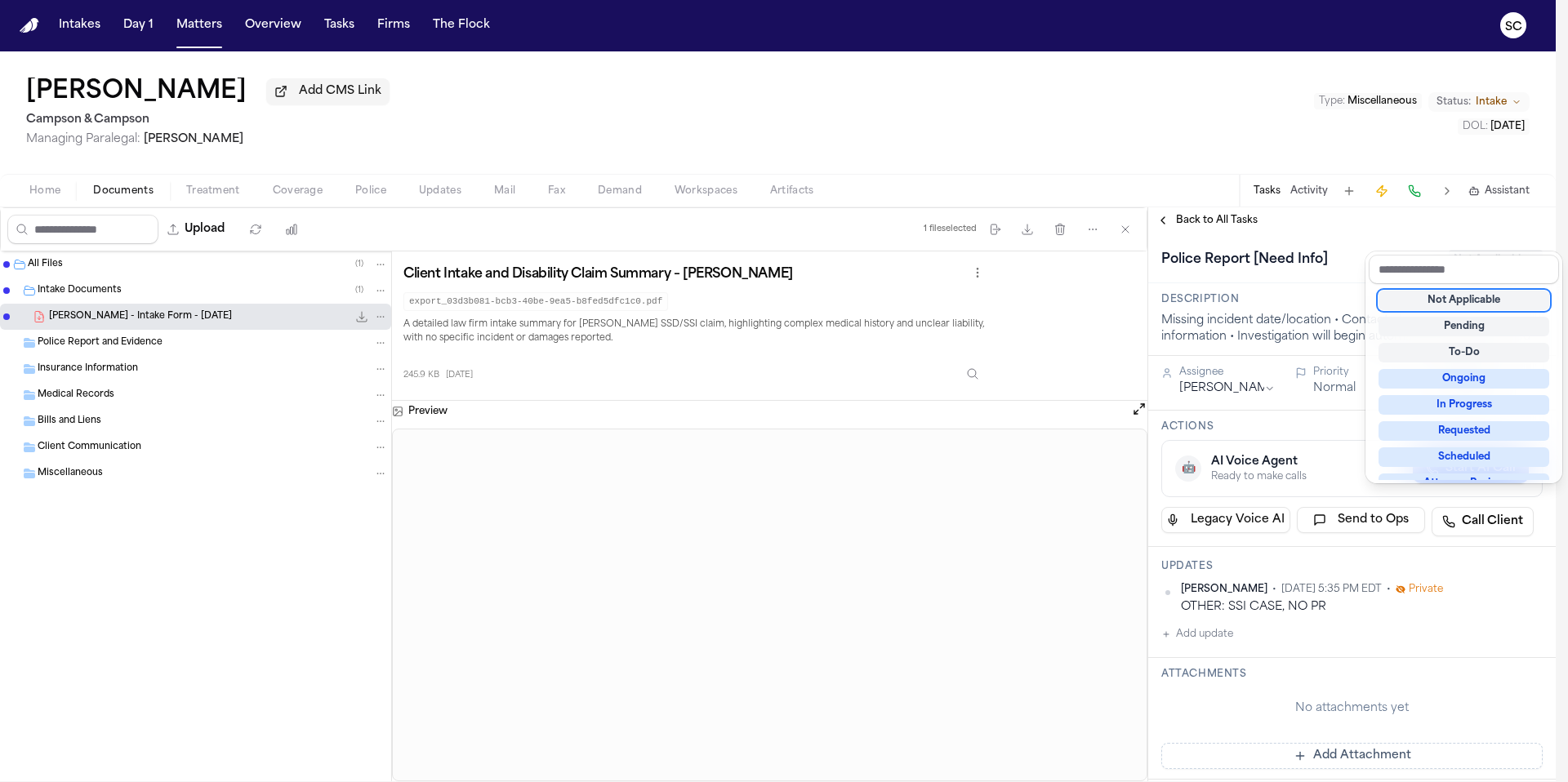
scroll to position [329, 0]
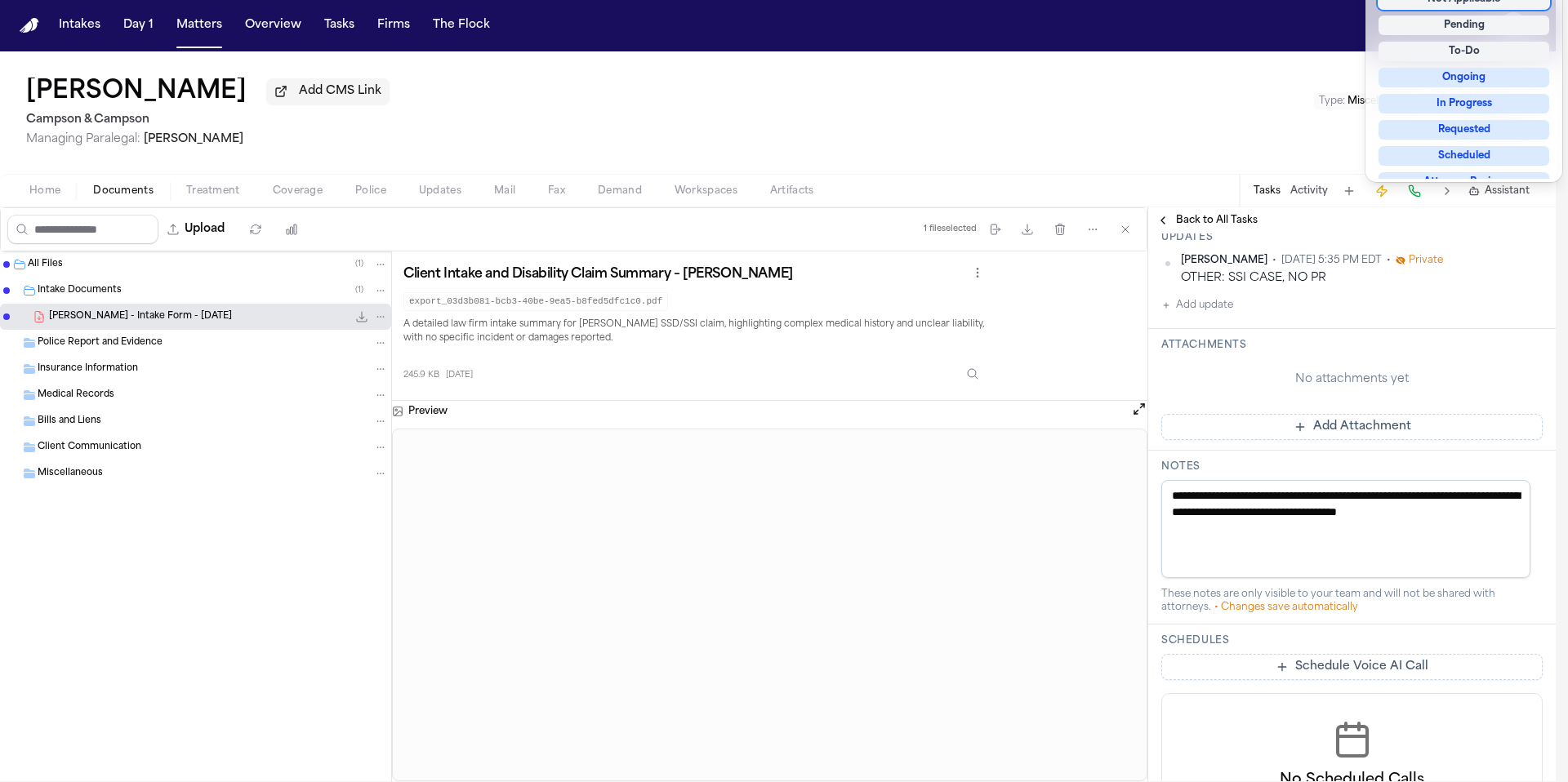
drag, startPoint x: 1274, startPoint y: 549, endPoint x: 1164, endPoint y: 445, distance: 151.4
click at [1161, 439] on div "**********" at bounding box center [1353, 425] width 408 height 1042
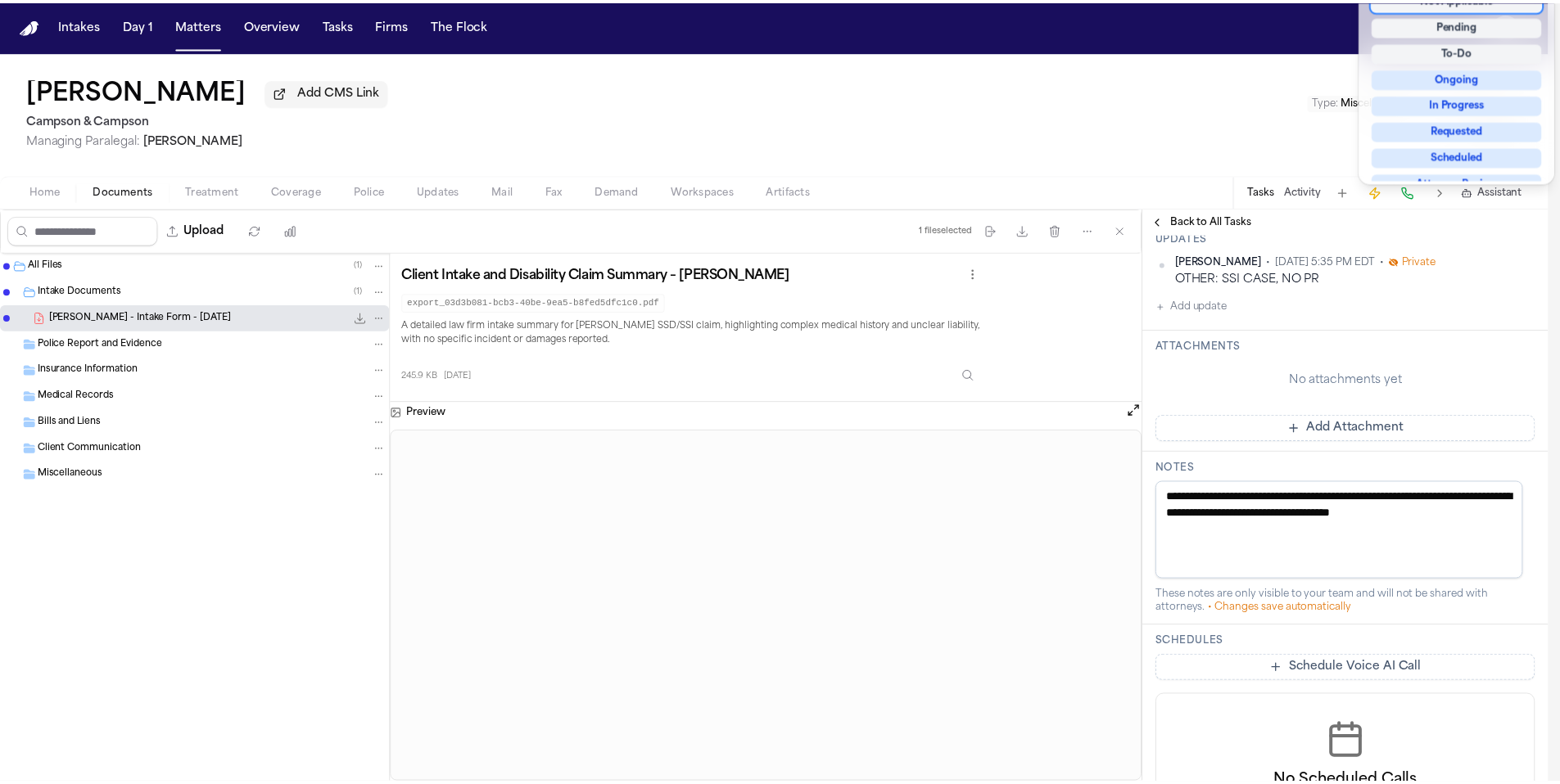
scroll to position [0, 0]
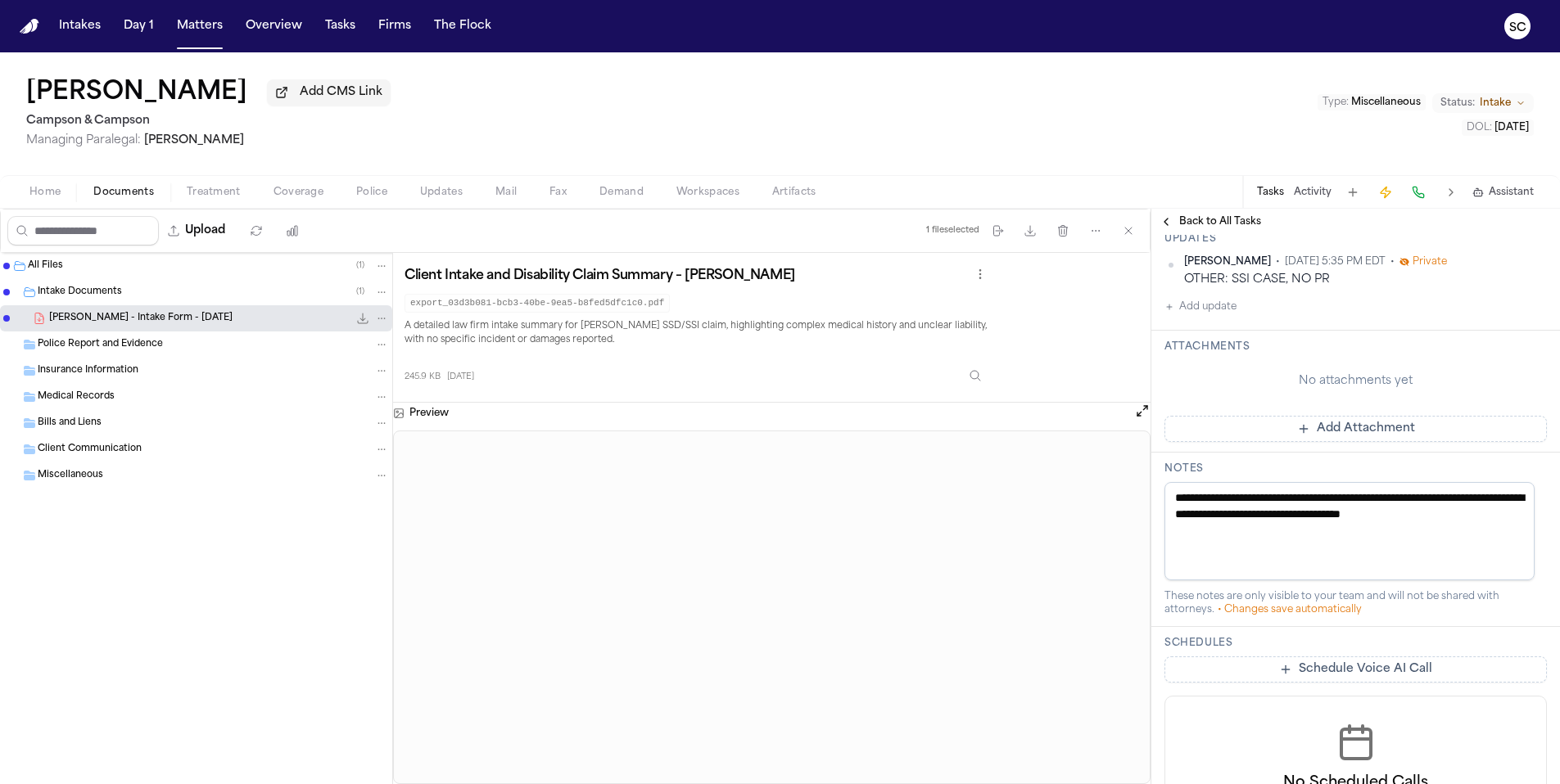
drag, startPoint x: 1237, startPoint y: 547, endPoint x: 1154, endPoint y: 475, distance: 109.9
click at [1154, 482] on div "**********" at bounding box center [1356, 539] width 409 height 174
paste textarea "**********"
type textarea "**********"
click at [1276, 128] on div "Jenna Stoltzfus Add CMS Link Campson & Campson Managing Paralegal: Jacqueline M…" at bounding box center [780, 114] width 1560 height 123
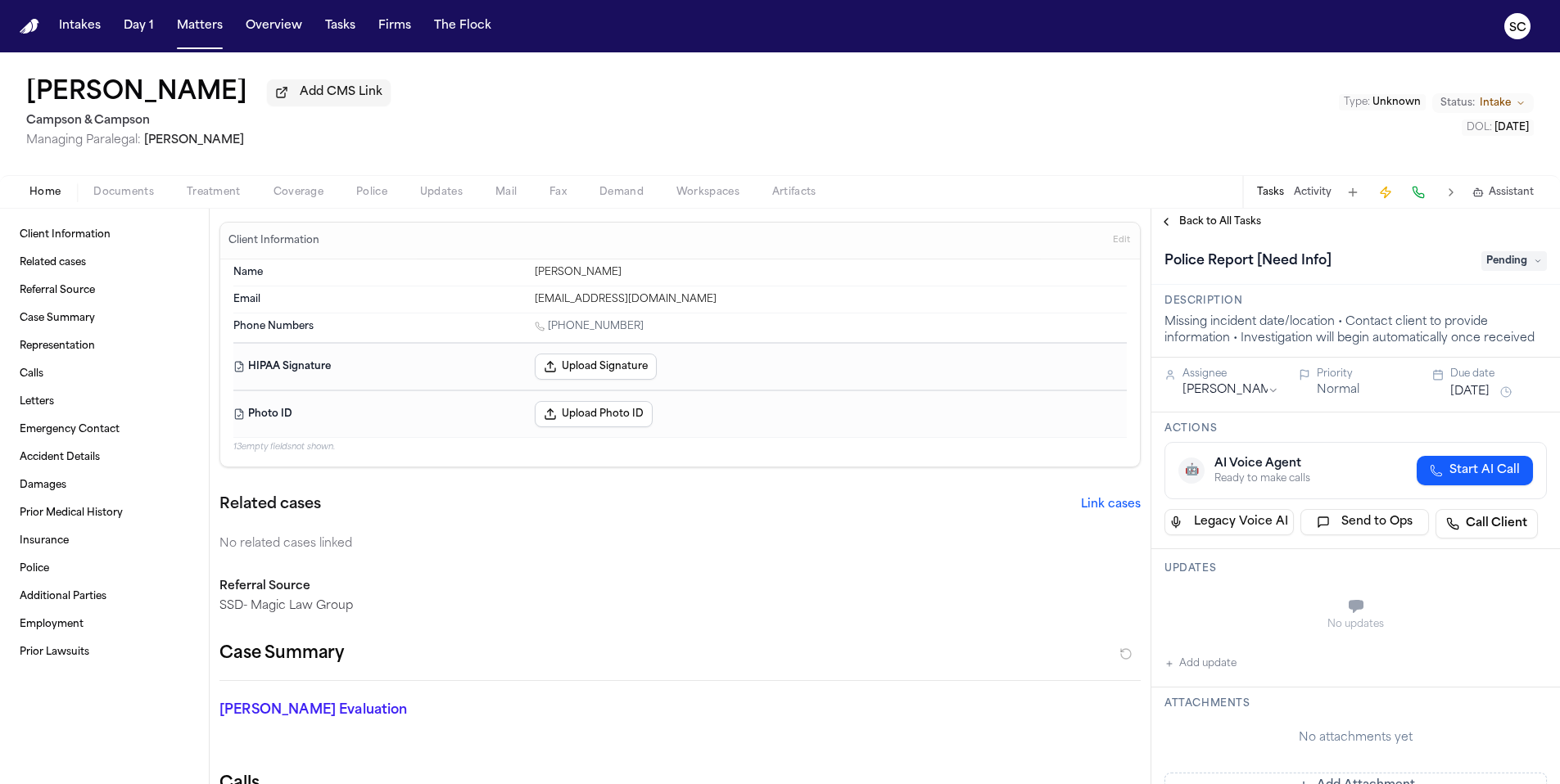
click at [148, 190] on span "Documents" at bounding box center [124, 192] width 61 height 13
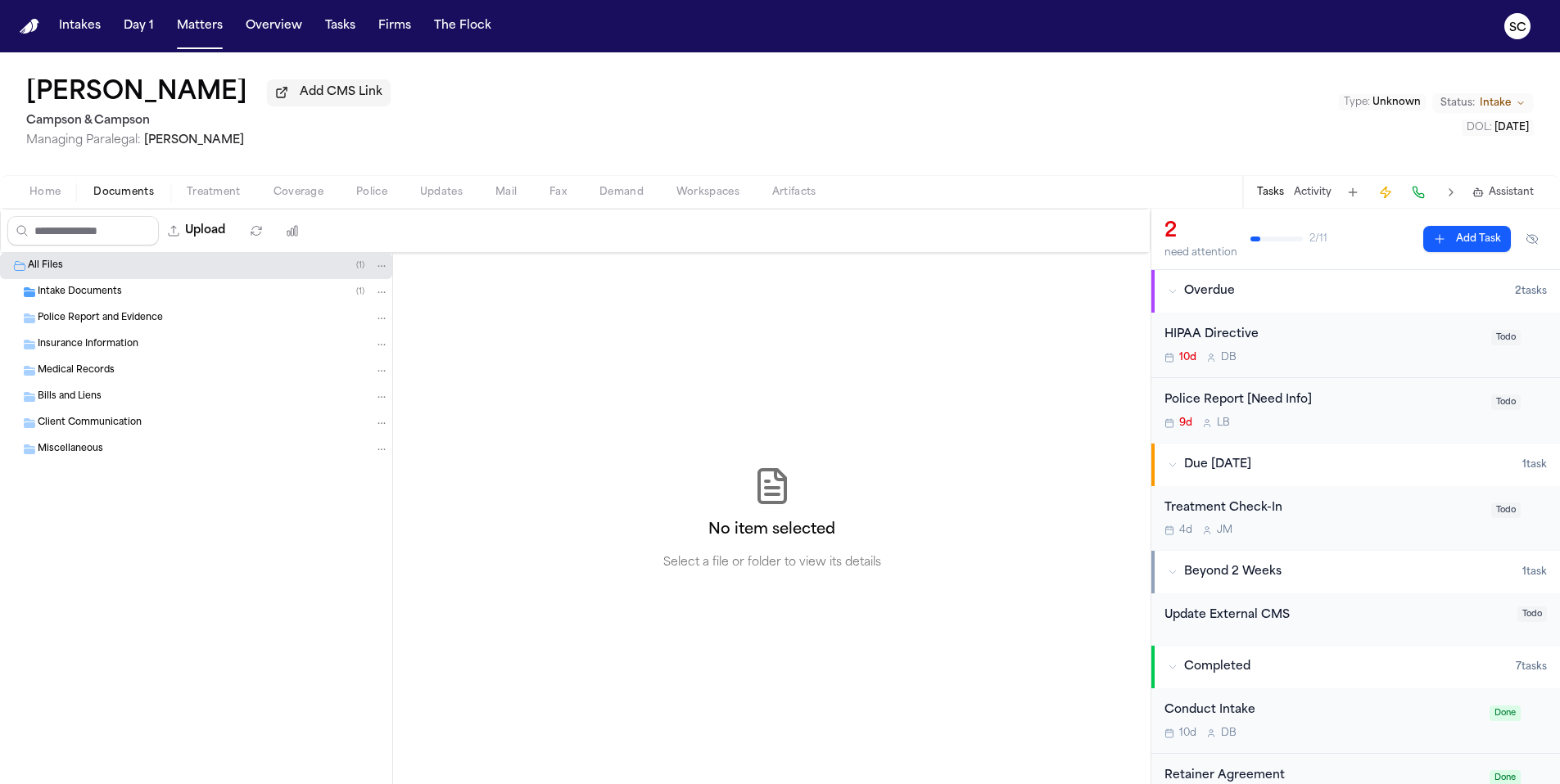
click at [154, 298] on div "Intake Documents ( 1 )" at bounding box center [213, 292] width 351 height 15
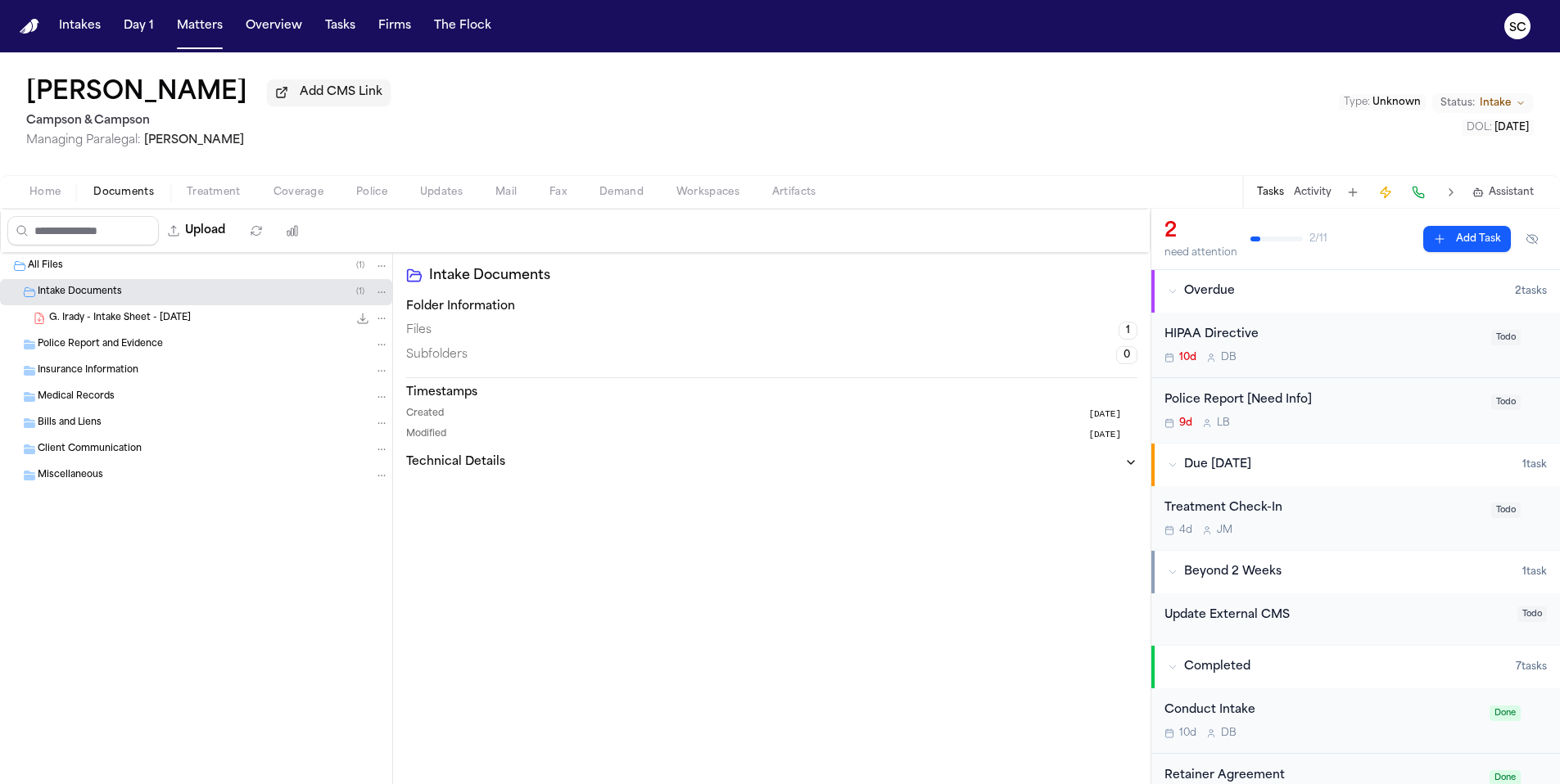
click at [125, 320] on span "G. Irady - Intake Sheet - [DATE]" at bounding box center [120, 319] width 142 height 14
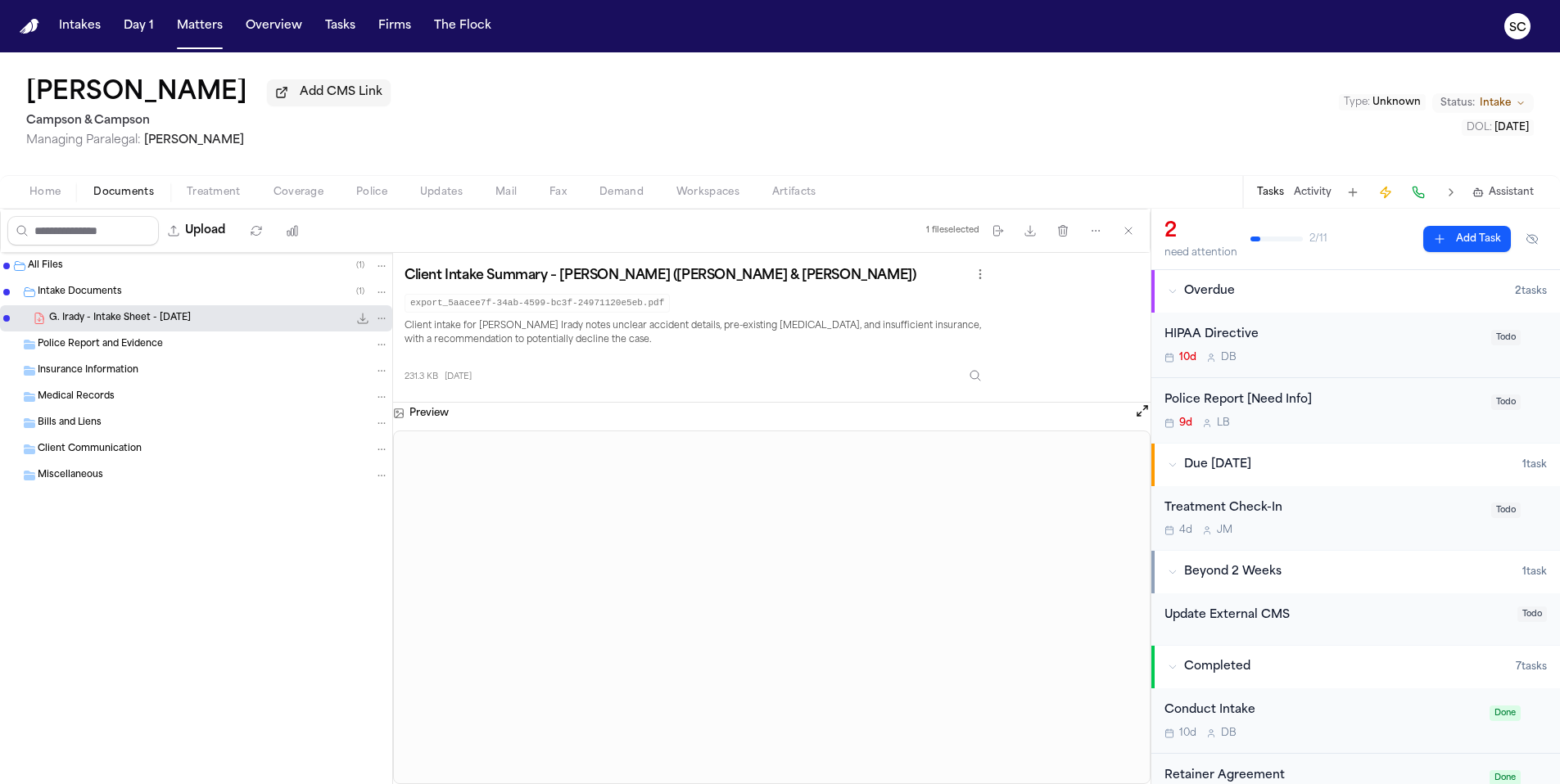
click at [47, 199] on span "Home" at bounding box center [45, 192] width 31 height 13
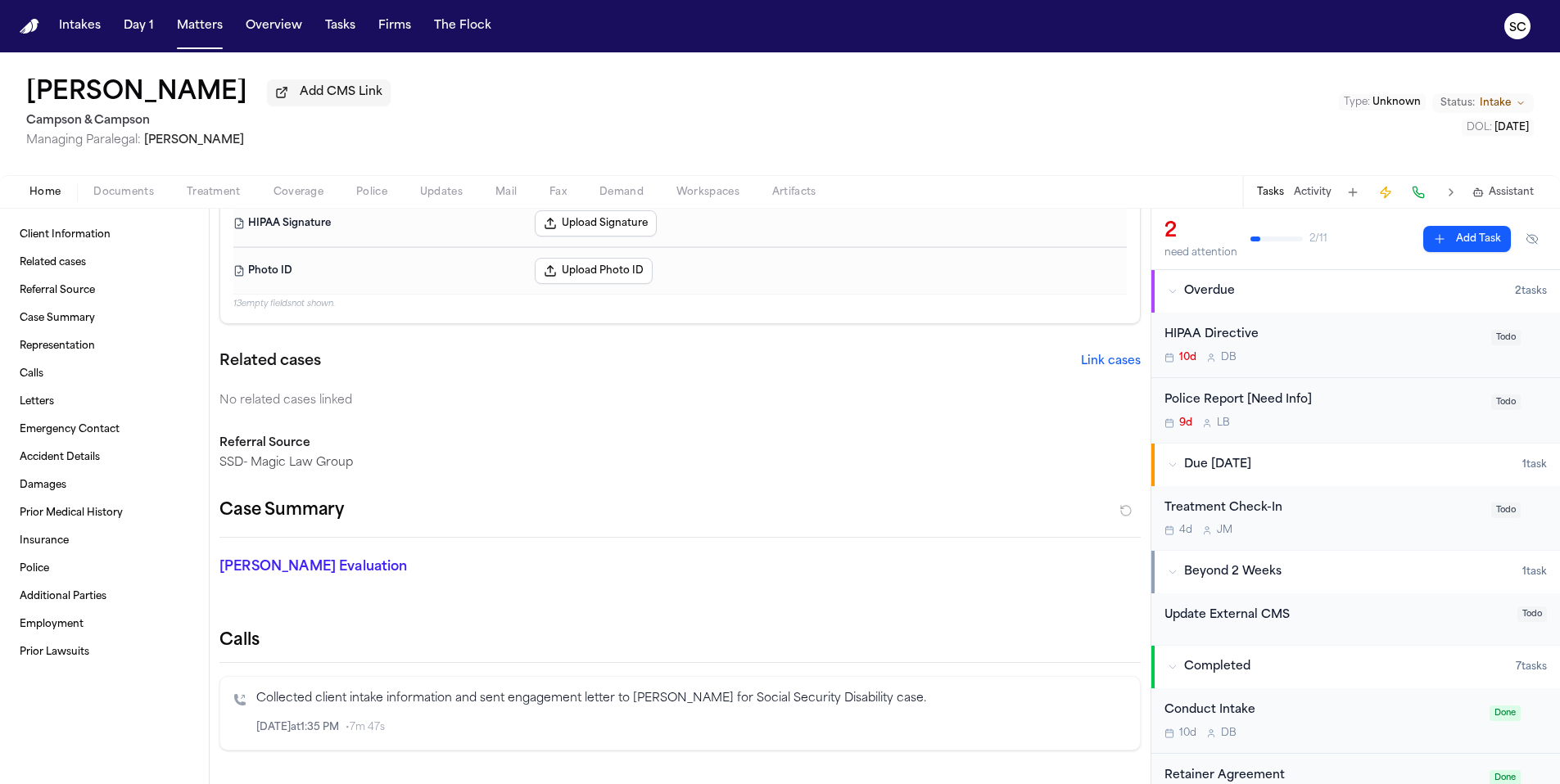
scroll to position [17, 0]
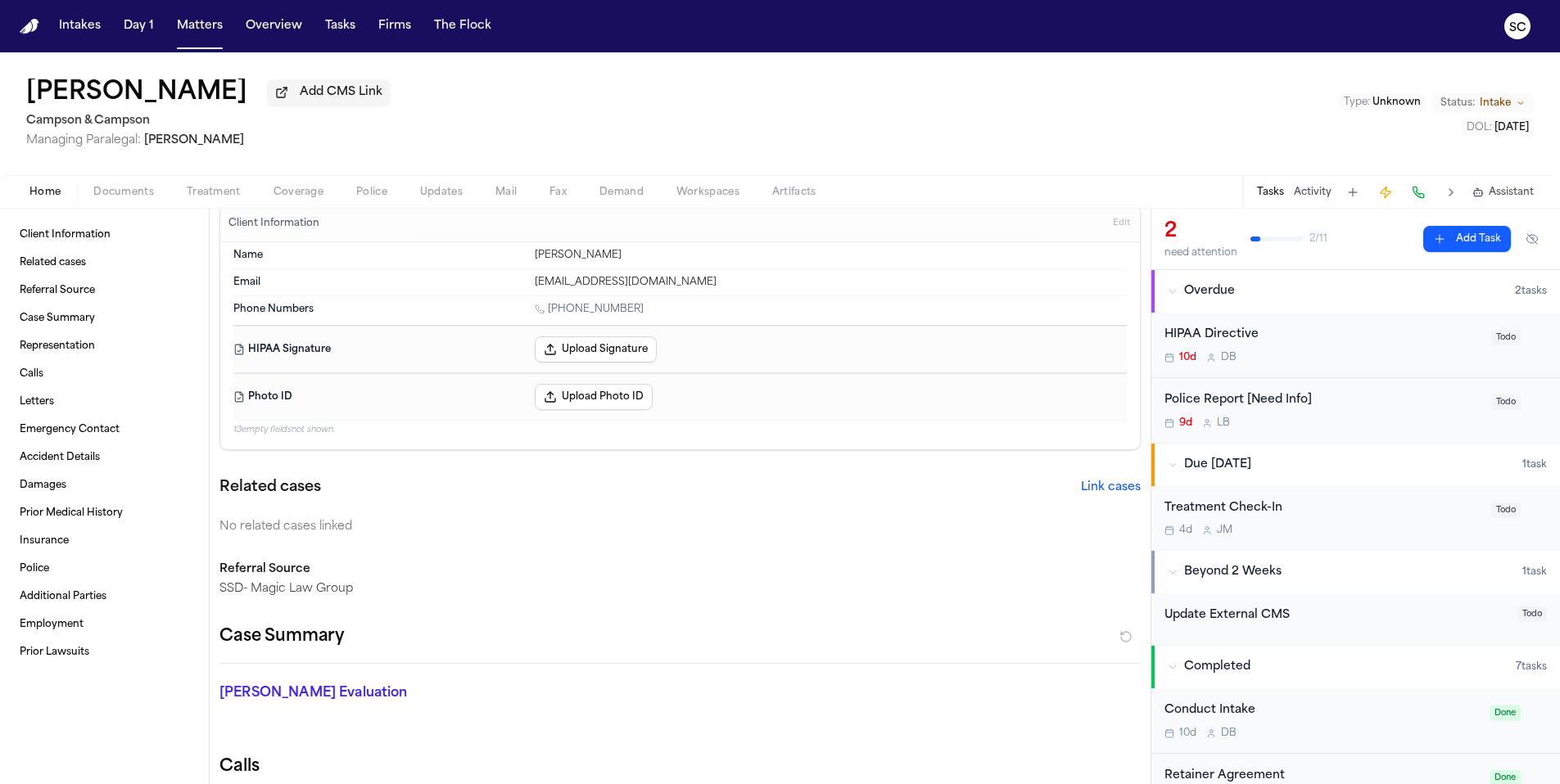
drag, startPoint x: 312, startPoint y: 100, endPoint x: 34, endPoint y: 99, distance: 278.0
click at [34, 99] on div "[PERSON_NAME] Irady Add CMS Link" at bounding box center [209, 94] width 365 height 30
copy h1 "[PERSON_NAME]"
click at [1375, 426] on div "9d L B" at bounding box center [1323, 424] width 317 height 13
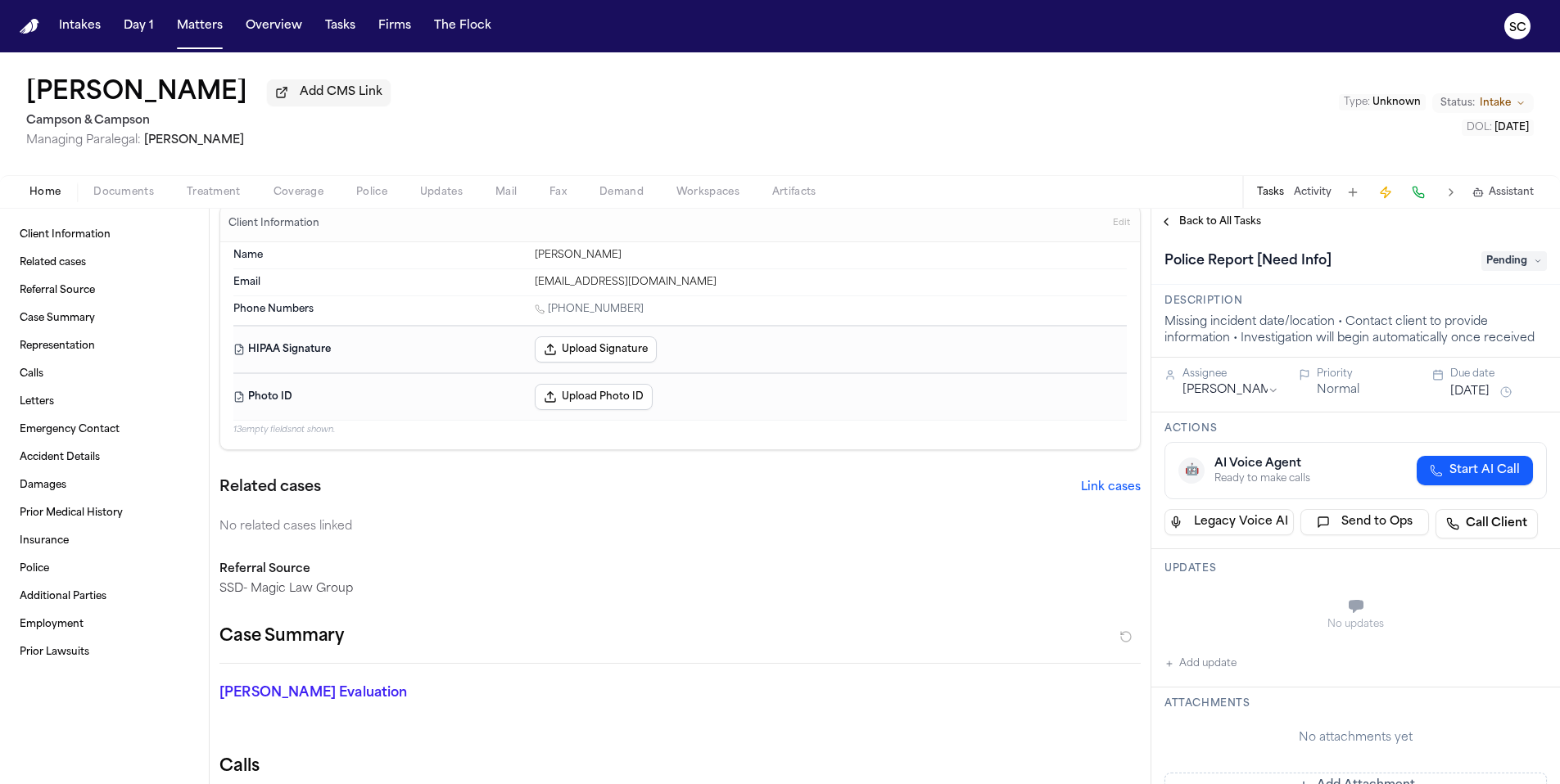
click at [1224, 668] on button "Add update" at bounding box center [1200, 664] width 72 height 20
click at [1236, 608] on textarea "Add your update" at bounding box center [1365, 608] width 350 height 33
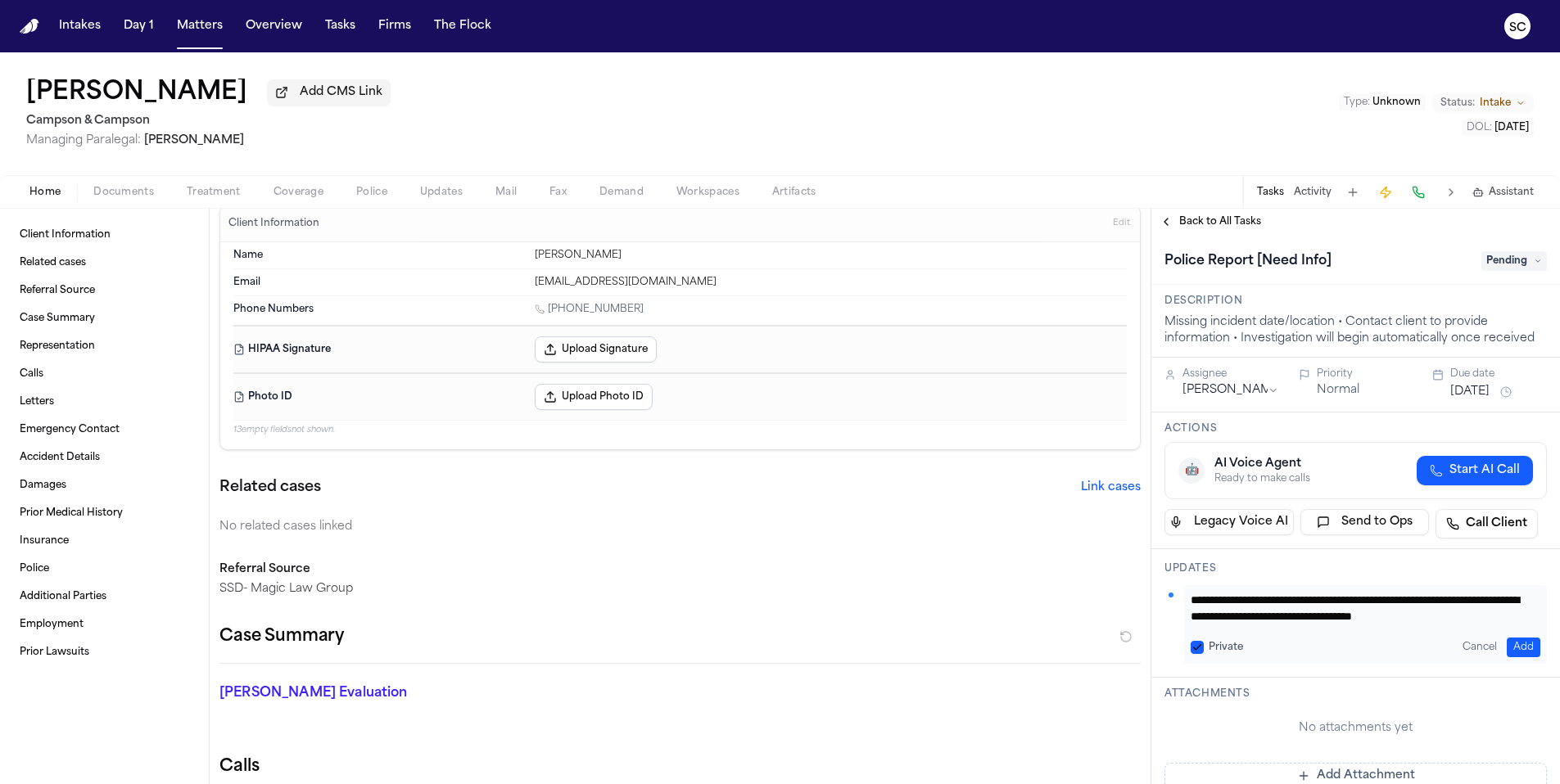
scroll to position [17, 0]
type textarea "**********"
click at [1204, 648] on div "Private" at bounding box center [1217, 648] width 53 height 13
click at [1193, 649] on button "Private" at bounding box center [1197, 648] width 13 height 13
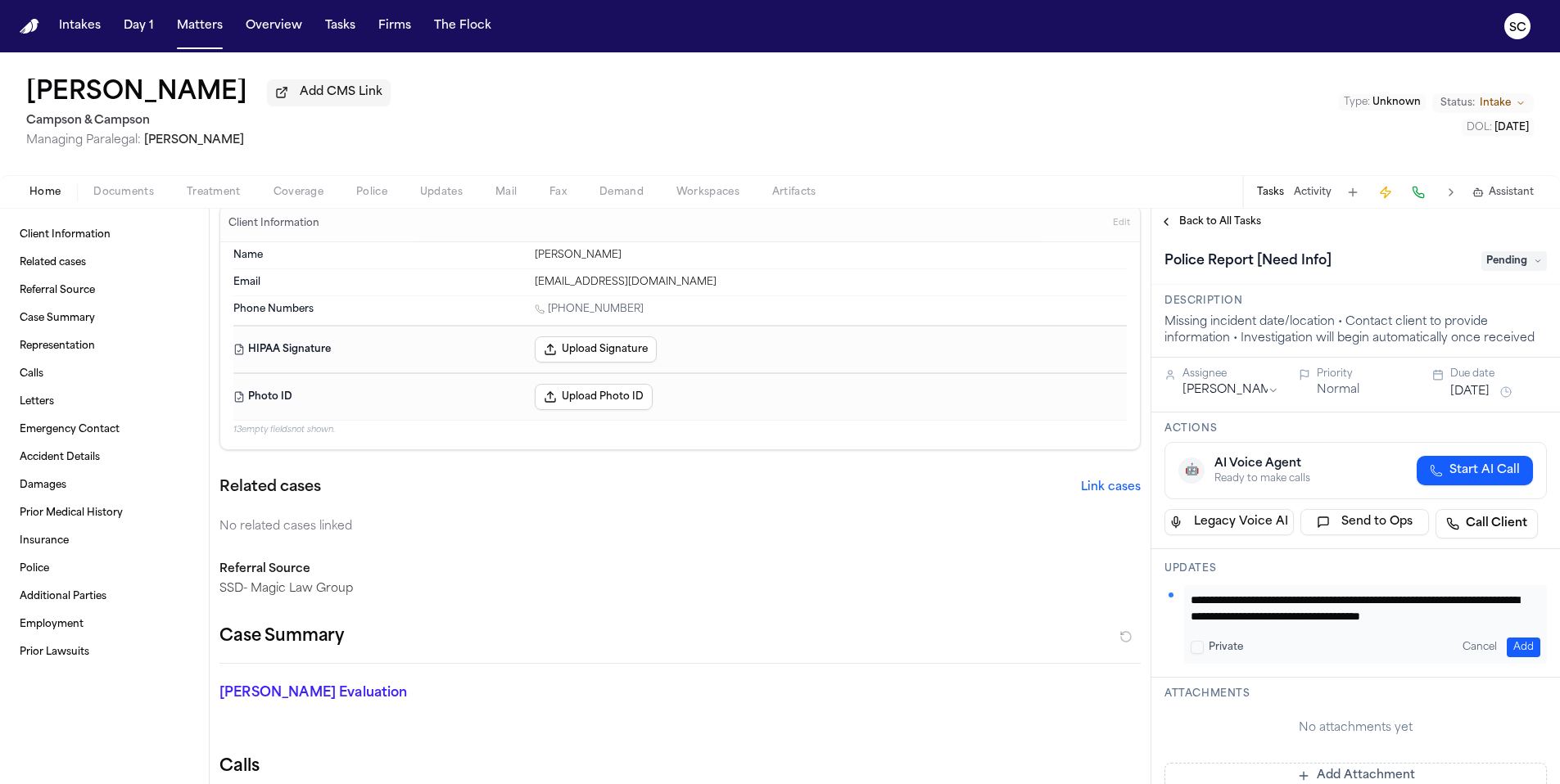
drag, startPoint x: 1186, startPoint y: 598, endPoint x: 1174, endPoint y: 580, distance: 21.6
click at [1174, 580] on div "**********" at bounding box center [1356, 613] width 409 height 129
click at [1507, 644] on button "Add" at bounding box center [1523, 648] width 34 height 20
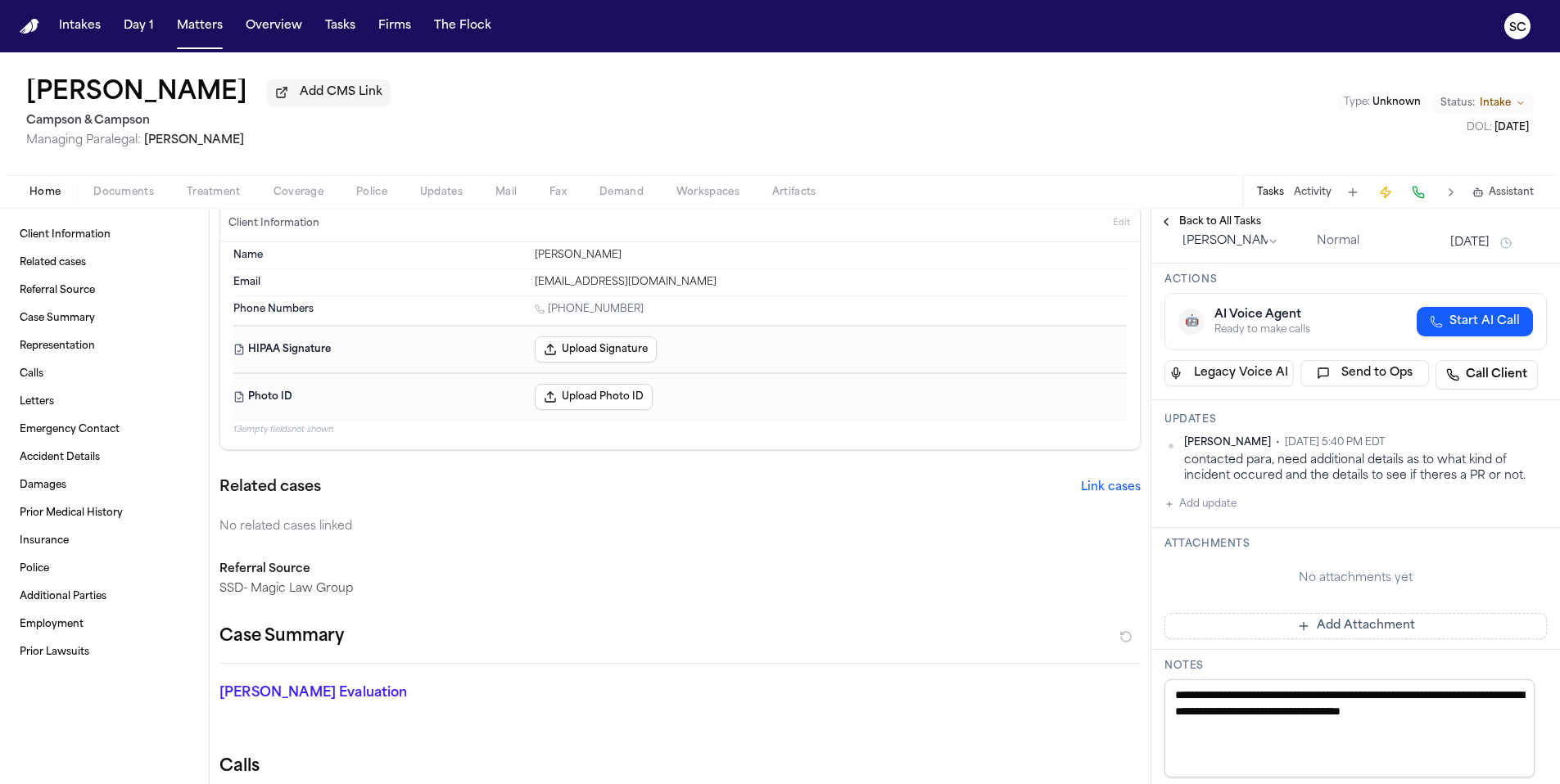
scroll to position [321, 0]
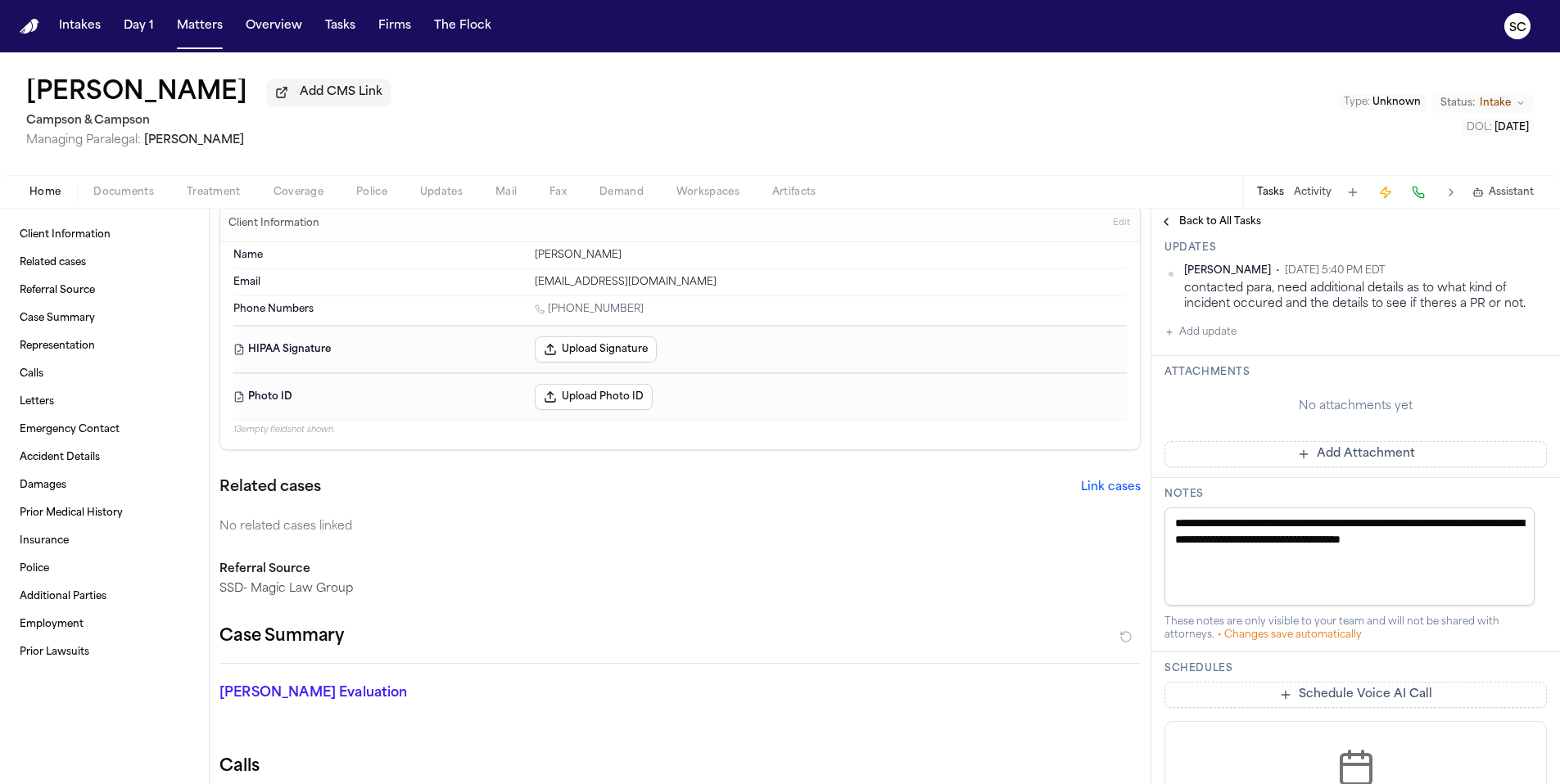
drag, startPoint x: 1219, startPoint y: 562, endPoint x: 1122, endPoint y: 485, distance: 123.8
click at [1116, 515] on div "Client Information Related cases Referral Source Case Summary Representation Ca…" at bounding box center [780, 496] width 1560 height 575
paste textarea "**********"
type textarea "**********"
click at [1080, 589] on p "SSD- Magic Law Group" at bounding box center [680, 589] width 921 height 16
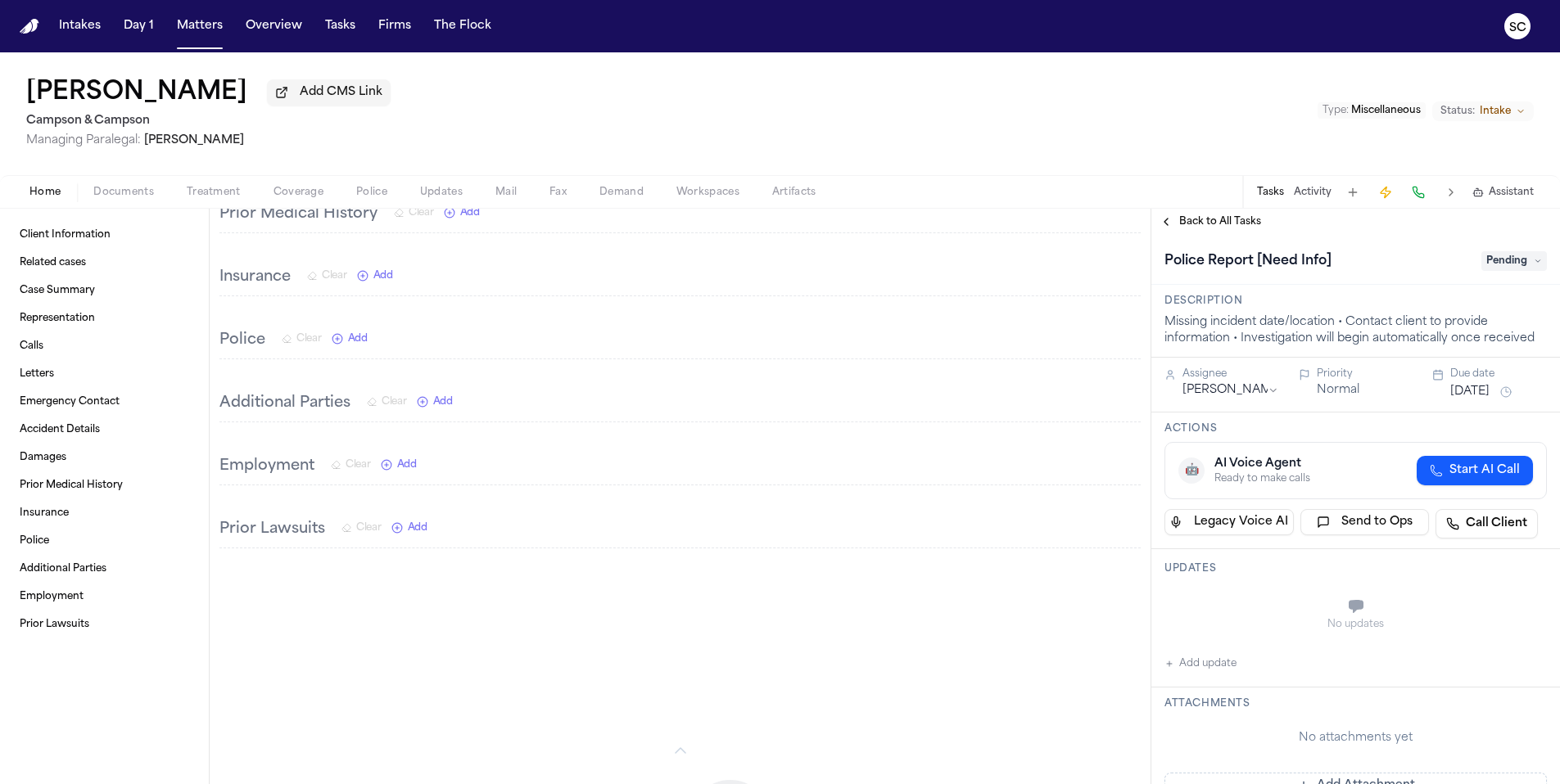
scroll to position [1265, 0]
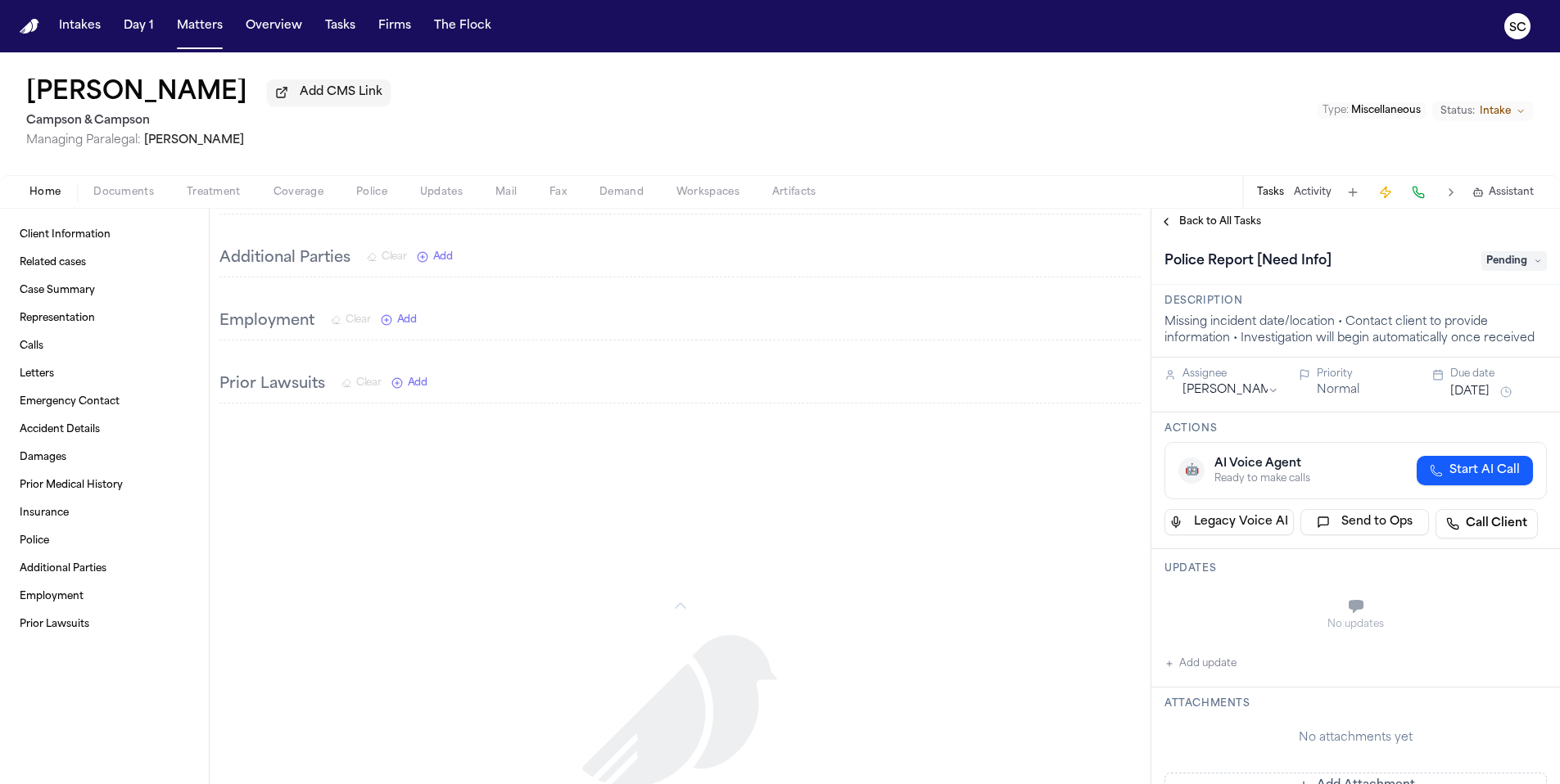
click at [132, 191] on span "Documents" at bounding box center [124, 192] width 61 height 13
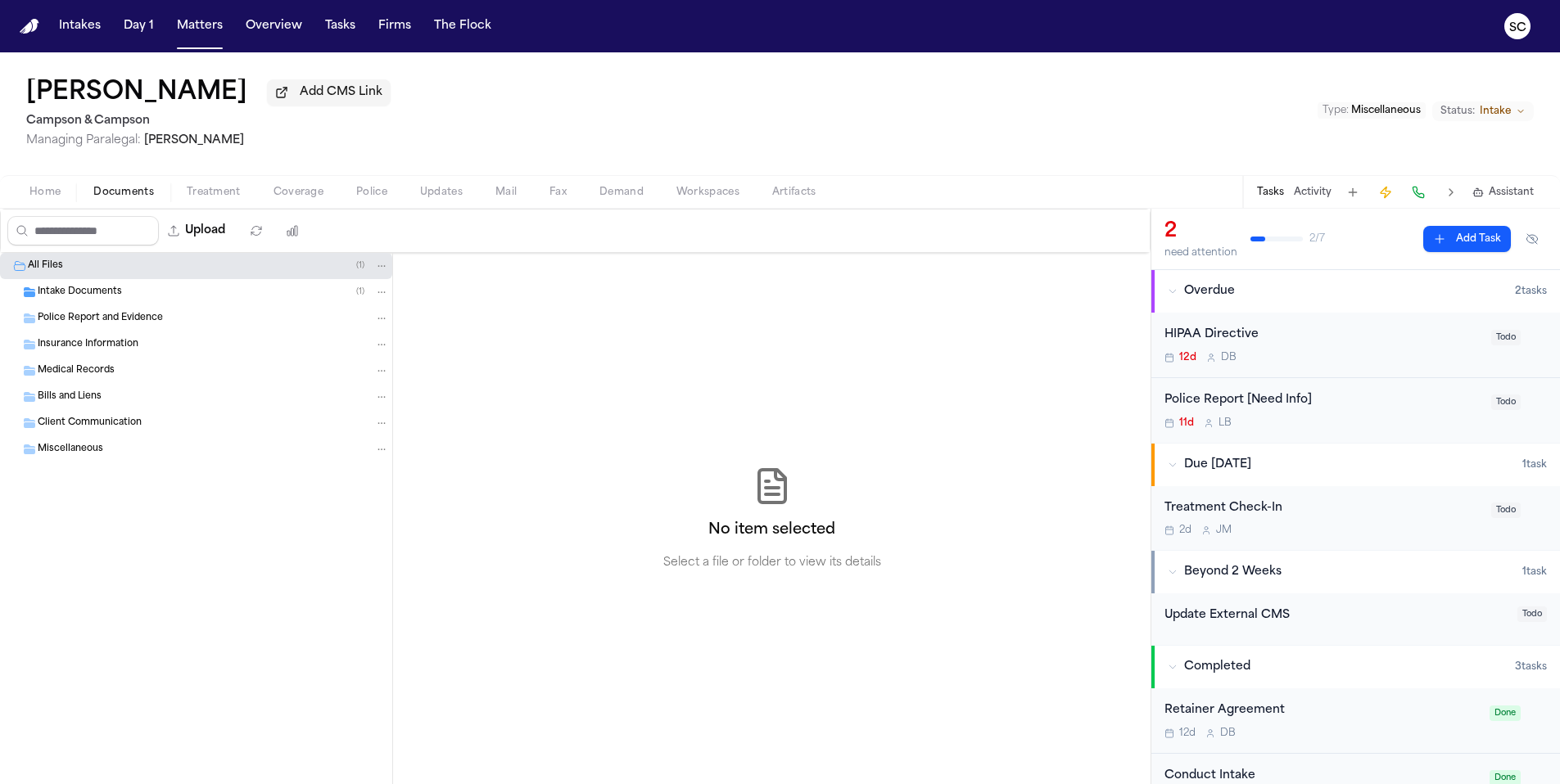
click at [140, 293] on div "Intake Documents ( 1 )" at bounding box center [213, 292] width 351 height 15
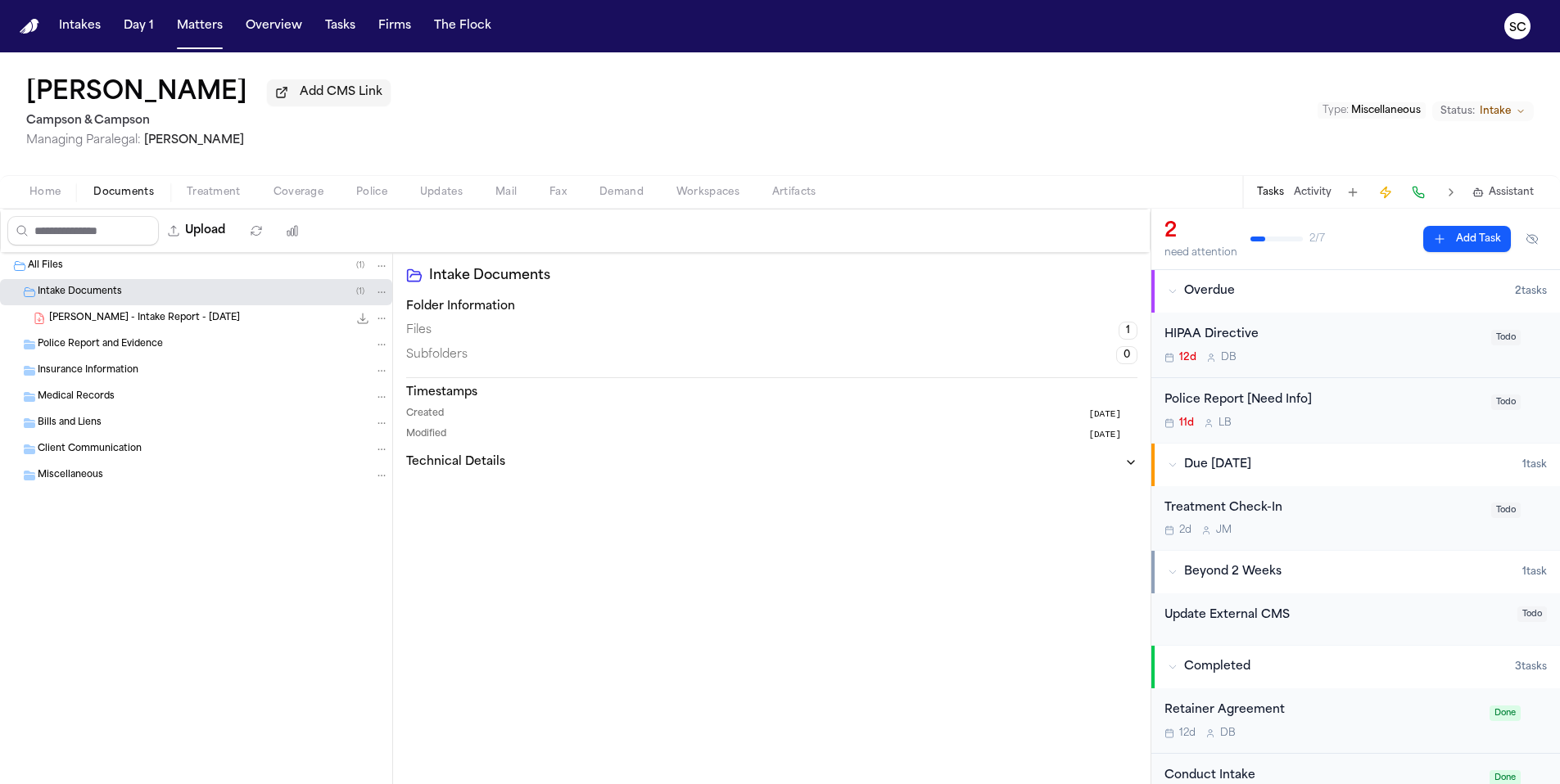
click at [267, 325] on div "M. Ackerman - Intake Report - 9.30.25 219.6 KB • PDF" at bounding box center [219, 319] width 340 height 16
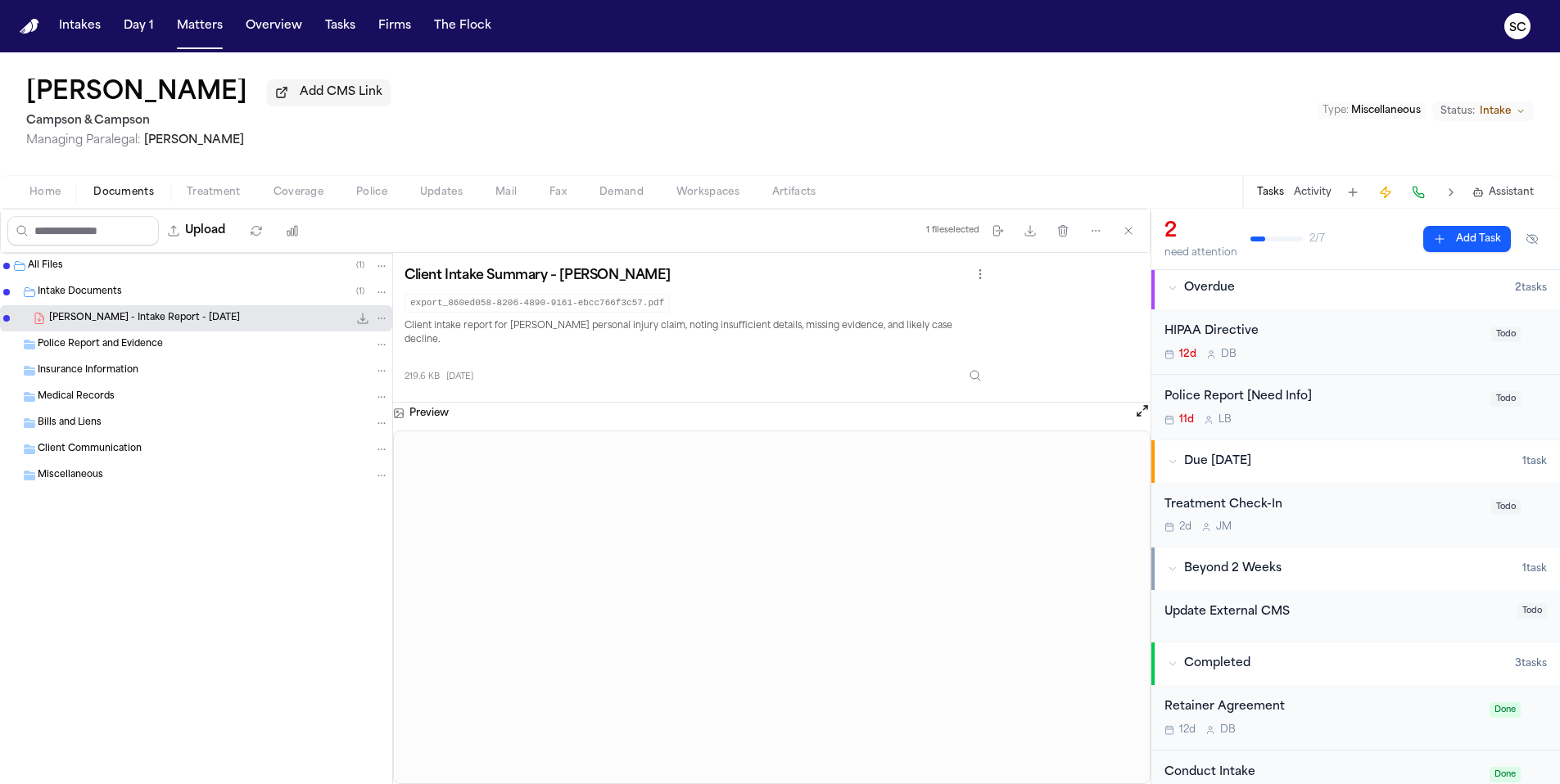
scroll to position [1, 0]
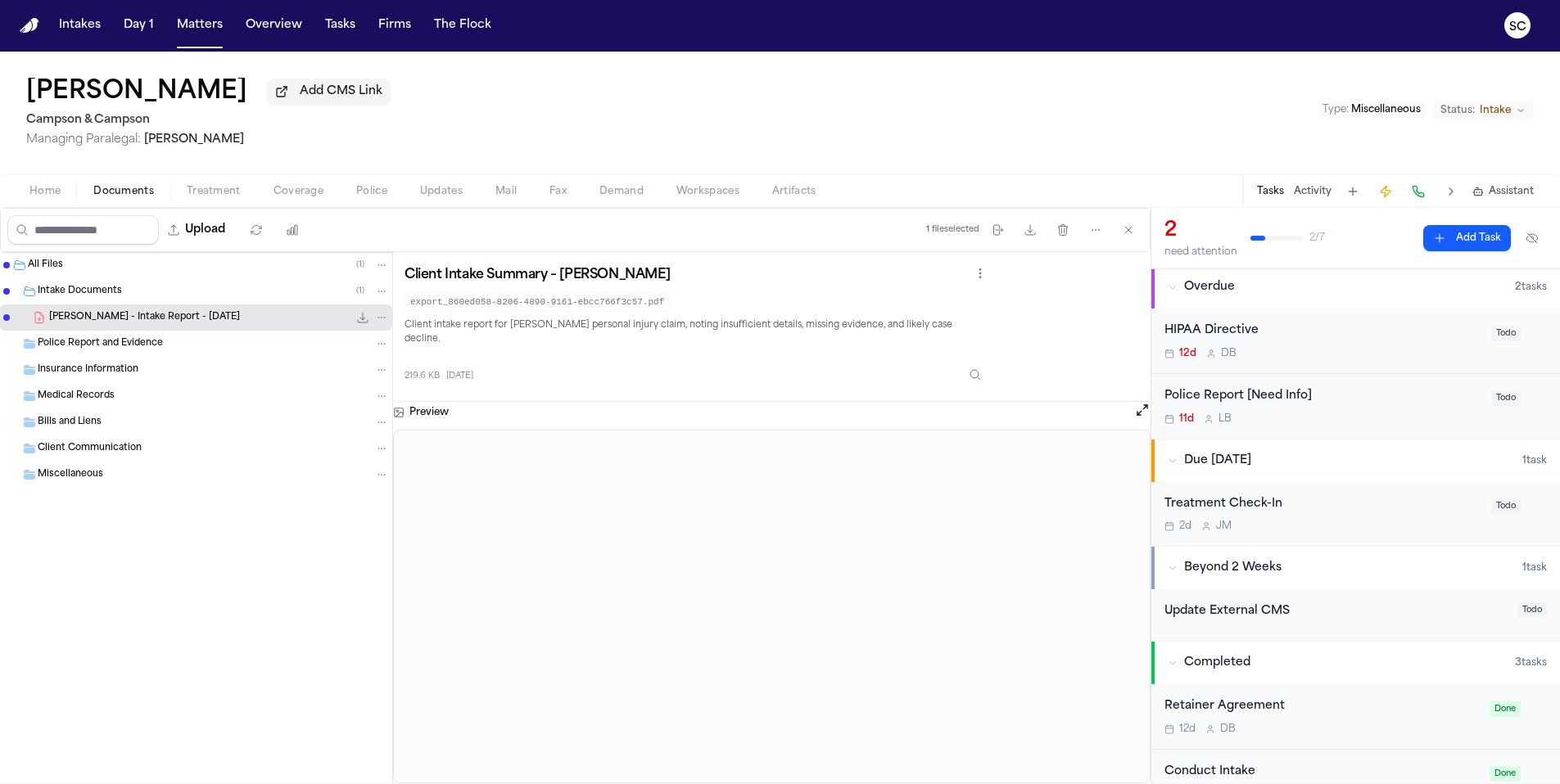
click at [1356, 424] on div "11d L B" at bounding box center [1323, 420] width 317 height 13
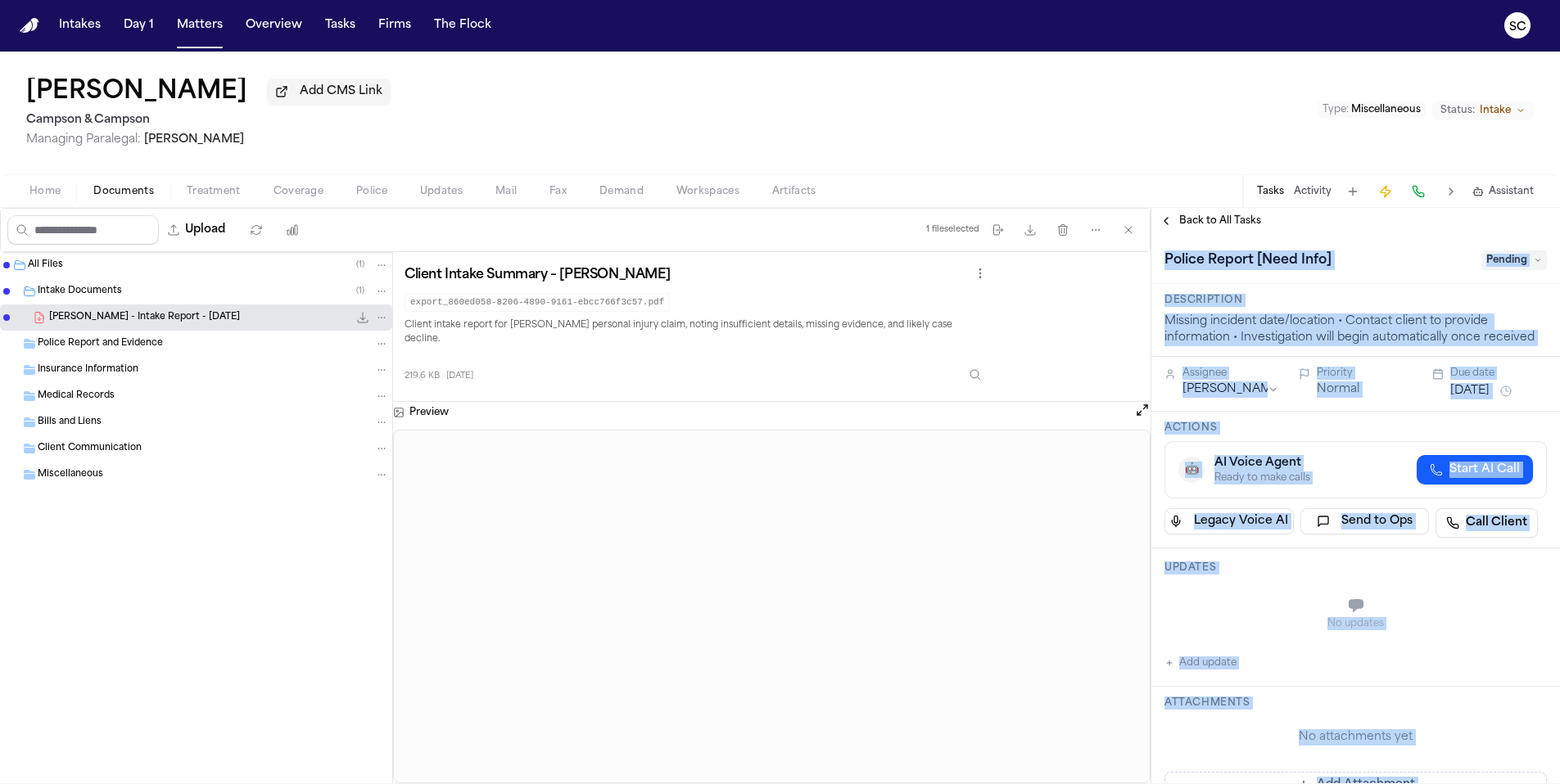
click at [1200, 670] on button "Add update" at bounding box center [1200, 663] width 72 height 20
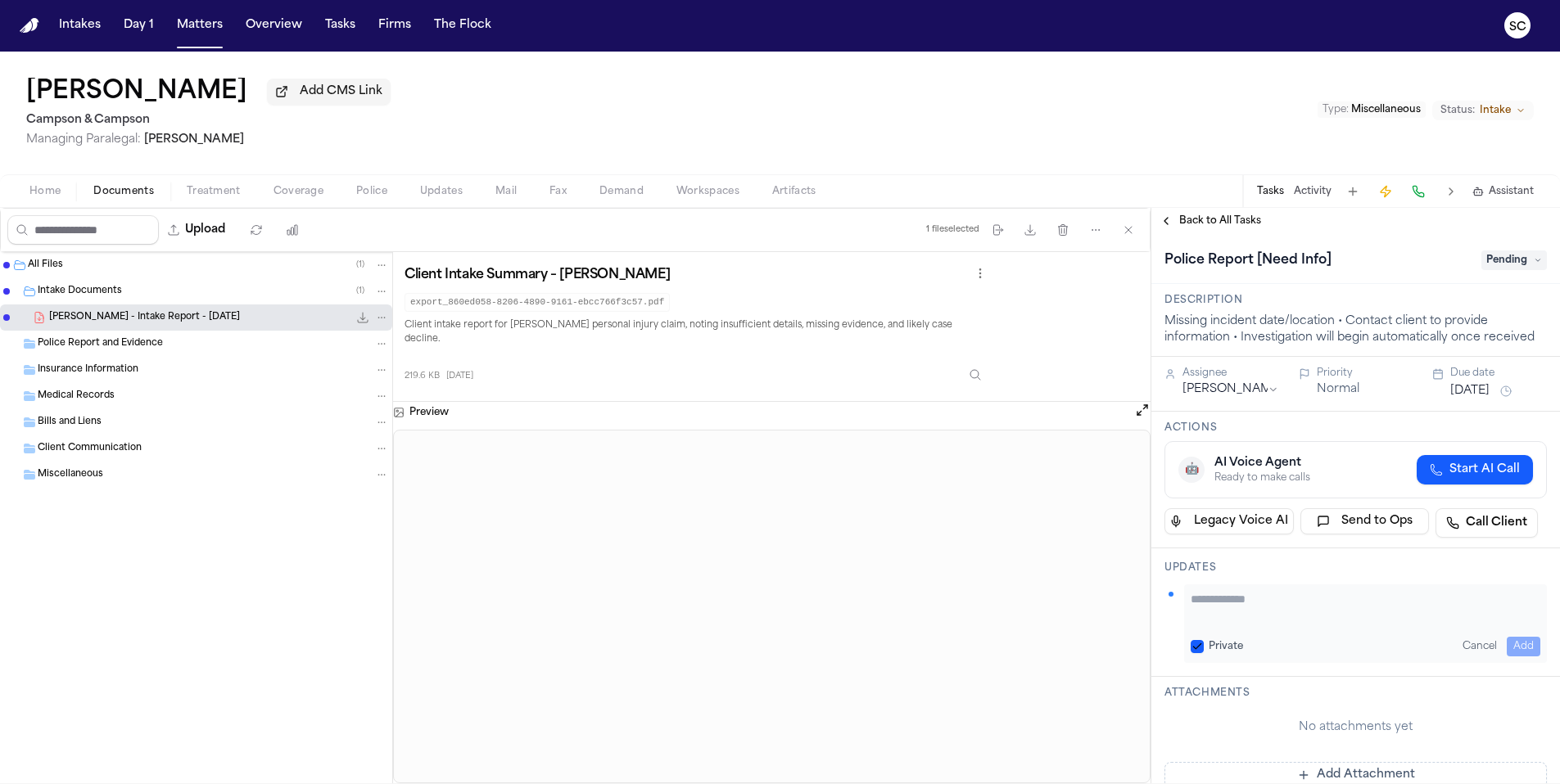
click at [1208, 603] on textarea "Add your update" at bounding box center [1365, 607] width 350 height 33
type textarea "**********"
click at [1515, 650] on button "Add" at bounding box center [1523, 647] width 34 height 20
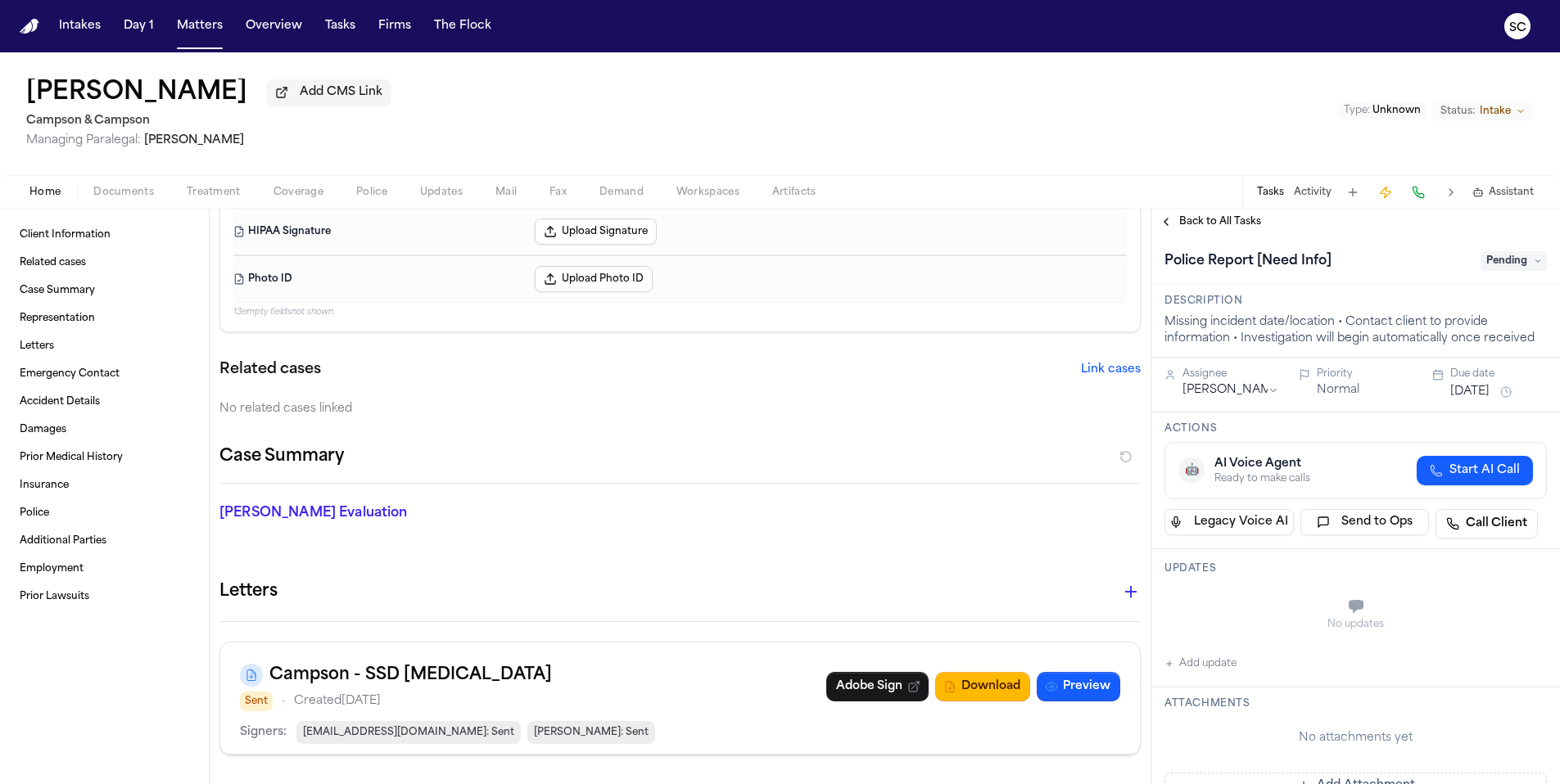
scroll to position [452, 0]
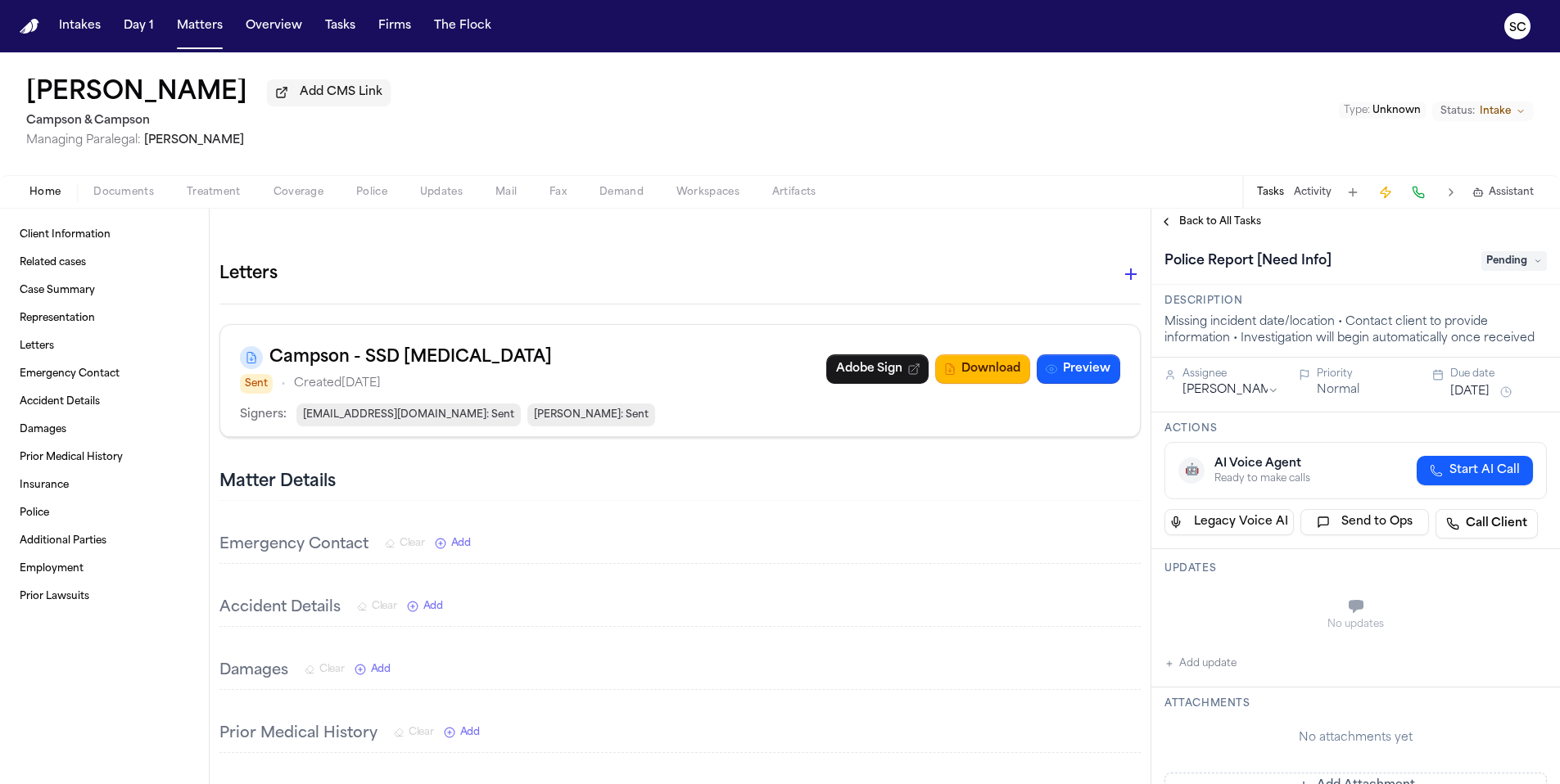
click at [1209, 672] on button "Add update" at bounding box center [1200, 664] width 72 height 20
click at [1259, 602] on textarea "Add your update" at bounding box center [1365, 608] width 350 height 33
type textarea "**********"
click at [1518, 650] on button "Add" at bounding box center [1523, 648] width 34 height 20
